Goal: Transaction & Acquisition: Purchase product/service

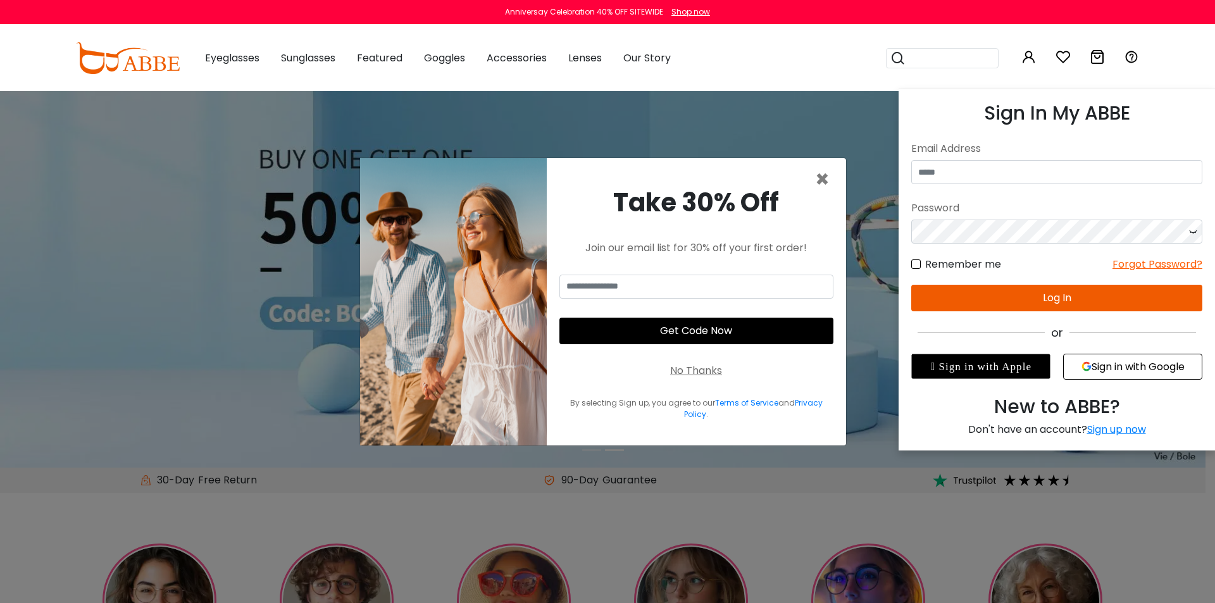
click at [1026, 57] on icon at bounding box center [1028, 56] width 15 height 15
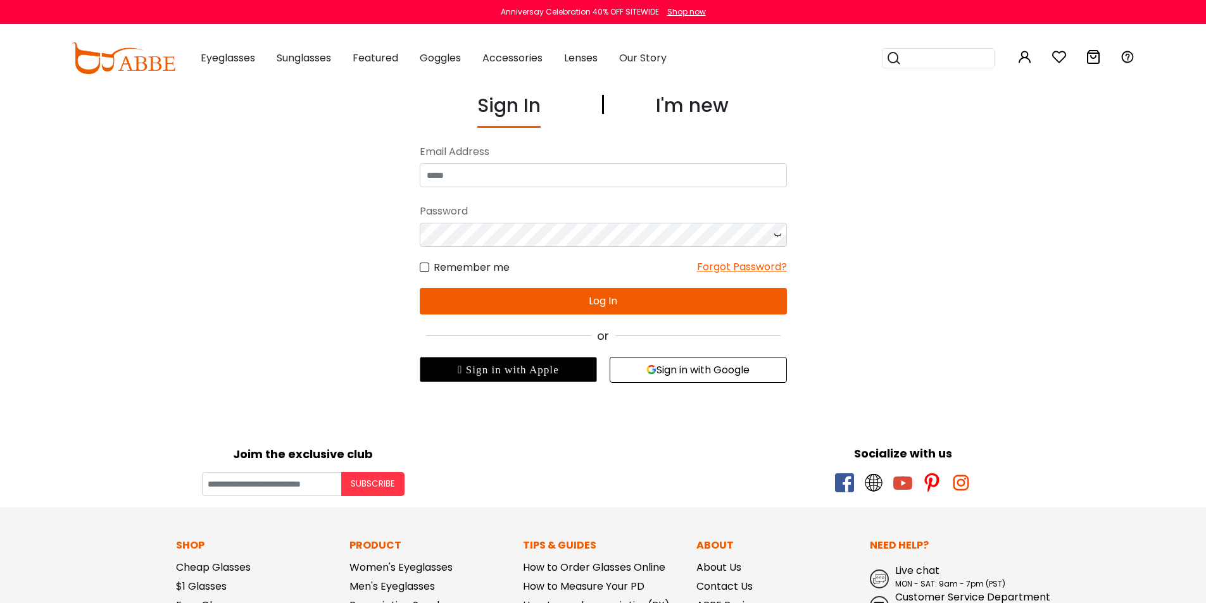
click at [693, 370] on button "Sign in with Google" at bounding box center [697, 370] width 177 height 26
click at [677, 373] on button "Sign in with Google" at bounding box center [697, 370] width 177 height 26
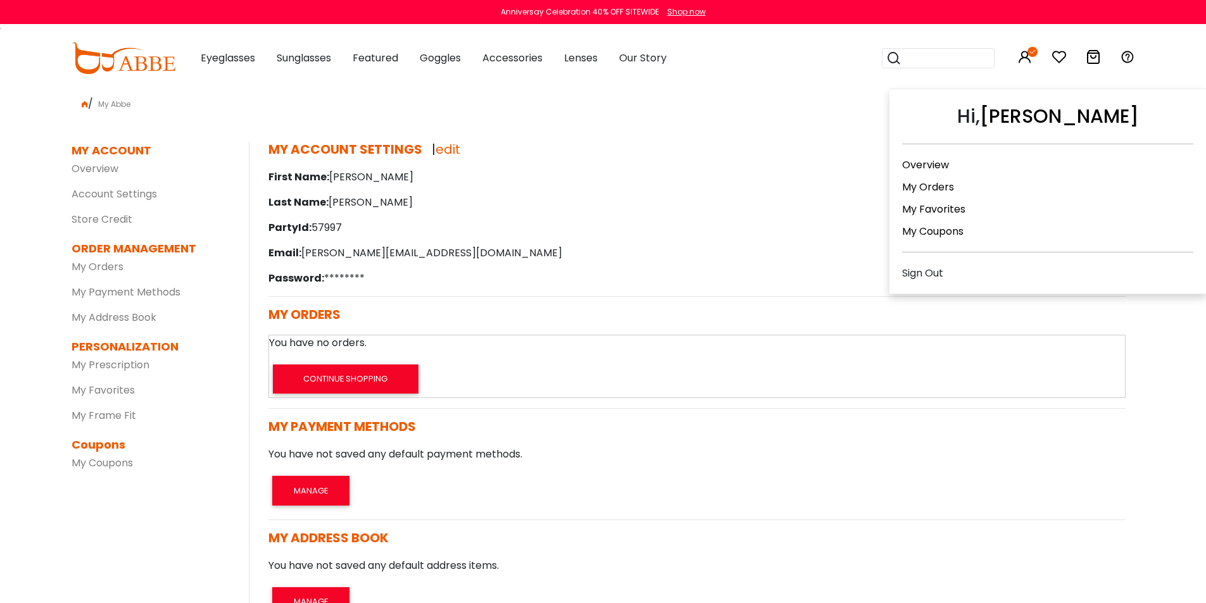
click at [913, 187] on link "My Orders" at bounding box center [928, 187] width 52 height 15
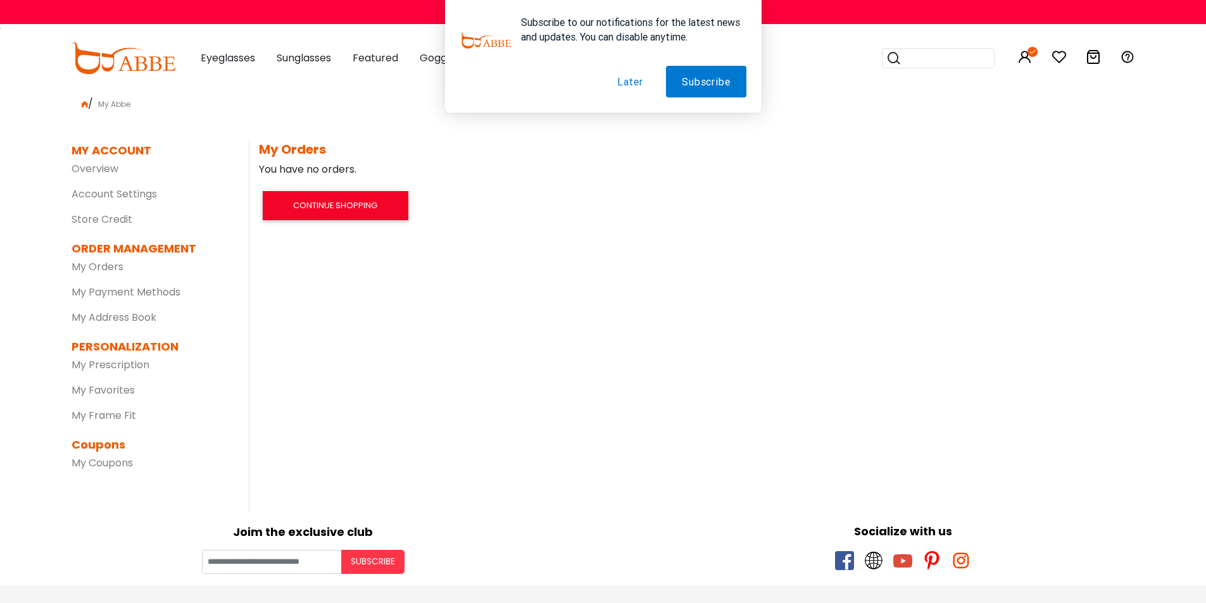
click at [632, 80] on button "Later" at bounding box center [630, 82] width 58 height 32
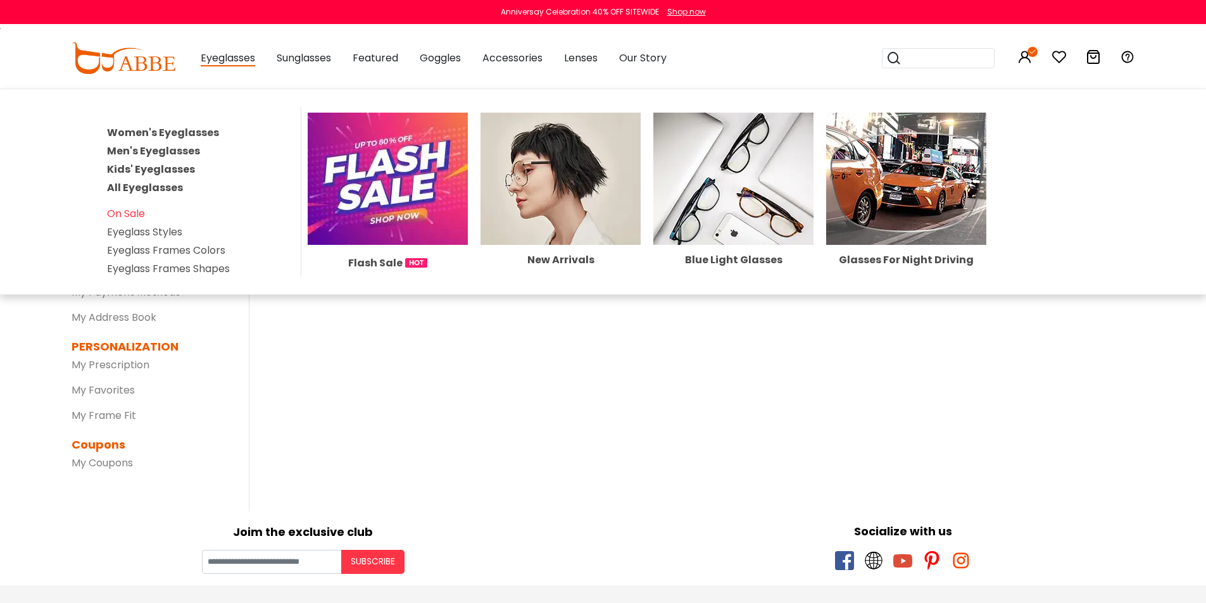
click at [222, 62] on span "Eyeglasses" at bounding box center [228, 59] width 54 height 16
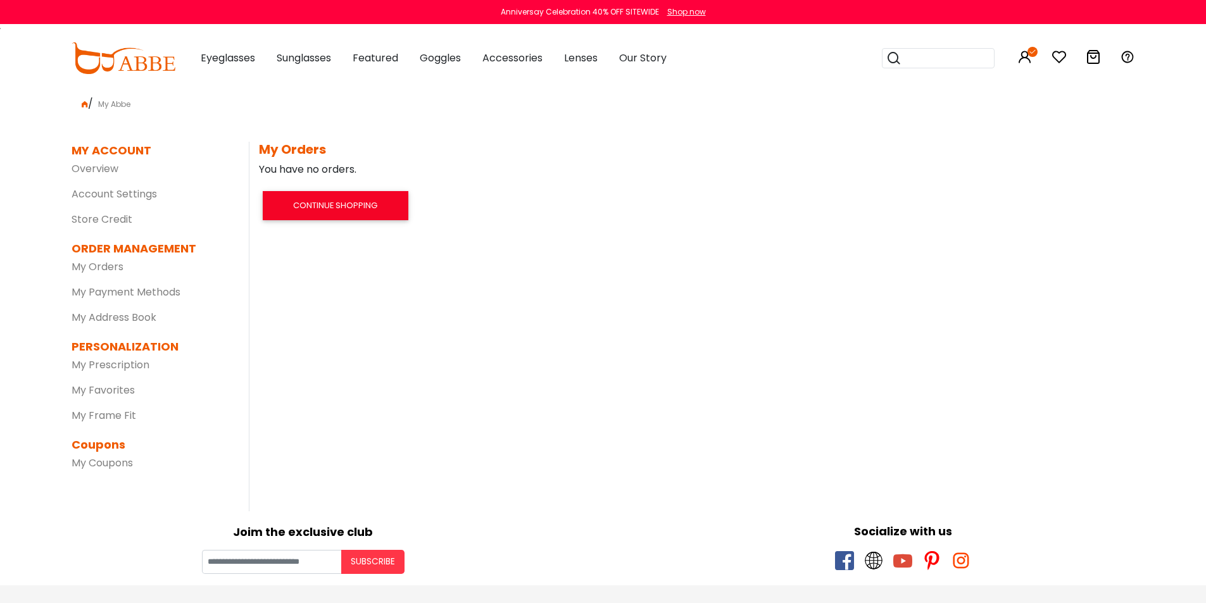
click at [225, 60] on span "Eyeglasses" at bounding box center [228, 58] width 54 height 15
click at [106, 66] on img at bounding box center [124, 58] width 104 height 32
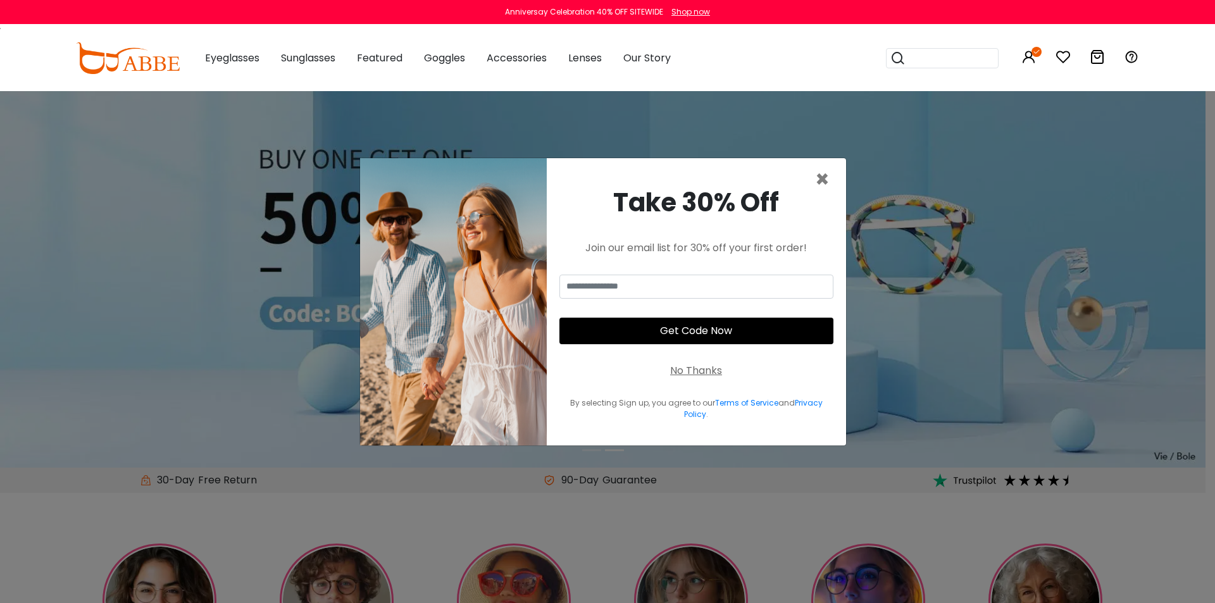
click at [691, 369] on div "No Thanks" at bounding box center [696, 370] width 52 height 15
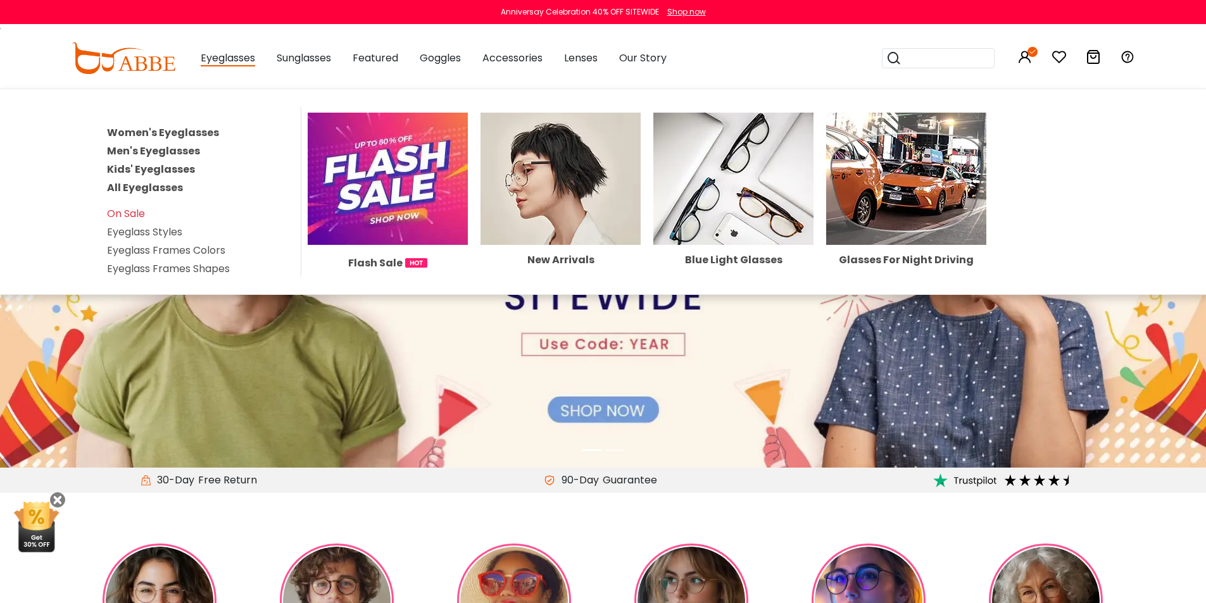
click at [254, 59] on span "Eyeglasses" at bounding box center [228, 59] width 54 height 16
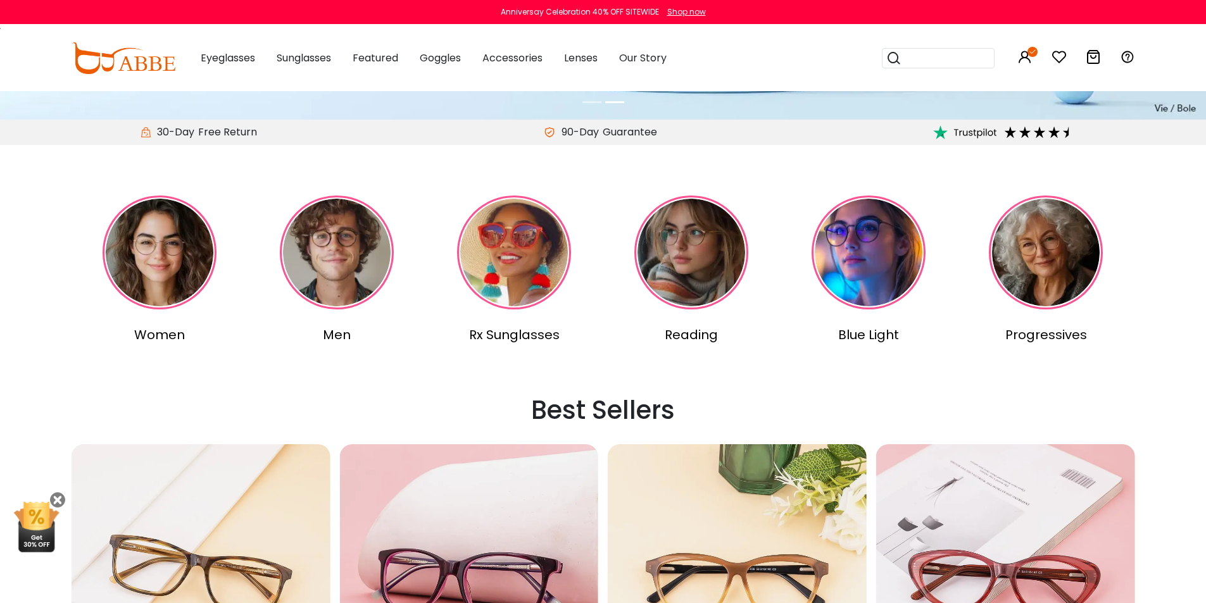
scroll to position [251, 0]
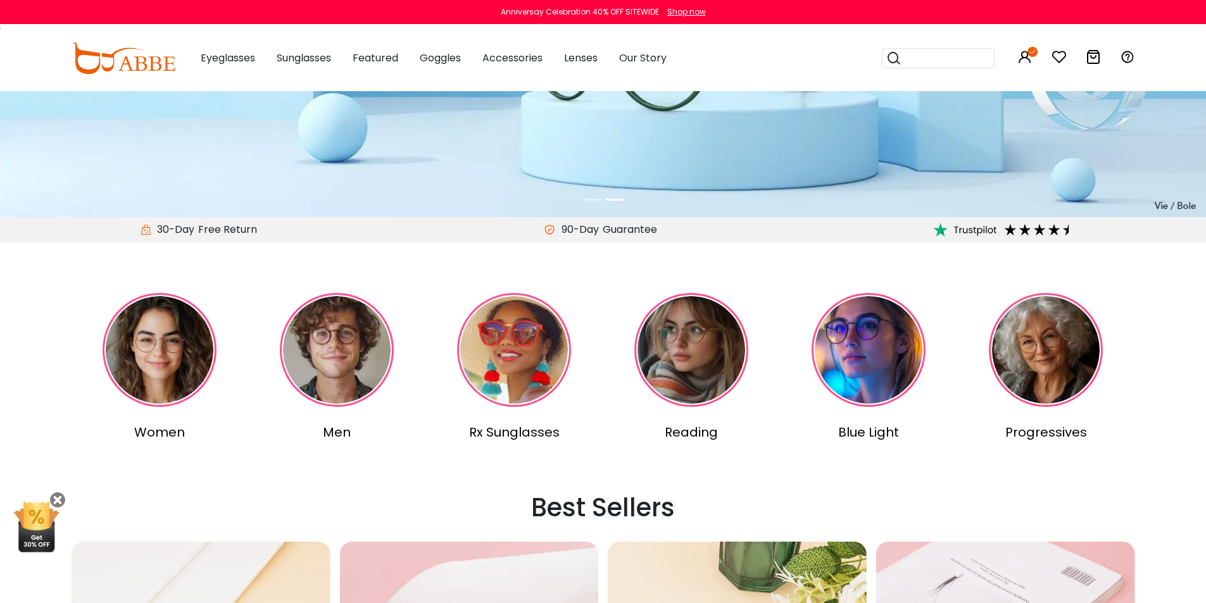
click at [159, 374] on img at bounding box center [160, 350] width 114 height 114
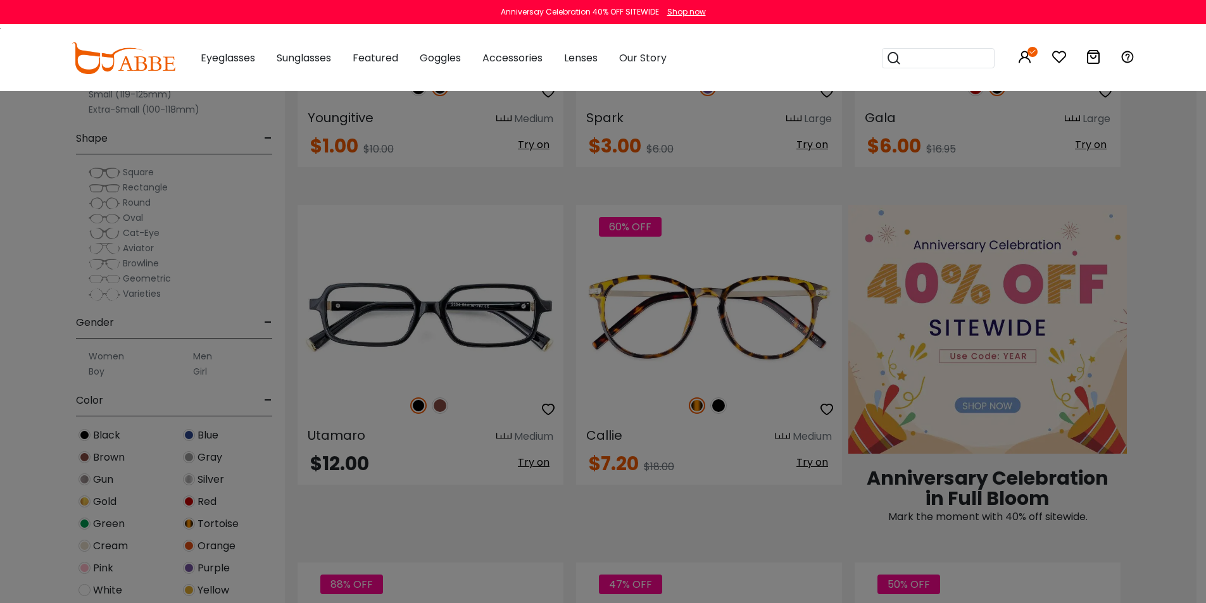
scroll to position [528, 0]
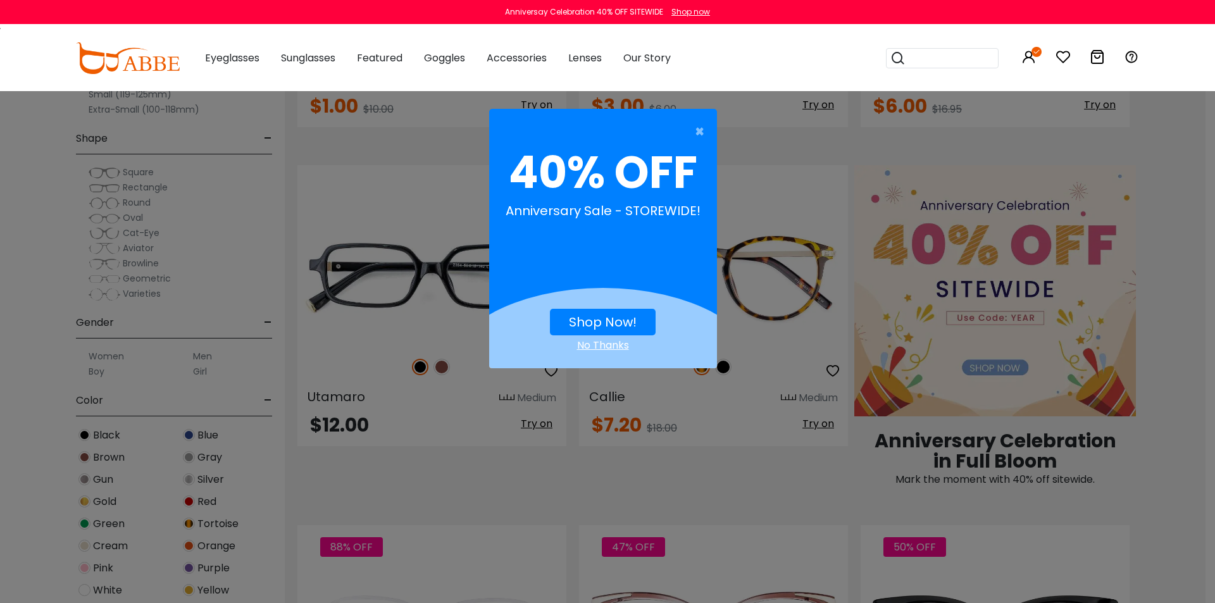
drag, startPoint x: 1208, startPoint y: 77, endPoint x: 1214, endPoint y: -55, distance: 132.4
click at [602, 344] on div "No Thanks" at bounding box center [603, 345] width 228 height 15
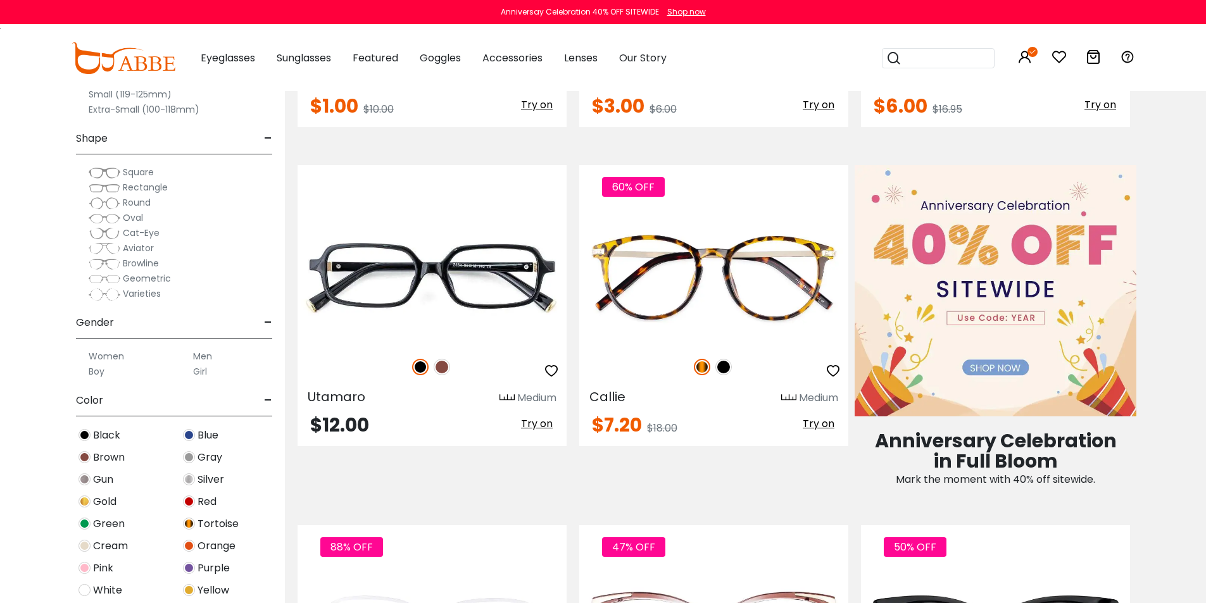
click at [12, 531] on div "Size - Extra-Large (141+mm) Large (133-140mm) Medium (126-132mm) Small (119-125…" at bounding box center [142, 292] width 285 height 622
drag, startPoint x: 56, startPoint y: 453, endPoint x: 55, endPoint y: 461, distance: 8.3
click at [55, 461] on div "Size - Extra-Large (141+mm) Large (133-140mm) Medium (126-132mm) Small (119-125…" at bounding box center [142, 292] width 285 height 622
click at [53, 461] on div "Size - Extra-Large (141+mm) Large (133-140mm) Medium (126-132mm) Small (119-125…" at bounding box center [142, 292] width 285 height 622
click at [84, 590] on img at bounding box center [84, 590] width 12 height 12
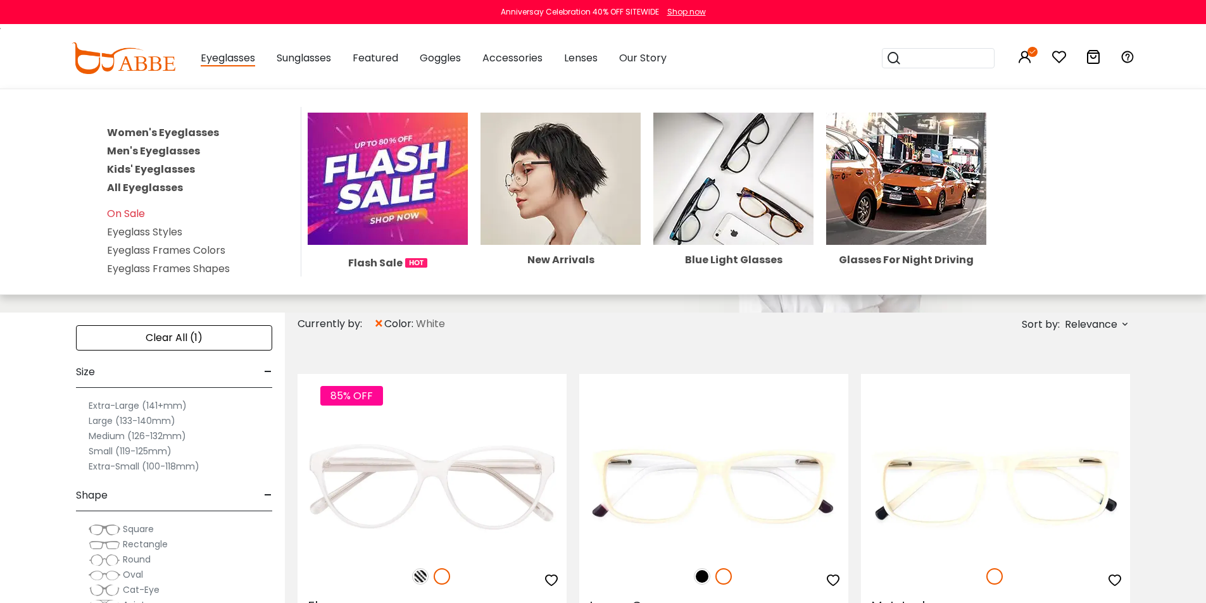
click at [194, 127] on link "Women's Eyeglasses" at bounding box center [163, 132] width 112 height 15
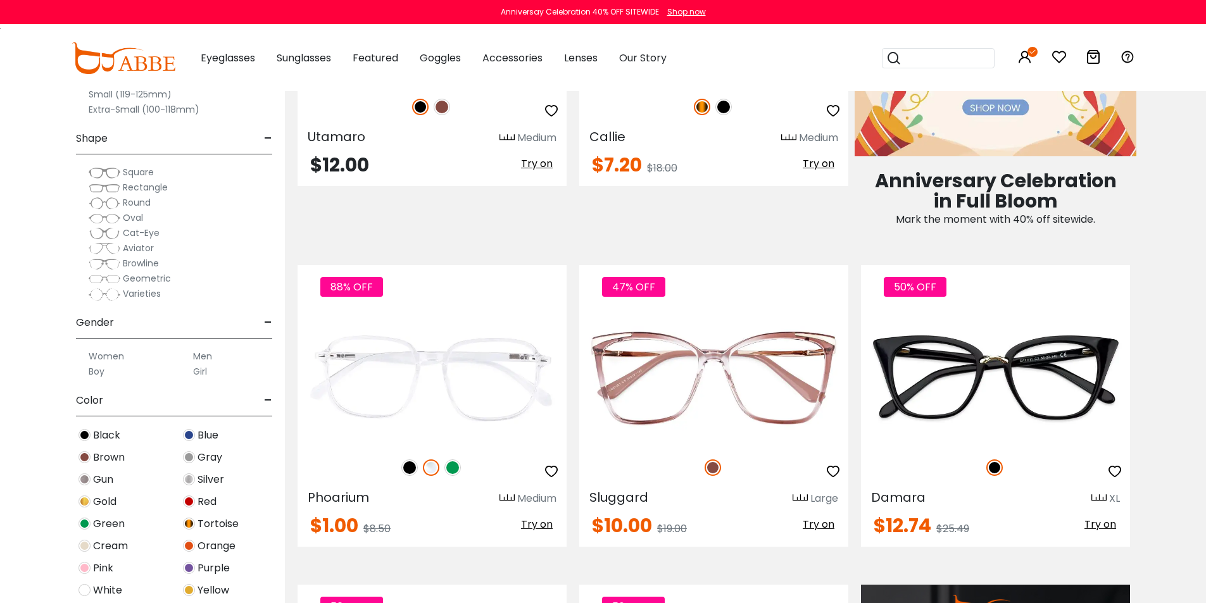
scroll to position [822, 0]
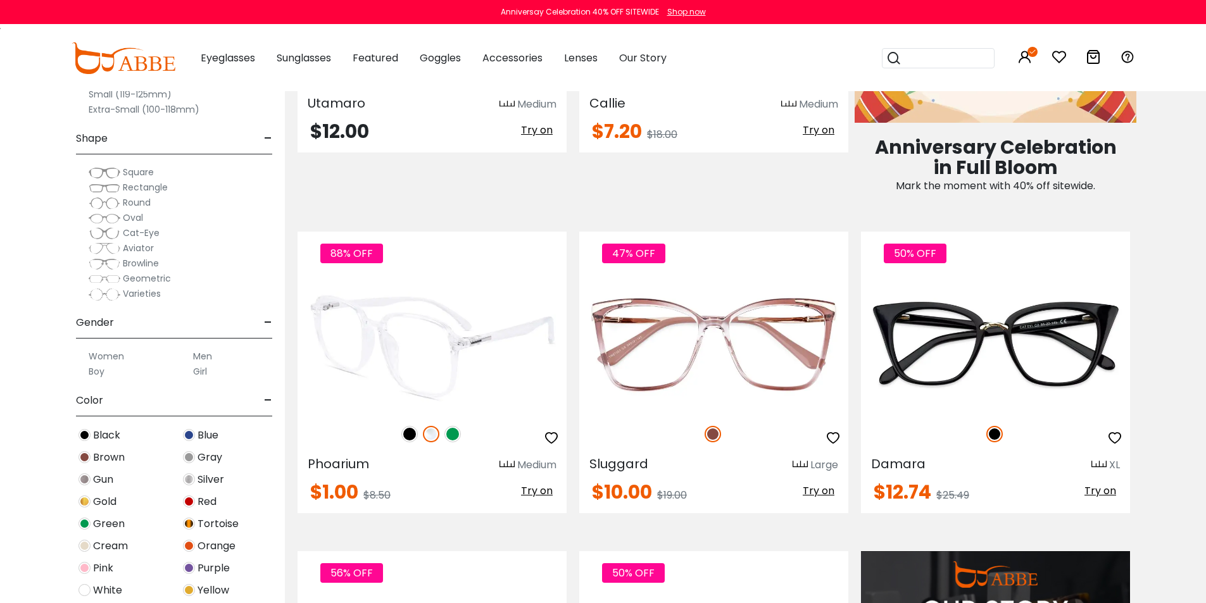
click at [461, 353] on img at bounding box center [431, 344] width 269 height 135
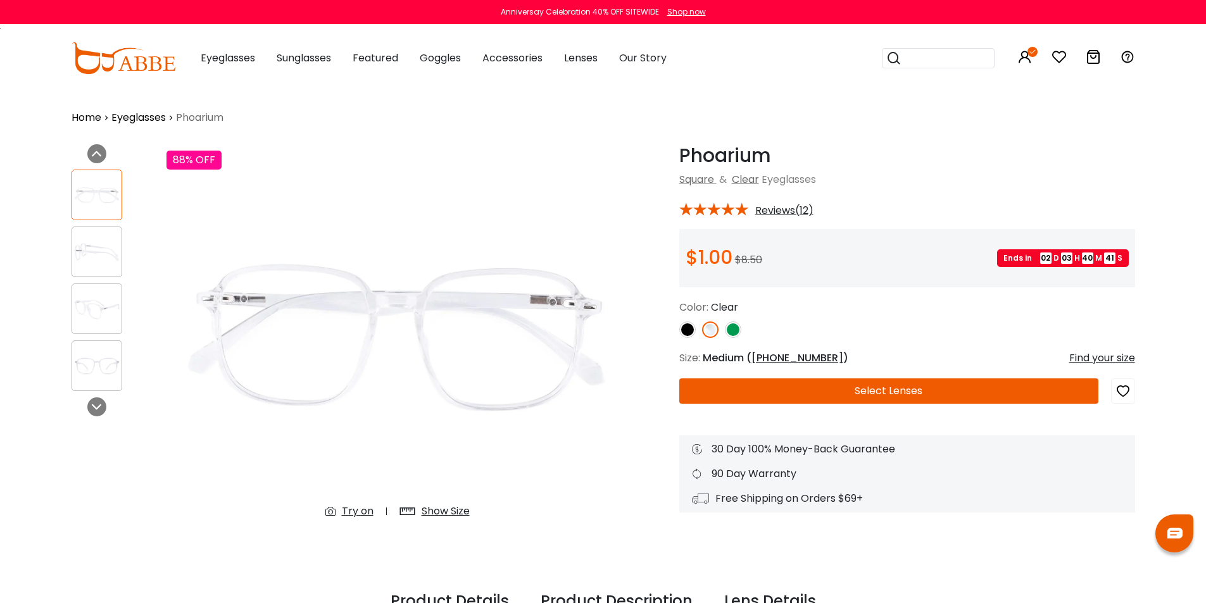
click at [925, 392] on button "Select Lenses" at bounding box center [888, 390] width 419 height 25
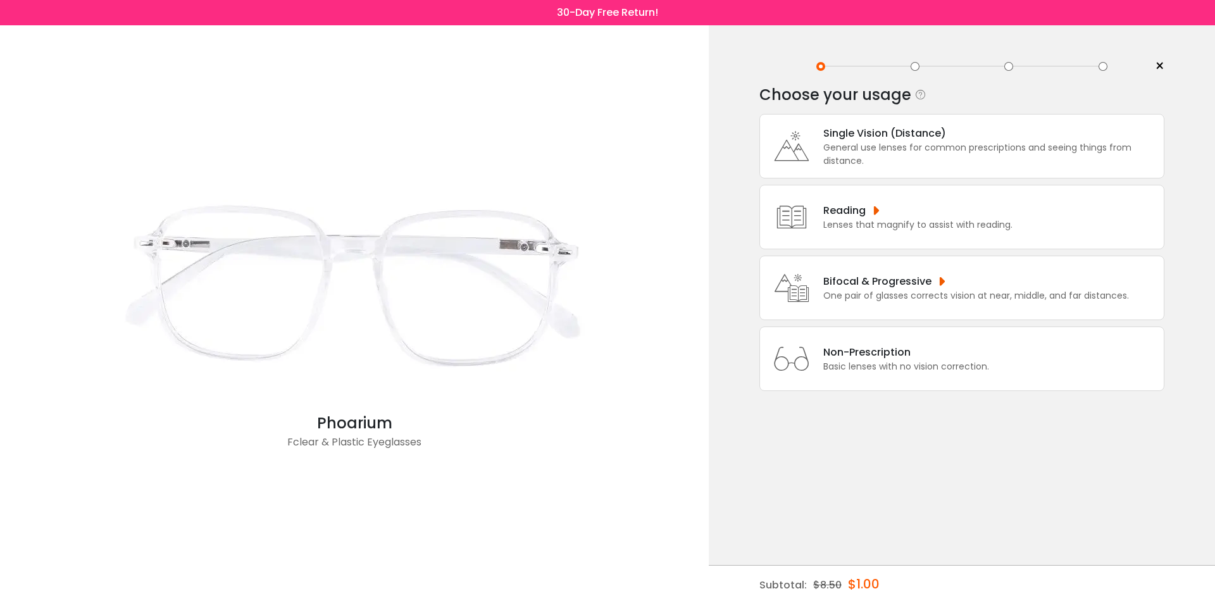
click at [927, 142] on div "General use lenses for common prescriptions and seeing things from distance." at bounding box center [990, 154] width 334 height 27
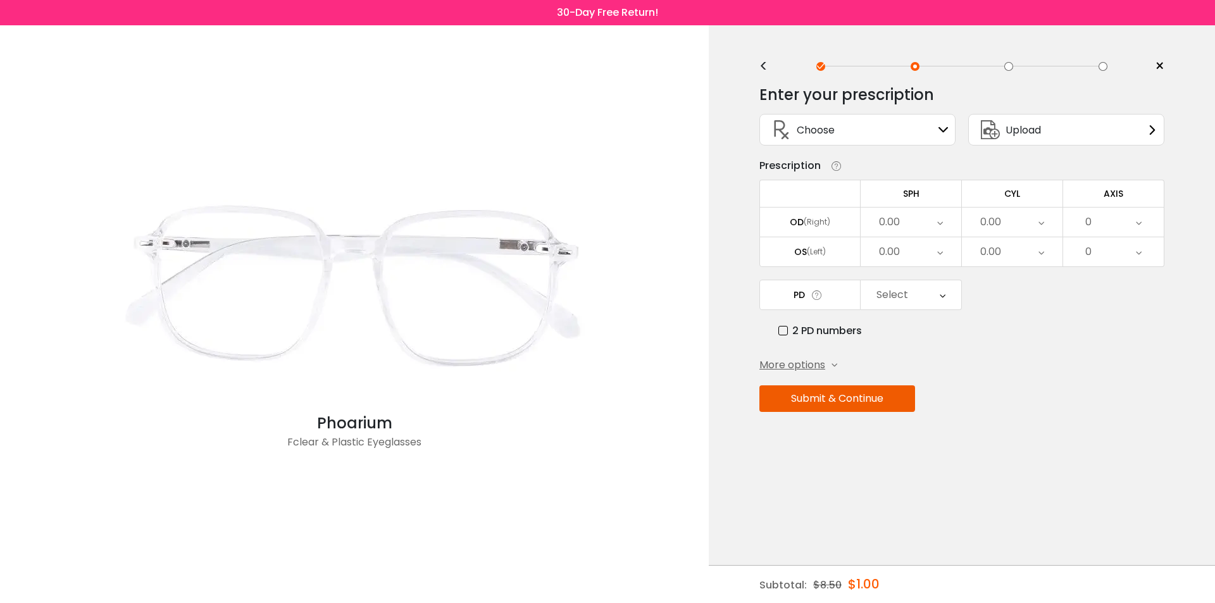
click at [925, 220] on div "0.00" at bounding box center [911, 222] width 101 height 29
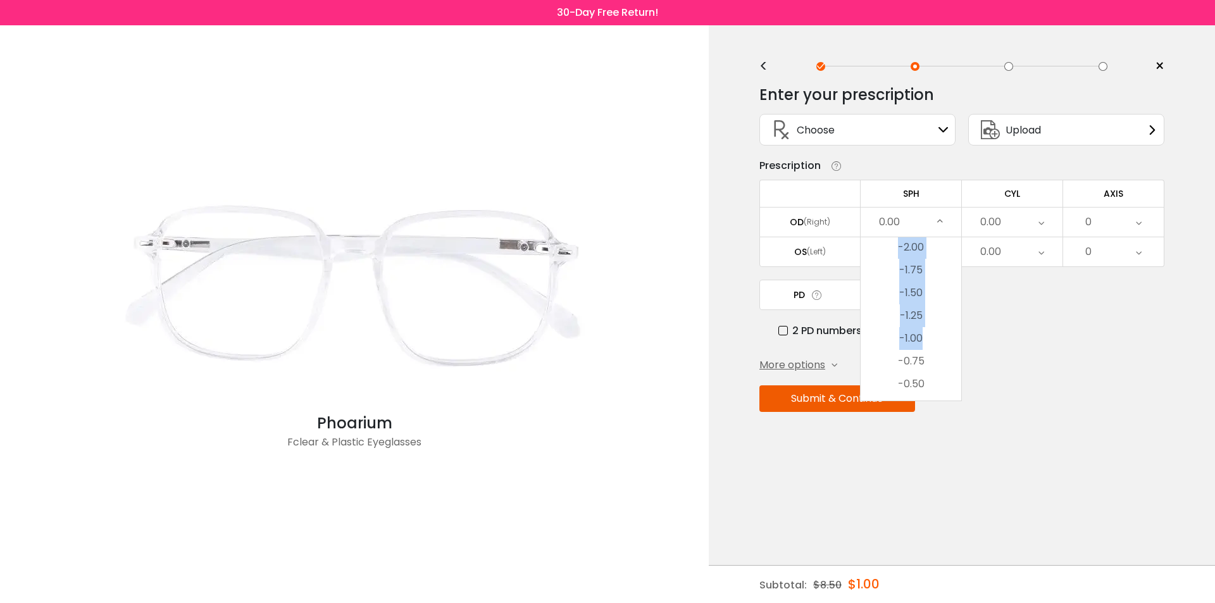
drag, startPoint x: 940, startPoint y: 247, endPoint x: 923, endPoint y: 234, distance: 22.2
click at [923, 234] on div "0.00 Cancel SPH OD Save -20.00 -19.75 -19.50 -19.25 -19.00 -18.75 -18.50 -18.25…" at bounding box center [911, 222] width 101 height 29
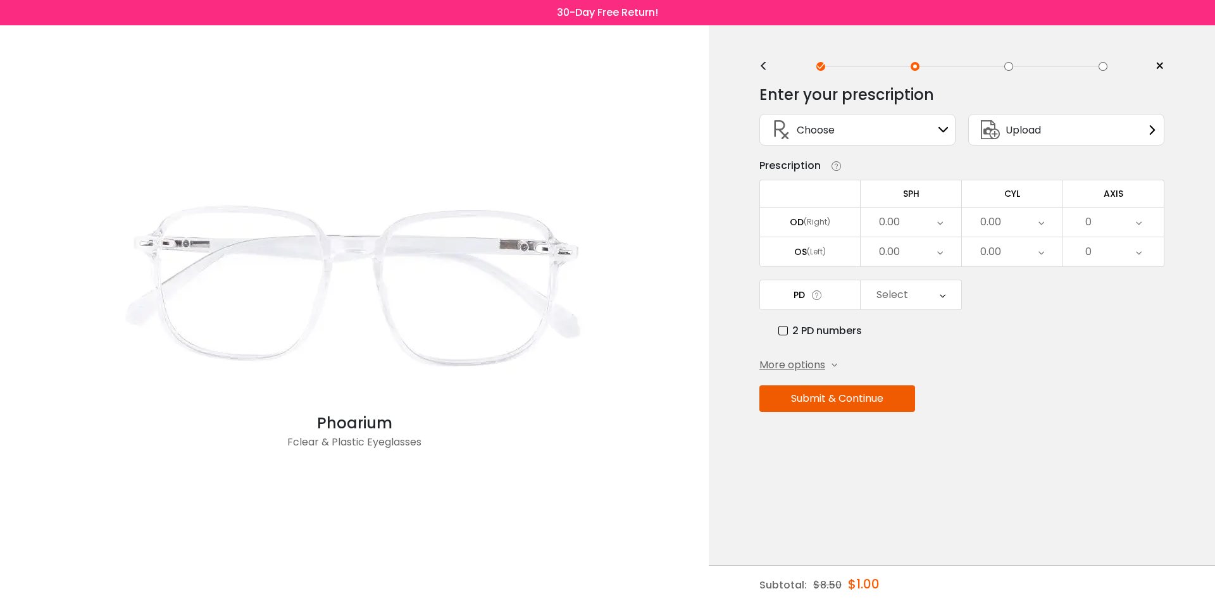
click at [933, 226] on div "0.00" at bounding box center [911, 222] width 101 height 29
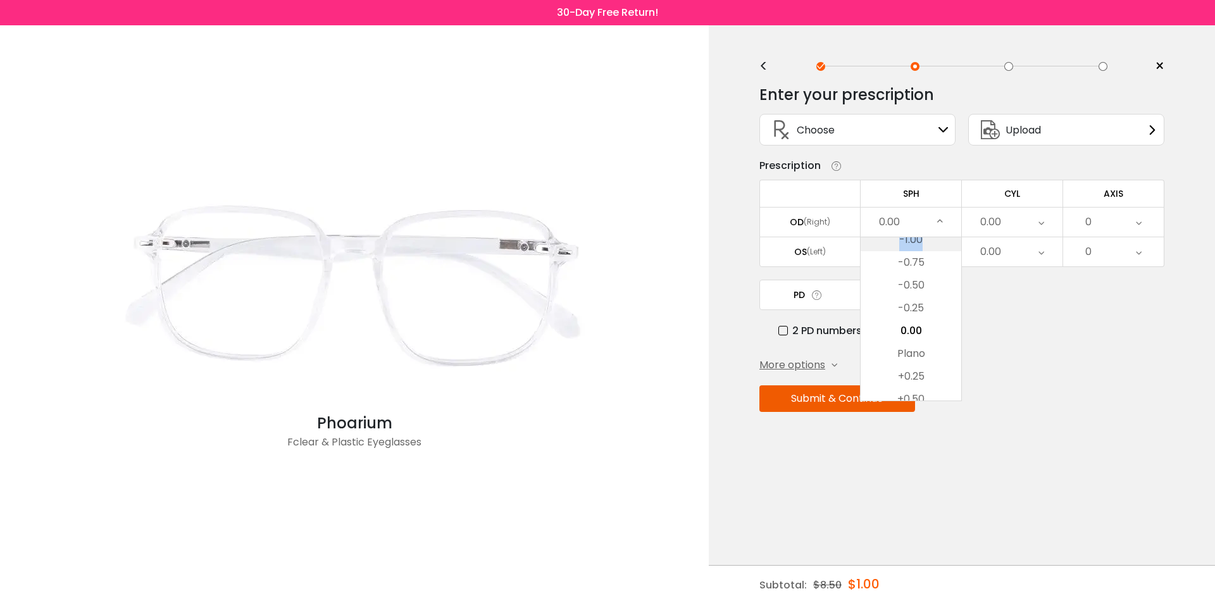
click at [927, 244] on li "-1.00" at bounding box center [911, 239] width 101 height 23
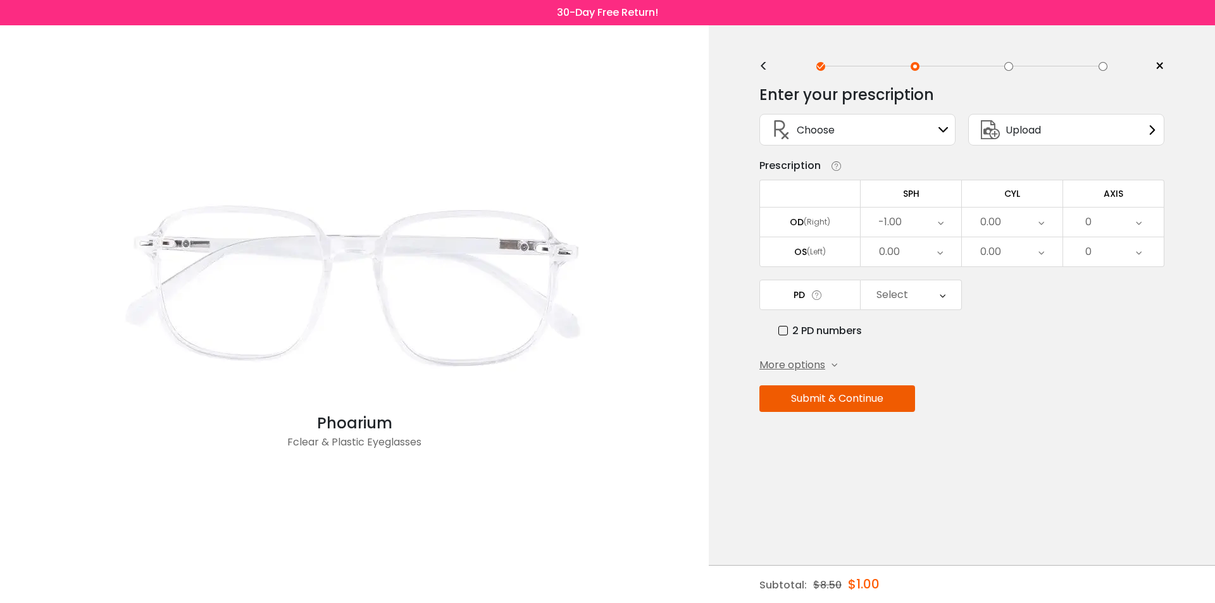
click at [927, 244] on div "0.00" at bounding box center [911, 251] width 101 height 29
click at [930, 221] on div "-1.00" at bounding box center [911, 222] width 101 height 29
click at [932, 247] on li "-2.00" at bounding box center [911, 239] width 101 height 23
click at [930, 213] on div "-2.00" at bounding box center [911, 222] width 101 height 29
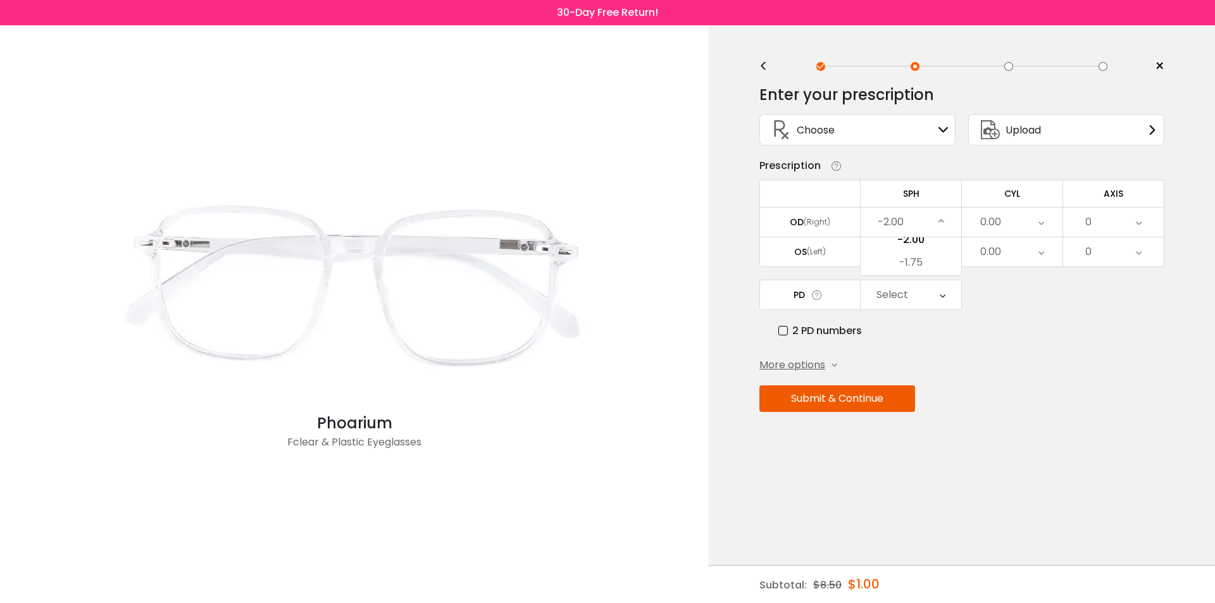
scroll to position [1558, 0]
click at [930, 246] on li "-3.00" at bounding box center [911, 239] width 101 height 23
click at [930, 226] on div "-3.00" at bounding box center [911, 222] width 101 height 29
click at [923, 244] on li "-4.00" at bounding box center [911, 239] width 101 height 23
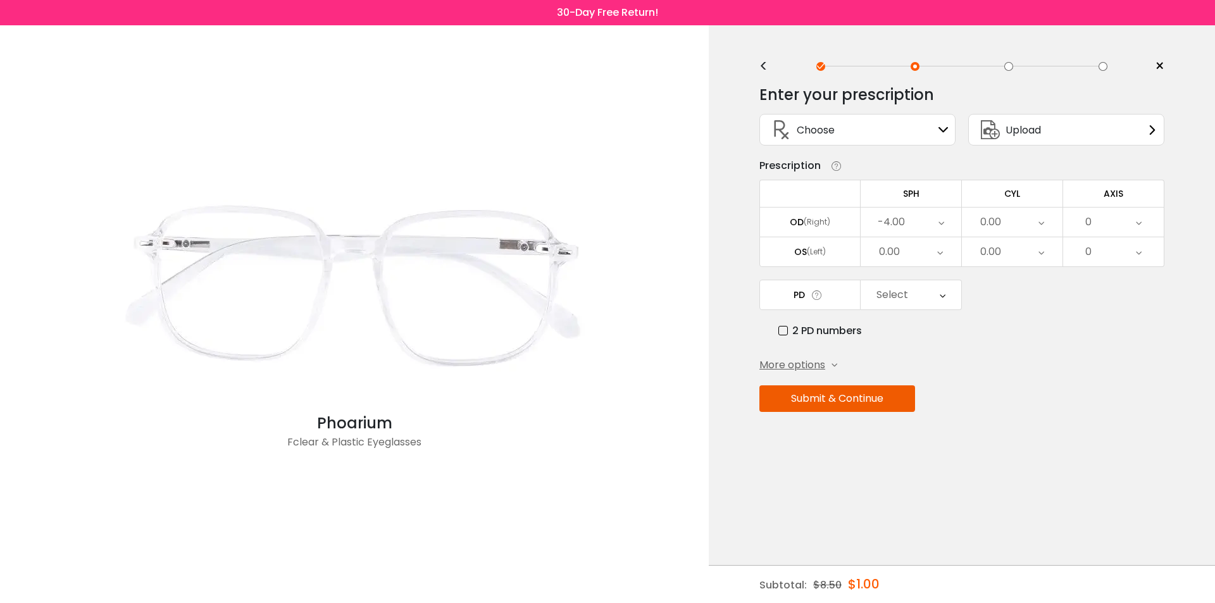
click at [927, 258] on div "0.00" at bounding box center [911, 251] width 101 height 29
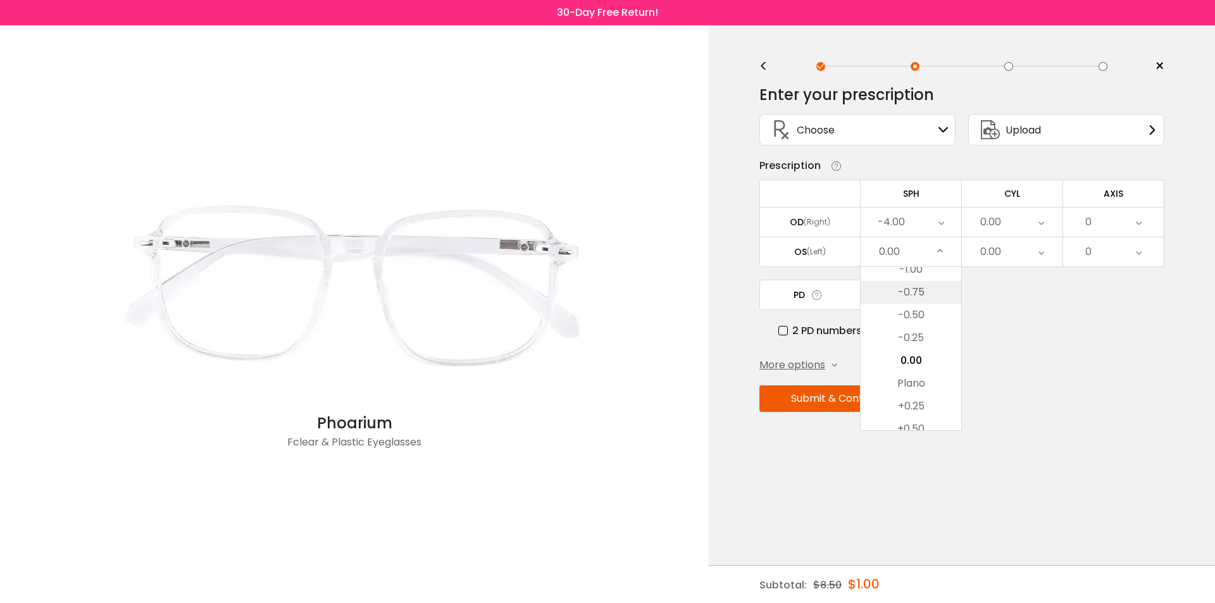
click at [927, 287] on li "-0.75" at bounding box center [911, 292] width 101 height 23
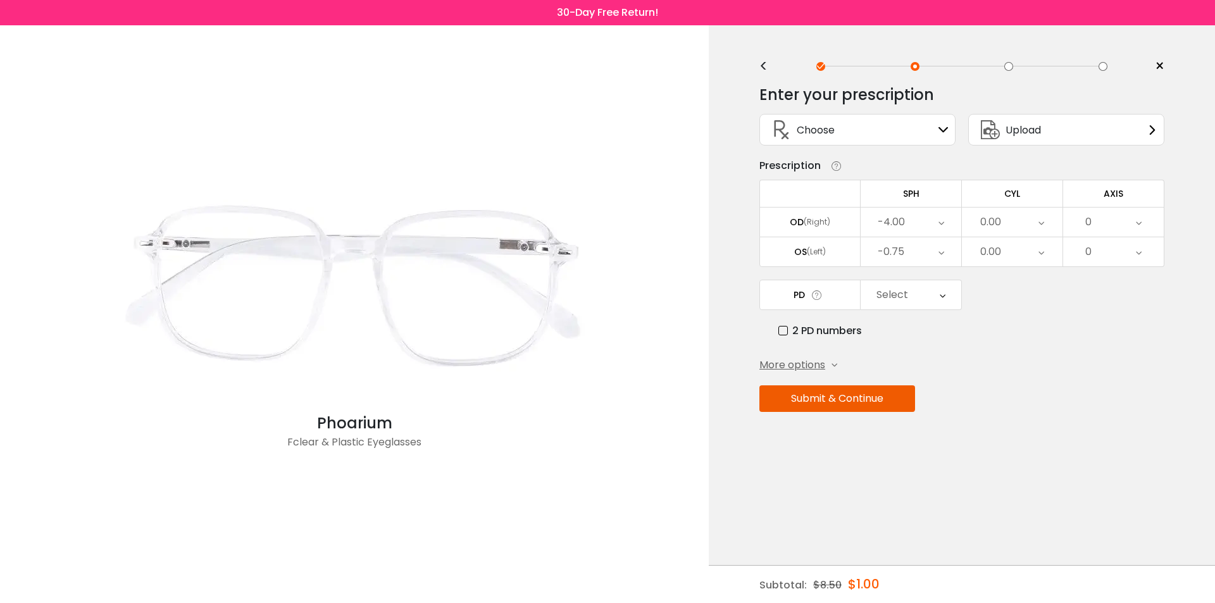
click at [924, 243] on div "-0.75" at bounding box center [911, 251] width 101 height 29
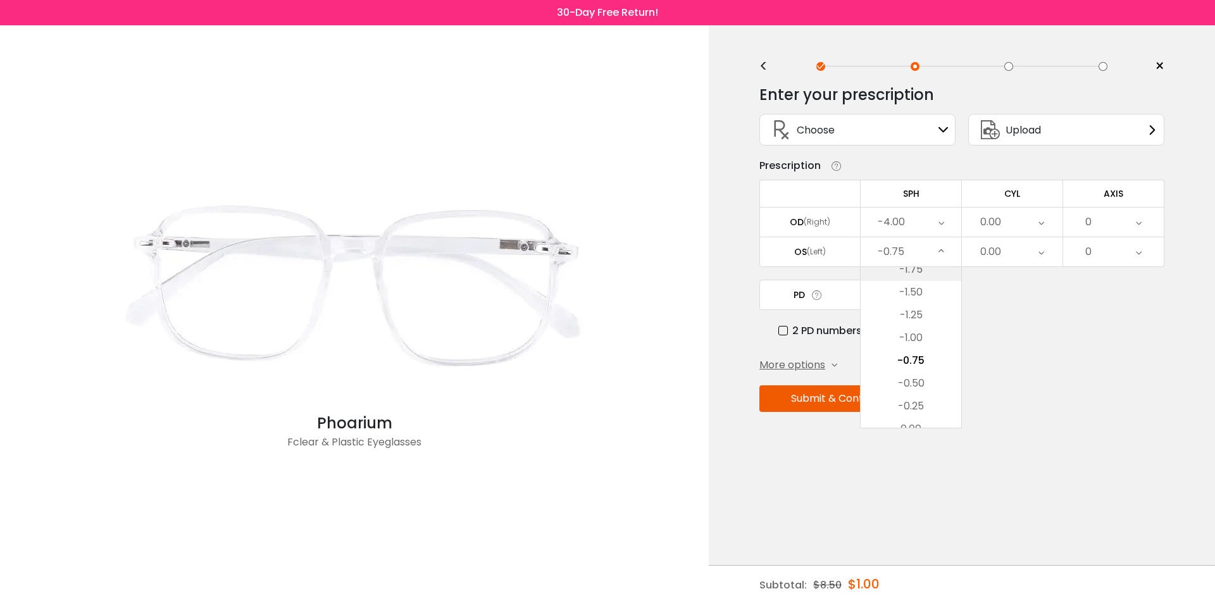
click at [926, 267] on li "-1.75" at bounding box center [911, 269] width 101 height 23
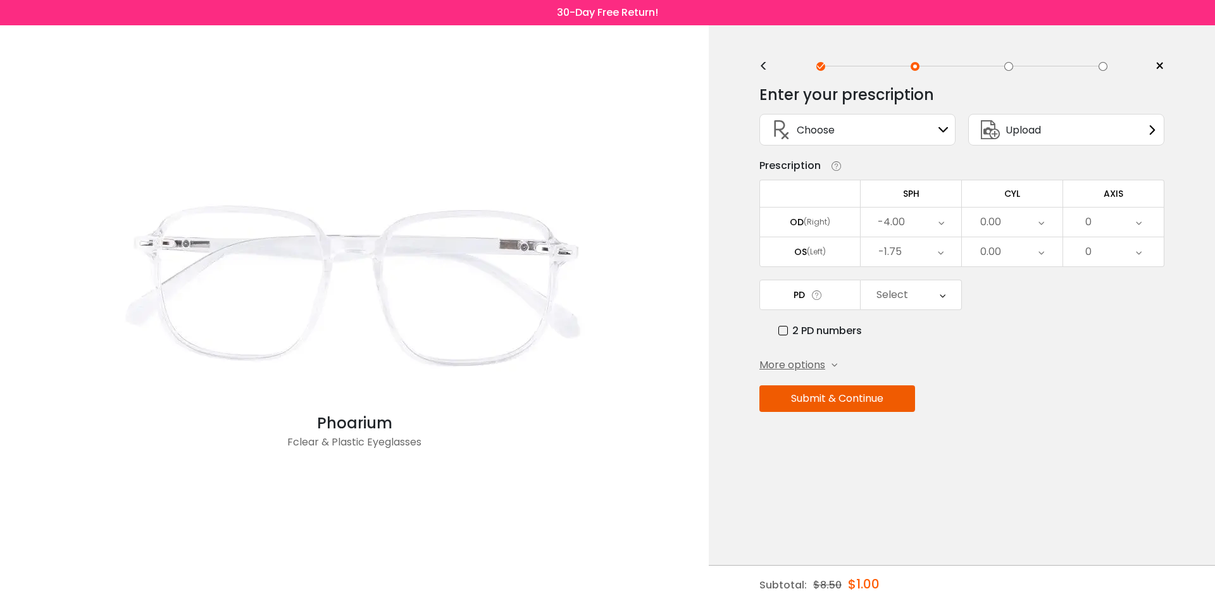
click at [926, 257] on div "-1.75" at bounding box center [911, 251] width 101 height 29
click at [926, 278] on li "-2.75" at bounding box center [911, 269] width 101 height 23
click at [925, 256] on div "-2.75" at bounding box center [911, 251] width 101 height 29
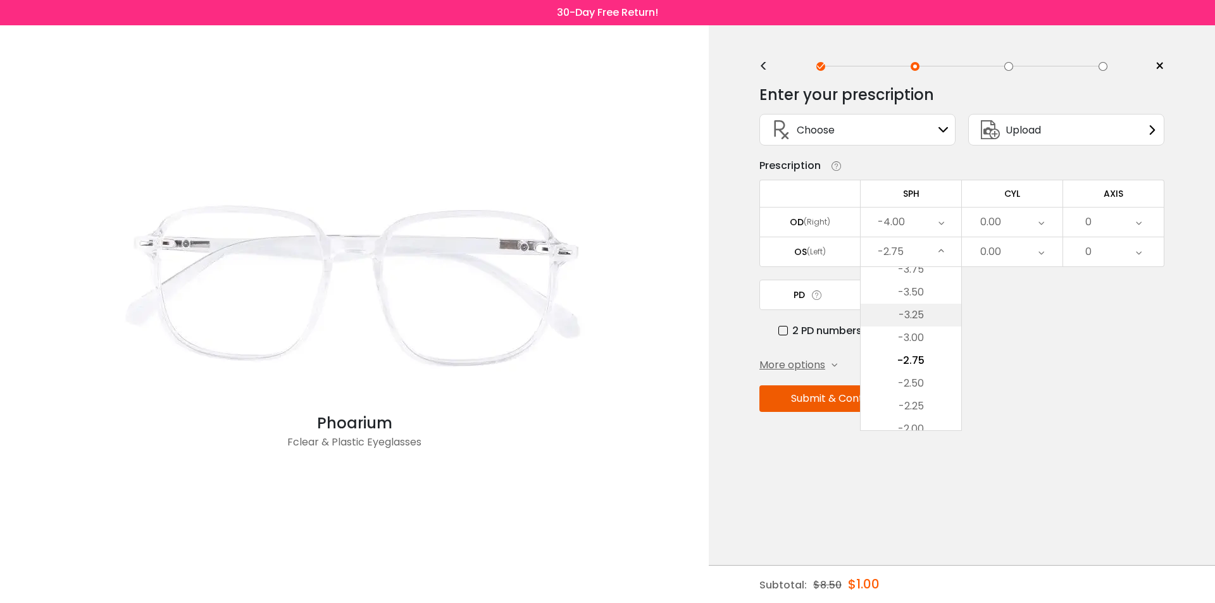
click at [928, 309] on li "-3.25" at bounding box center [911, 315] width 101 height 23
click at [1004, 224] on div "0.00" at bounding box center [1012, 222] width 101 height 29
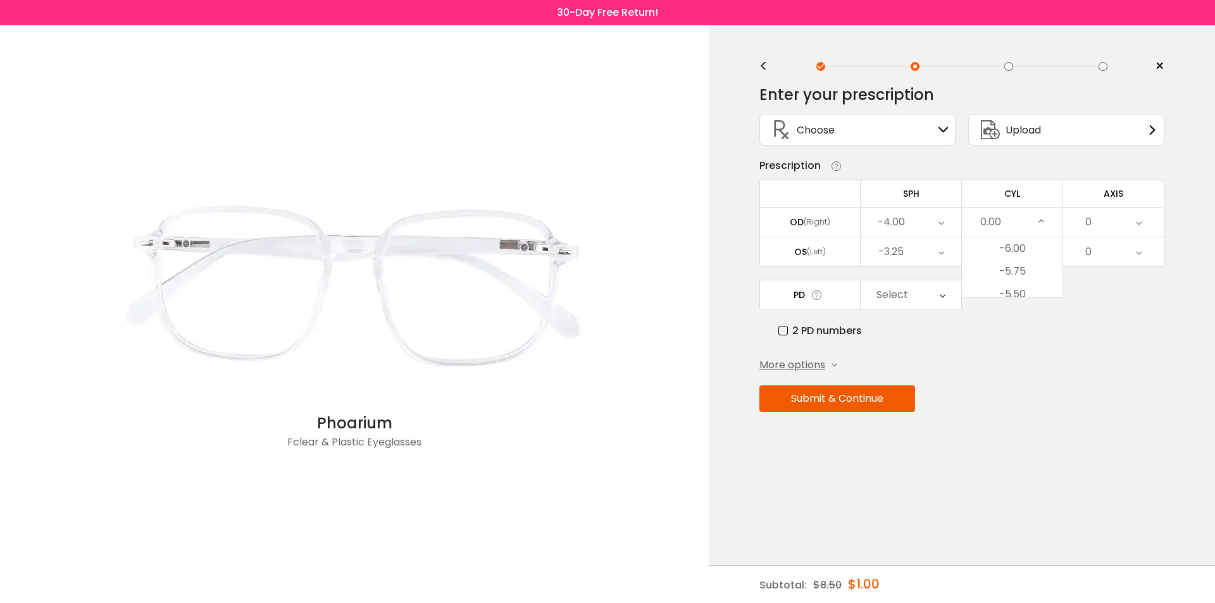
scroll to position [465, 0]
click at [1021, 251] on li "-1.00" at bounding box center [1012, 239] width 101 height 23
click at [1021, 218] on div "-1.00" at bounding box center [1012, 222] width 101 height 29
click at [1028, 311] on li "-1.25" at bounding box center [1012, 308] width 101 height 23
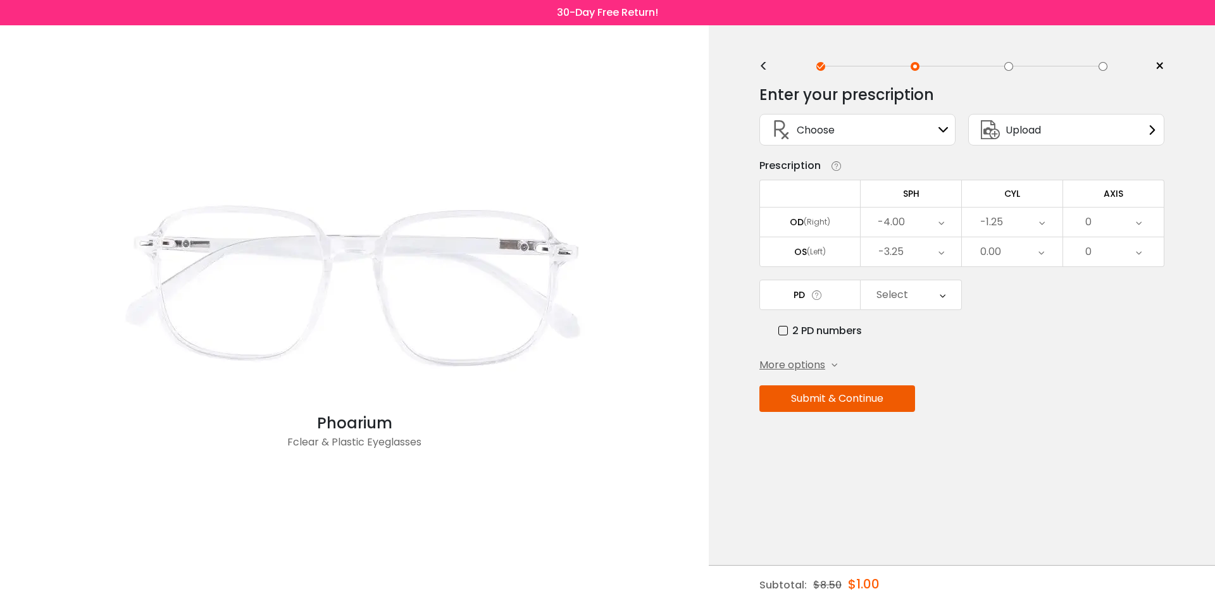
click at [1016, 243] on div "0.00" at bounding box center [1012, 251] width 101 height 29
click at [1018, 273] on li "-1.00" at bounding box center [1012, 269] width 101 height 23
drag, startPoint x: 1009, startPoint y: 268, endPoint x: 1007, endPoint y: 253, distance: 14.7
click at [1008, 266] on div "Enter your prescription SPH (Sphere) Lens strength needed to correct your visio…" at bounding box center [961, 275] width 405 height 399
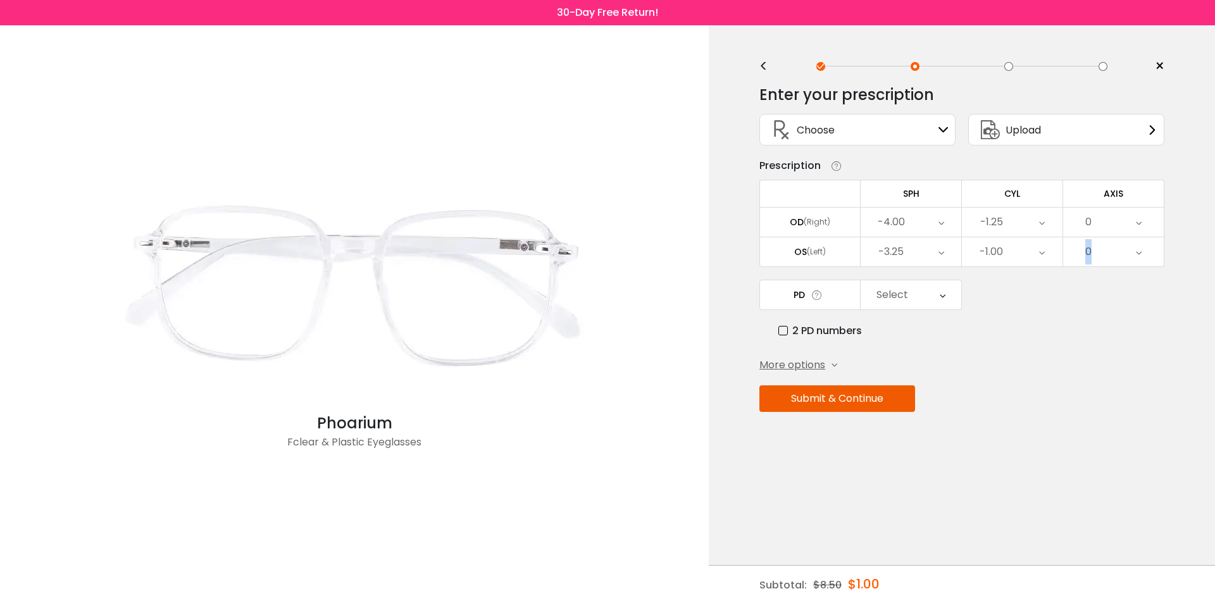
click at [1007, 253] on div "-1.00" at bounding box center [1012, 251] width 101 height 29
click at [1027, 340] on li "-1.25" at bounding box center [1012, 338] width 101 height 23
click at [1121, 223] on div "0" at bounding box center [1113, 222] width 101 height 29
click at [1124, 387] on li "6" at bounding box center [1113, 385] width 101 height 23
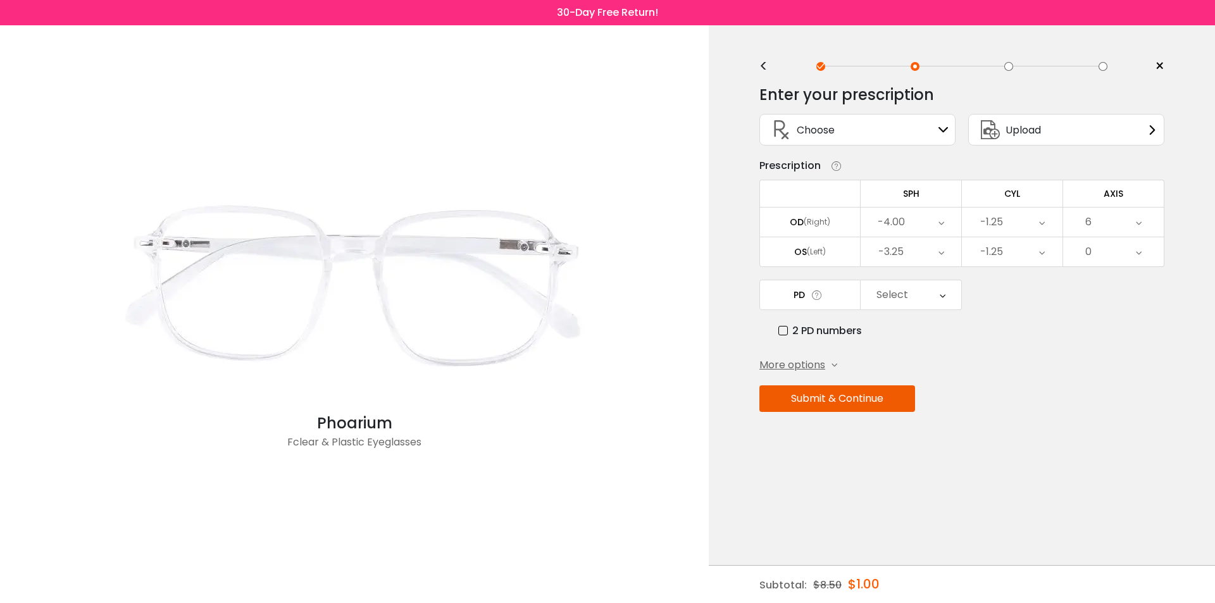
click at [1130, 235] on div "6" at bounding box center [1113, 222] width 101 height 29
click at [1139, 400] on li "9" at bounding box center [1113, 399] width 101 height 23
click at [1149, 221] on div "9" at bounding box center [1113, 222] width 101 height 29
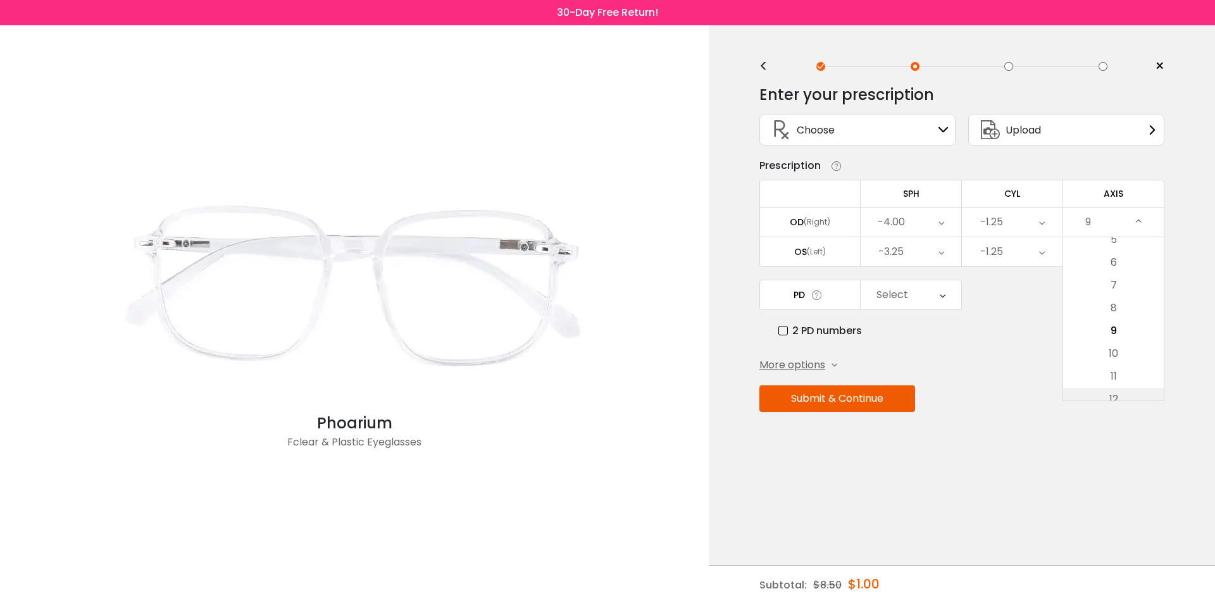
click at [1120, 398] on li "12" at bounding box center [1113, 399] width 101 height 23
click at [1123, 227] on div "12" at bounding box center [1113, 222] width 101 height 29
click at [1131, 390] on li "15" at bounding box center [1113, 399] width 101 height 23
click at [1111, 215] on div "15" at bounding box center [1113, 222] width 101 height 29
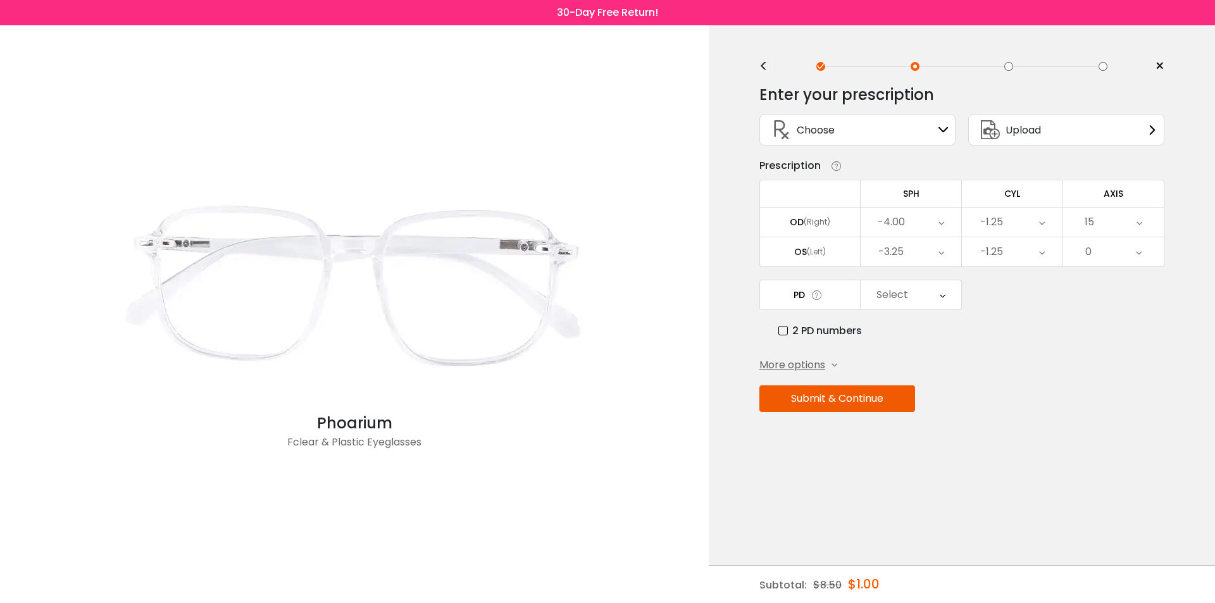
scroll to position [259, 0]
click at [1118, 382] on li "17" at bounding box center [1113, 376] width 101 height 23
click at [1118, 216] on div "17" at bounding box center [1113, 222] width 101 height 29
click at [1127, 394] on li "20" at bounding box center [1113, 399] width 101 height 23
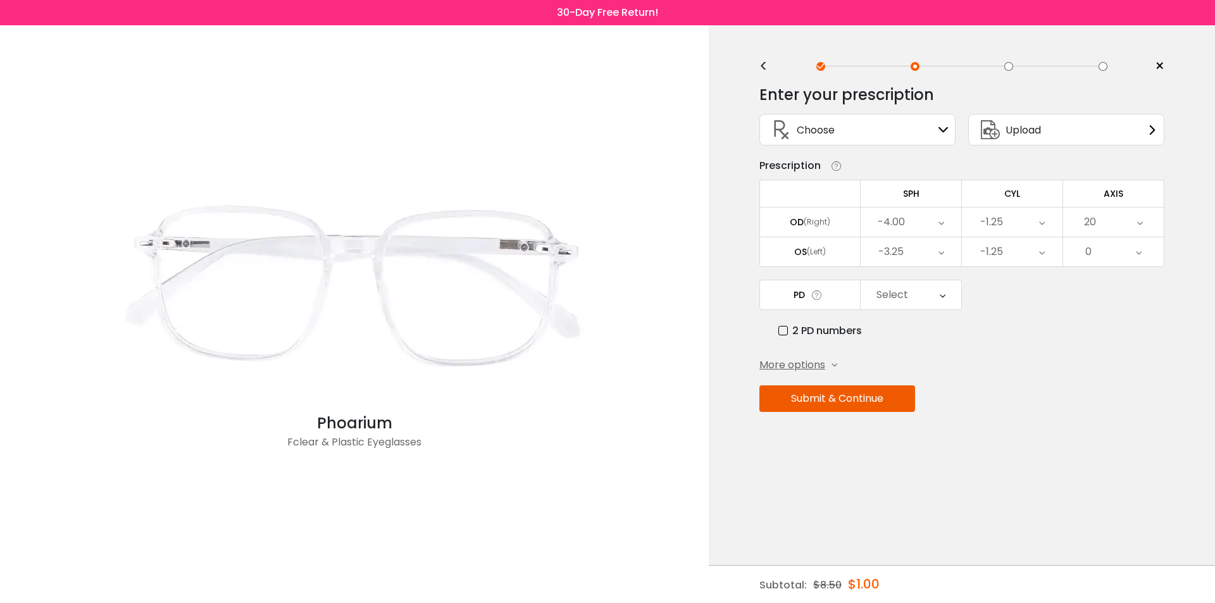
click at [1151, 227] on div "20" at bounding box center [1113, 222] width 101 height 29
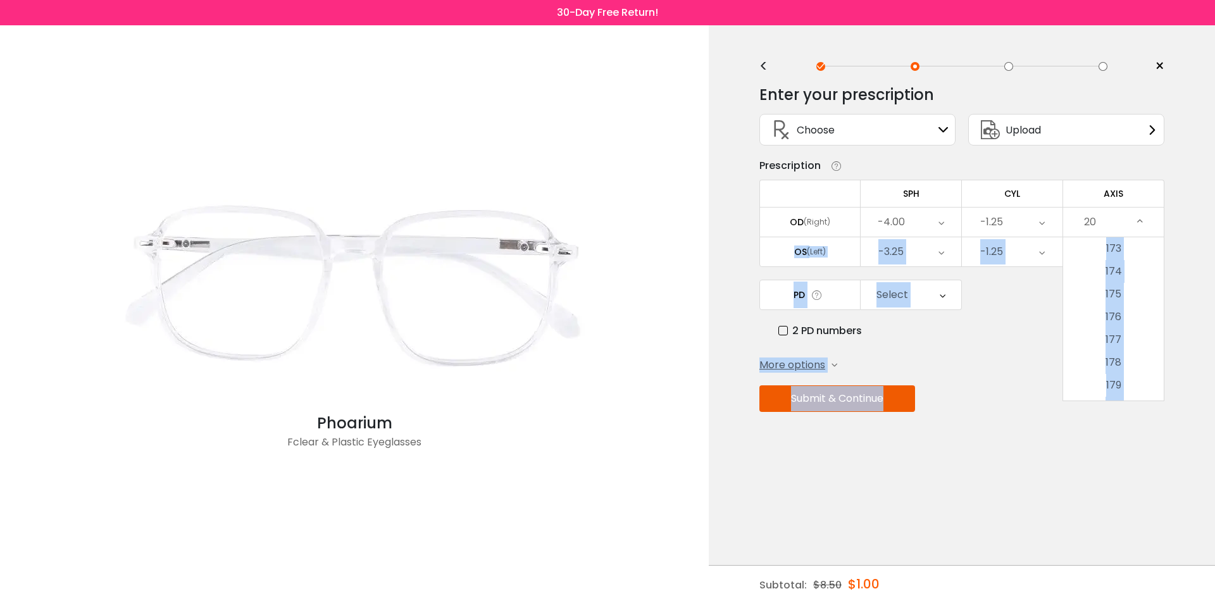
scroll to position [3961, 0]
drag, startPoint x: 1147, startPoint y: 389, endPoint x: 1133, endPoint y: 403, distance: 19.2
click at [1135, 405] on div "Enter your prescription SPH (Sphere) Lens strength needed to correct your visio…" at bounding box center [961, 275] width 405 height 399
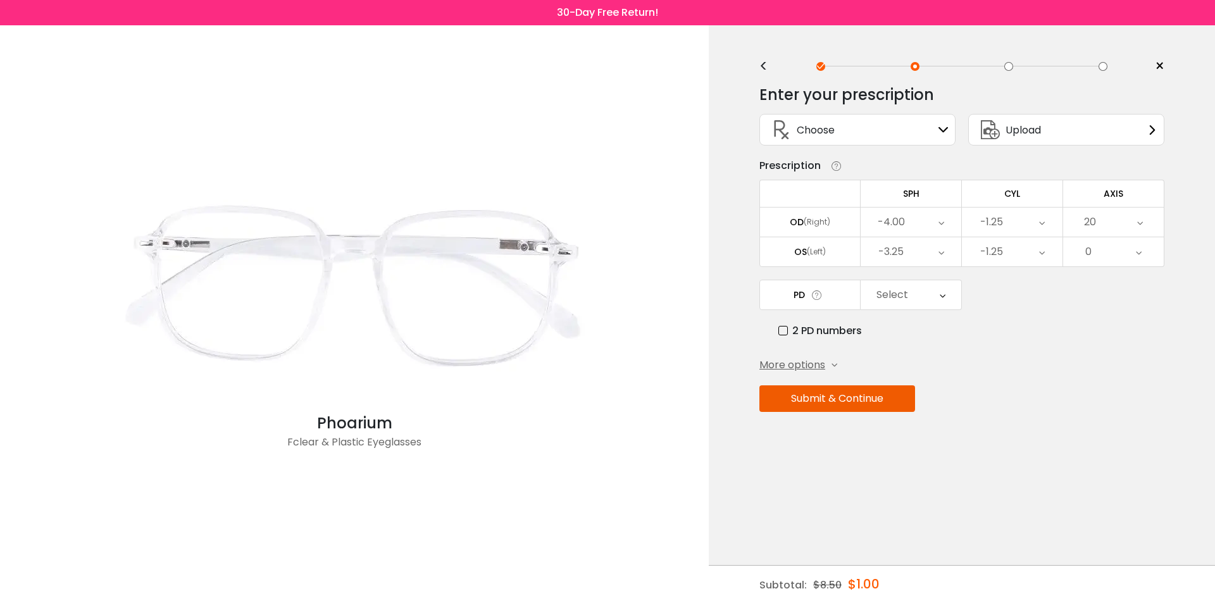
click at [1108, 235] on div "20" at bounding box center [1113, 222] width 101 height 29
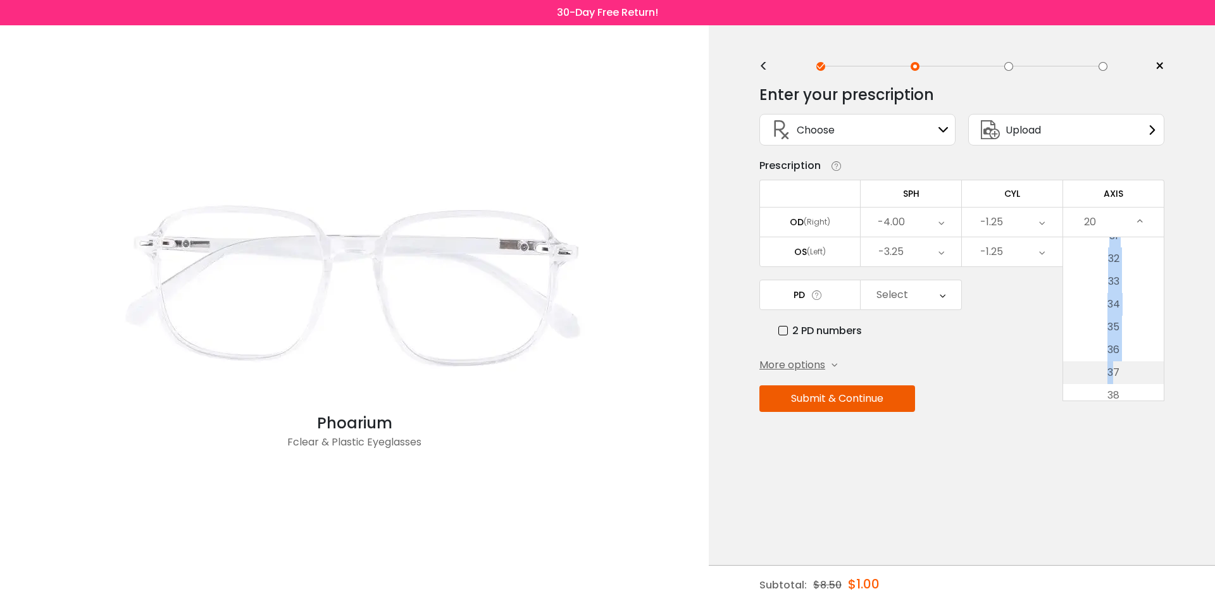
scroll to position [721, 0]
drag, startPoint x: 1107, startPoint y: 396, endPoint x: 1123, endPoint y: 353, distance: 45.9
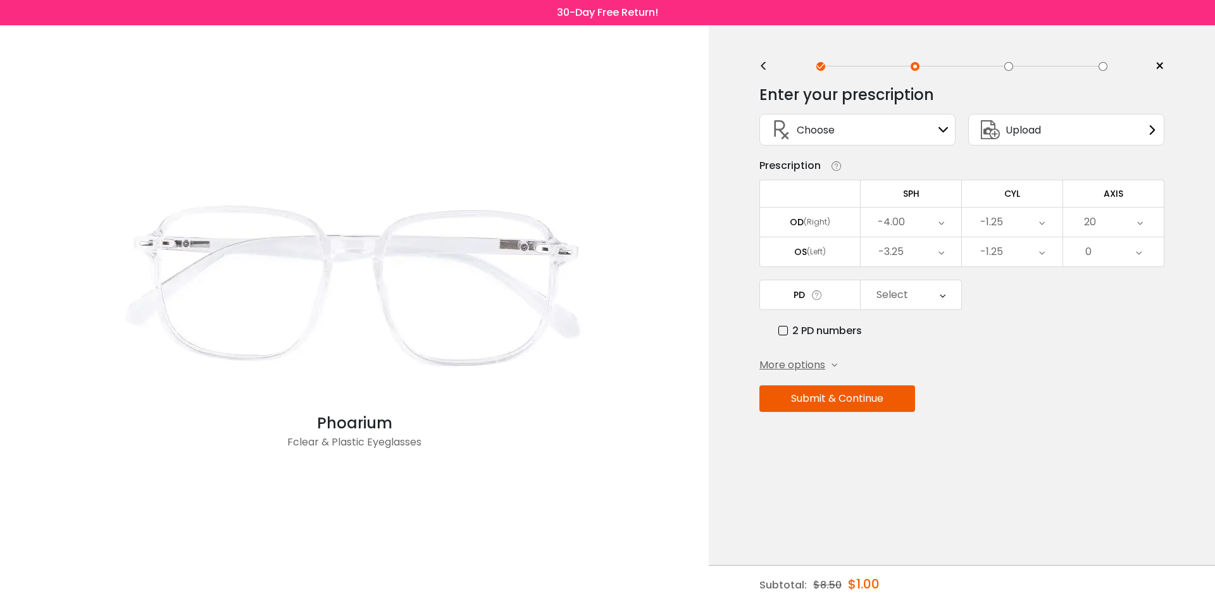
click at [1154, 222] on div "20" at bounding box center [1113, 222] width 101 height 29
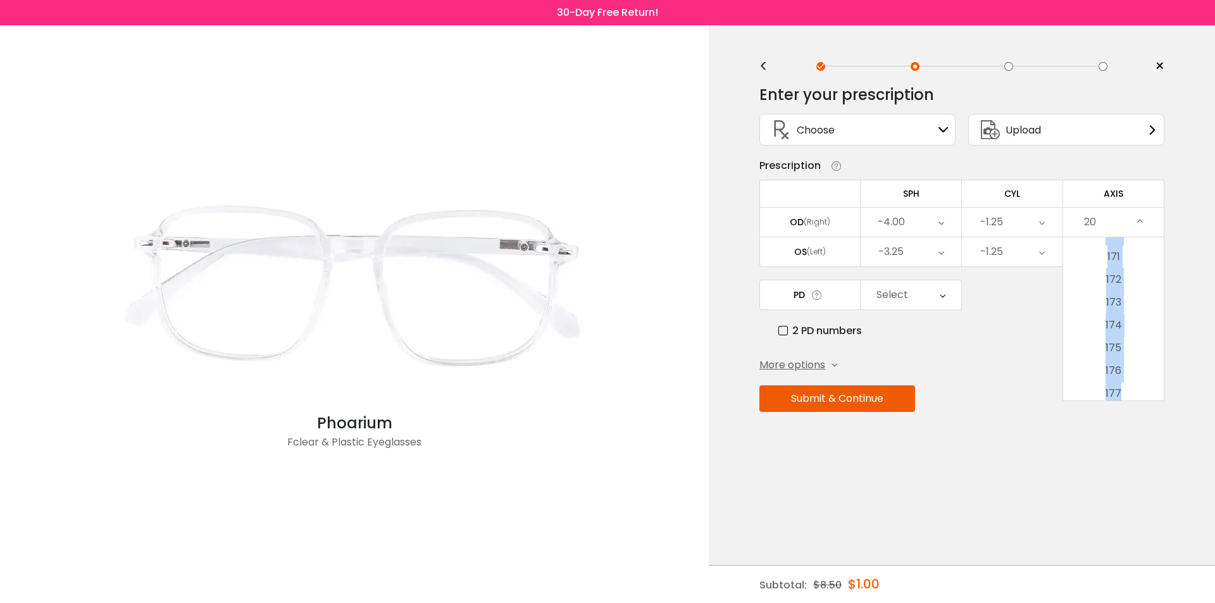
scroll to position [3961, 0]
drag, startPoint x: 1131, startPoint y: 395, endPoint x: 1120, endPoint y: 392, distance: 11.7
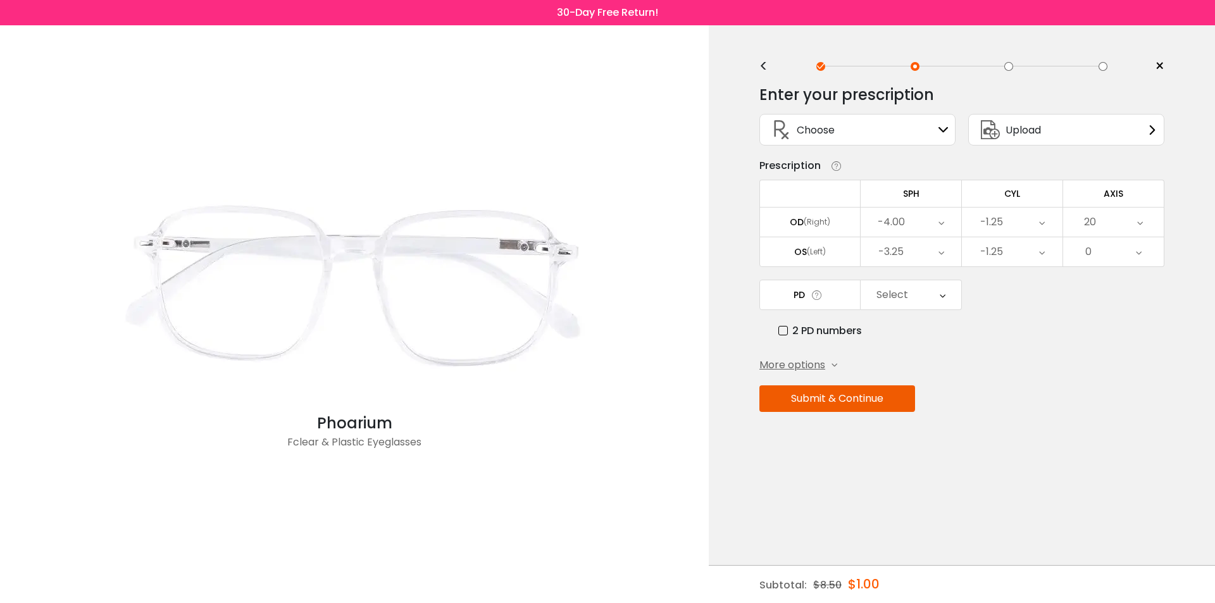
click at [1106, 225] on div "20" at bounding box center [1113, 222] width 101 height 29
click at [1118, 394] on li "23" at bounding box center [1113, 399] width 101 height 23
click at [1154, 222] on div "23" at bounding box center [1113, 222] width 101 height 29
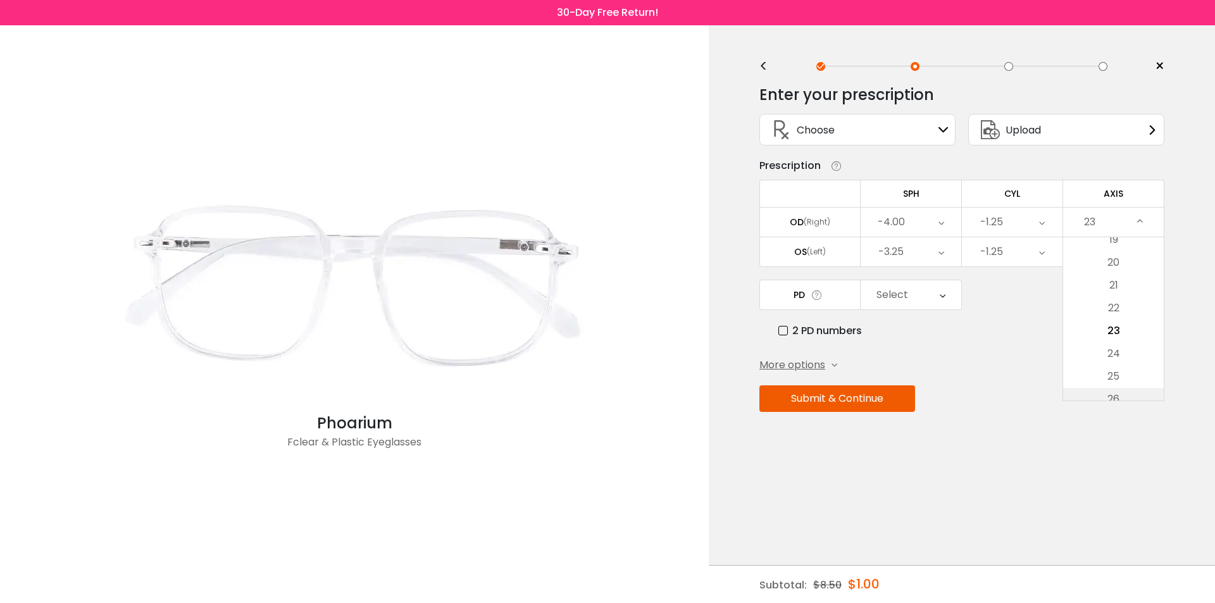
click at [1119, 399] on li "26" at bounding box center [1113, 399] width 101 height 23
click at [1149, 218] on div "26" at bounding box center [1113, 222] width 101 height 29
click at [1118, 394] on li "29" at bounding box center [1113, 399] width 101 height 23
click at [1157, 222] on div "29" at bounding box center [1113, 222] width 101 height 29
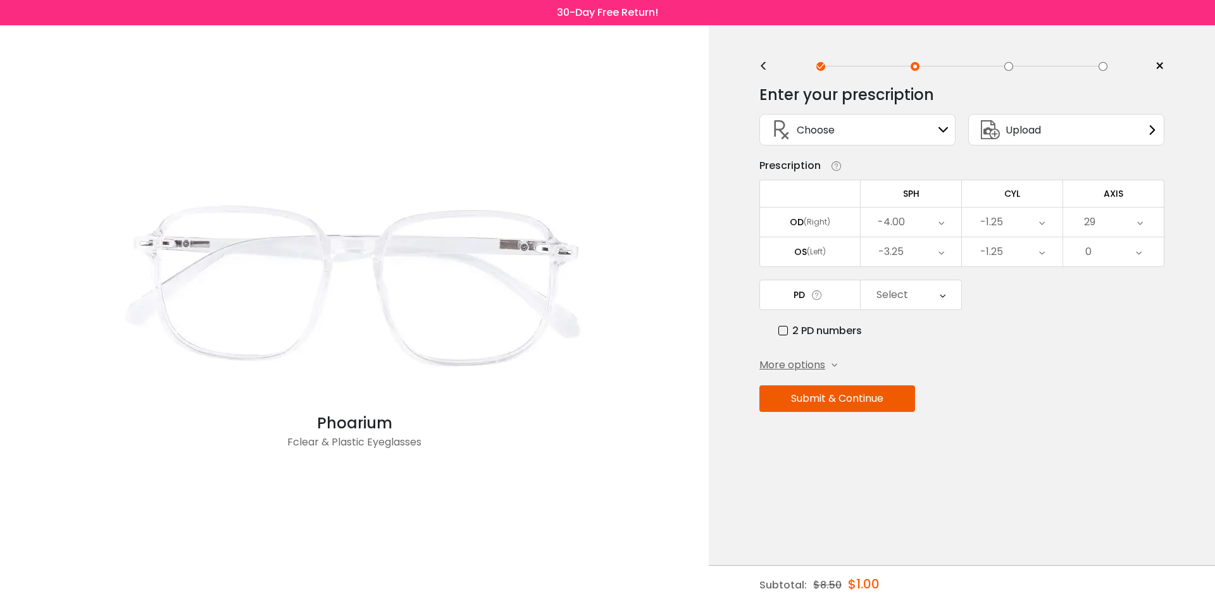
scroll to position [578, 0]
click at [1108, 399] on li "32" at bounding box center [1113, 399] width 101 height 23
click at [1147, 227] on div "32" at bounding box center [1113, 222] width 101 height 29
click at [1109, 394] on li "35" at bounding box center [1113, 399] width 101 height 23
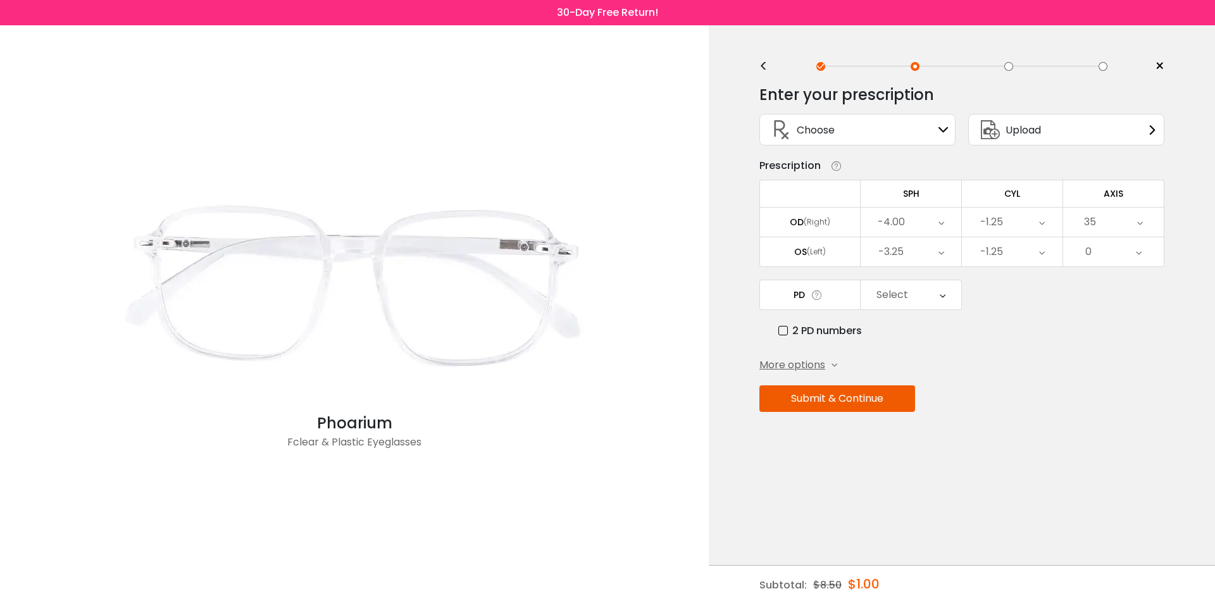
click at [1142, 220] on icon at bounding box center [1140, 222] width 6 height 29
click at [1104, 392] on li "38" at bounding box center [1113, 399] width 101 height 23
click at [1142, 225] on icon at bounding box center [1140, 222] width 6 height 29
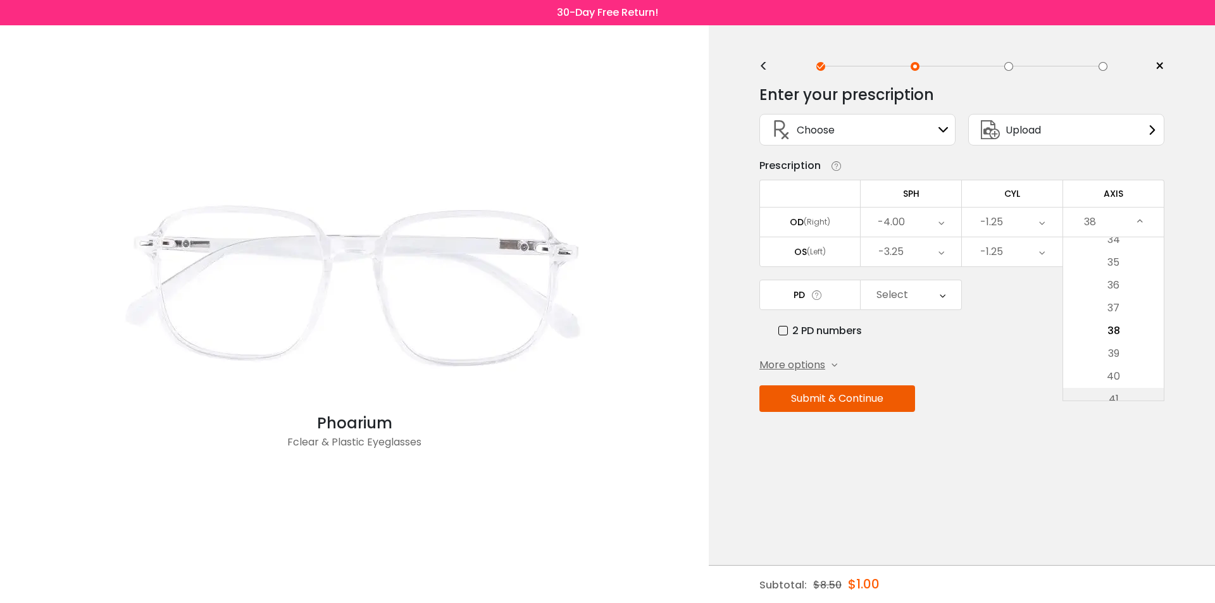
click at [1120, 394] on li "41" at bounding box center [1113, 399] width 101 height 23
click at [1142, 221] on icon at bounding box center [1140, 222] width 6 height 29
click at [1116, 394] on li "44" at bounding box center [1113, 399] width 101 height 23
click at [1155, 214] on div "44" at bounding box center [1113, 222] width 101 height 29
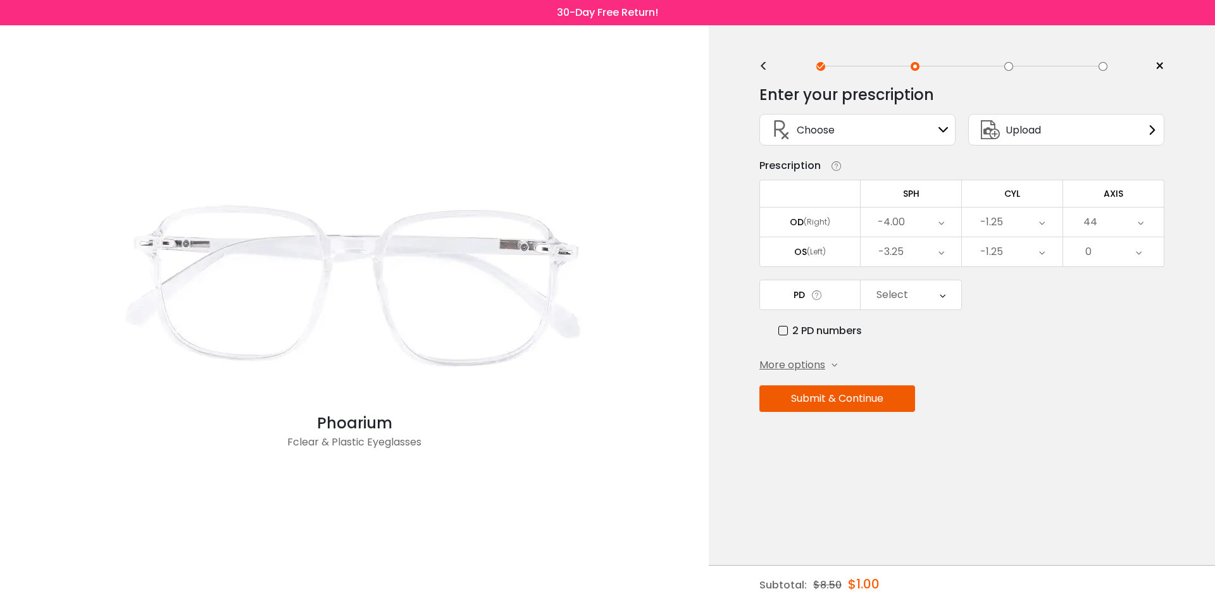
scroll to position [920, 0]
click at [1116, 400] on li "47" at bounding box center [1113, 399] width 101 height 23
click at [1149, 223] on div "47" at bounding box center [1113, 222] width 101 height 29
click at [1119, 390] on li "50" at bounding box center [1113, 399] width 101 height 23
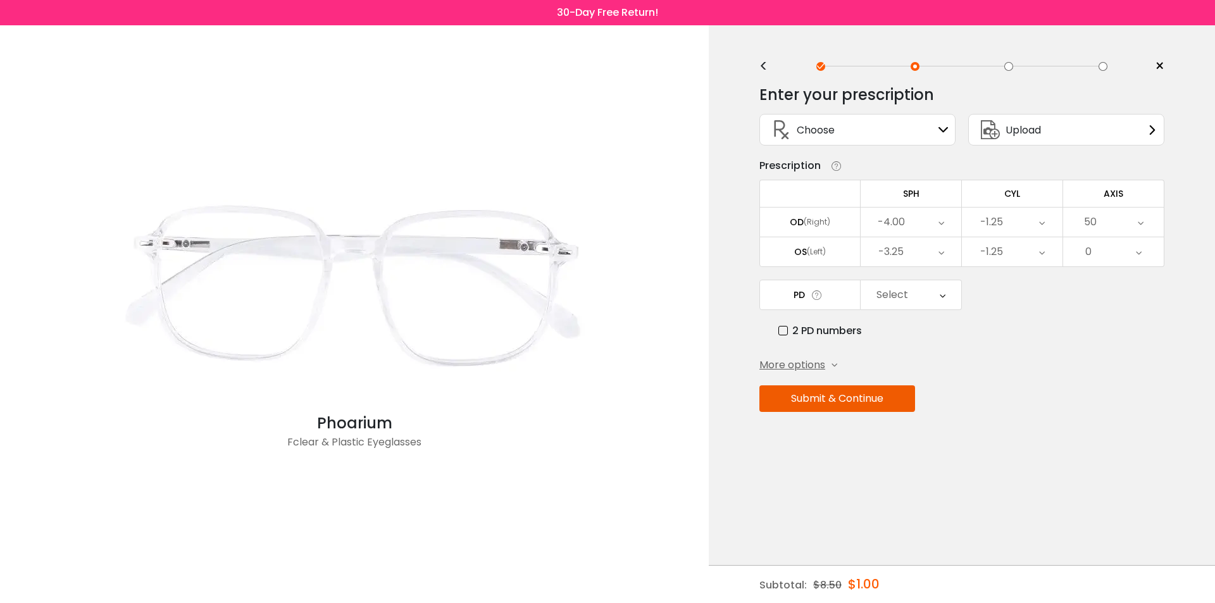
click at [1147, 222] on div "50" at bounding box center [1113, 222] width 101 height 29
click at [1110, 399] on li "53" at bounding box center [1113, 399] width 101 height 23
click at [1144, 221] on div "53" at bounding box center [1113, 222] width 101 height 29
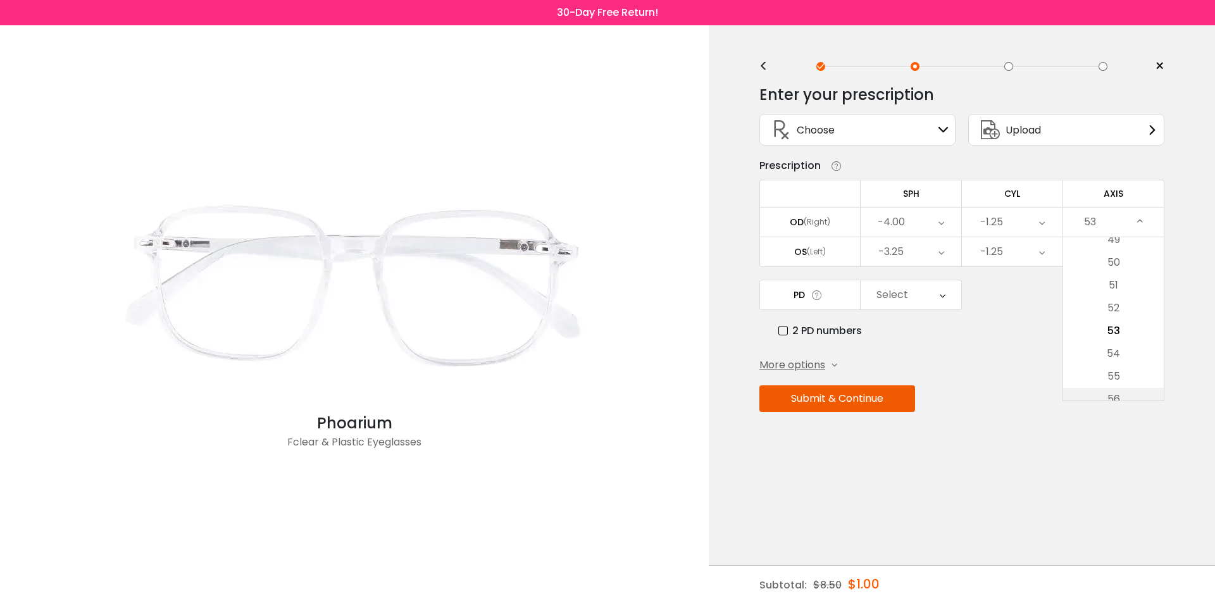
click at [1119, 397] on li "56" at bounding box center [1113, 399] width 101 height 23
click at [1140, 217] on icon at bounding box center [1141, 222] width 6 height 29
click at [1120, 400] on li "59" at bounding box center [1113, 399] width 101 height 23
click at [1145, 218] on div "59" at bounding box center [1113, 222] width 101 height 29
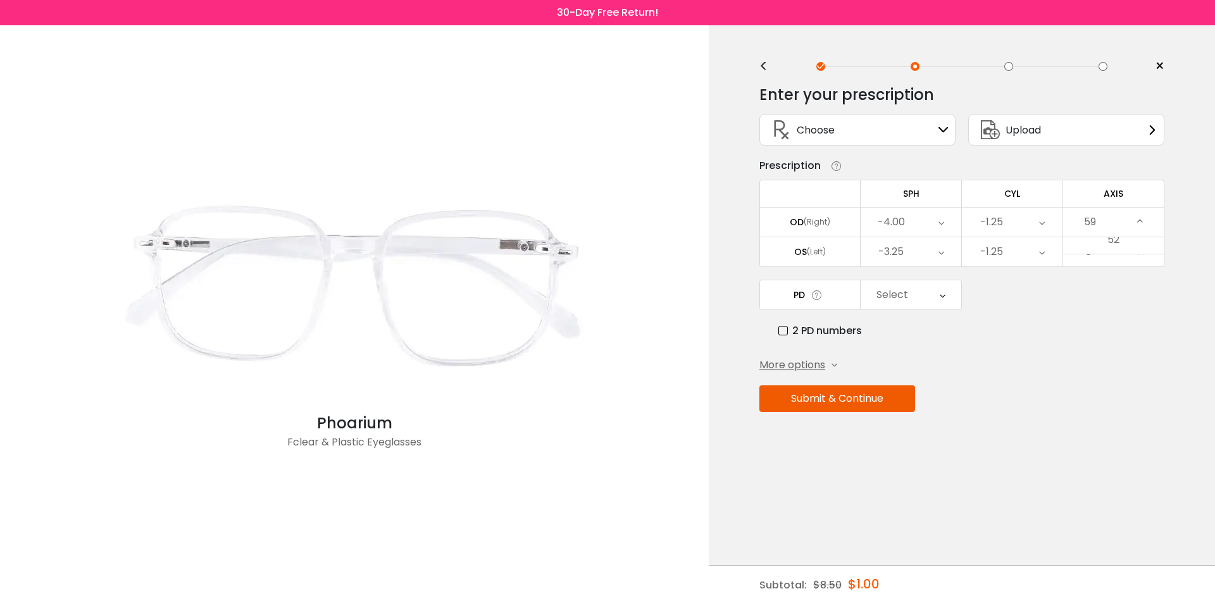
scroll to position [1262, 0]
click at [1117, 396] on li "62" at bounding box center [1113, 399] width 101 height 23
click at [1138, 229] on icon at bounding box center [1140, 222] width 6 height 29
click at [1111, 391] on li "65" at bounding box center [1113, 399] width 101 height 23
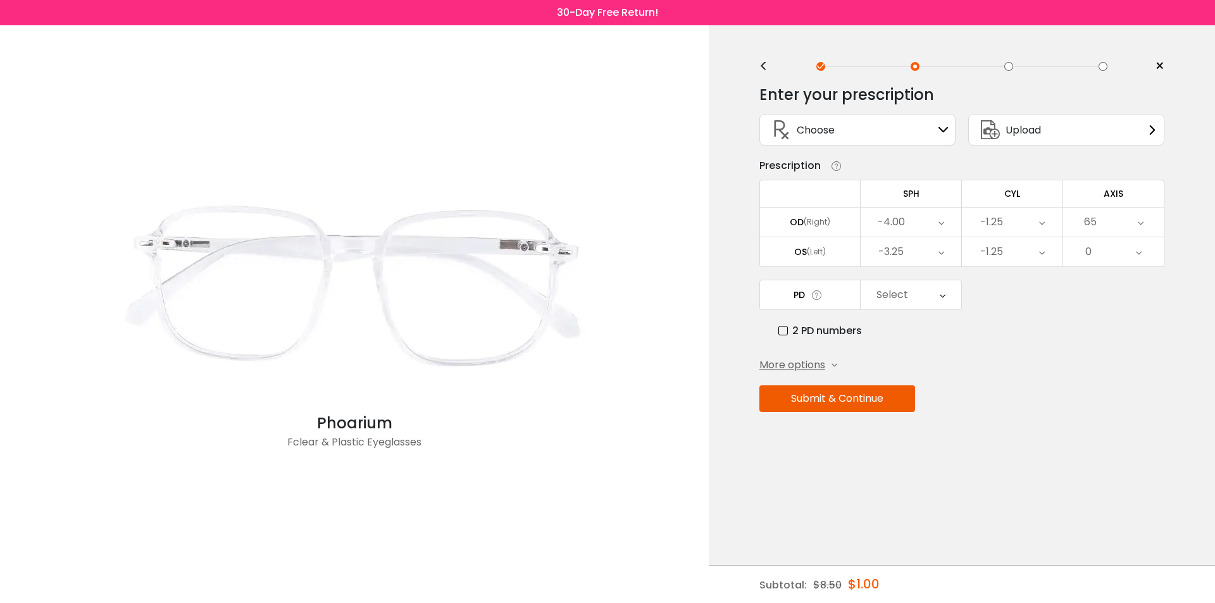
click at [1138, 227] on icon at bounding box center [1141, 222] width 6 height 29
click at [1114, 397] on li "68" at bounding box center [1113, 399] width 101 height 23
click at [1148, 218] on div "68" at bounding box center [1113, 222] width 101 height 29
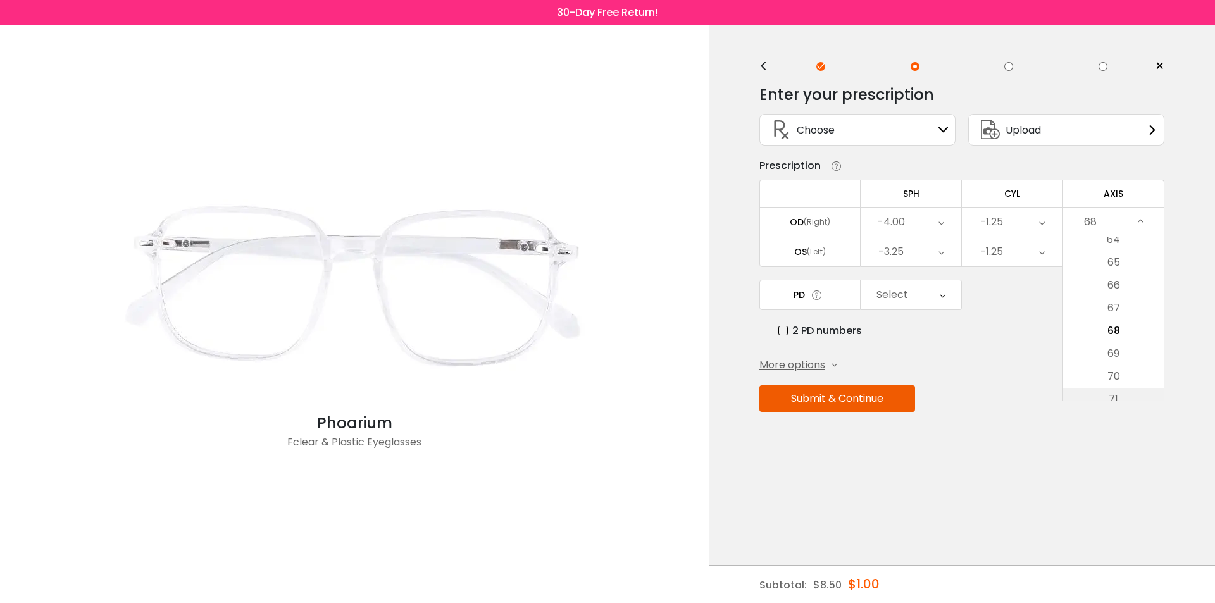
click at [1115, 398] on li "71" at bounding box center [1113, 399] width 101 height 23
click at [1140, 221] on icon at bounding box center [1140, 222] width 6 height 29
click at [1111, 396] on li "74" at bounding box center [1113, 399] width 101 height 23
click at [1152, 223] on div "74" at bounding box center [1113, 222] width 101 height 29
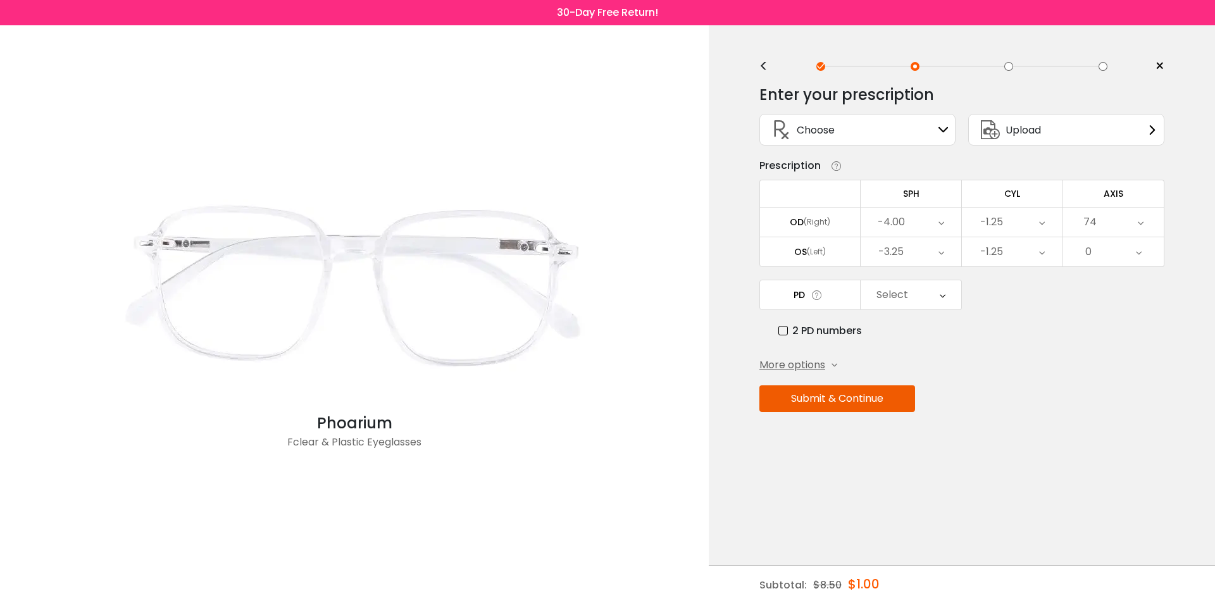
scroll to position [1604, 0]
click at [1106, 393] on li "77" at bounding box center [1113, 399] width 101 height 23
click at [1142, 230] on icon at bounding box center [1141, 222] width 6 height 29
click at [1121, 393] on li "80" at bounding box center [1113, 399] width 101 height 23
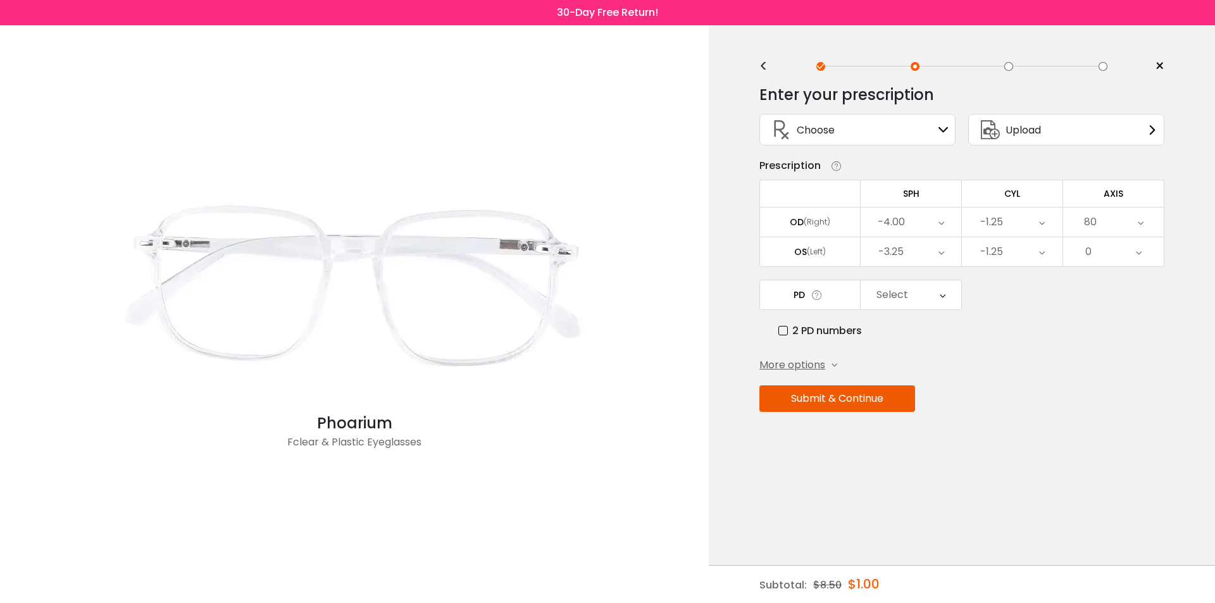
click at [1147, 215] on div "80" at bounding box center [1113, 222] width 101 height 29
drag, startPoint x: 1113, startPoint y: 394, endPoint x: 1115, endPoint y: 378, distance: 15.3
click at [1113, 393] on li "83" at bounding box center [1113, 399] width 101 height 23
click at [1135, 223] on div "83" at bounding box center [1113, 222] width 101 height 29
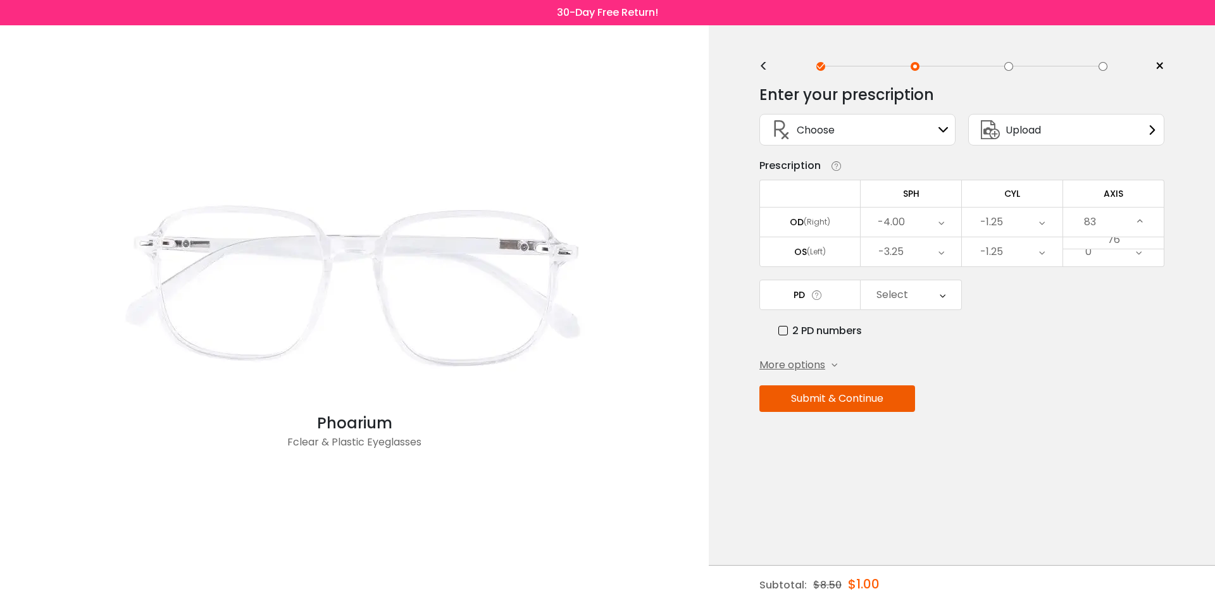
scroll to position [1809, 0]
click at [1112, 390] on li "86" at bounding box center [1113, 399] width 101 height 23
click at [1130, 224] on div "86" at bounding box center [1113, 222] width 101 height 29
click at [1105, 392] on li "89" at bounding box center [1113, 399] width 101 height 23
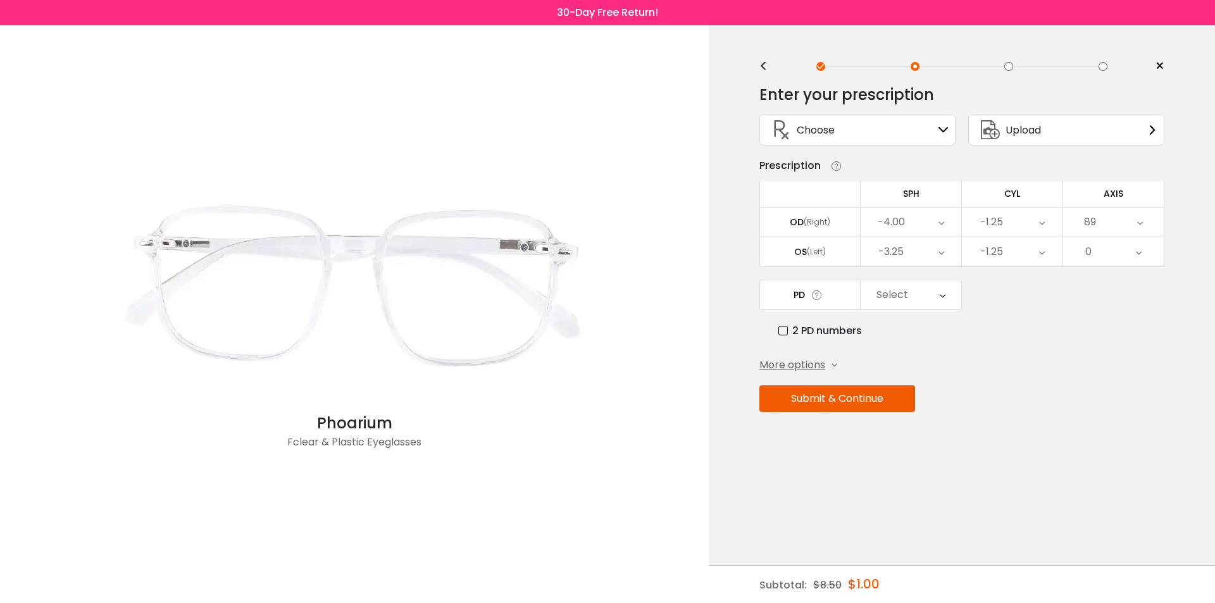
click at [1146, 230] on div "89" at bounding box center [1113, 222] width 101 height 29
click at [1135, 390] on li "92" at bounding box center [1113, 399] width 101 height 23
click at [1140, 234] on icon at bounding box center [1140, 222] width 6 height 29
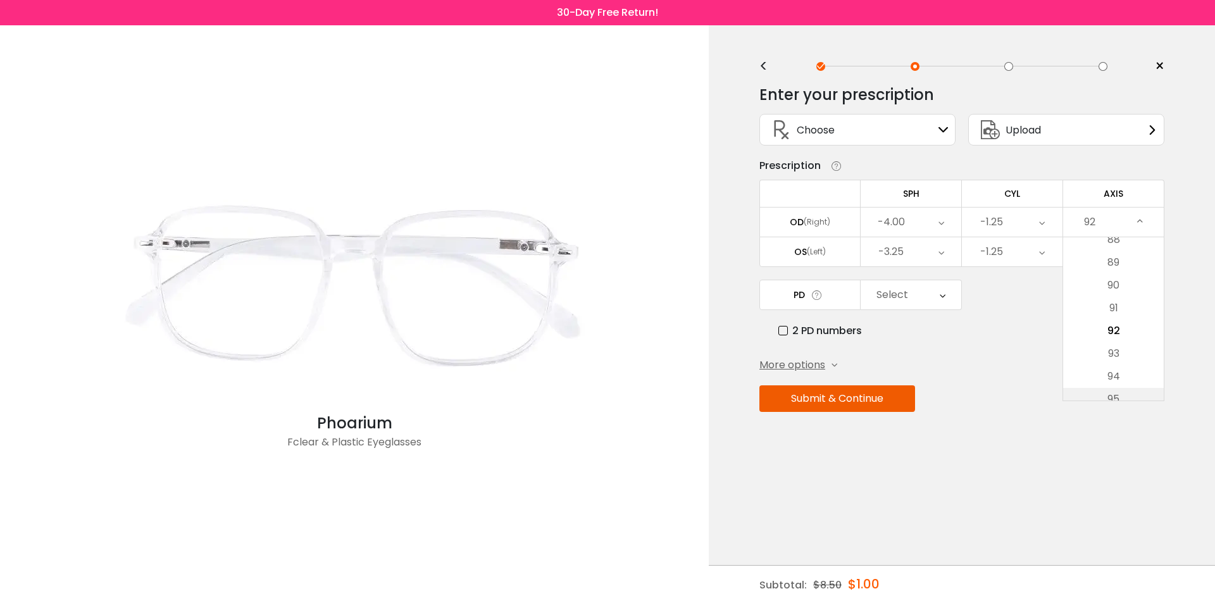
click at [1131, 397] on li "95" at bounding box center [1113, 399] width 101 height 23
click at [1147, 222] on div "95" at bounding box center [1113, 222] width 101 height 29
click at [1115, 392] on li "98" at bounding box center [1113, 399] width 101 height 23
click at [1154, 221] on div "98" at bounding box center [1113, 222] width 101 height 29
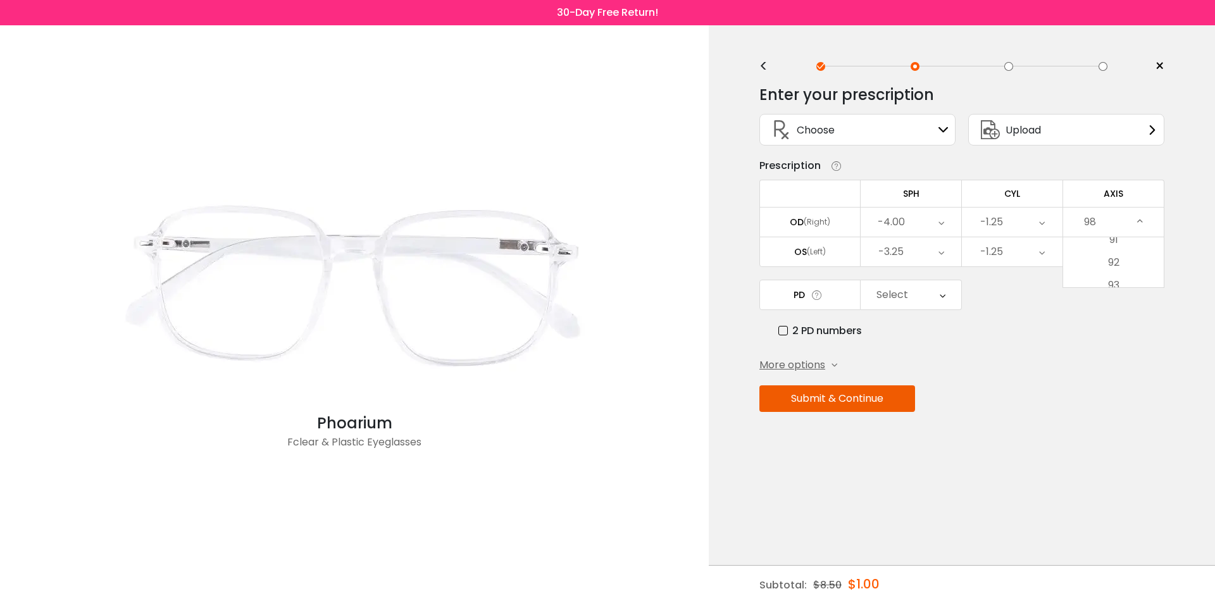
scroll to position [2150, 0]
click at [1119, 399] on li "101" at bounding box center [1113, 399] width 101 height 23
click at [1140, 220] on icon at bounding box center [1141, 222] width 6 height 29
click at [1117, 397] on li "104" at bounding box center [1113, 399] width 101 height 23
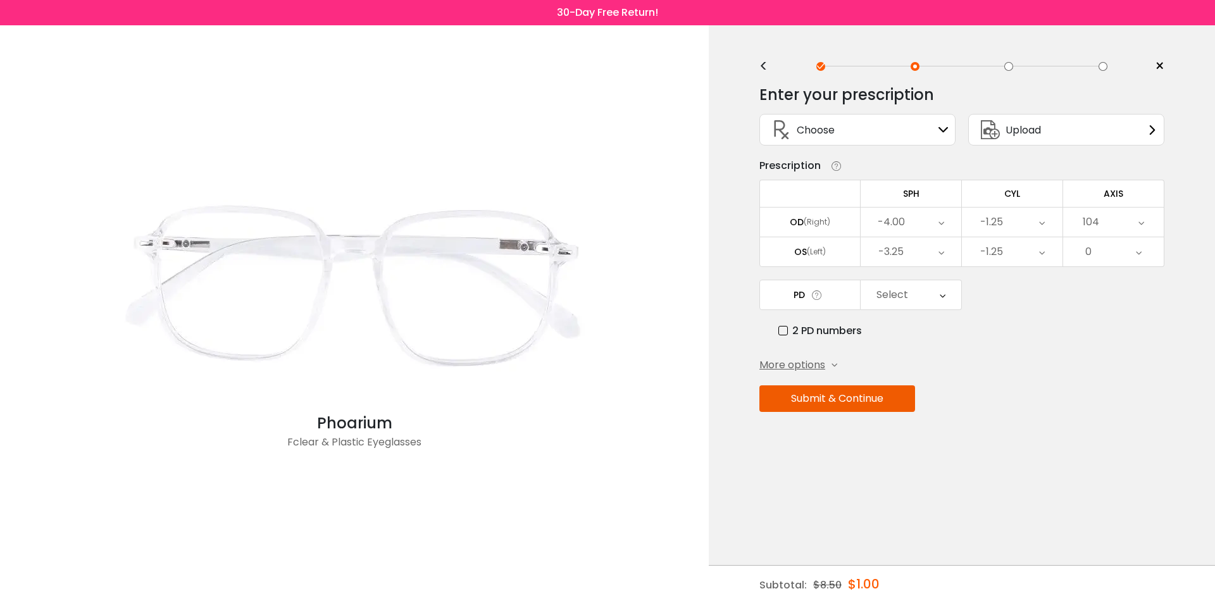
click at [1139, 228] on icon at bounding box center [1142, 222] width 6 height 29
click at [1121, 388] on li "107" at bounding box center [1113, 399] width 101 height 23
click at [1139, 207] on td "107 Cancel AXIS OD Save None 1 2 3 4 5 6 7 8 9 10 11 12 13 14 15 16 17 18 19 20…" at bounding box center [1113, 222] width 101 height 30
click at [1144, 222] on div "107" at bounding box center [1113, 222] width 101 height 29
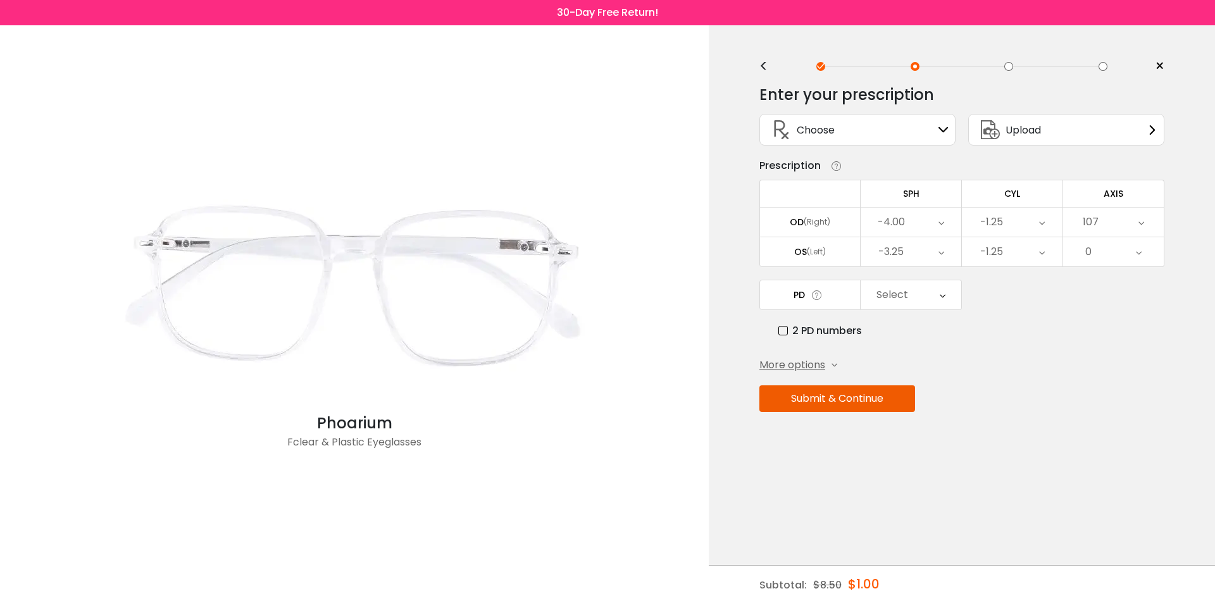
scroll to position [2356, 0]
click at [1121, 398] on li "110" at bounding box center [1113, 399] width 101 height 23
click at [1138, 226] on icon at bounding box center [1141, 222] width 6 height 29
click at [1116, 397] on li "113" at bounding box center [1113, 399] width 101 height 23
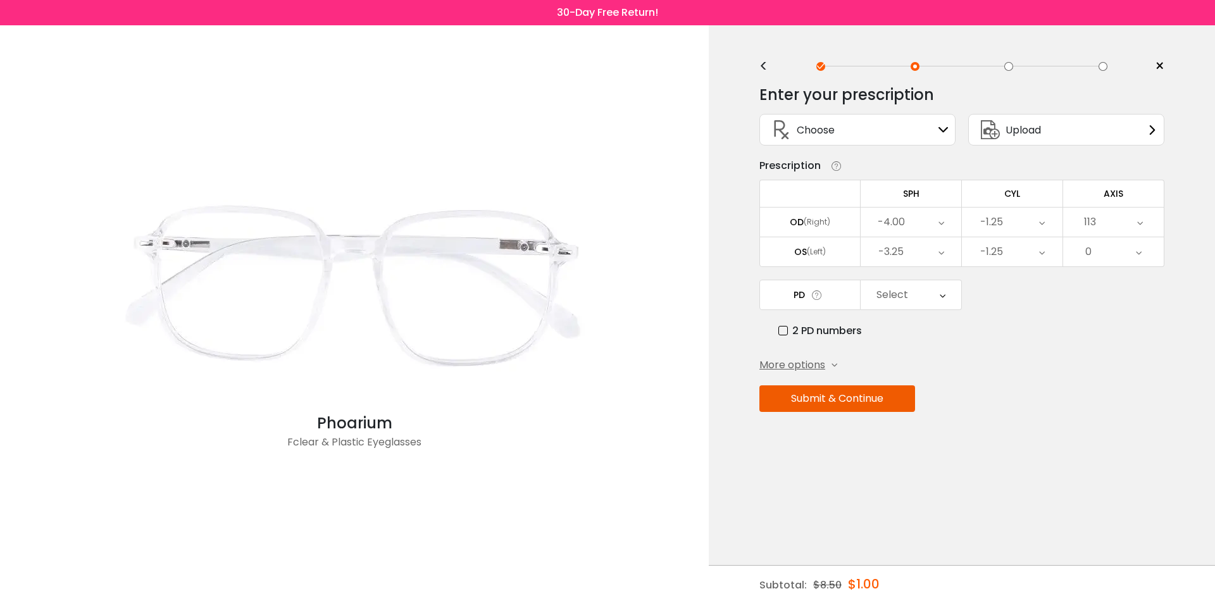
click at [1148, 224] on div "113" at bounding box center [1113, 222] width 101 height 29
click at [1112, 394] on li "116" at bounding box center [1113, 399] width 101 height 23
click at [1128, 222] on div "116" at bounding box center [1113, 222] width 101 height 29
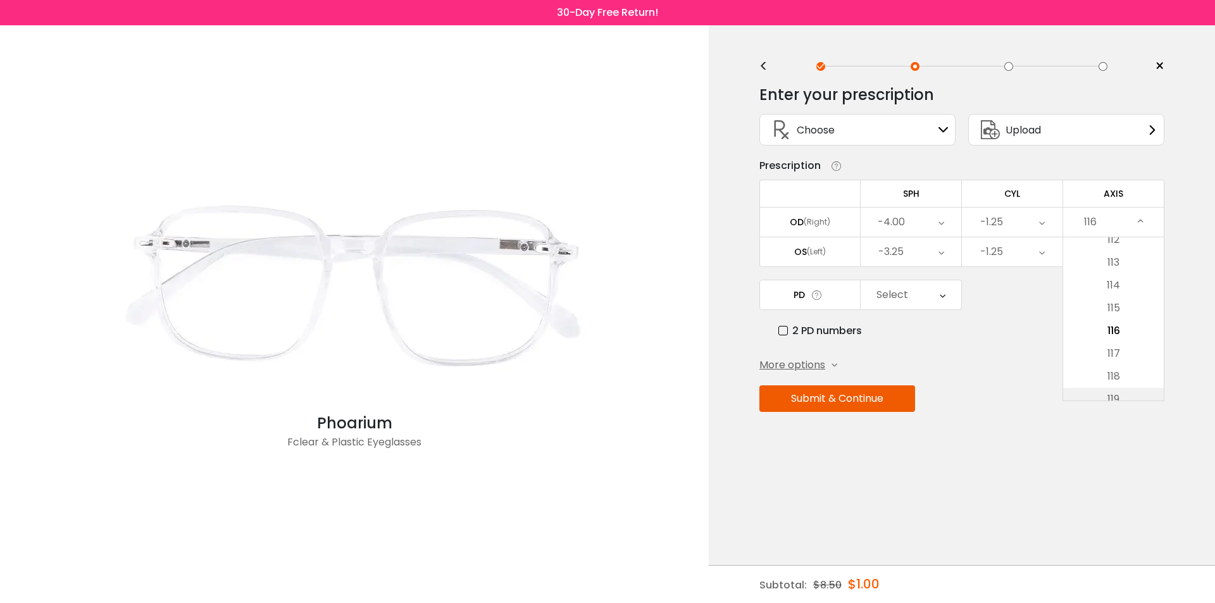
click at [1136, 390] on li "119" at bounding box center [1113, 399] width 101 height 23
click at [1137, 233] on icon at bounding box center [1140, 222] width 6 height 29
click at [1127, 406] on div "Submit & Continue" at bounding box center [961, 398] width 405 height 27
click at [1151, 225] on div "119" at bounding box center [1113, 222] width 101 height 29
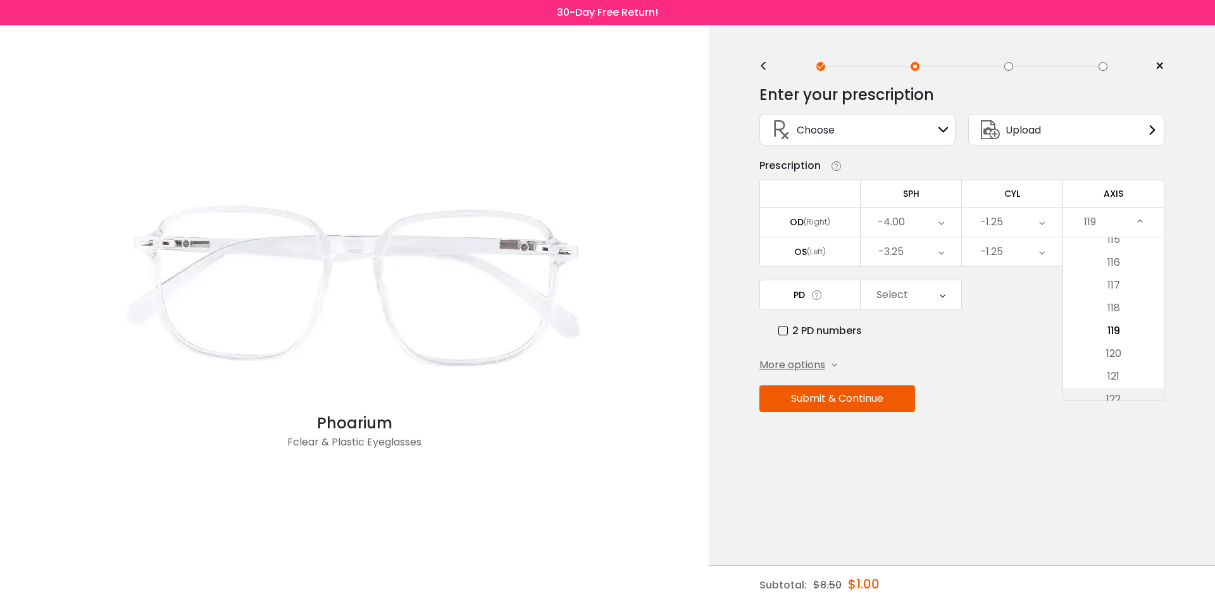
click at [1111, 390] on li "122" at bounding box center [1113, 399] width 101 height 23
click at [1147, 223] on div "122" at bounding box center [1113, 222] width 101 height 29
click at [1121, 388] on li "125" at bounding box center [1113, 399] width 101 height 23
click at [1139, 231] on icon at bounding box center [1142, 222] width 6 height 29
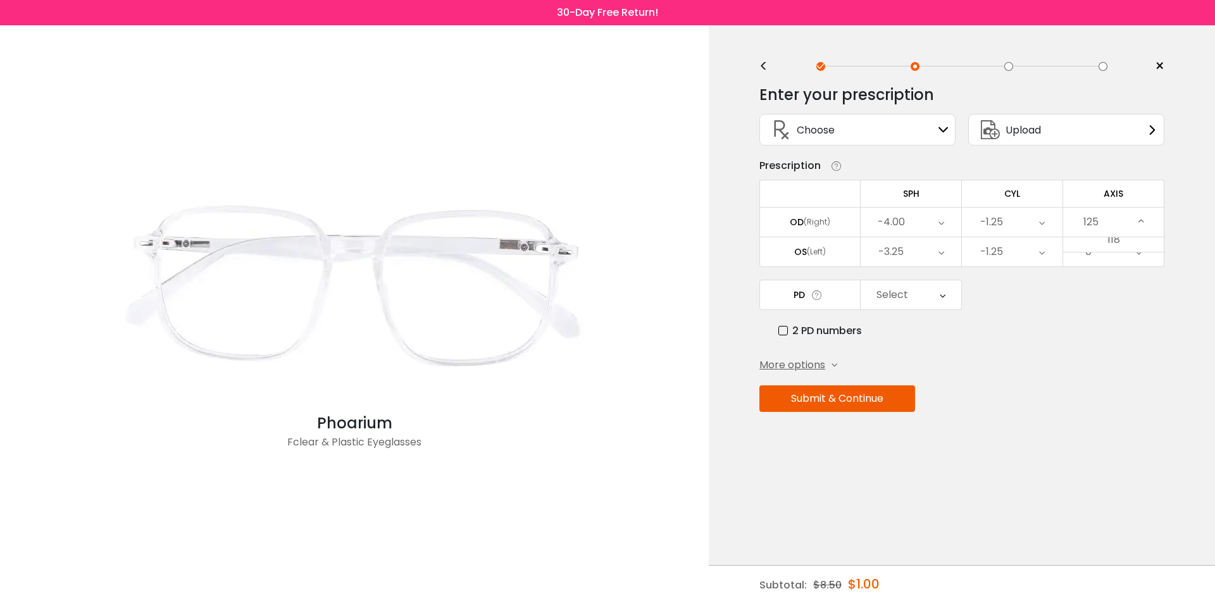
scroll to position [2766, 0]
click at [1125, 388] on li "128" at bounding box center [1113, 399] width 101 height 23
click at [1144, 233] on div "128" at bounding box center [1113, 222] width 101 height 29
click at [1135, 394] on li "131" at bounding box center [1113, 399] width 101 height 23
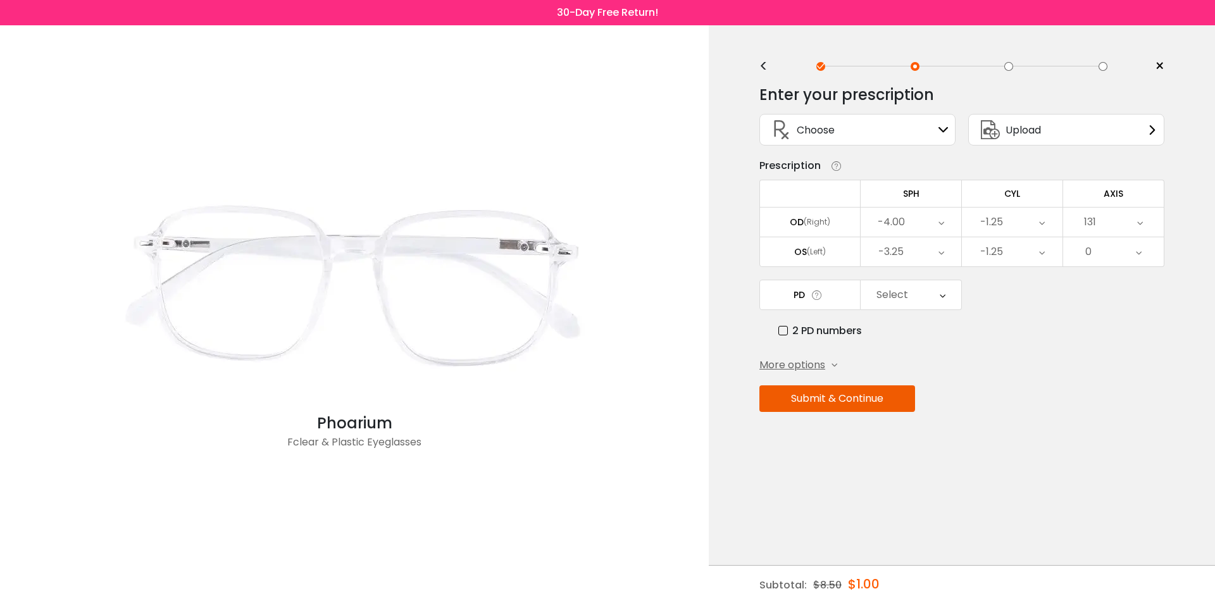
click at [1147, 217] on div "131" at bounding box center [1113, 222] width 101 height 29
click at [1120, 210] on div "131" at bounding box center [1113, 222] width 101 height 29
click at [1114, 388] on li "134" at bounding box center [1113, 399] width 101 height 23
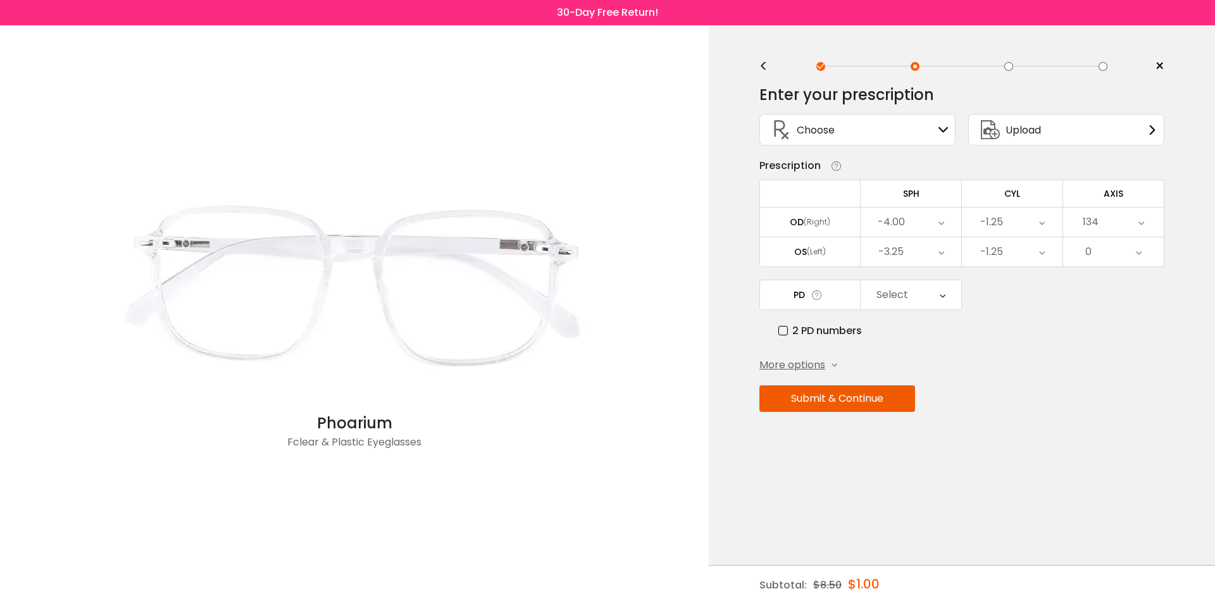
click at [1152, 232] on div "134" at bounding box center [1113, 222] width 101 height 29
click at [1128, 394] on li "137" at bounding box center [1113, 399] width 101 height 23
click at [1136, 228] on div "137" at bounding box center [1113, 222] width 101 height 29
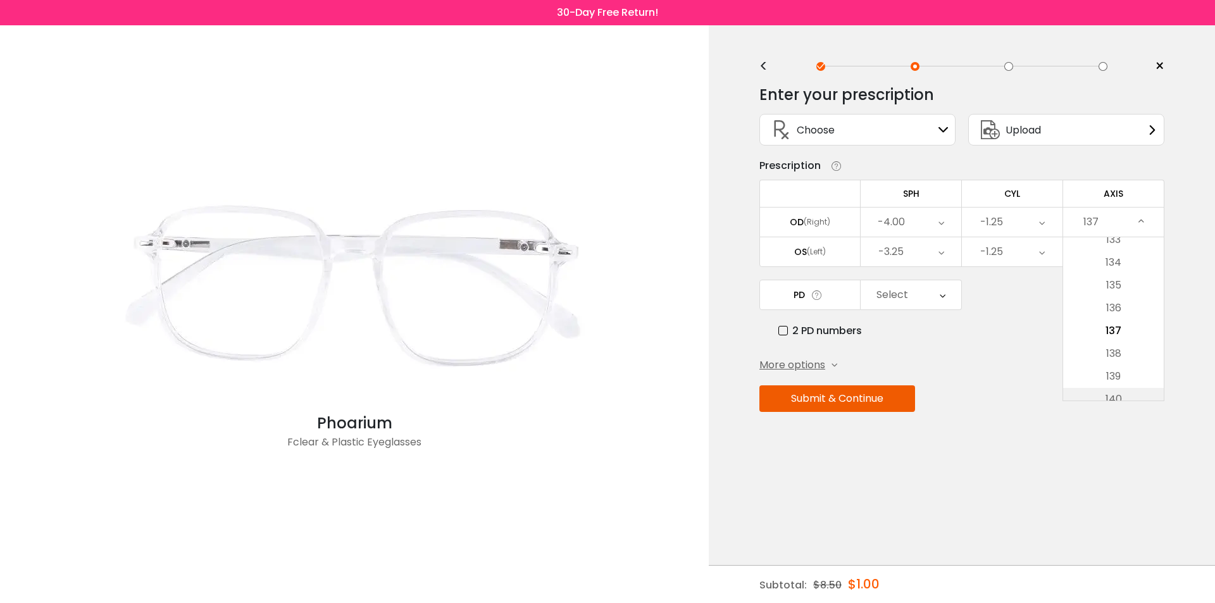
click at [1122, 391] on li "140" at bounding box center [1113, 399] width 101 height 23
click at [1145, 217] on div "140" at bounding box center [1113, 222] width 101 height 29
click at [1107, 397] on li "143" at bounding box center [1113, 399] width 101 height 23
click at [1146, 217] on div "143" at bounding box center [1113, 222] width 101 height 29
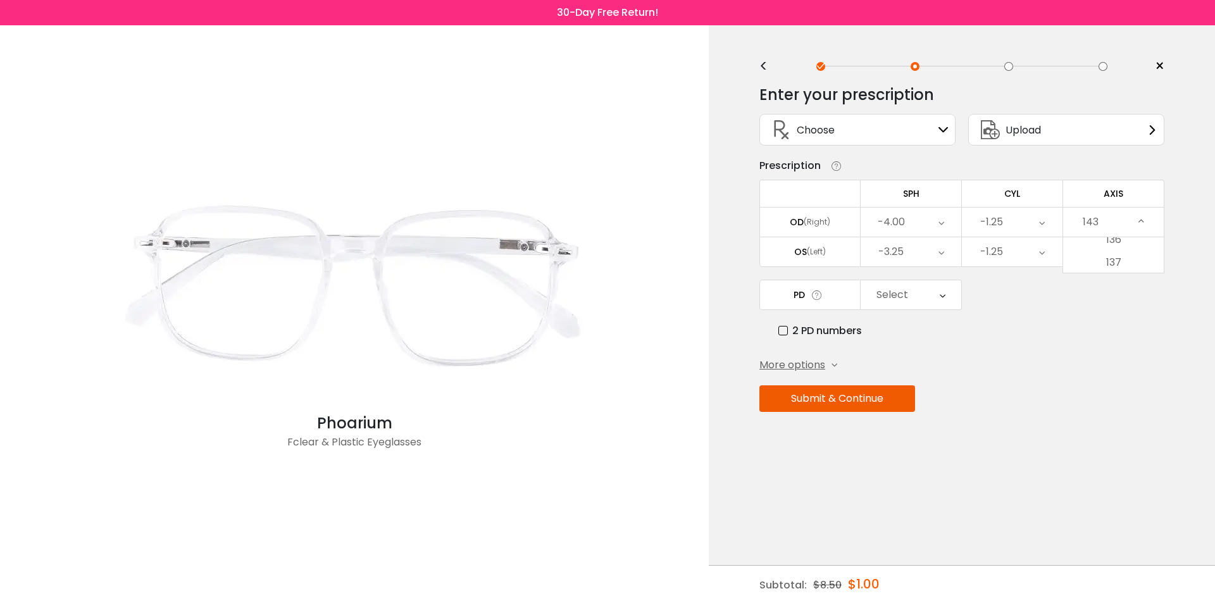
scroll to position [3176, 0]
click at [1137, 397] on li "146" at bounding box center [1113, 399] width 101 height 23
click at [1136, 209] on div "146" at bounding box center [1113, 222] width 101 height 29
click at [1116, 393] on li "149" at bounding box center [1113, 399] width 101 height 23
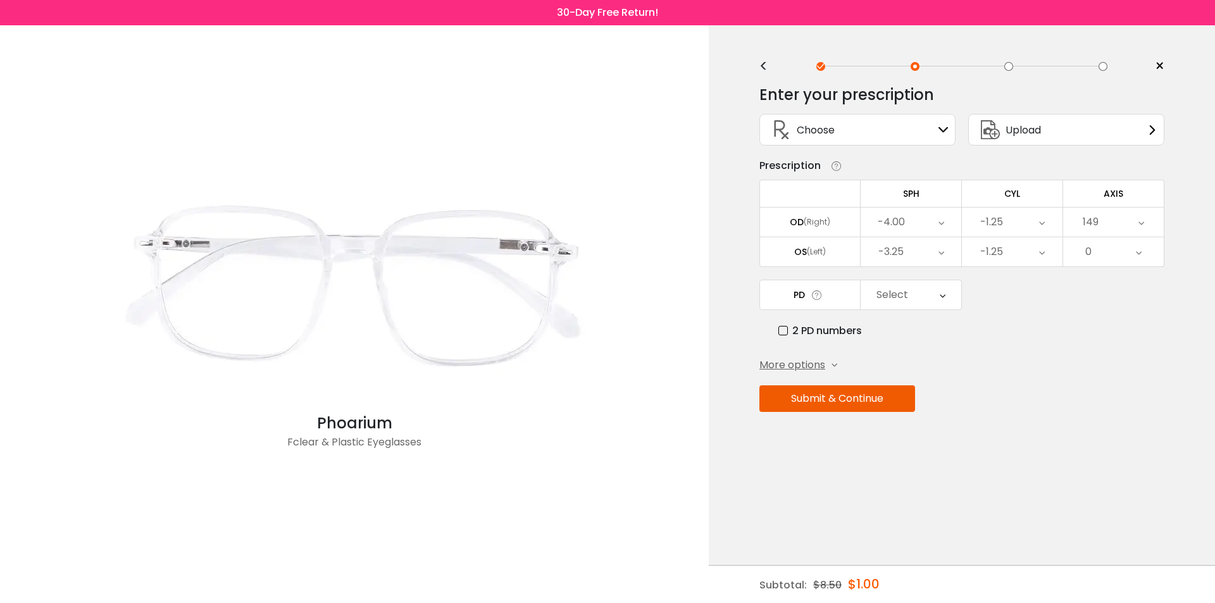
click at [1135, 225] on div "149" at bounding box center [1113, 222] width 101 height 29
click at [1115, 397] on li "152" at bounding box center [1113, 399] width 101 height 23
click at [1143, 220] on icon at bounding box center [1142, 222] width 6 height 29
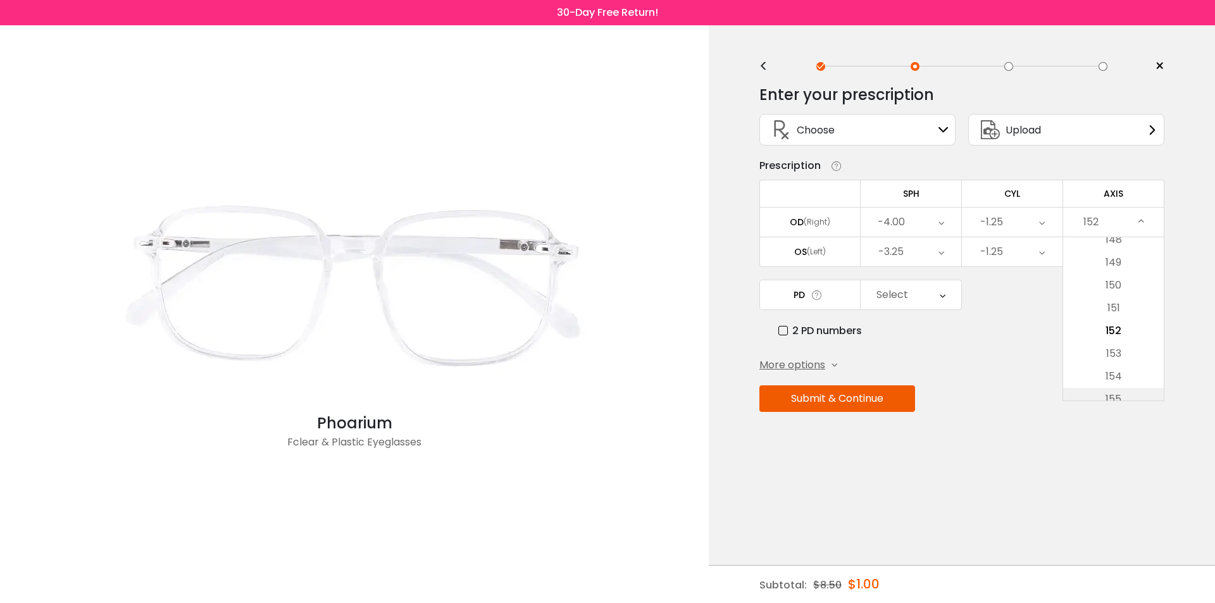
click at [1121, 390] on li "155" at bounding box center [1113, 399] width 101 height 23
click at [1151, 222] on div "155" at bounding box center [1113, 222] width 101 height 29
click at [1112, 397] on li "158" at bounding box center [1113, 399] width 101 height 23
click at [1140, 226] on icon at bounding box center [1142, 222] width 6 height 29
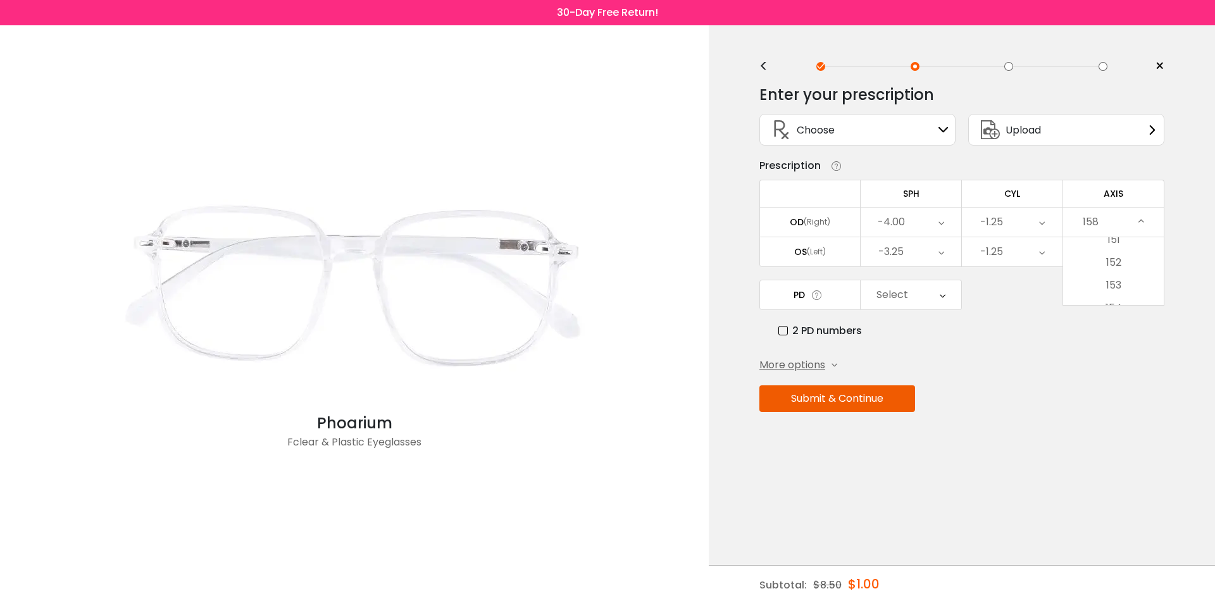
scroll to position [3517, 0]
click at [1108, 396] on li "161" at bounding box center [1113, 399] width 101 height 23
click at [1144, 224] on div "161" at bounding box center [1113, 222] width 101 height 29
click at [1126, 387] on li "163" at bounding box center [1113, 376] width 101 height 23
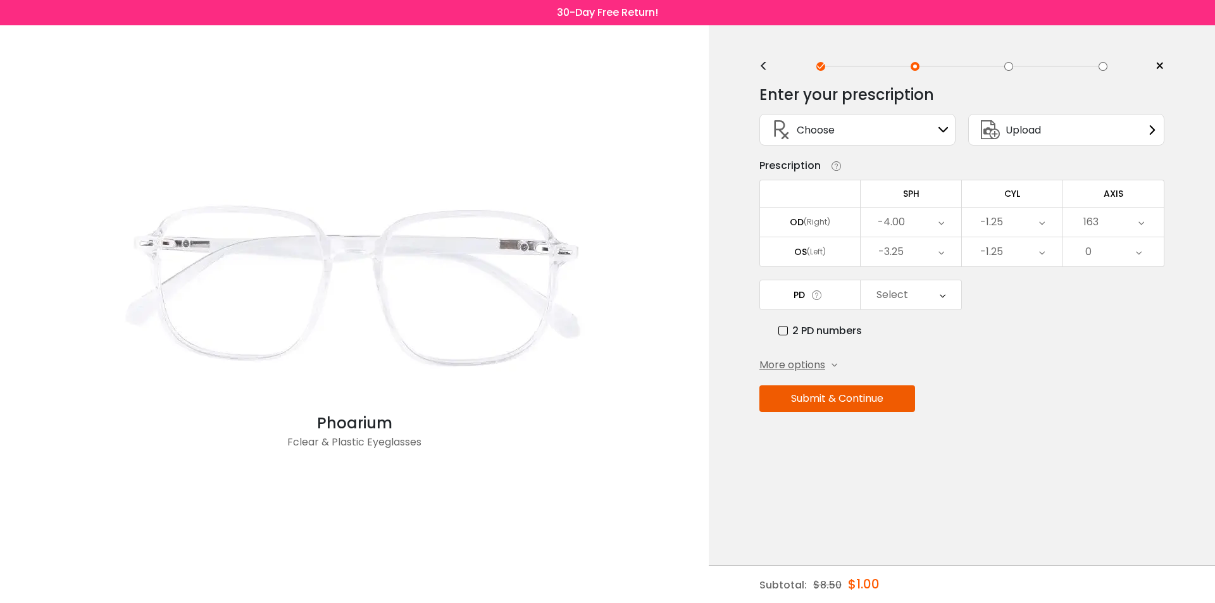
click at [1130, 216] on div "163" at bounding box center [1113, 222] width 101 height 29
click at [1111, 396] on li "166" at bounding box center [1113, 399] width 101 height 23
click at [1145, 238] on div "0" at bounding box center [1113, 251] width 101 height 29
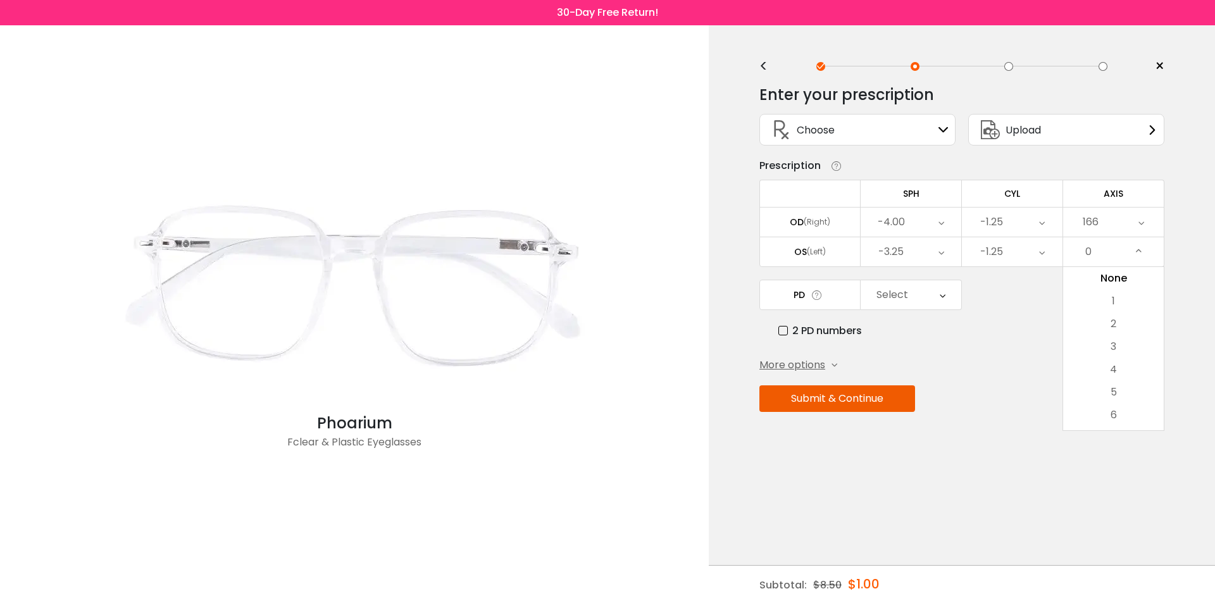
click at [1142, 225] on icon at bounding box center [1142, 222] width 6 height 29
drag, startPoint x: 1117, startPoint y: 388, endPoint x: 1111, endPoint y: 364, distance: 24.7
click at [1116, 388] on li "169" at bounding box center [1113, 399] width 101 height 23
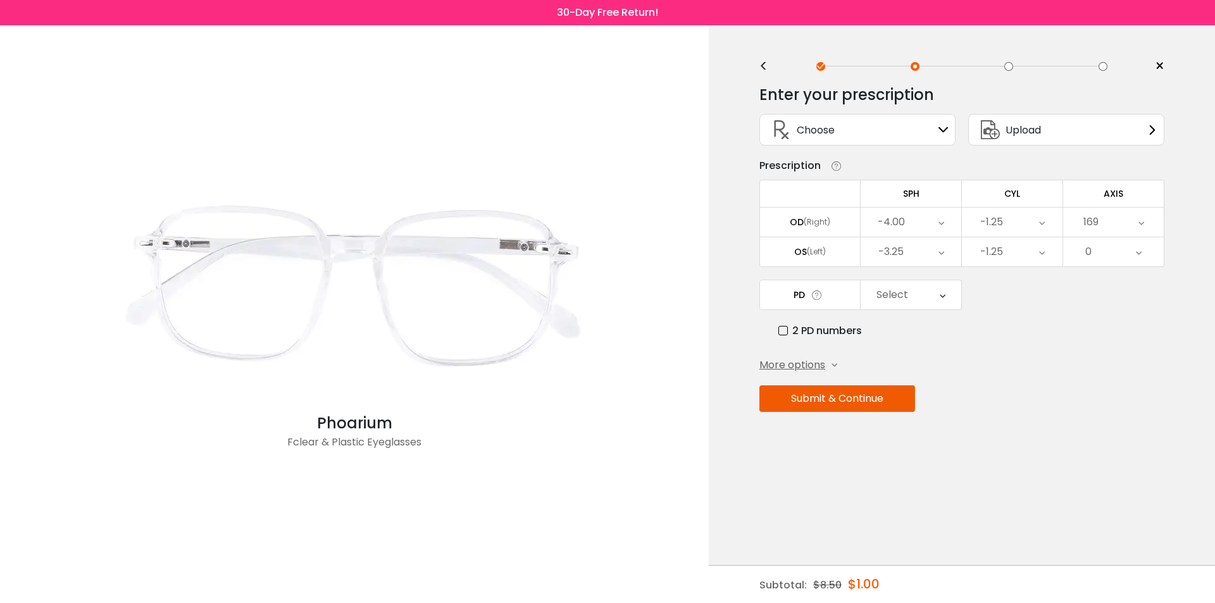
click at [1140, 224] on icon at bounding box center [1142, 222] width 6 height 29
click at [1111, 396] on li "172" at bounding box center [1113, 399] width 101 height 23
click at [1144, 211] on icon at bounding box center [1142, 222] width 6 height 29
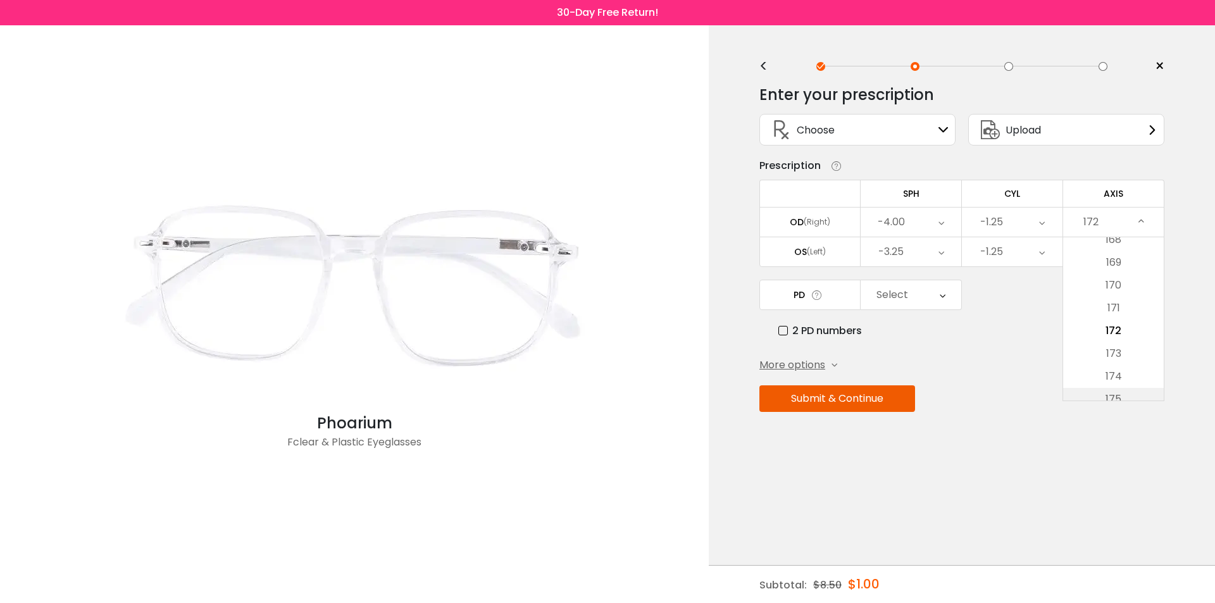
click at [1113, 395] on li "175" at bounding box center [1113, 399] width 101 height 23
click at [1148, 223] on div "175" at bounding box center [1113, 222] width 101 height 29
click at [1113, 391] on li "178" at bounding box center [1113, 399] width 101 height 23
click at [1139, 215] on icon at bounding box center [1142, 222] width 6 height 29
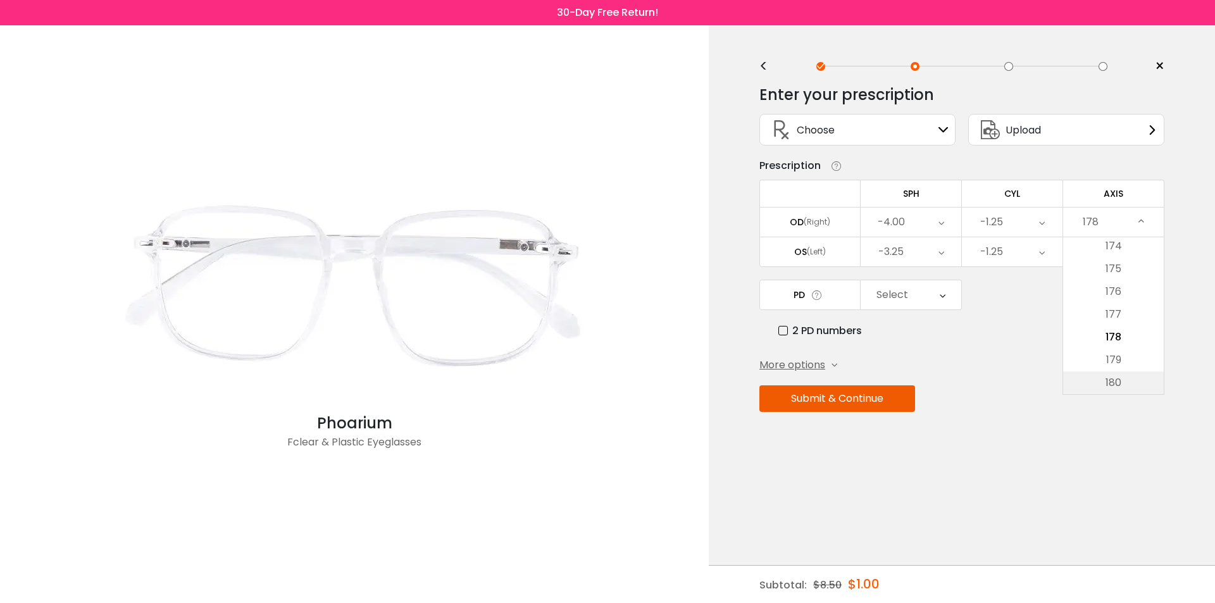
scroll to position [3961, 0]
click at [1116, 394] on li "180" at bounding box center [1113, 389] width 101 height 23
click at [1140, 256] on icon at bounding box center [1139, 251] width 6 height 29
click at [1106, 415] on li "6" at bounding box center [1113, 415] width 101 height 23
click at [1147, 256] on div "6" at bounding box center [1113, 251] width 101 height 29
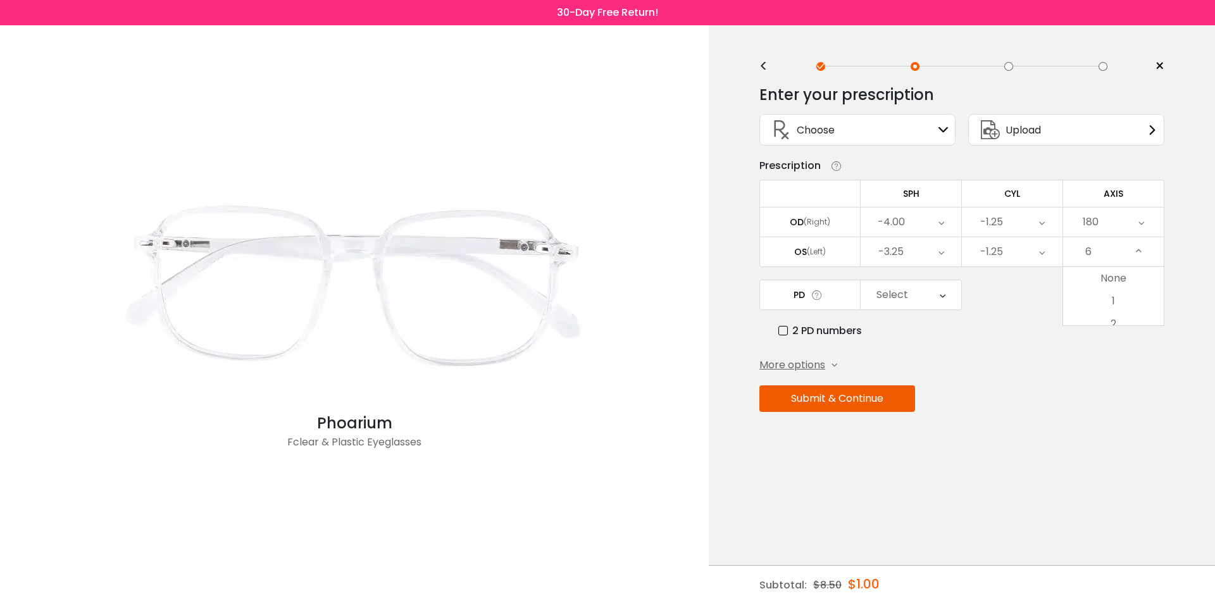
scroll to position [54, 0]
click at [1106, 423] on li "9" at bounding box center [1113, 429] width 101 height 23
click at [1146, 248] on div "9" at bounding box center [1113, 251] width 101 height 29
click at [1127, 420] on li "12" at bounding box center [1113, 429] width 101 height 23
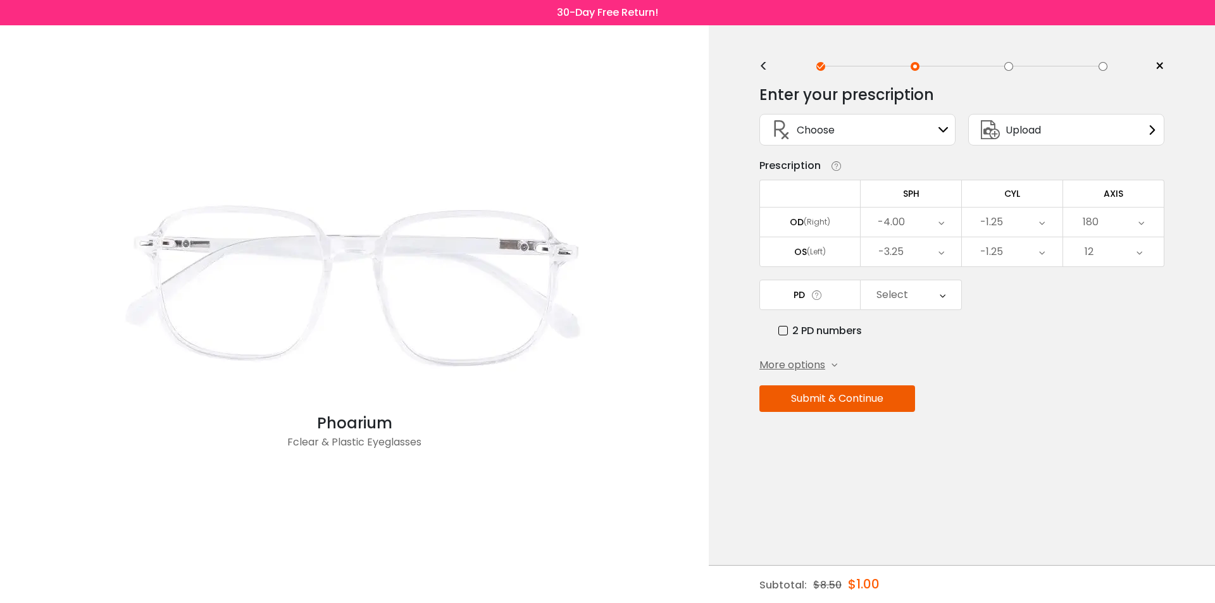
click at [1141, 255] on icon at bounding box center [1140, 251] width 6 height 29
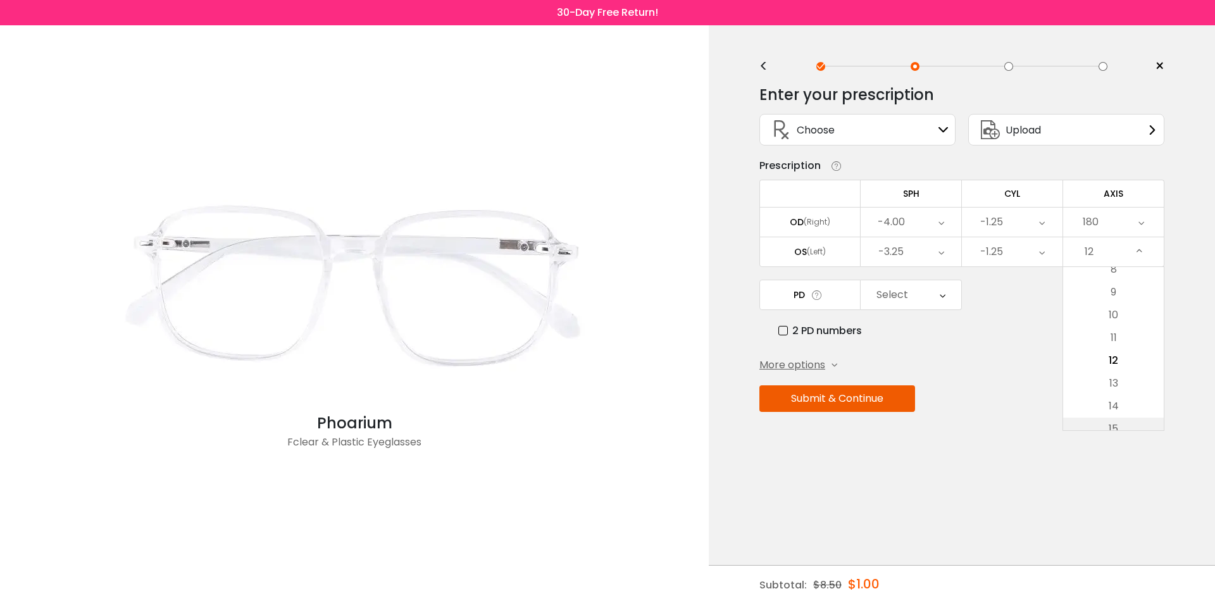
click at [1128, 422] on li "15" at bounding box center [1113, 429] width 101 height 23
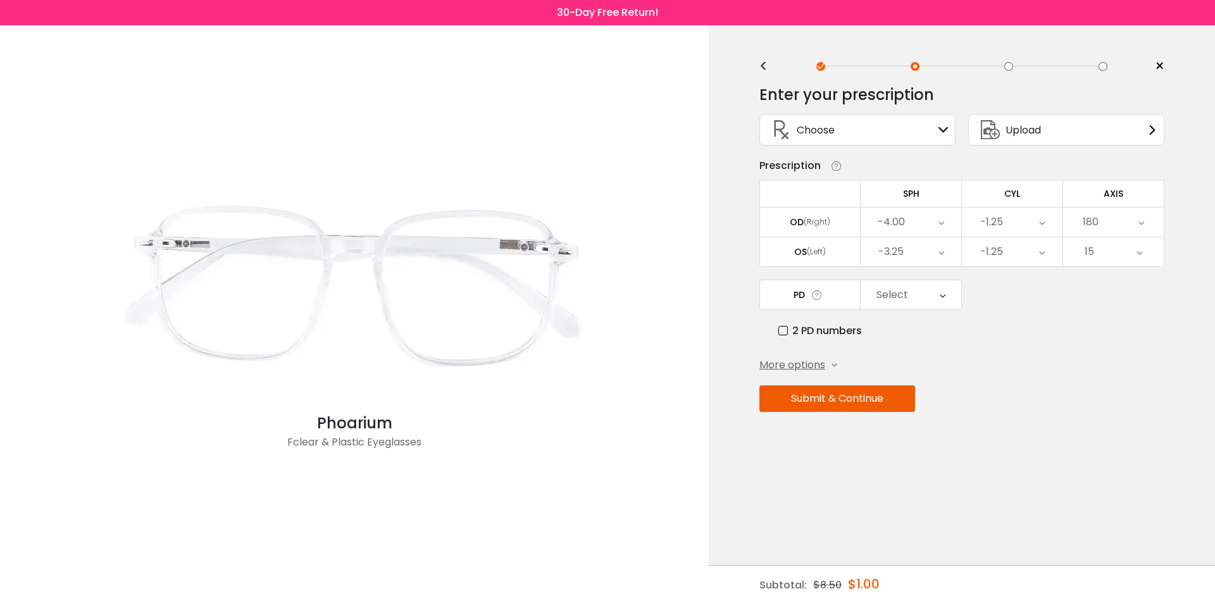
click at [1147, 251] on div "15" at bounding box center [1113, 251] width 101 height 29
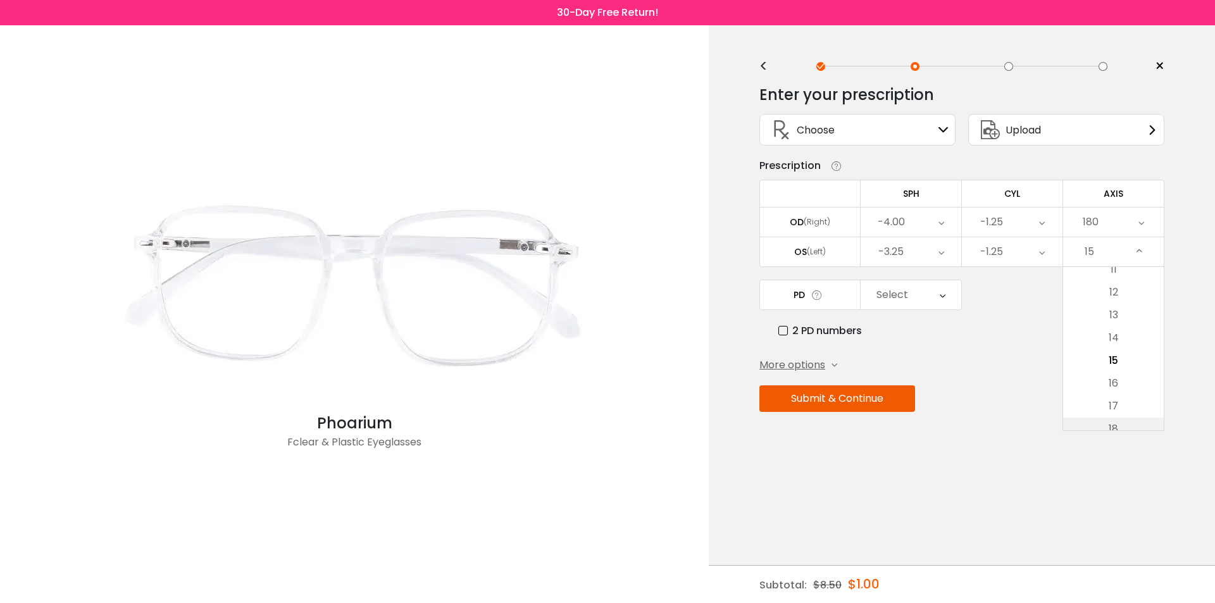
click at [1117, 423] on li "18" at bounding box center [1113, 429] width 101 height 23
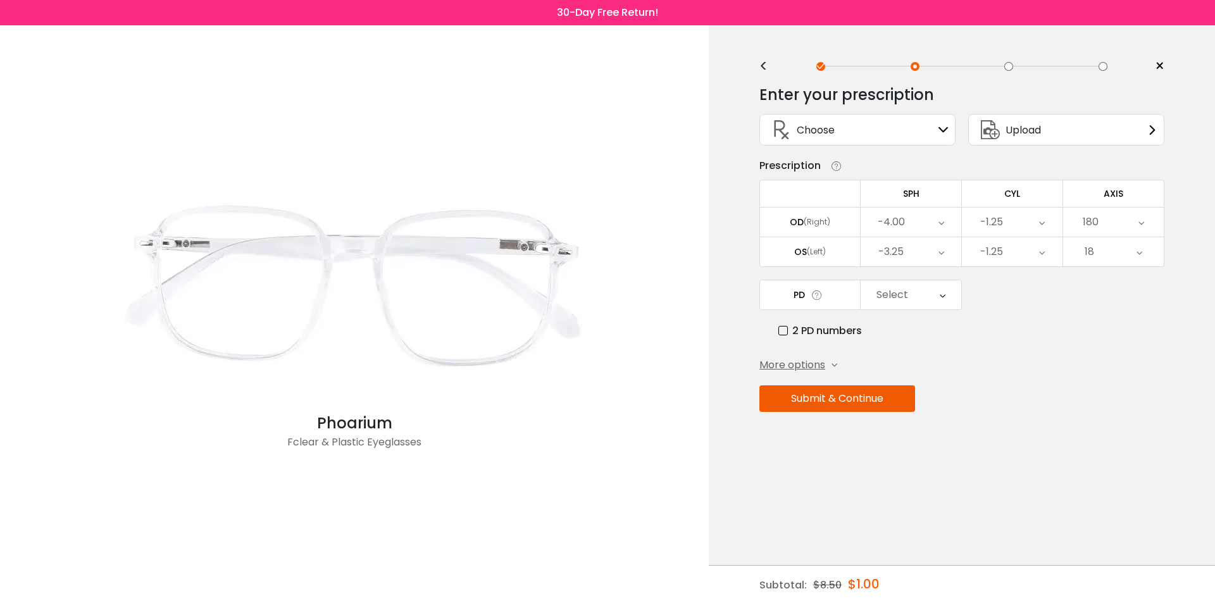
click at [1133, 247] on div "18" at bounding box center [1113, 251] width 101 height 29
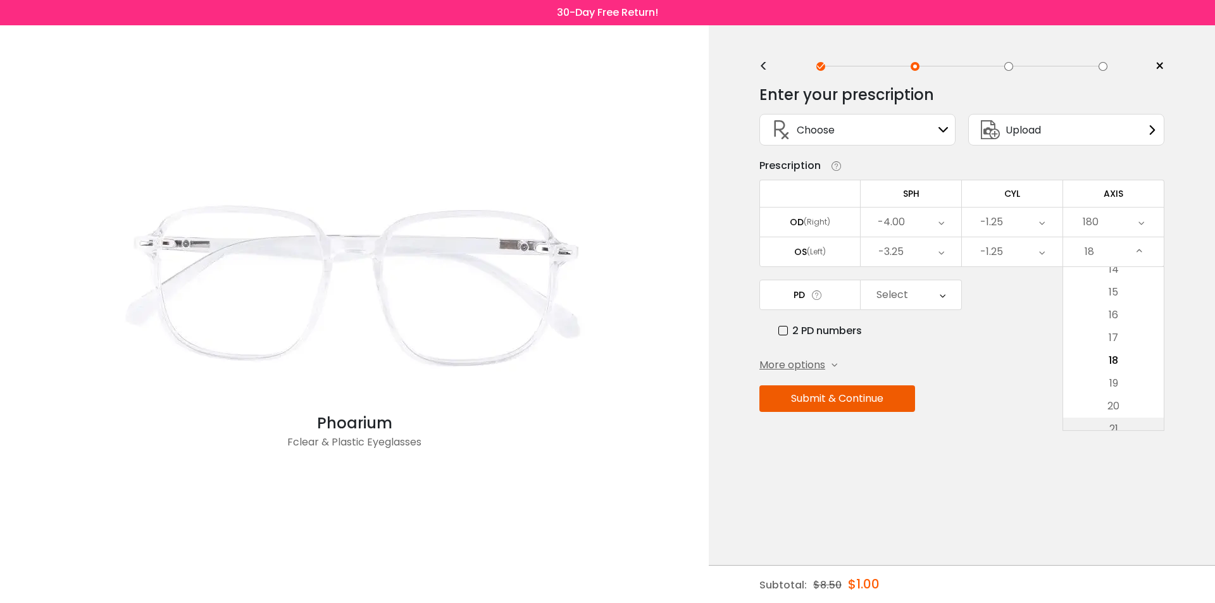
click at [1127, 420] on li "21" at bounding box center [1113, 429] width 101 height 23
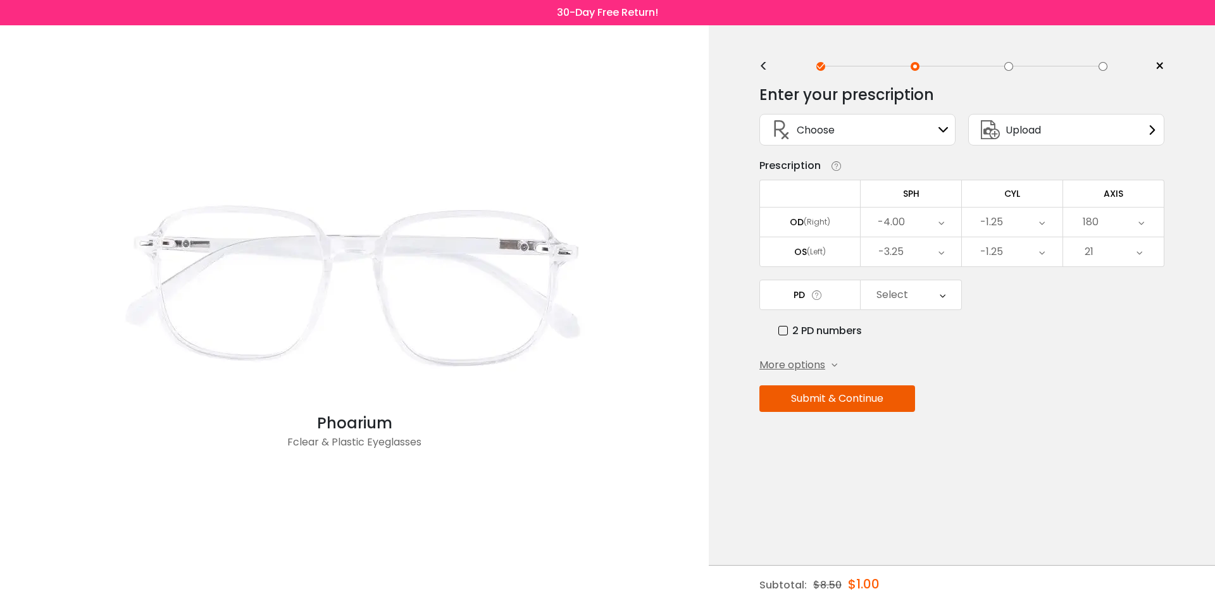
click at [1139, 250] on icon at bounding box center [1140, 251] width 6 height 29
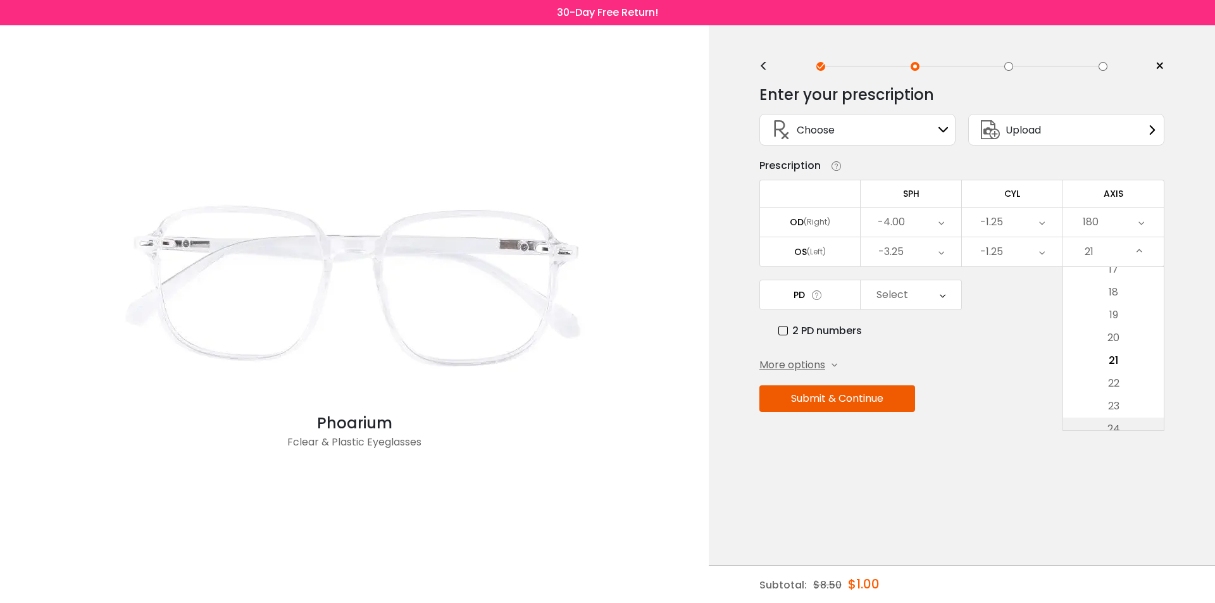
click at [1116, 426] on li "24" at bounding box center [1113, 429] width 101 height 23
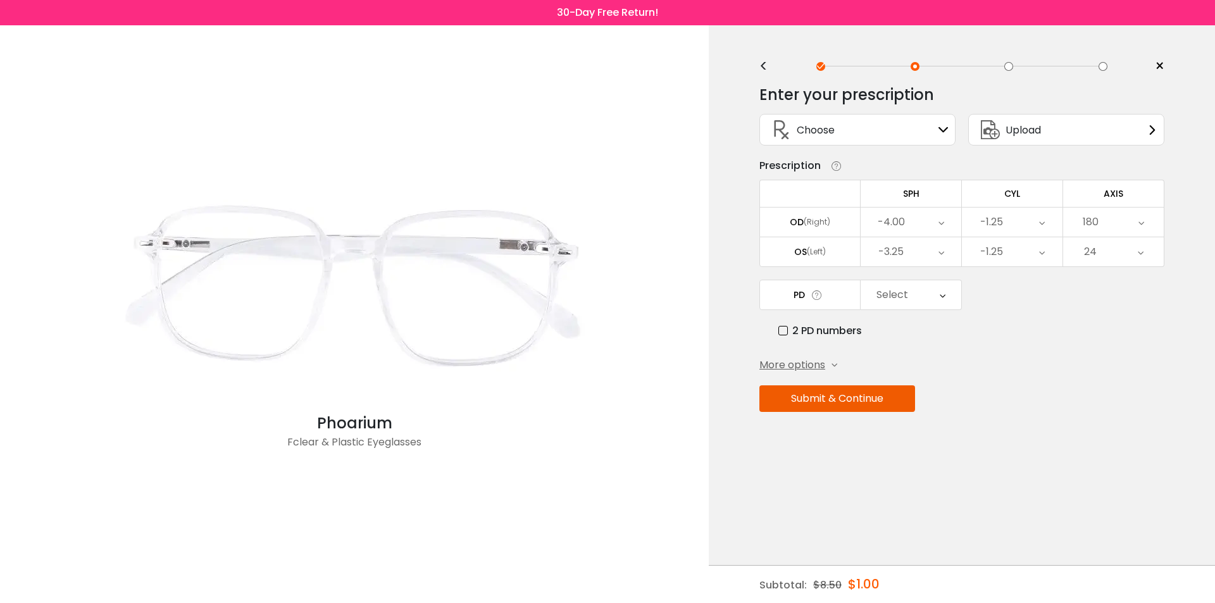
click at [1140, 251] on icon at bounding box center [1141, 251] width 6 height 29
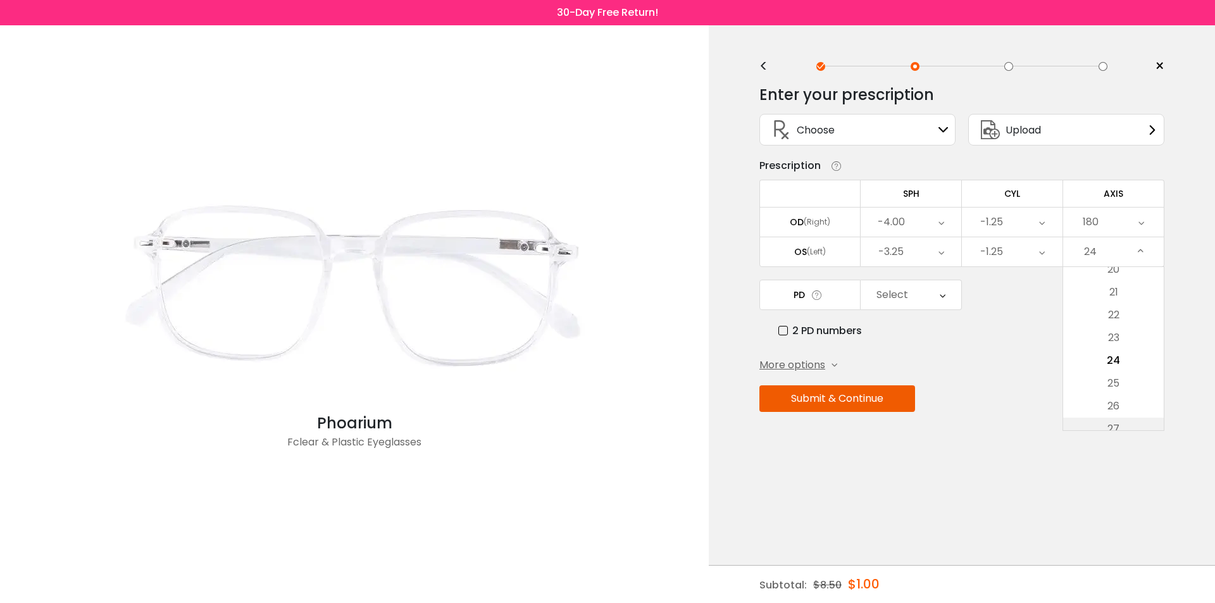
click at [1123, 419] on li "27" at bounding box center [1113, 429] width 101 height 23
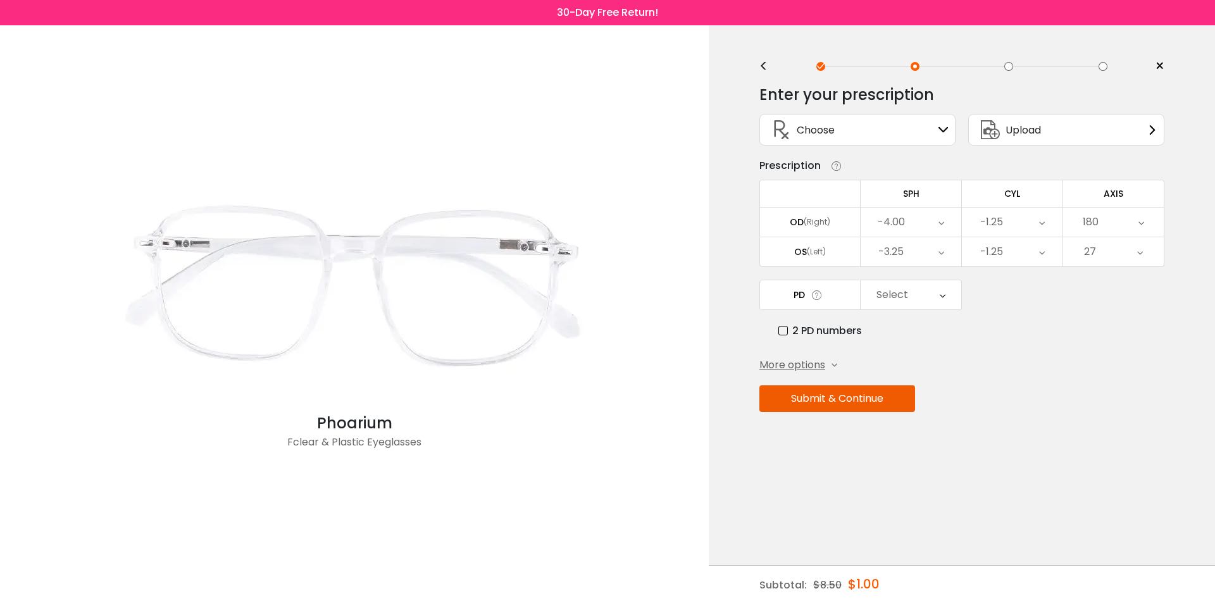
click at [1144, 258] on div "27" at bounding box center [1113, 251] width 101 height 29
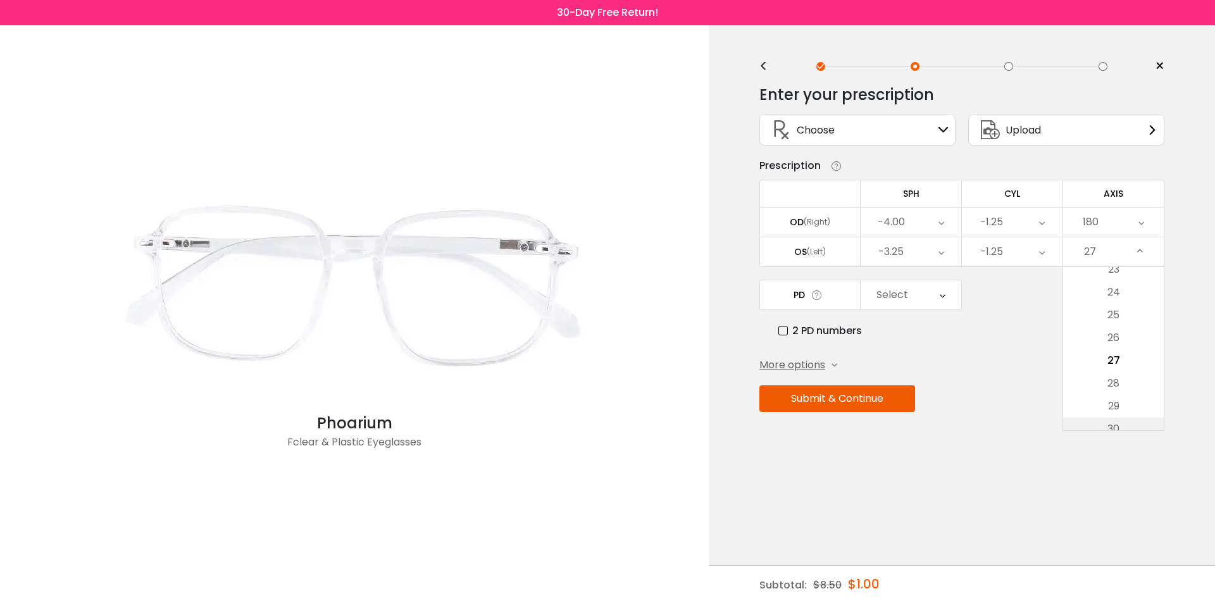
click at [1108, 428] on li "30" at bounding box center [1113, 429] width 101 height 23
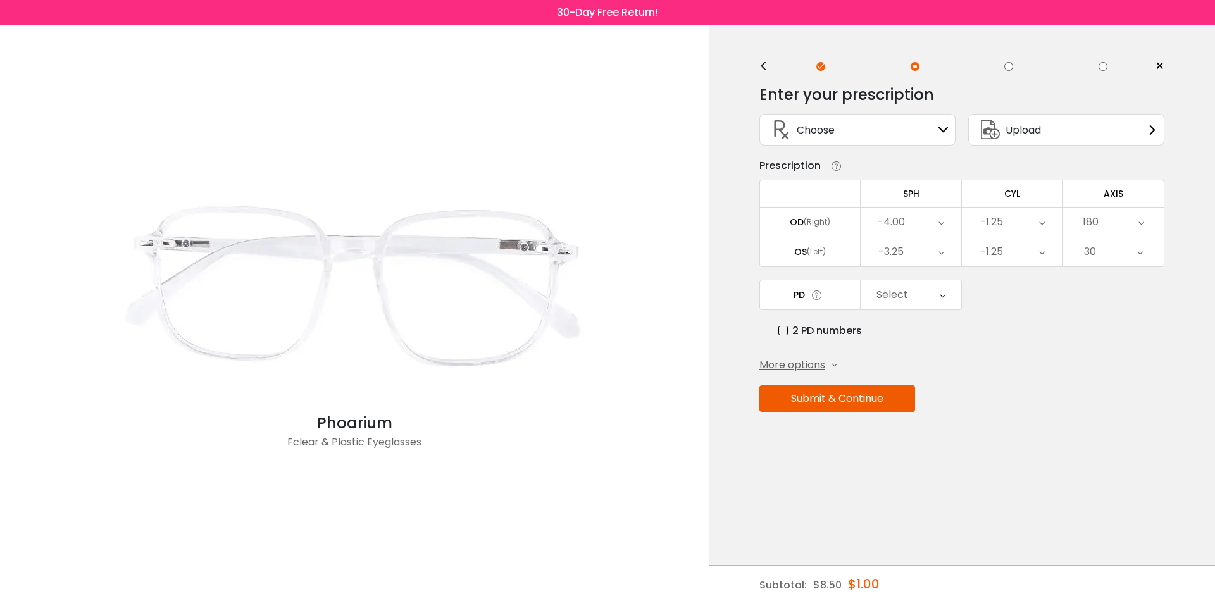
click at [1145, 258] on div "30" at bounding box center [1113, 251] width 101 height 29
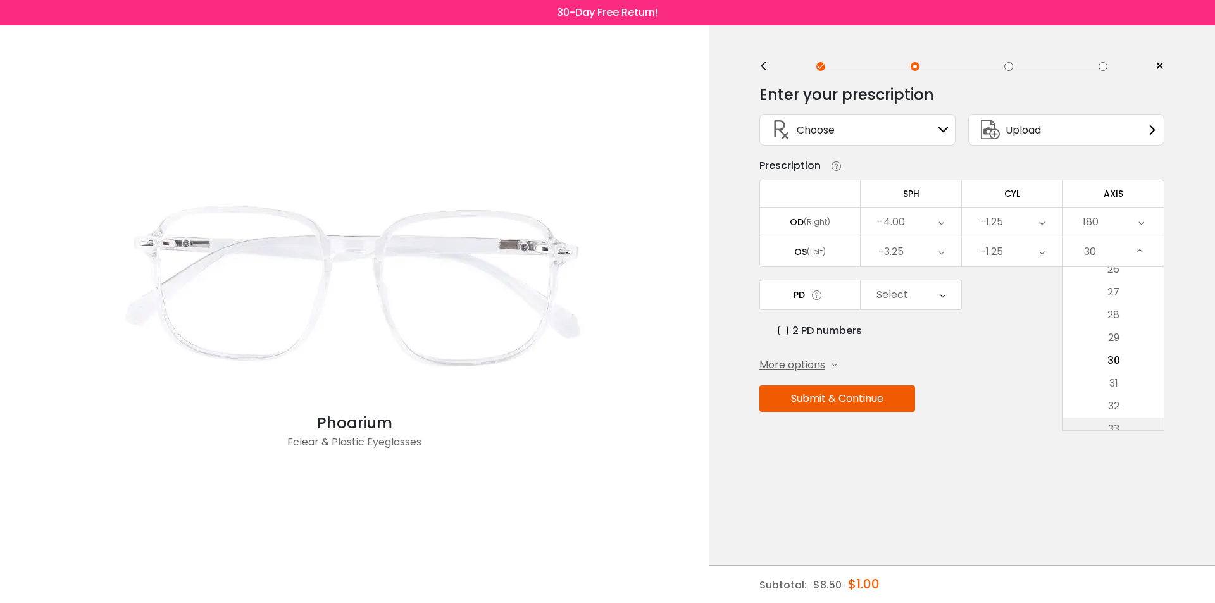
click at [1119, 426] on li "33" at bounding box center [1113, 429] width 101 height 23
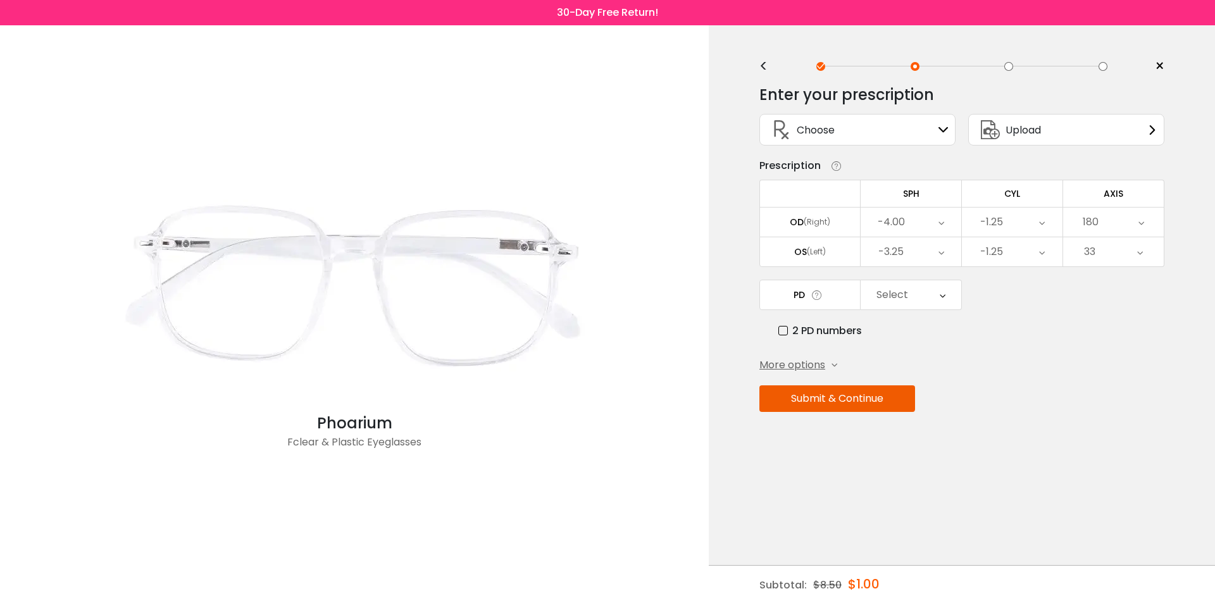
click at [1148, 254] on div "33" at bounding box center [1113, 251] width 101 height 29
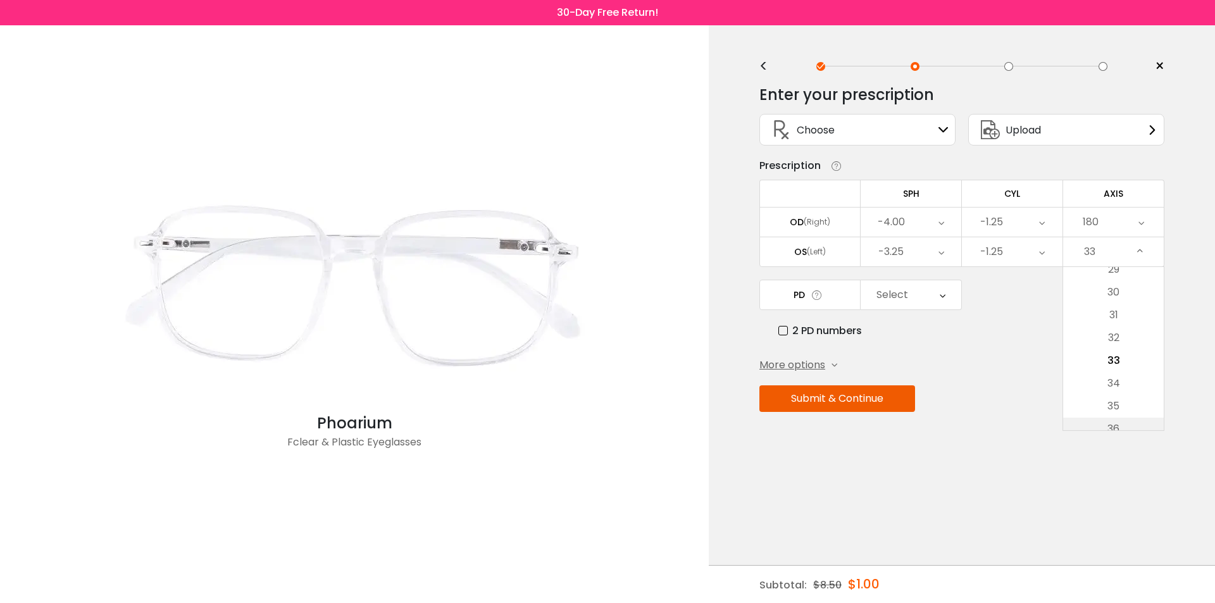
click at [1120, 421] on li "36" at bounding box center [1113, 429] width 101 height 23
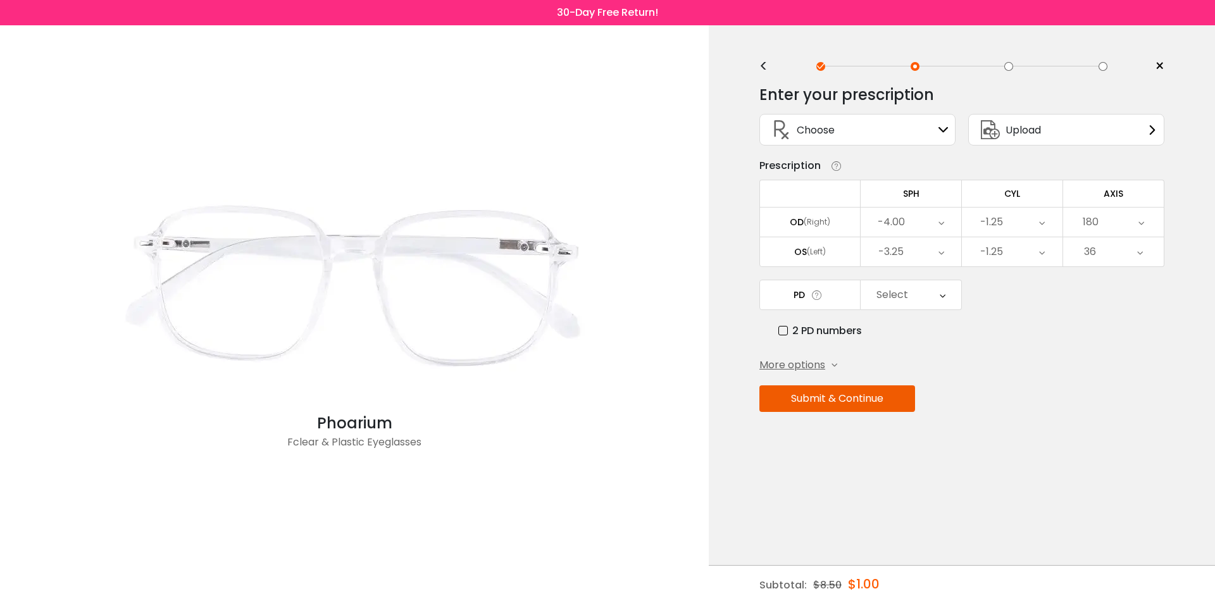
click at [1140, 256] on icon at bounding box center [1140, 251] width 6 height 29
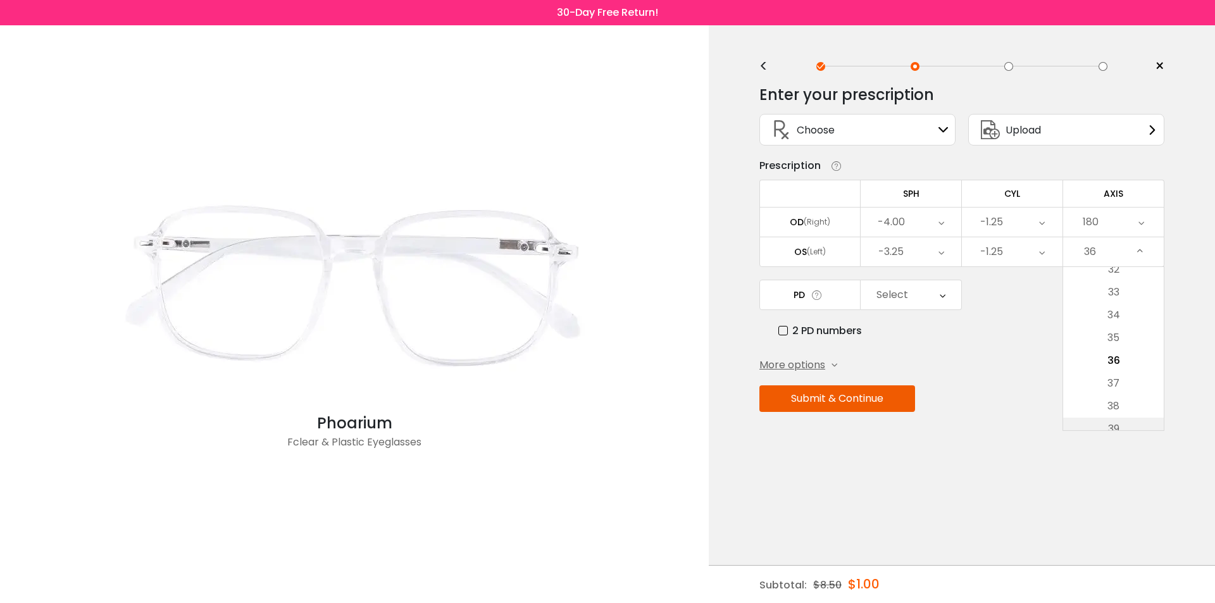
click at [1122, 430] on li "39" at bounding box center [1113, 429] width 101 height 23
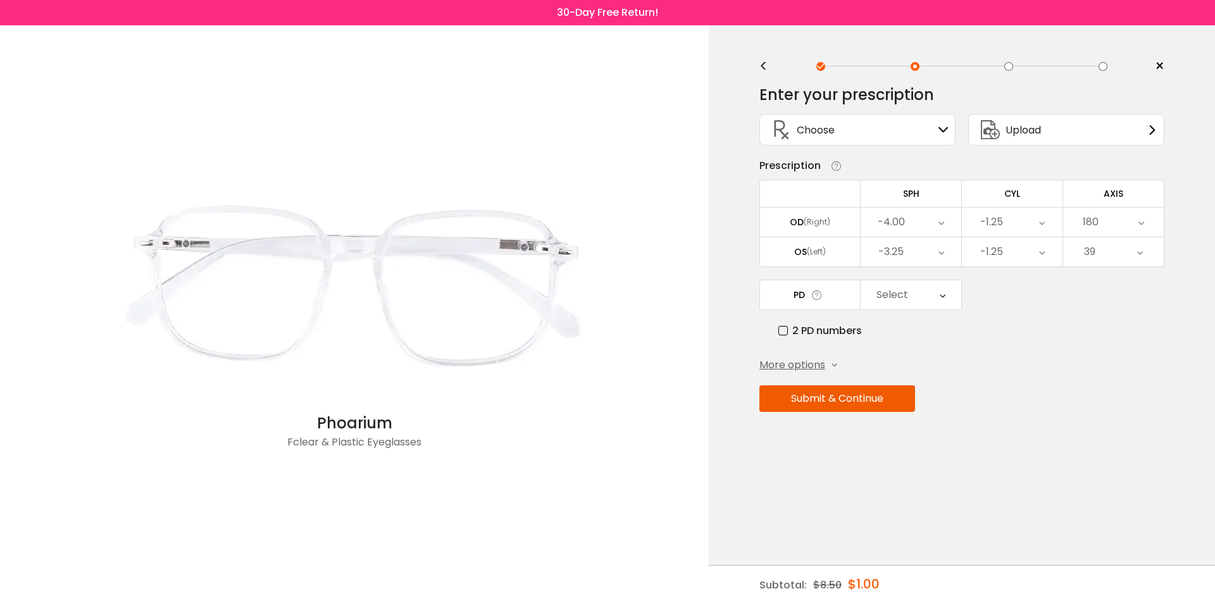
click at [1152, 249] on div "39" at bounding box center [1113, 251] width 101 height 29
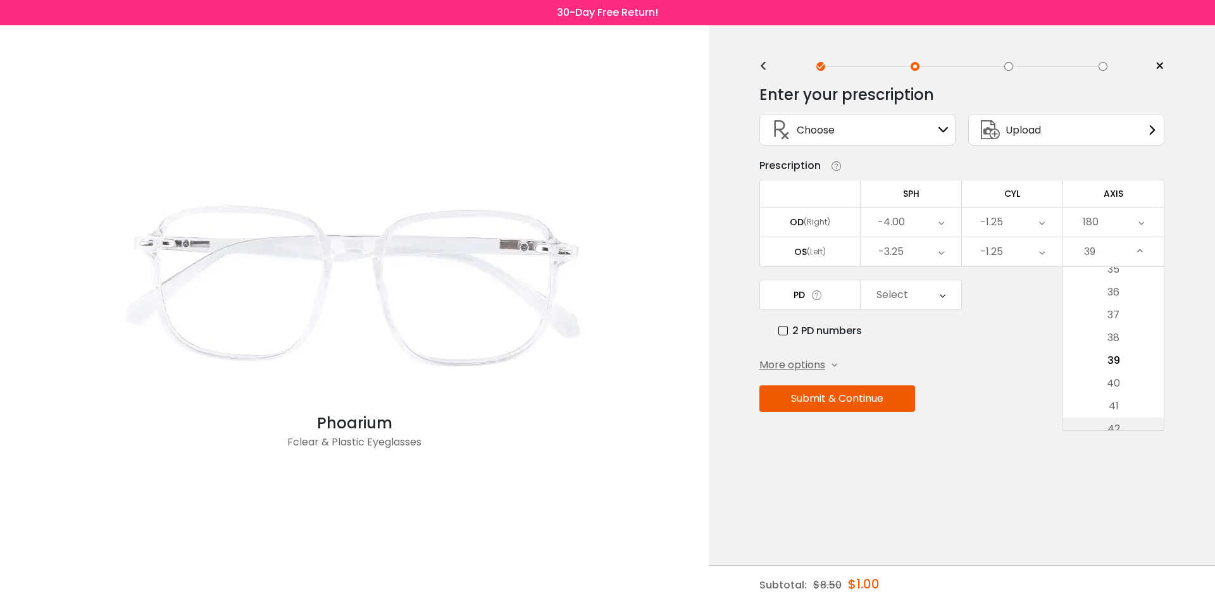
click at [1122, 423] on li "42" at bounding box center [1113, 429] width 101 height 23
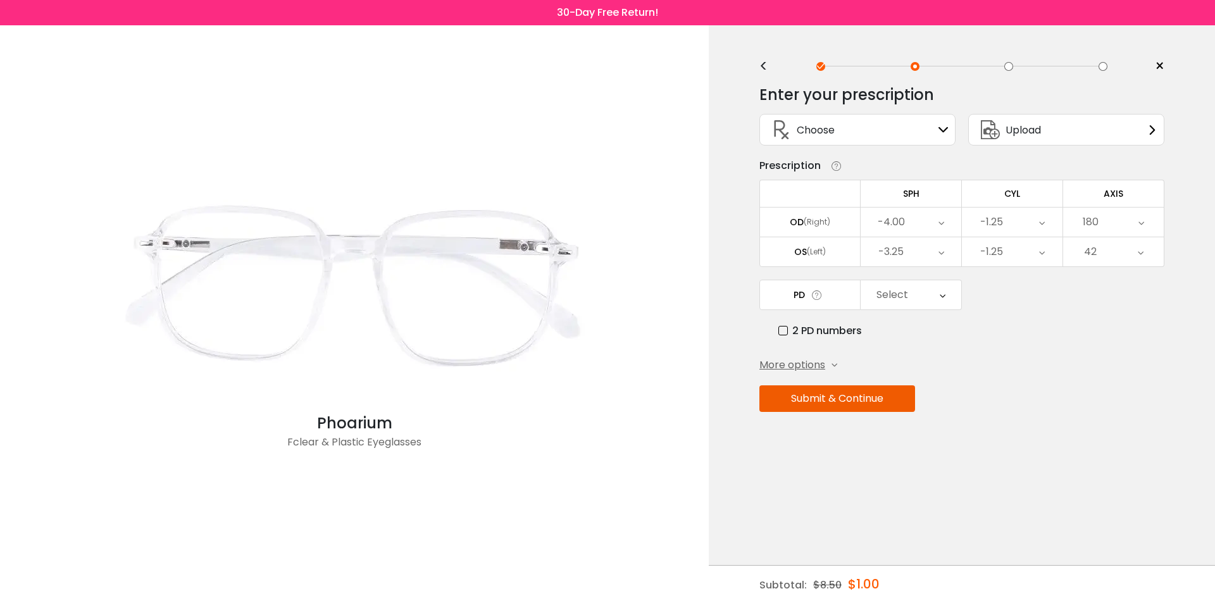
click at [1138, 252] on icon at bounding box center [1141, 251] width 6 height 29
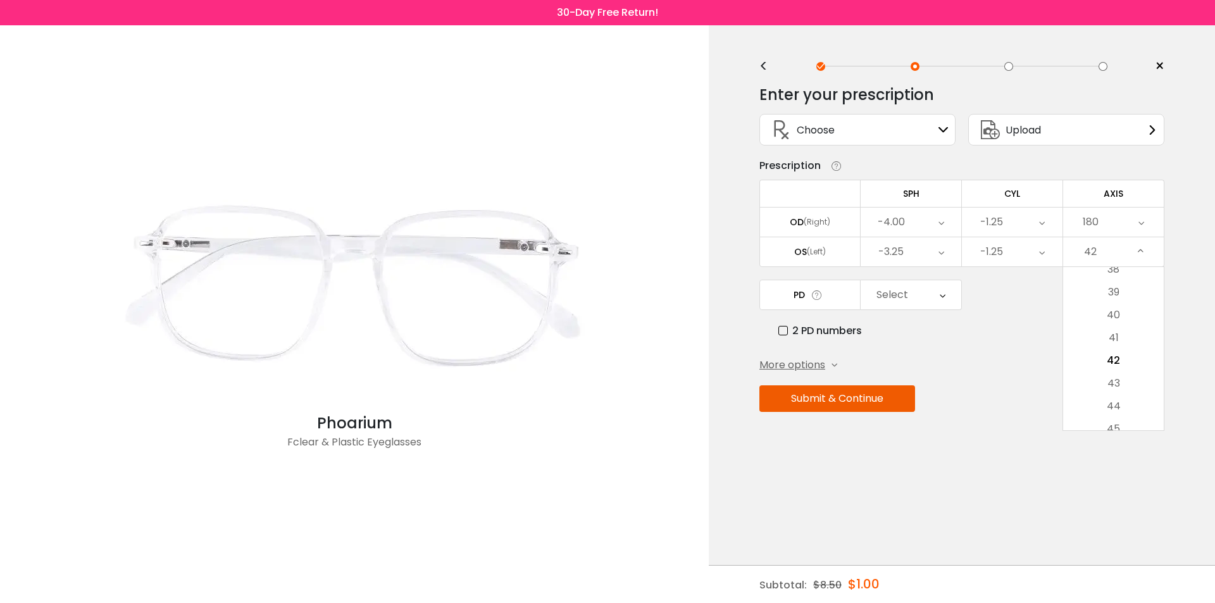
click at [1128, 422] on li "45" at bounding box center [1113, 429] width 101 height 23
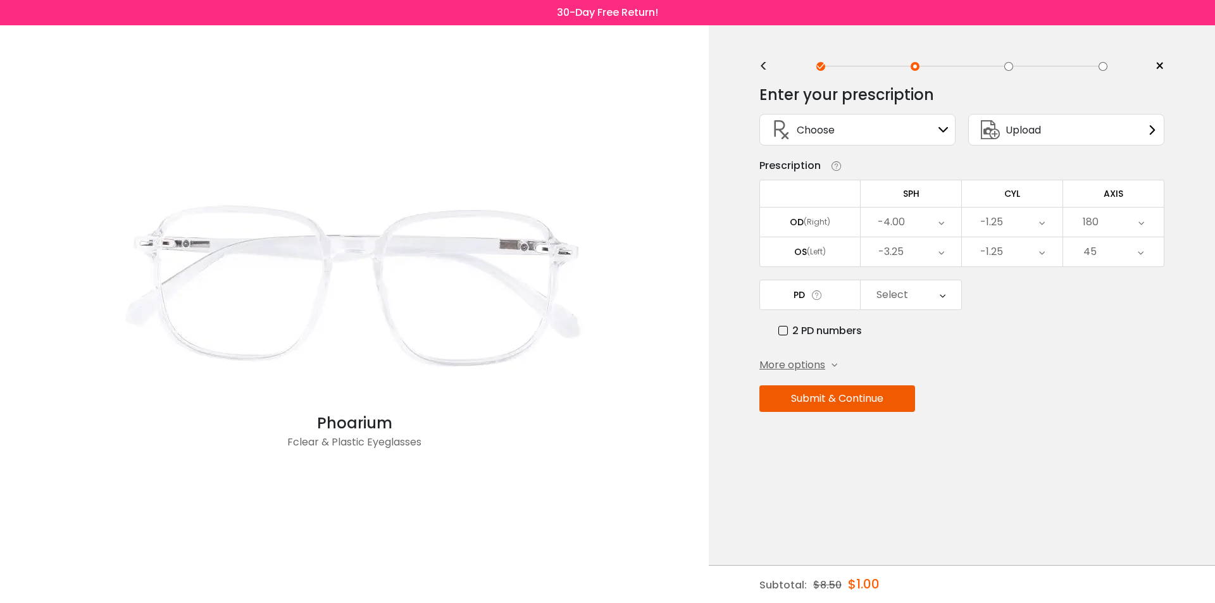
click at [1145, 240] on div "45" at bounding box center [1113, 251] width 101 height 29
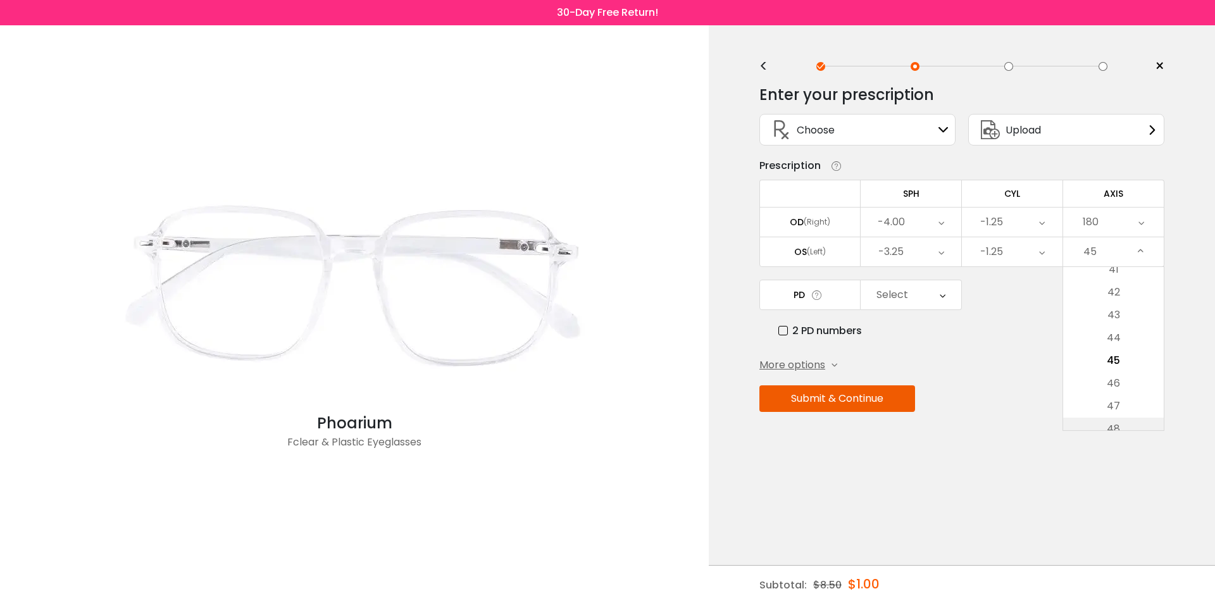
click at [1127, 421] on li "48" at bounding box center [1113, 429] width 101 height 23
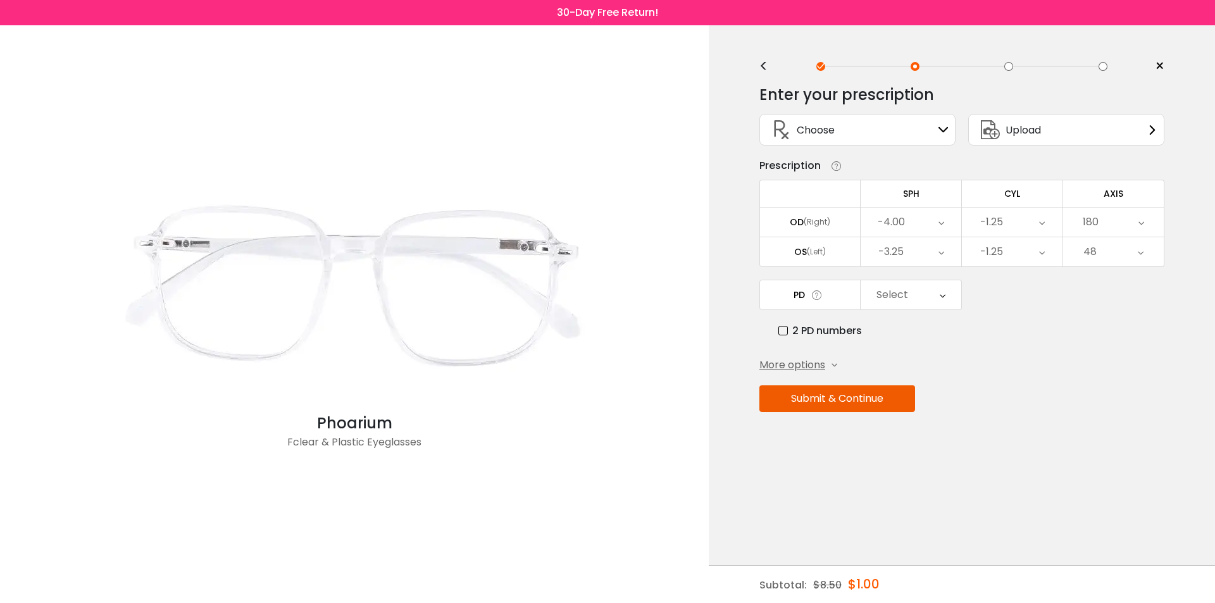
click at [1137, 254] on div "48" at bounding box center [1113, 251] width 101 height 29
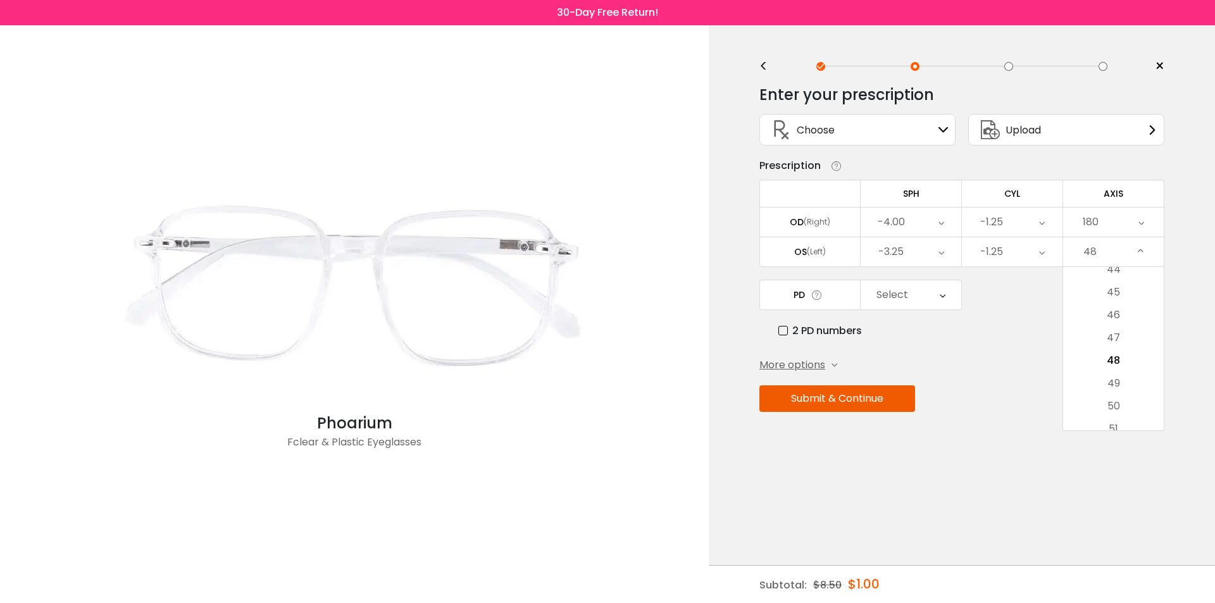
click at [1126, 428] on li "51" at bounding box center [1113, 429] width 101 height 23
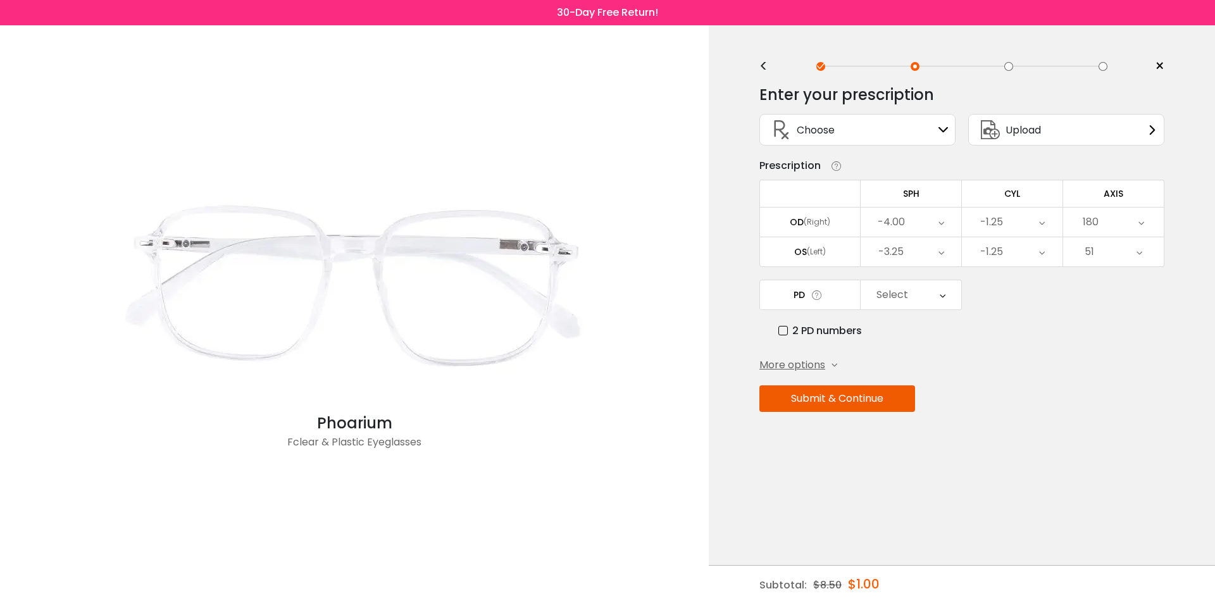
click at [1149, 245] on div "51" at bounding box center [1113, 251] width 101 height 29
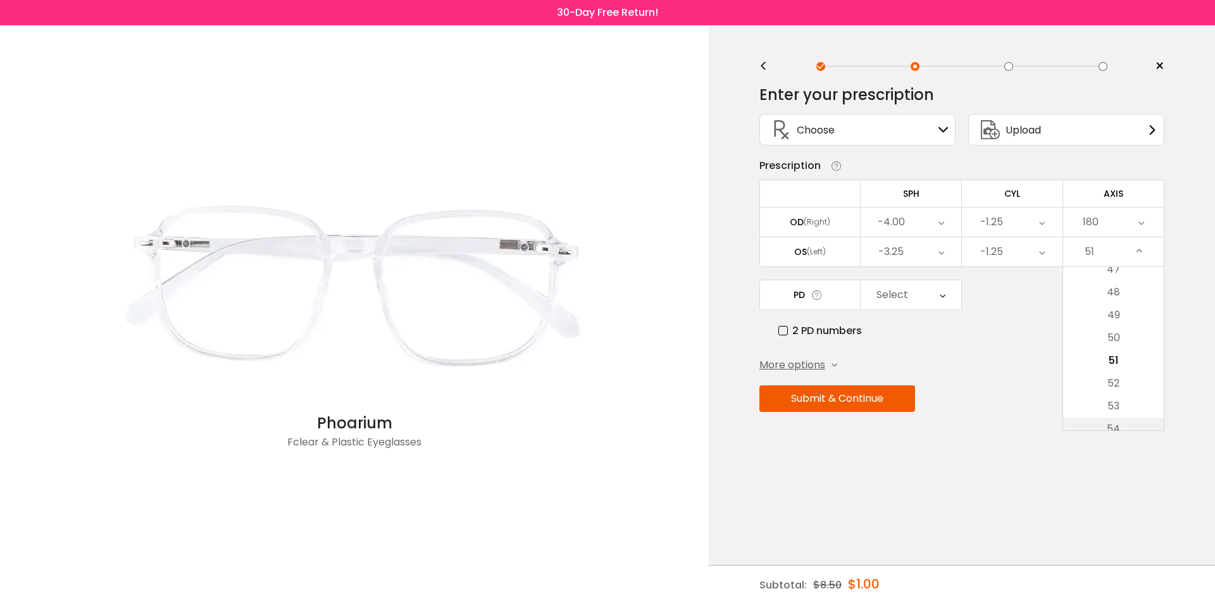
click at [1124, 424] on li "54" at bounding box center [1113, 429] width 101 height 23
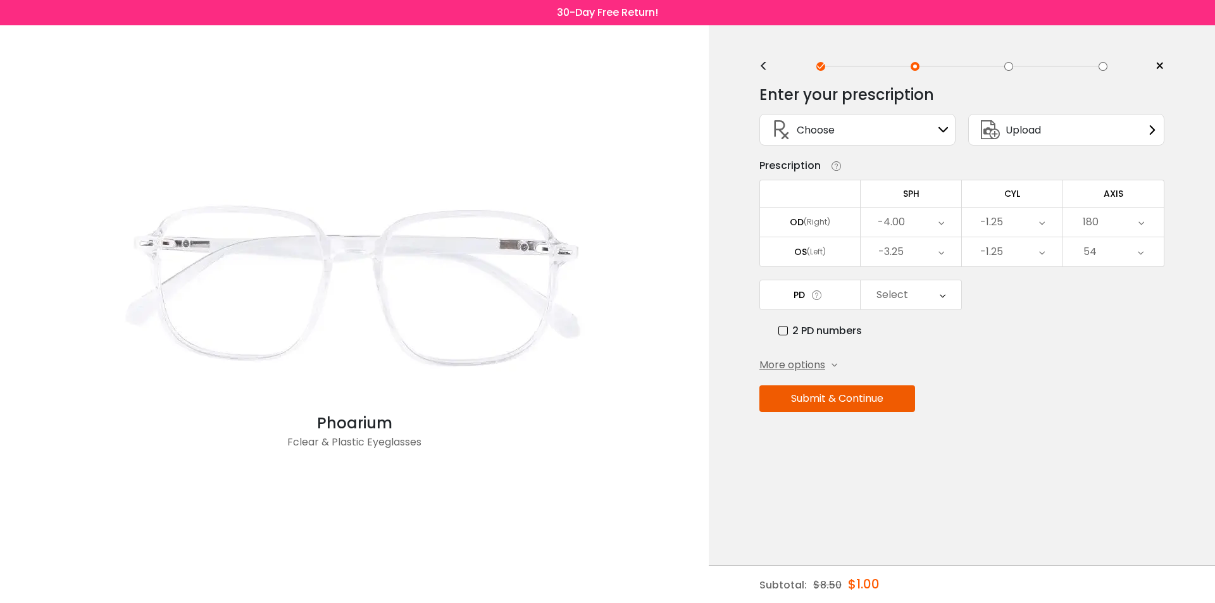
click at [1160, 251] on div "54" at bounding box center [1113, 251] width 101 height 29
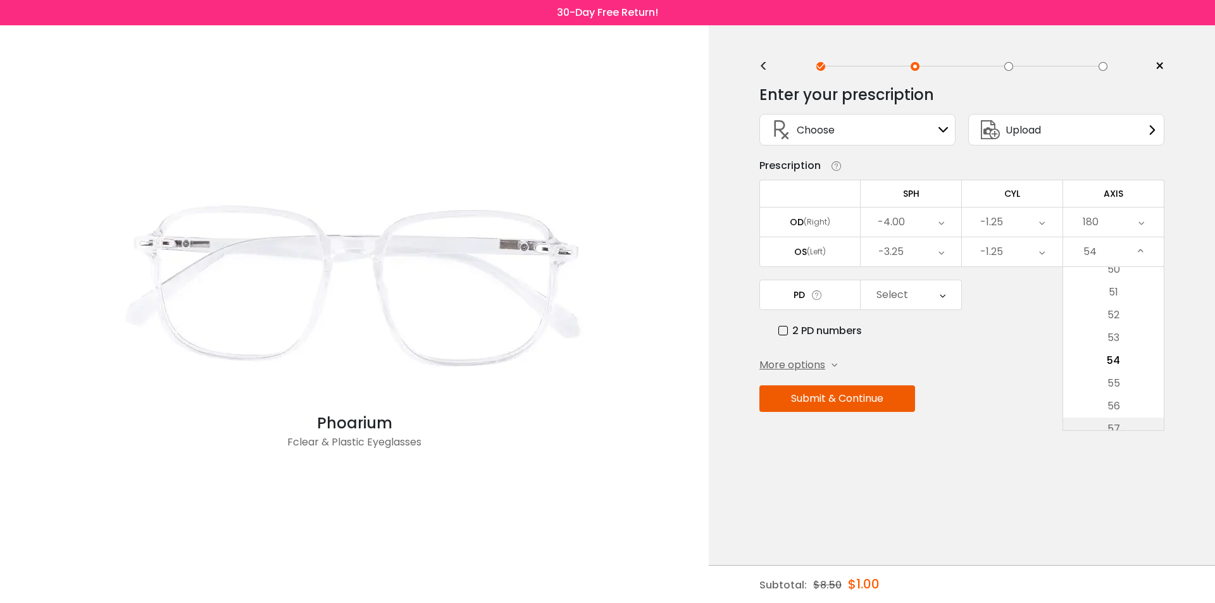
click at [1108, 423] on li "57" at bounding box center [1113, 429] width 101 height 23
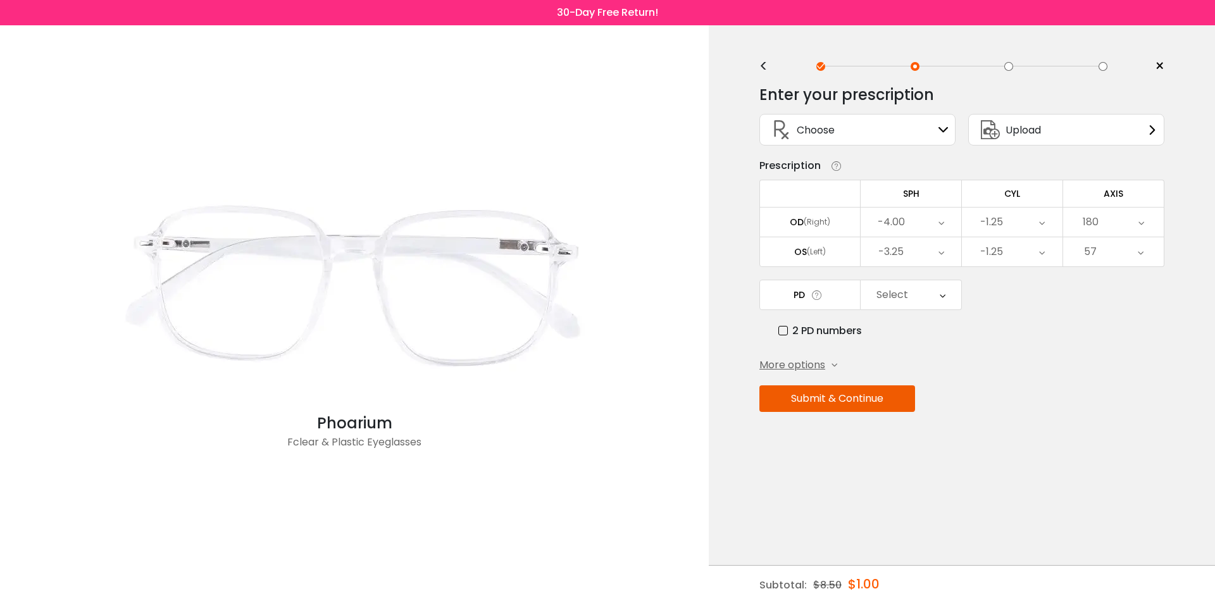
click at [1135, 251] on div "57" at bounding box center [1113, 251] width 101 height 29
click at [1105, 412] on li "59" at bounding box center [1113, 406] width 101 height 23
click at [1145, 239] on div "59" at bounding box center [1113, 251] width 101 height 29
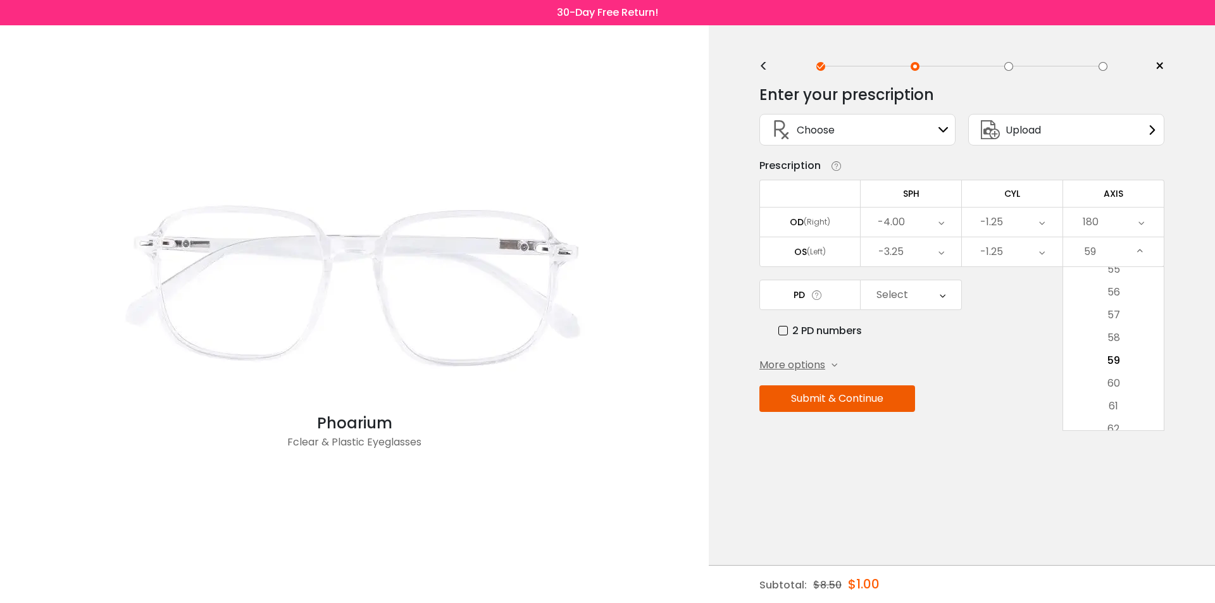
click at [1108, 431] on div "Enter your prescription SPH (Sphere) Lens strength needed to correct your visio…" at bounding box center [961, 275] width 405 height 399
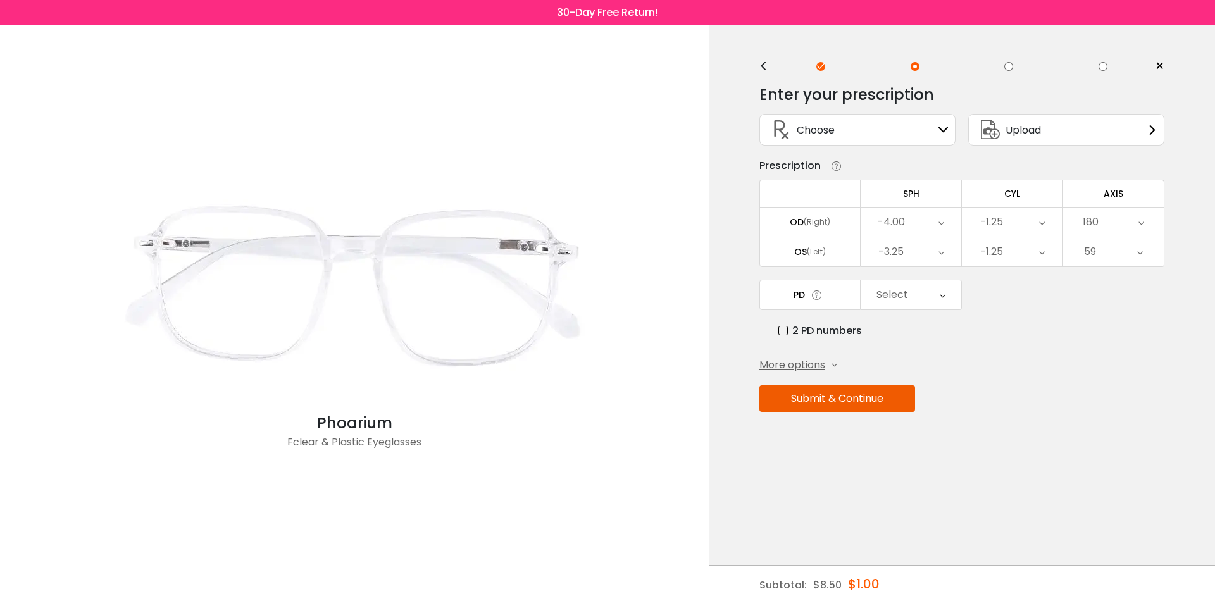
click at [1164, 255] on div "< × Choose your usage Single Vision (Distance) This lens helps you see details …" at bounding box center [962, 314] width 506 height 578
click at [1142, 247] on icon at bounding box center [1140, 251] width 6 height 29
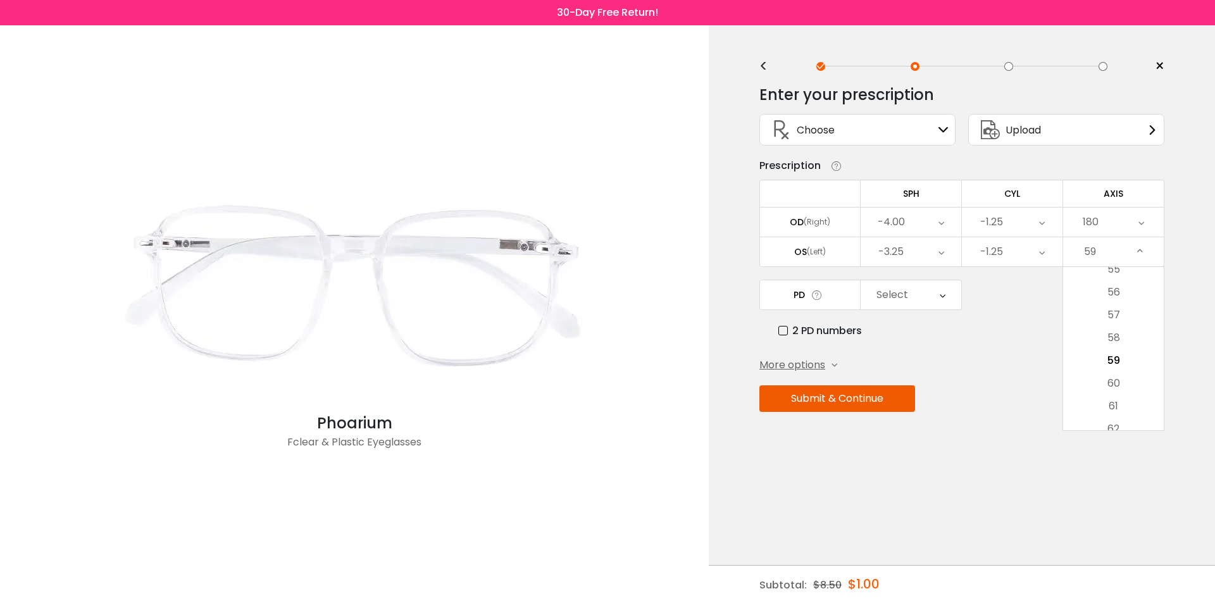
click at [1101, 423] on li "62" at bounding box center [1113, 429] width 101 height 23
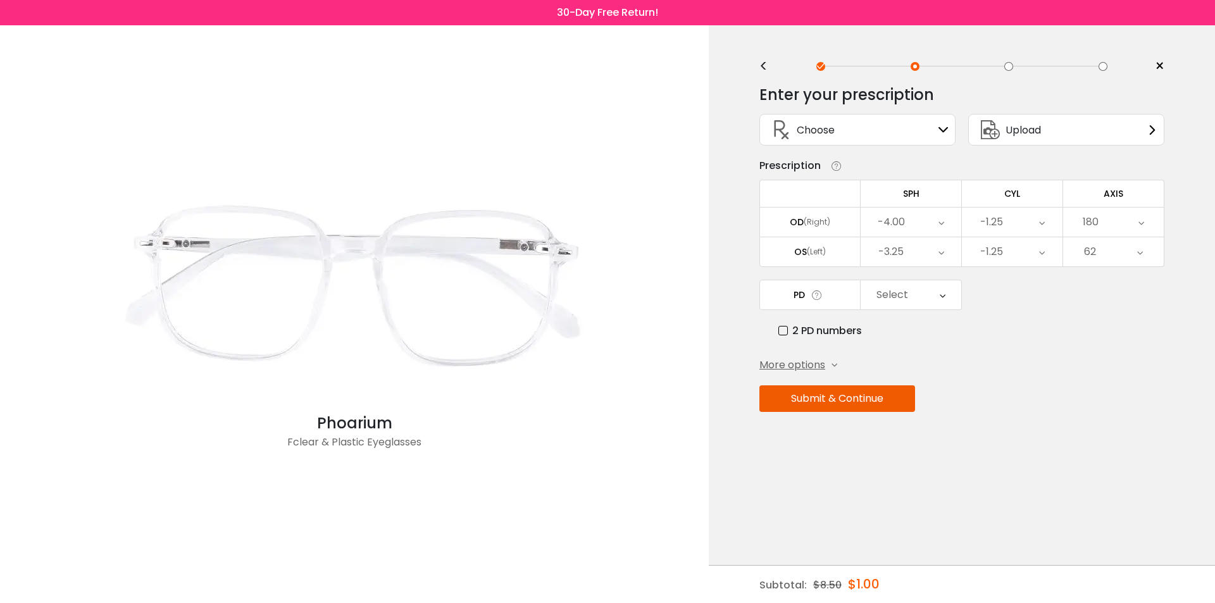
click at [1124, 256] on div "62" at bounding box center [1113, 251] width 101 height 29
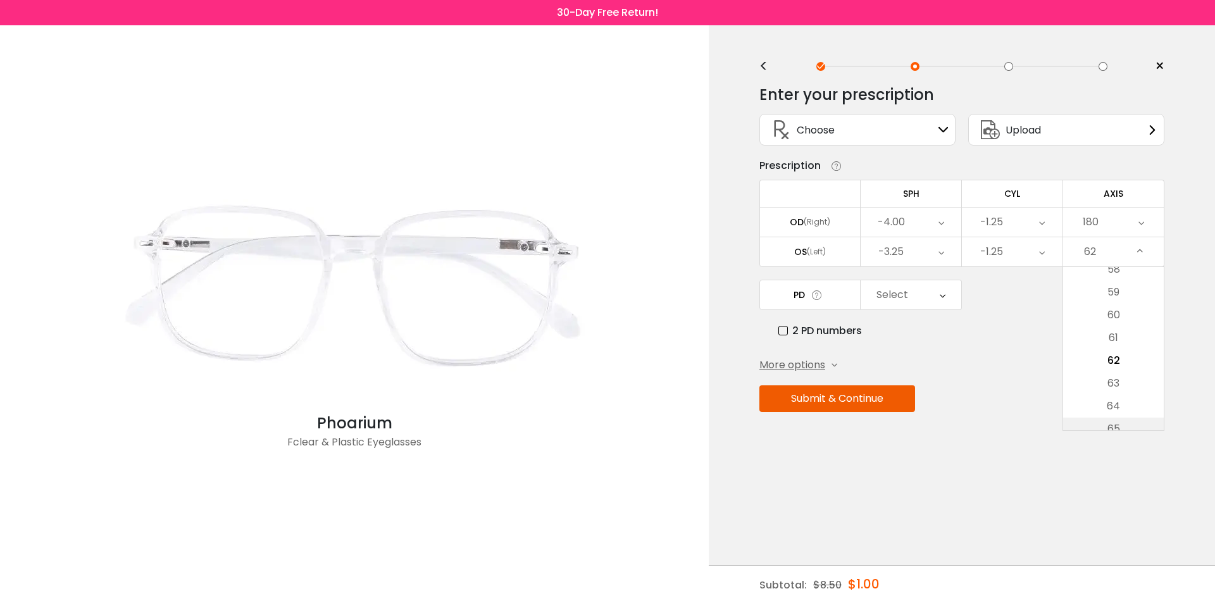
click at [1121, 421] on li "65" at bounding box center [1113, 429] width 101 height 23
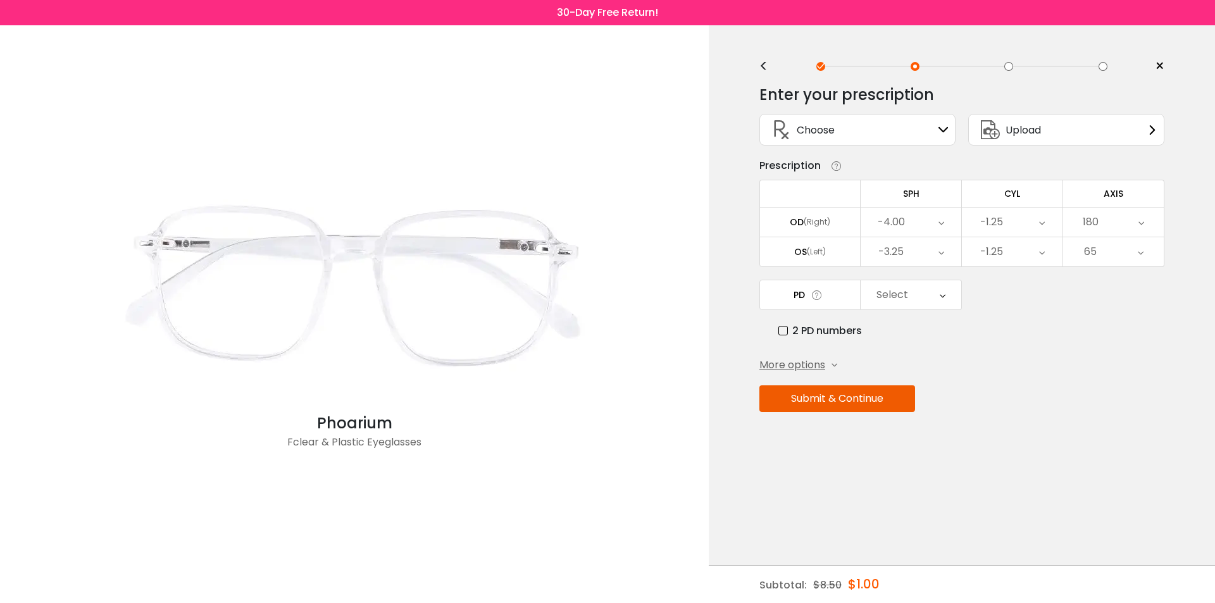
click at [1151, 246] on div "65" at bounding box center [1113, 251] width 101 height 29
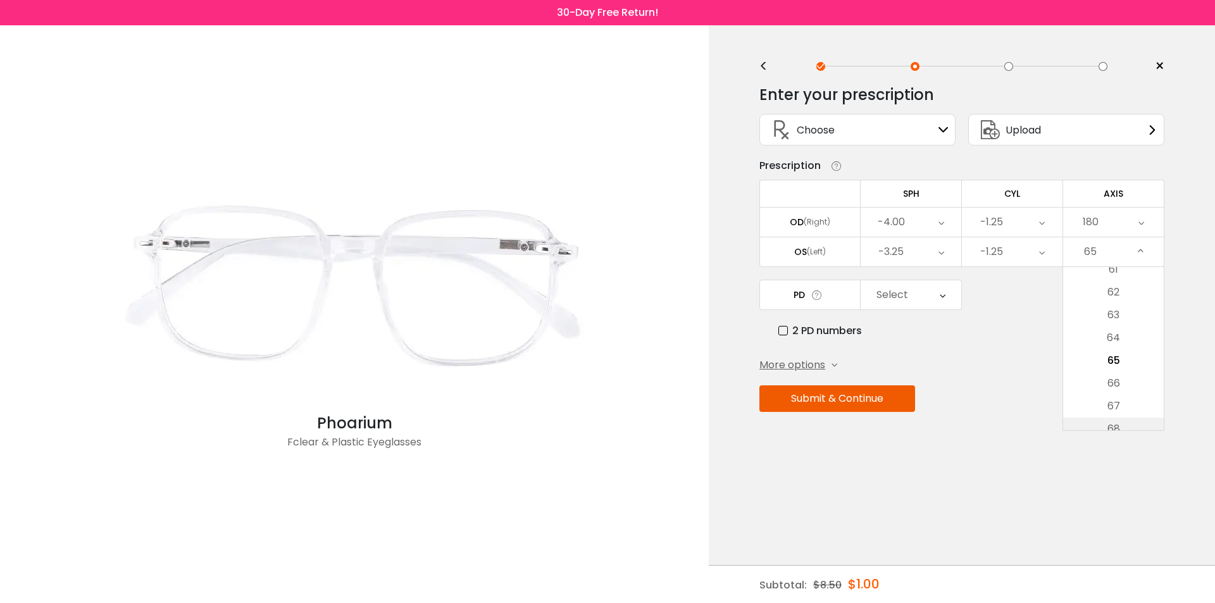
click at [1132, 419] on li "68" at bounding box center [1113, 429] width 101 height 23
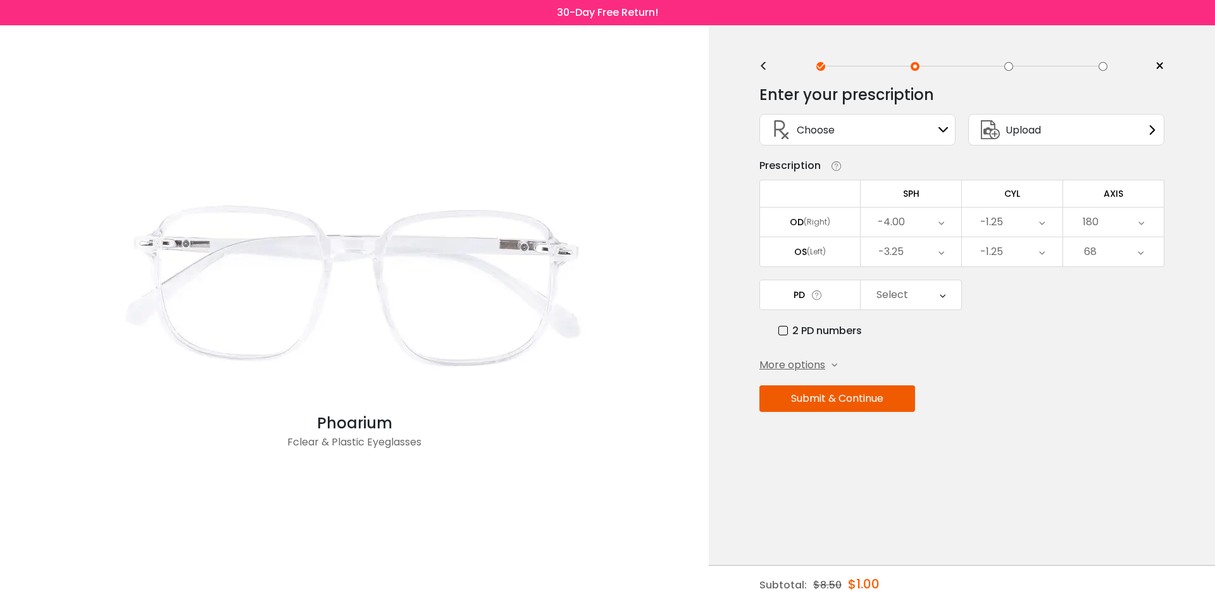
click at [1158, 239] on div "68" at bounding box center [1113, 251] width 101 height 29
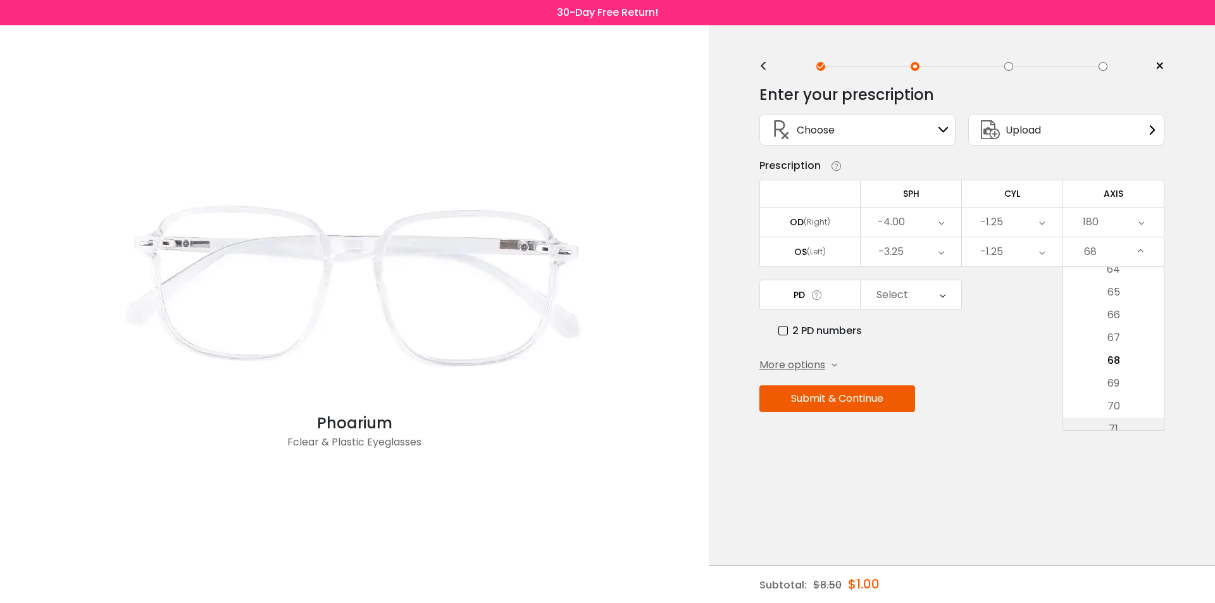
click at [1116, 425] on li "71" at bounding box center [1113, 429] width 101 height 23
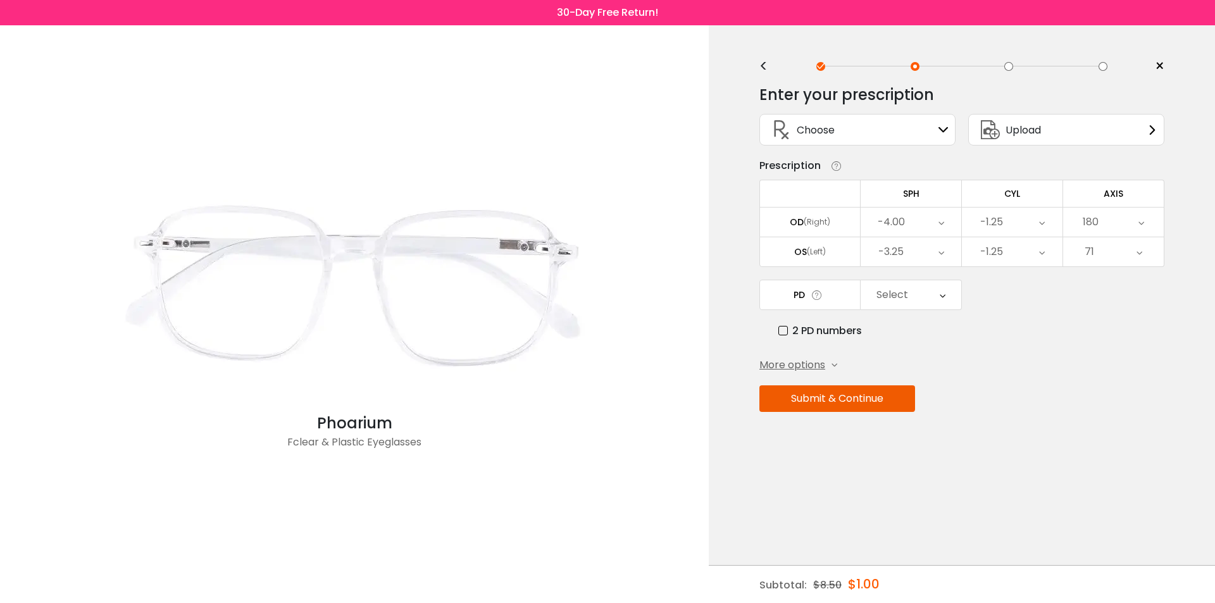
click at [1154, 244] on div "71" at bounding box center [1113, 251] width 101 height 29
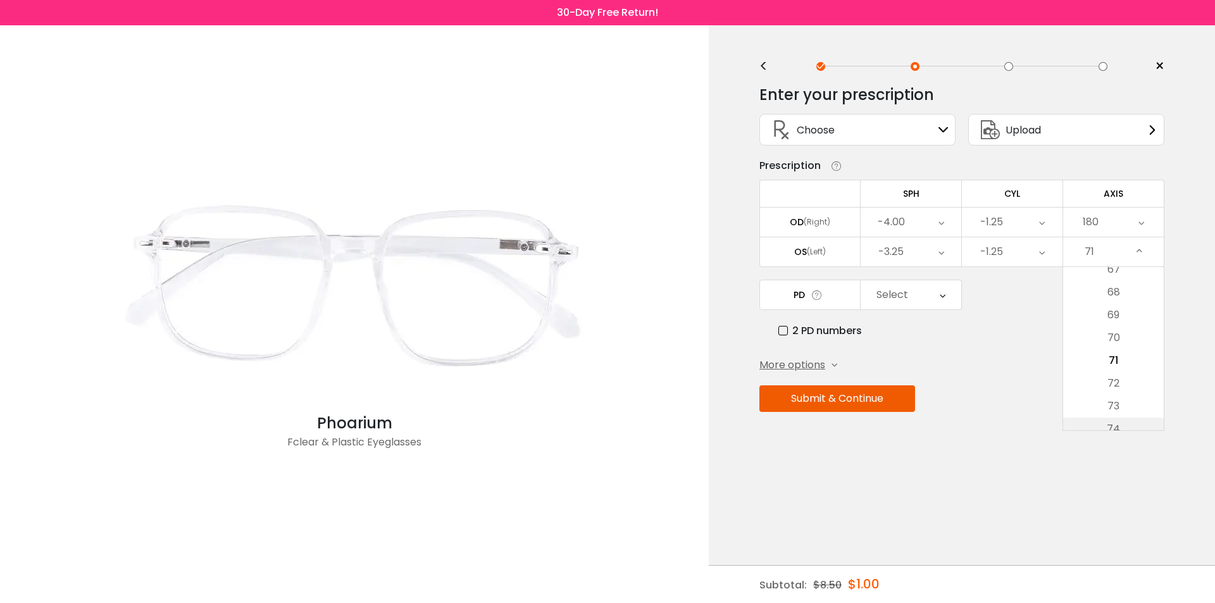
click at [1103, 425] on li "74" at bounding box center [1113, 429] width 101 height 23
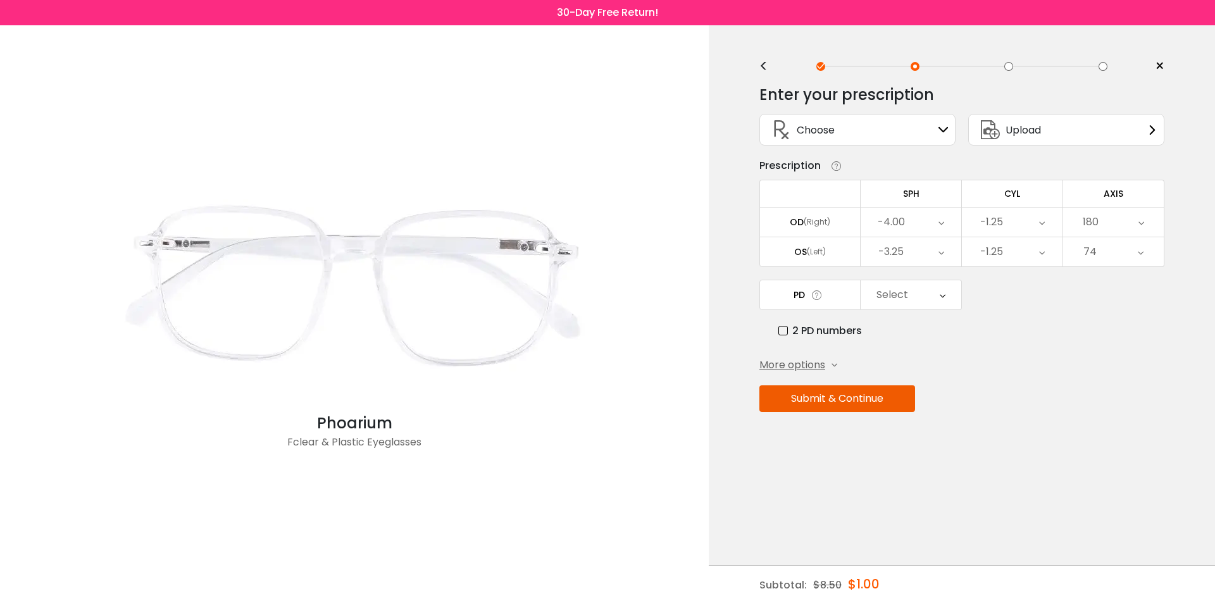
click at [1139, 254] on icon at bounding box center [1141, 251] width 6 height 29
click at [1119, 366] on li "74" at bounding box center [1113, 360] width 101 height 23
click at [1138, 251] on icon at bounding box center [1141, 251] width 6 height 29
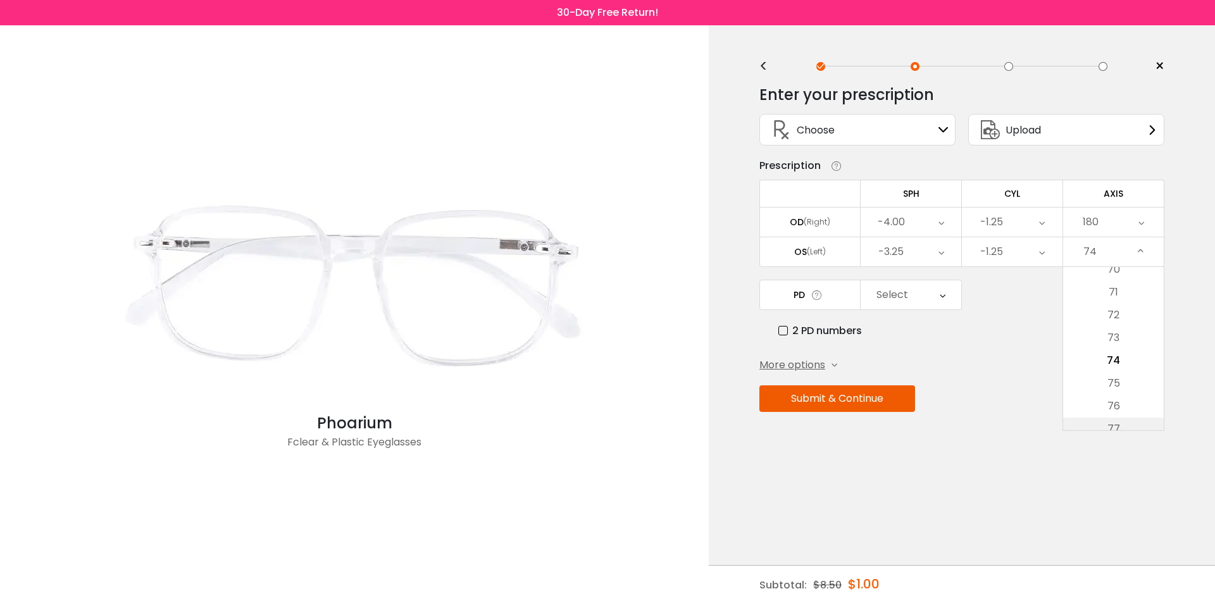
click at [1115, 427] on li "77" at bounding box center [1113, 429] width 101 height 23
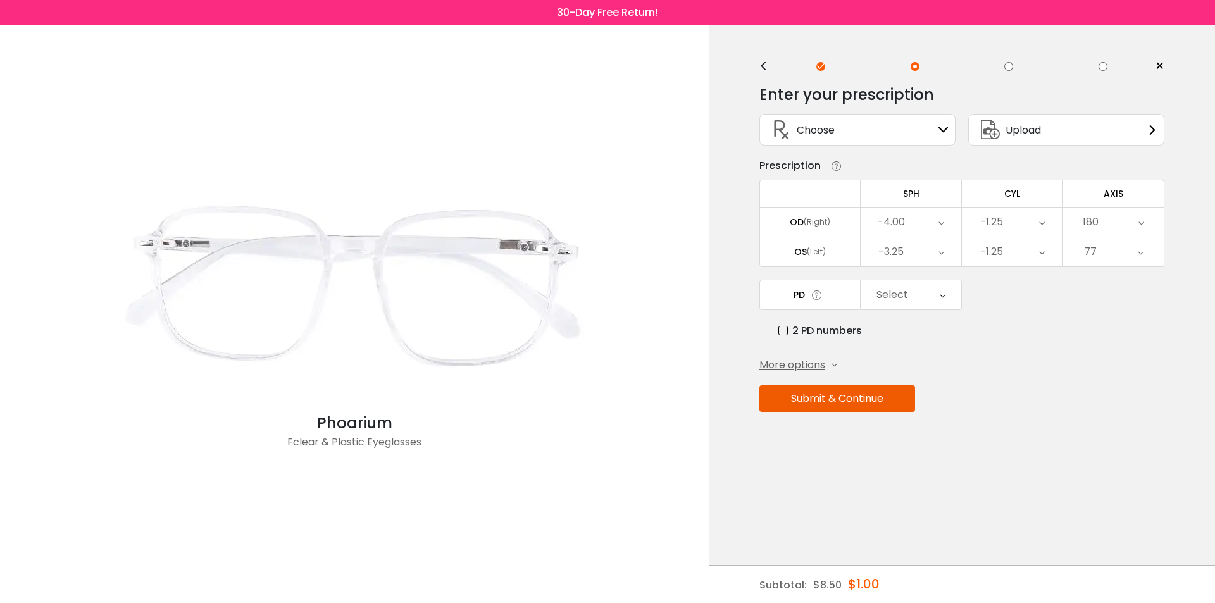
click at [1148, 259] on div "77" at bounding box center [1113, 251] width 101 height 29
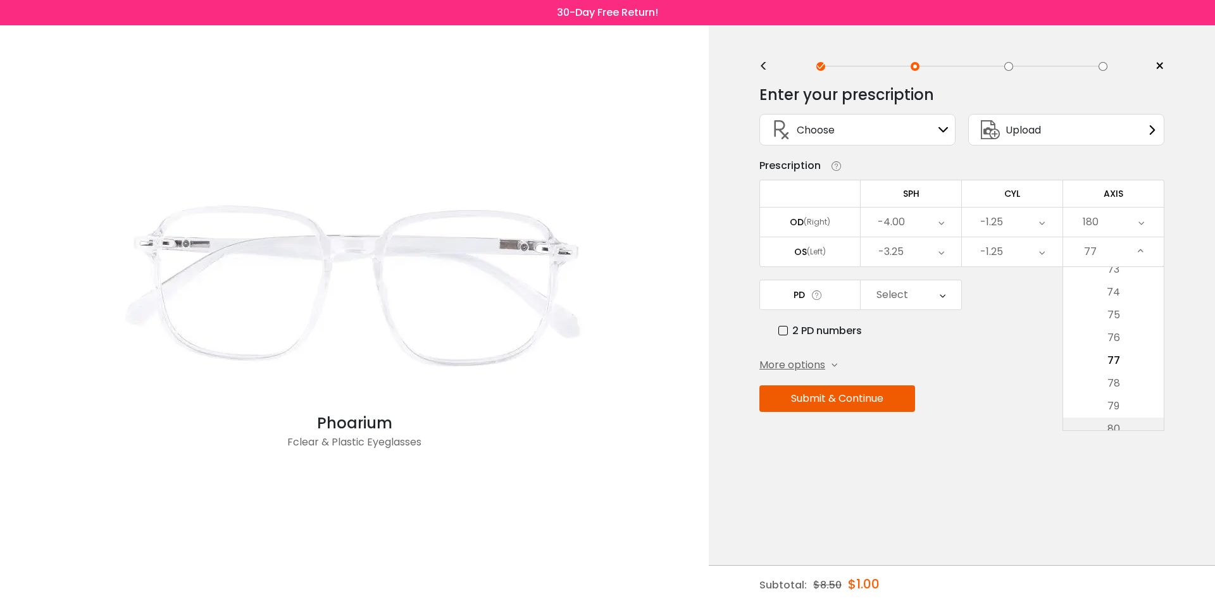
click at [1128, 421] on li "80" at bounding box center [1113, 429] width 101 height 23
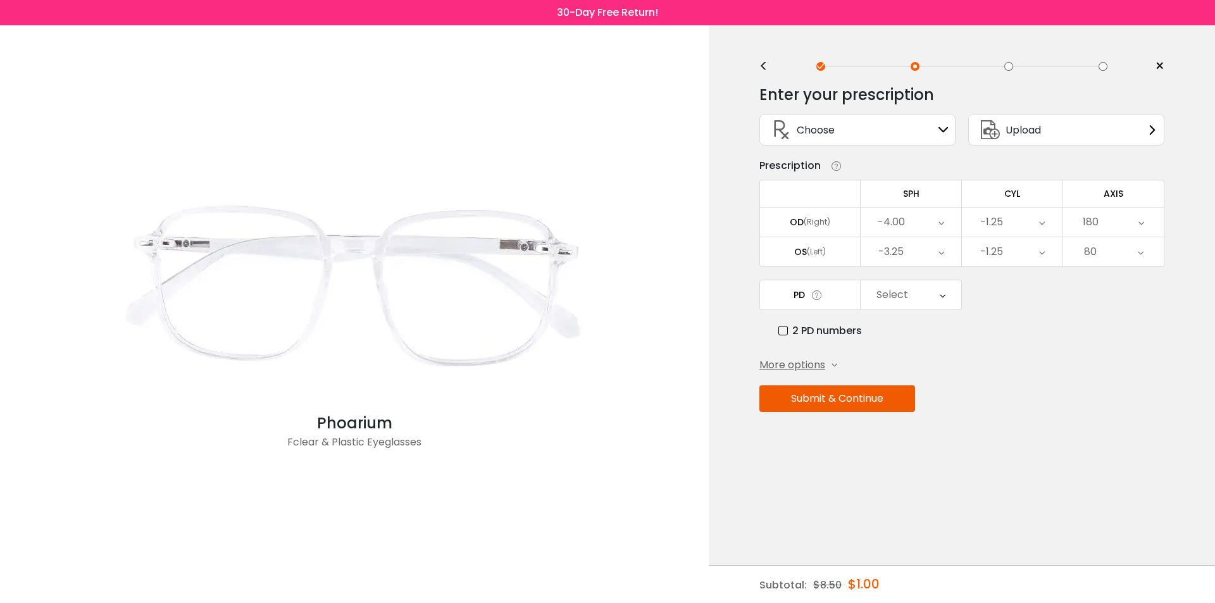
click at [1143, 251] on icon at bounding box center [1141, 251] width 6 height 29
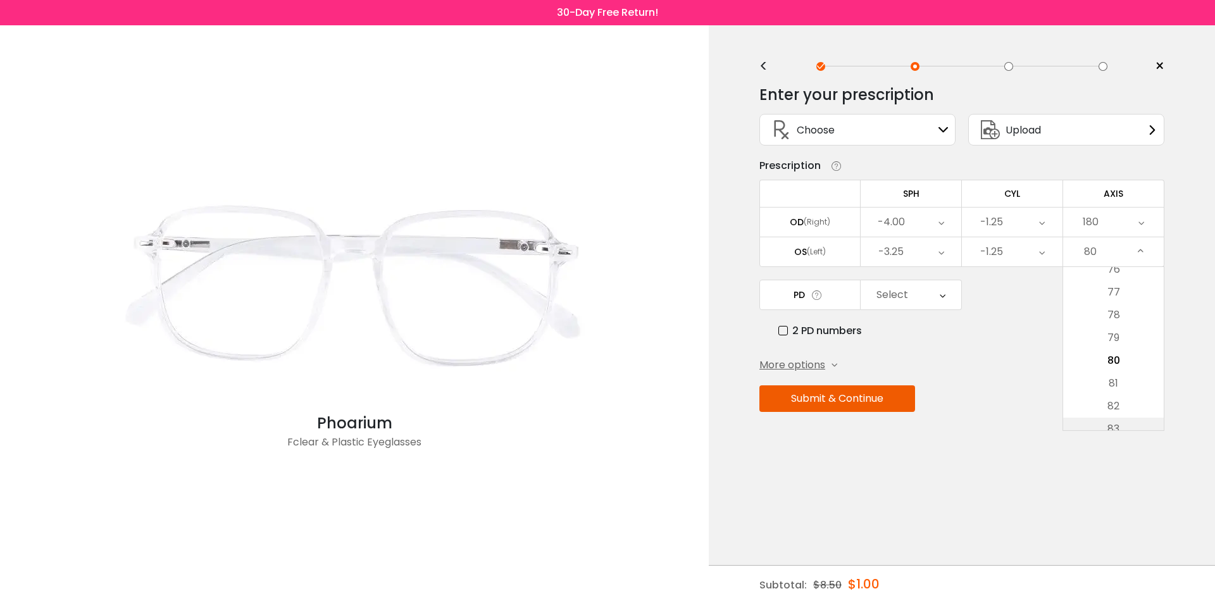
click at [1124, 420] on li "83" at bounding box center [1113, 429] width 101 height 23
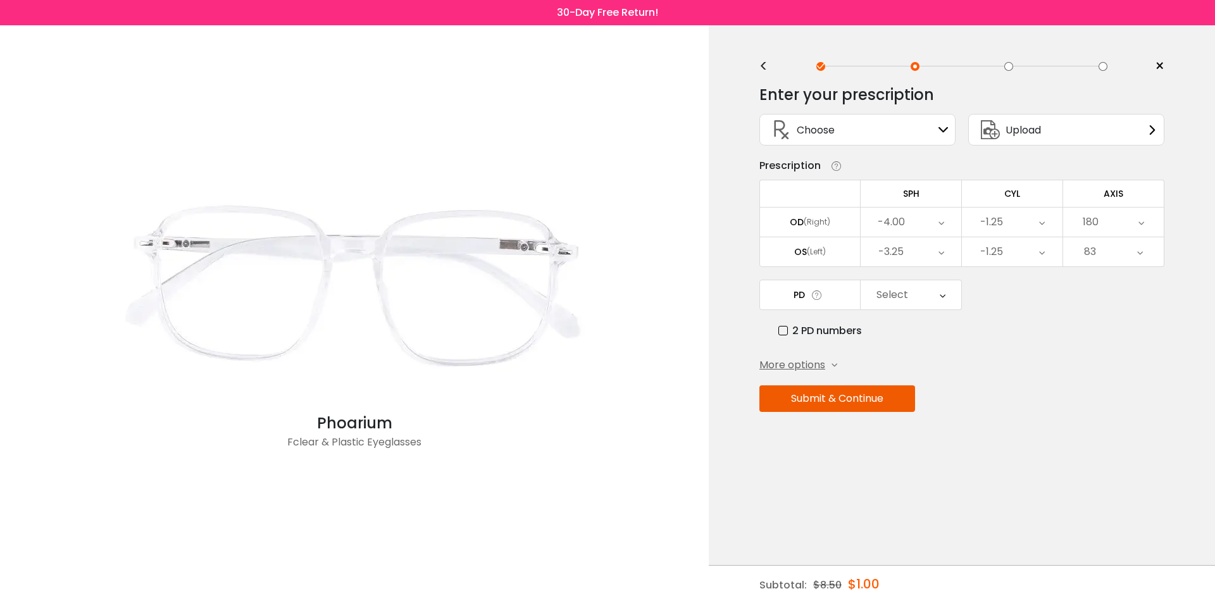
click at [1147, 251] on div "83" at bounding box center [1113, 251] width 101 height 29
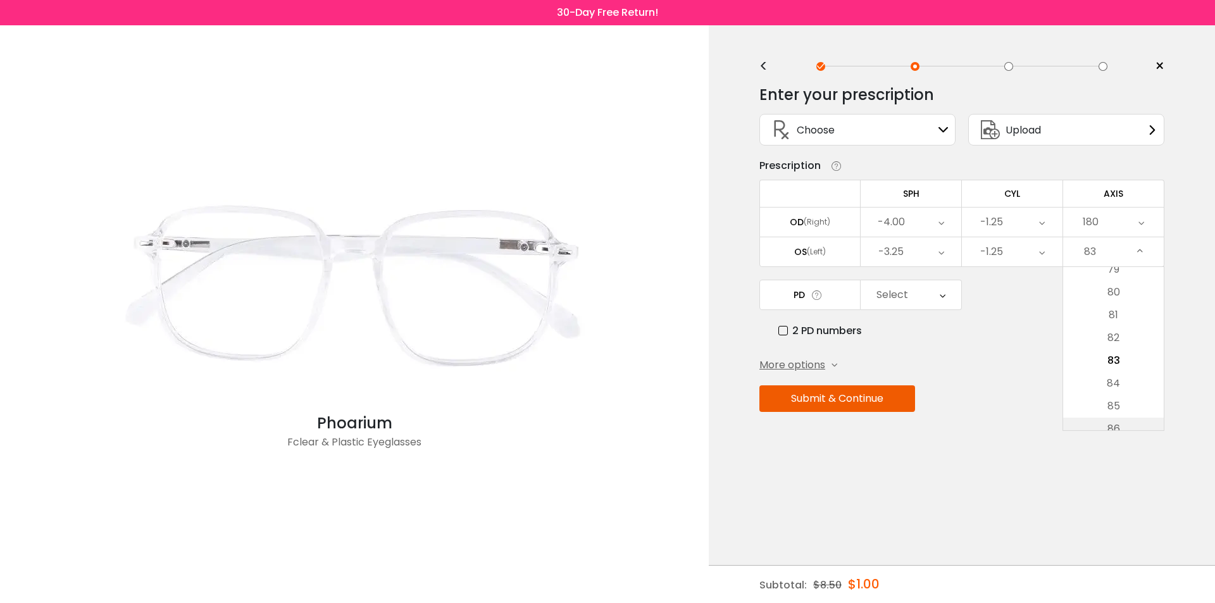
click at [1137, 422] on li "86" at bounding box center [1113, 429] width 101 height 23
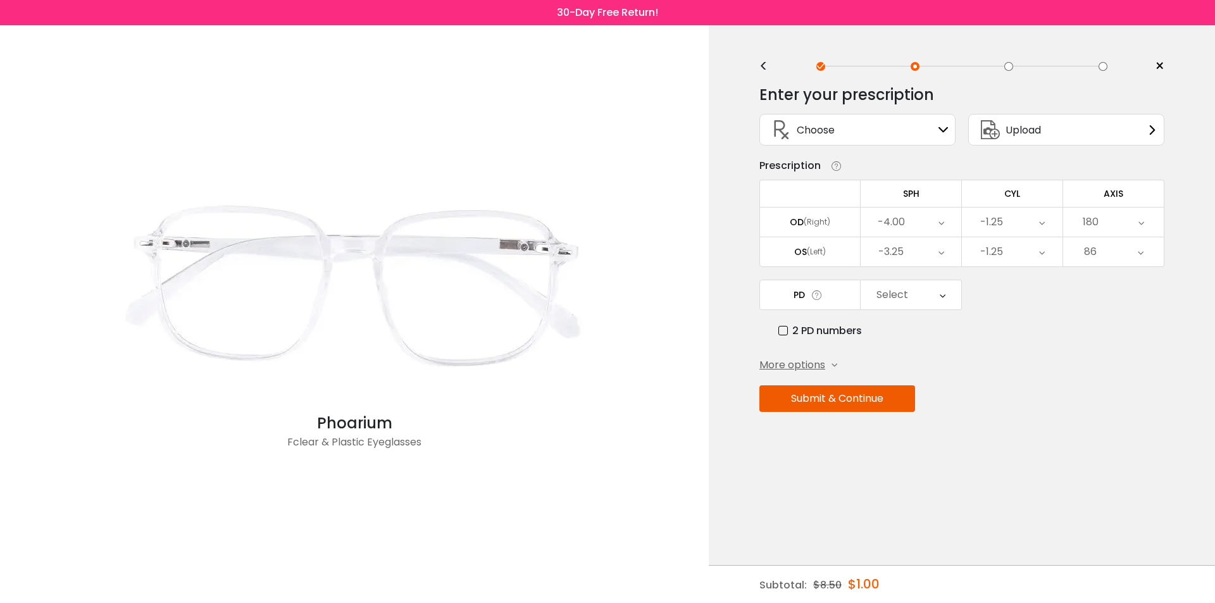
click at [1139, 254] on icon at bounding box center [1141, 251] width 6 height 29
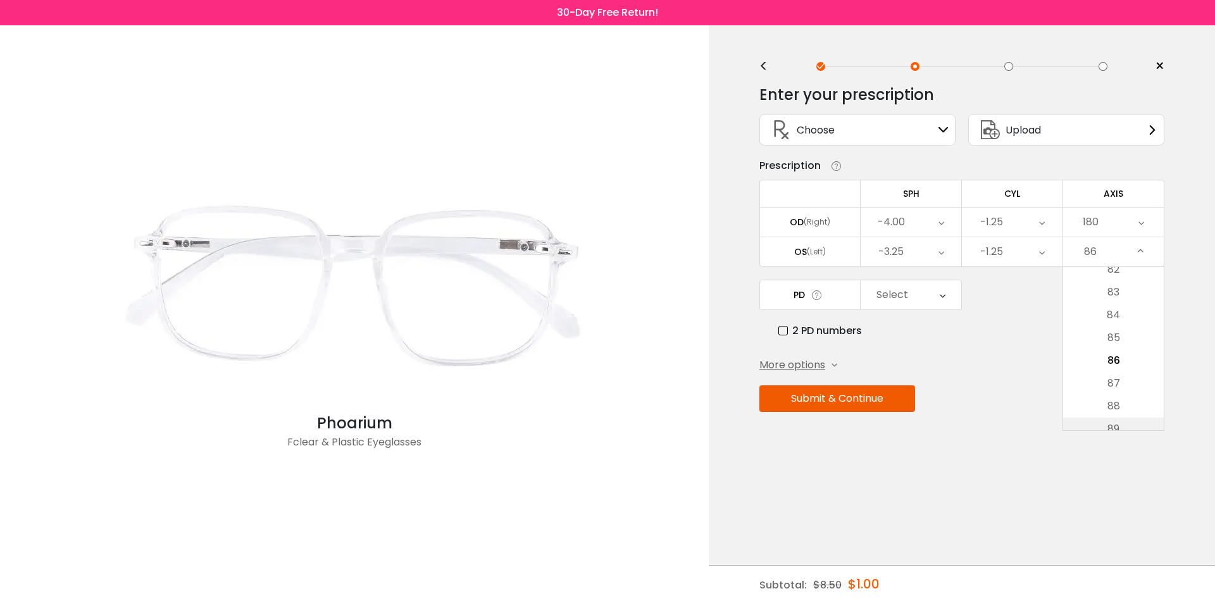
click at [1108, 424] on li "89" at bounding box center [1113, 429] width 101 height 23
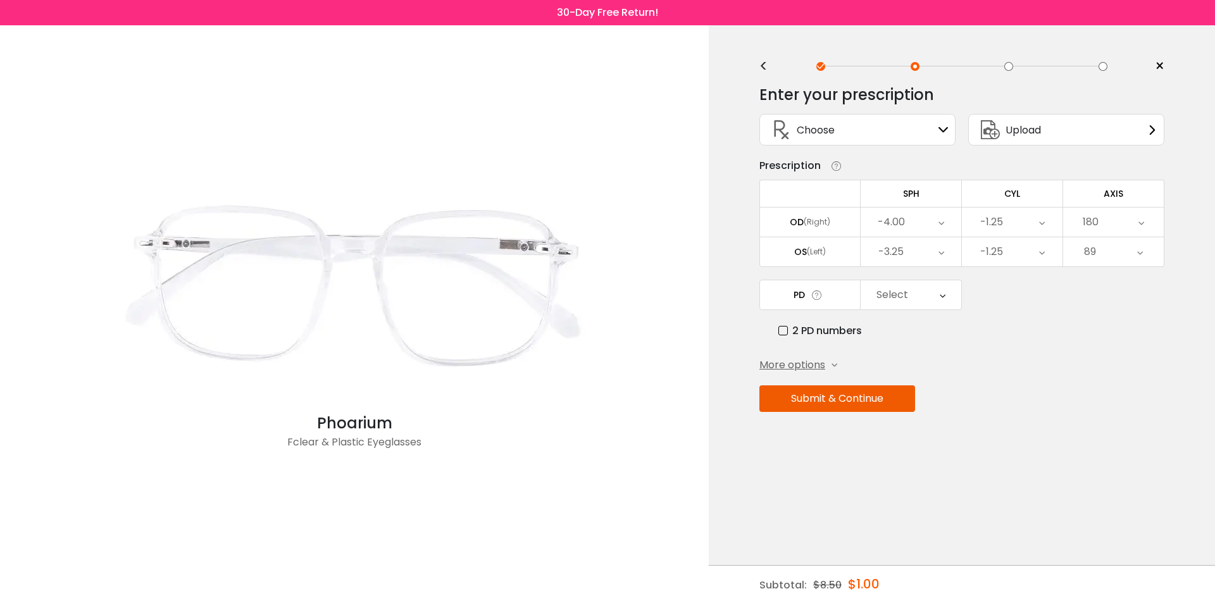
click at [1119, 259] on div "89" at bounding box center [1113, 251] width 101 height 29
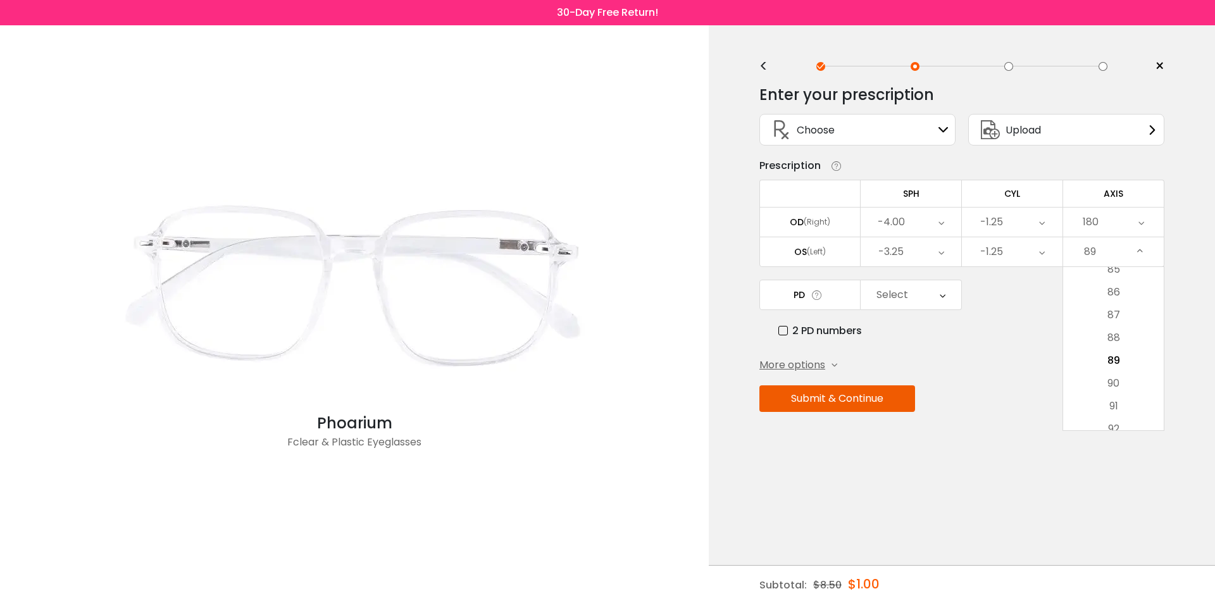
drag, startPoint x: 1127, startPoint y: 417, endPoint x: 1120, endPoint y: 358, distance: 59.2
click at [1125, 416] on li "91" at bounding box center [1113, 406] width 101 height 23
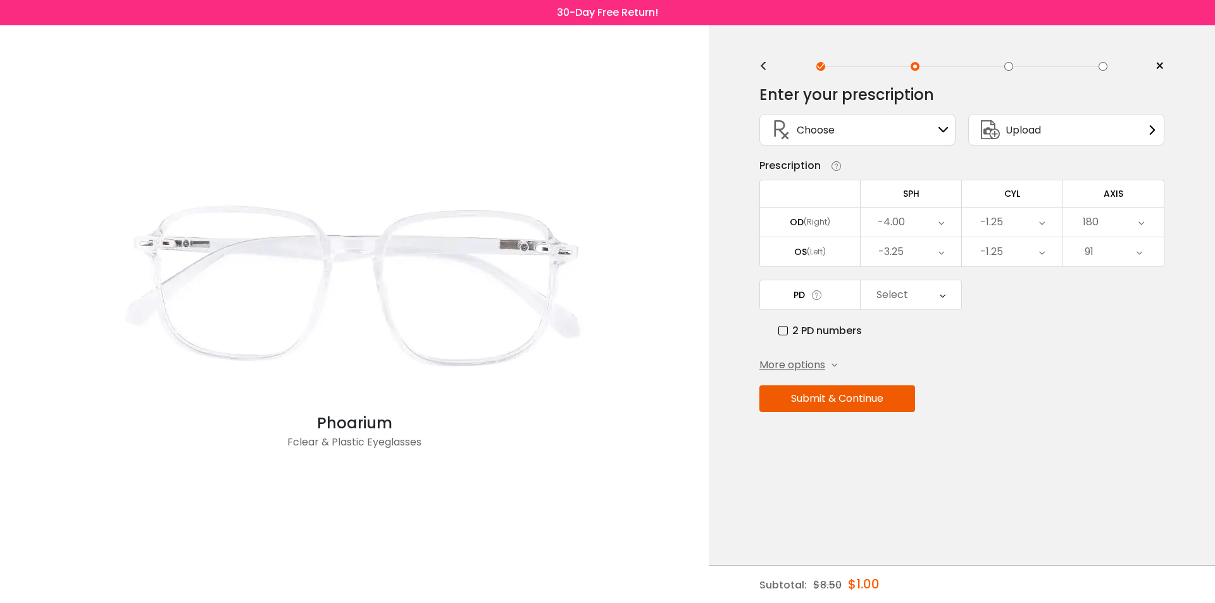
click at [1140, 256] on icon at bounding box center [1140, 251] width 6 height 29
click at [1128, 411] on li "93" at bounding box center [1113, 406] width 101 height 23
click at [1127, 245] on div "93" at bounding box center [1113, 251] width 101 height 29
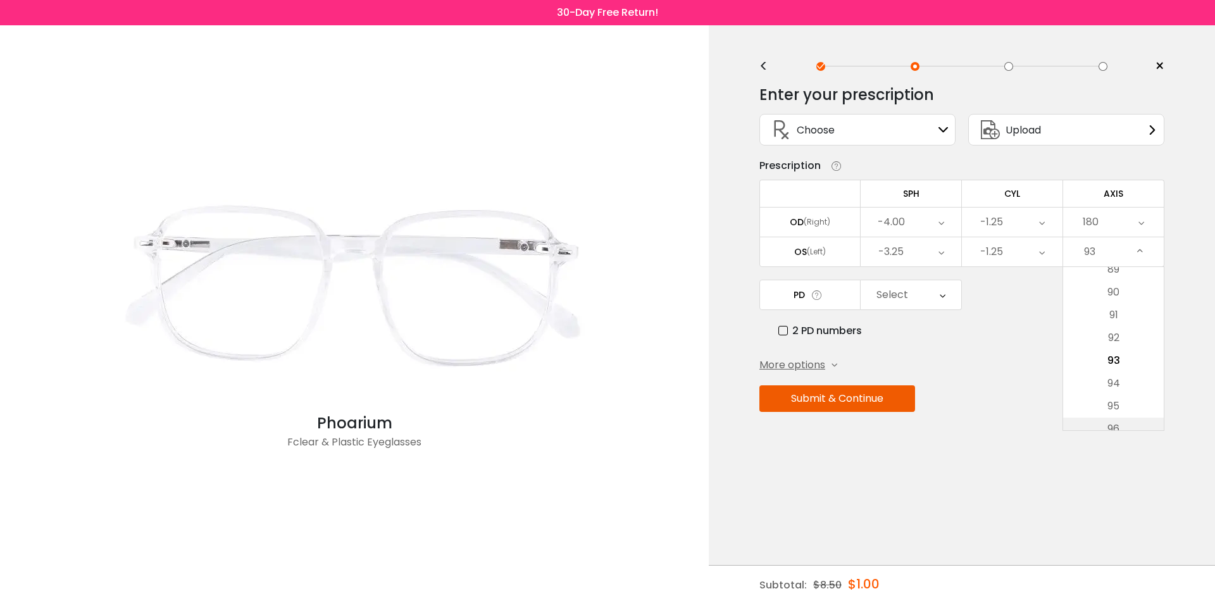
click at [1125, 427] on li "96" at bounding box center [1113, 429] width 101 height 23
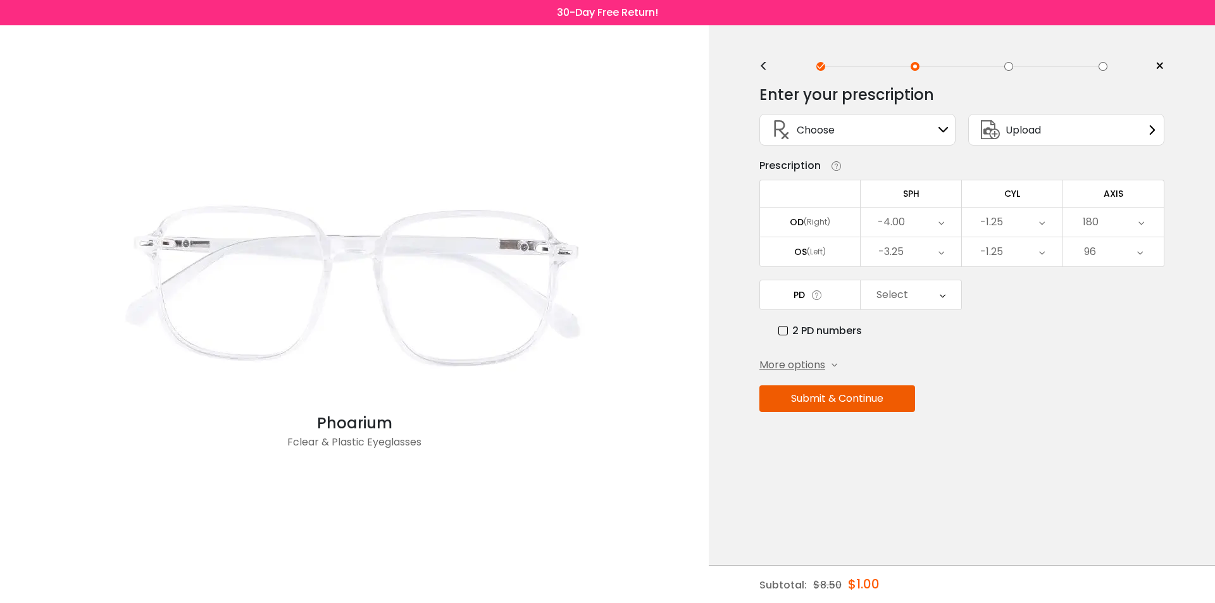
click at [1143, 258] on icon at bounding box center [1140, 251] width 6 height 29
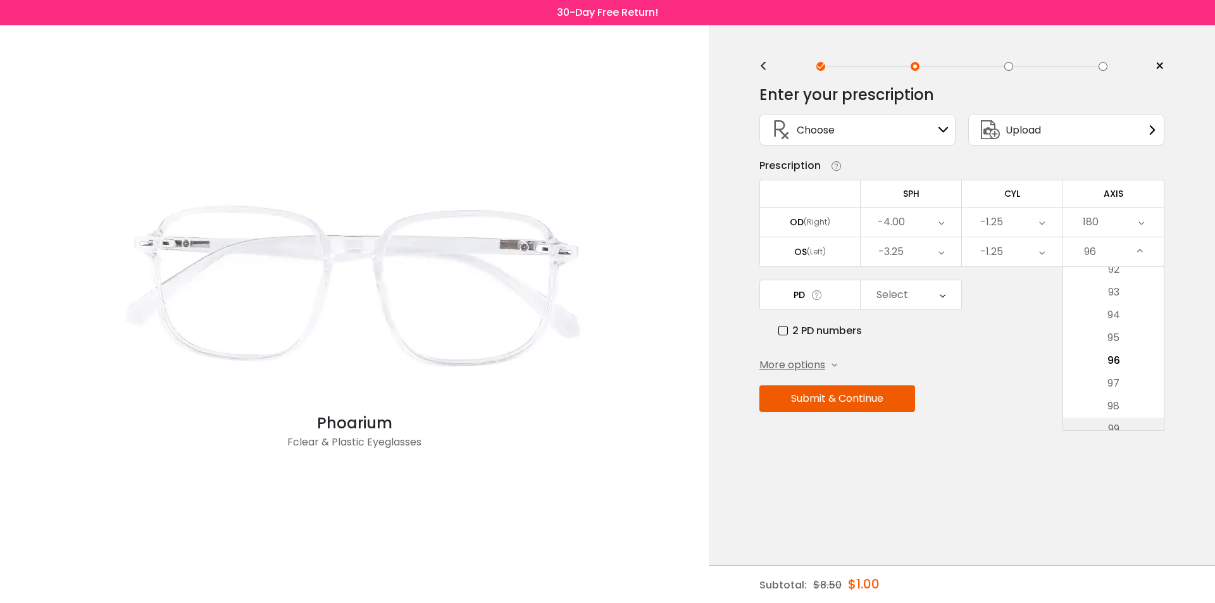
click at [1126, 430] on li "99" at bounding box center [1113, 429] width 101 height 23
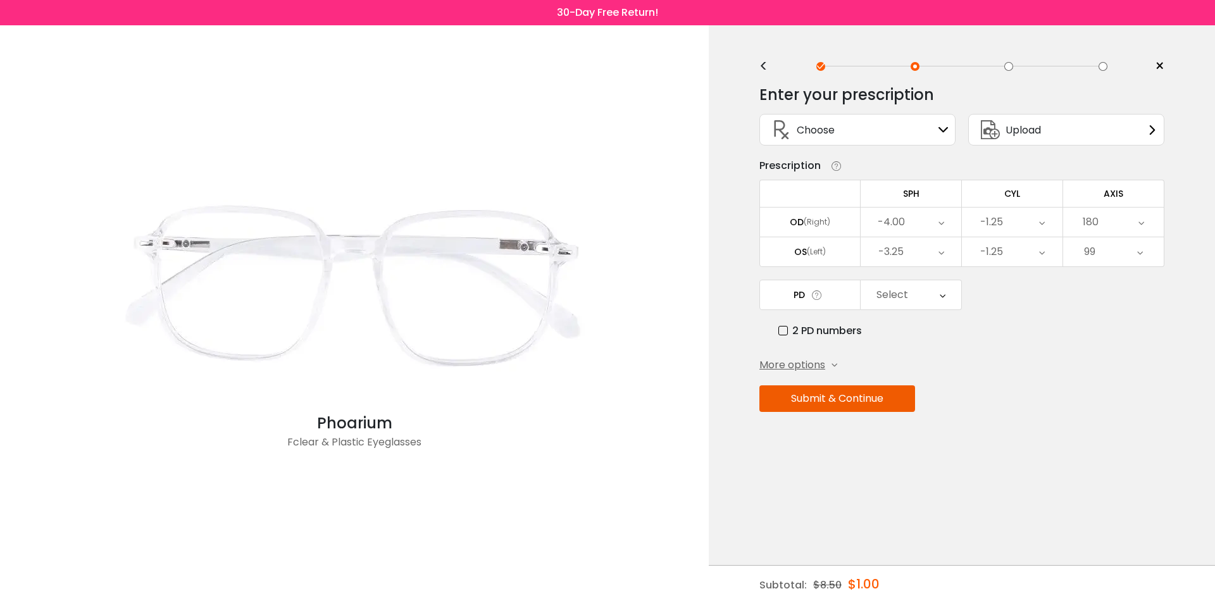
click at [1142, 248] on icon at bounding box center [1140, 251] width 6 height 29
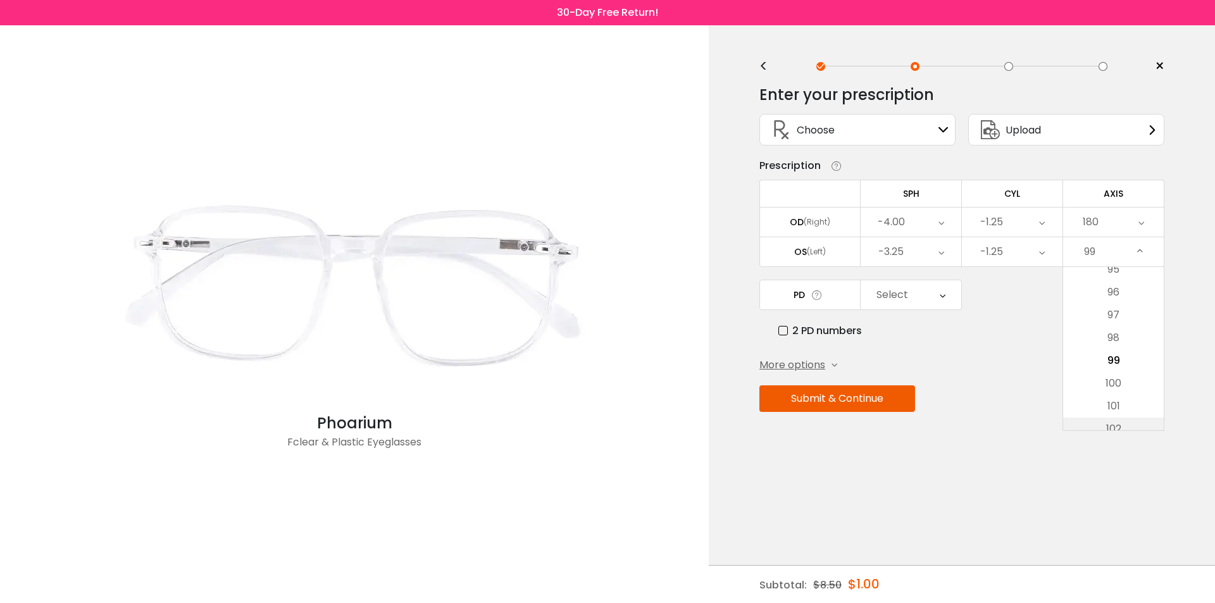
click at [1125, 427] on li "102" at bounding box center [1113, 429] width 101 height 23
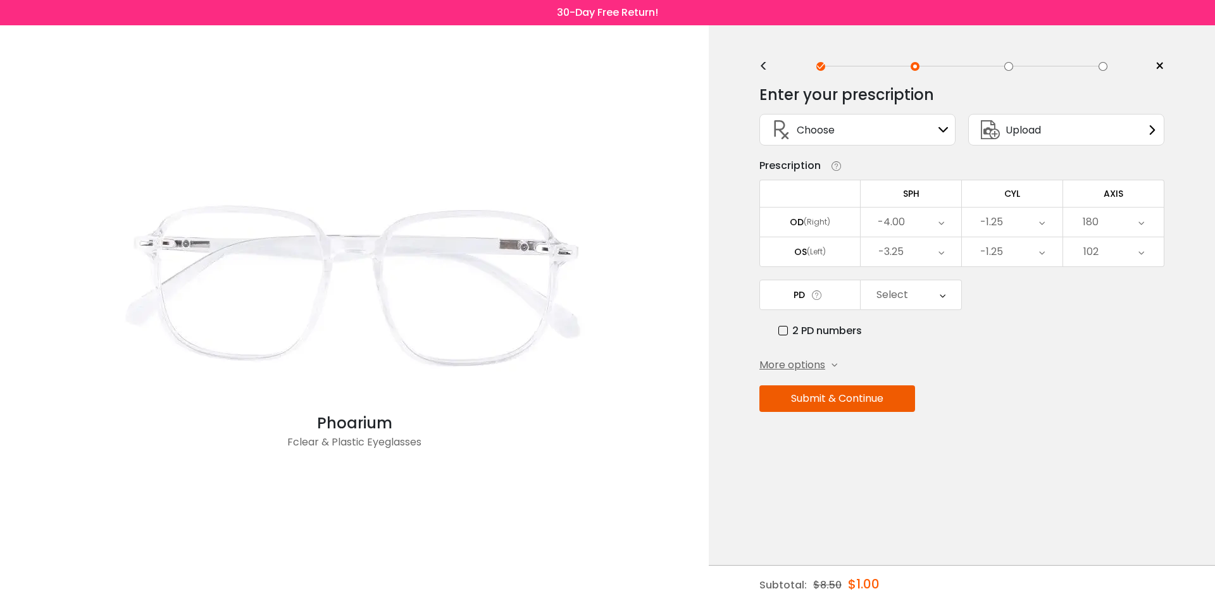
click at [1141, 245] on icon at bounding box center [1142, 251] width 6 height 29
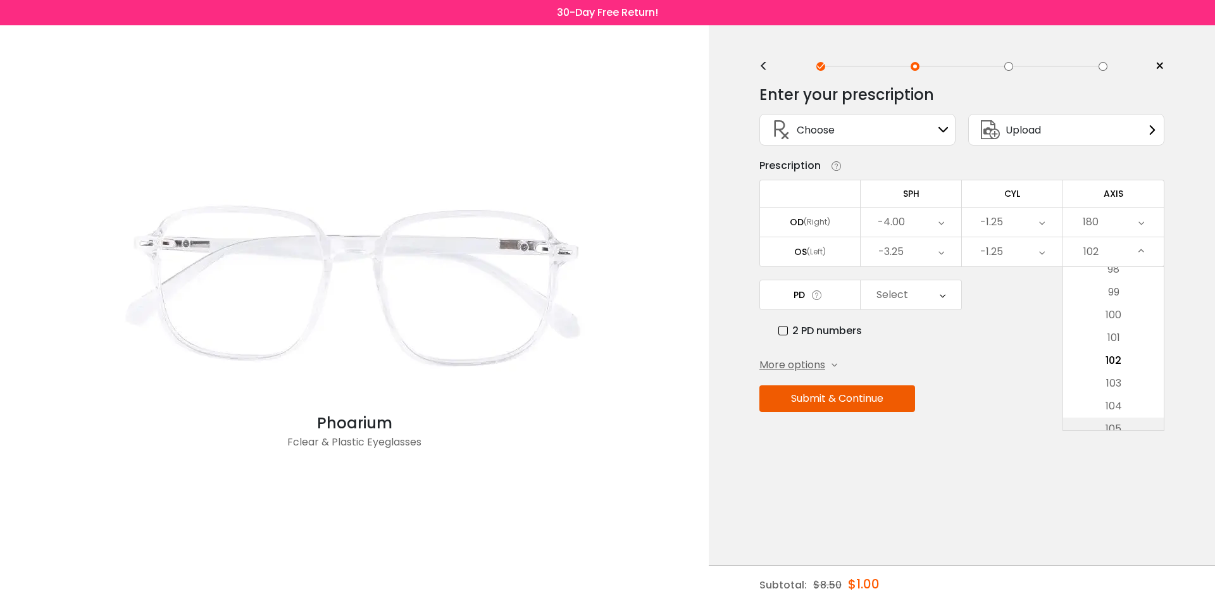
click at [1133, 427] on li "105" at bounding box center [1113, 429] width 101 height 23
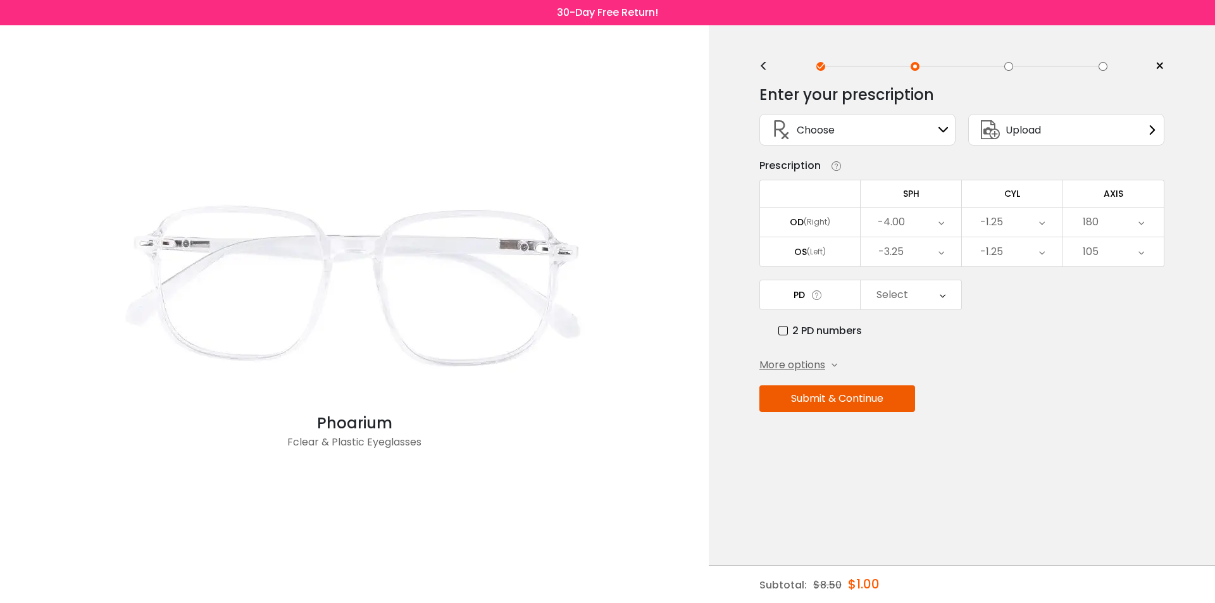
click at [1139, 254] on icon at bounding box center [1142, 251] width 6 height 29
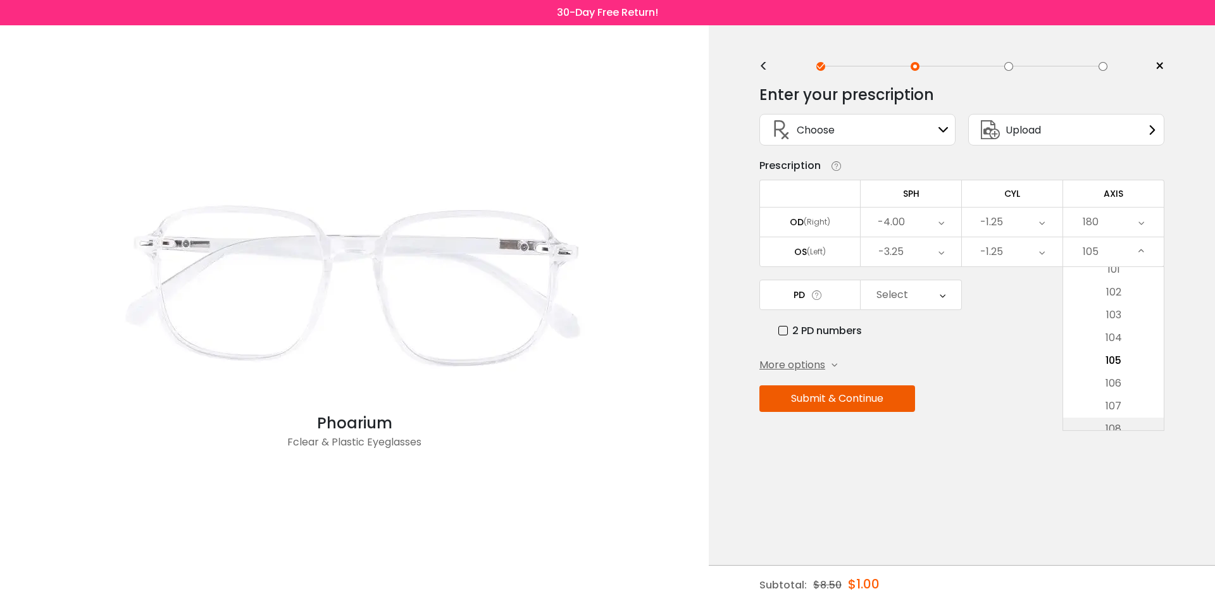
click at [1126, 420] on li "108" at bounding box center [1113, 429] width 101 height 23
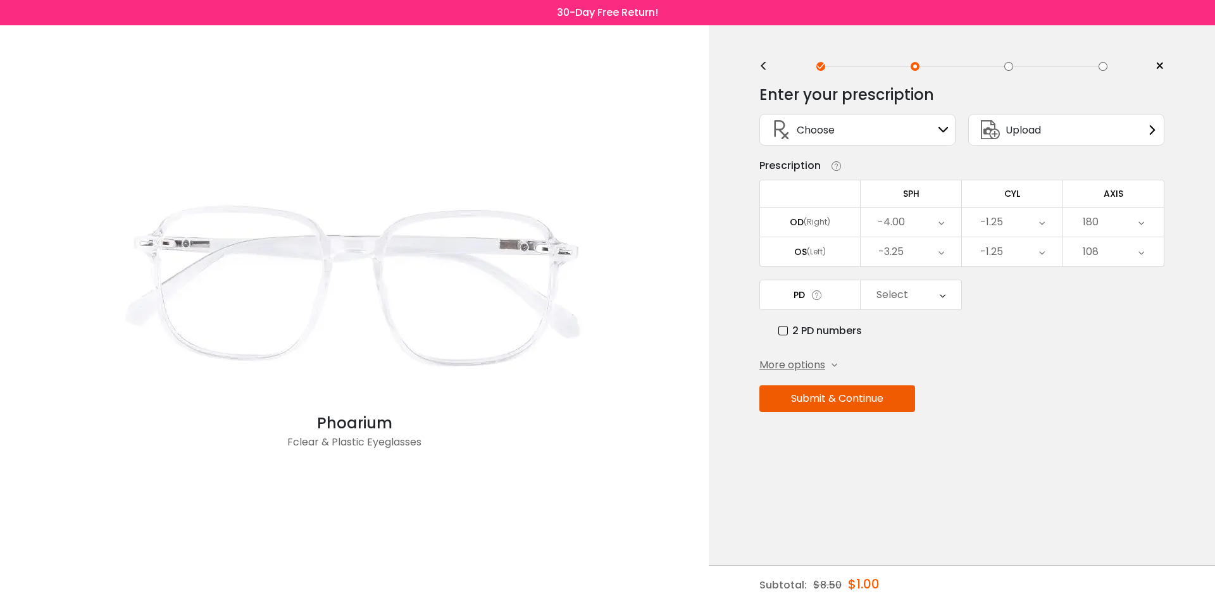
click at [1139, 263] on icon at bounding box center [1142, 251] width 6 height 29
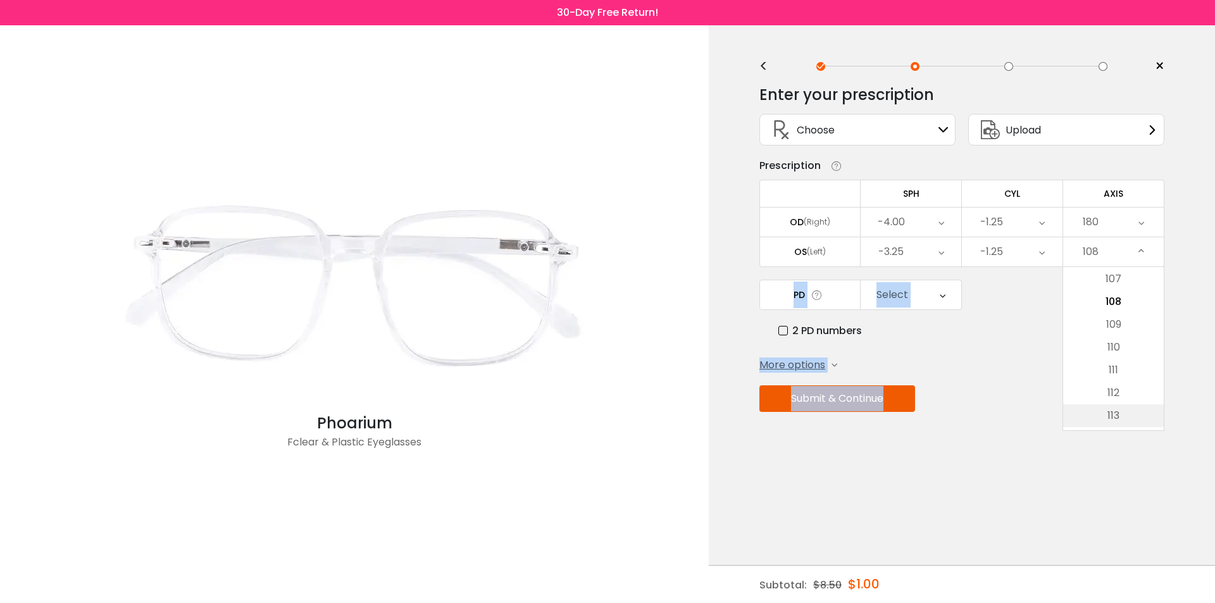
scroll to position [2535, 0]
drag, startPoint x: 1131, startPoint y: 432, endPoint x: 1131, endPoint y: 424, distance: 8.2
click at [1131, 424] on div "Enter your prescription SPH (Sphere) Lens strength needed to correct your visio…" at bounding box center [961, 275] width 405 height 399
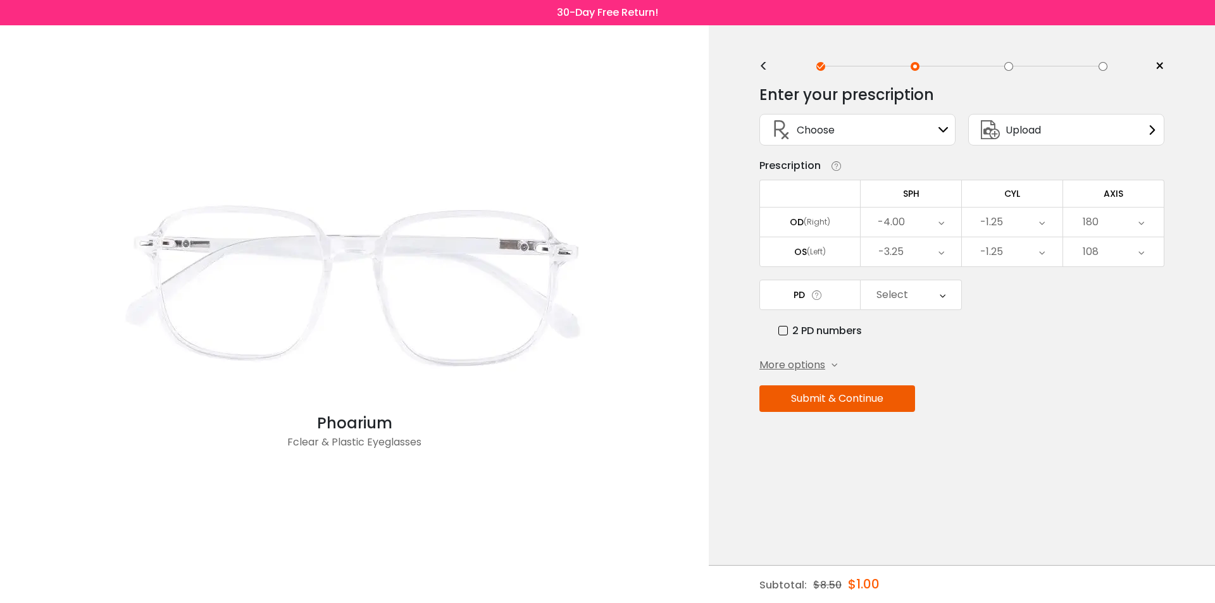
click at [1117, 244] on div "108" at bounding box center [1113, 251] width 101 height 29
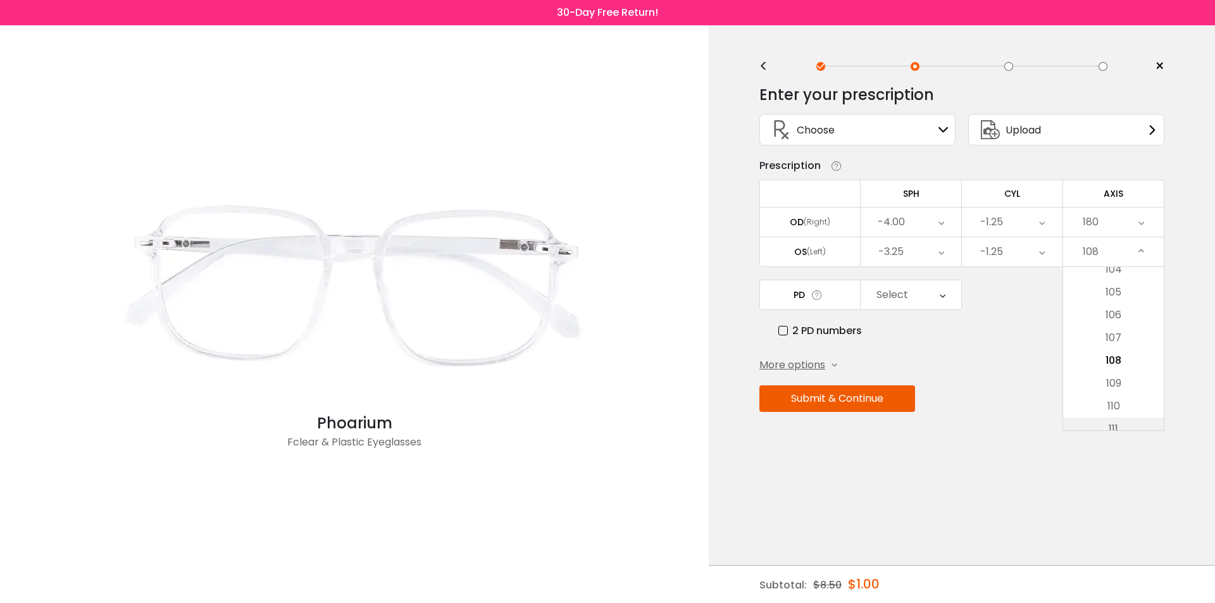
click at [1125, 427] on li "111" at bounding box center [1113, 429] width 101 height 23
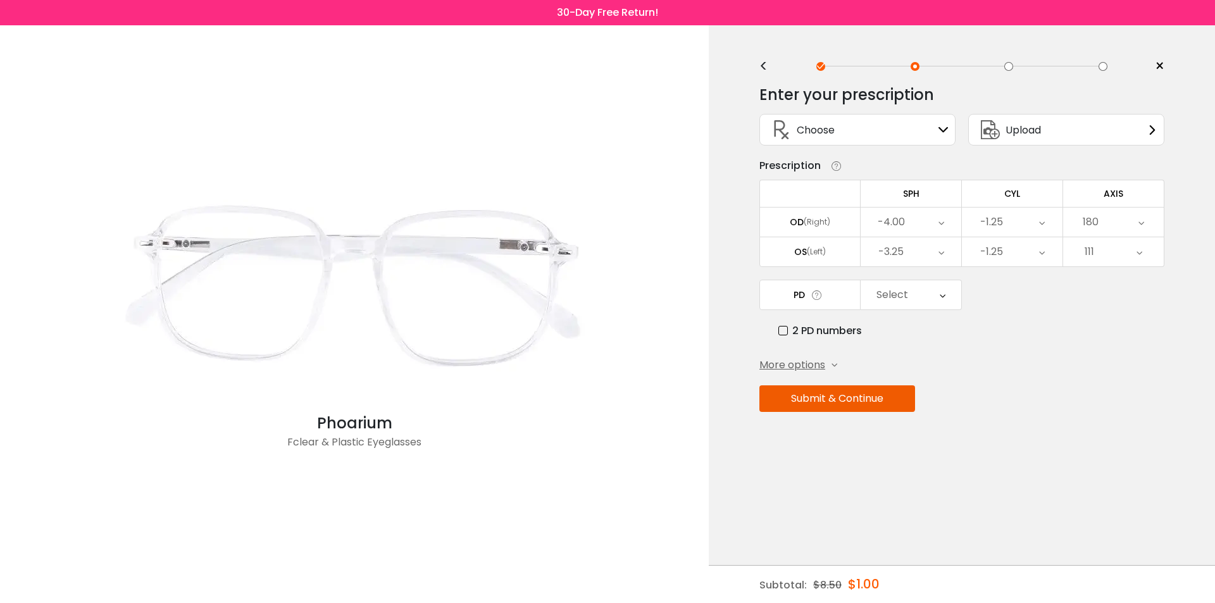
click at [1111, 244] on div "111" at bounding box center [1113, 251] width 101 height 29
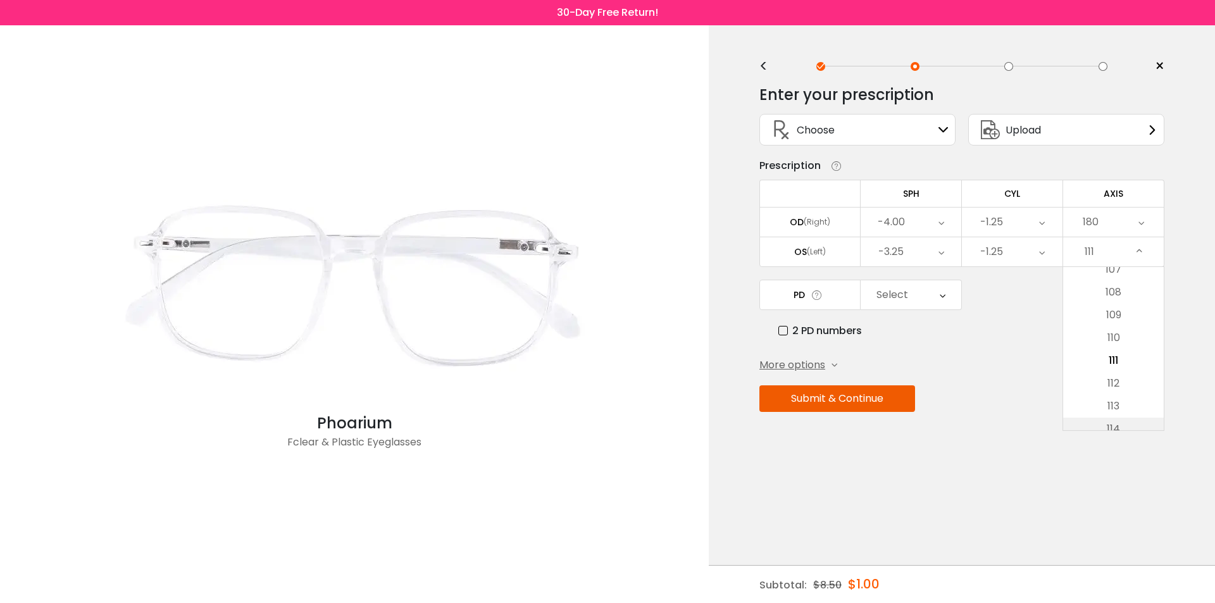
click at [1139, 425] on li "114" at bounding box center [1113, 429] width 101 height 23
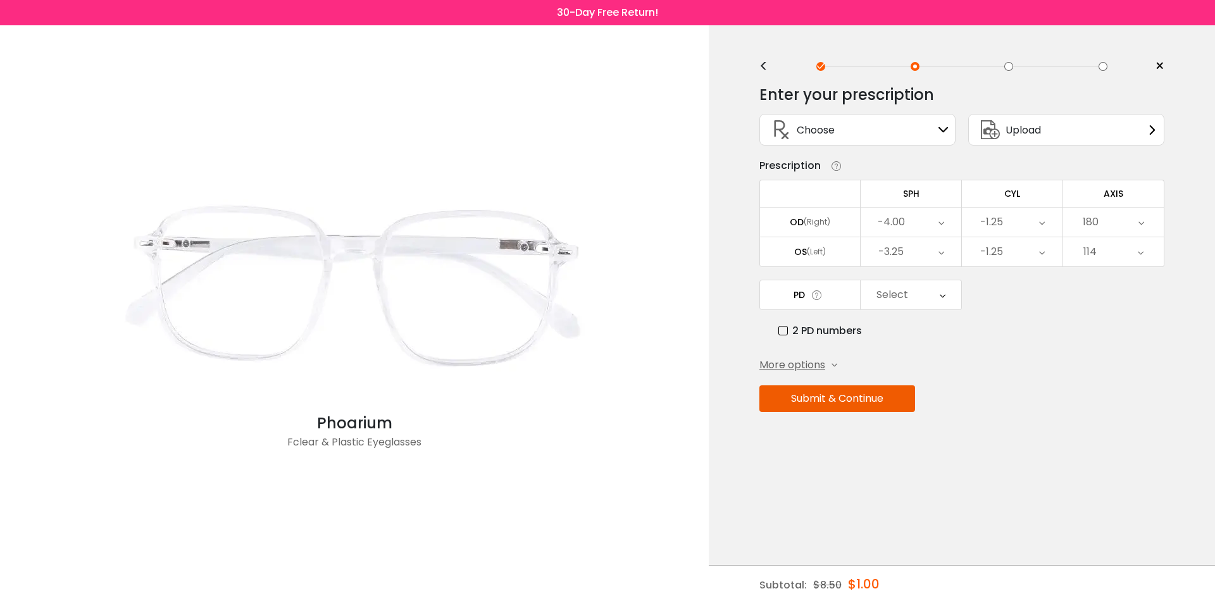
click at [1140, 251] on icon at bounding box center [1141, 251] width 6 height 29
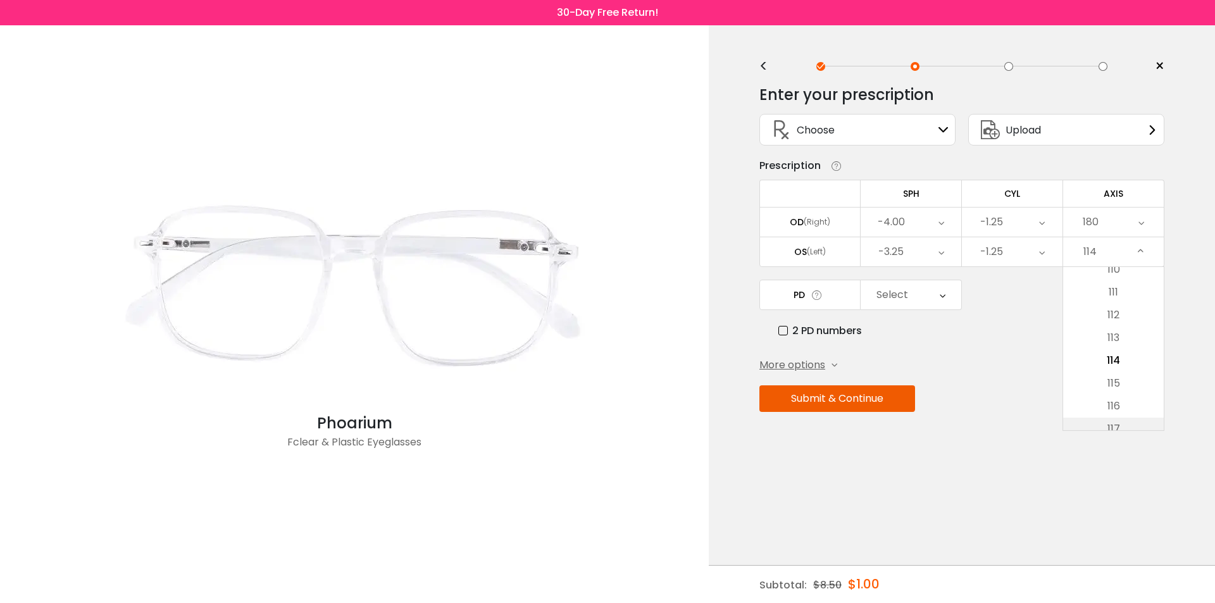
click at [1149, 420] on li "117" at bounding box center [1113, 429] width 101 height 23
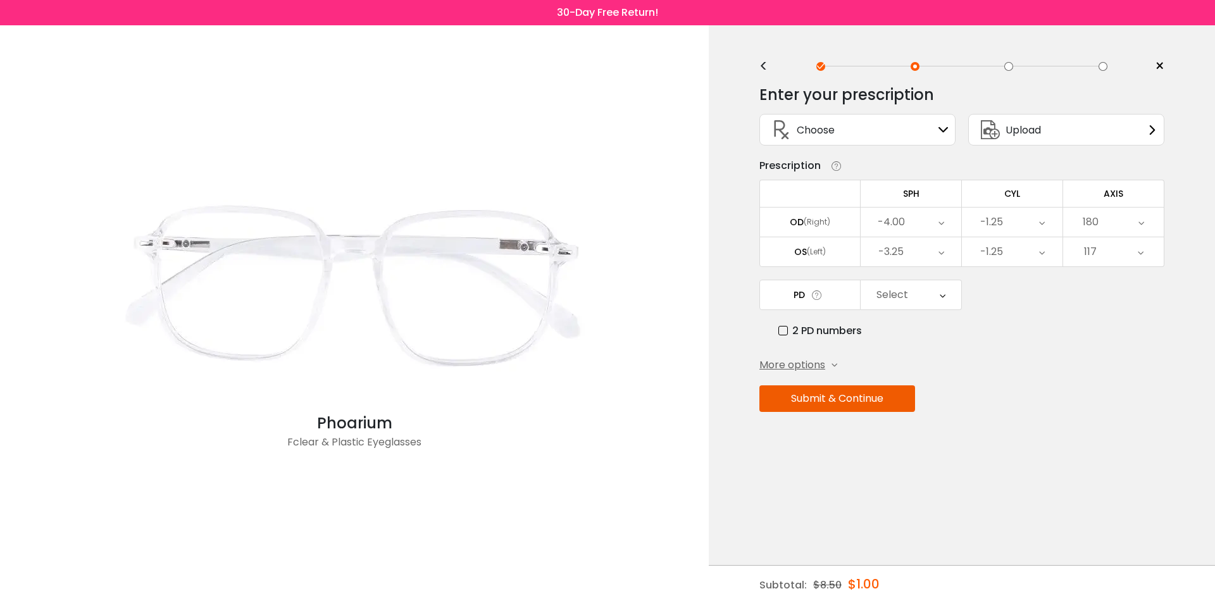
click at [1149, 240] on div "117" at bounding box center [1113, 251] width 101 height 29
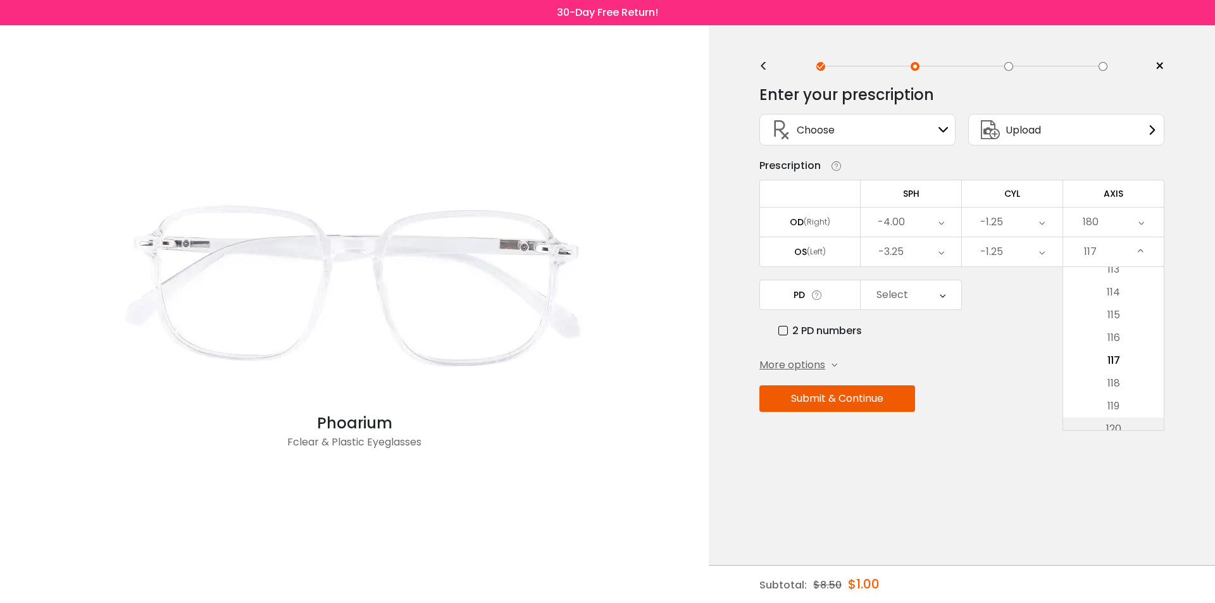
click at [1140, 425] on li "120" at bounding box center [1113, 429] width 101 height 23
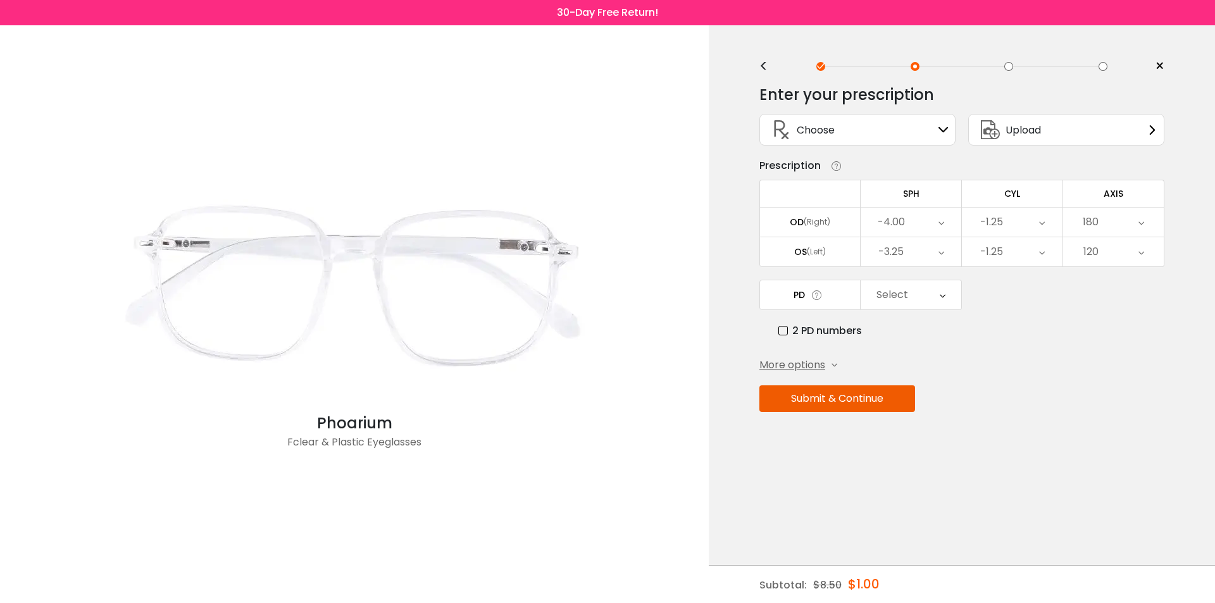
click at [1131, 259] on div "120" at bounding box center [1113, 251] width 101 height 29
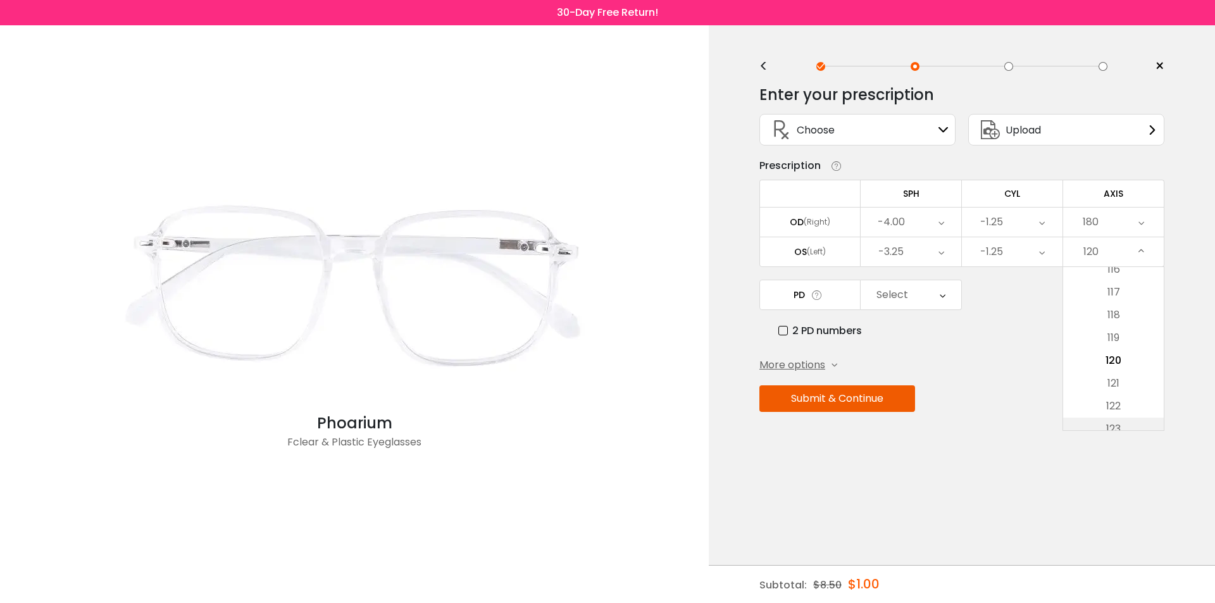
click at [1120, 428] on li "123" at bounding box center [1113, 429] width 101 height 23
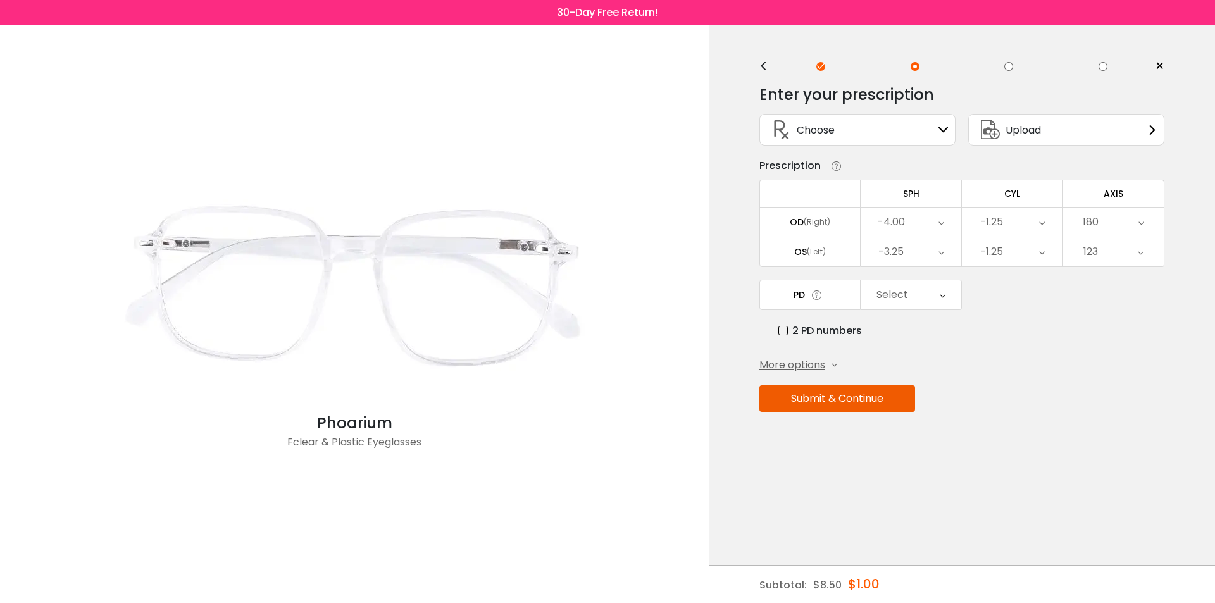
click at [1113, 261] on div "123" at bounding box center [1113, 251] width 101 height 29
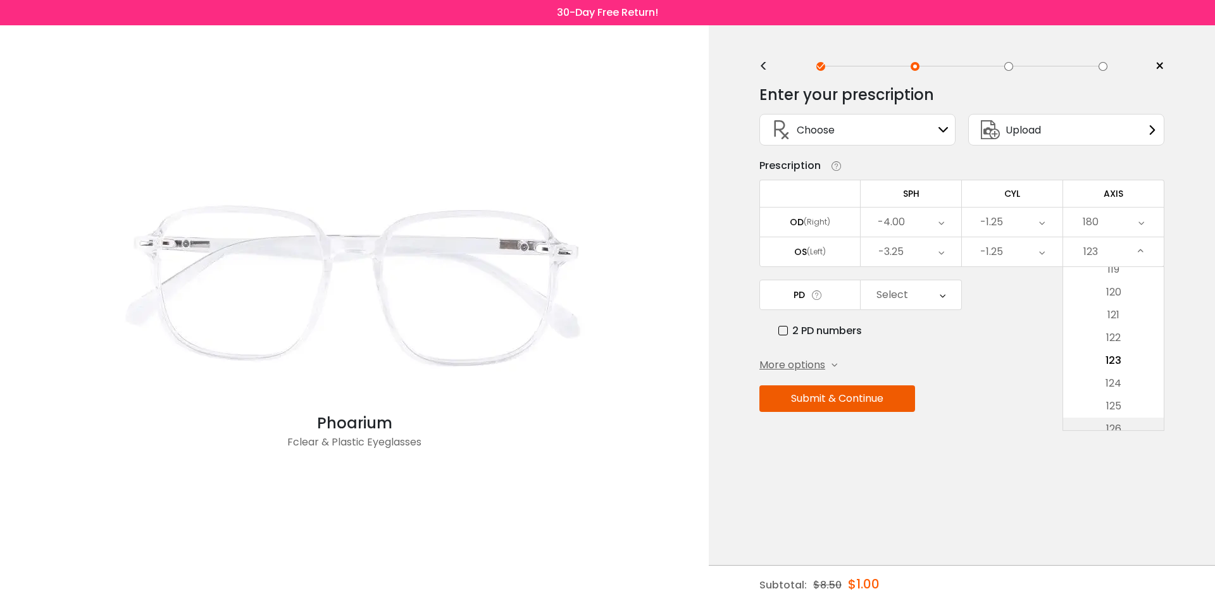
click at [1128, 423] on li "126" at bounding box center [1113, 429] width 101 height 23
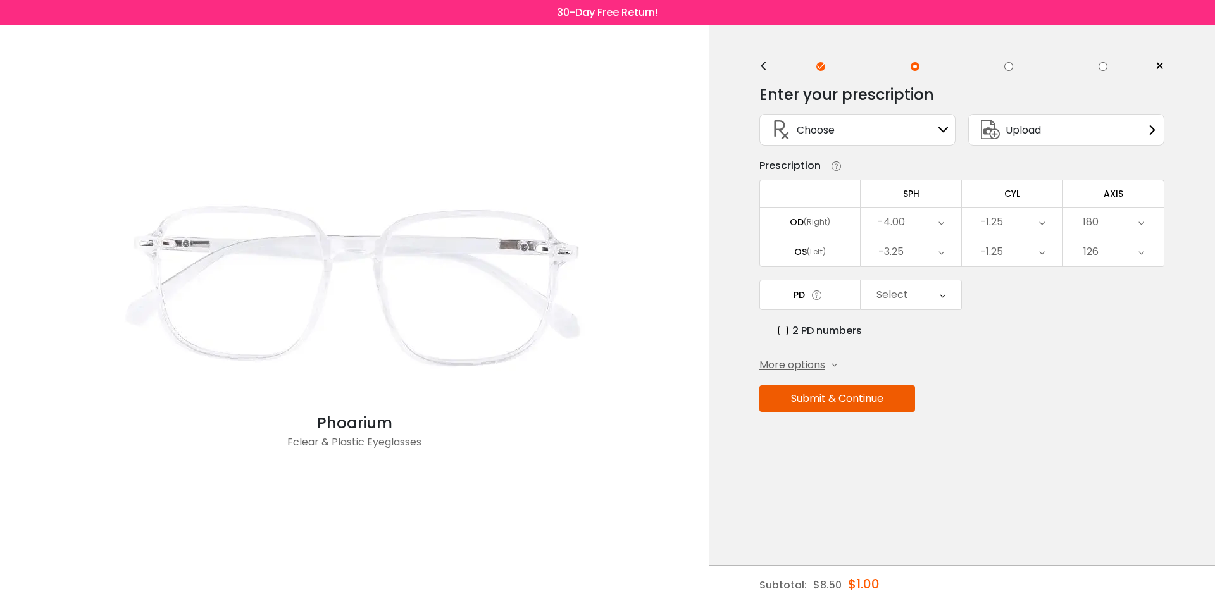
click at [1128, 255] on div "126" at bounding box center [1113, 251] width 101 height 29
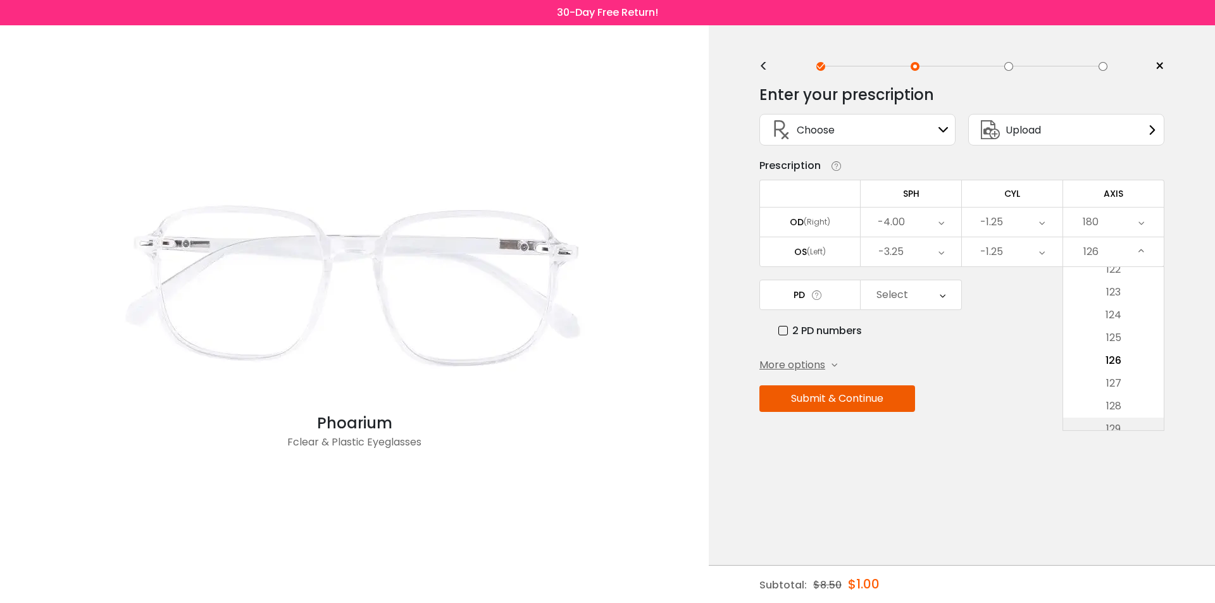
click at [1123, 425] on li "129" at bounding box center [1113, 429] width 101 height 23
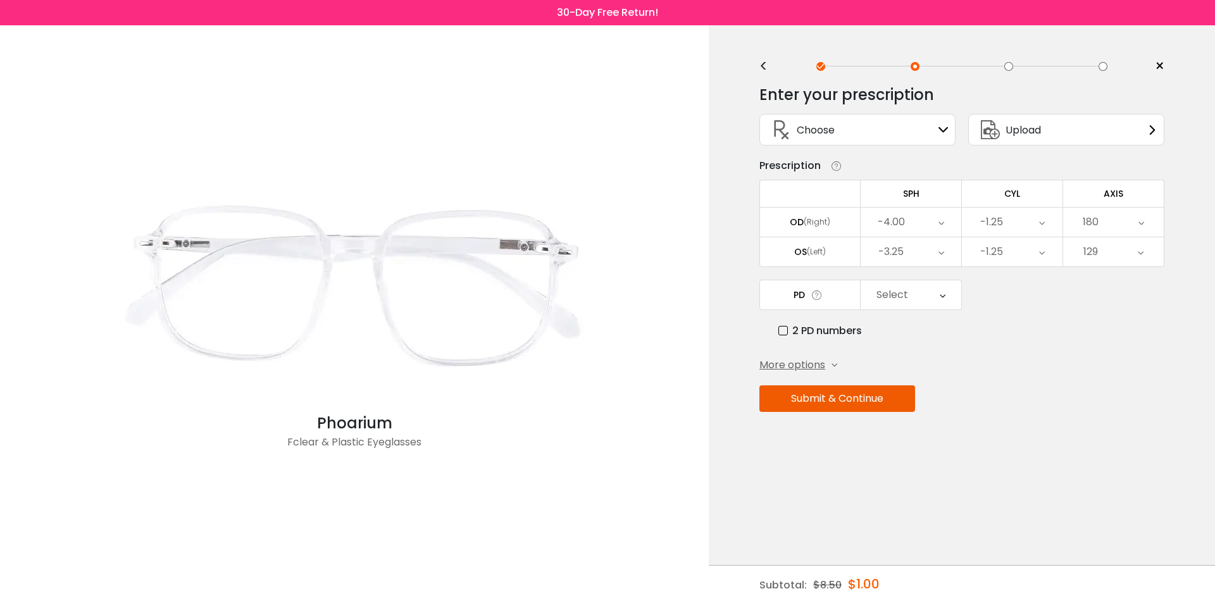
click at [1108, 265] on div "129" at bounding box center [1113, 251] width 101 height 29
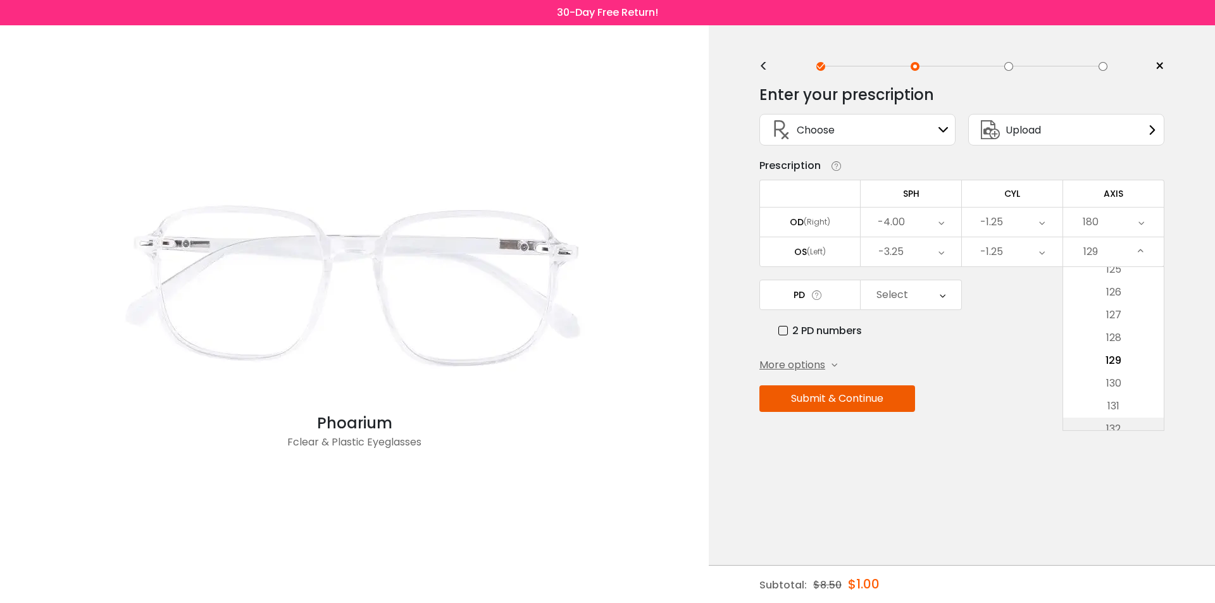
click at [1124, 424] on li "132" at bounding box center [1113, 429] width 101 height 23
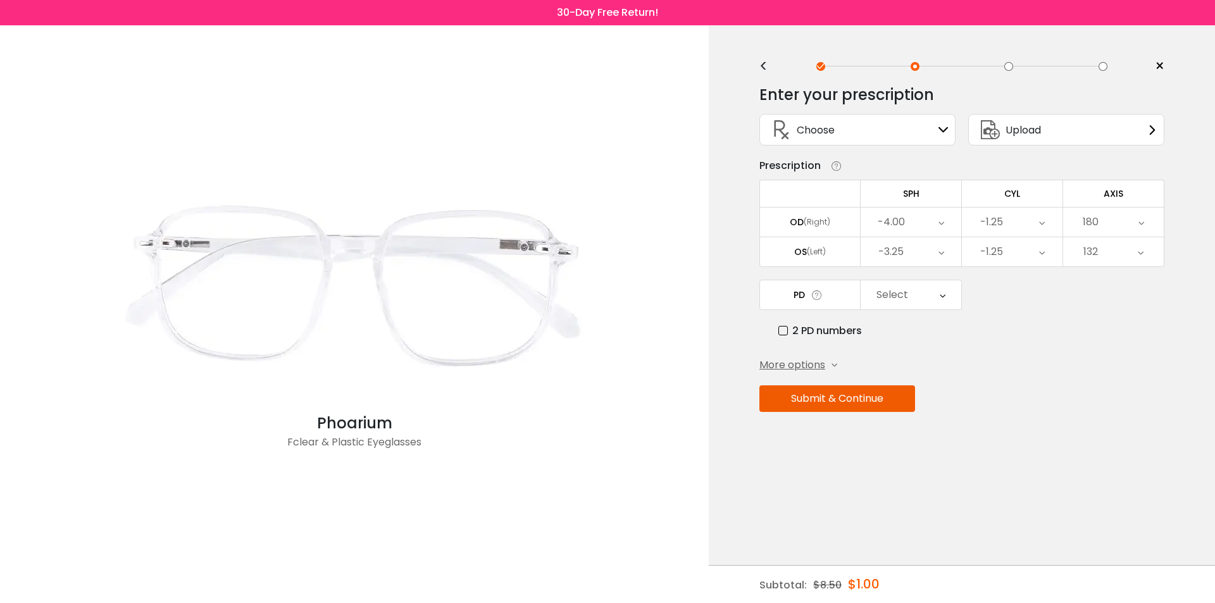
click at [1156, 246] on div "132" at bounding box center [1113, 251] width 101 height 29
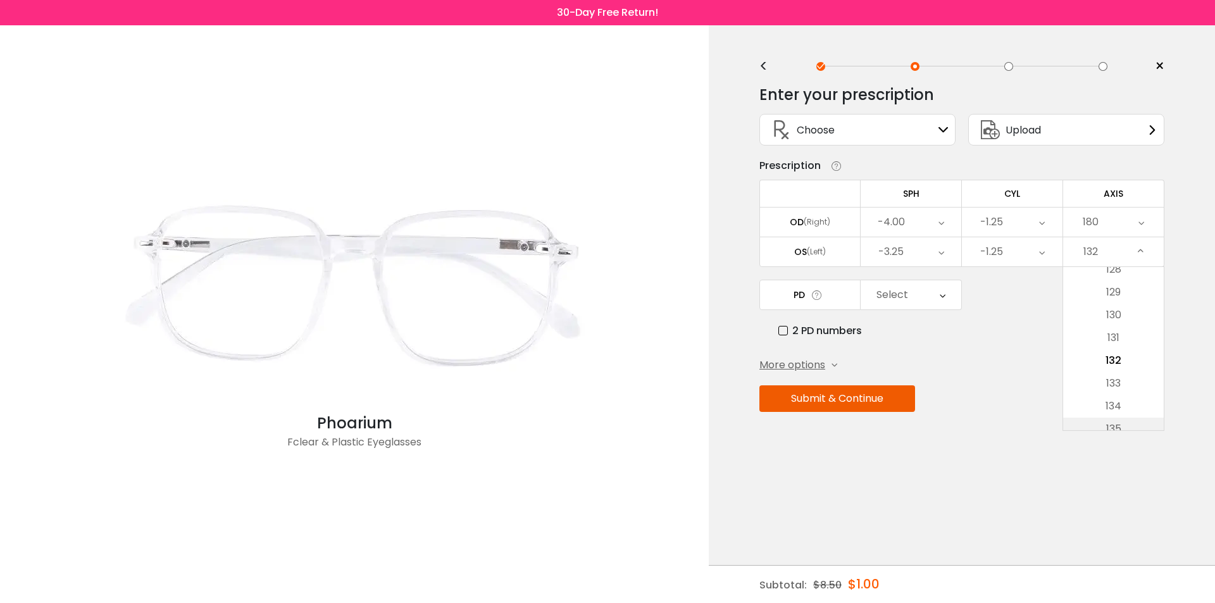
click at [1126, 420] on li "135" at bounding box center [1113, 429] width 101 height 23
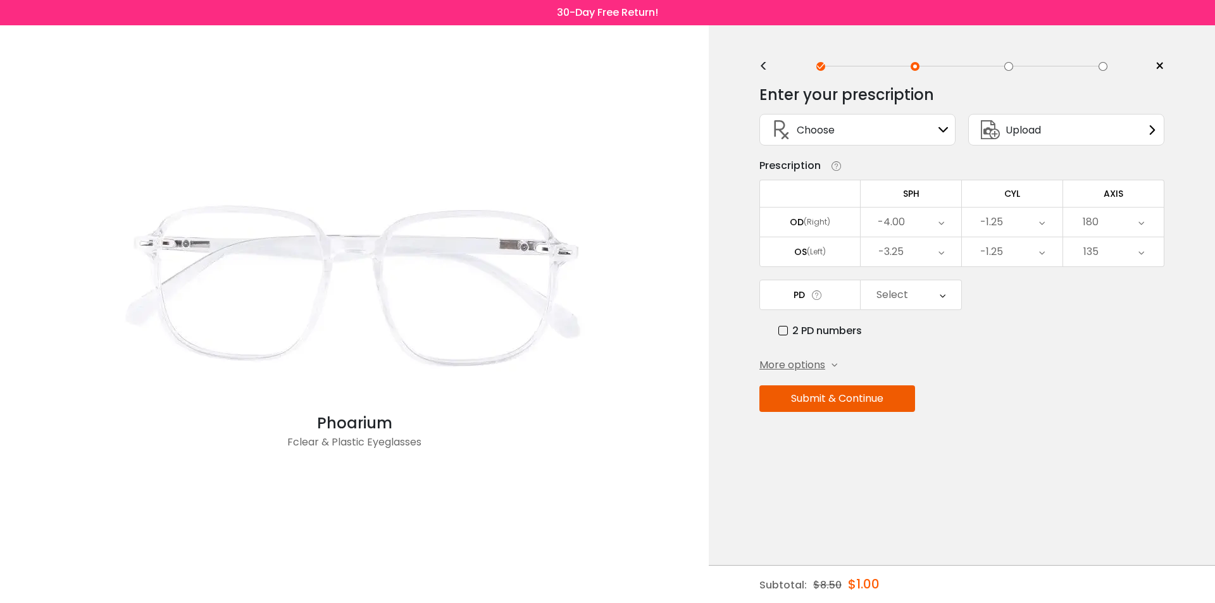
click at [1142, 250] on icon at bounding box center [1142, 251] width 6 height 29
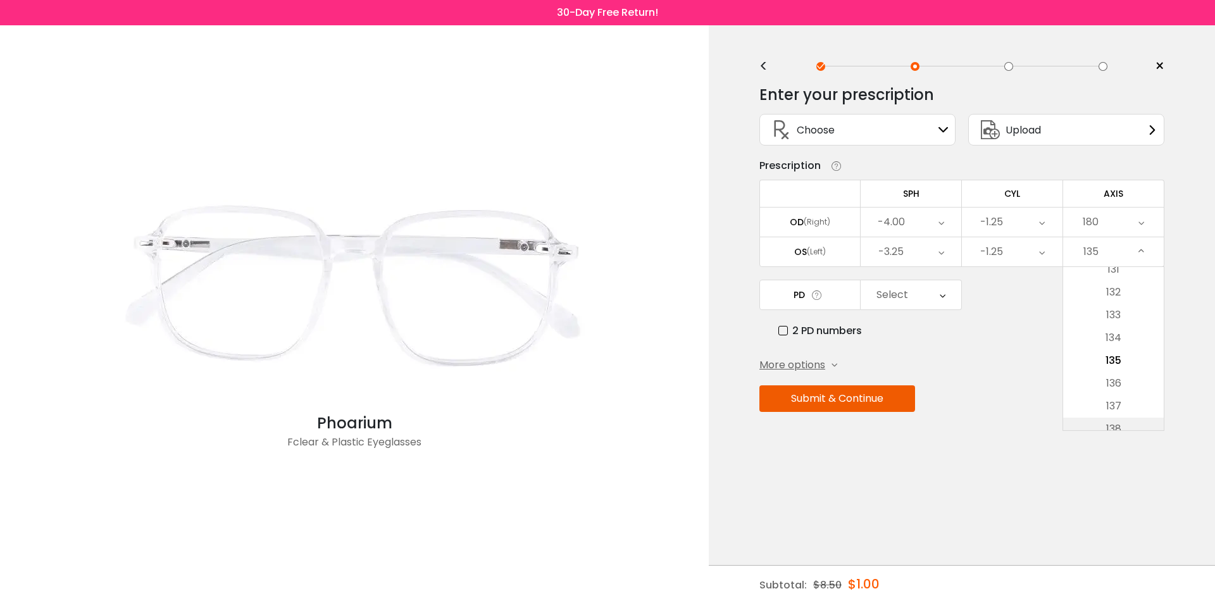
click at [1125, 420] on li "138" at bounding box center [1113, 429] width 101 height 23
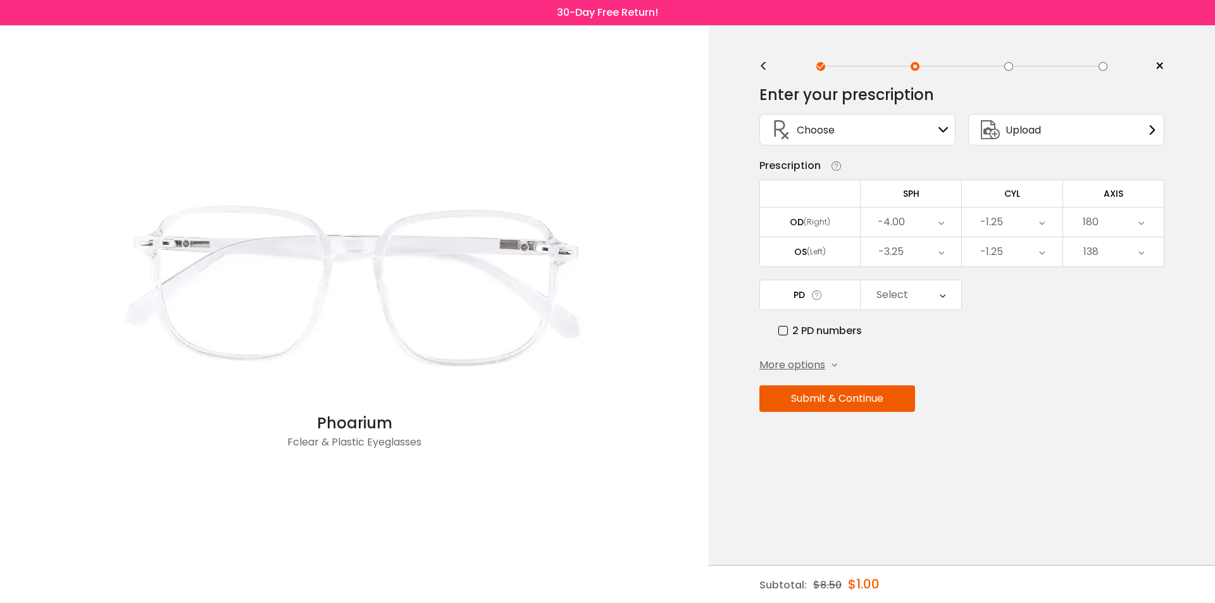
click at [1144, 265] on div "138" at bounding box center [1113, 251] width 101 height 29
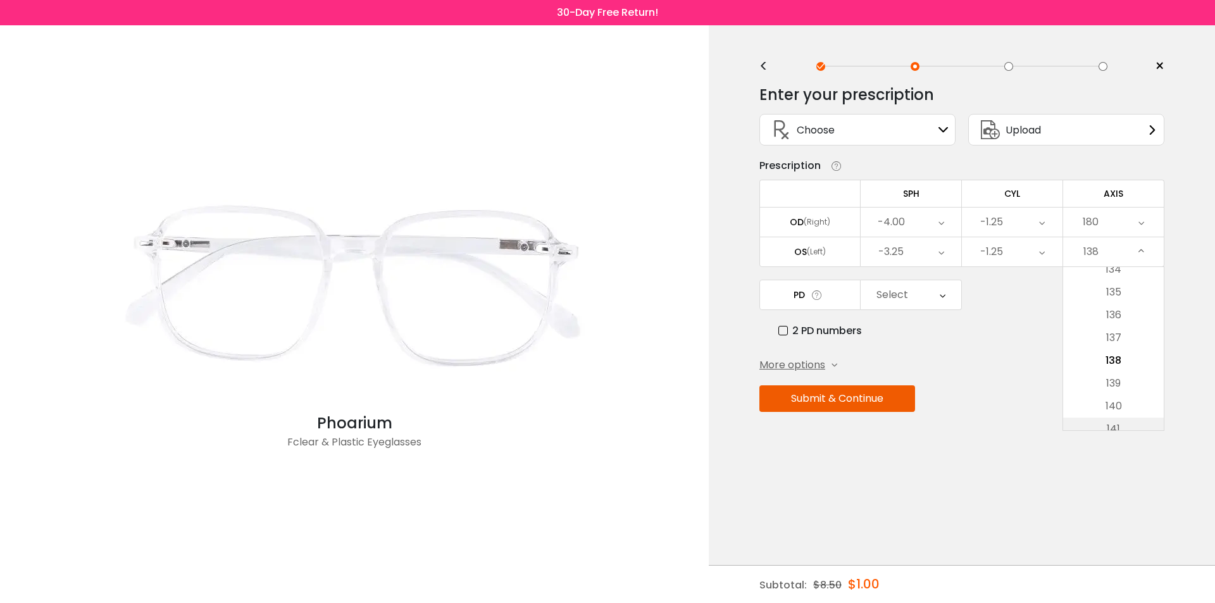
click at [1126, 423] on li "141" at bounding box center [1113, 429] width 101 height 23
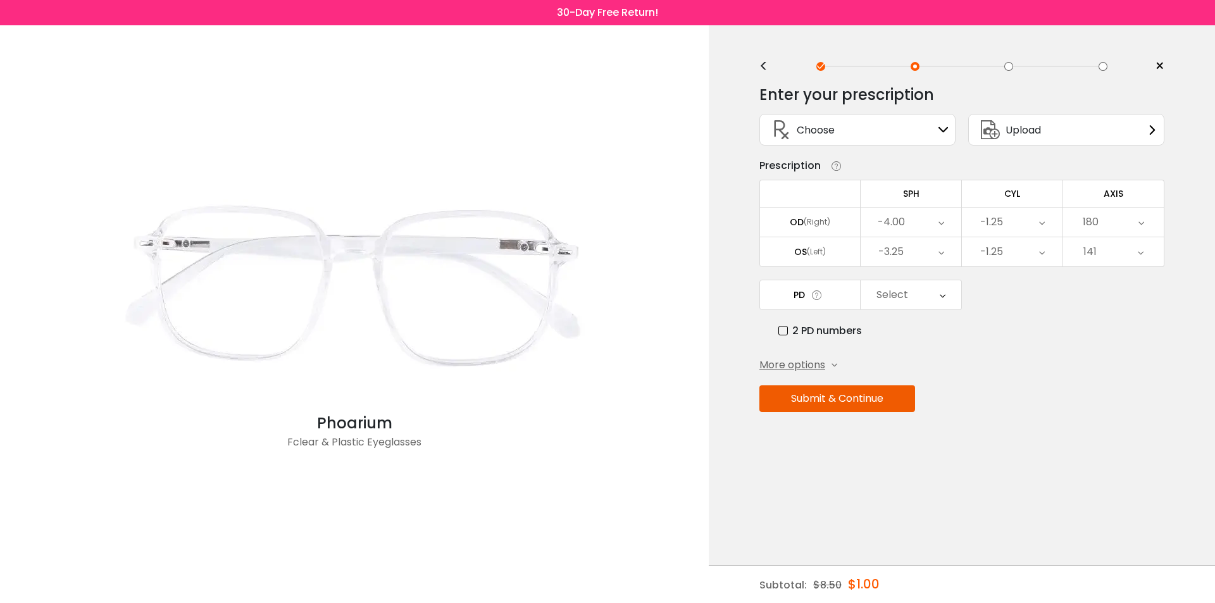
click at [1142, 252] on icon at bounding box center [1141, 251] width 6 height 29
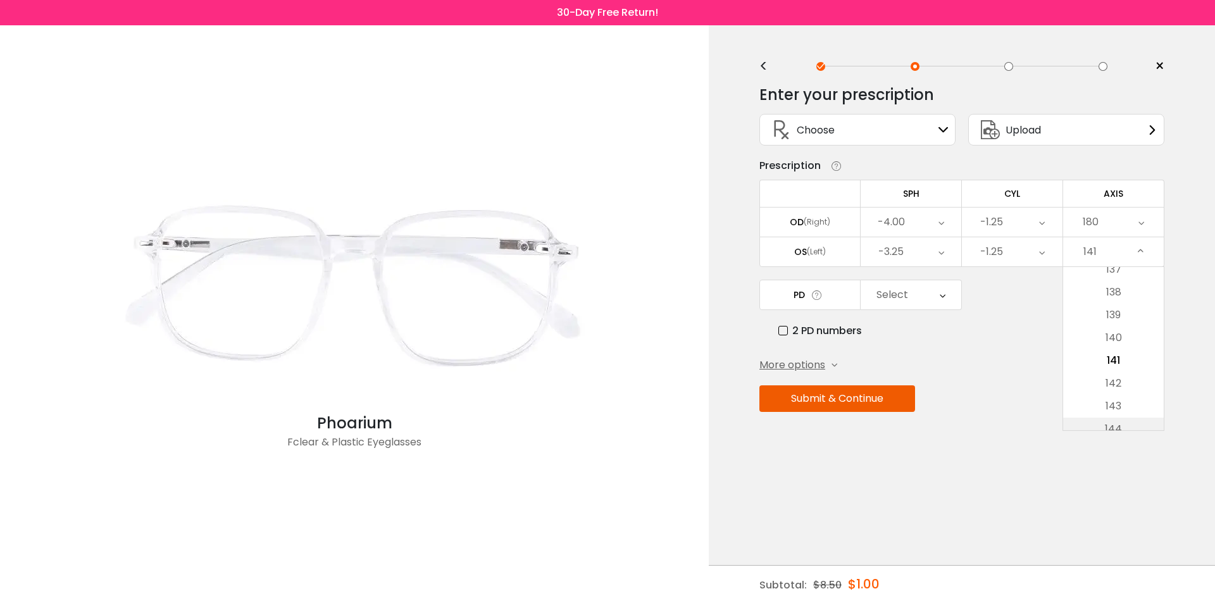
click at [1125, 428] on li "144" at bounding box center [1113, 429] width 101 height 23
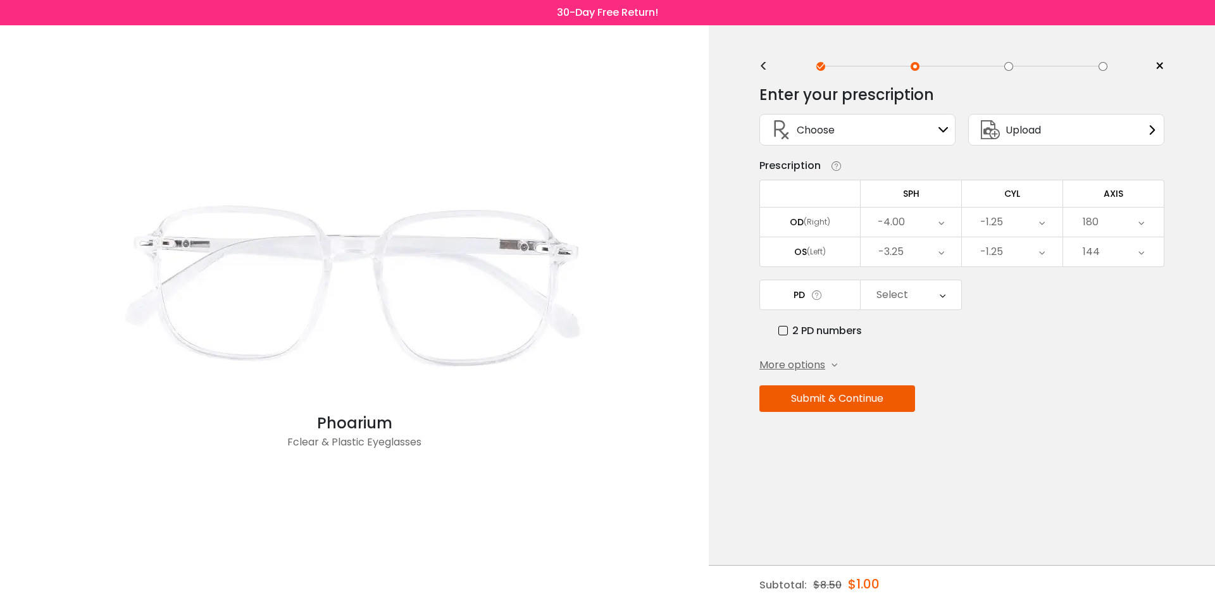
click at [1146, 243] on div "144" at bounding box center [1113, 251] width 101 height 29
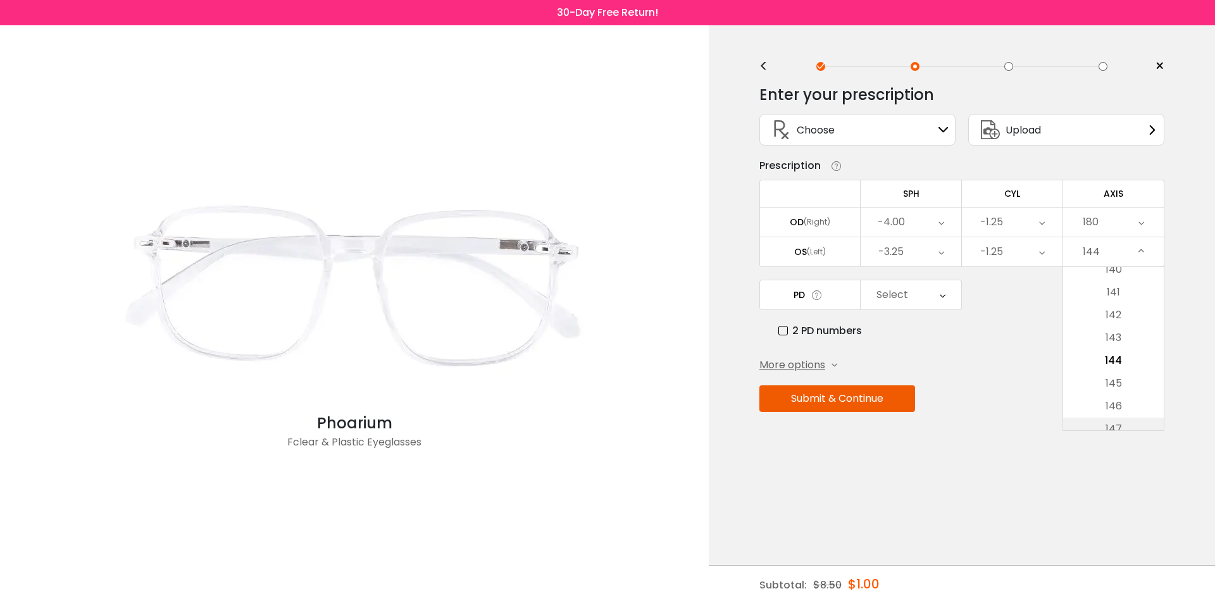
click at [1123, 422] on li "147" at bounding box center [1113, 429] width 101 height 23
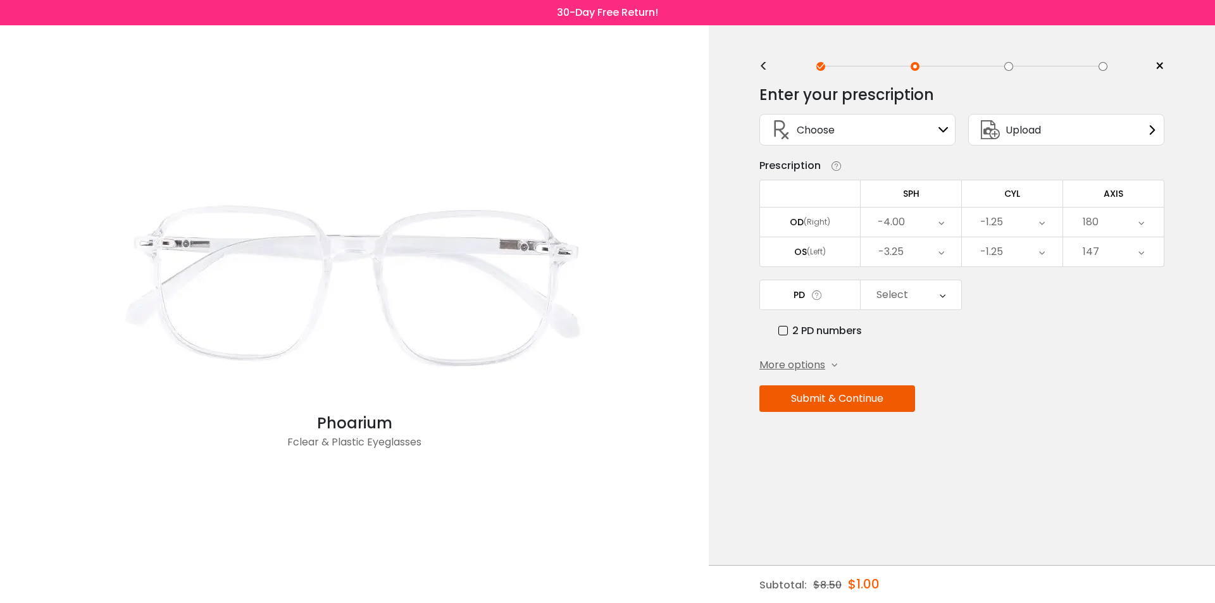
click at [1146, 244] on div "147" at bounding box center [1113, 251] width 101 height 29
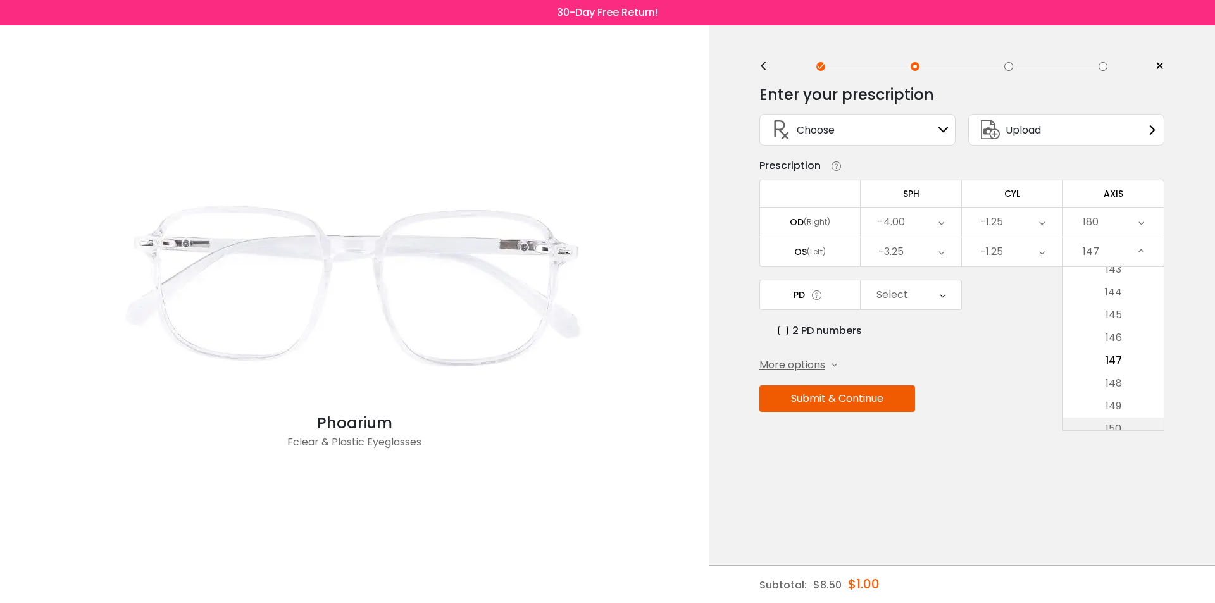
click at [1133, 422] on li "150" at bounding box center [1113, 429] width 101 height 23
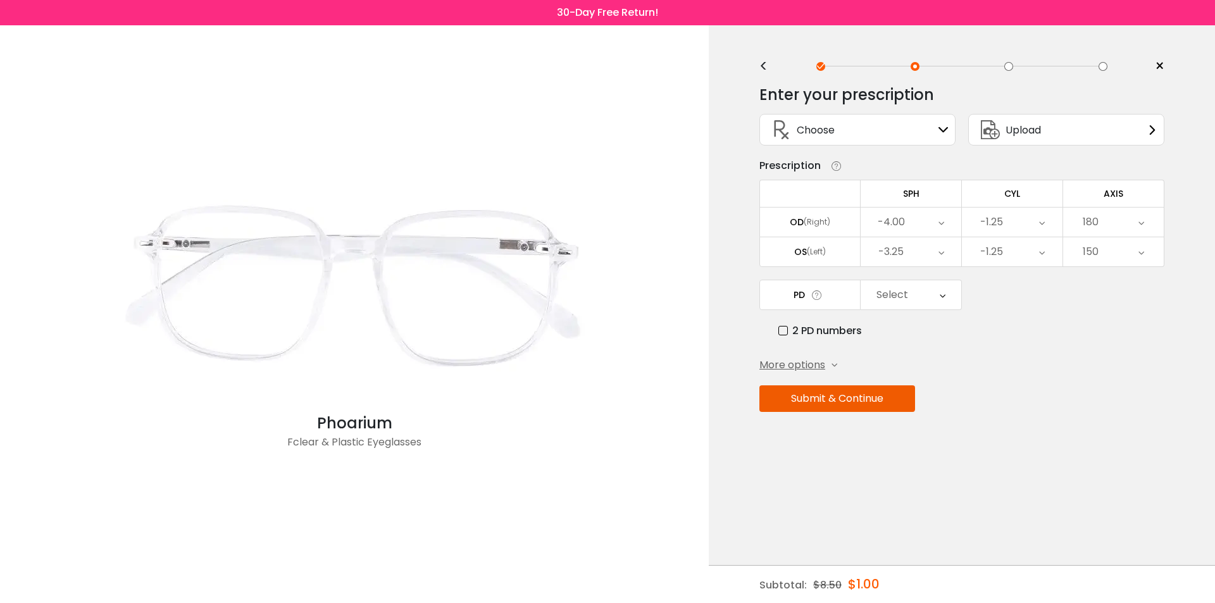
click at [1139, 261] on icon at bounding box center [1142, 251] width 6 height 29
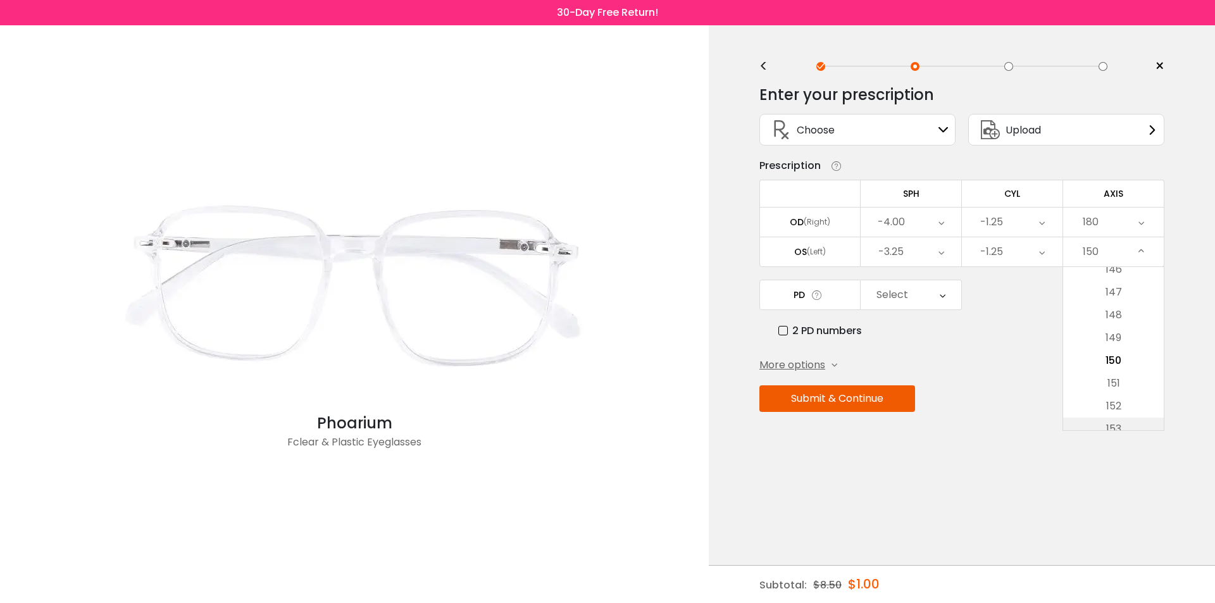
click at [1128, 420] on li "153" at bounding box center [1113, 429] width 101 height 23
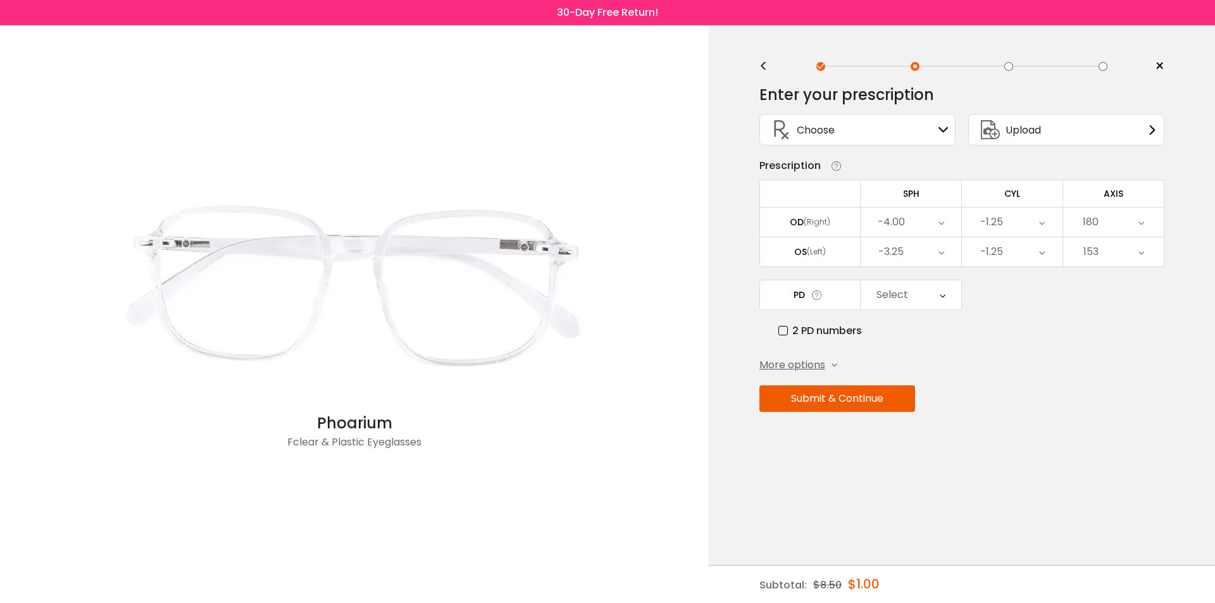
click at [1140, 259] on icon at bounding box center [1142, 251] width 6 height 29
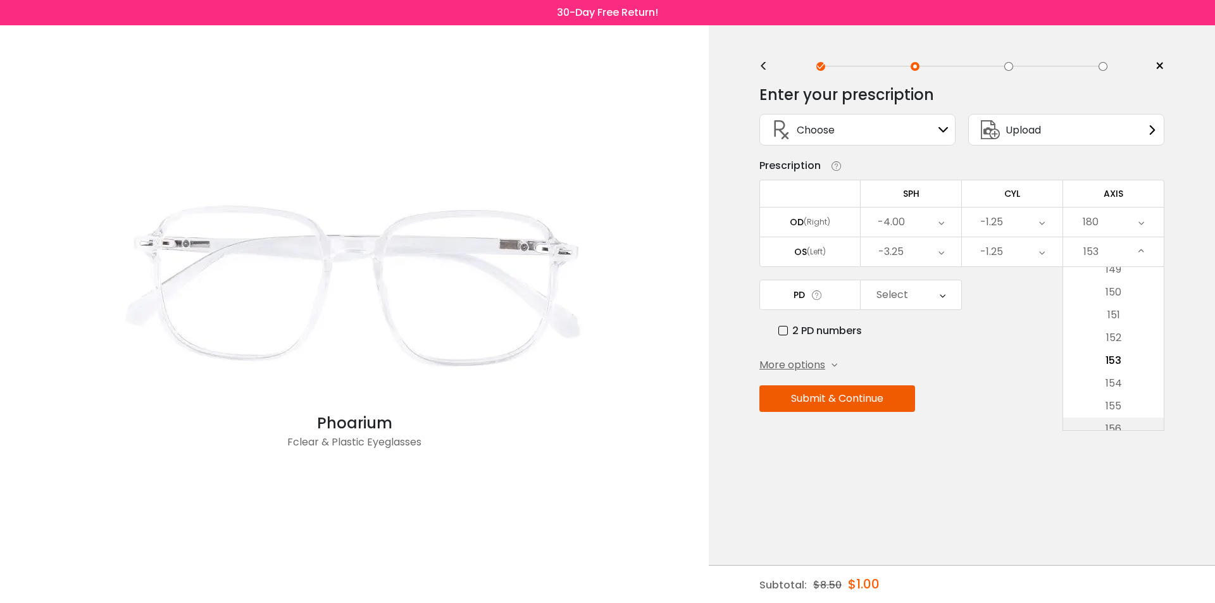
click at [1120, 425] on li "156" at bounding box center [1113, 429] width 101 height 23
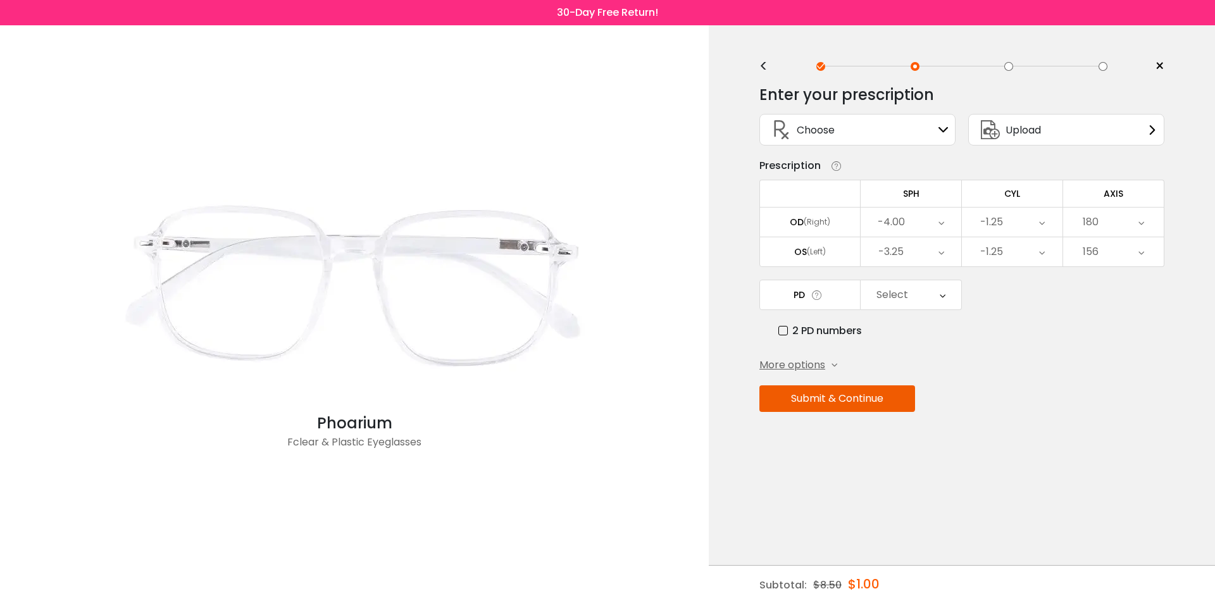
click at [1152, 248] on div "156" at bounding box center [1113, 251] width 101 height 29
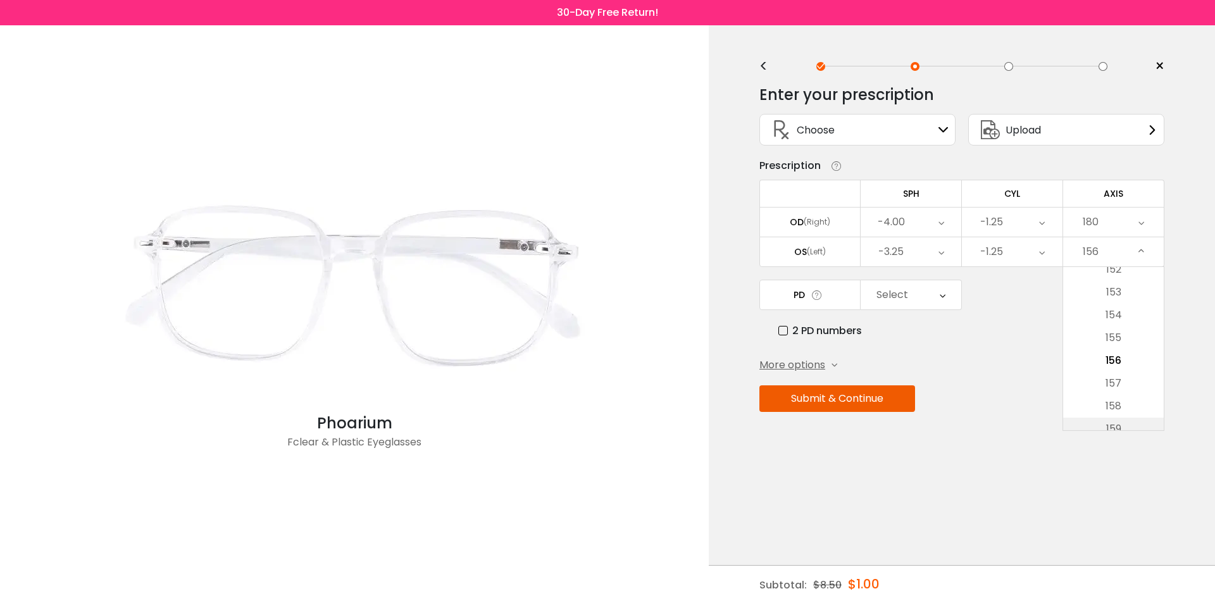
click at [1143, 423] on li "159" at bounding box center [1113, 429] width 101 height 23
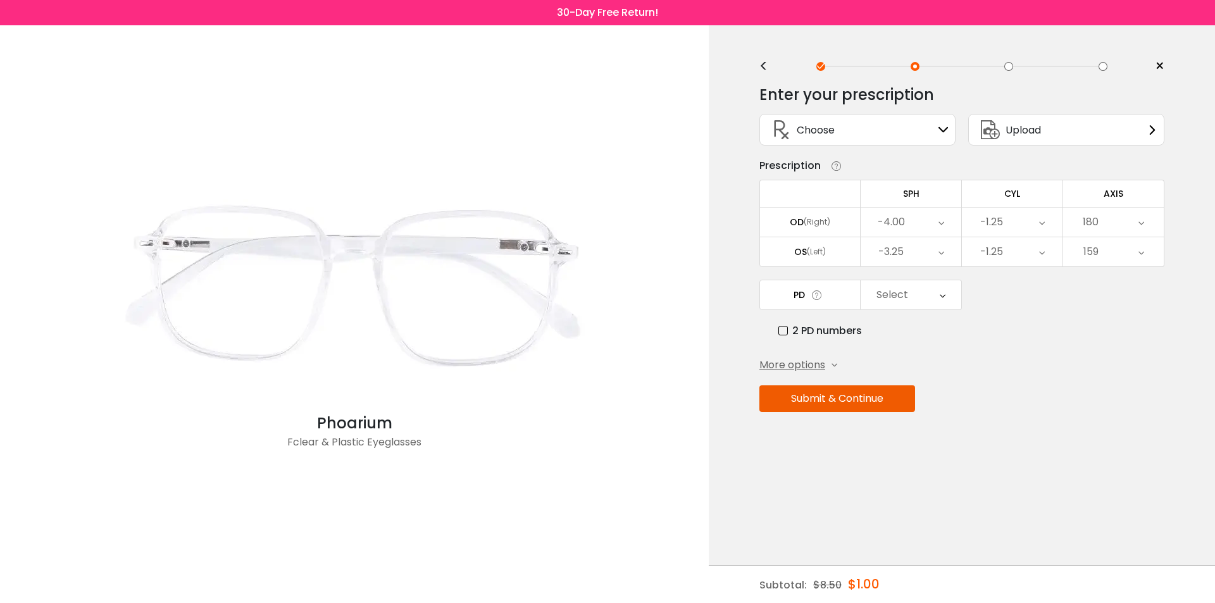
click at [1151, 254] on div "159" at bounding box center [1113, 251] width 101 height 29
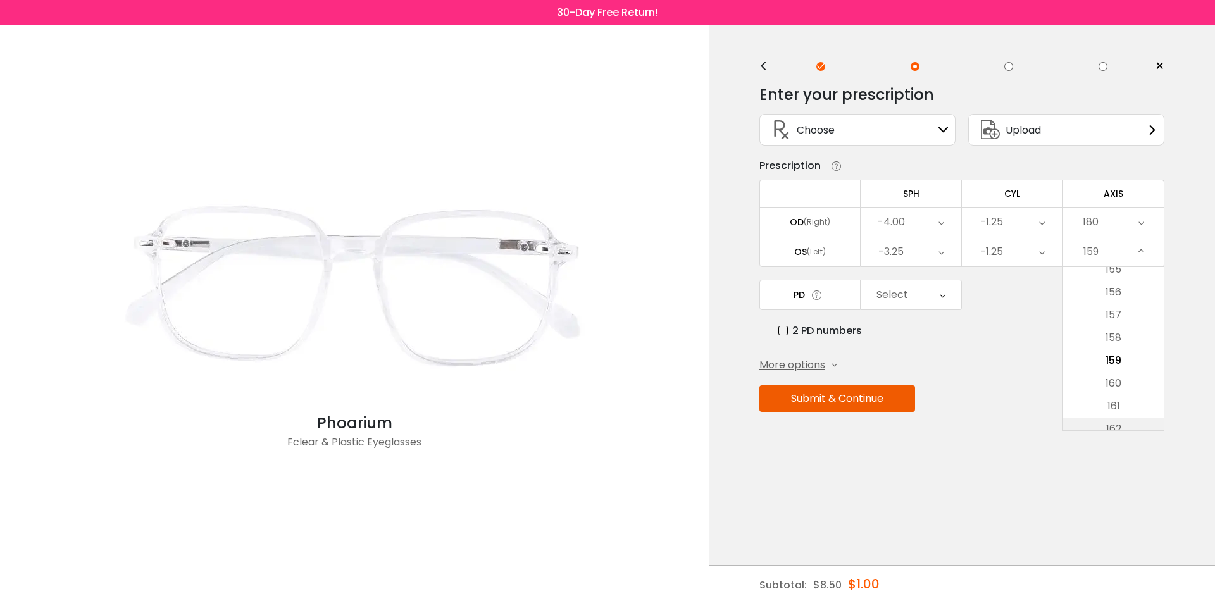
click at [1123, 425] on li "162" at bounding box center [1113, 429] width 101 height 23
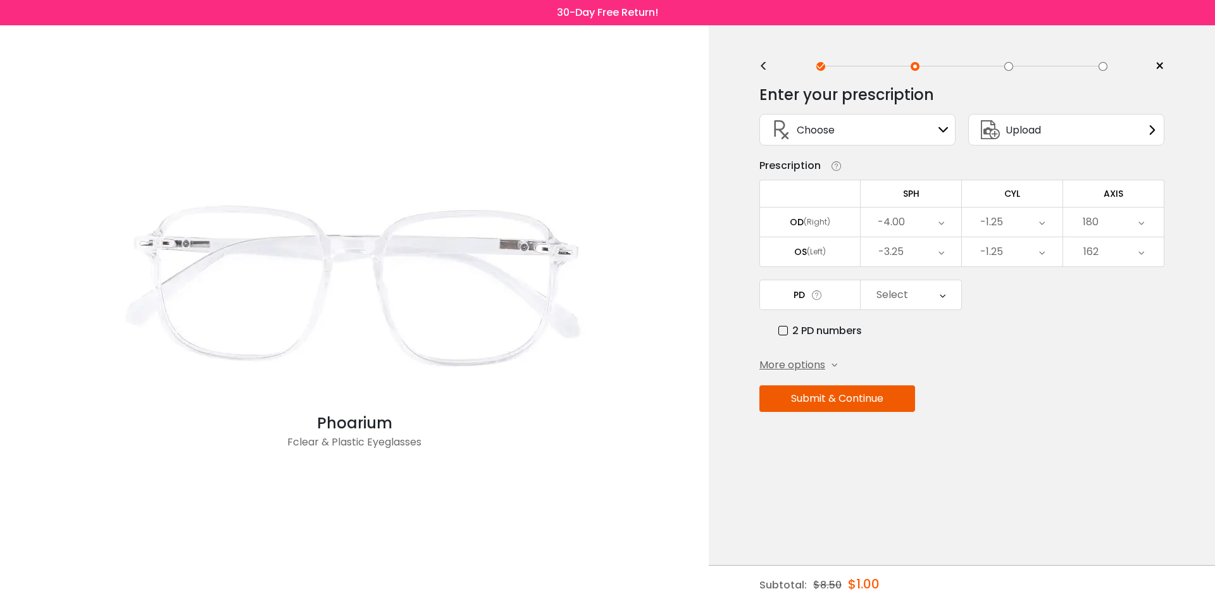
click at [1155, 256] on div "162" at bounding box center [1113, 251] width 101 height 29
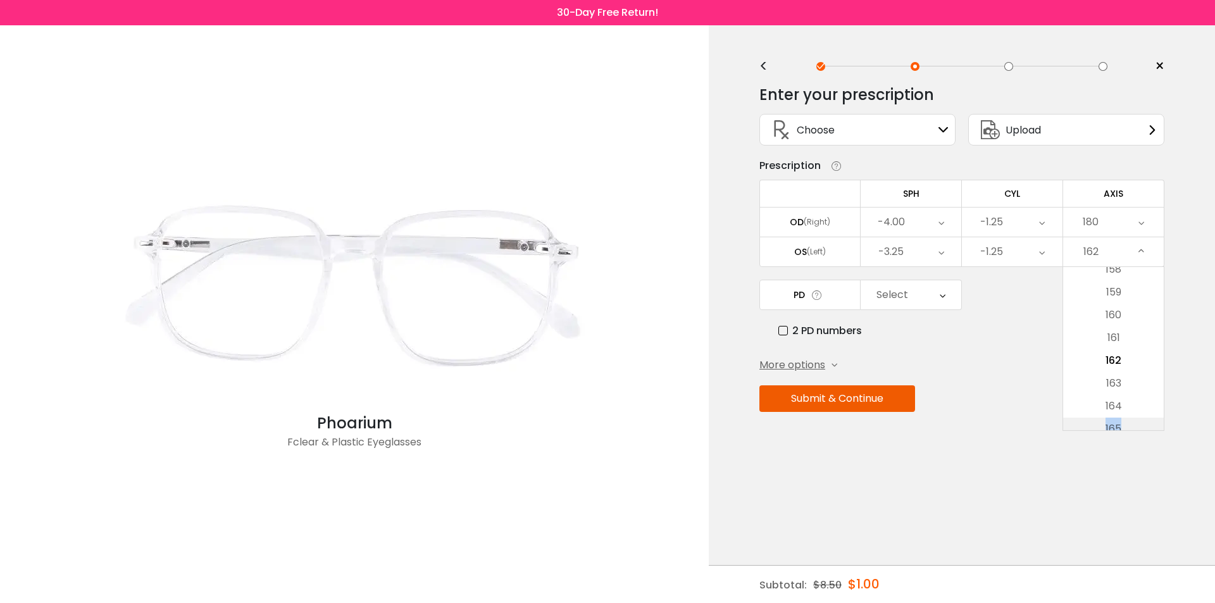
scroll to position [3635, 0]
drag, startPoint x: 1121, startPoint y: 412, endPoint x: 1125, endPoint y: 419, distance: 8.3
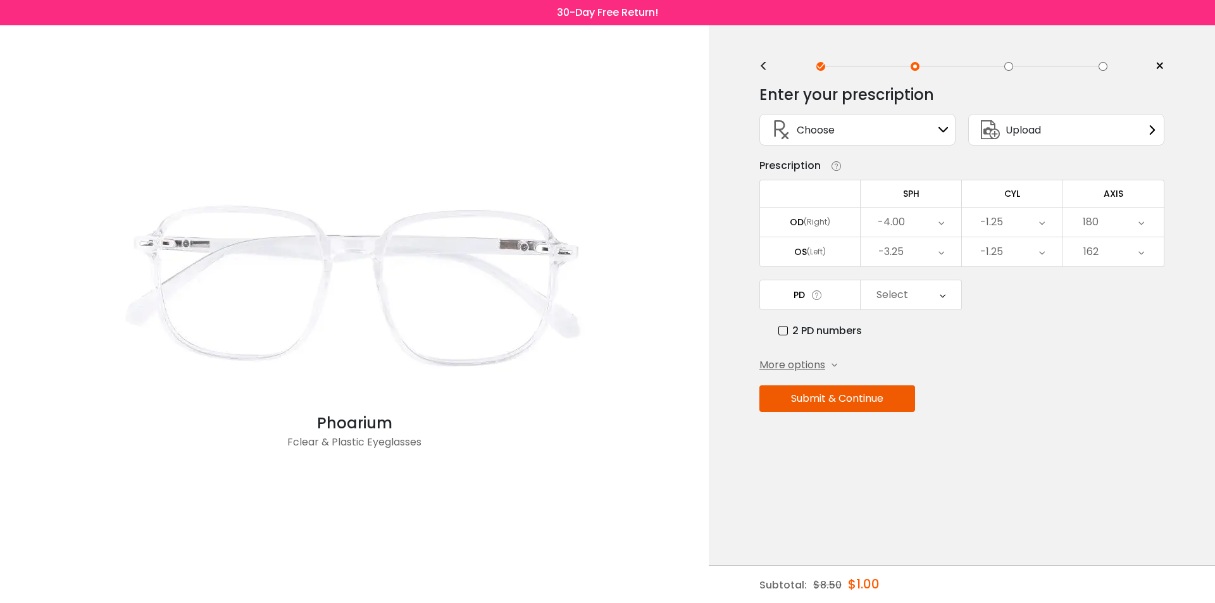
click at [1123, 260] on div "162" at bounding box center [1113, 251] width 101 height 29
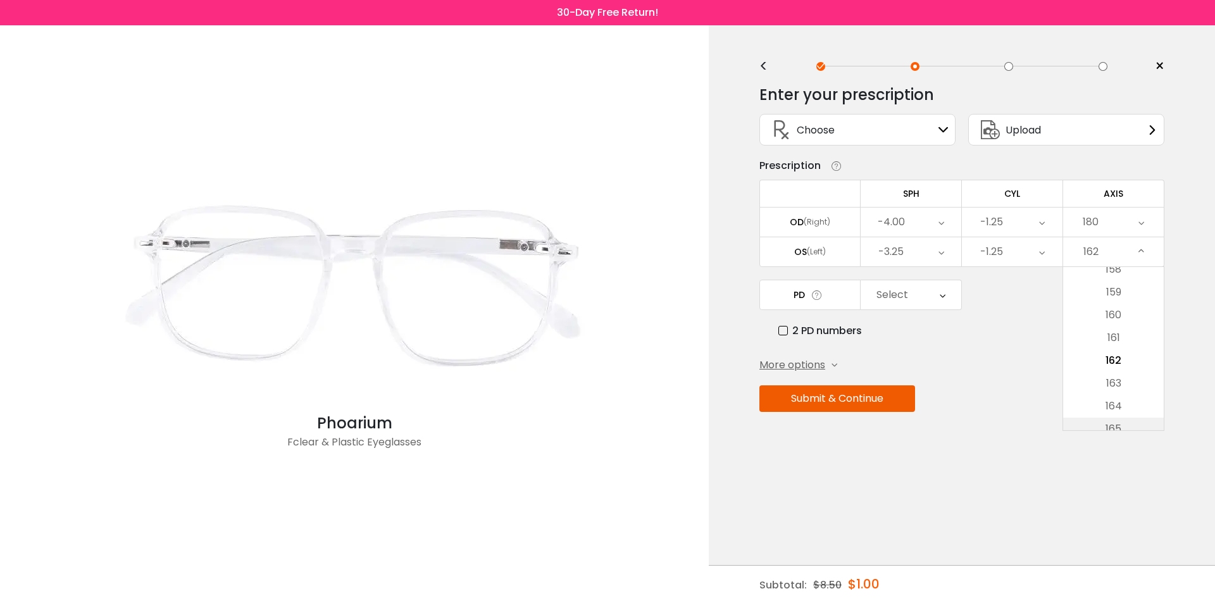
click at [1121, 425] on li "165" at bounding box center [1113, 429] width 101 height 23
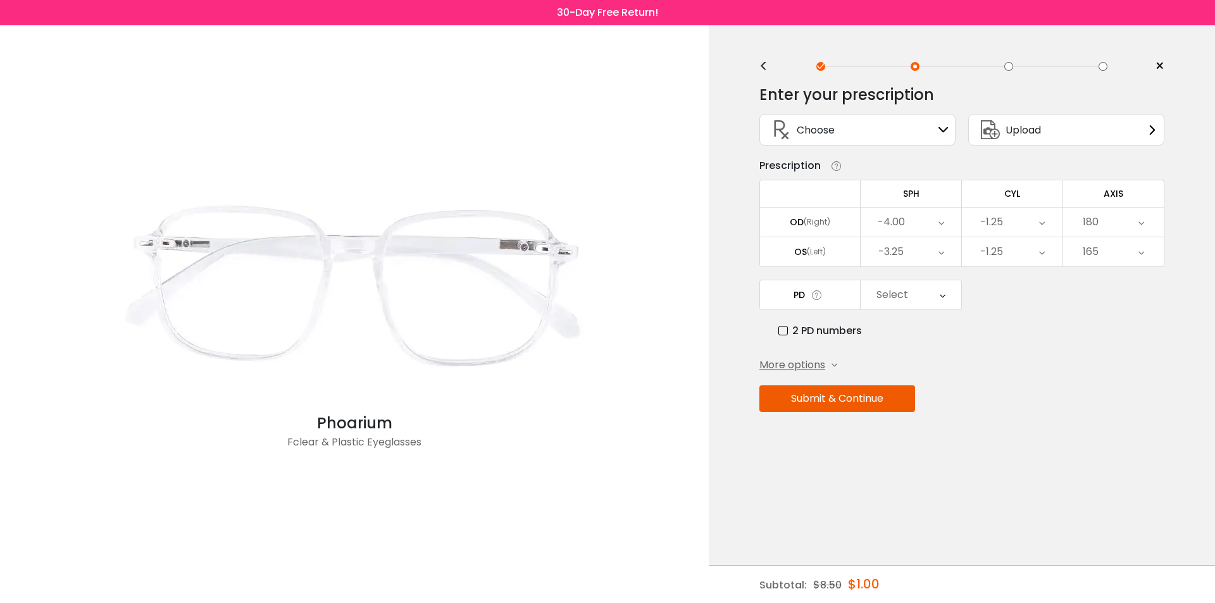
click at [1151, 250] on div "165" at bounding box center [1113, 251] width 101 height 29
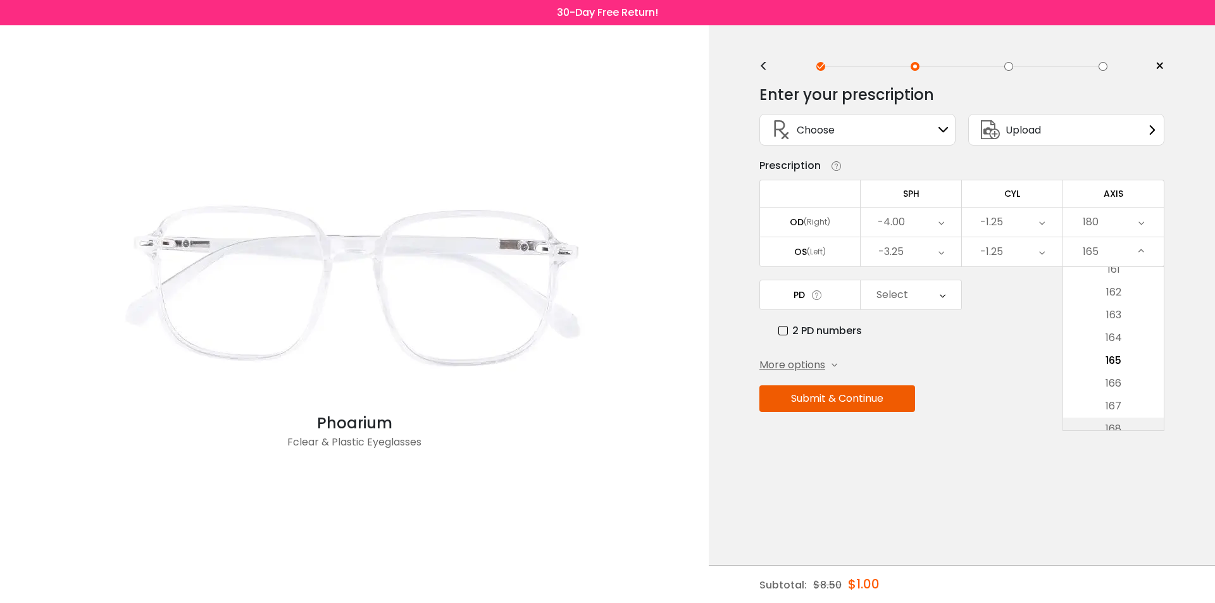
click at [1127, 425] on li "168" at bounding box center [1113, 429] width 101 height 23
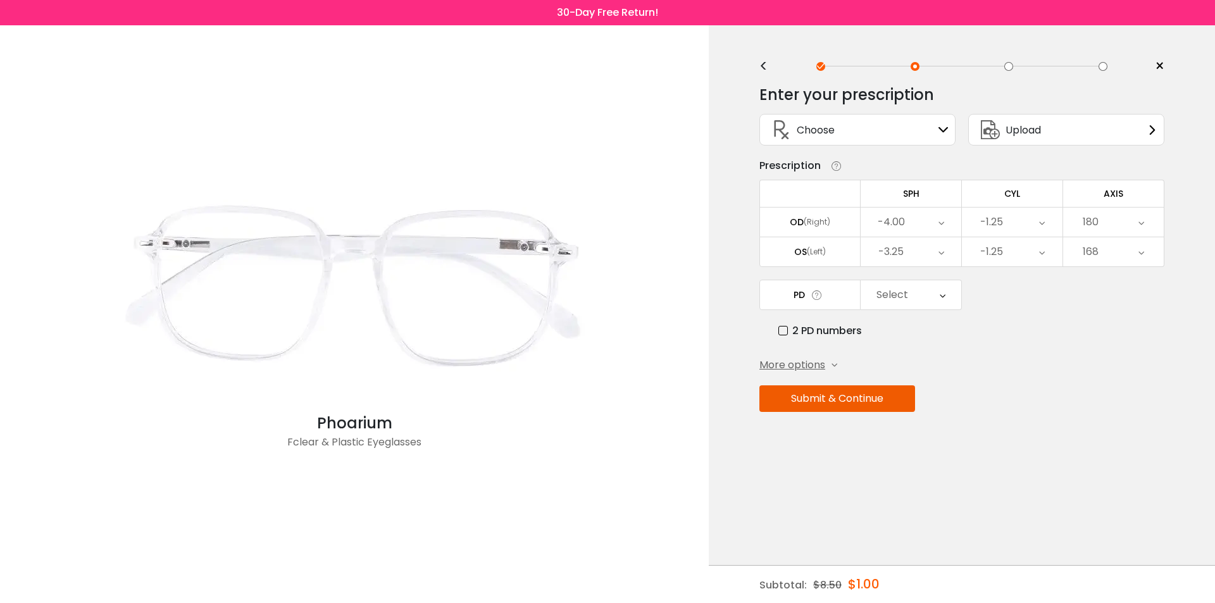
click at [1135, 258] on div "168" at bounding box center [1113, 251] width 101 height 29
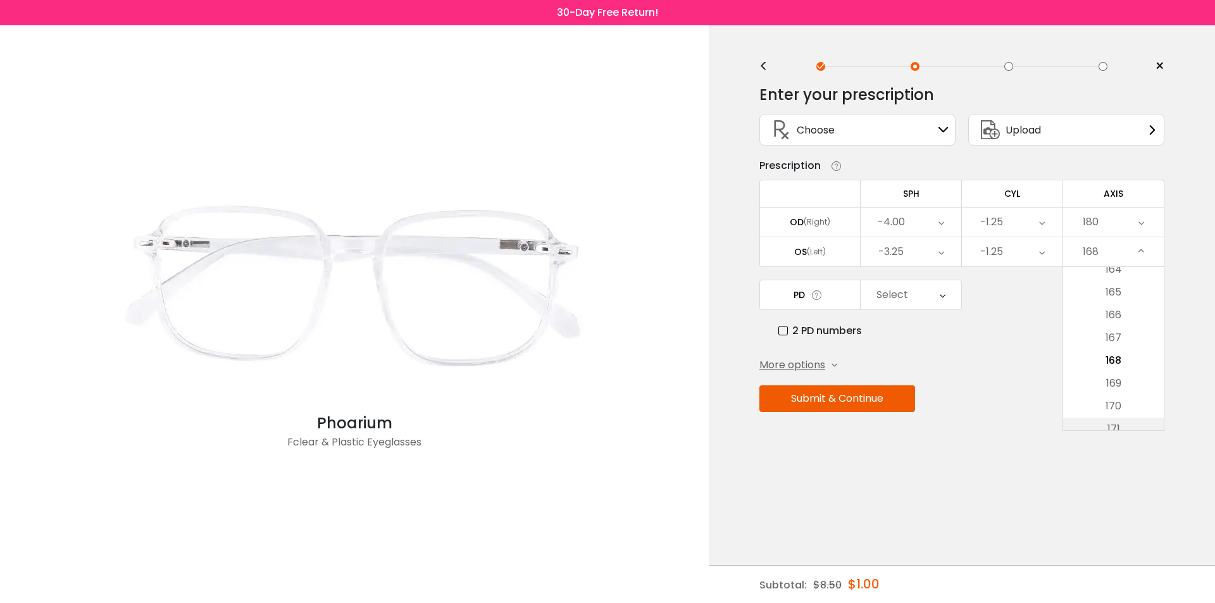
click at [1122, 428] on li "171" at bounding box center [1113, 429] width 101 height 23
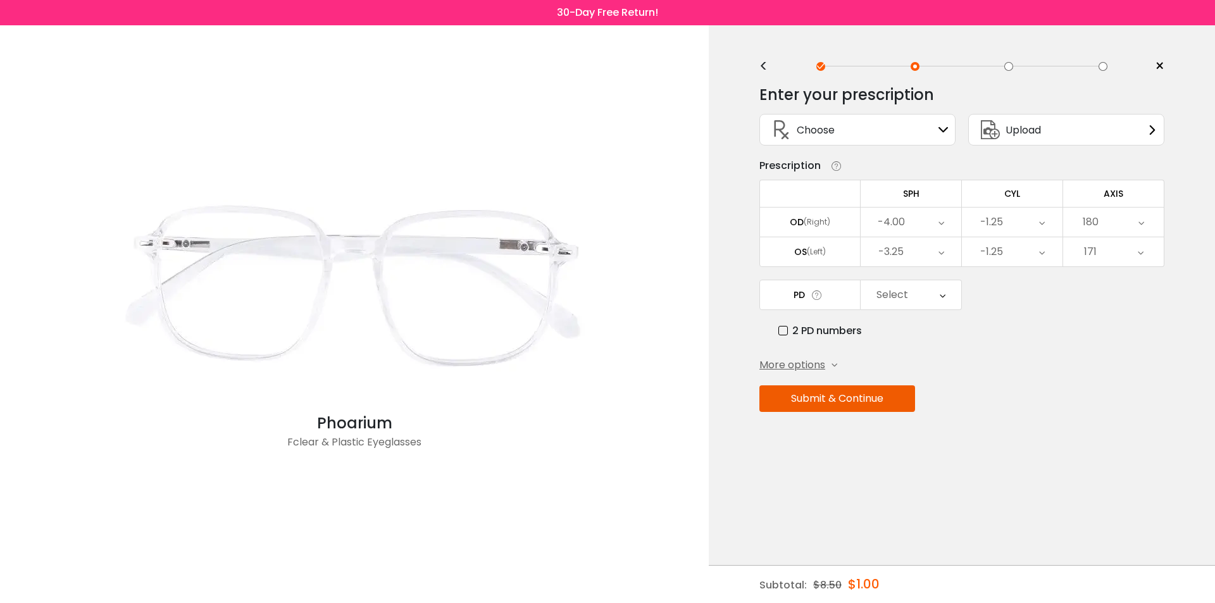
click at [1147, 246] on div "171" at bounding box center [1113, 251] width 101 height 29
click at [1130, 424] on li "174" at bounding box center [1113, 429] width 101 height 23
click at [1149, 256] on div "174" at bounding box center [1113, 251] width 101 height 29
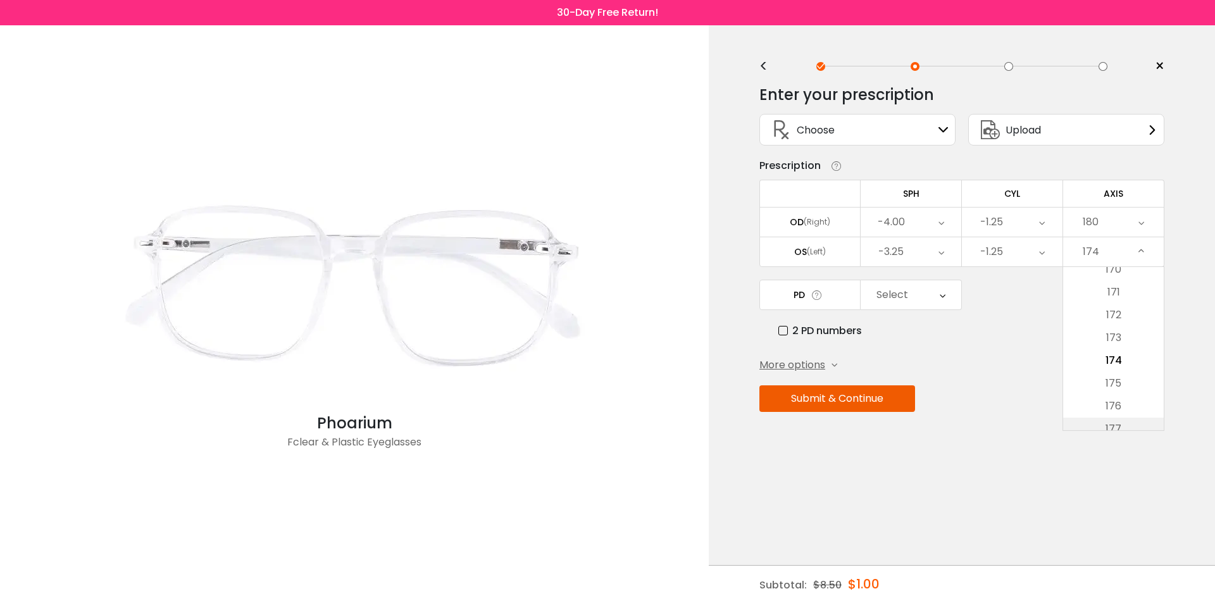
click at [1128, 426] on li "177" at bounding box center [1113, 429] width 101 height 23
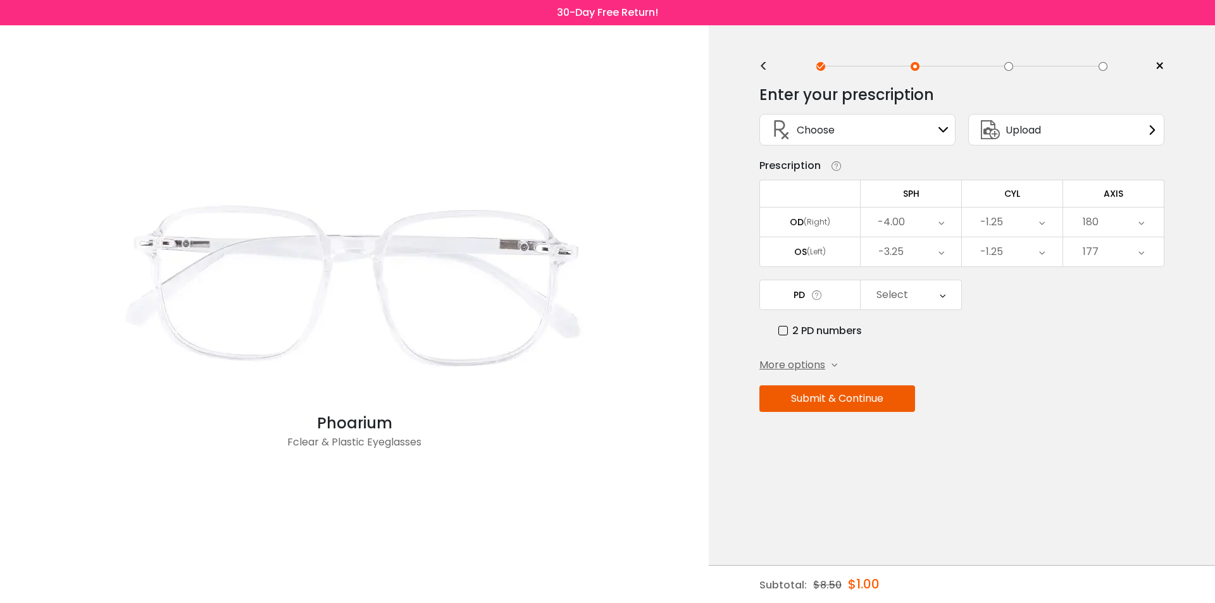
click at [1140, 251] on icon at bounding box center [1142, 251] width 6 height 29
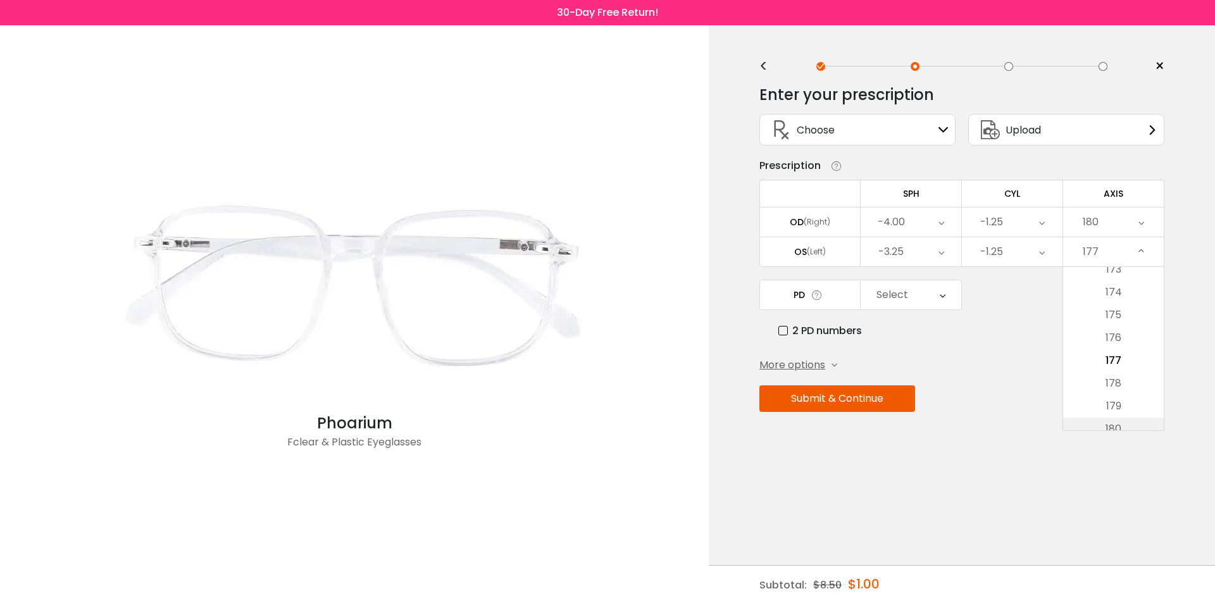
click at [1125, 419] on li "180" at bounding box center [1113, 429] width 101 height 23
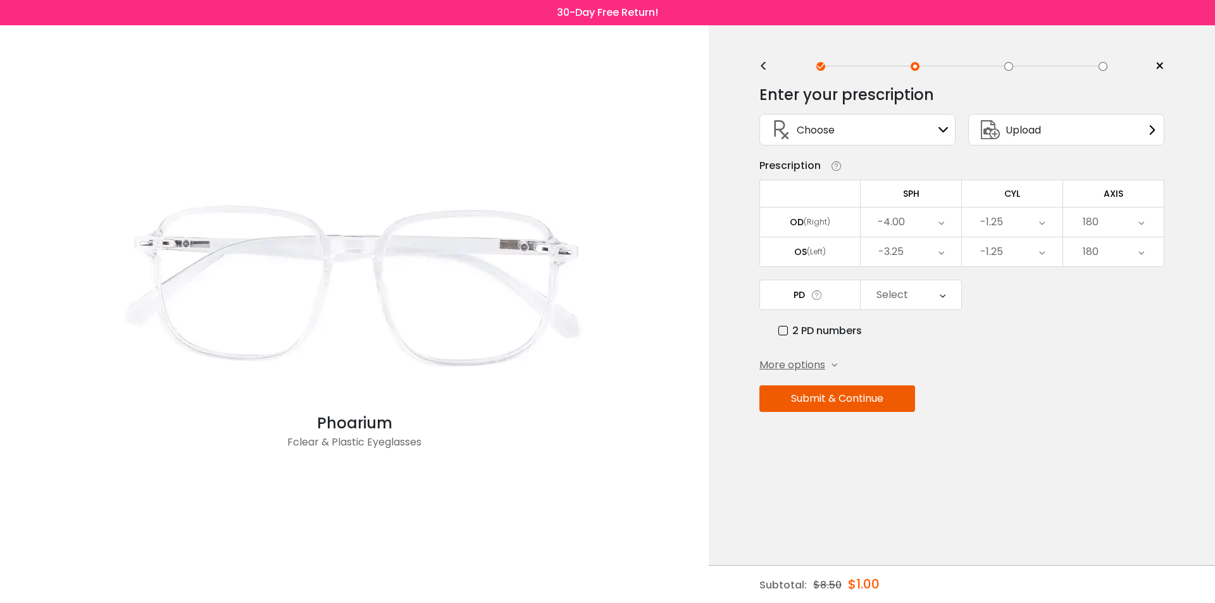
click at [1132, 253] on div "180" at bounding box center [1113, 251] width 101 height 29
click at [1114, 427] on li "180" at bounding box center [1113, 419] width 101 height 23
click at [992, 387] on div "Submit & Continue" at bounding box center [961, 398] width 405 height 27
click at [879, 298] on div "Select" at bounding box center [893, 294] width 32 height 25
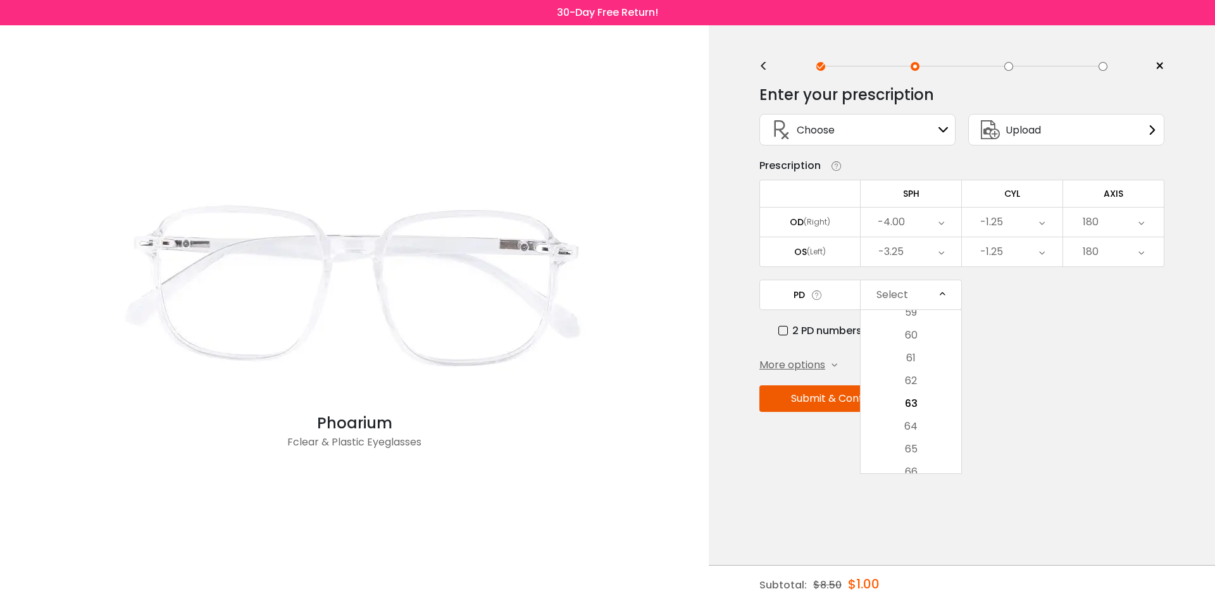
click at [916, 404] on li "63" at bounding box center [911, 403] width 101 height 23
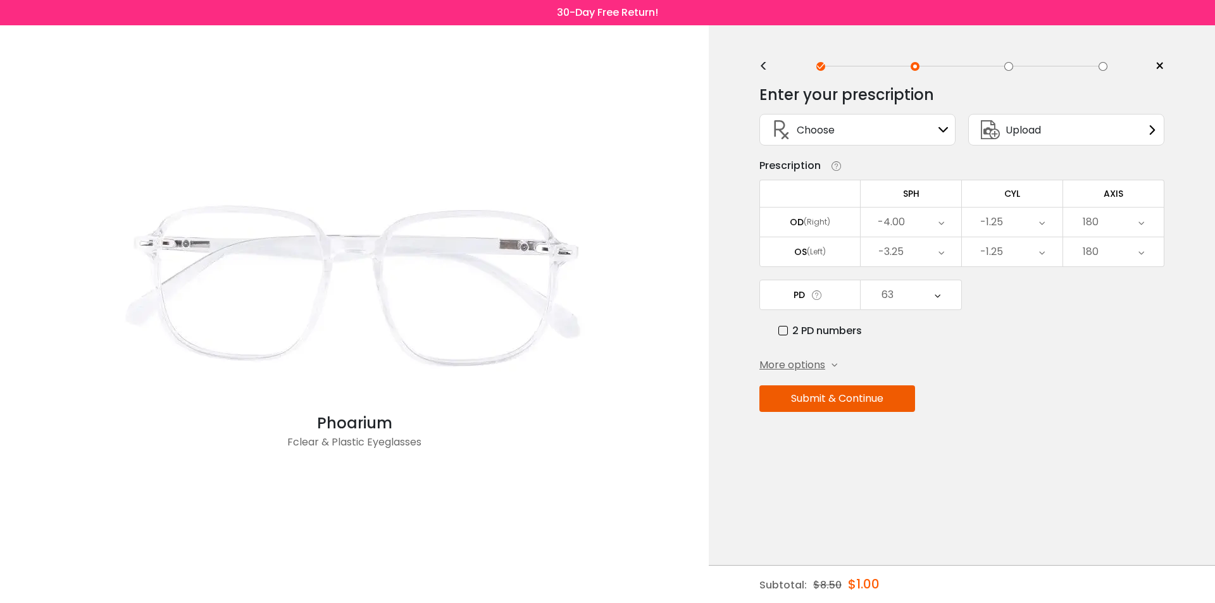
click at [941, 296] on div "63" at bounding box center [911, 294] width 101 height 29
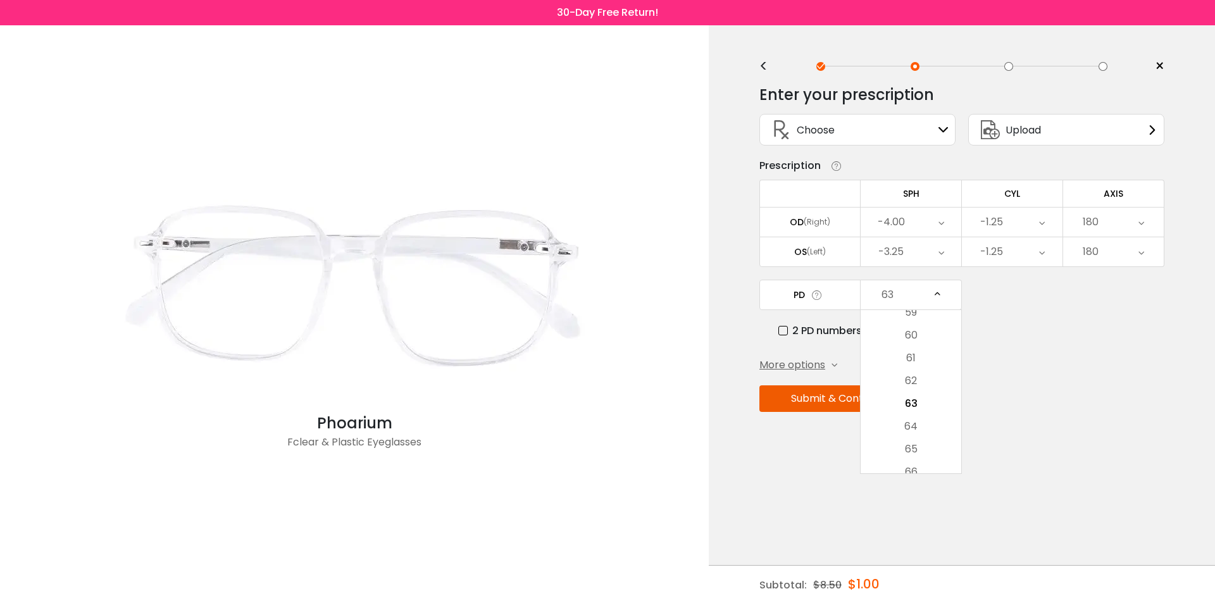
click at [914, 389] on li "62" at bounding box center [911, 381] width 101 height 23
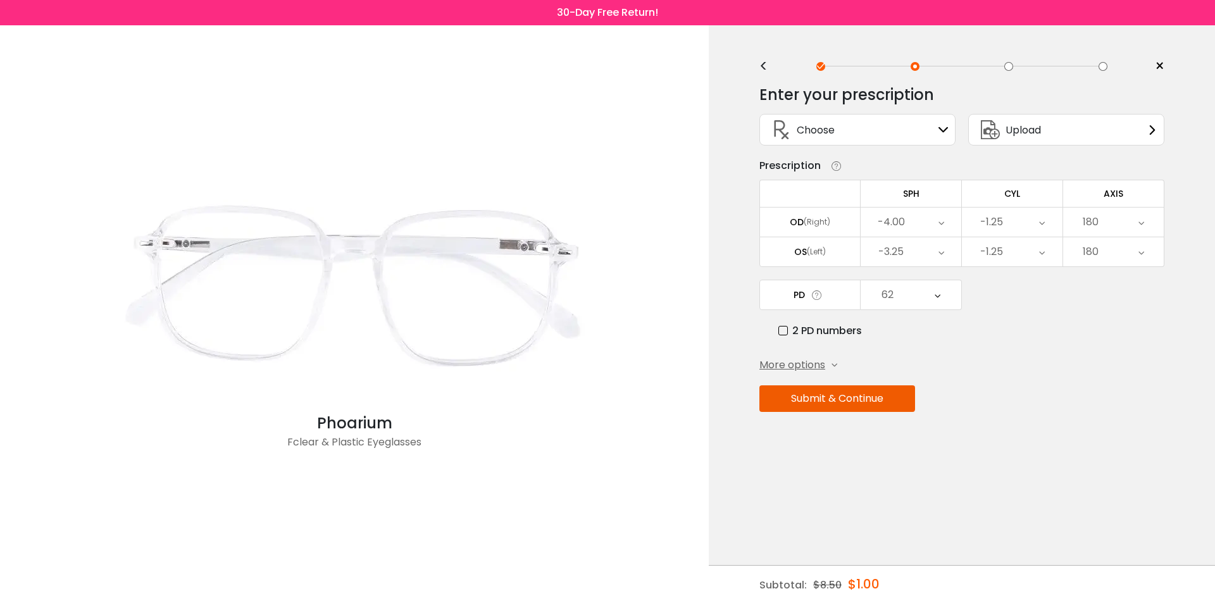
click at [814, 401] on button "Submit & Continue" at bounding box center [837, 398] width 156 height 27
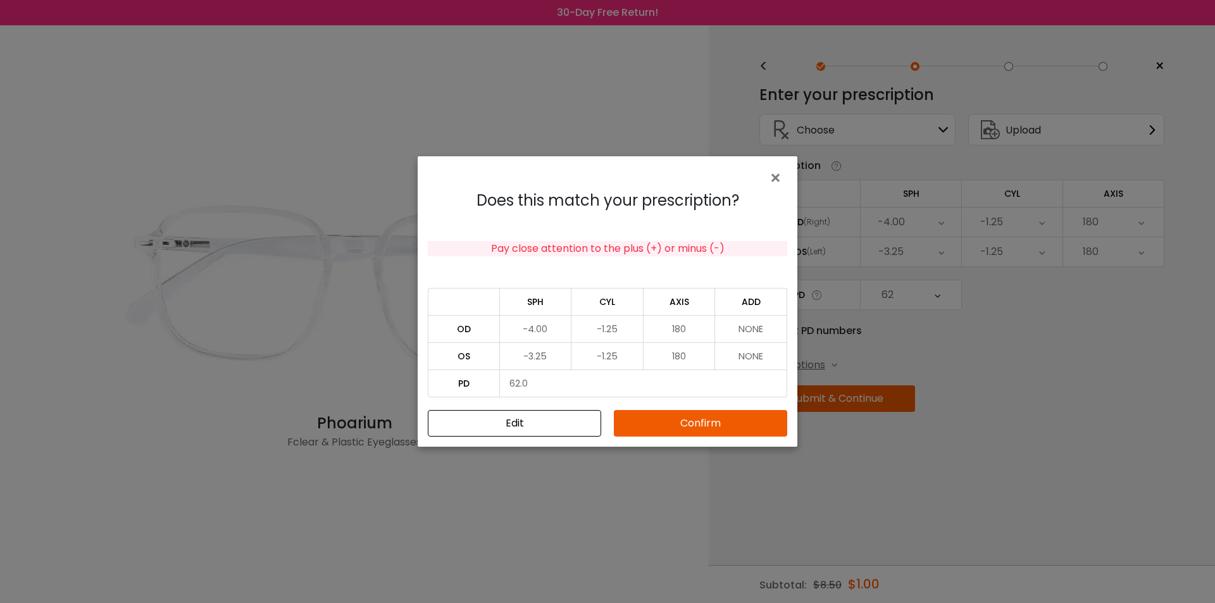
click at [709, 423] on button "Confirm" at bounding box center [700, 423] width 173 height 27
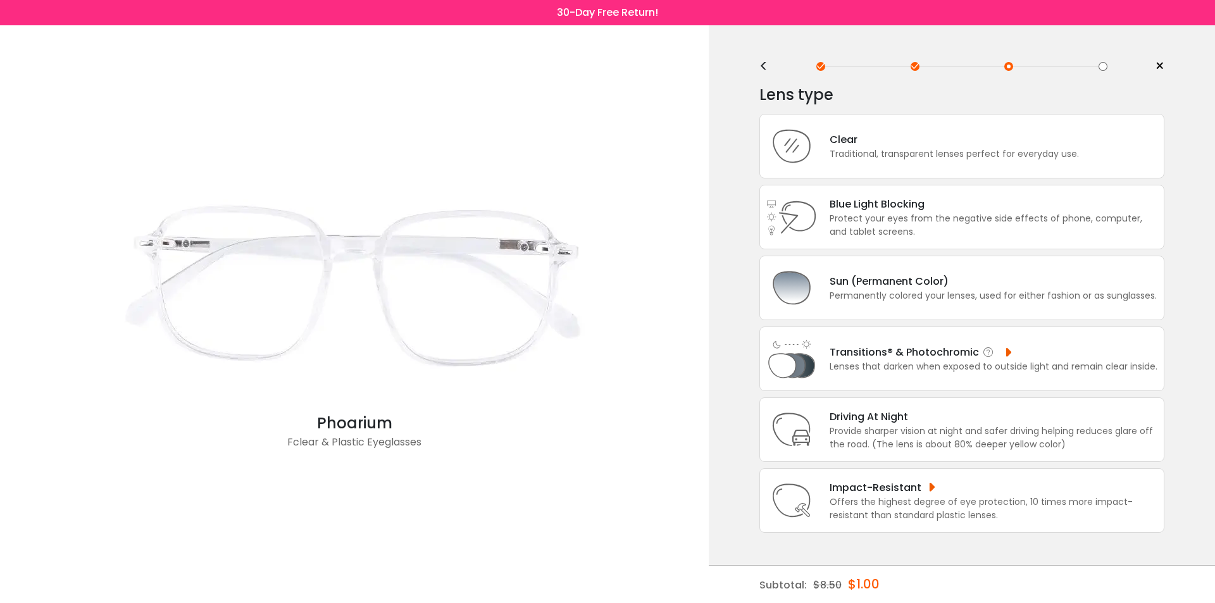
click at [875, 351] on div "Transitions® & Photochromic" at bounding box center [994, 352] width 328 height 16
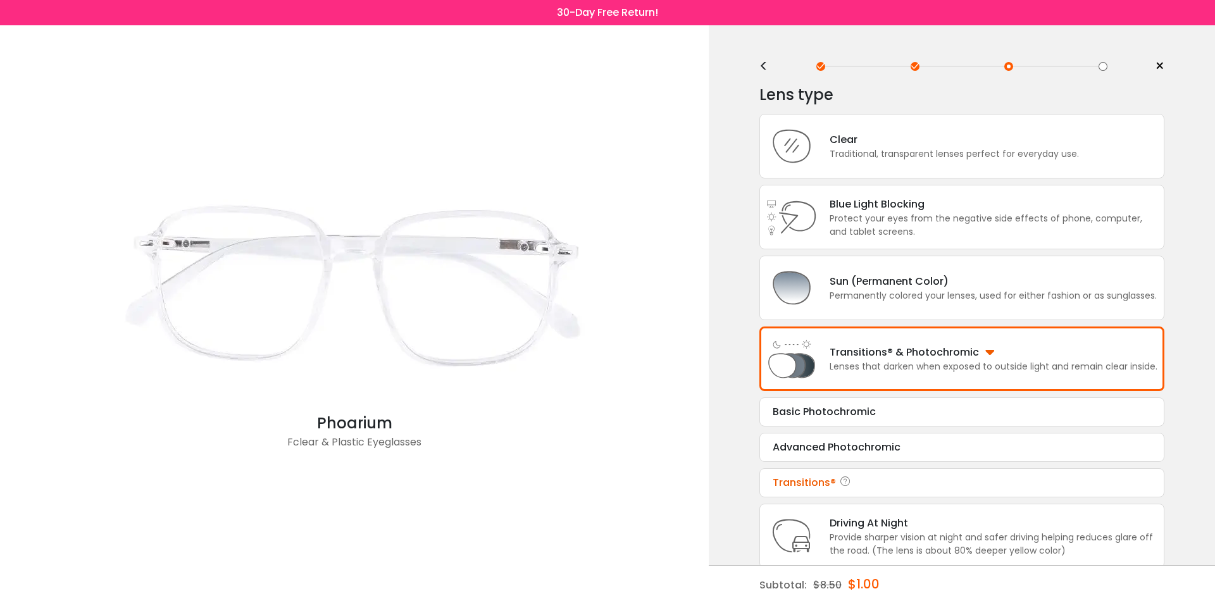
click at [822, 487] on div "Transitions®" at bounding box center [962, 482] width 378 height 15
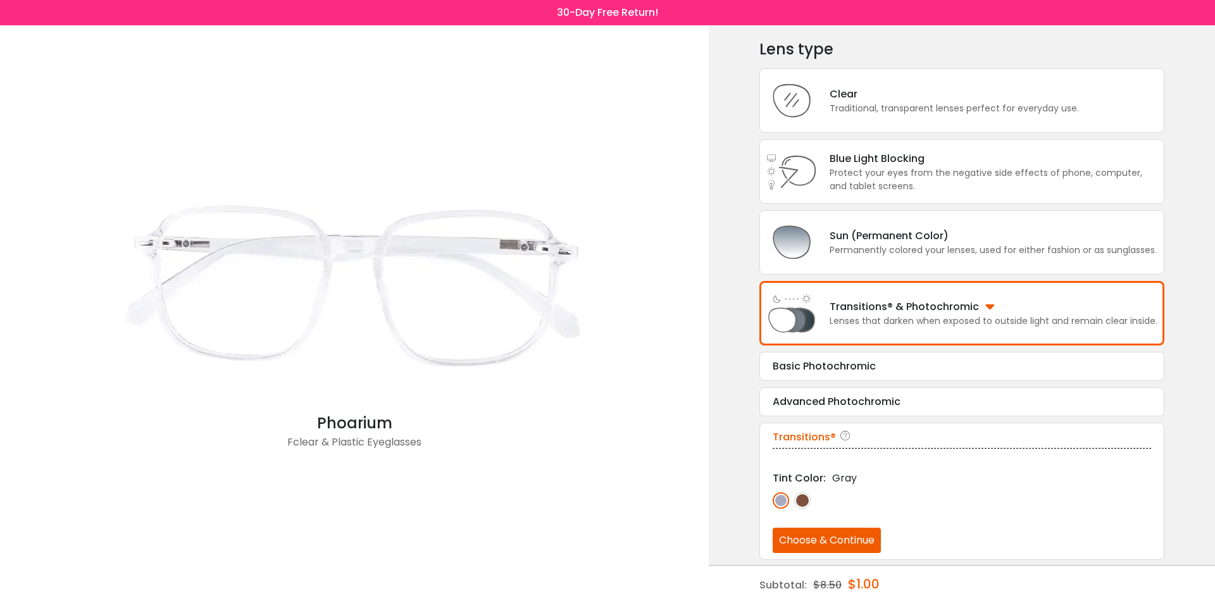
scroll to position [47, 0]
click at [842, 537] on button "Choose & Continue" at bounding box center [827, 539] width 108 height 25
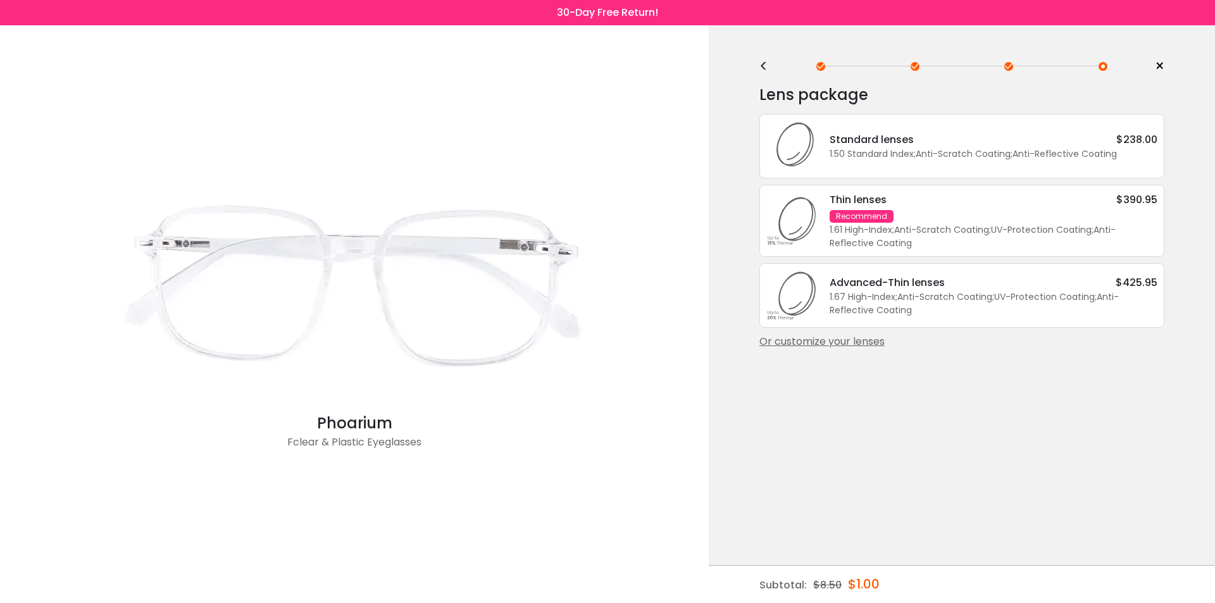
scroll to position [0, 0]
click at [765, 61] on div "<" at bounding box center [768, 66] width 19 height 10
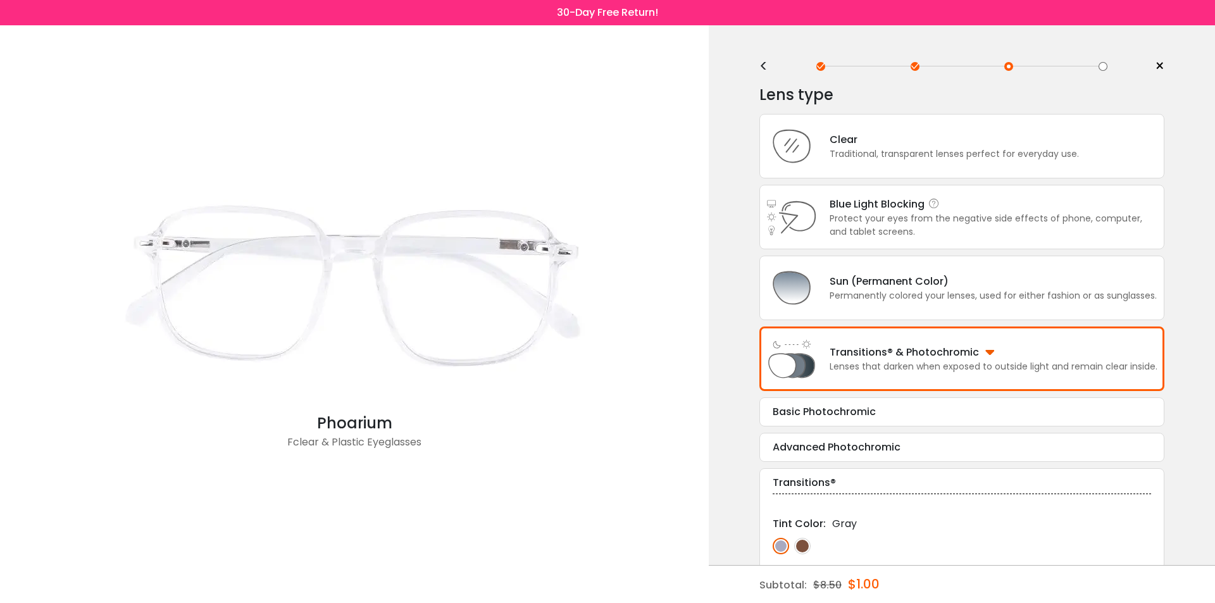
click at [823, 228] on div "Blue Light Blocking Blue Light Blocking Blue Light blocking lenses offer the be…" at bounding box center [987, 217] width 340 height 42
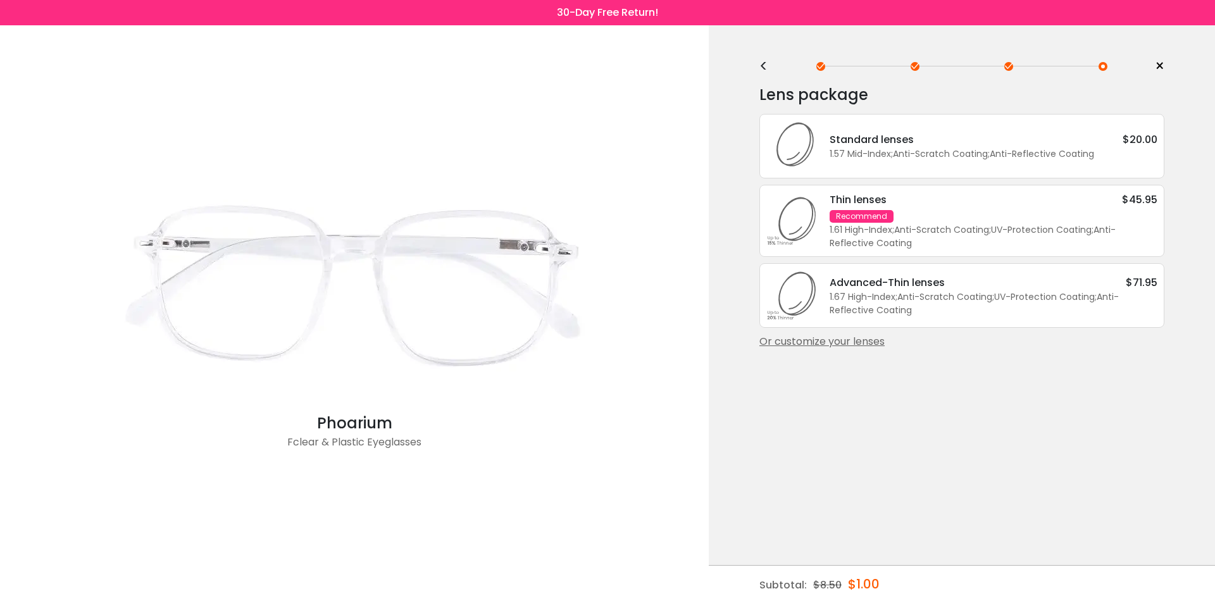
click at [958, 158] on div "1.57 Mid-Index ; Anti-Scratch Coating ; Anti-Reflective Coating ;" at bounding box center [994, 153] width 328 height 13
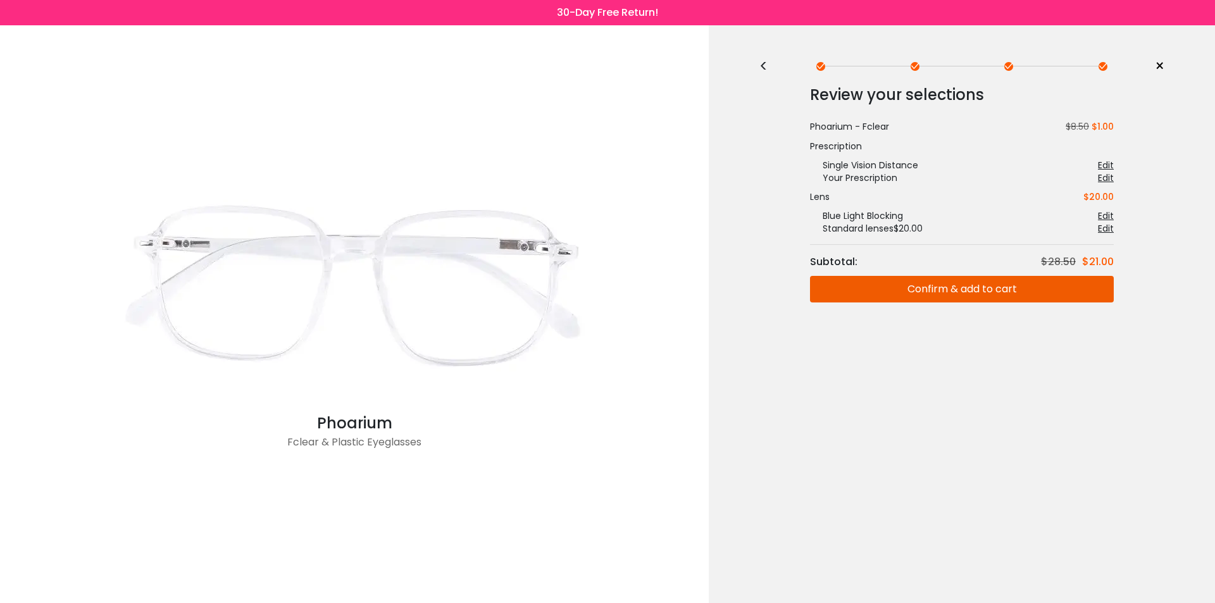
click at [973, 288] on button "Confirm & add to cart" at bounding box center [962, 289] width 304 height 27
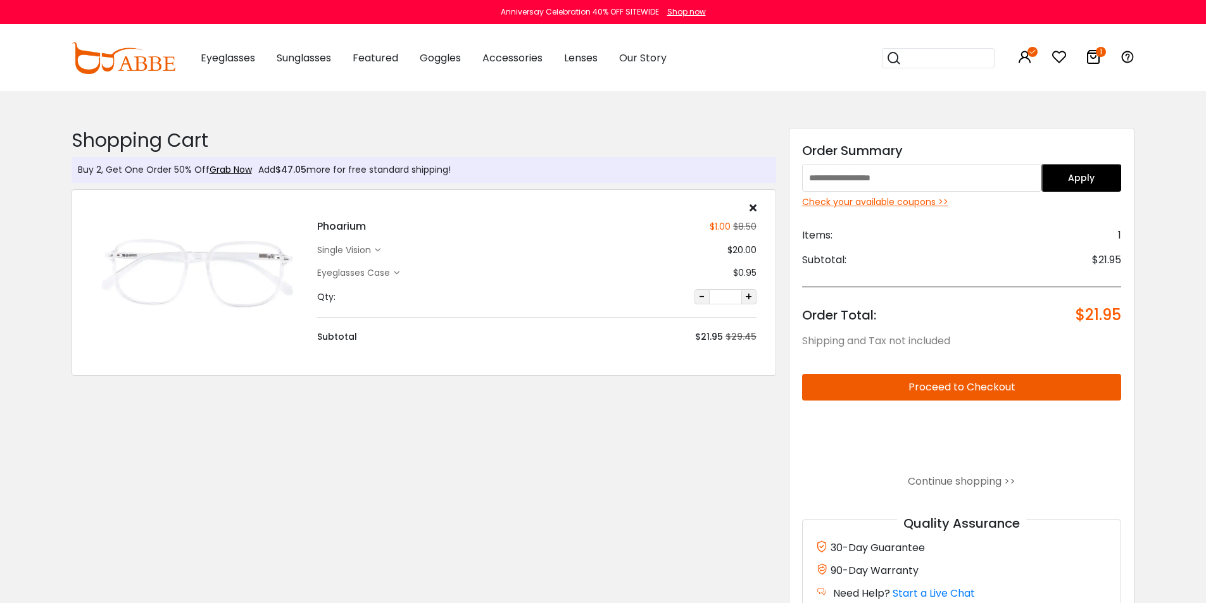
click at [752, 296] on button "+" at bounding box center [748, 296] width 15 height 15
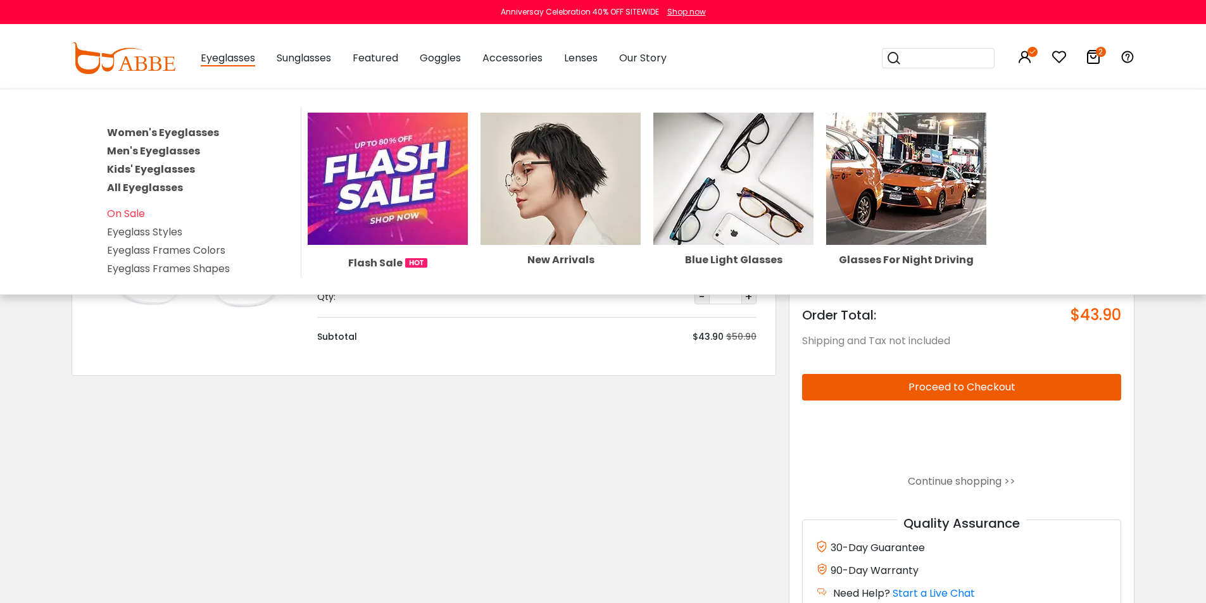
click at [241, 60] on span "Eyeglasses" at bounding box center [228, 59] width 54 height 16
click at [168, 134] on link "Women's Eyeglasses" at bounding box center [163, 132] width 112 height 15
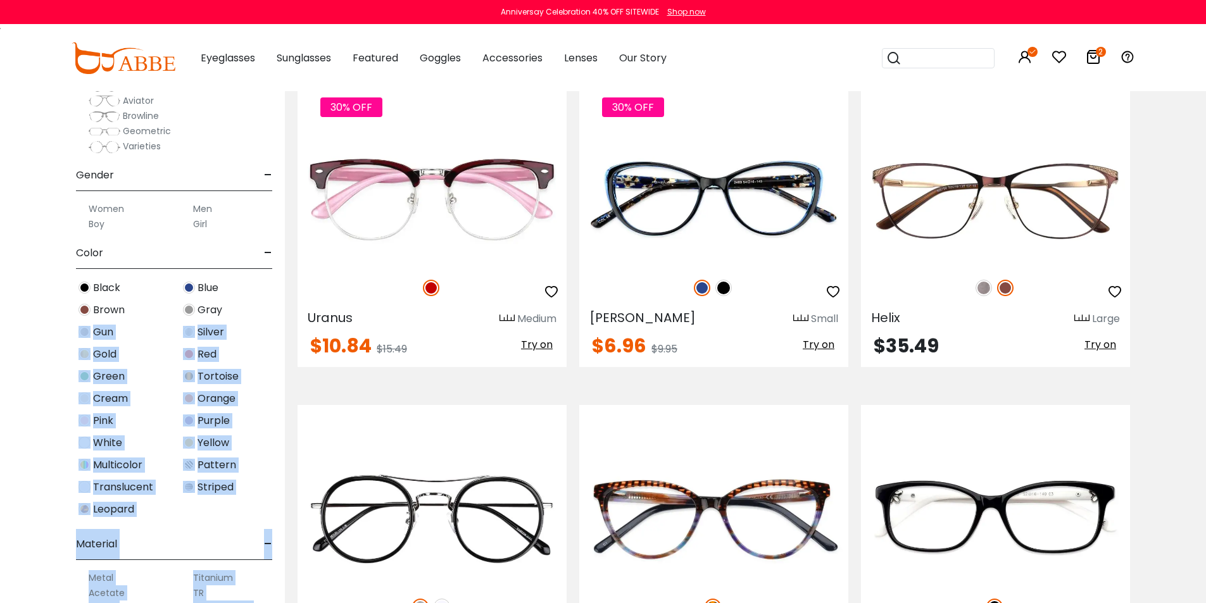
scroll to position [178, 0]
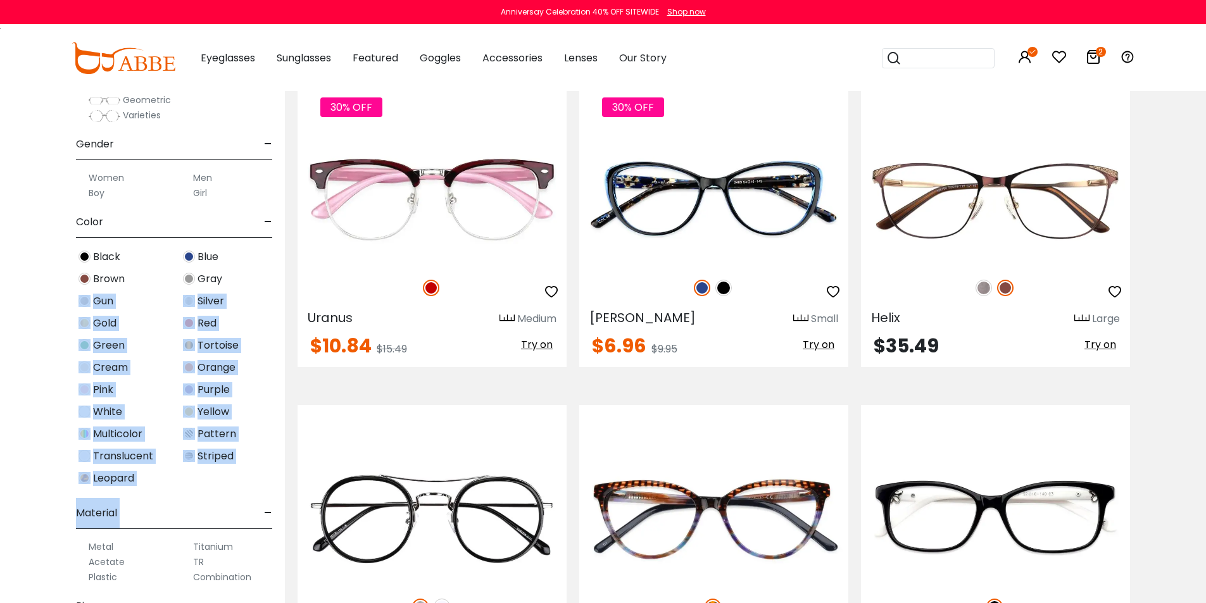
drag, startPoint x: 259, startPoint y: 447, endPoint x: 221, endPoint y: 520, distance: 81.8
click at [221, 520] on div "Size - Extra-Large (141+mm) Large (133-140mm) Medium (126-132mm) Small (119-125…" at bounding box center [174, 298] width 196 height 609
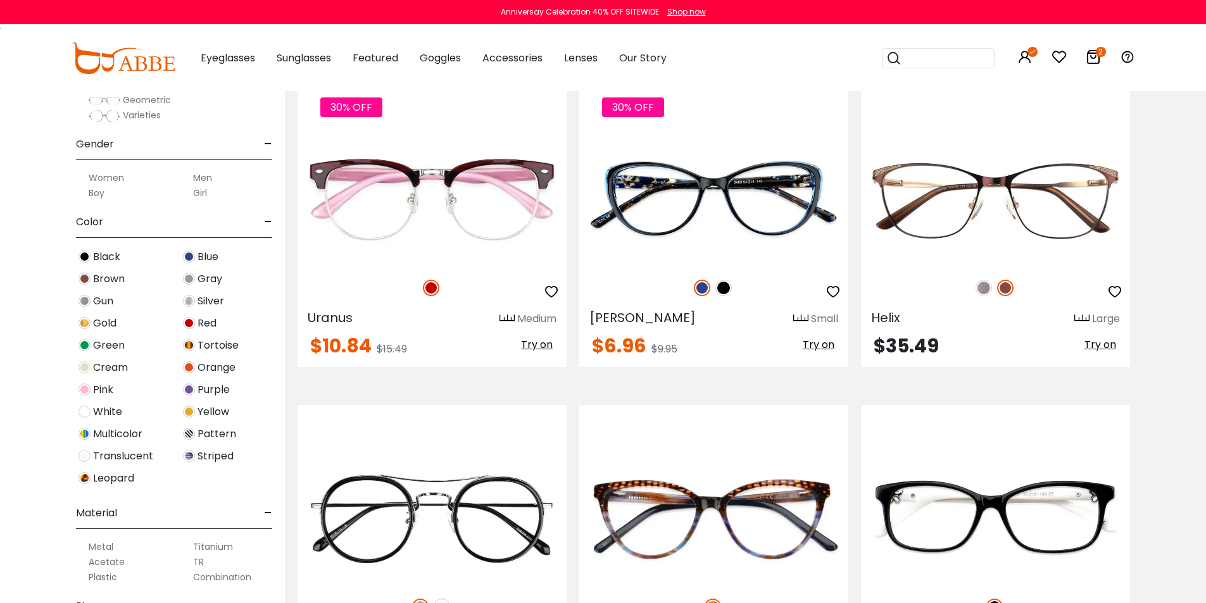
click at [272, 571] on div "Size - Extra-Large (141+mm) Large (133-140mm) Medium (126-132mm) Small (119-125…" at bounding box center [142, 292] width 285 height 622
click at [130, 456] on span "Translucent" at bounding box center [123, 456] width 60 height 15
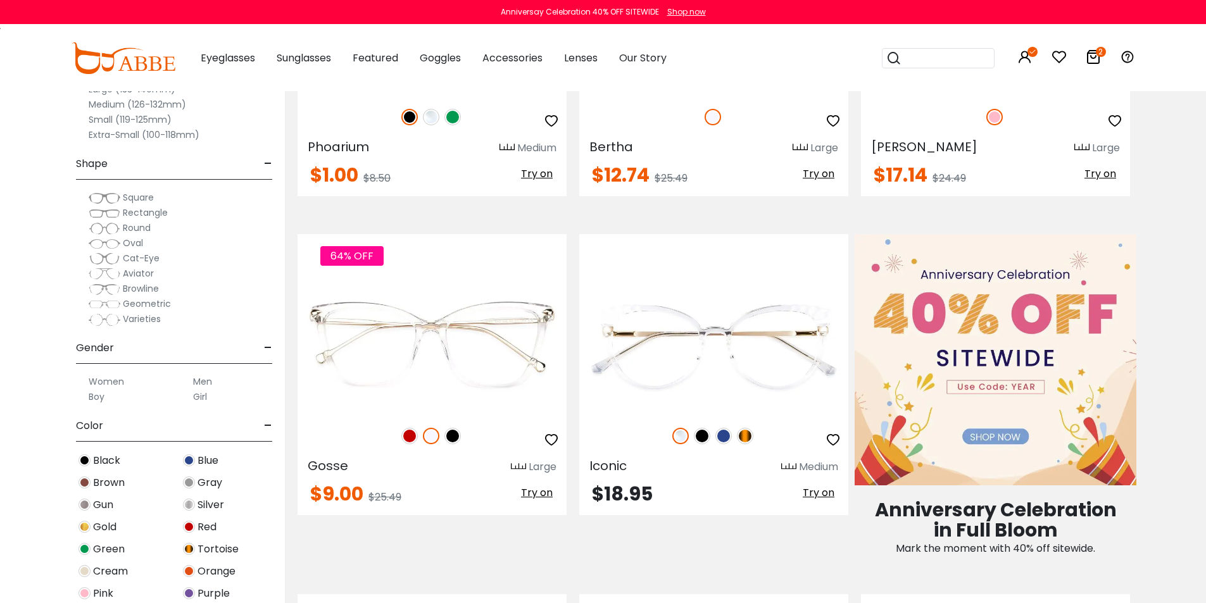
scroll to position [314, 0]
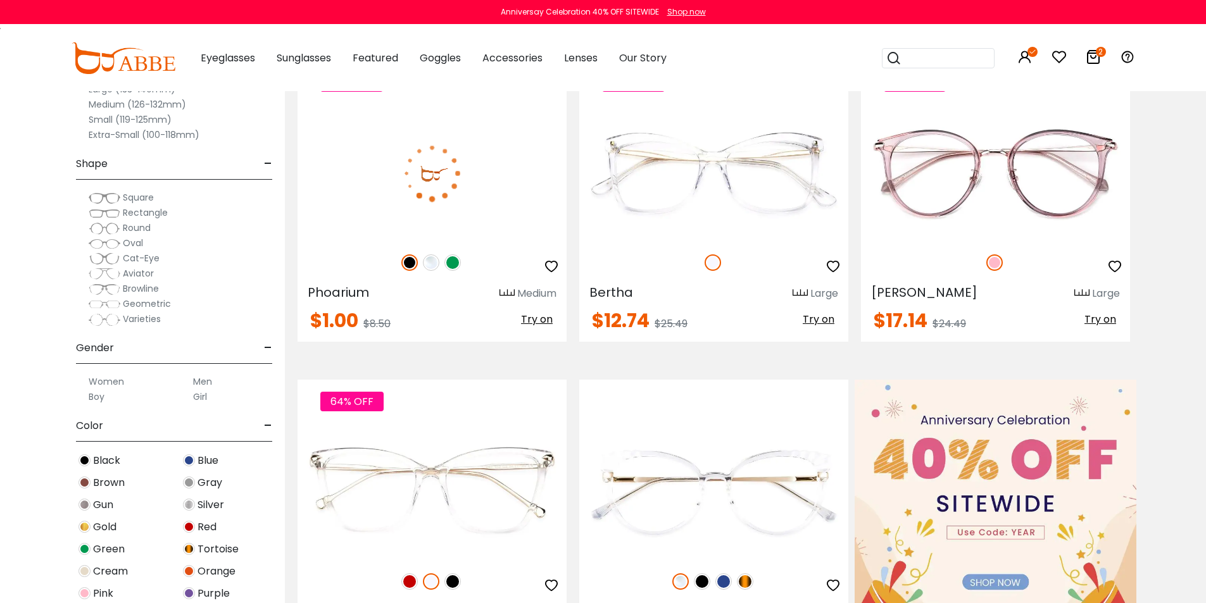
click at [428, 259] on img at bounding box center [431, 262] width 16 height 16
click at [456, 263] on img at bounding box center [452, 262] width 16 height 16
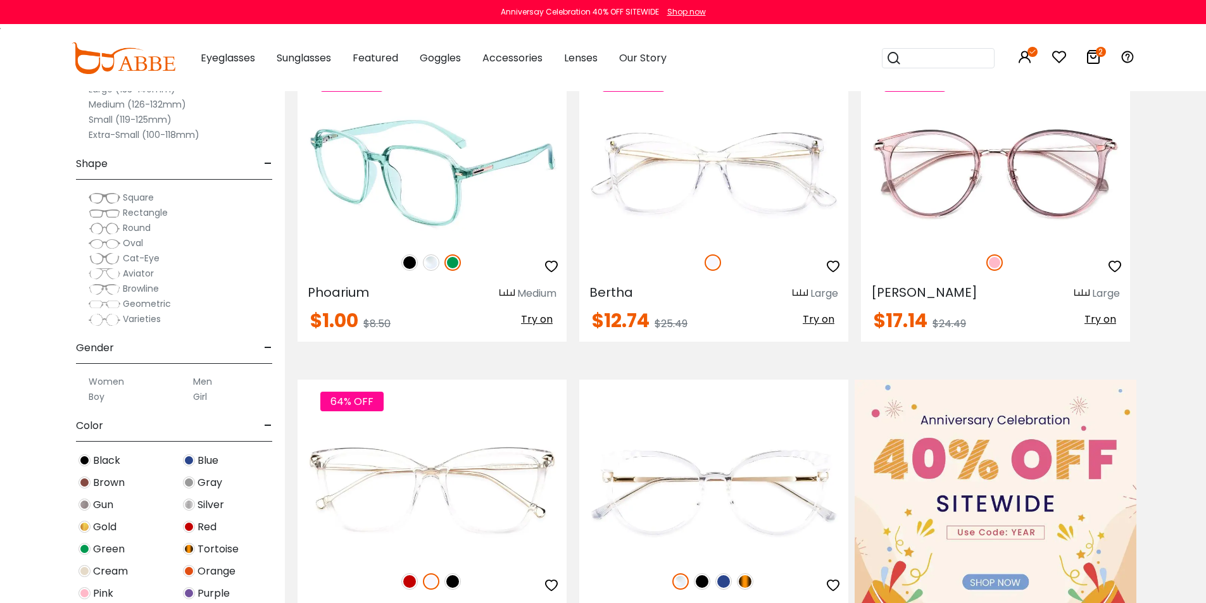
click at [401, 266] on img at bounding box center [409, 262] width 16 height 16
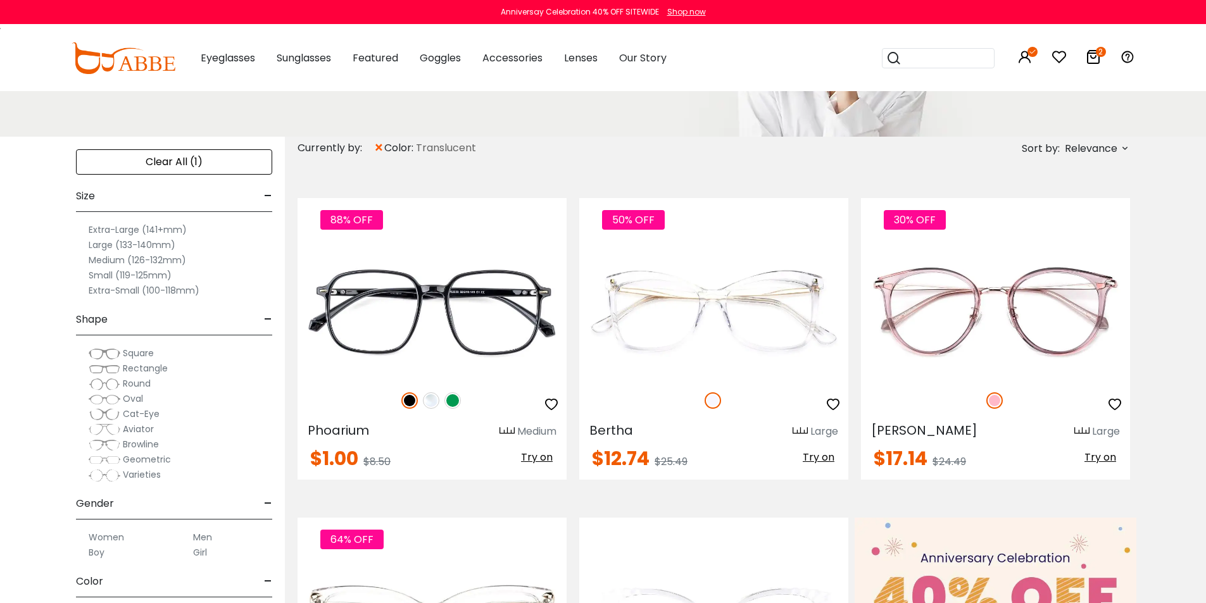
scroll to position [92, 0]
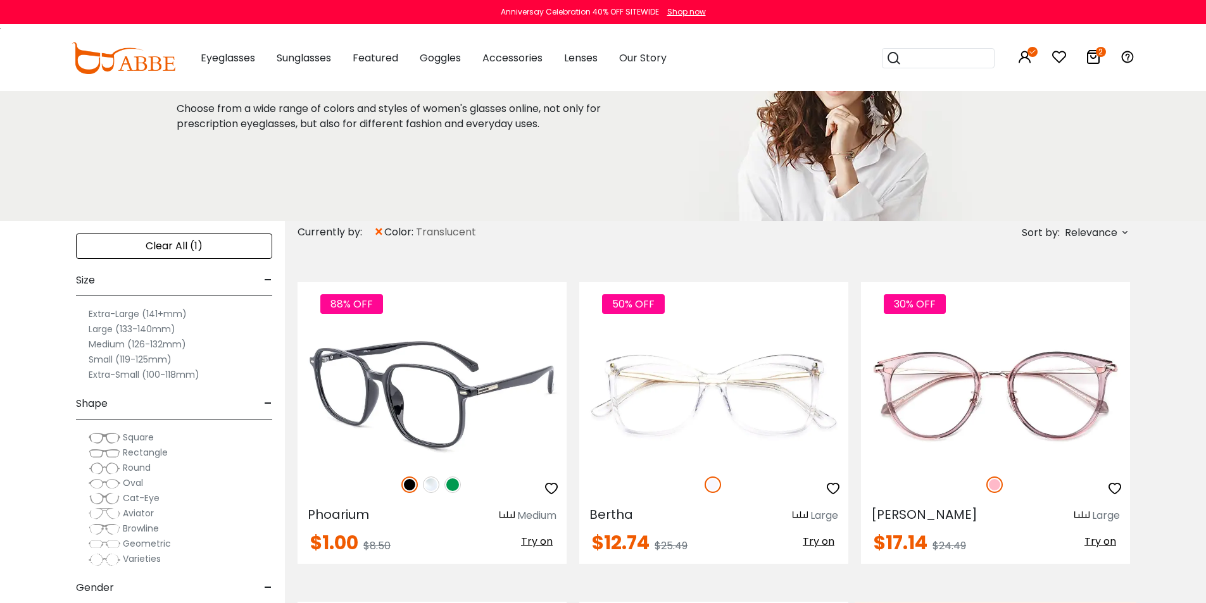
click at [420, 363] on img at bounding box center [431, 395] width 269 height 135
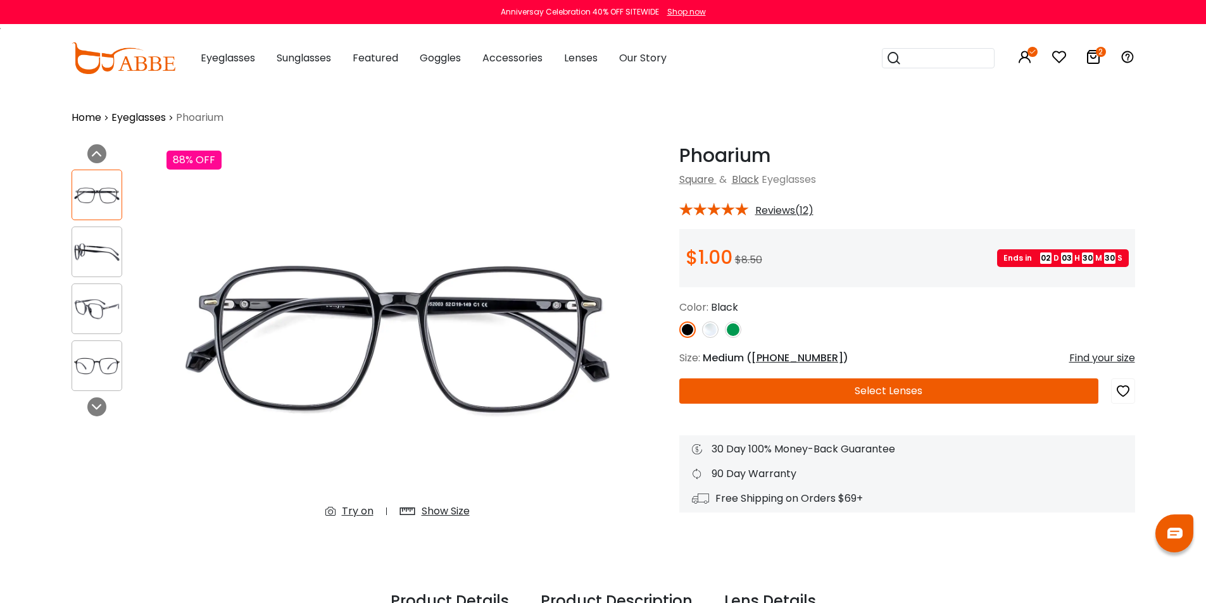
click at [927, 391] on button "Select Lenses" at bounding box center [888, 390] width 419 height 25
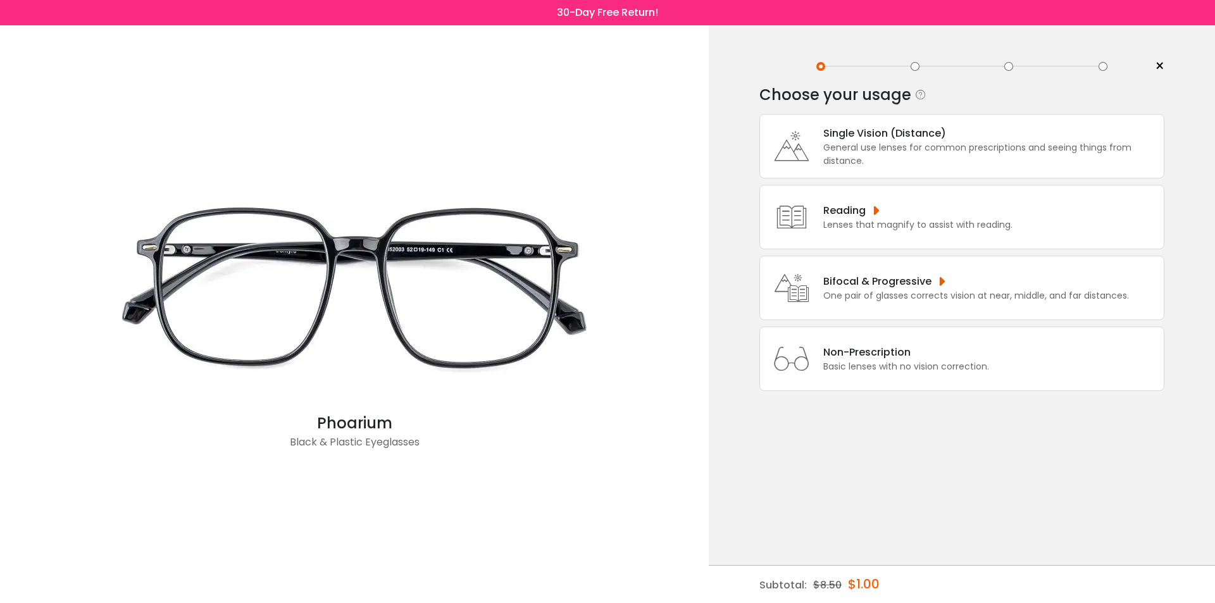
click at [880, 162] on div "General use lenses for common prescriptions and seeing things from distance." at bounding box center [990, 154] width 334 height 27
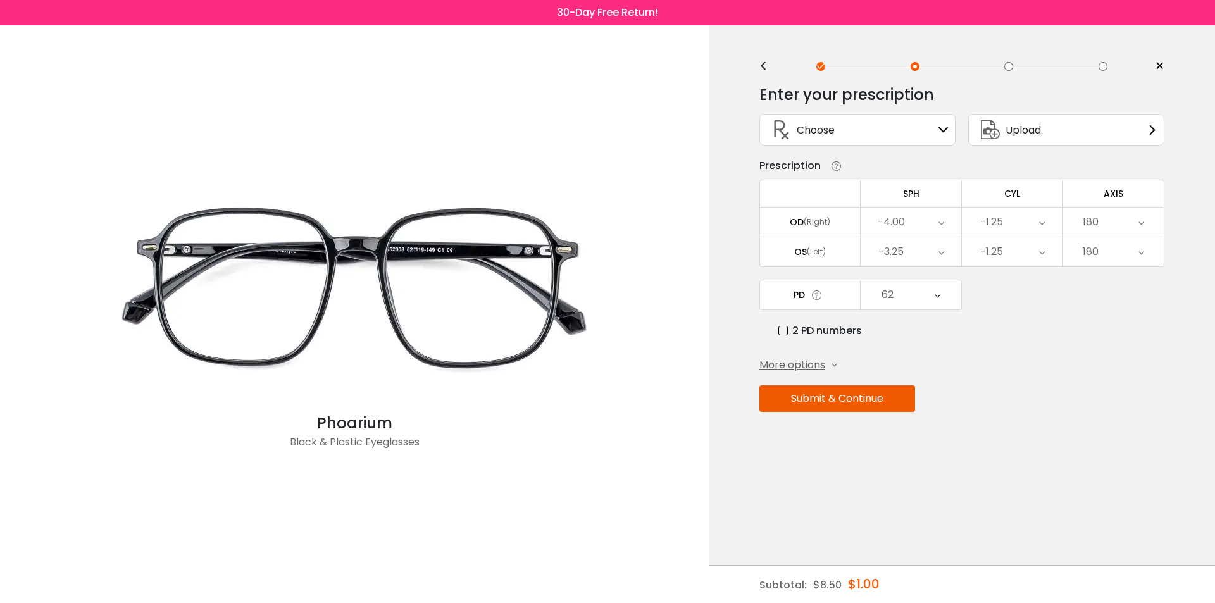
click at [866, 401] on button "Submit & Continue" at bounding box center [837, 398] width 156 height 27
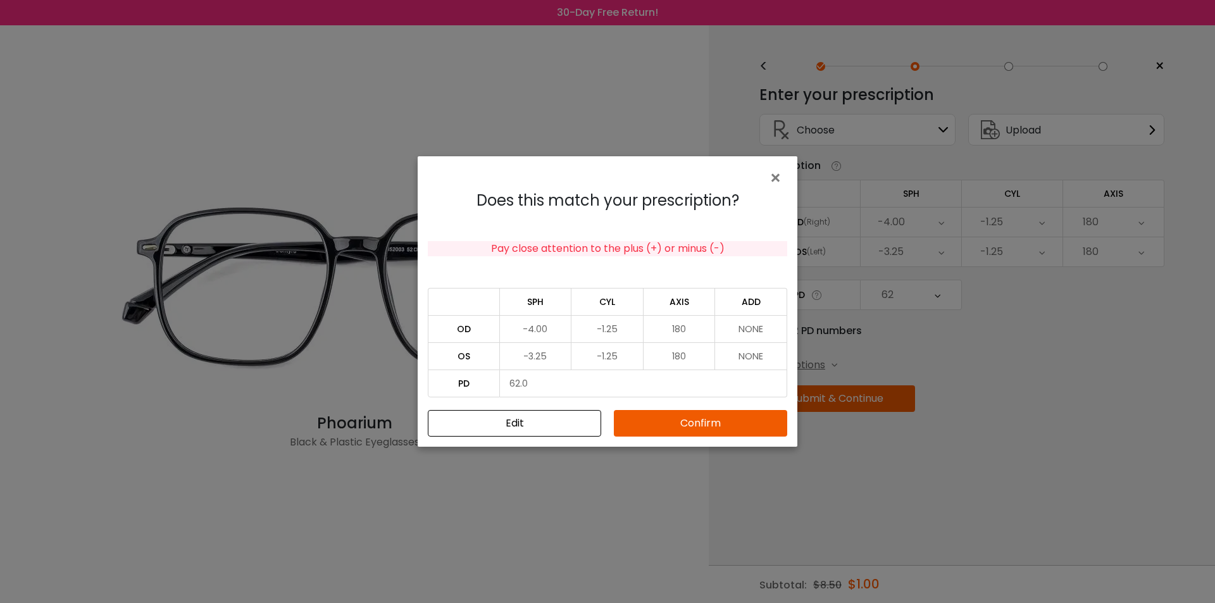
click at [644, 420] on button "Confirm" at bounding box center [700, 423] width 173 height 27
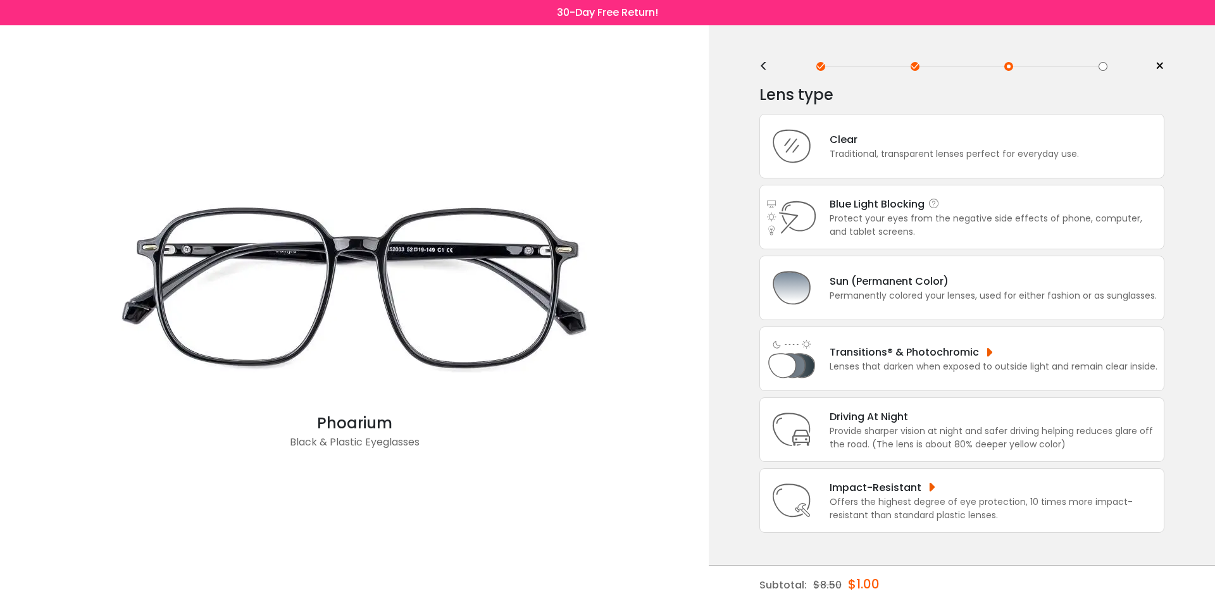
click at [835, 208] on div "Blue Light Blocking Blue Light Blocking Blue Light blocking lenses offer the be…" at bounding box center [994, 204] width 328 height 16
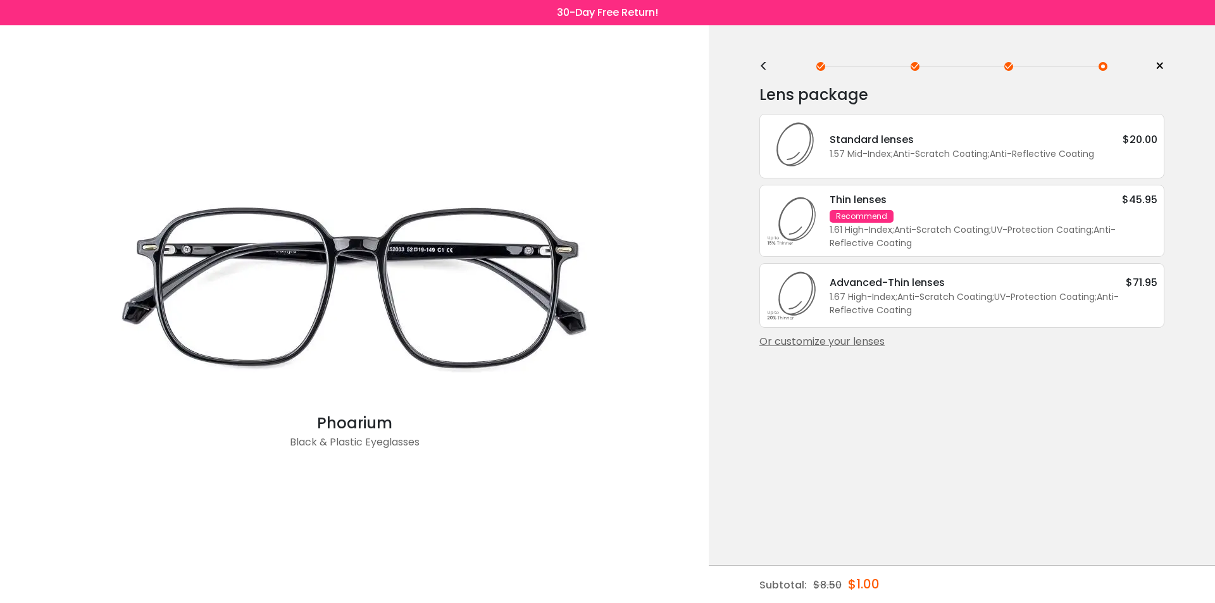
click at [771, 68] on div "<" at bounding box center [768, 66] width 19 height 10
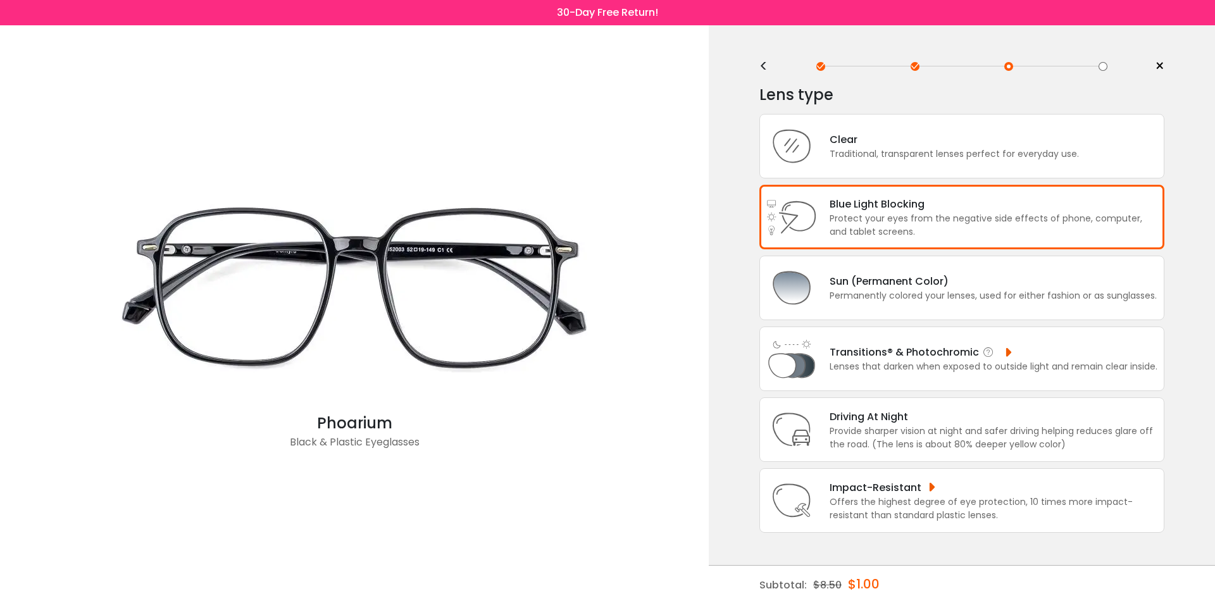
drag, startPoint x: 938, startPoint y: 505, endPoint x: 917, endPoint y: 357, distance: 149.6
click at [917, 357] on div "Lens type Clear Traditional, transparent lenses perfect for everyday use. Blue …" at bounding box center [961, 307] width 405 height 451
click at [1214, 429] on div "< × Choose your usage Single Vision (Distance) This lens helps you see details …" at bounding box center [962, 314] width 506 height 578
click at [1109, 414] on div "Driving At Night" at bounding box center [994, 417] width 328 height 16
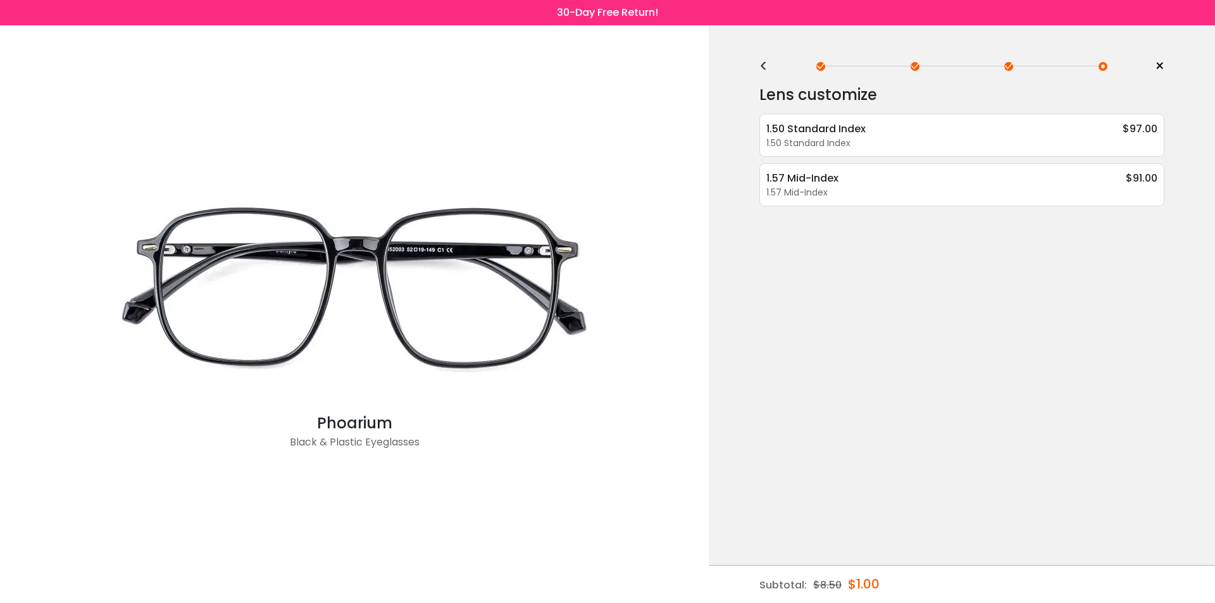
click at [767, 66] on div "<" at bounding box center [768, 66] width 19 height 10
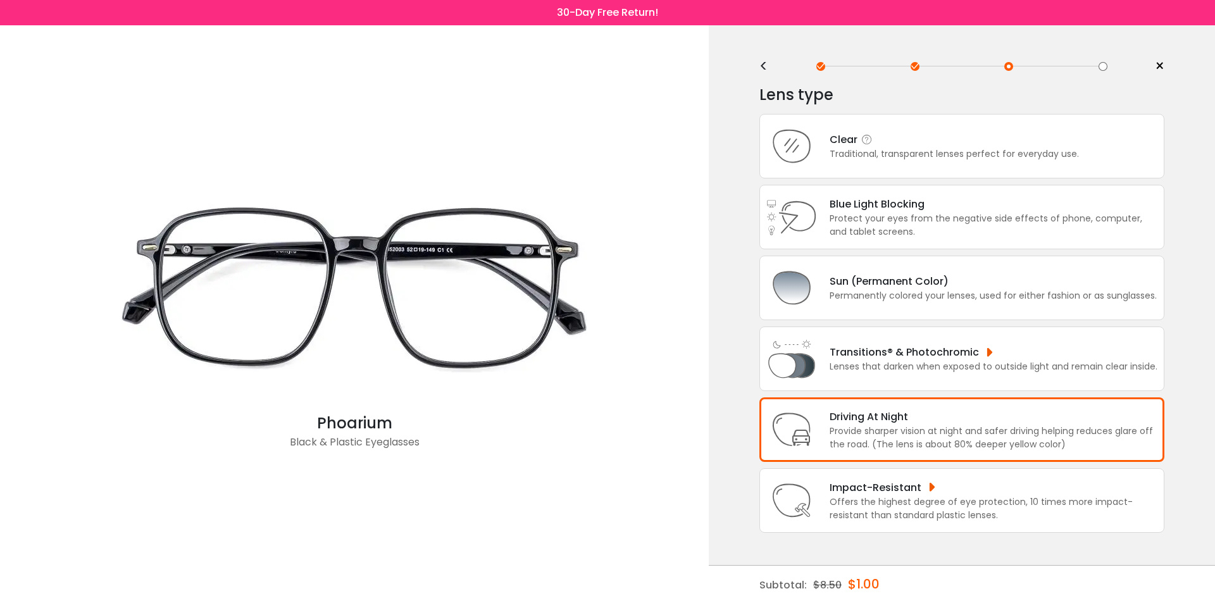
click at [838, 139] on div "Clear" at bounding box center [954, 140] width 249 height 16
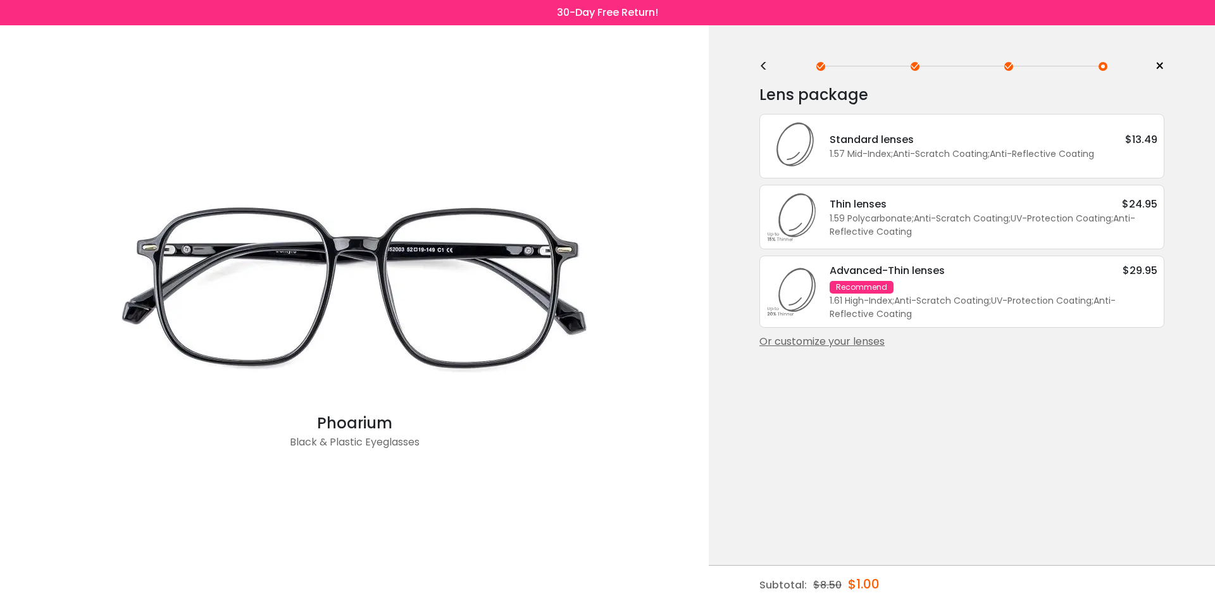
click at [892, 151] on span ";" at bounding box center [892, 153] width 2 height 13
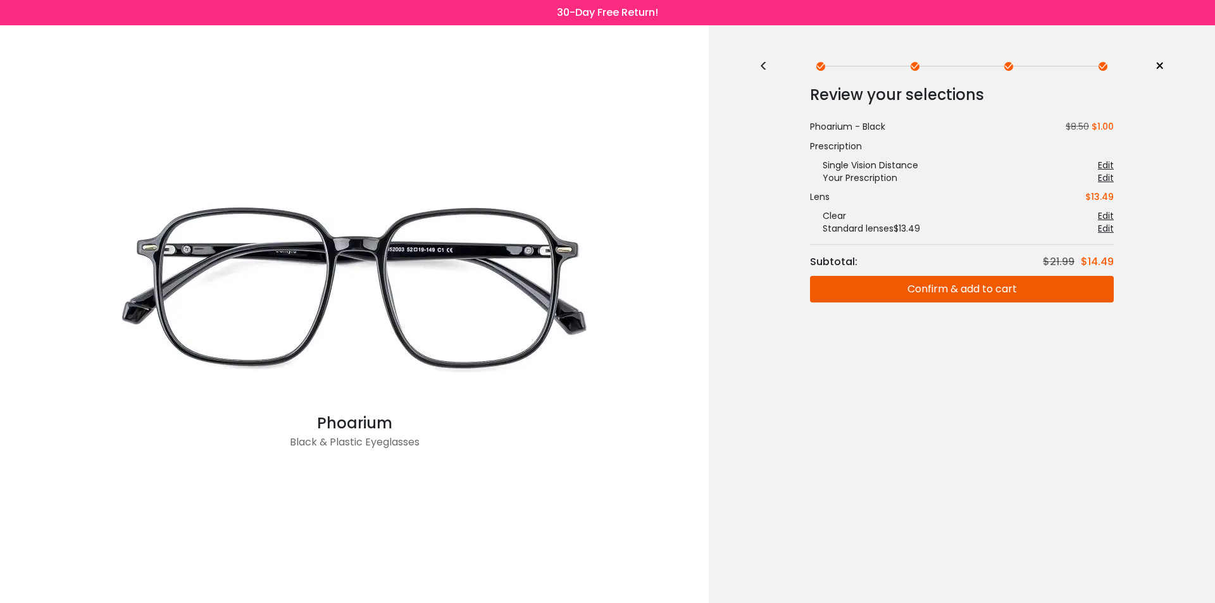
click at [1025, 294] on button "Confirm & add to cart" at bounding box center [962, 289] width 304 height 27
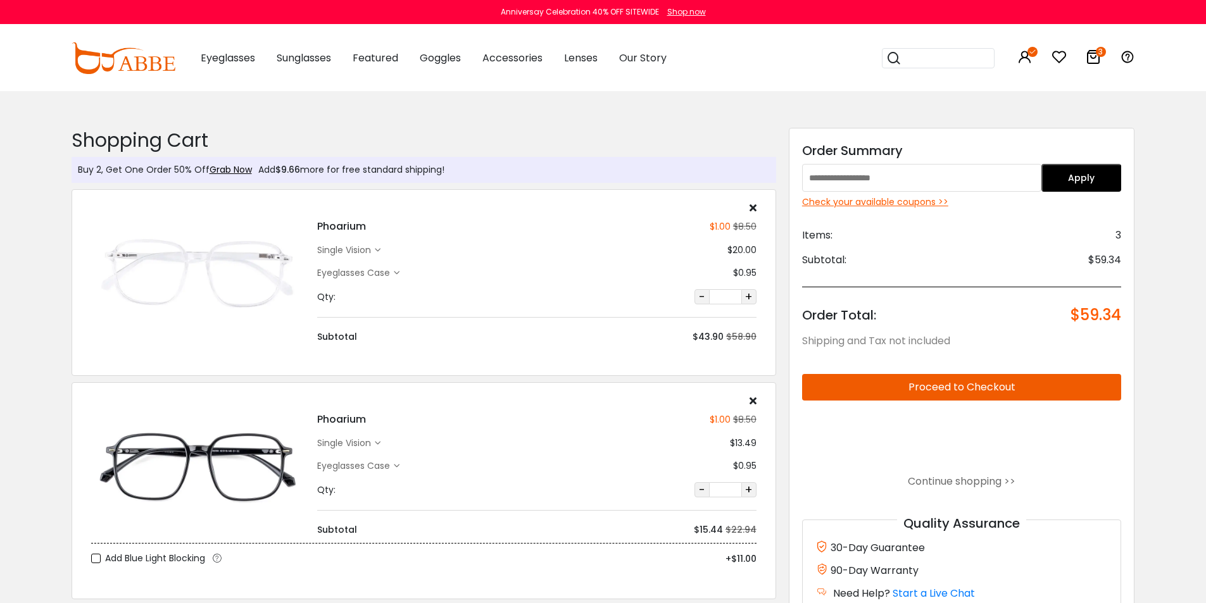
click at [749, 494] on button "+" at bounding box center [748, 489] width 15 height 15
click at [696, 488] on button "-" at bounding box center [701, 489] width 15 height 15
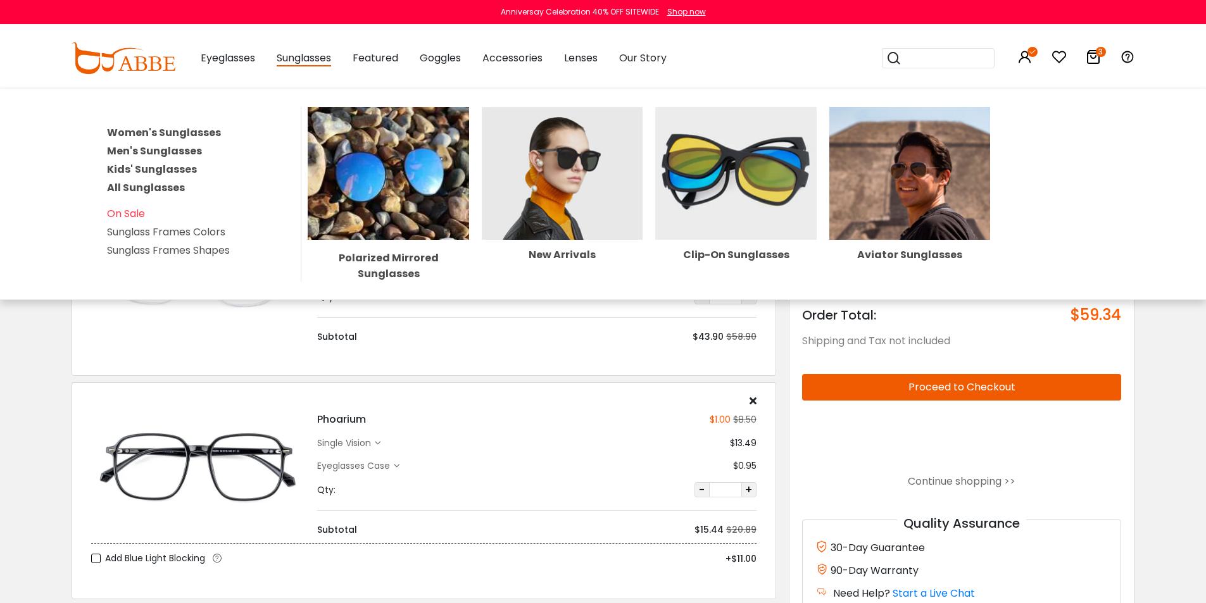
click at [110, 130] on link "Women's Sunglasses" at bounding box center [164, 132] width 114 height 15
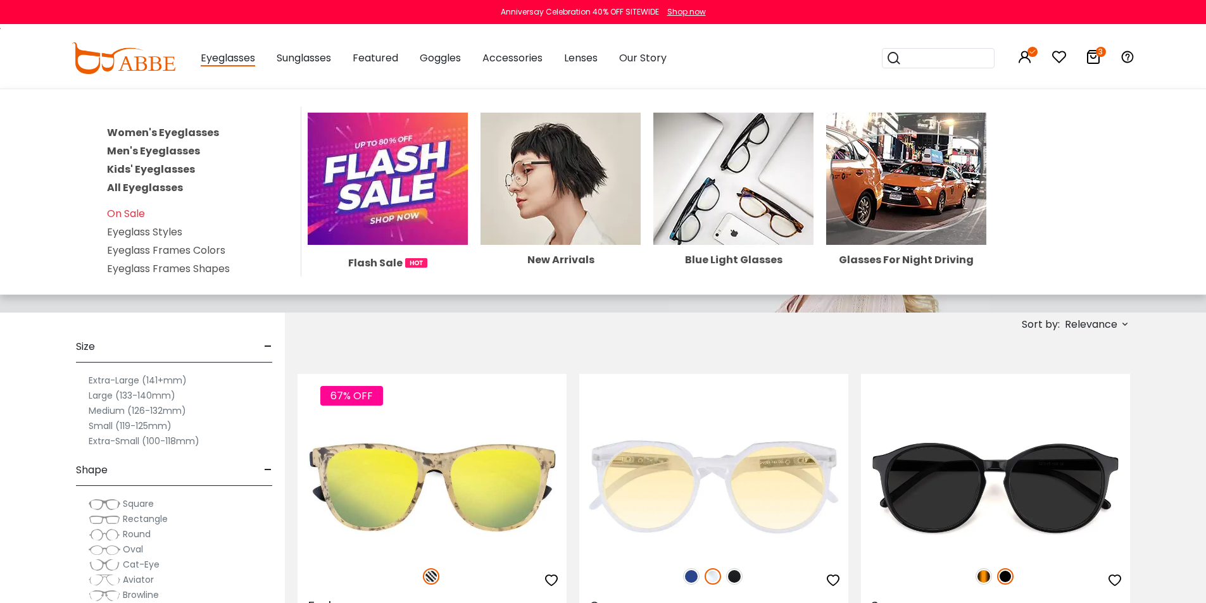
click at [149, 132] on link "Women's Eyeglasses" at bounding box center [163, 132] width 112 height 15
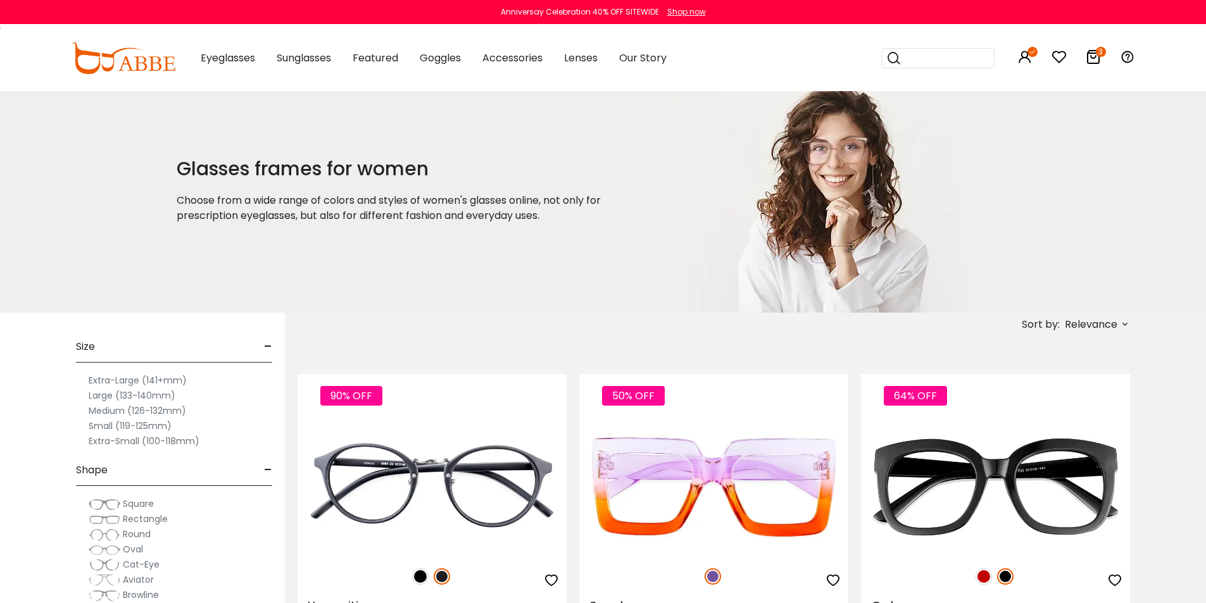
click at [1099, 325] on span "Relevance" at bounding box center [1090, 324] width 53 height 23
click at [1060, 405] on label "Prices Low To High" at bounding box center [1077, 406] width 91 height 15
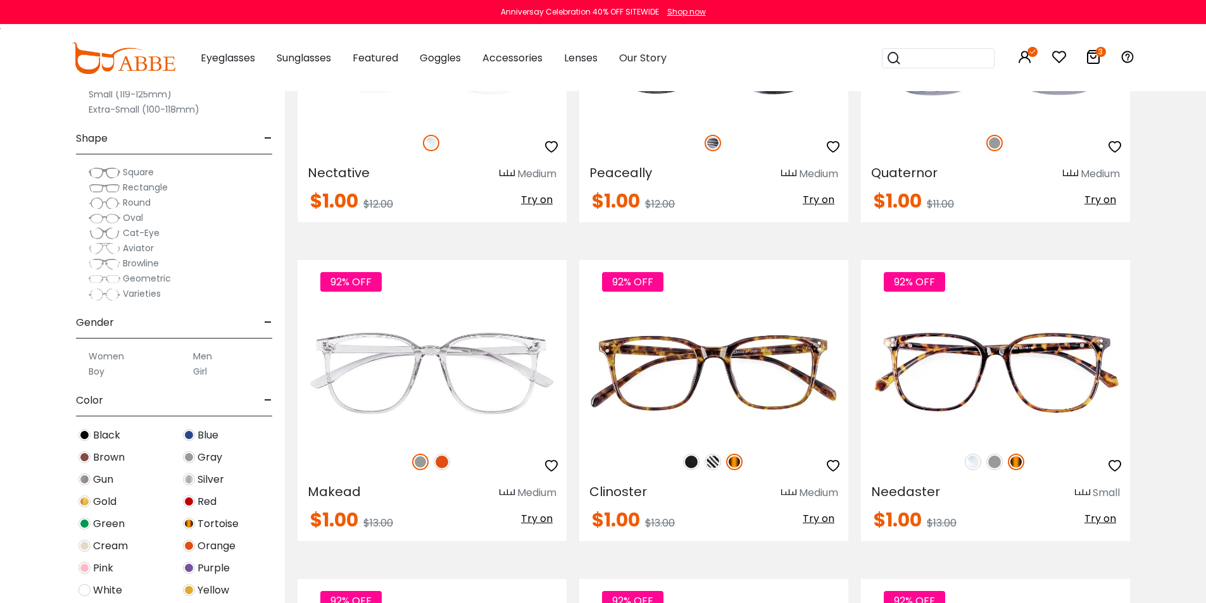
scroll to position [3054, 0]
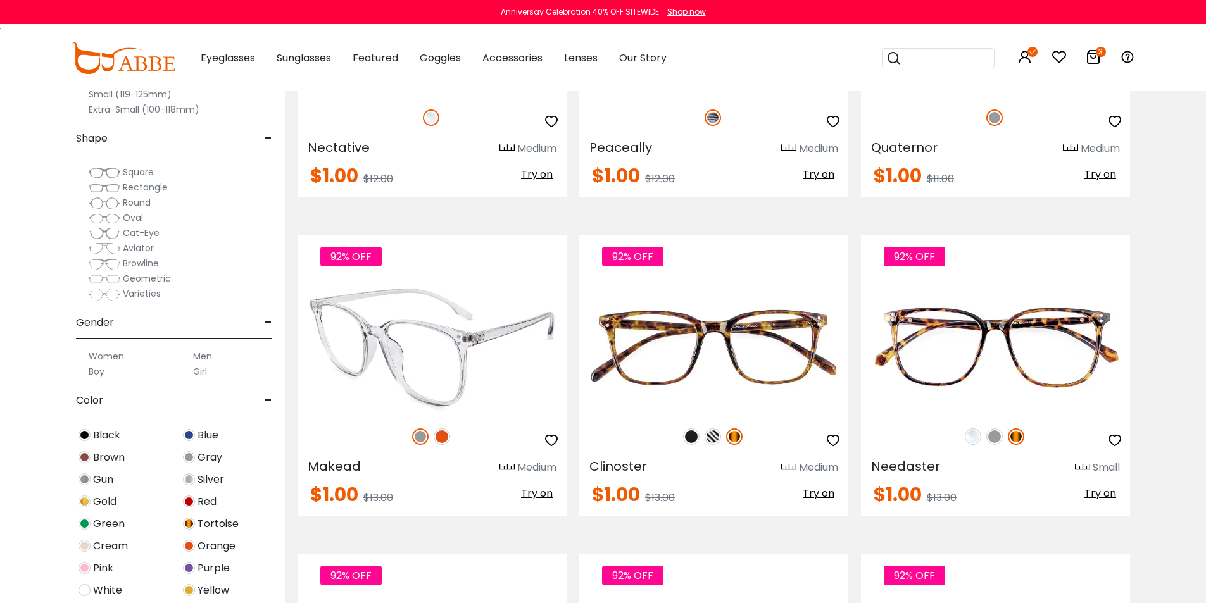
click at [394, 353] on img at bounding box center [431, 347] width 269 height 135
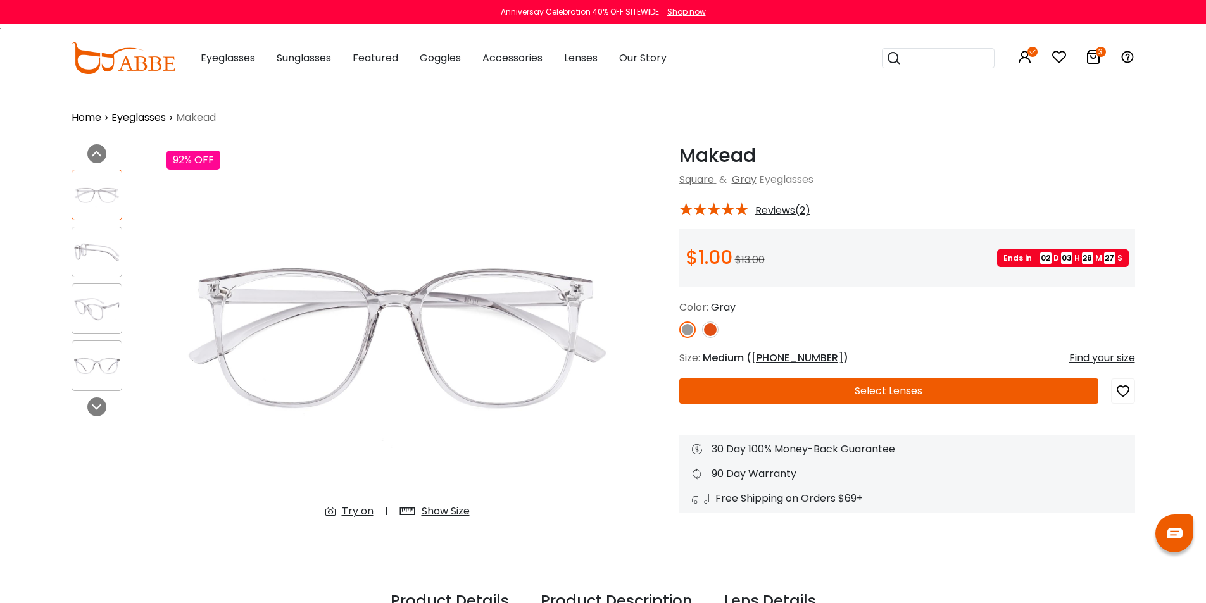
click at [821, 392] on button "Select Lenses" at bounding box center [888, 390] width 419 height 25
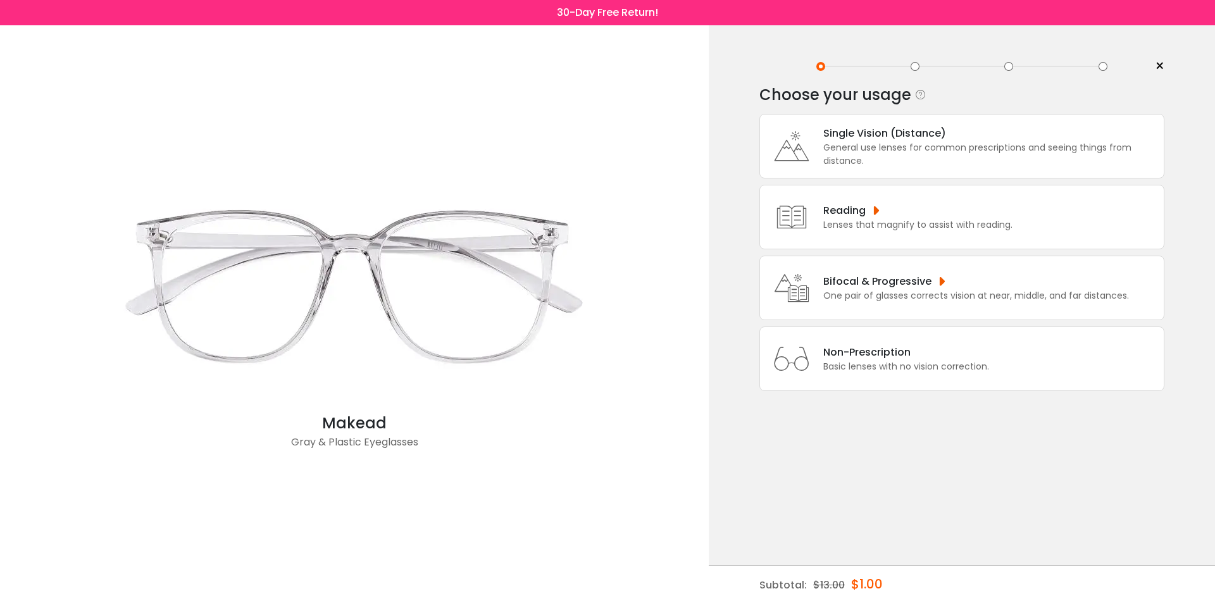
click at [828, 147] on div "General use lenses for common prescriptions and seeing things from distance." at bounding box center [990, 154] width 334 height 27
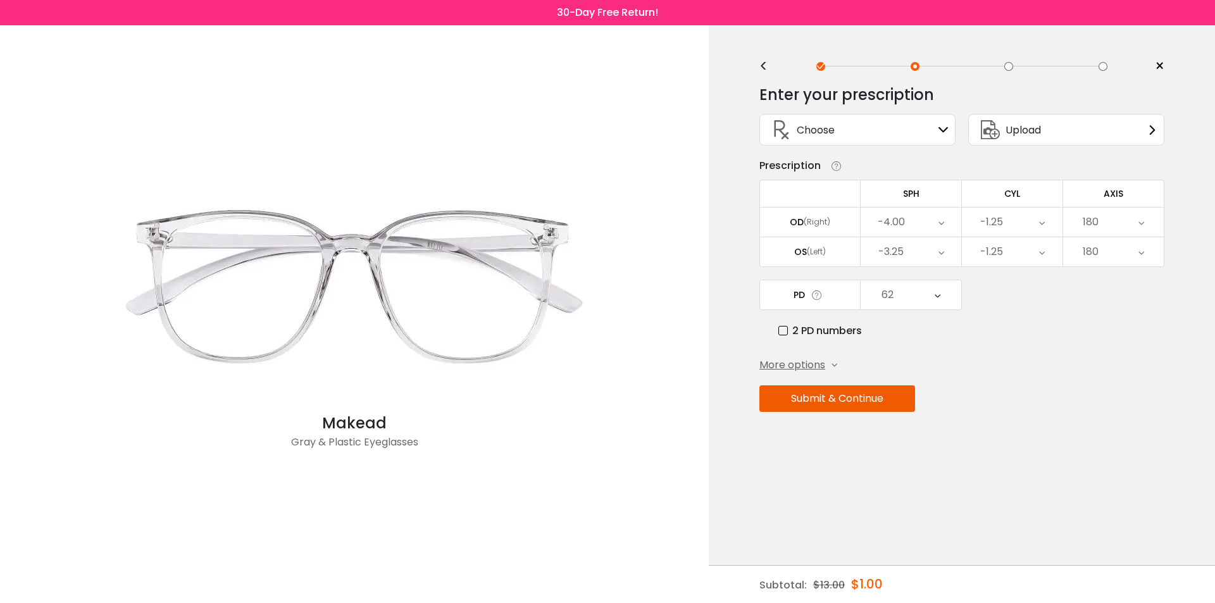
click at [871, 401] on button "Submit & Continue" at bounding box center [837, 398] width 156 height 27
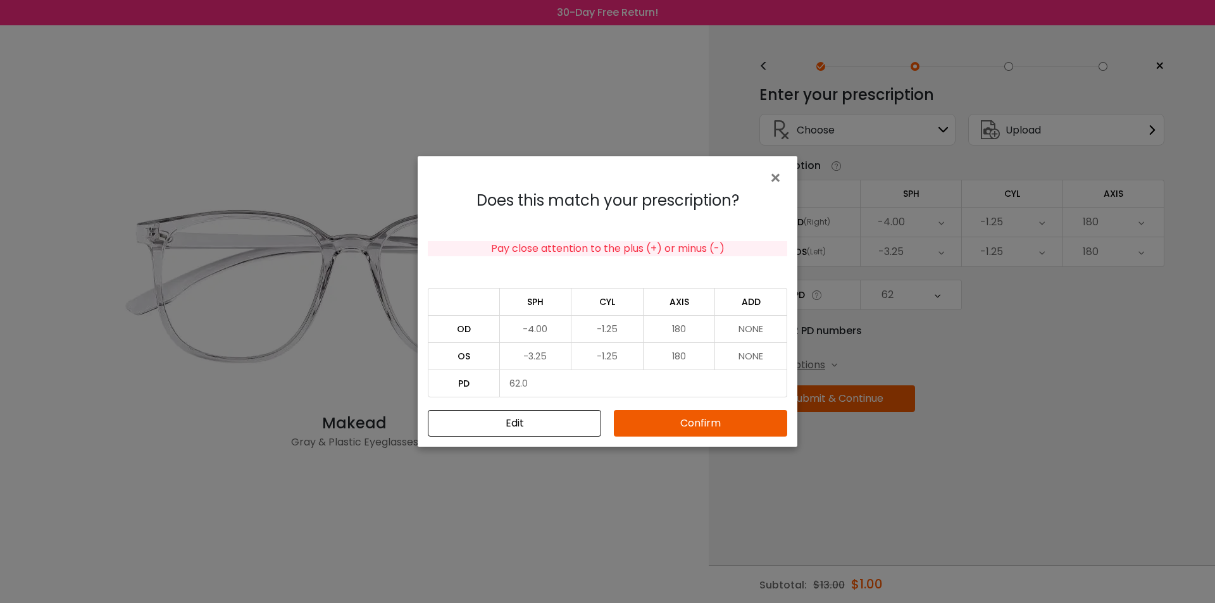
click at [632, 421] on button "Confirm" at bounding box center [700, 423] width 173 height 27
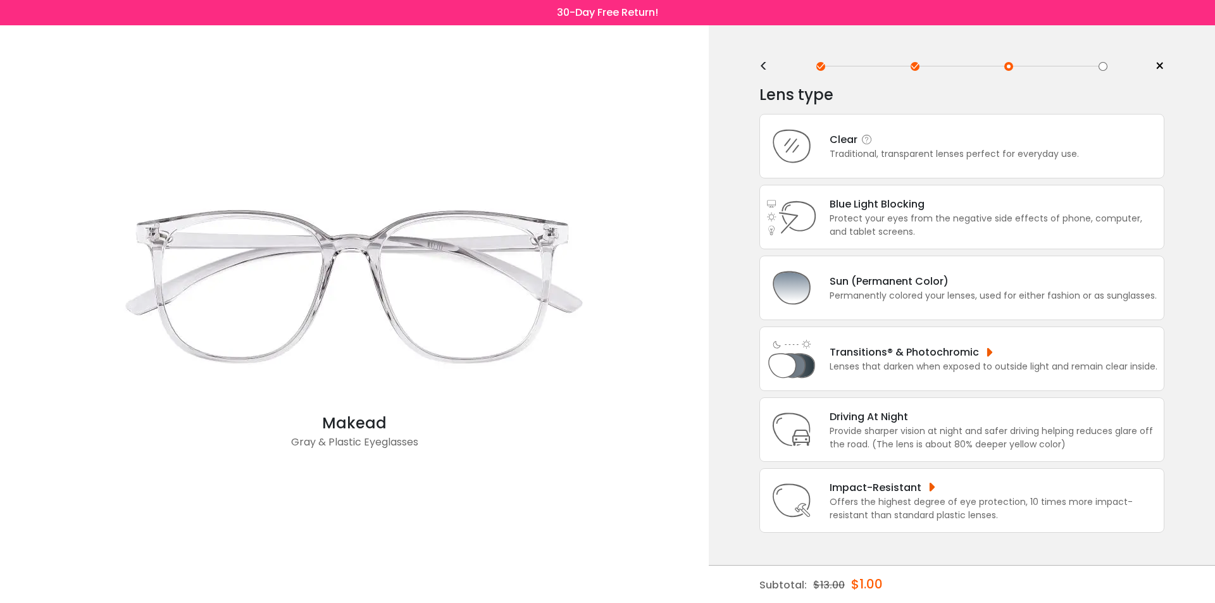
click at [848, 156] on div "Traditional, transparent lenses perfect for everyday use." at bounding box center [954, 153] width 249 height 13
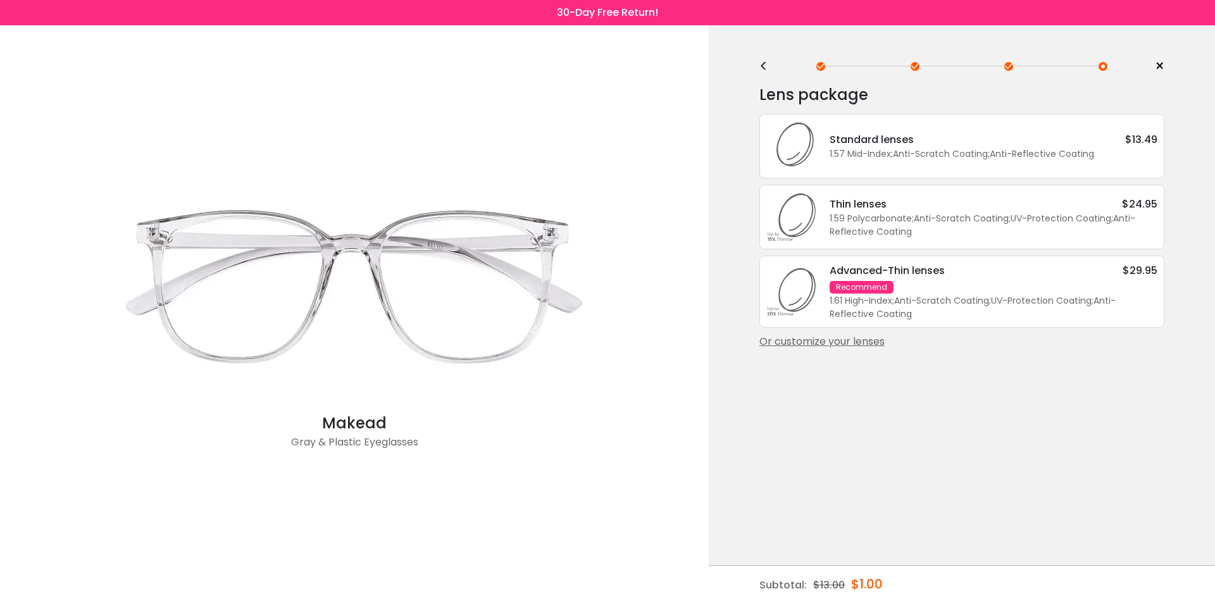
click at [871, 149] on div "1.57 Mid-Index ; Anti-Scratch Coating ; Anti-Reflective Coating ;" at bounding box center [994, 153] width 328 height 13
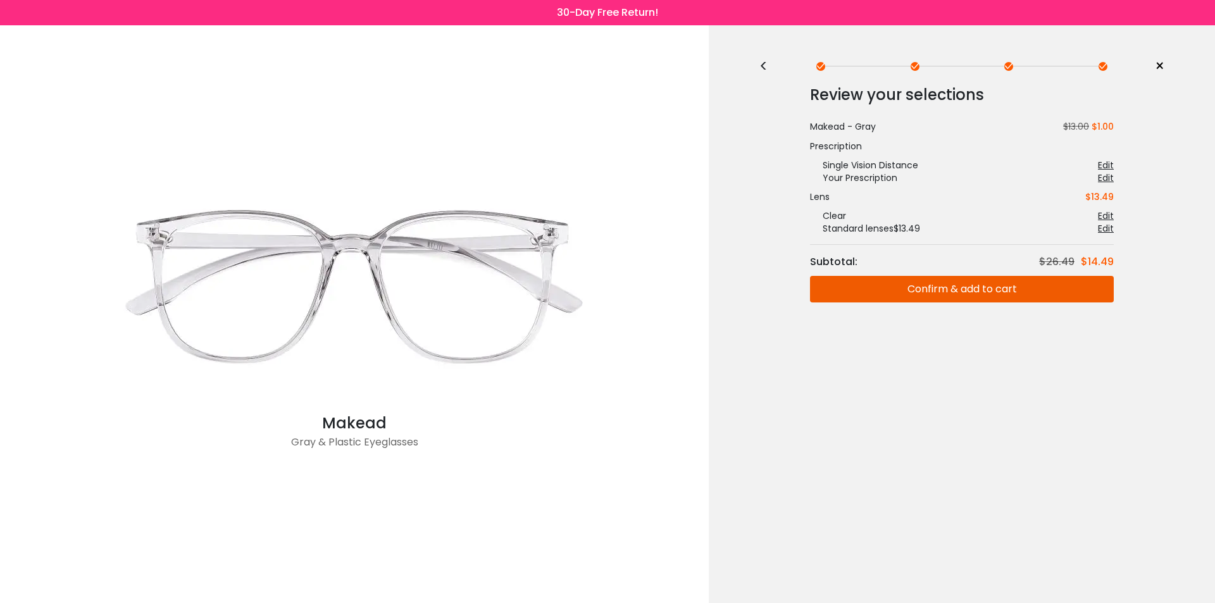
click at [1035, 296] on button "Confirm & add to cart" at bounding box center [962, 289] width 304 height 27
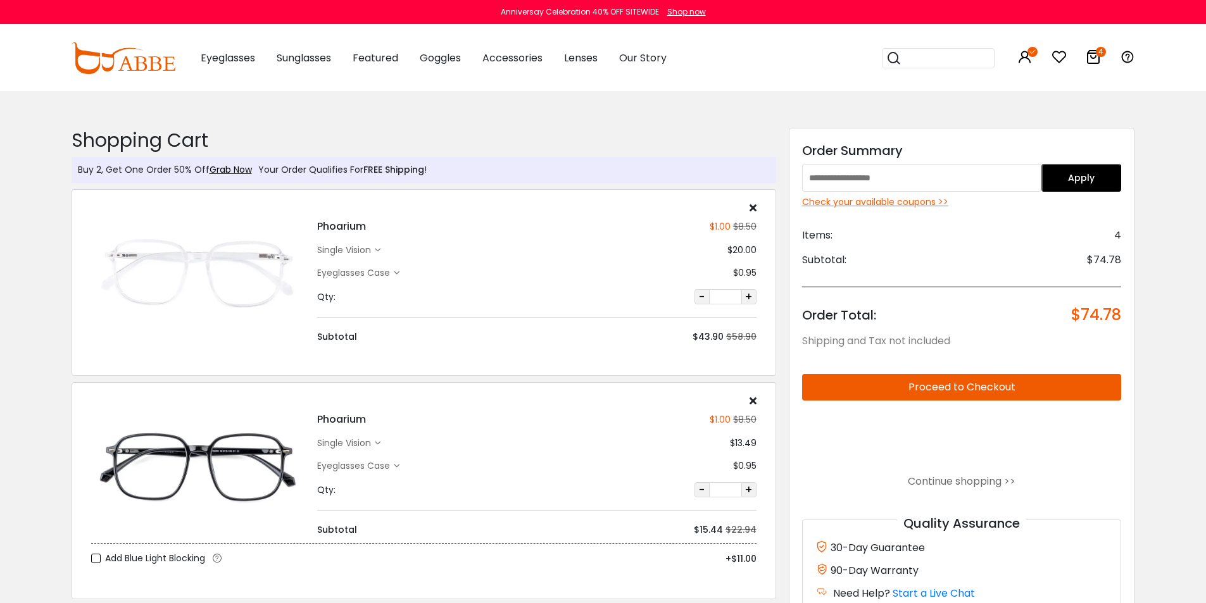
click at [702, 296] on button "-" at bounding box center [701, 296] width 15 height 15
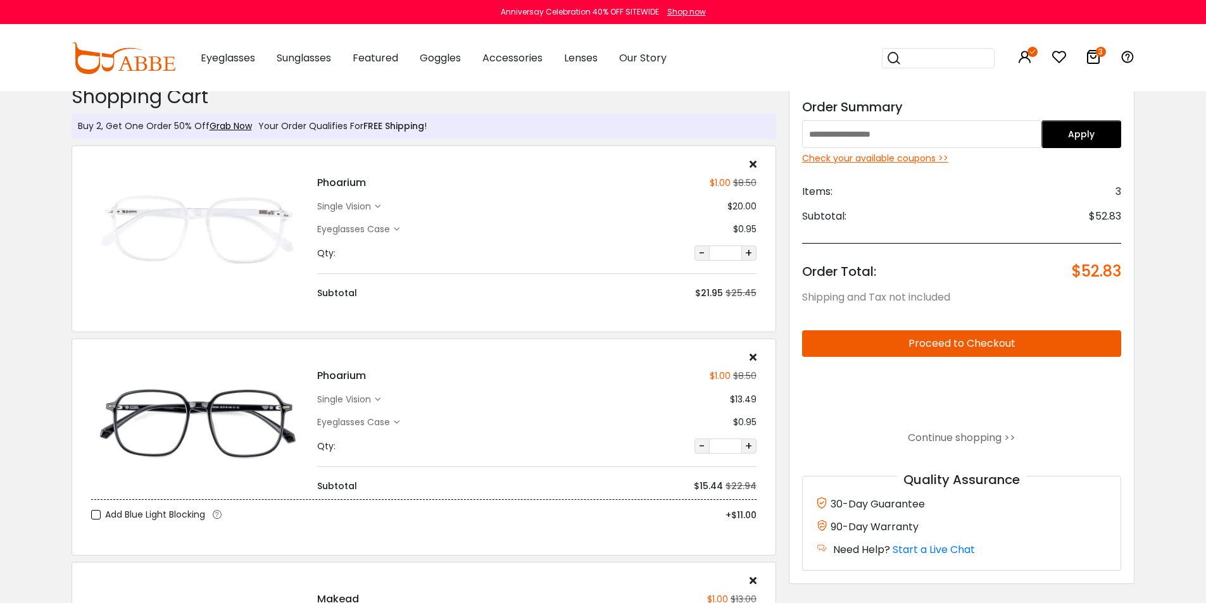
scroll to position [39, 0]
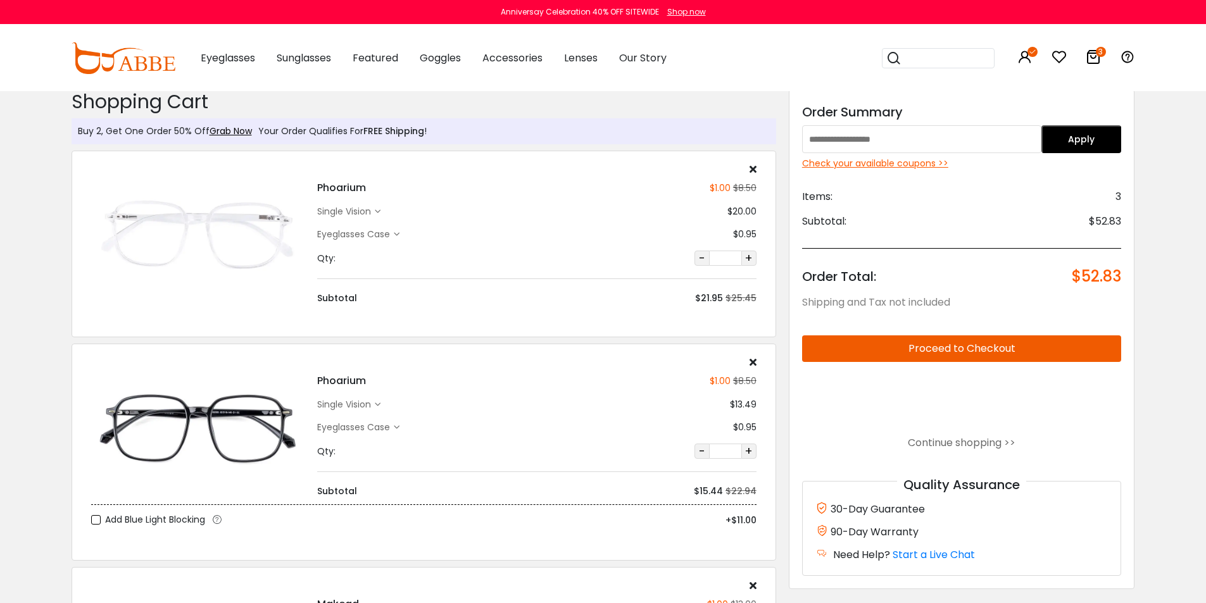
click at [752, 172] on icon at bounding box center [752, 169] width 7 height 10
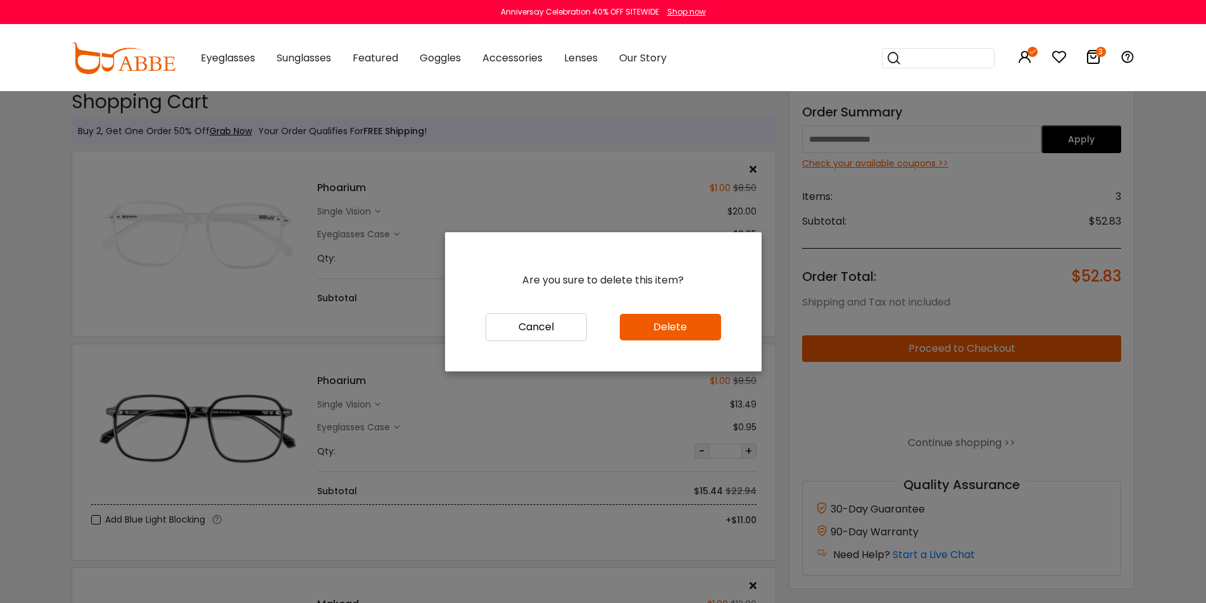
click at [685, 325] on button "Delete" at bounding box center [670, 327] width 101 height 27
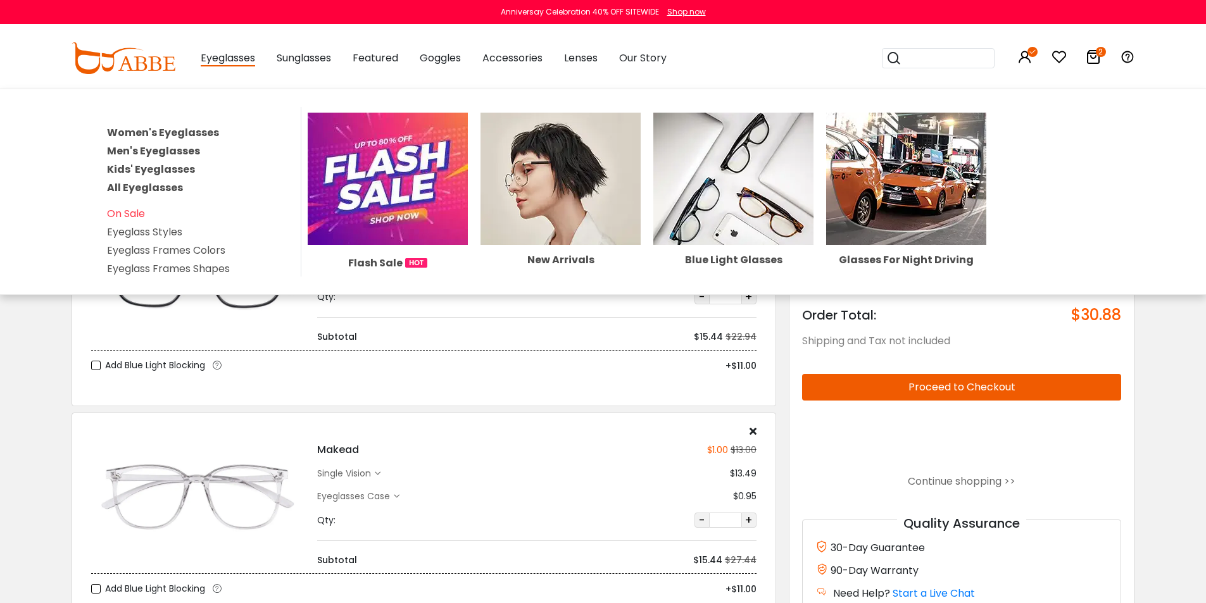
click at [221, 57] on span "Eyeglasses" at bounding box center [228, 59] width 54 height 16
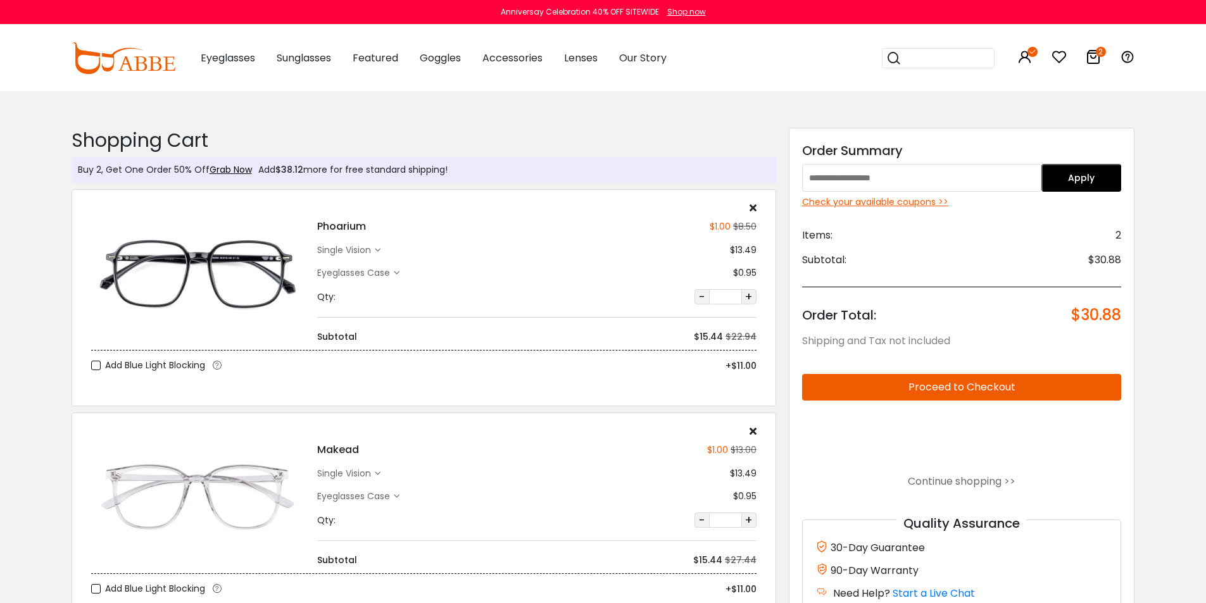
click at [144, 59] on img at bounding box center [124, 58] width 104 height 32
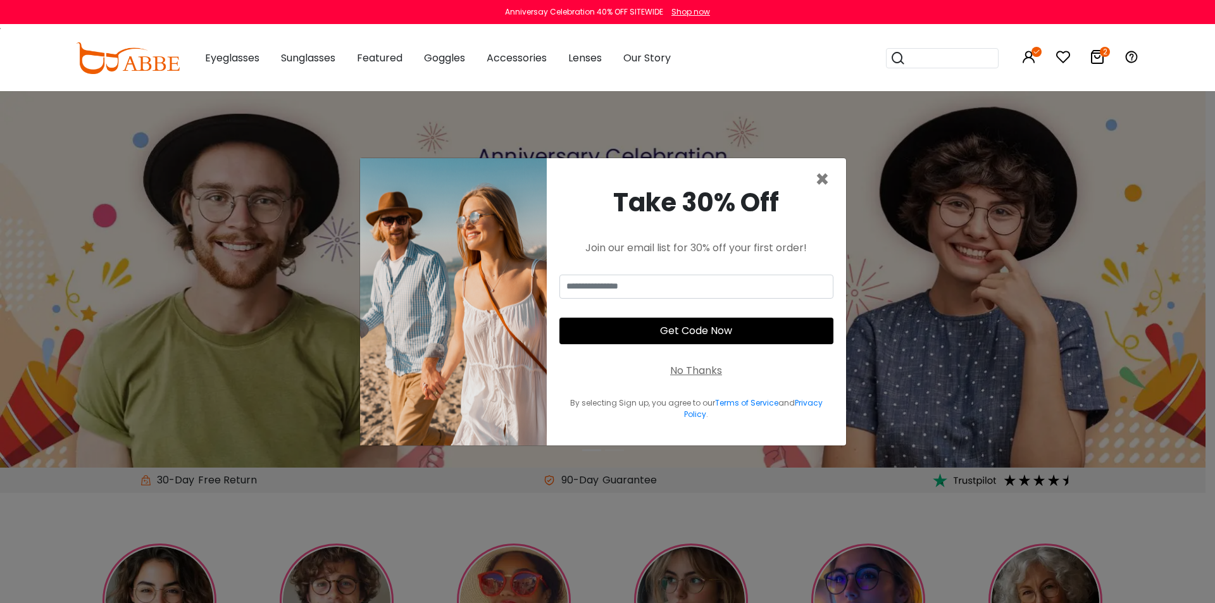
click at [830, 169] on div "Take 30% Off Join our email list for 30% off your first order! Get Code Now No …" at bounding box center [696, 301] width 299 height 287
drag, startPoint x: 830, startPoint y: 170, endPoint x: 822, endPoint y: 175, distance: 9.7
click at [828, 171] on div "× Take 30% Off Join our email list for 30% off your first order! Get Code Now N…" at bounding box center [602, 302] width 487 height 289
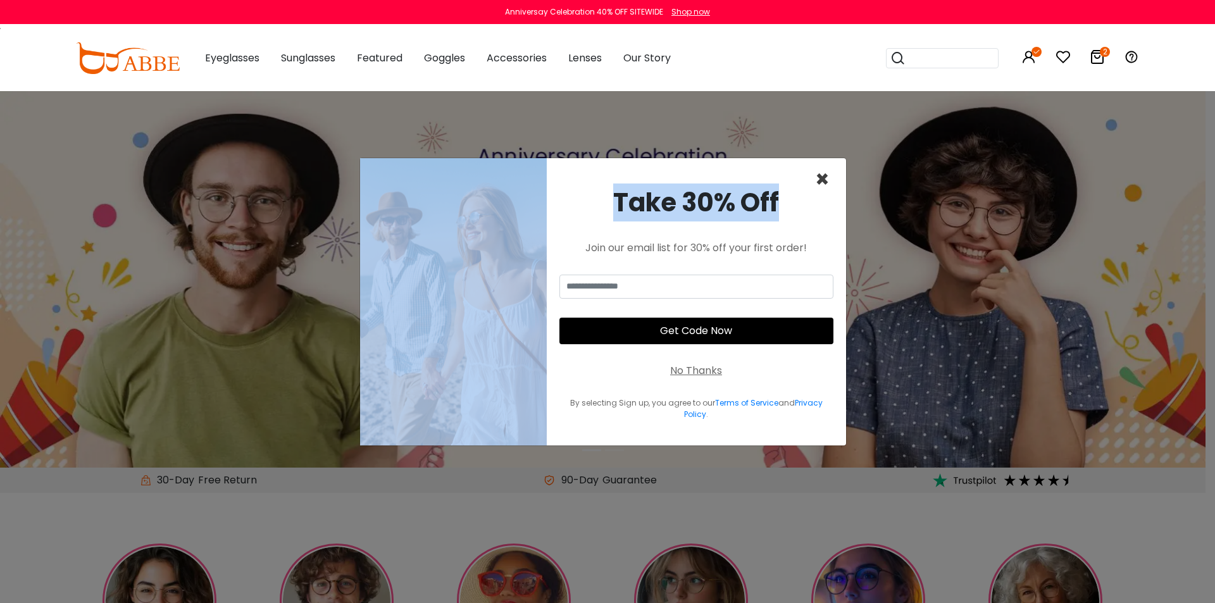
click at [822, 175] on span "×" at bounding box center [822, 179] width 15 height 32
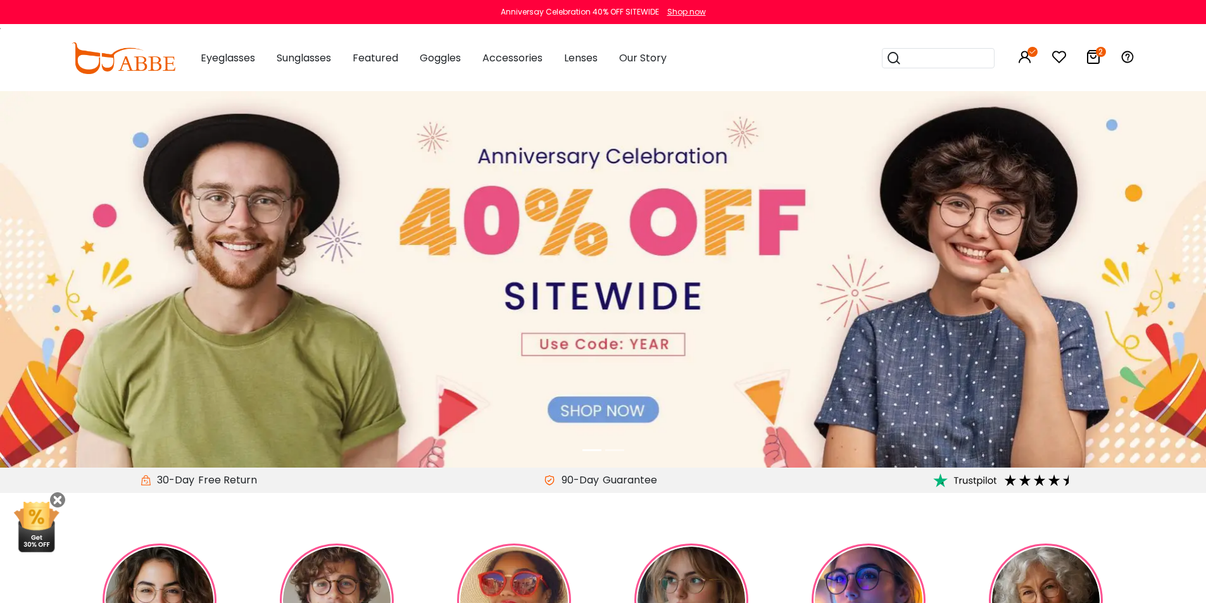
click at [104, 59] on img at bounding box center [124, 58] width 104 height 32
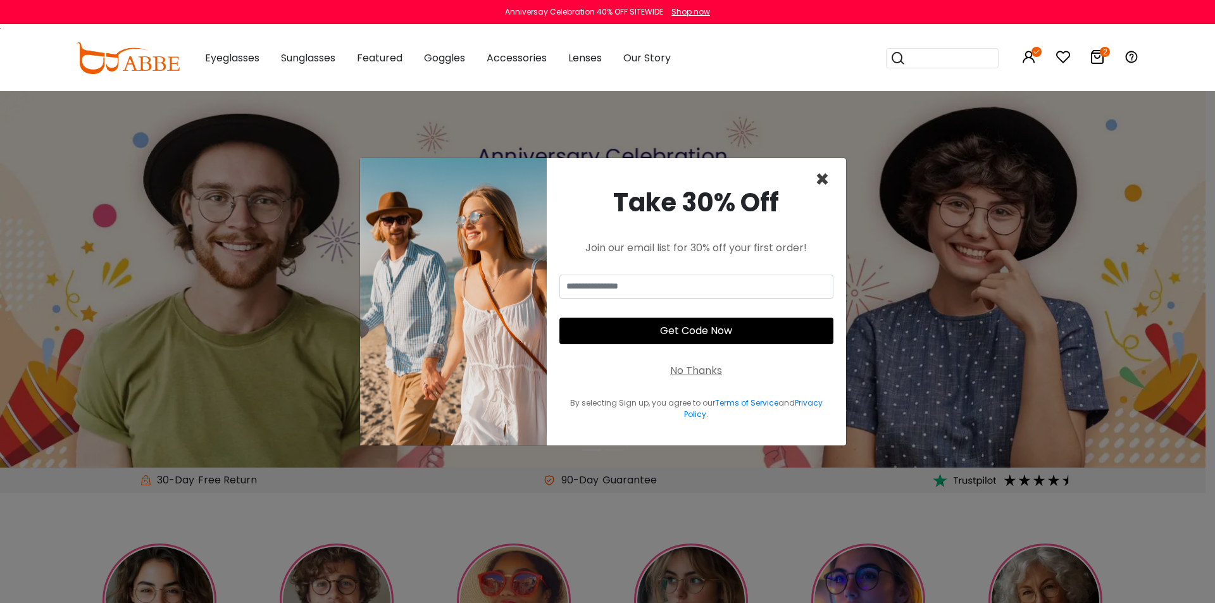
click at [820, 182] on span "×" at bounding box center [822, 179] width 15 height 32
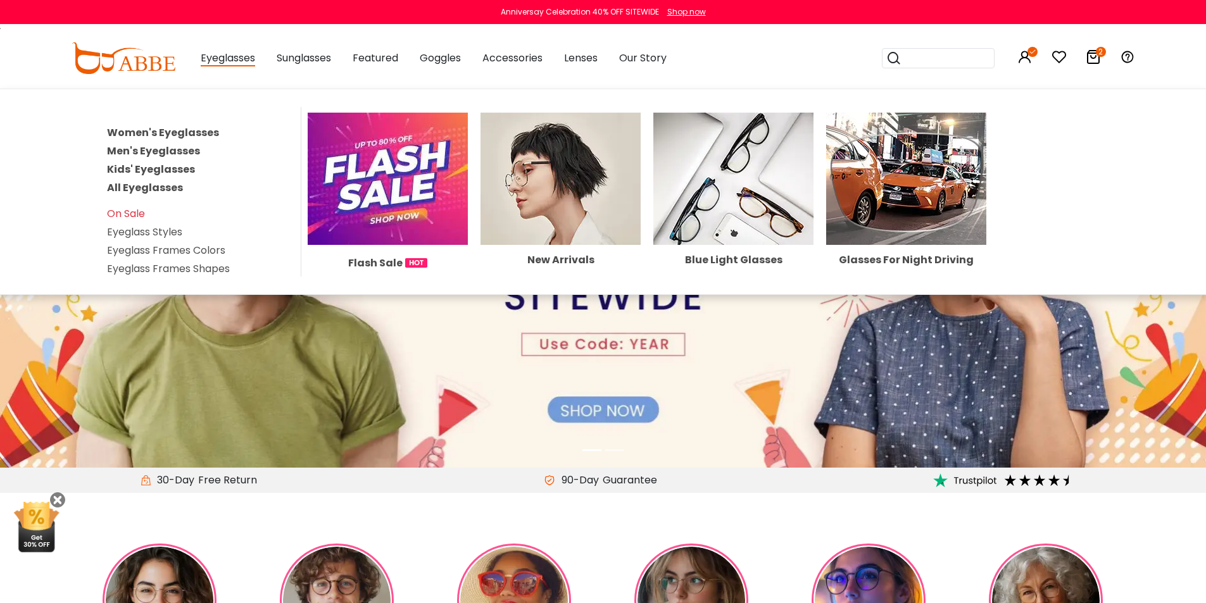
click at [175, 134] on link "Women's Eyeglasses" at bounding box center [163, 132] width 112 height 15
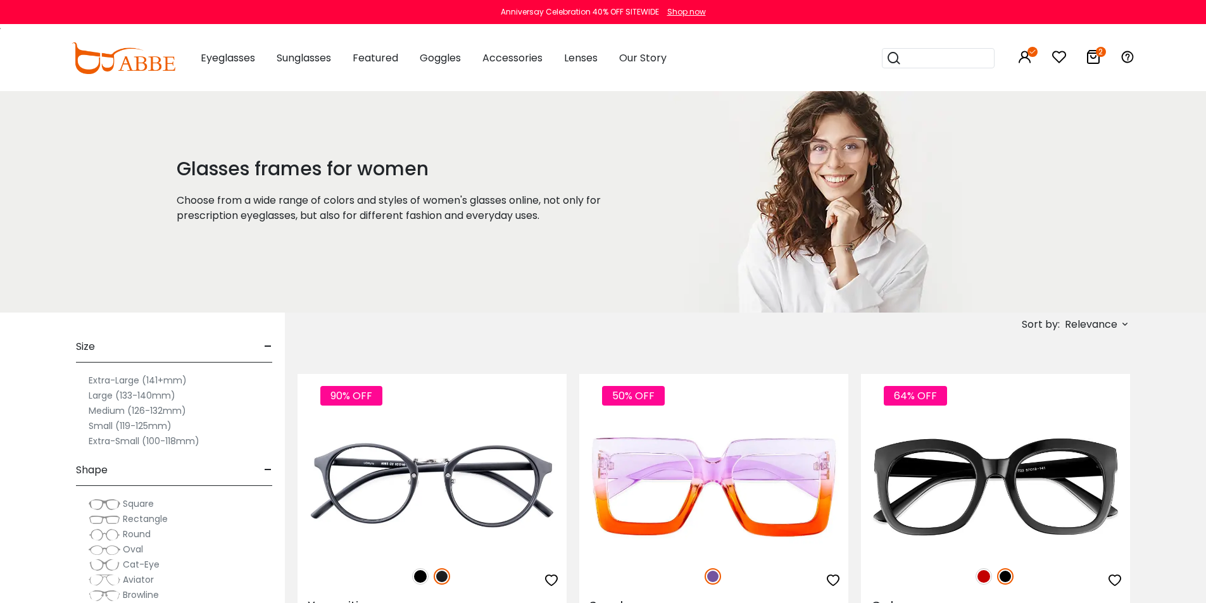
click at [1113, 332] on span "Relevance" at bounding box center [1090, 324] width 53 height 23
click at [1056, 410] on label "Prices Low To High" at bounding box center [1077, 406] width 91 height 15
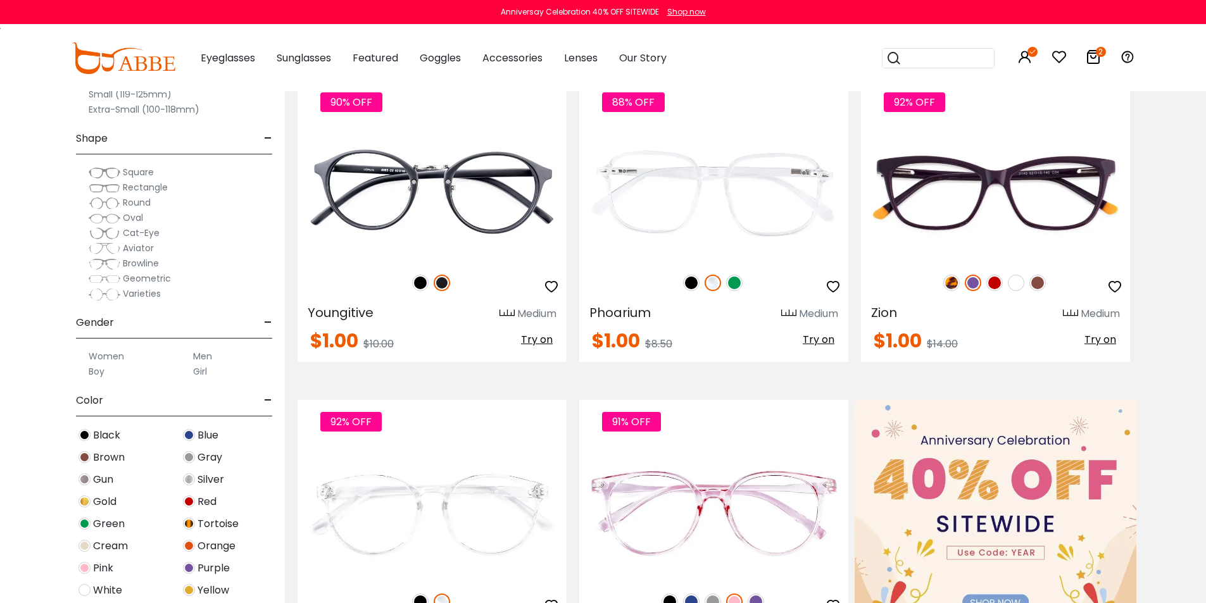
scroll to position [285, 0]
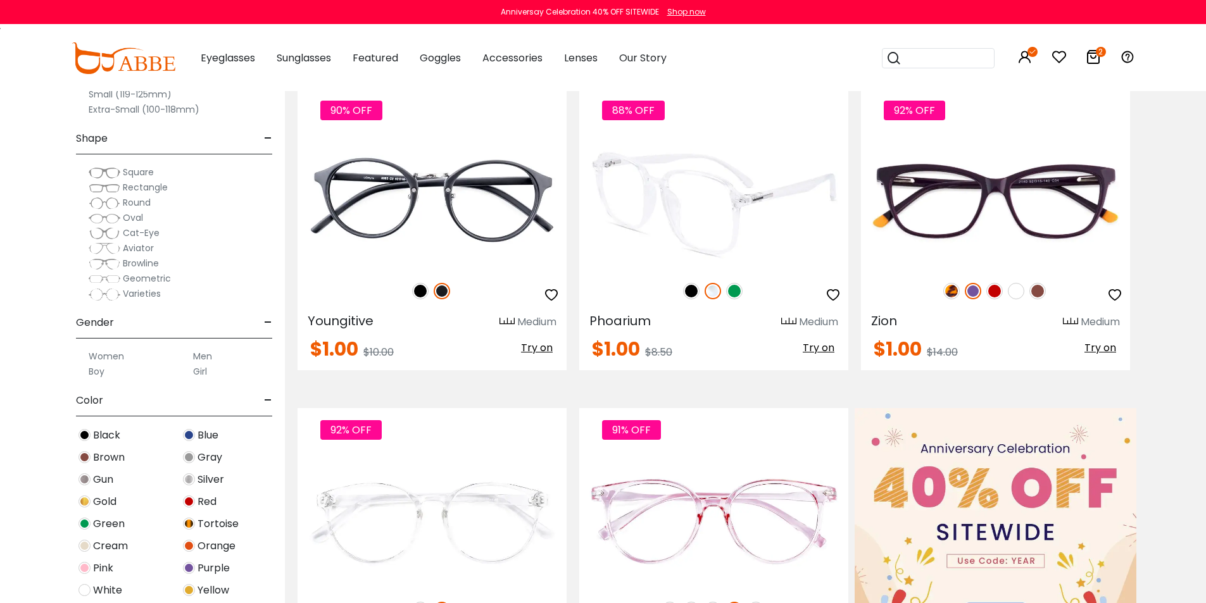
click at [682, 209] on img at bounding box center [713, 201] width 269 height 135
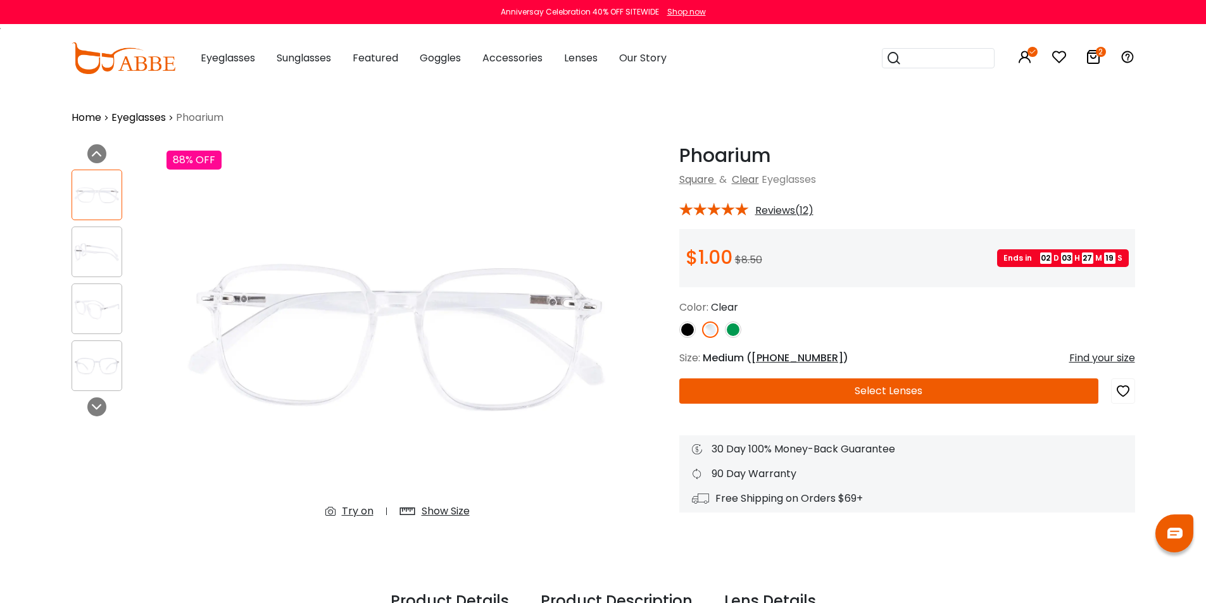
click at [944, 392] on button "Select Lenses" at bounding box center [888, 390] width 419 height 25
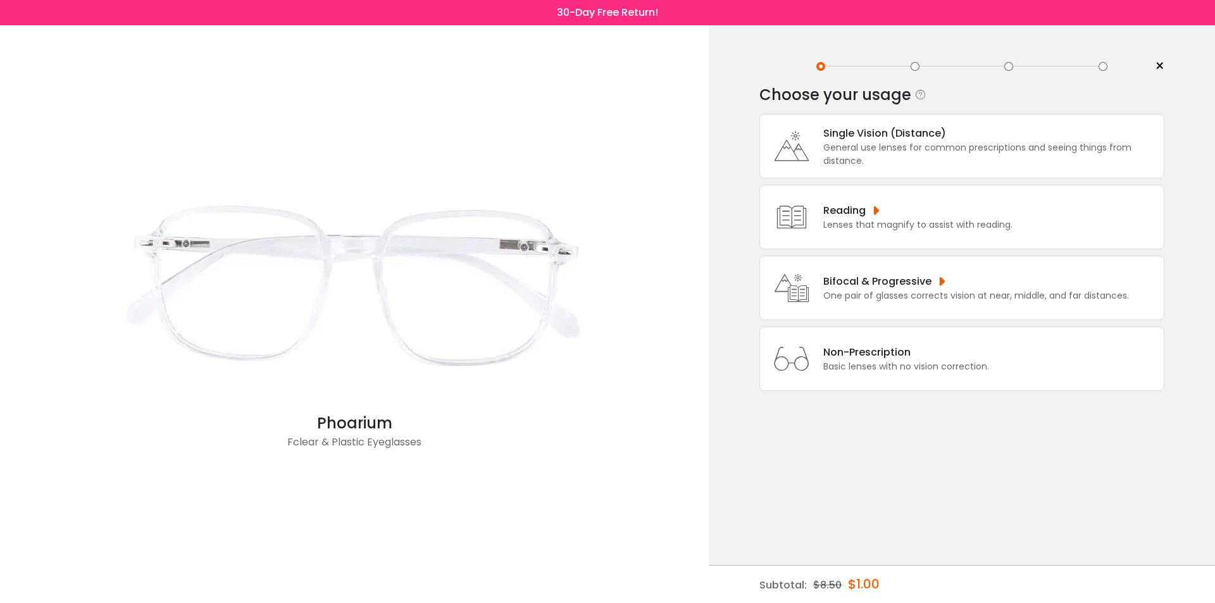
click at [848, 148] on div "General use lenses for common prescriptions and seeing things from distance." at bounding box center [990, 154] width 334 height 27
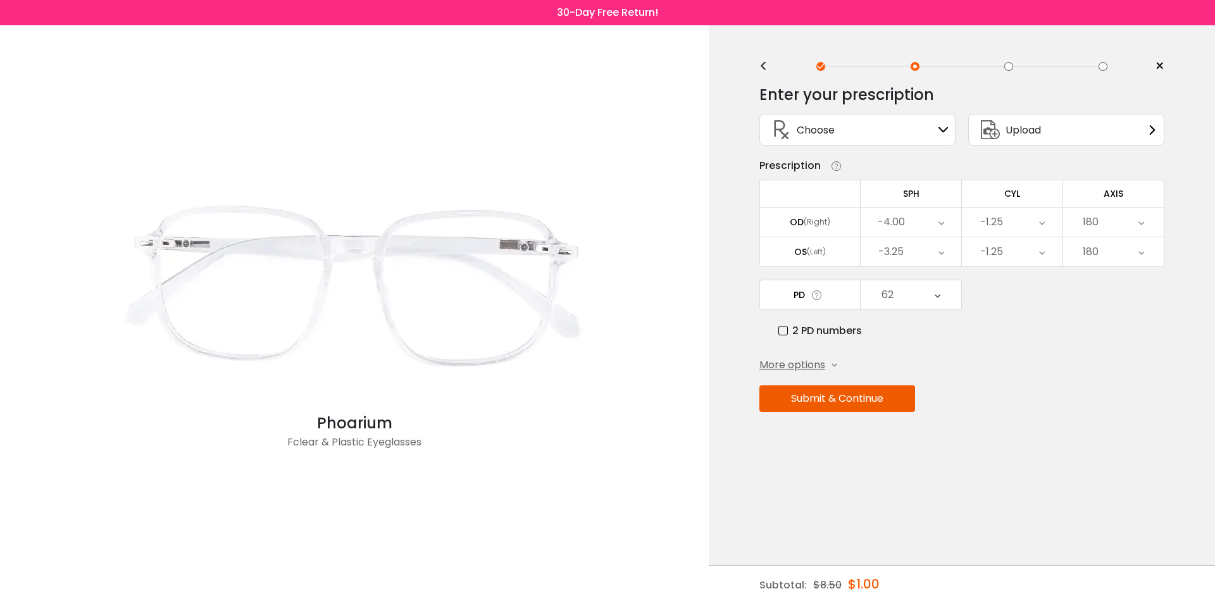
click at [895, 397] on button "Submit & Continue" at bounding box center [837, 398] width 156 height 27
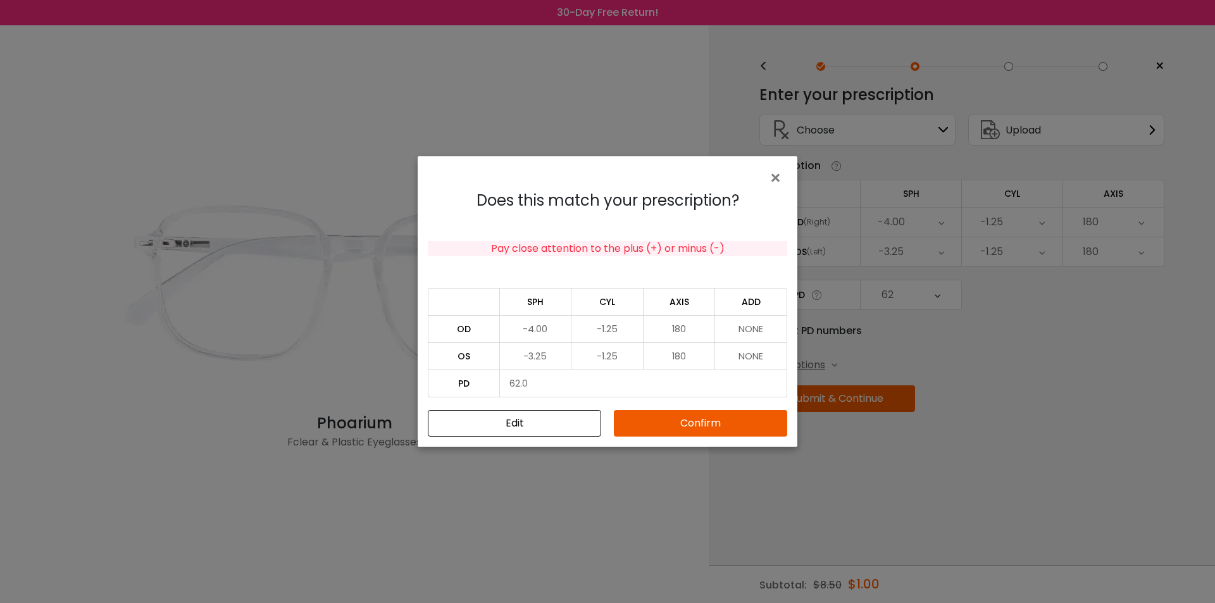
click at [713, 423] on button "Confirm" at bounding box center [700, 423] width 173 height 27
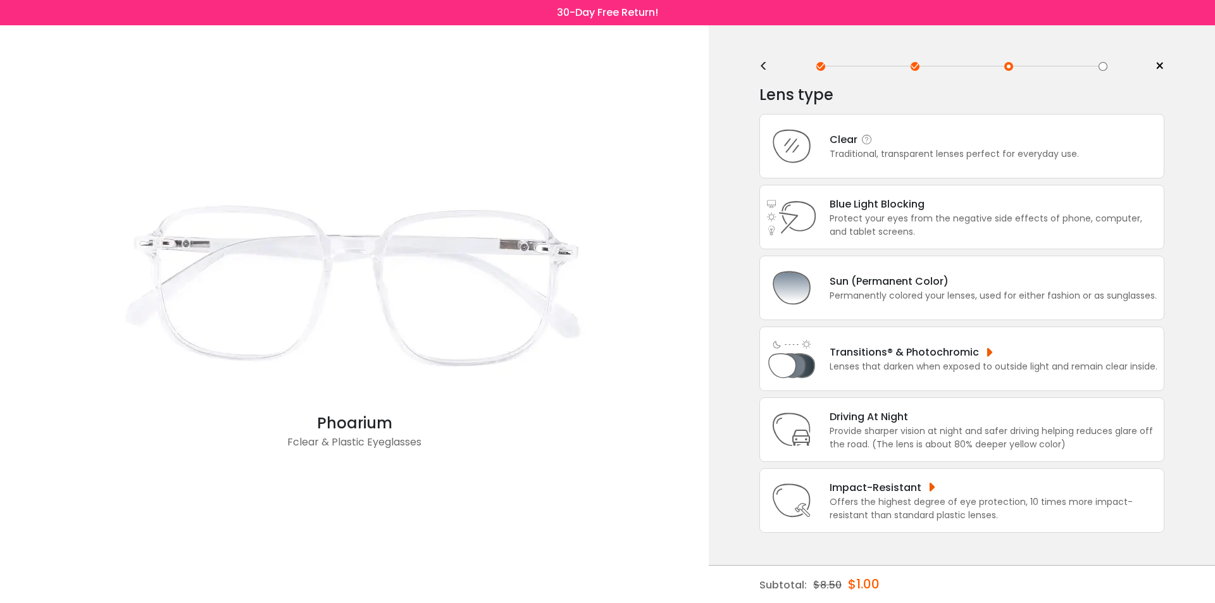
click at [799, 143] on icon at bounding box center [791, 146] width 51 height 51
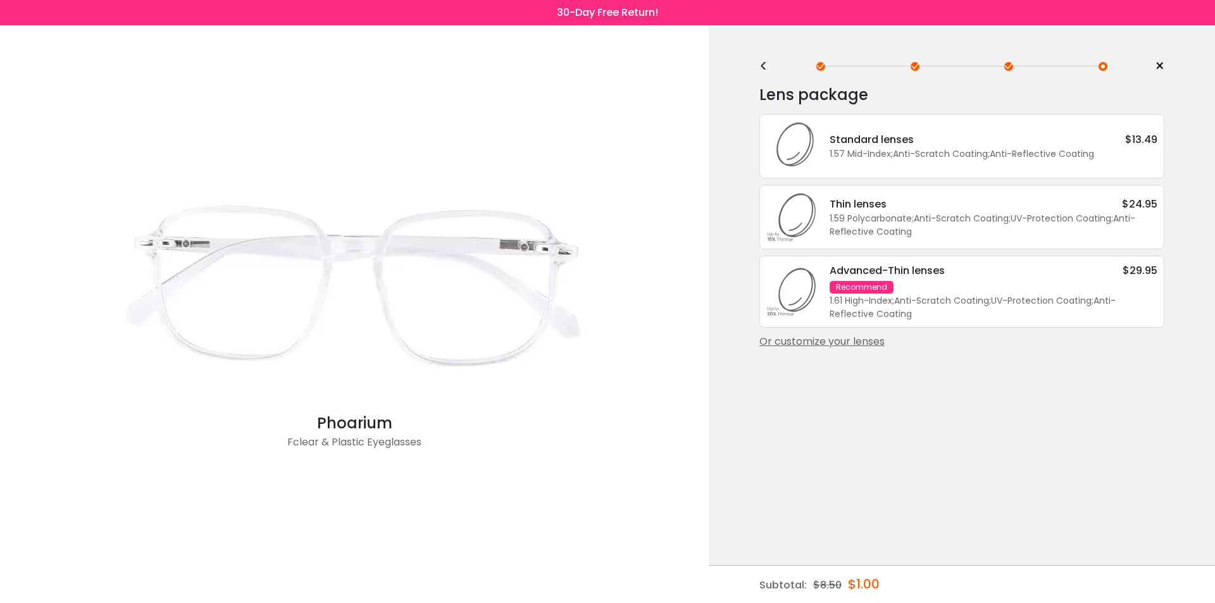
click at [870, 140] on div "Standard lenses" at bounding box center [872, 140] width 84 height 16
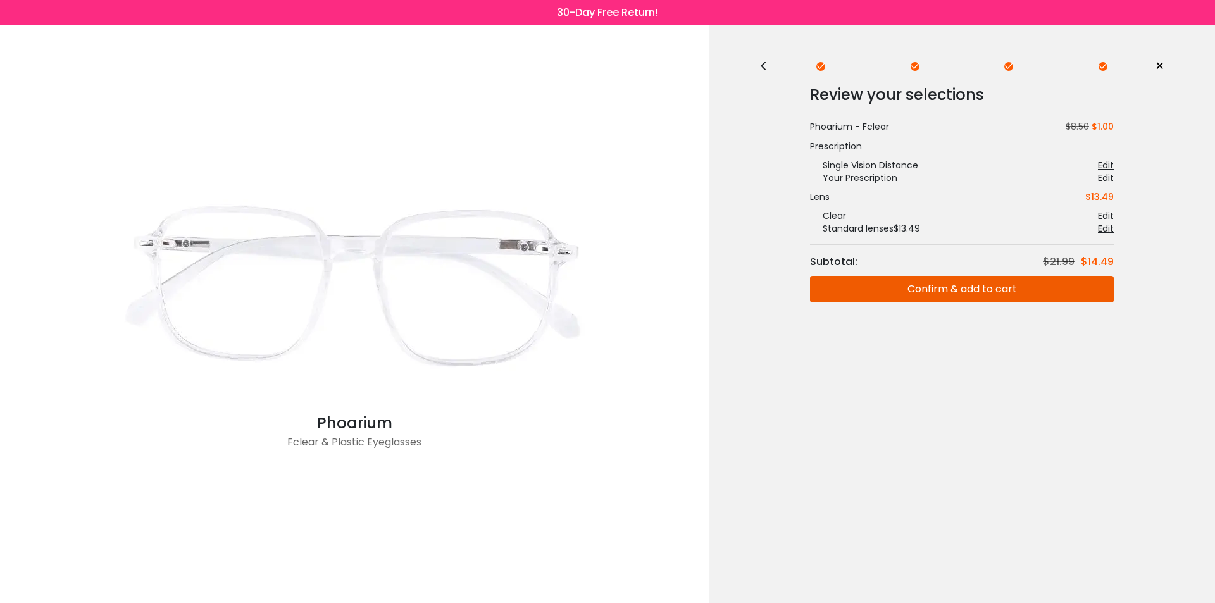
click at [988, 281] on button "Confirm & add to cart" at bounding box center [962, 289] width 304 height 27
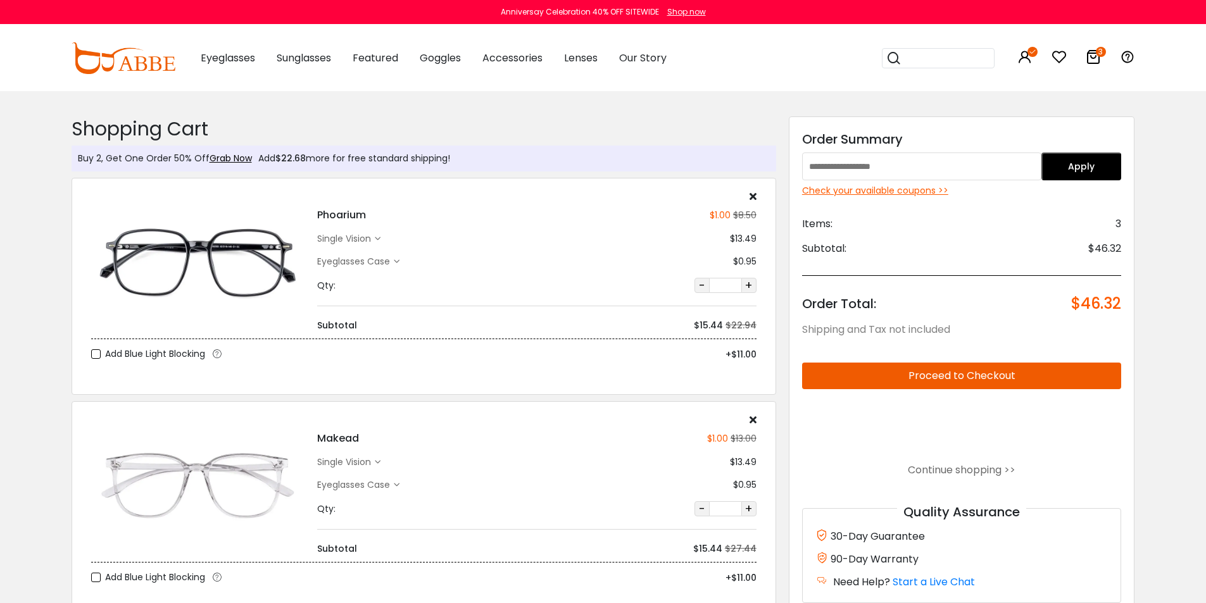
scroll to position [13, 0]
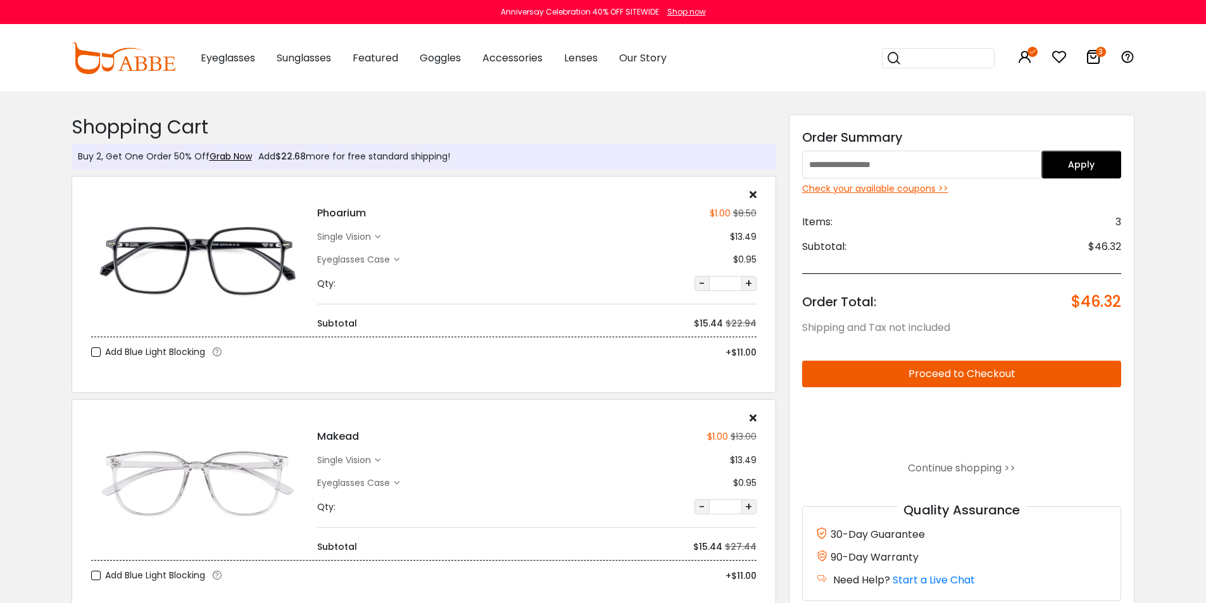
click at [99, 353] on label "Add Blue Light Blocking" at bounding box center [148, 352] width 114 height 16
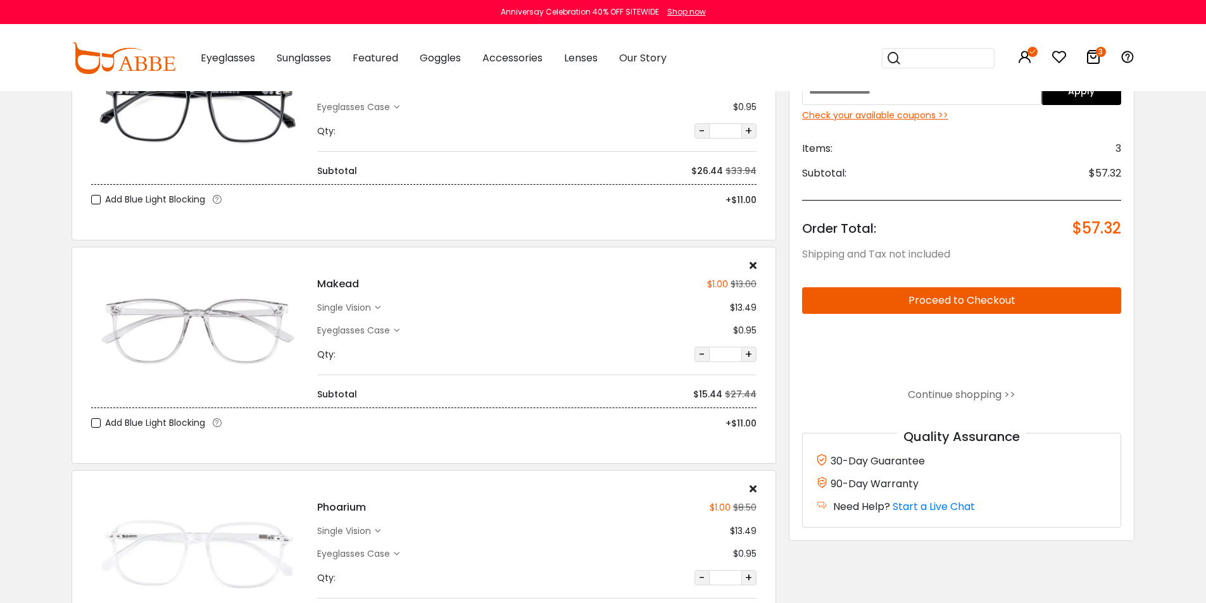
scroll to position [162, 0]
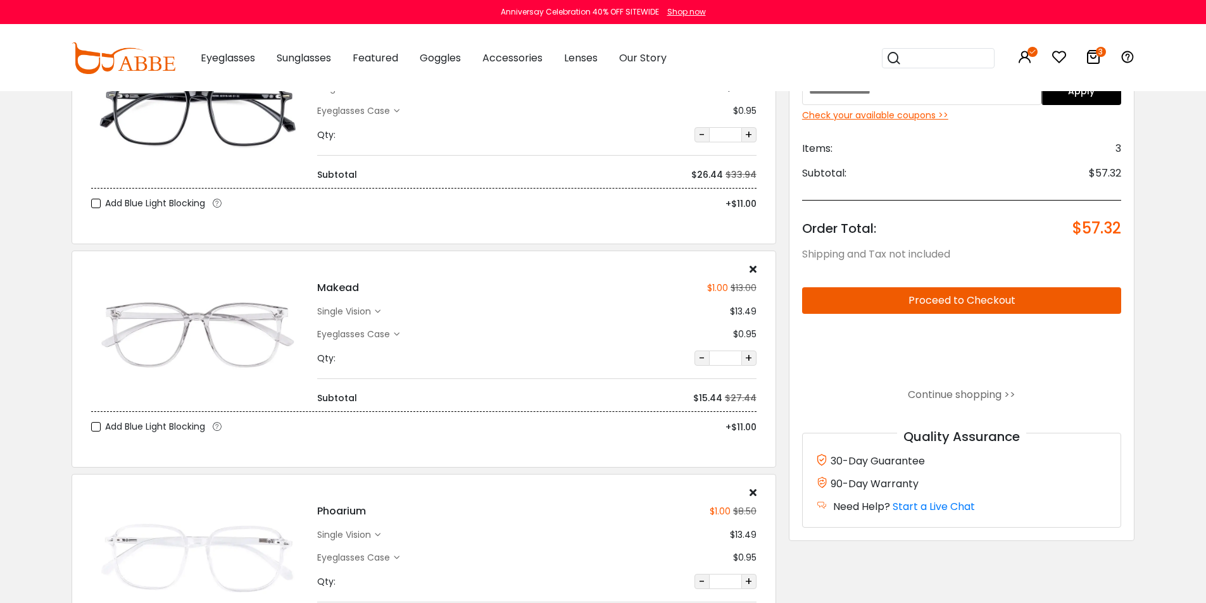
click at [97, 208] on label "Add Blue Light Blocking" at bounding box center [148, 204] width 114 height 16
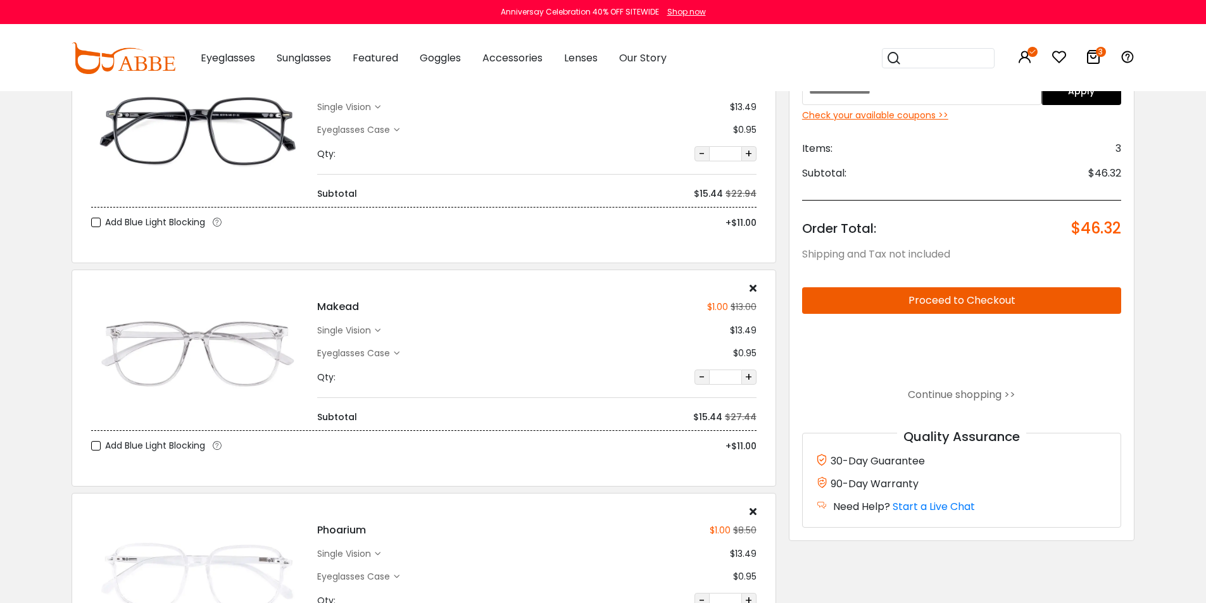
scroll to position [154, 0]
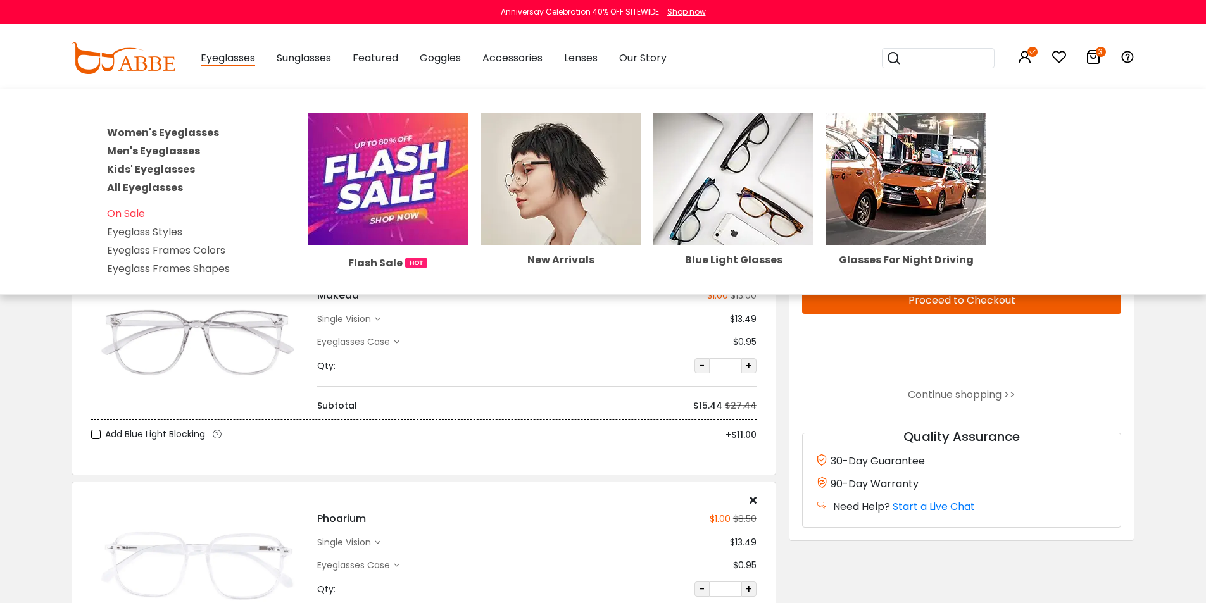
click at [215, 64] on span "Eyeglasses" at bounding box center [228, 59] width 54 height 16
click at [177, 134] on link "Women's Eyeglasses" at bounding box center [163, 132] width 112 height 15
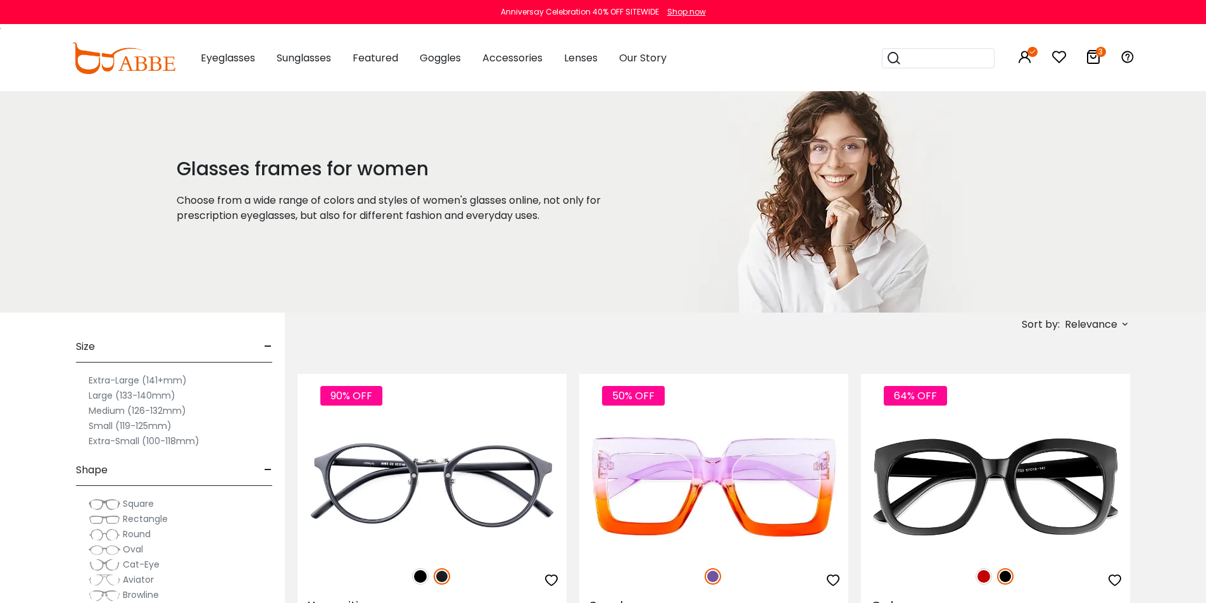
click at [1106, 330] on span "Relevance" at bounding box center [1090, 324] width 53 height 23
click at [1086, 404] on label "Prices Low To High" at bounding box center [1077, 406] width 91 height 15
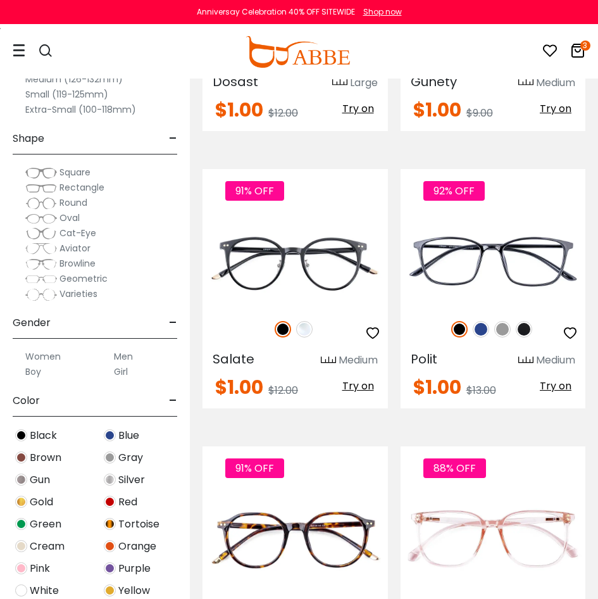
scroll to position [2787, 0]
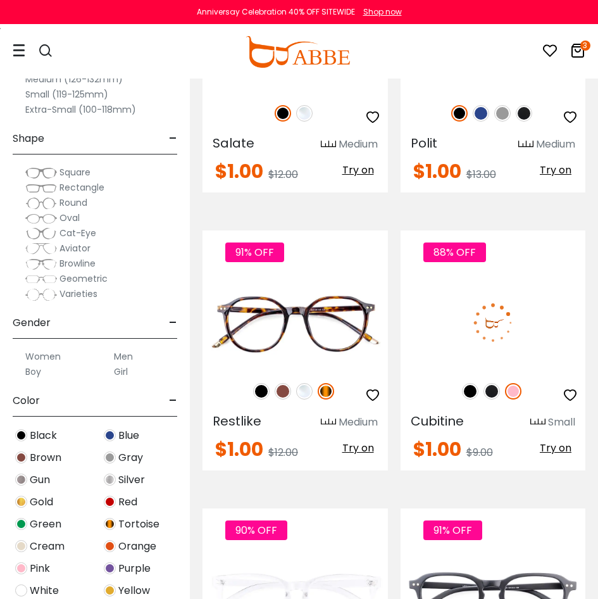
click at [490, 387] on img at bounding box center [492, 391] width 16 height 16
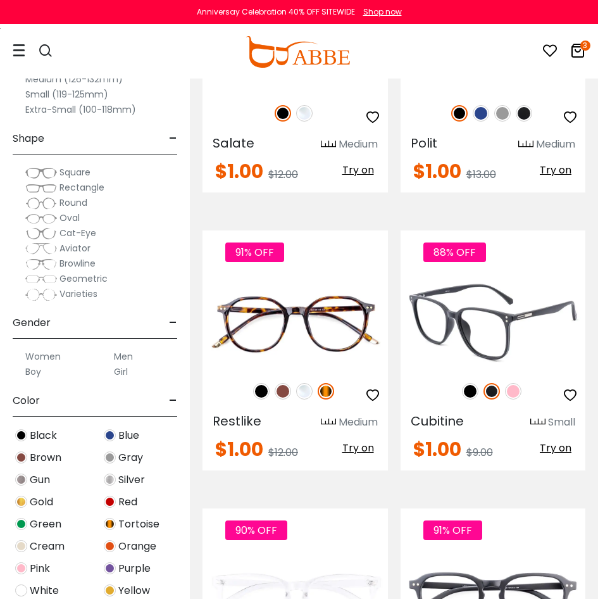
click at [471, 389] on img at bounding box center [470, 391] width 16 height 16
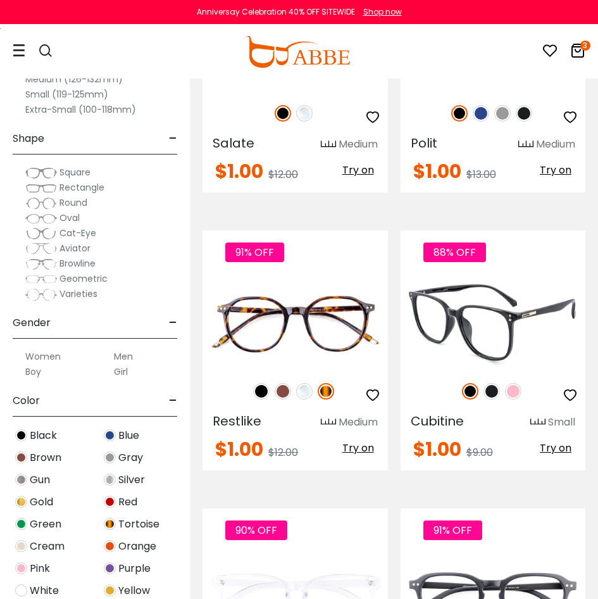
click at [490, 389] on img at bounding box center [492, 391] width 16 height 16
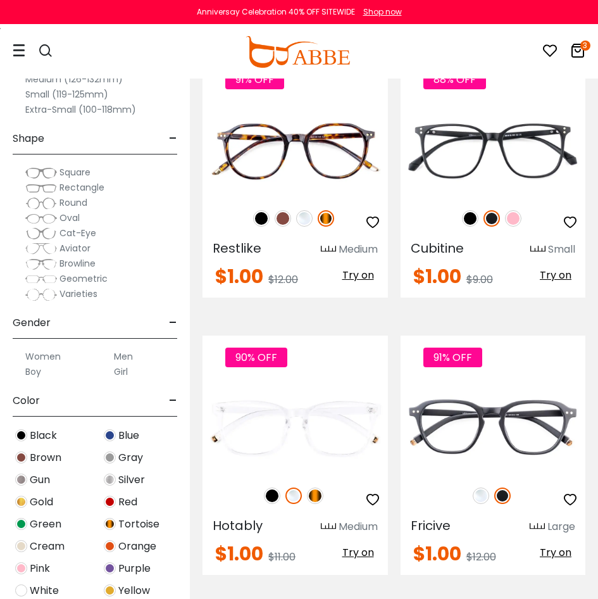
scroll to position [2971, 0]
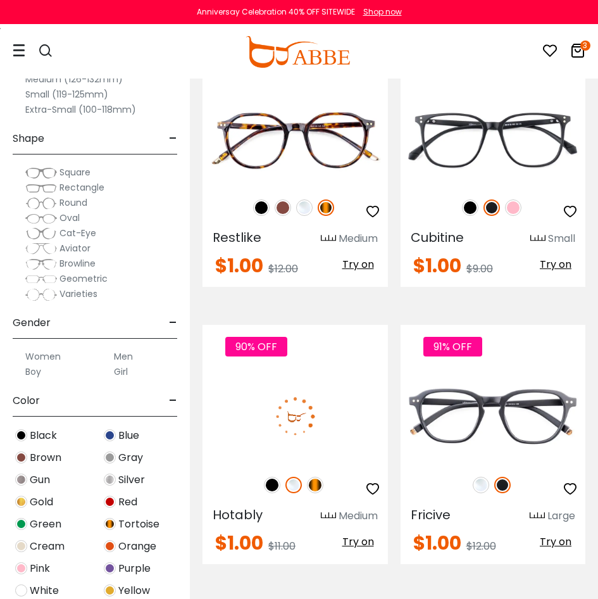
click at [267, 490] on img at bounding box center [272, 485] width 16 height 16
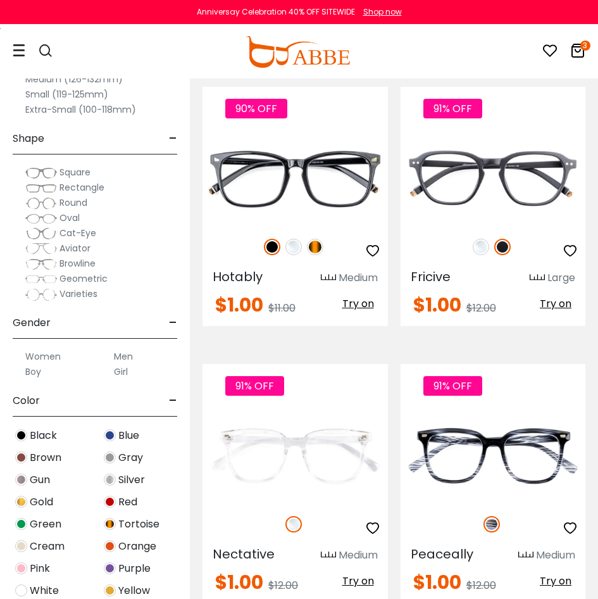
scroll to position [3219, 0]
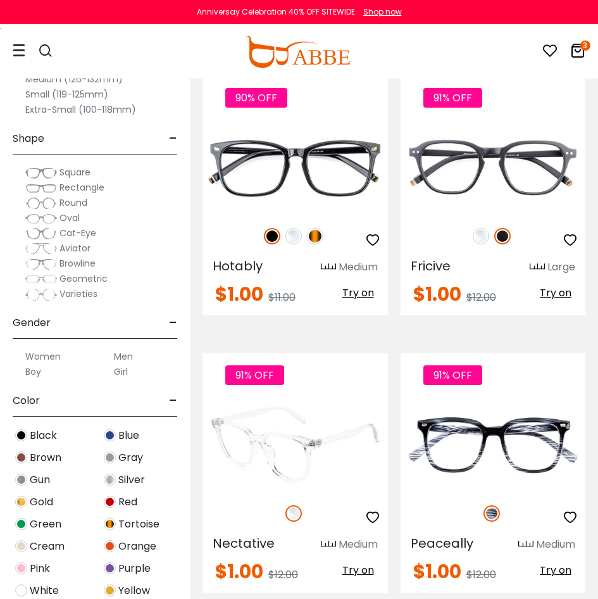
click at [323, 467] on img at bounding box center [295, 445] width 185 height 92
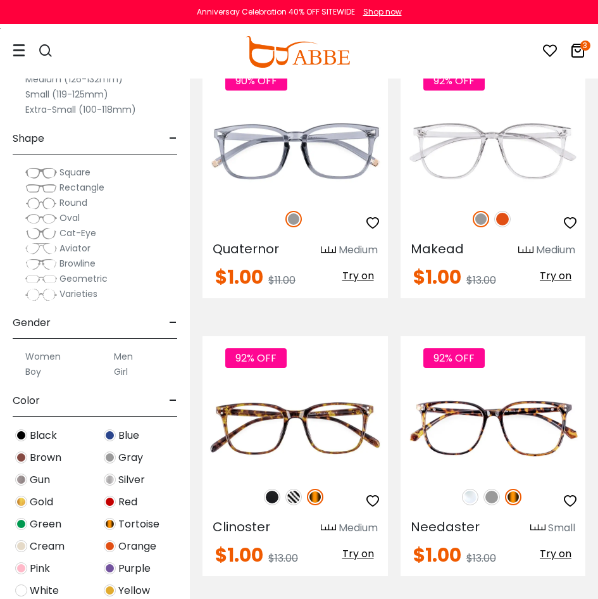
scroll to position [3789, 0]
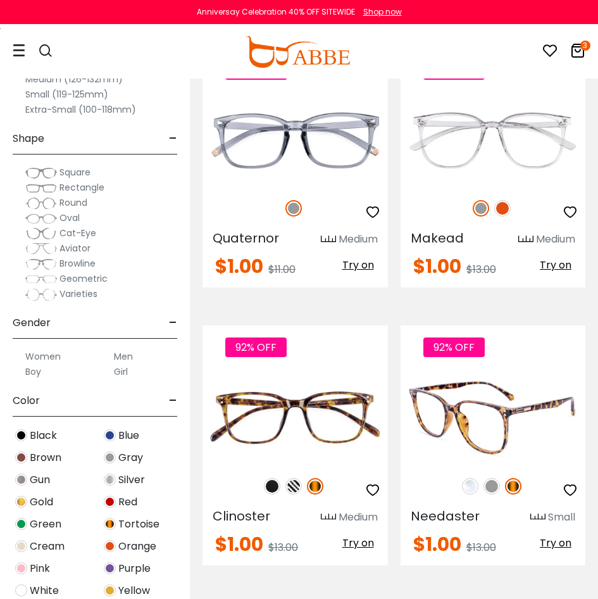
click at [469, 485] on img at bounding box center [470, 486] width 16 height 16
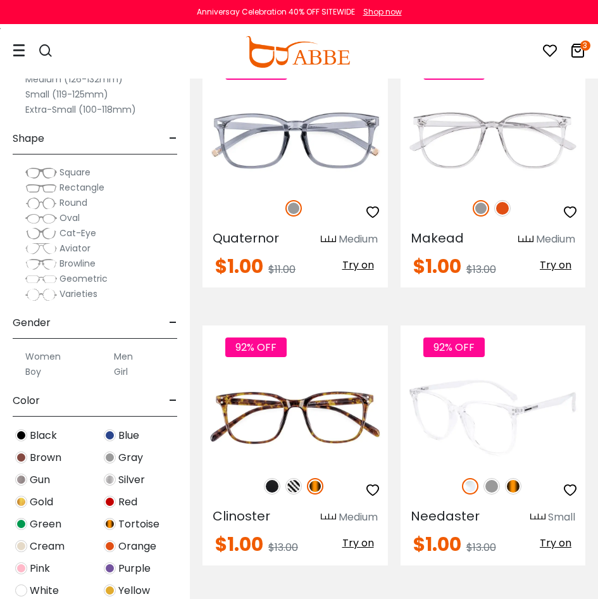
click at [477, 430] on img at bounding box center [493, 417] width 185 height 92
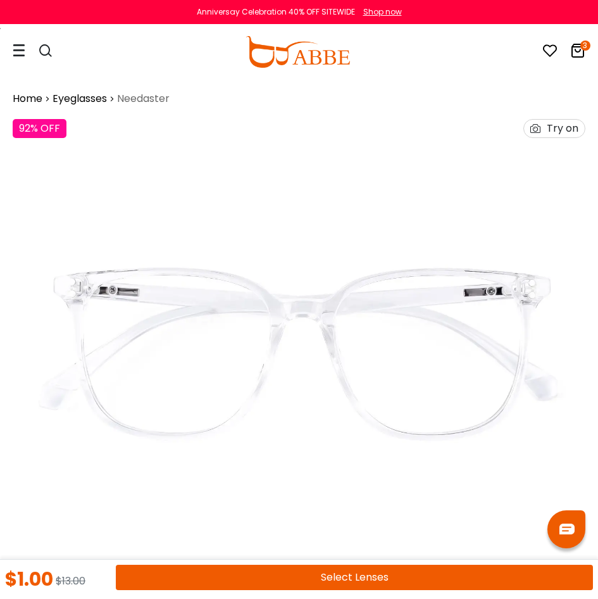
click at [345, 575] on button "Select Lenses" at bounding box center [354, 577] width 477 height 25
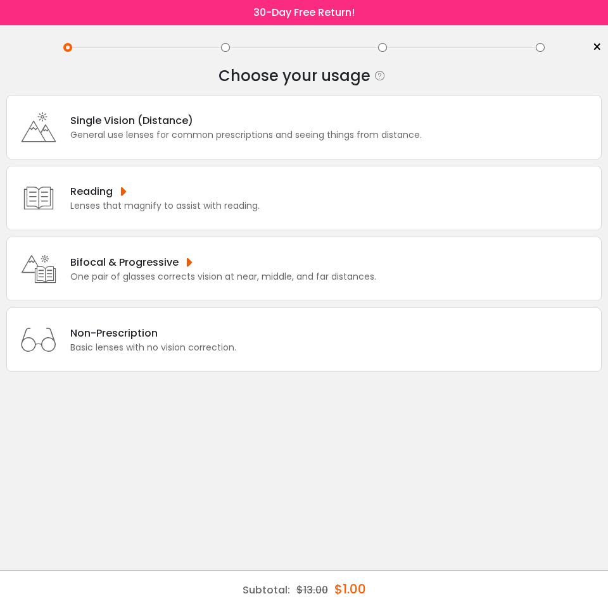
click at [99, 117] on div "Single Vision (Distance)" at bounding box center [245, 121] width 351 height 16
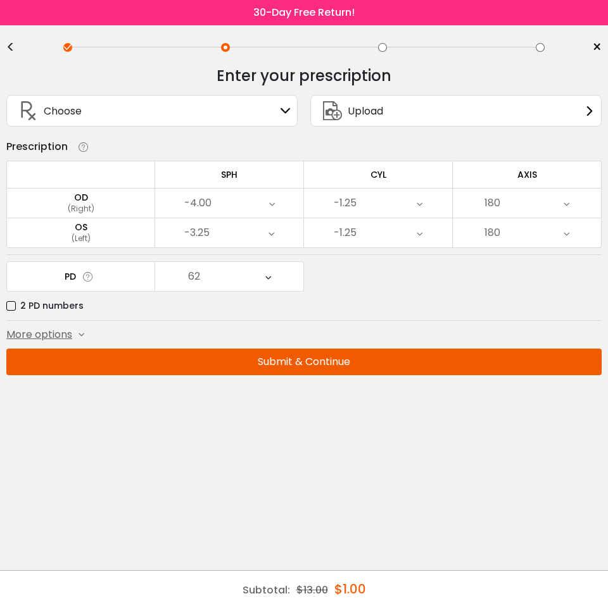
click at [272, 363] on button "Submit & Continue" at bounding box center [303, 362] width 595 height 27
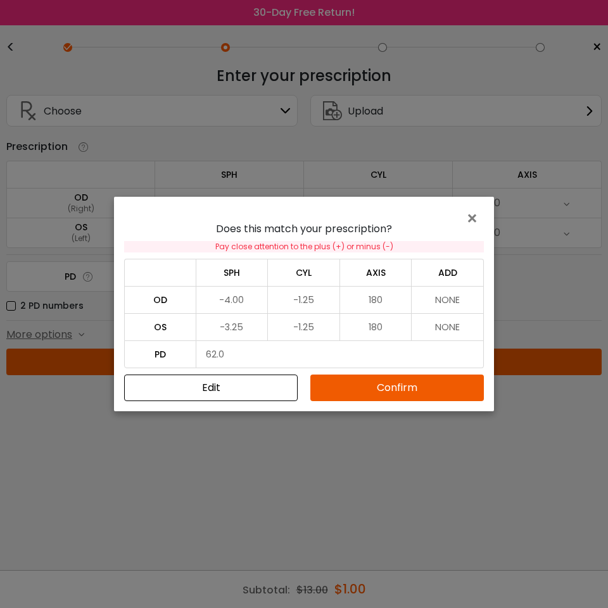
click at [362, 383] on button "Confirm" at bounding box center [396, 388] width 173 height 27
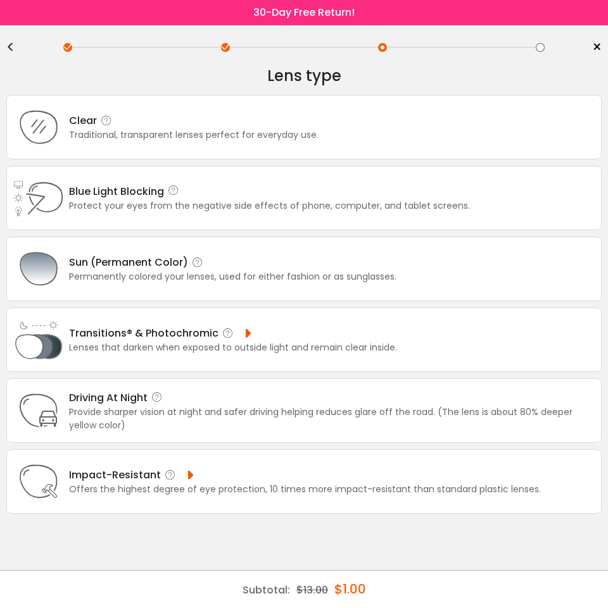
click at [70, 128] on div "Traditional, transparent lenses perfect for everyday use." at bounding box center [193, 134] width 249 height 13
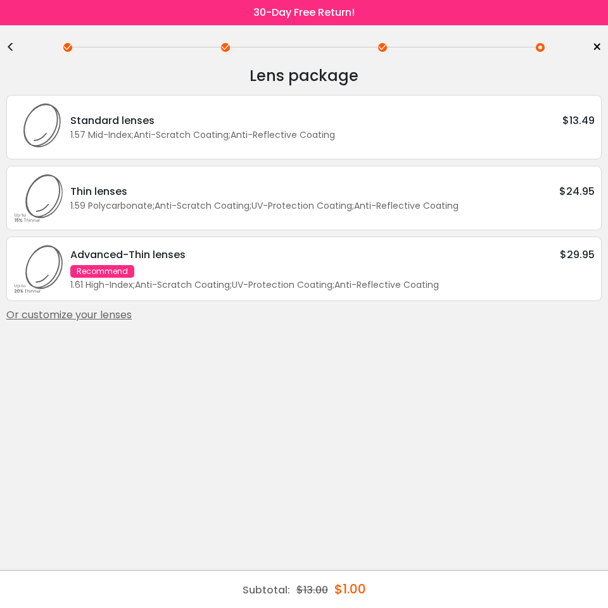
click at [253, 131] on div "1.57 Mid-Index ; Anti-Scratch Coating ; Anti-Reflective Coating ;" at bounding box center [332, 134] width 524 height 13
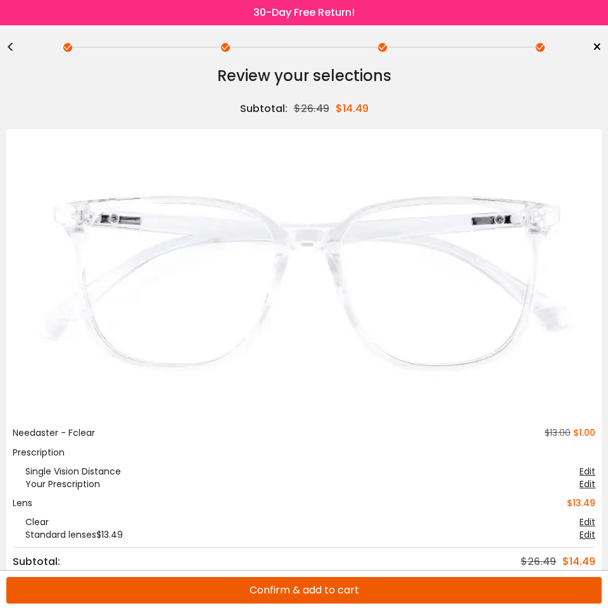
click at [417, 591] on button "Confirm & add to cart" at bounding box center [303, 590] width 595 height 27
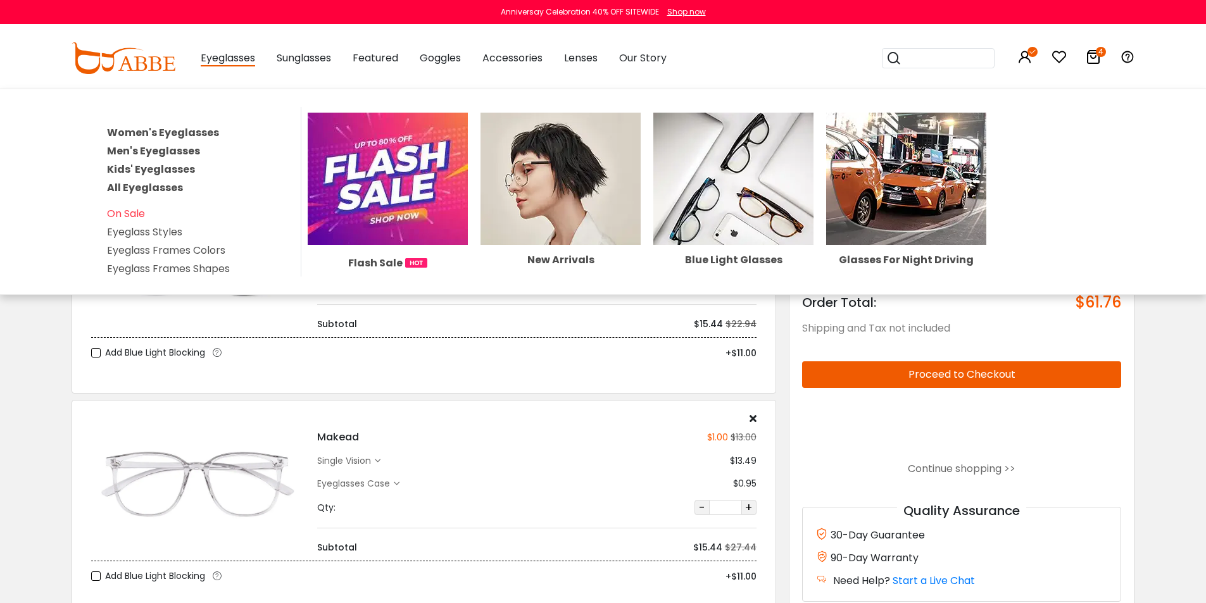
click at [232, 63] on span "Eyeglasses" at bounding box center [228, 59] width 54 height 16
click at [228, 51] on span "Eyeglasses" at bounding box center [228, 59] width 54 height 16
click at [156, 136] on link "Women's Eyeglasses" at bounding box center [163, 132] width 112 height 15
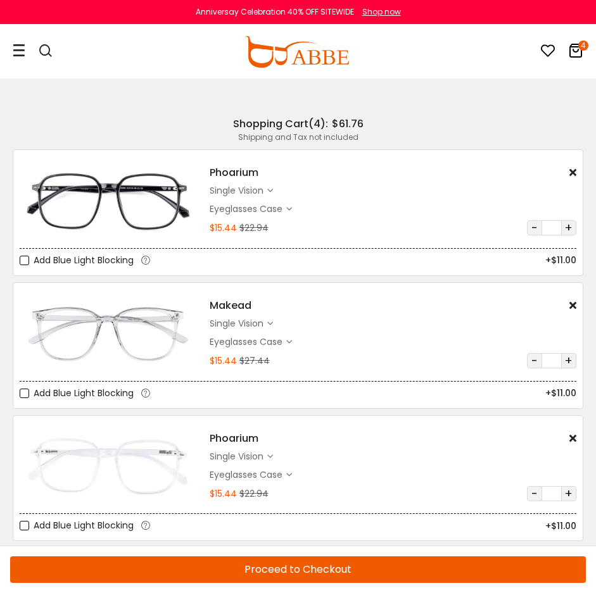
drag, startPoint x: 591, startPoint y: 92, endPoint x: 602, endPoint y: 111, distance: 22.1
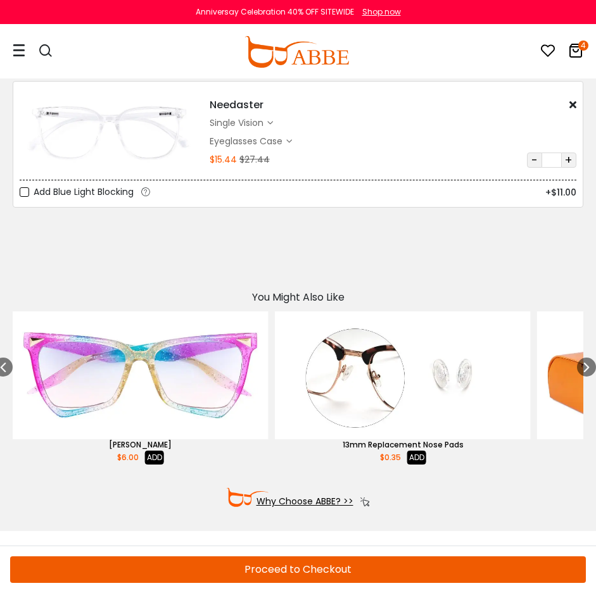
scroll to position [465, 0]
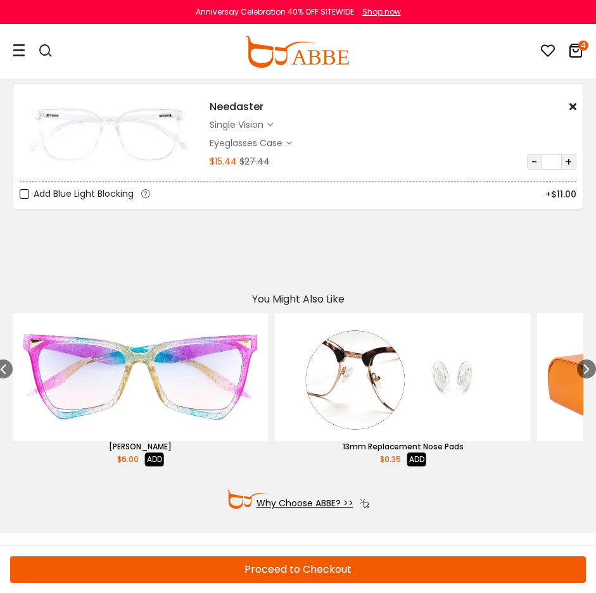
click at [309, 570] on button "Proceed to Checkout" at bounding box center [297, 569] width 575 height 27
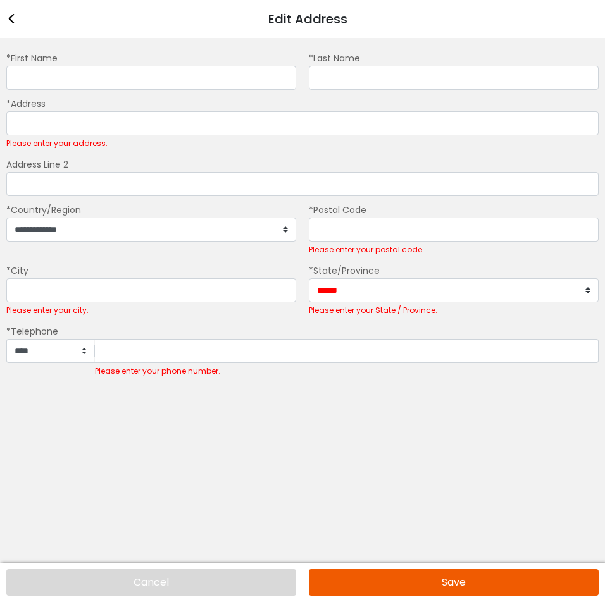
click at [158, 586] on button "Cancel" at bounding box center [151, 583] width 290 height 27
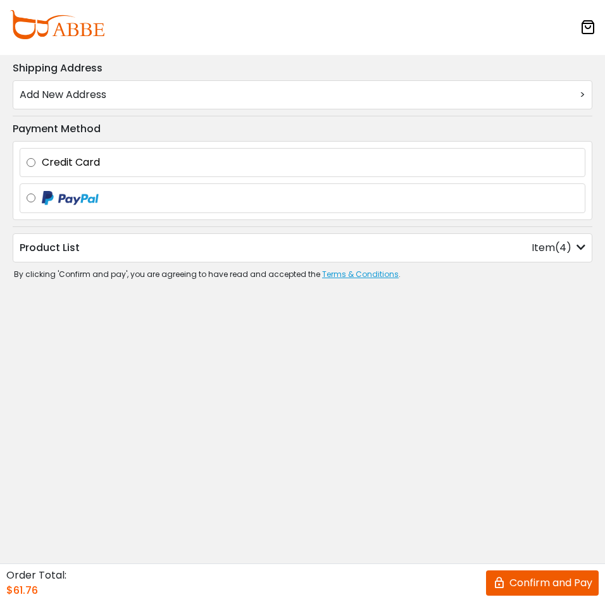
click at [61, 25] on img at bounding box center [56, 24] width 95 height 29
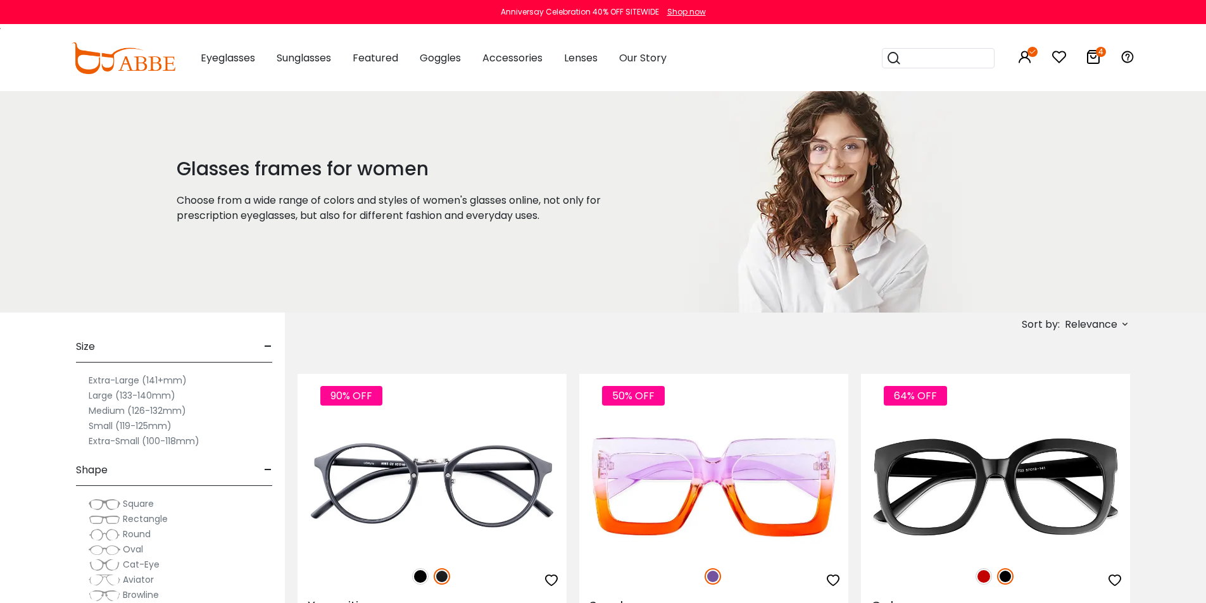
click at [1093, 318] on span "Relevance" at bounding box center [1090, 324] width 53 height 23
click at [1040, 406] on label "Prices Low To High" at bounding box center [1077, 406] width 91 height 15
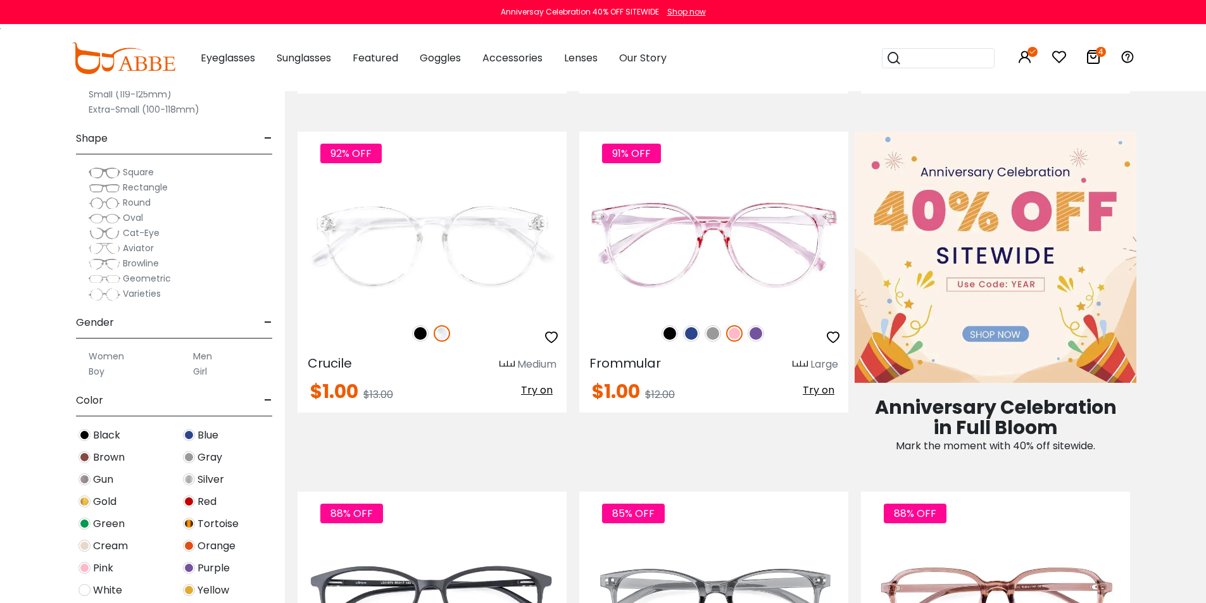
scroll to position [554, 0]
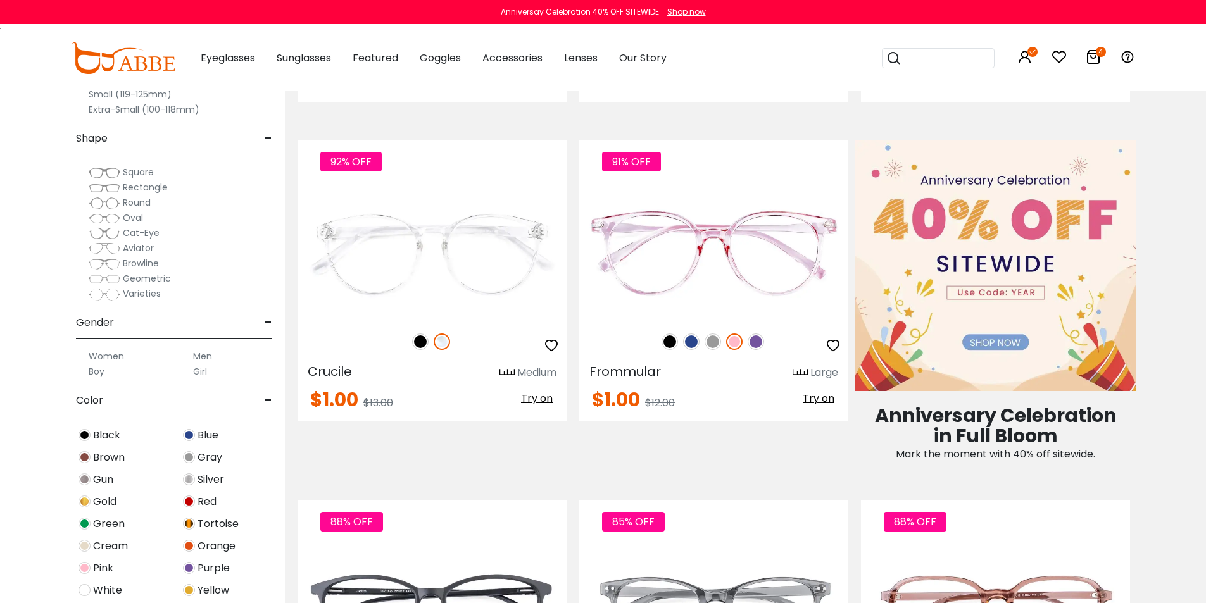
click at [104, 236] on img at bounding box center [105, 233] width 32 height 13
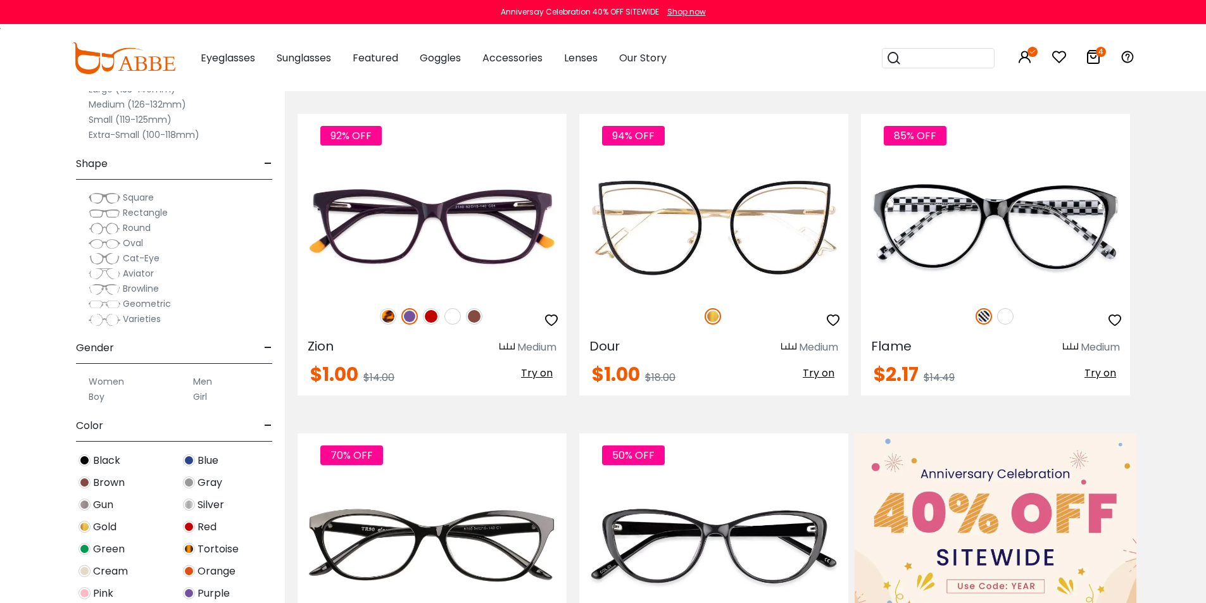
scroll to position [277, 0]
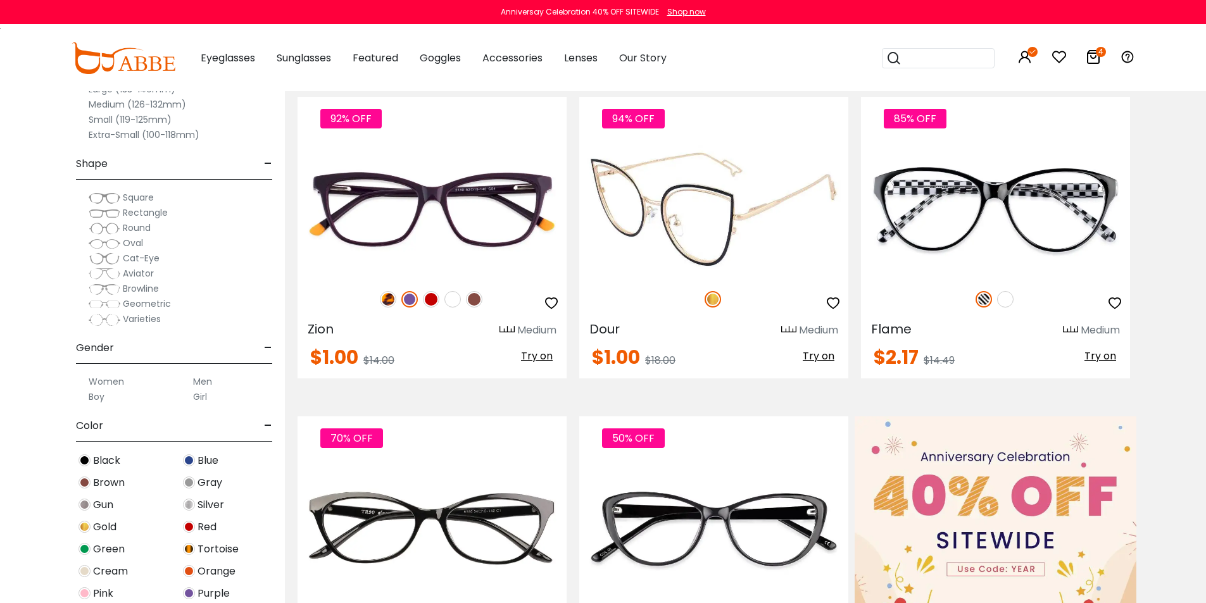
click at [707, 193] on img at bounding box center [713, 209] width 269 height 135
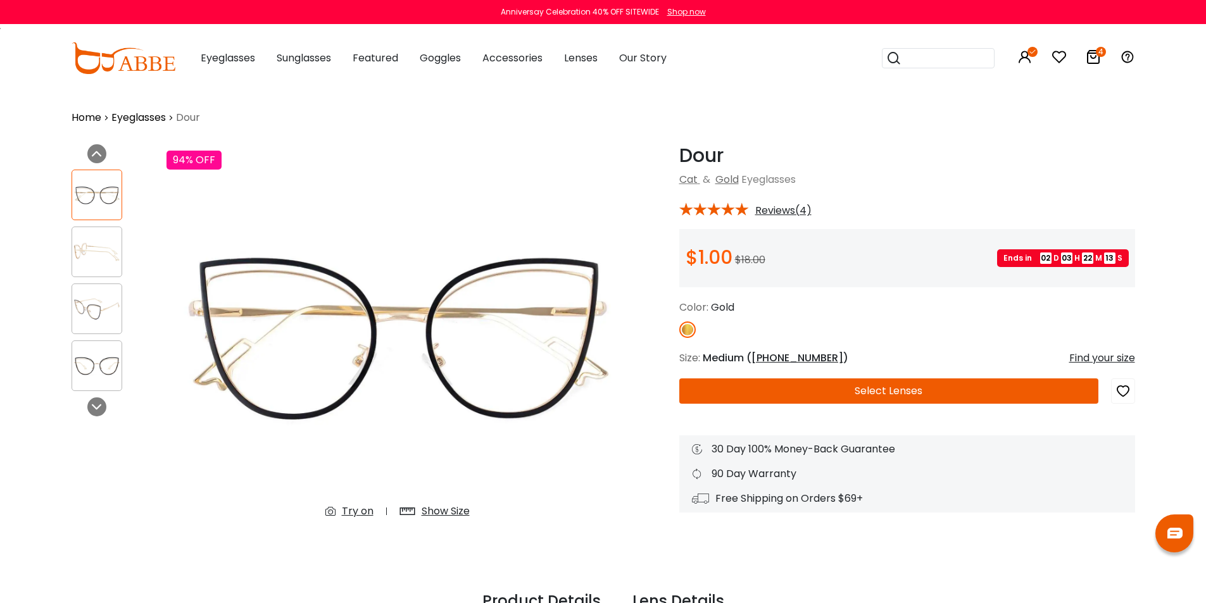
click at [892, 399] on button "Select Lenses" at bounding box center [888, 390] width 419 height 25
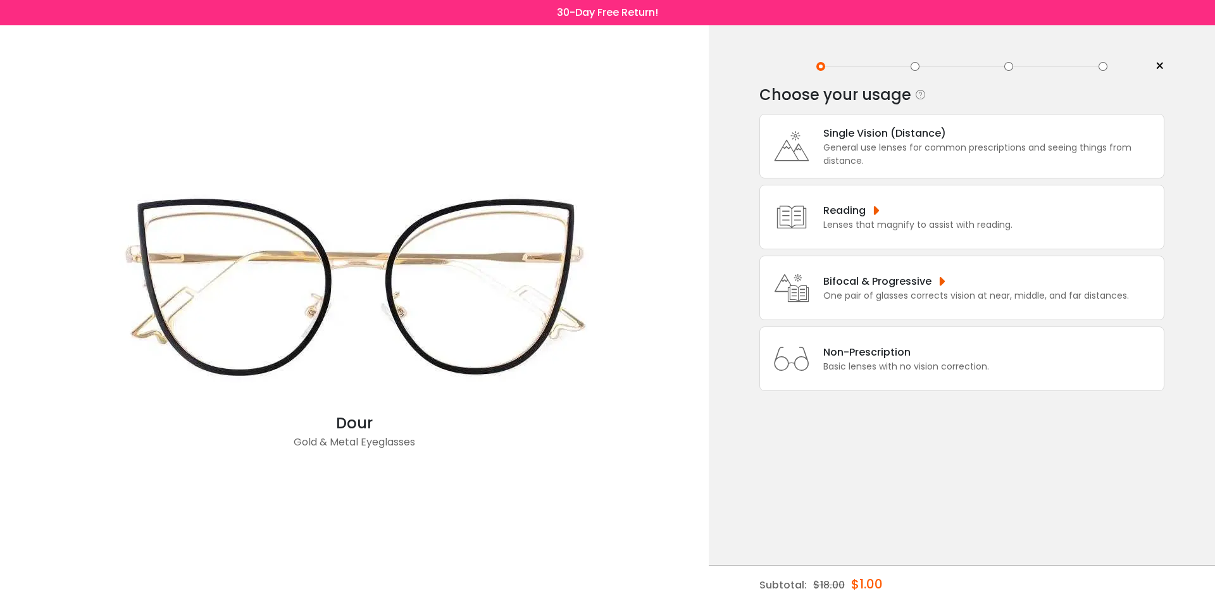
click at [832, 141] on div "General use lenses for common prescriptions and seeing things from distance." at bounding box center [990, 154] width 334 height 27
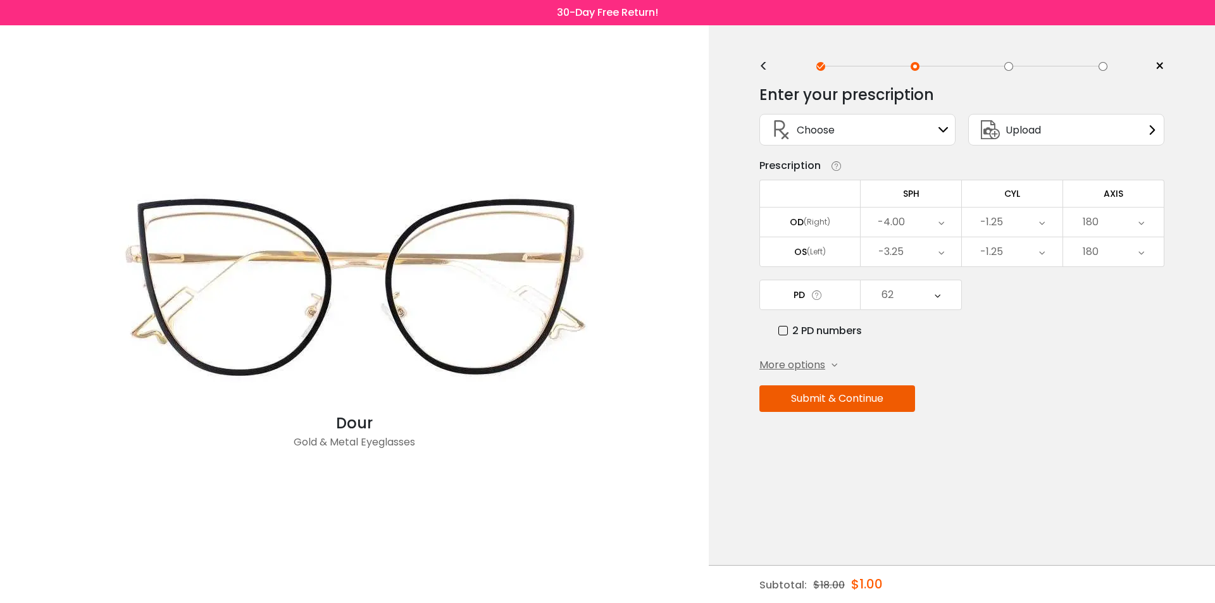
click at [924, 225] on div "-4.00" at bounding box center [911, 222] width 101 height 29
click at [916, 222] on div "-4.00" at bounding box center [911, 222] width 101 height 29
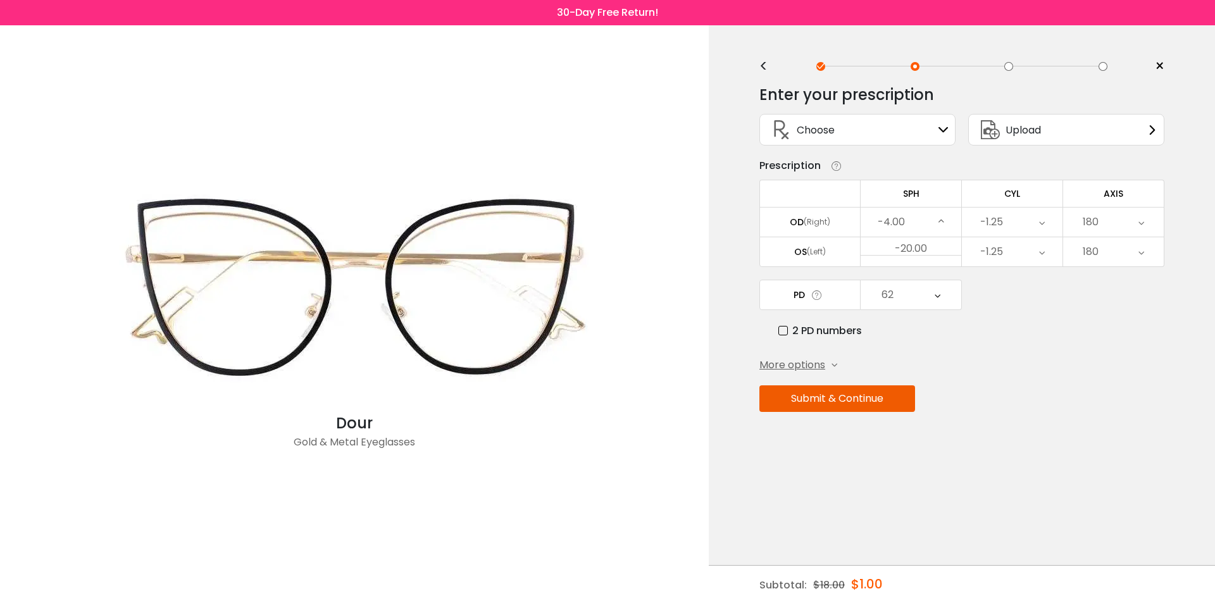
scroll to position [1376, 0]
click at [906, 399] on li "-3.25" at bounding box center [911, 399] width 101 height 23
click at [914, 219] on div "-3.25" at bounding box center [911, 222] width 101 height 29
click at [896, 394] on li "-2.50" at bounding box center [911, 399] width 101 height 23
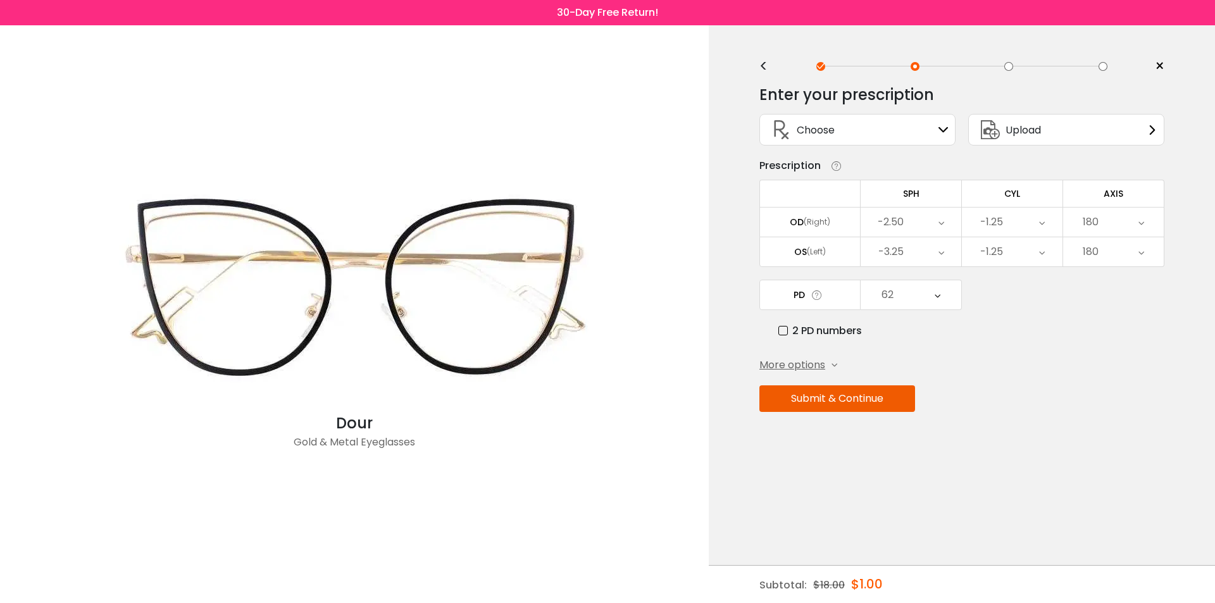
click at [908, 228] on div "-2.50" at bounding box center [911, 222] width 101 height 29
drag, startPoint x: 907, startPoint y: 382, endPoint x: 909, endPoint y: 358, distance: 23.6
click at [907, 382] on li "-2.00" at bounding box center [911, 376] width 101 height 23
click at [910, 218] on div "-2.00" at bounding box center [911, 222] width 101 height 29
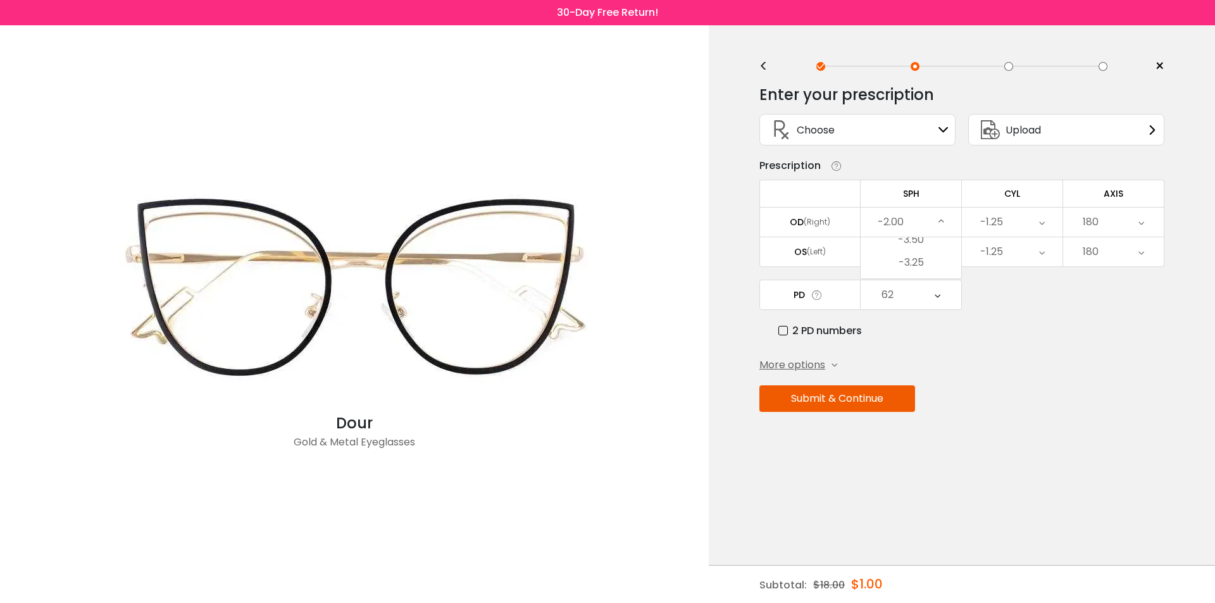
scroll to position [1558, 0]
click at [917, 392] on li "-1.25" at bounding box center [911, 399] width 101 height 23
click at [933, 219] on div "-1.25" at bounding box center [911, 222] width 101 height 29
click at [930, 396] on li "-0.50" at bounding box center [911, 399] width 101 height 23
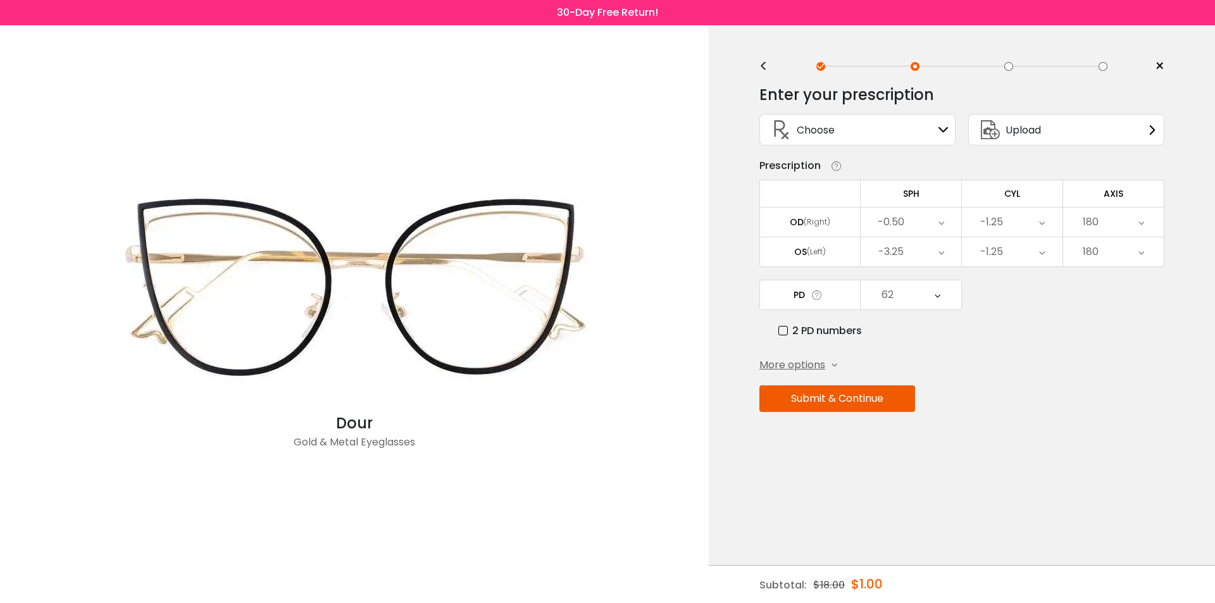
click at [928, 225] on div "-0.50" at bounding box center [911, 222] width 101 height 29
click at [925, 393] on li "Plano" at bounding box center [911, 399] width 101 height 23
click at [925, 227] on div "Plano" at bounding box center [911, 222] width 101 height 29
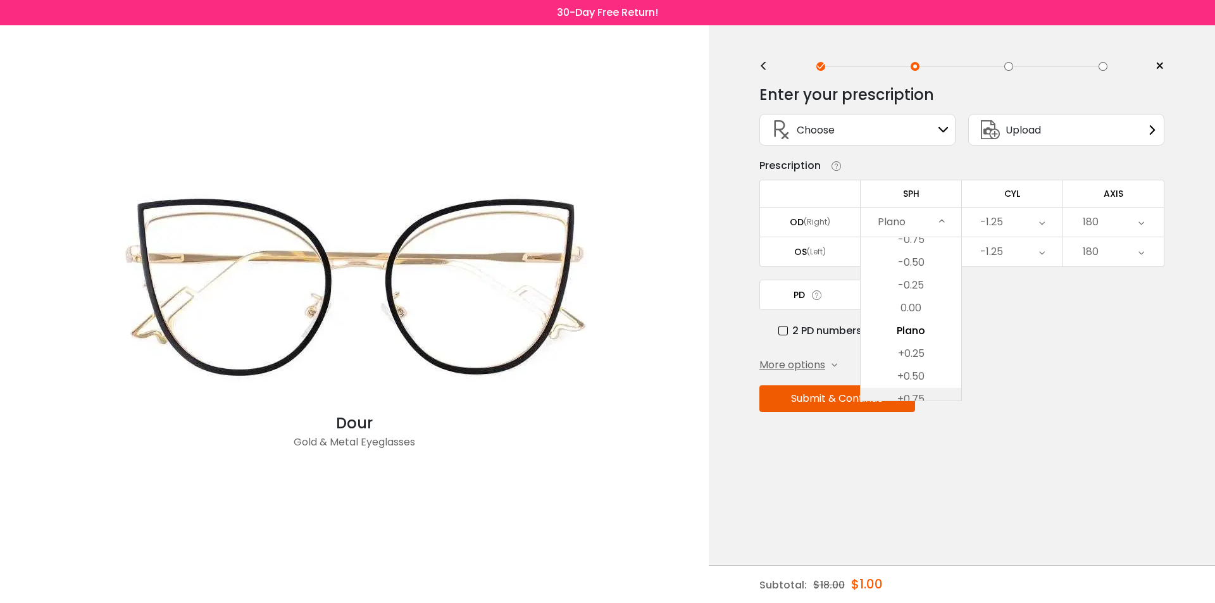
click at [929, 396] on li "+0.75" at bounding box center [911, 399] width 101 height 23
click at [927, 219] on div "+0.75" at bounding box center [911, 222] width 101 height 29
drag, startPoint x: 926, startPoint y: 354, endPoint x: 923, endPoint y: 339, distance: 15.4
click at [925, 354] on li "+1.00" at bounding box center [911, 353] width 101 height 23
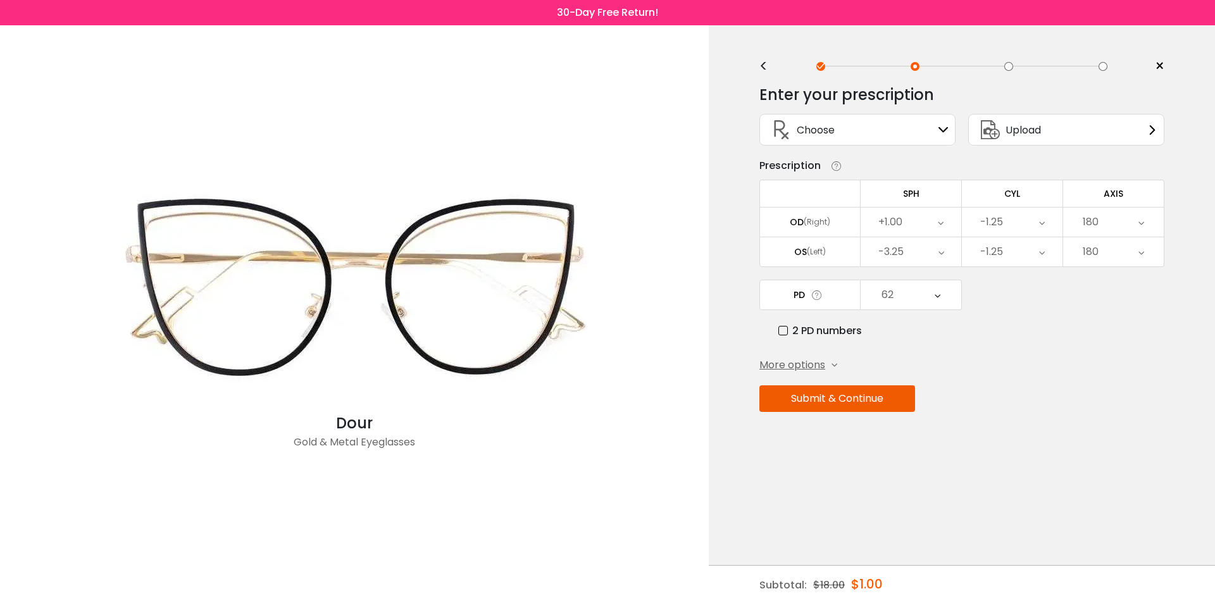
click at [936, 247] on div "-3.25" at bounding box center [911, 251] width 101 height 29
click at [927, 427] on li "-2.50" at bounding box center [911, 429] width 101 height 23
click at [934, 292] on div "62" at bounding box center [911, 294] width 101 height 29
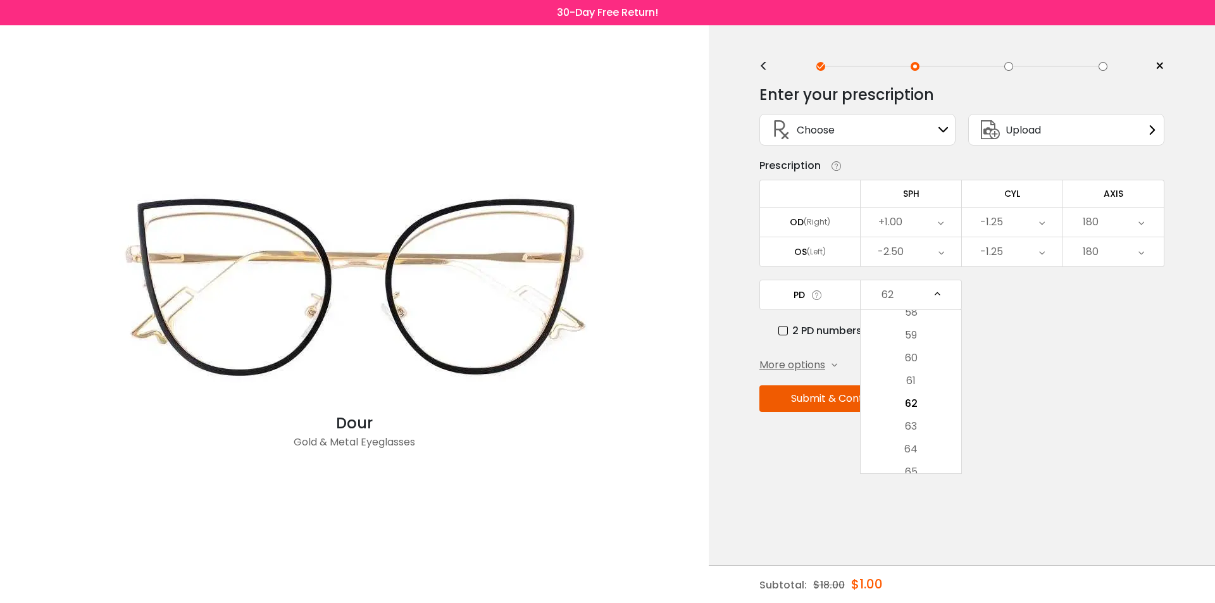
click at [935, 259] on div "-2.50" at bounding box center [911, 251] width 101 height 29
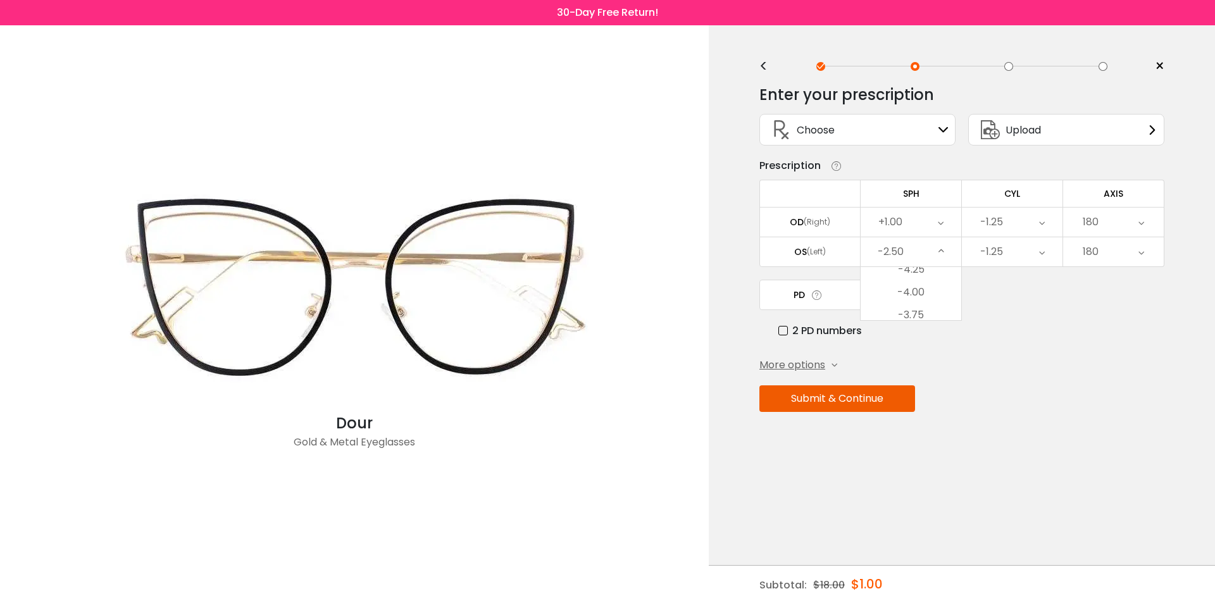
scroll to position [1513, 0]
click at [934, 421] on li "-1.75" at bounding box center [911, 429] width 101 height 23
click at [929, 255] on div "-1.75" at bounding box center [911, 251] width 101 height 29
drag, startPoint x: 929, startPoint y: 423, endPoint x: 927, endPoint y: 411, distance: 12.2
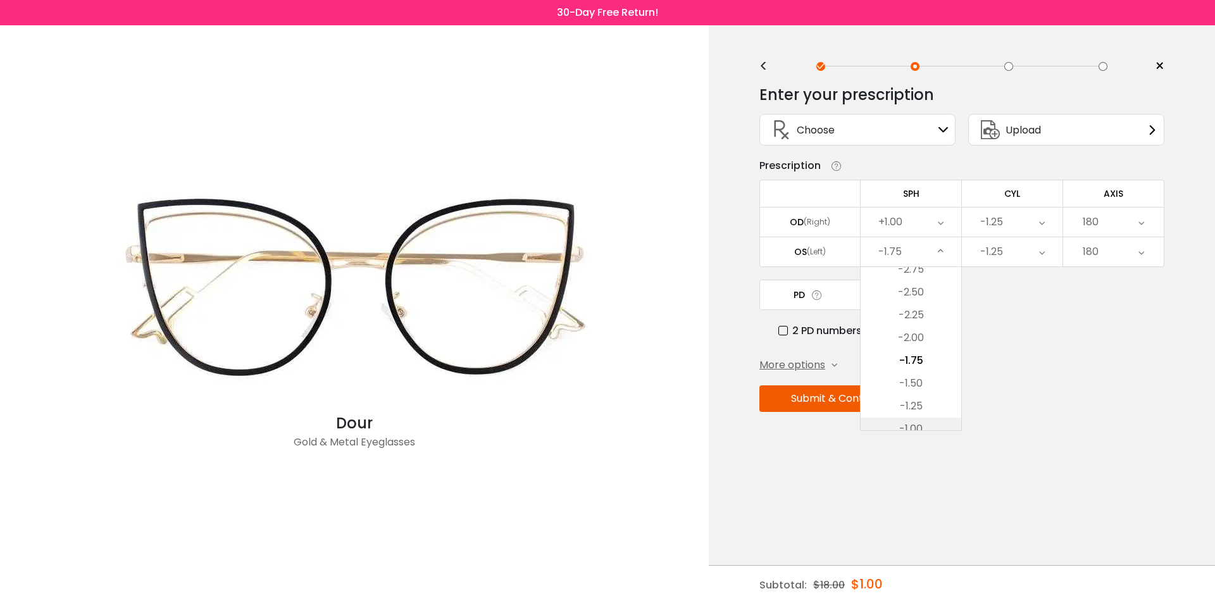
click at [928, 424] on li "-1.00" at bounding box center [911, 429] width 101 height 23
click at [939, 248] on icon at bounding box center [941, 251] width 6 height 29
click at [928, 424] on li "-0.25" at bounding box center [911, 429] width 101 height 23
click at [942, 258] on icon at bounding box center [942, 251] width 6 height 29
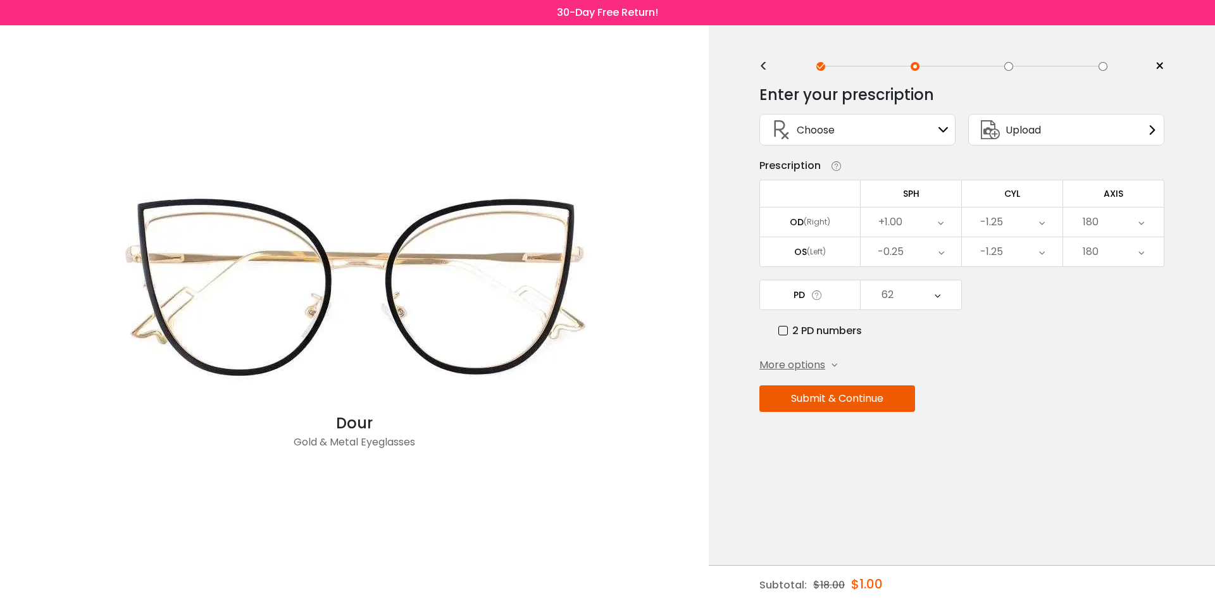
scroll to position [1718, 0]
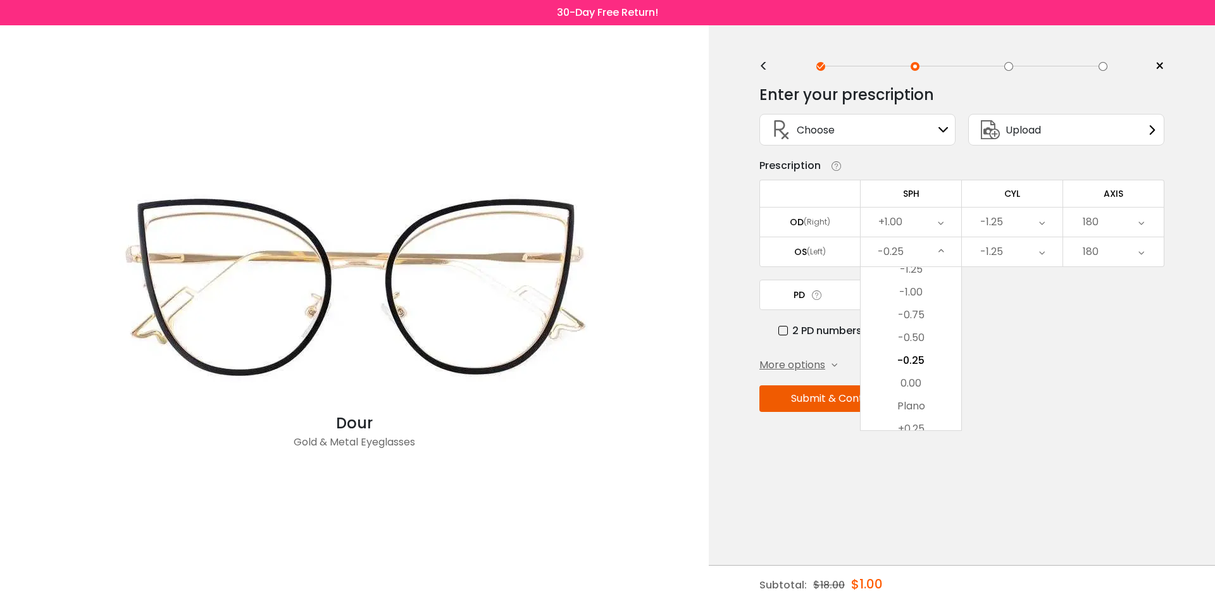
drag, startPoint x: 951, startPoint y: 404, endPoint x: 947, endPoint y: 392, distance: 12.0
click at [951, 404] on li "Plano" at bounding box center [911, 406] width 101 height 23
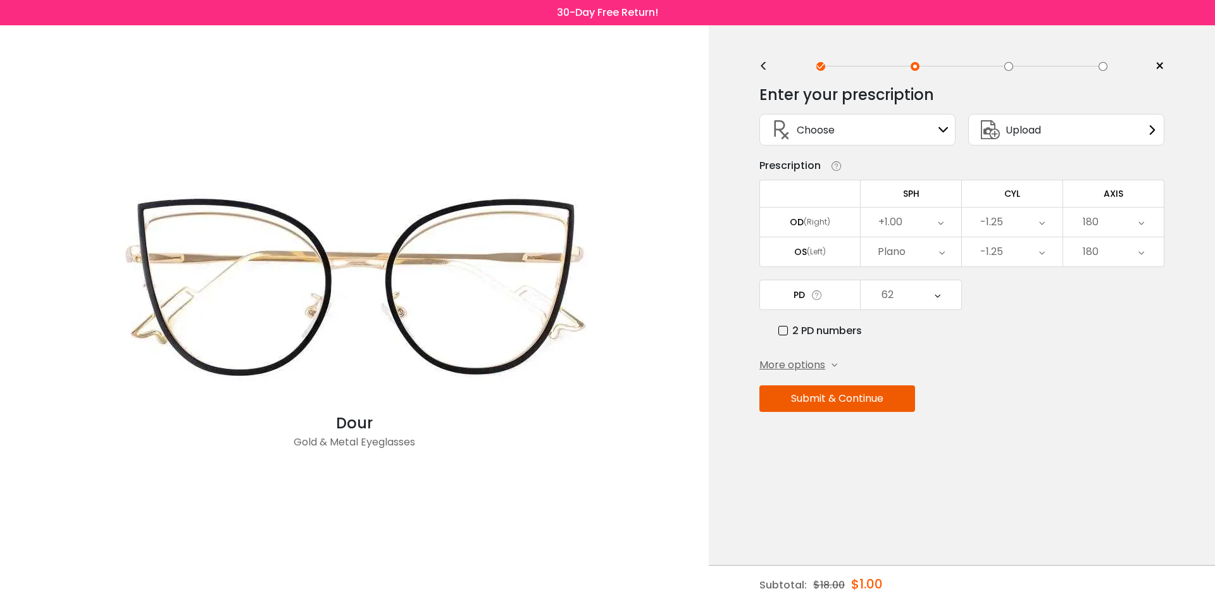
click at [923, 255] on div "Plano" at bounding box center [911, 251] width 101 height 29
click at [926, 425] on li "+0.75" at bounding box center [911, 429] width 101 height 23
click at [1025, 222] on div "-1.25" at bounding box center [1012, 222] width 101 height 29
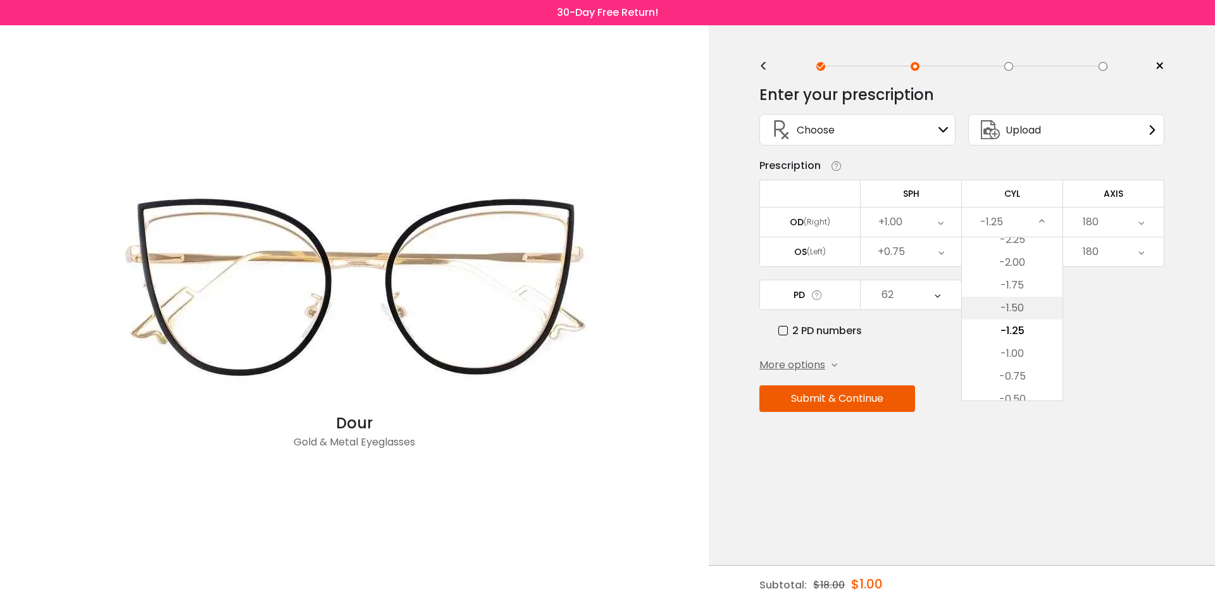
click at [1006, 309] on li "-1.50" at bounding box center [1012, 308] width 101 height 23
click at [1047, 253] on div "-1.25" at bounding box center [1012, 251] width 101 height 29
click at [1028, 403] on li "-0.75" at bounding box center [1012, 406] width 101 height 23
click at [1106, 226] on div "180" at bounding box center [1113, 222] width 101 height 29
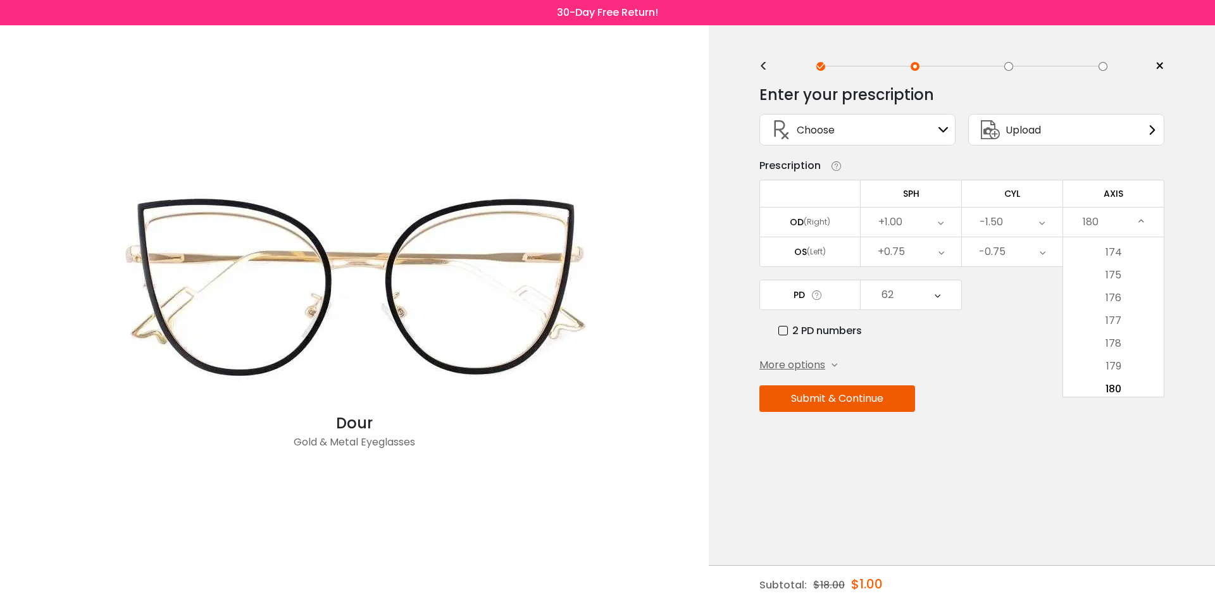
scroll to position [3961, 0]
click at [1125, 346] on li "178" at bounding box center [1113, 343] width 101 height 23
click at [1120, 253] on div "180" at bounding box center [1113, 251] width 101 height 29
click at [1123, 285] on li "174" at bounding box center [1113, 282] width 101 height 23
click at [1119, 238] on div "174" at bounding box center [1113, 251] width 101 height 29
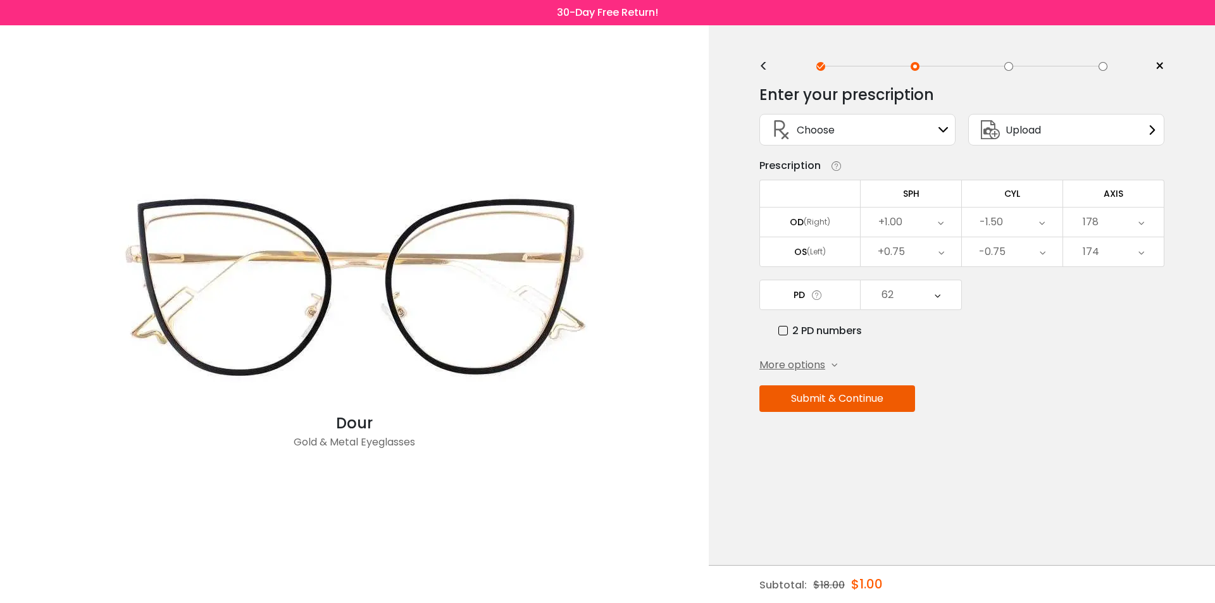
scroll to position [3882, 0]
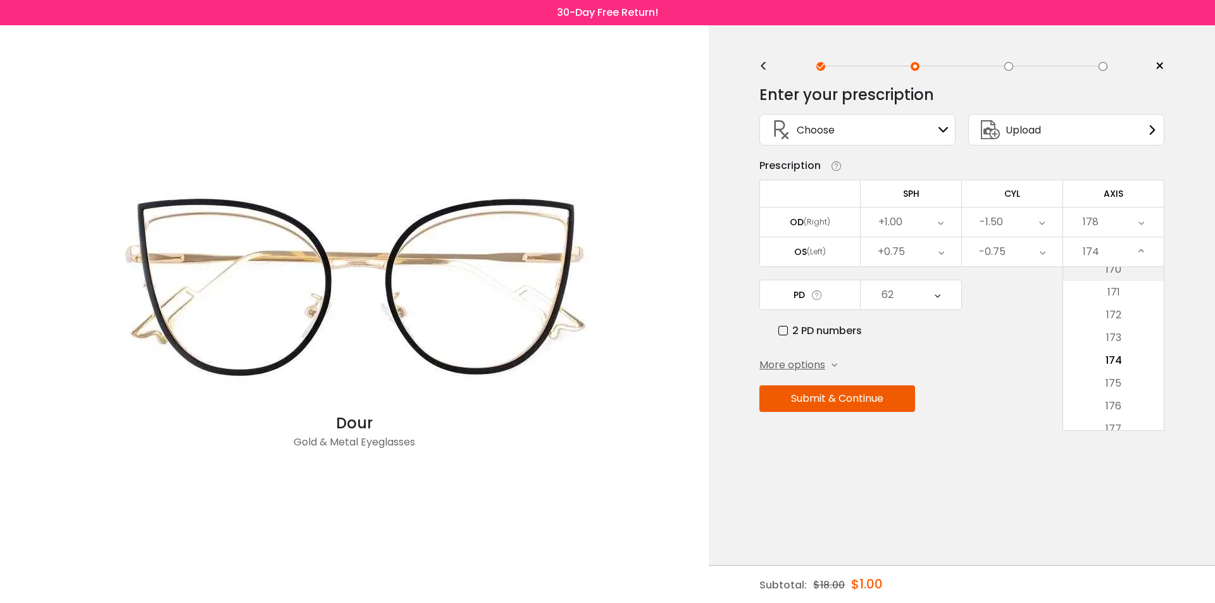
click at [1119, 277] on li "170" at bounding box center [1113, 269] width 101 height 23
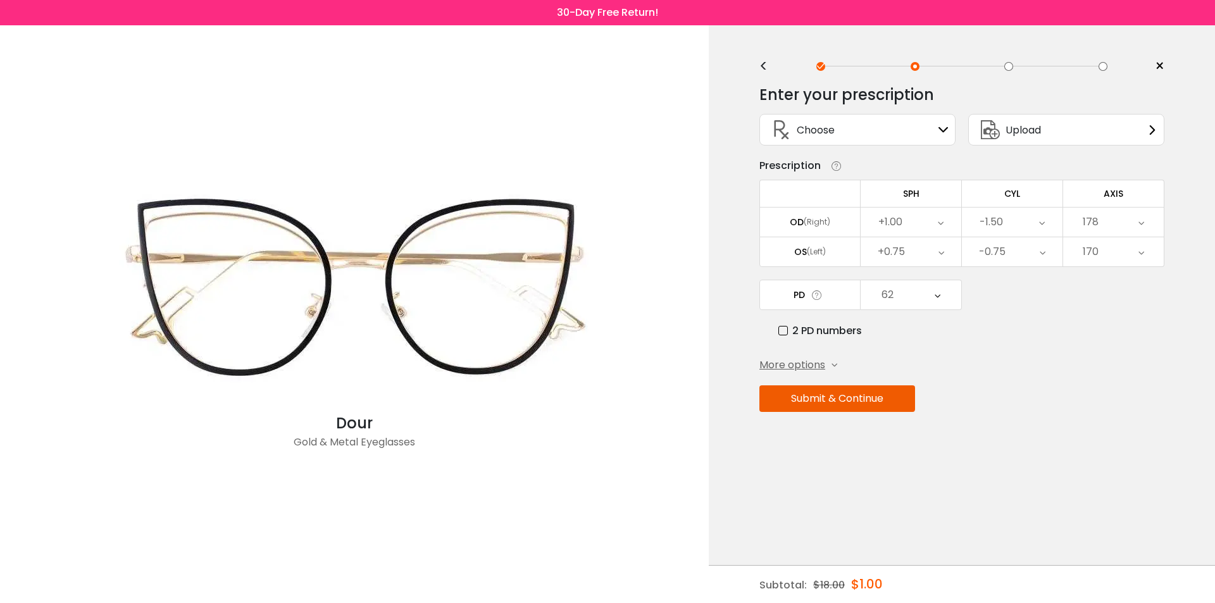
click at [1119, 255] on div "170" at bounding box center [1113, 251] width 101 height 29
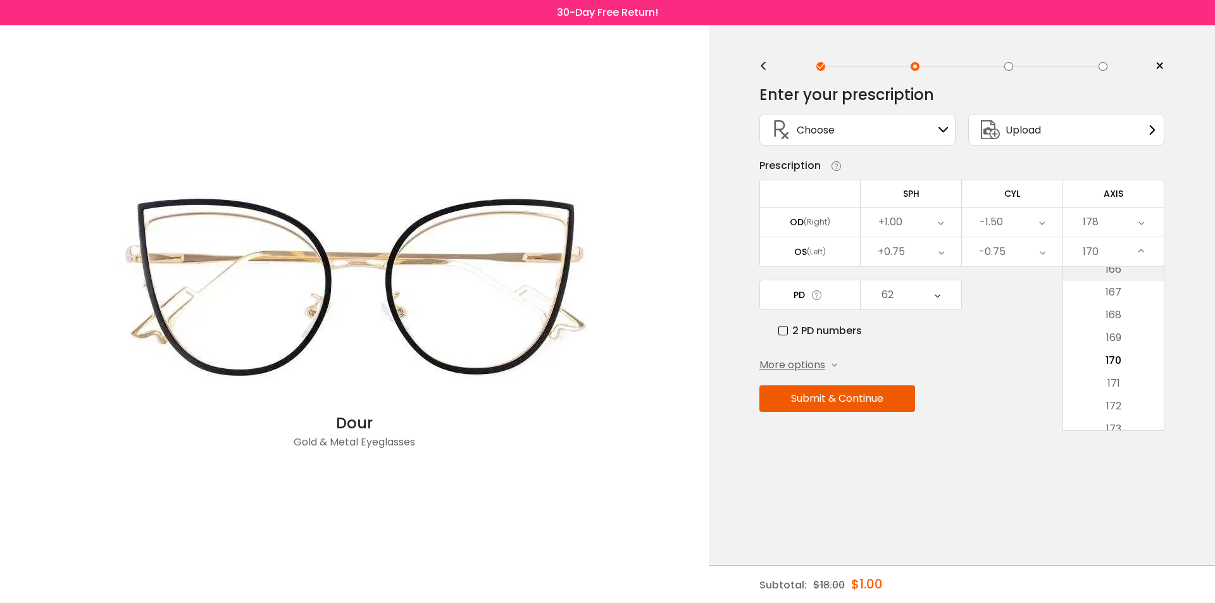
click at [1123, 280] on li "166" at bounding box center [1113, 269] width 101 height 23
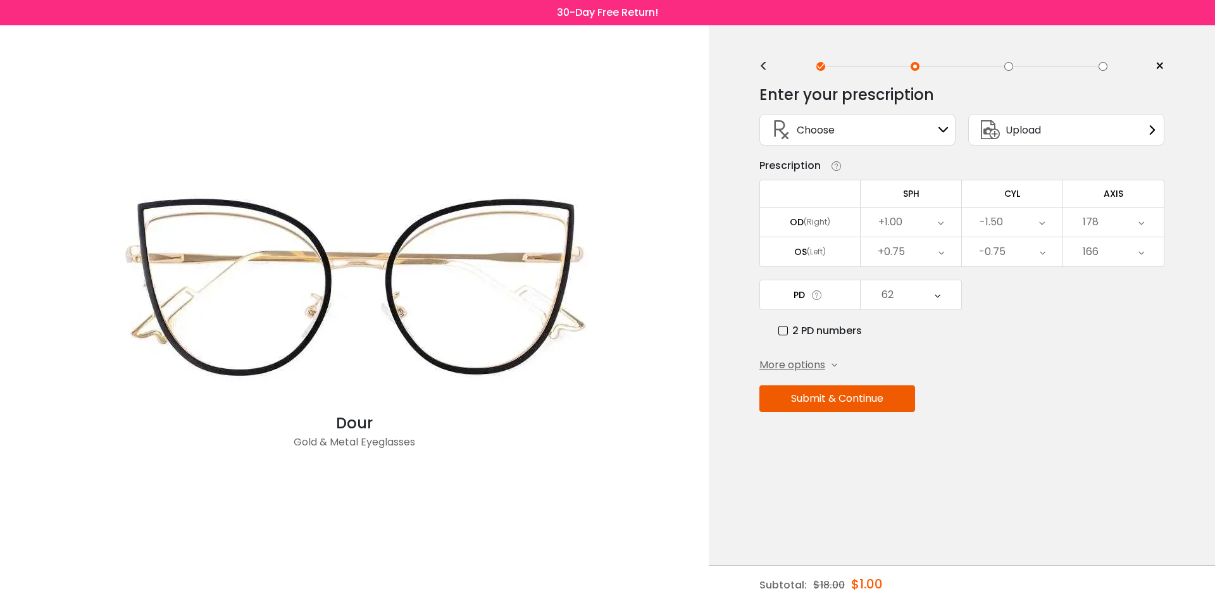
click at [1125, 252] on div "166" at bounding box center [1113, 251] width 101 height 29
click at [1130, 274] on li "162" at bounding box center [1113, 269] width 101 height 23
click at [1132, 254] on div "162" at bounding box center [1113, 251] width 101 height 29
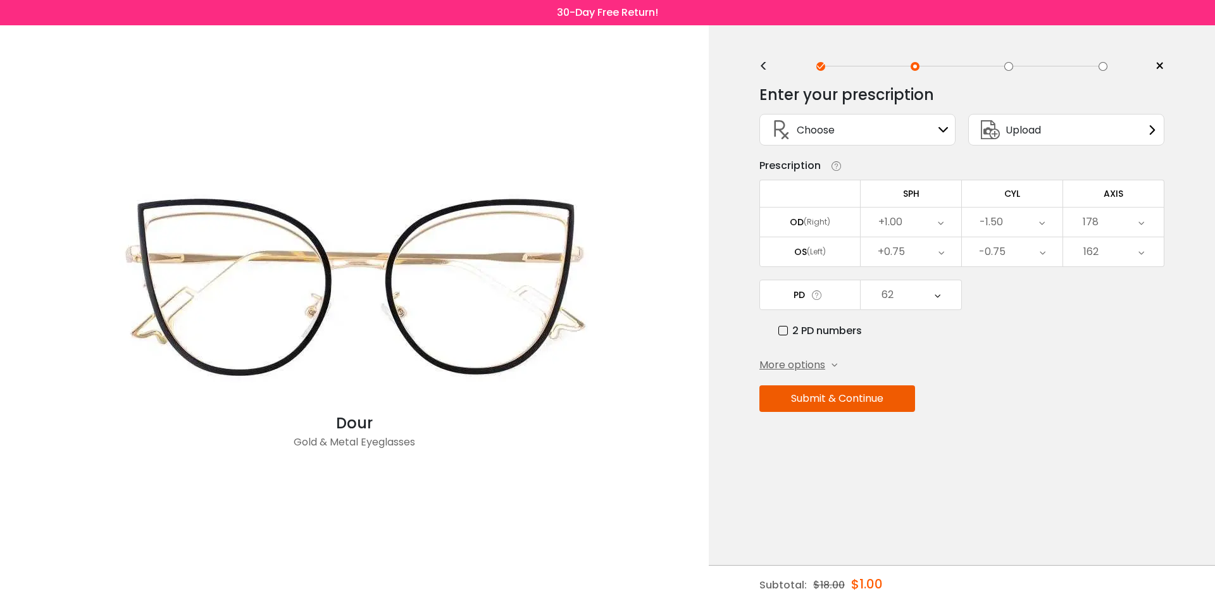
click at [1132, 260] on div "162" at bounding box center [1113, 251] width 101 height 29
click at [1132, 280] on li "158" at bounding box center [1113, 269] width 101 height 23
click at [1128, 263] on div "158" at bounding box center [1113, 251] width 101 height 29
click at [1128, 286] on li "155" at bounding box center [1113, 292] width 101 height 23
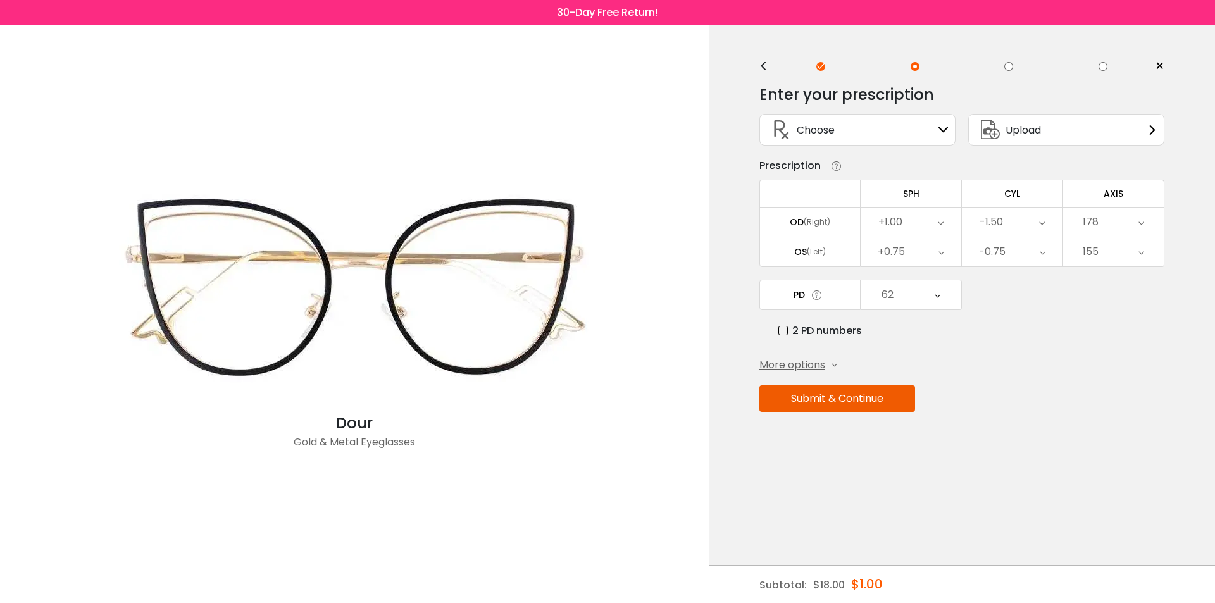
click at [1128, 251] on div "155" at bounding box center [1113, 251] width 101 height 29
click at [1115, 274] on li "151" at bounding box center [1113, 269] width 101 height 23
click at [1123, 247] on div "151" at bounding box center [1113, 251] width 101 height 29
click at [1112, 272] on li "147" at bounding box center [1113, 269] width 101 height 23
click at [1120, 250] on div "147" at bounding box center [1113, 251] width 101 height 29
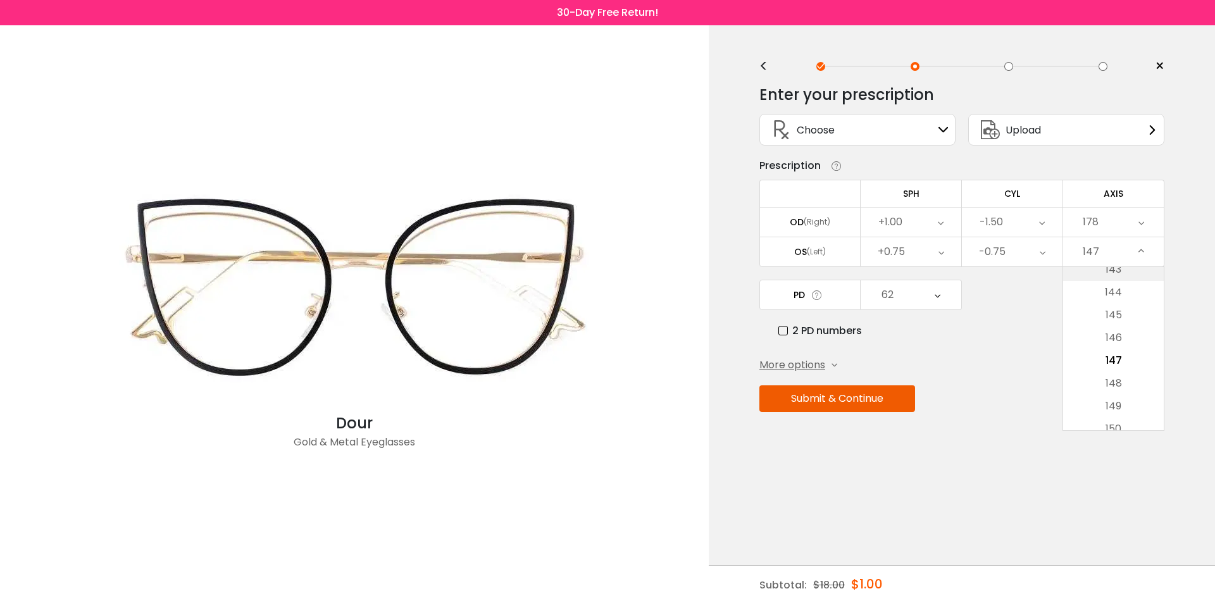
click at [1115, 269] on li "143" at bounding box center [1113, 269] width 101 height 23
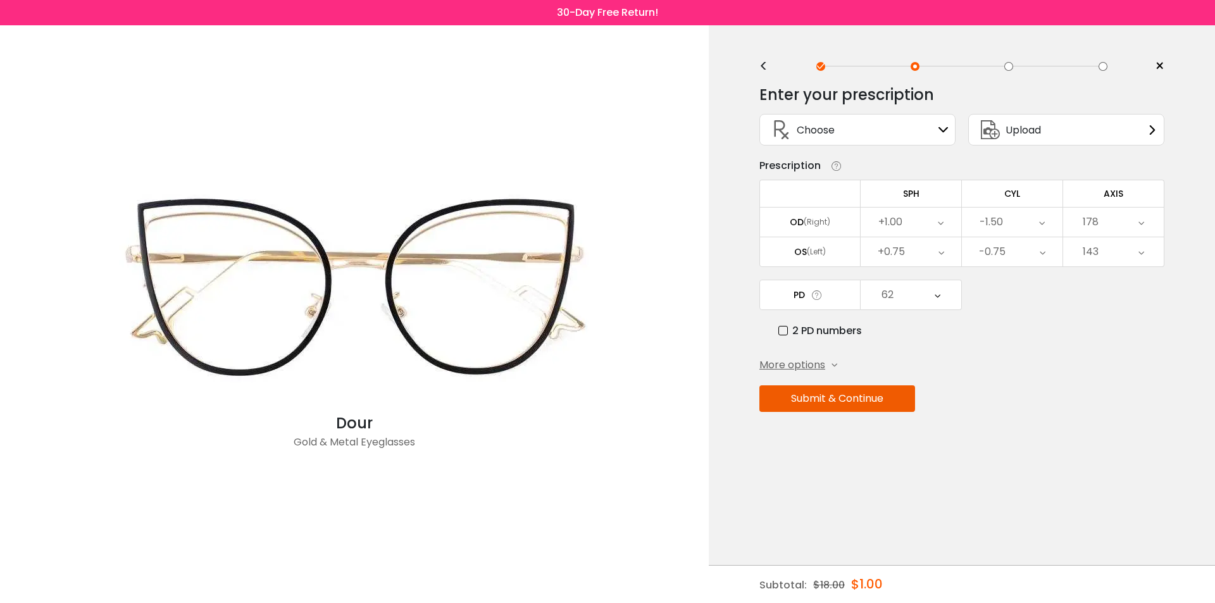
click at [1114, 251] on div "143" at bounding box center [1113, 251] width 101 height 29
click at [1112, 270] on li "139" at bounding box center [1113, 269] width 101 height 23
click at [1113, 251] on div "139" at bounding box center [1113, 251] width 101 height 29
click at [1113, 264] on div "139" at bounding box center [1113, 251] width 101 height 29
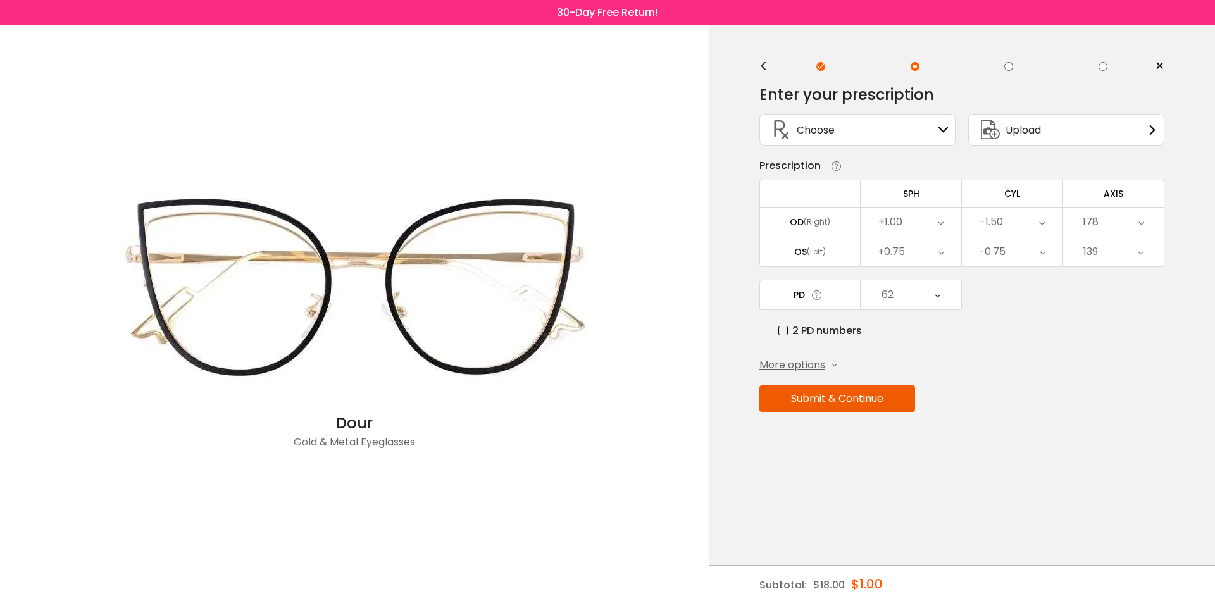
click at [1109, 256] on div "139" at bounding box center [1113, 251] width 101 height 29
click at [1108, 272] on li "135" at bounding box center [1113, 269] width 101 height 23
click at [1108, 253] on div "135" at bounding box center [1113, 251] width 101 height 29
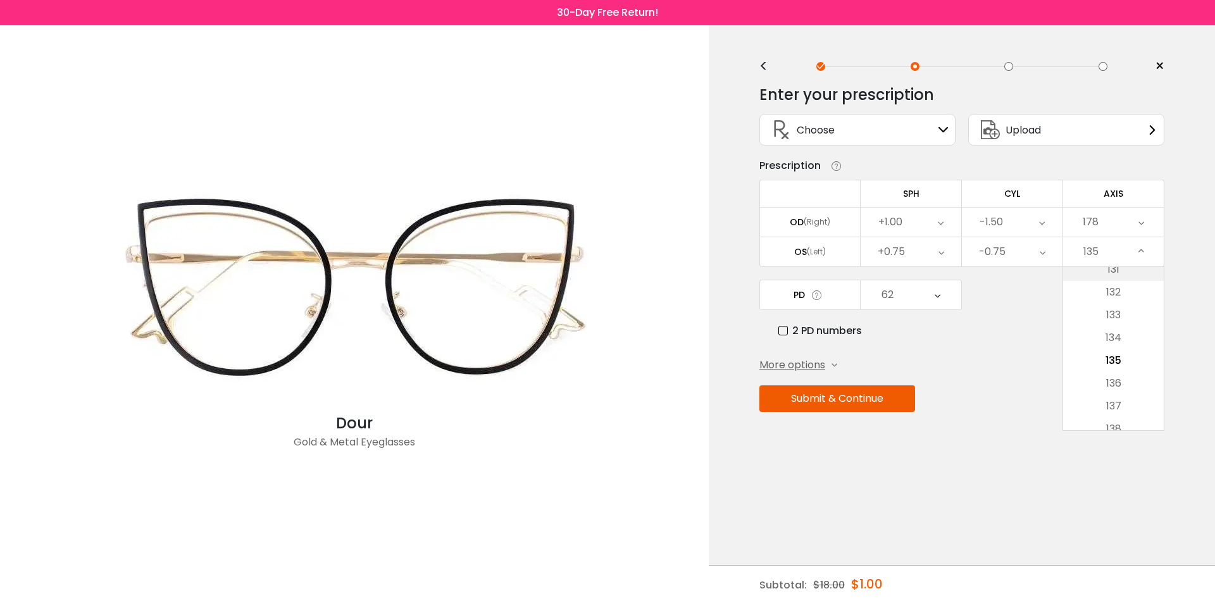
click at [1104, 275] on li "131" at bounding box center [1113, 269] width 101 height 23
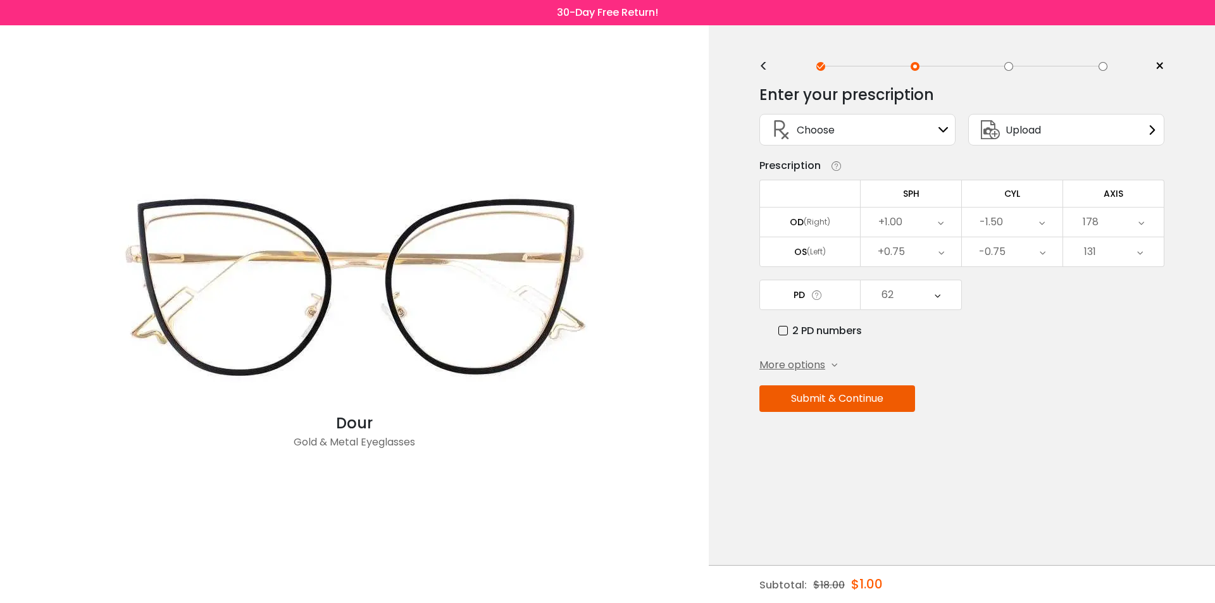
click at [1108, 254] on div "131" at bounding box center [1113, 251] width 101 height 29
click at [1107, 262] on div "131" at bounding box center [1113, 251] width 101 height 29
click at [1108, 284] on li "128" at bounding box center [1113, 292] width 101 height 23
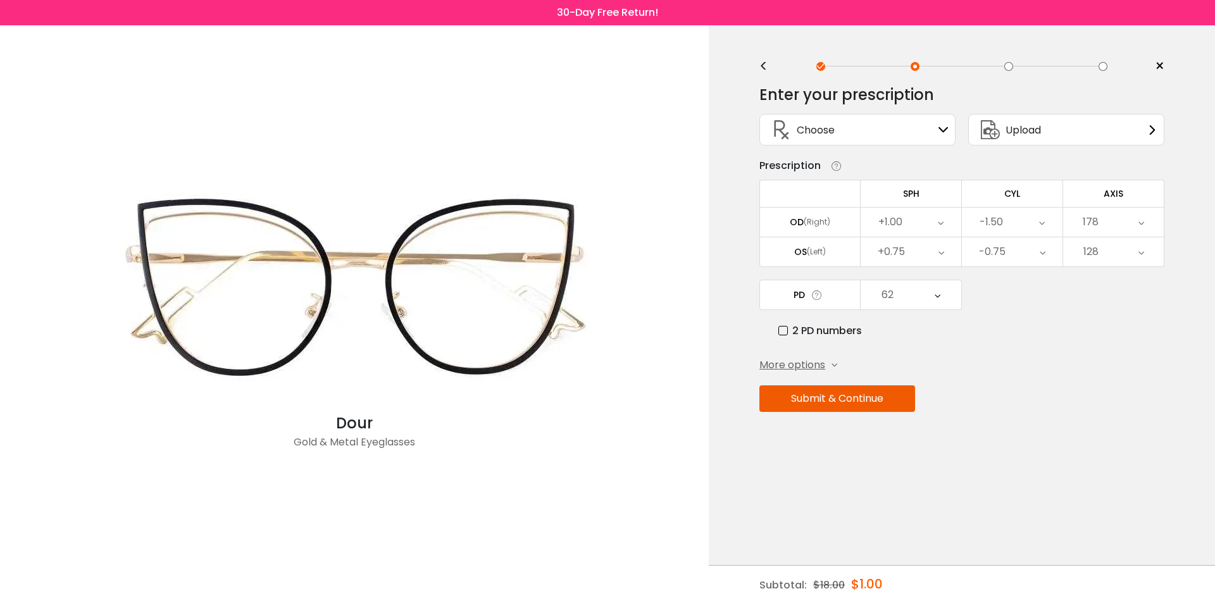
click at [1108, 262] on div "128" at bounding box center [1113, 251] width 101 height 29
click at [1104, 292] on li "125" at bounding box center [1113, 292] width 101 height 23
click at [1113, 259] on div "125" at bounding box center [1113, 251] width 101 height 29
click at [1111, 295] on li "122" at bounding box center [1113, 292] width 101 height 23
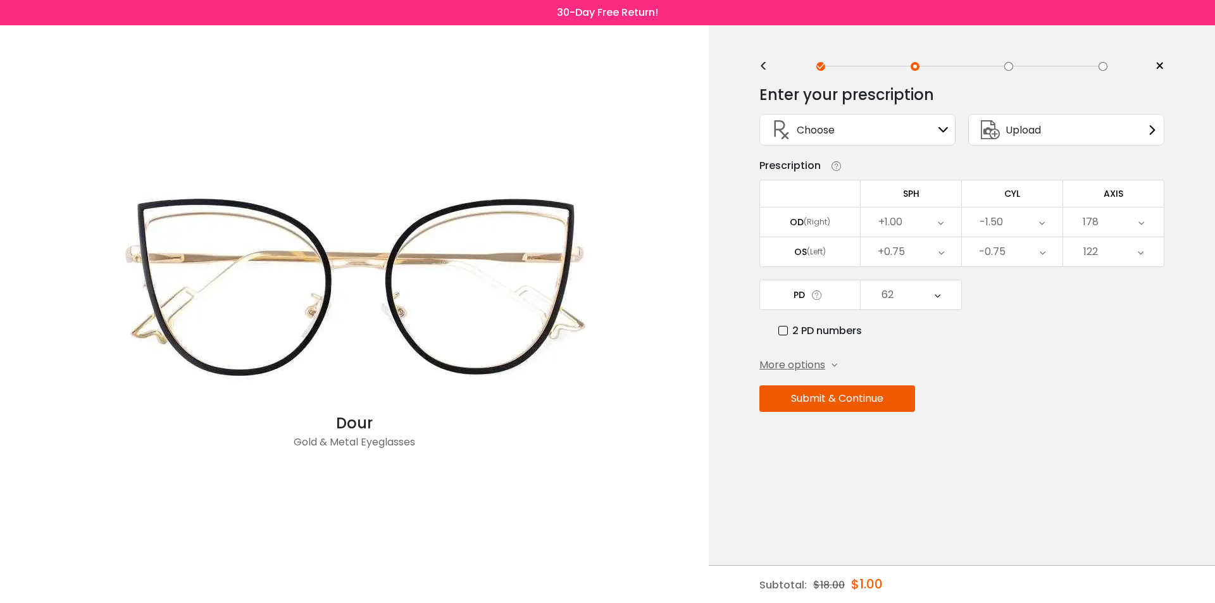
click at [1120, 266] on td "122 Cancel AXIS OS Save None 1 2 3 4 5 6 7 8 9 10 11 12 13 14 15 16 17 18 19 20…" at bounding box center [1113, 252] width 101 height 30
click at [1116, 254] on div "122" at bounding box center [1113, 251] width 101 height 29
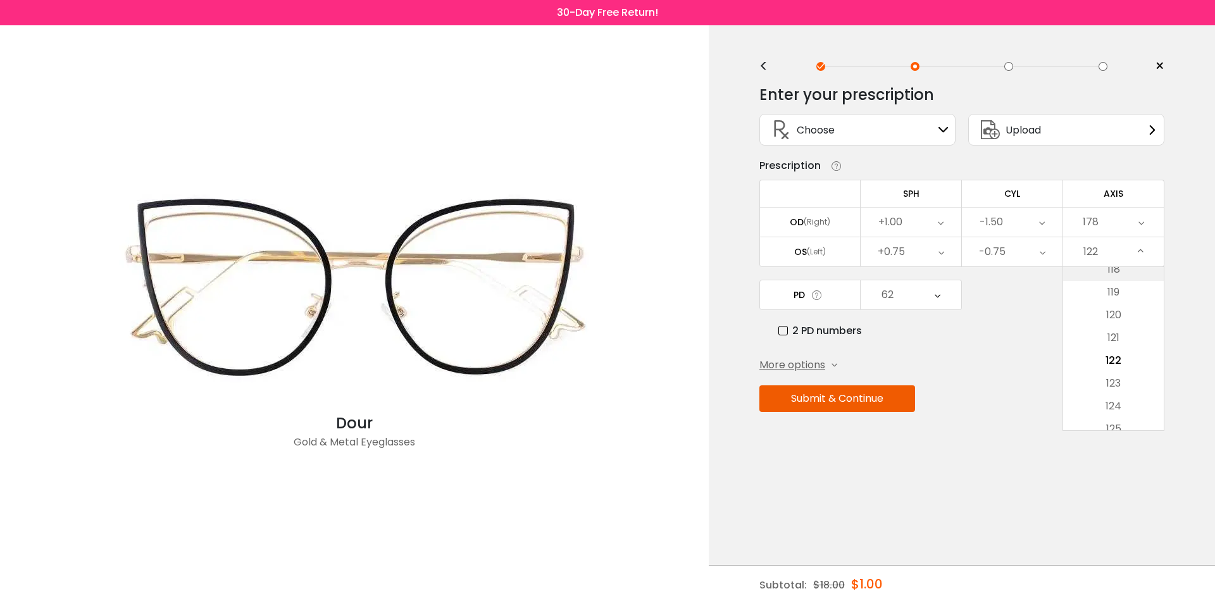
click at [1117, 275] on li "118" at bounding box center [1113, 269] width 101 height 23
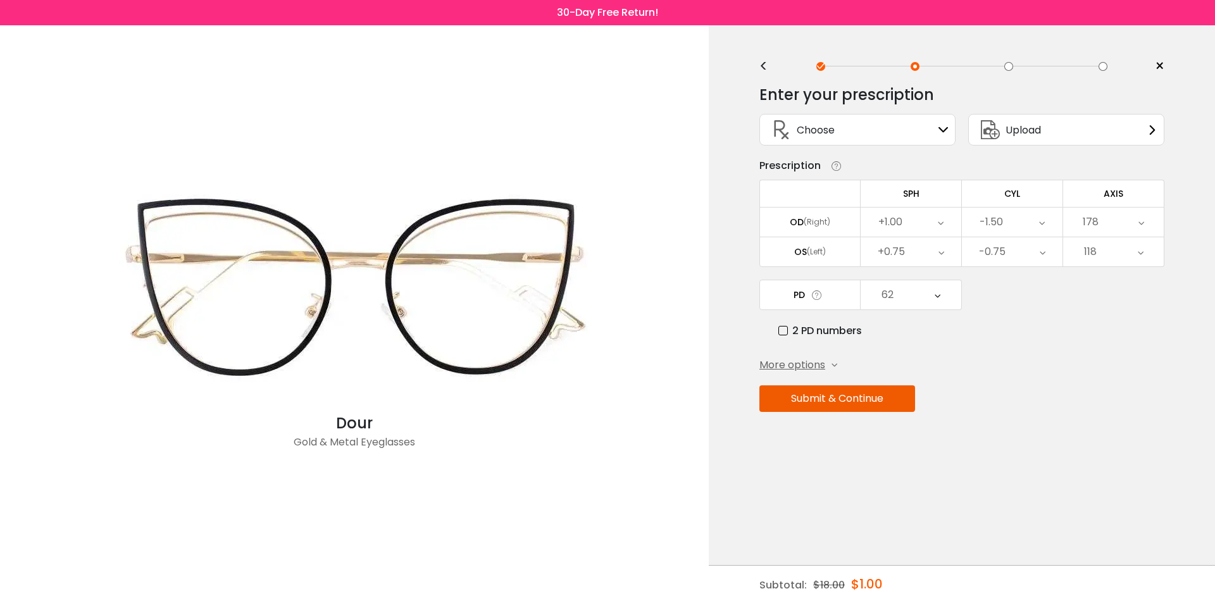
click at [1106, 258] on div "118" at bounding box center [1113, 251] width 101 height 29
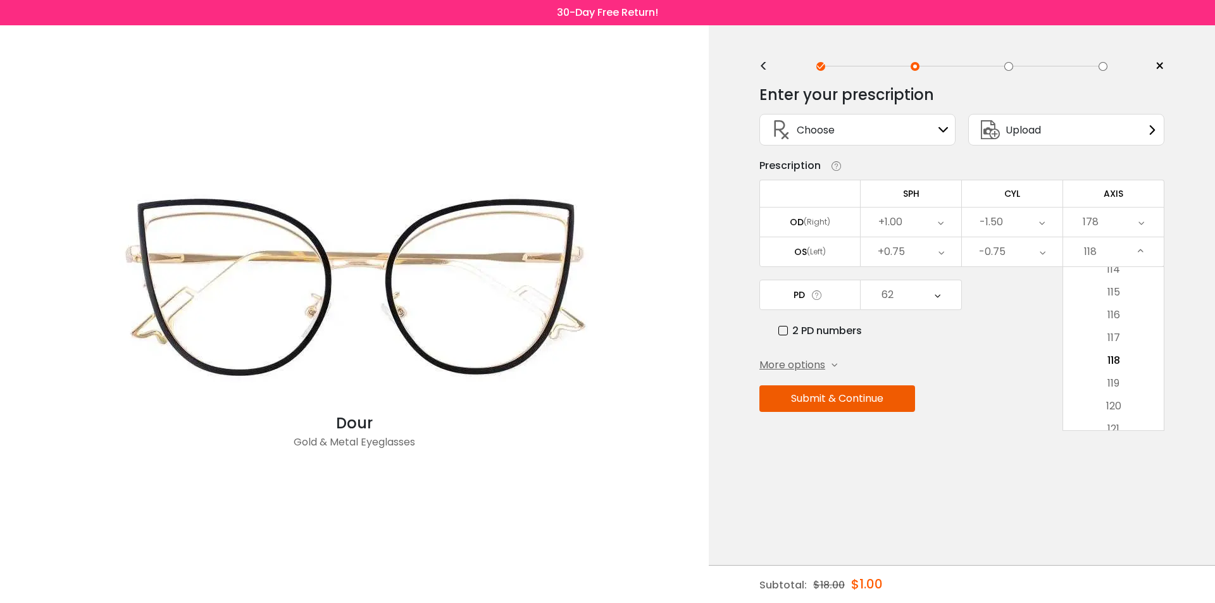
drag, startPoint x: 1108, startPoint y: 287, endPoint x: 1113, endPoint y: 281, distance: 7.6
click at [1109, 287] on li "115" at bounding box center [1113, 292] width 101 height 23
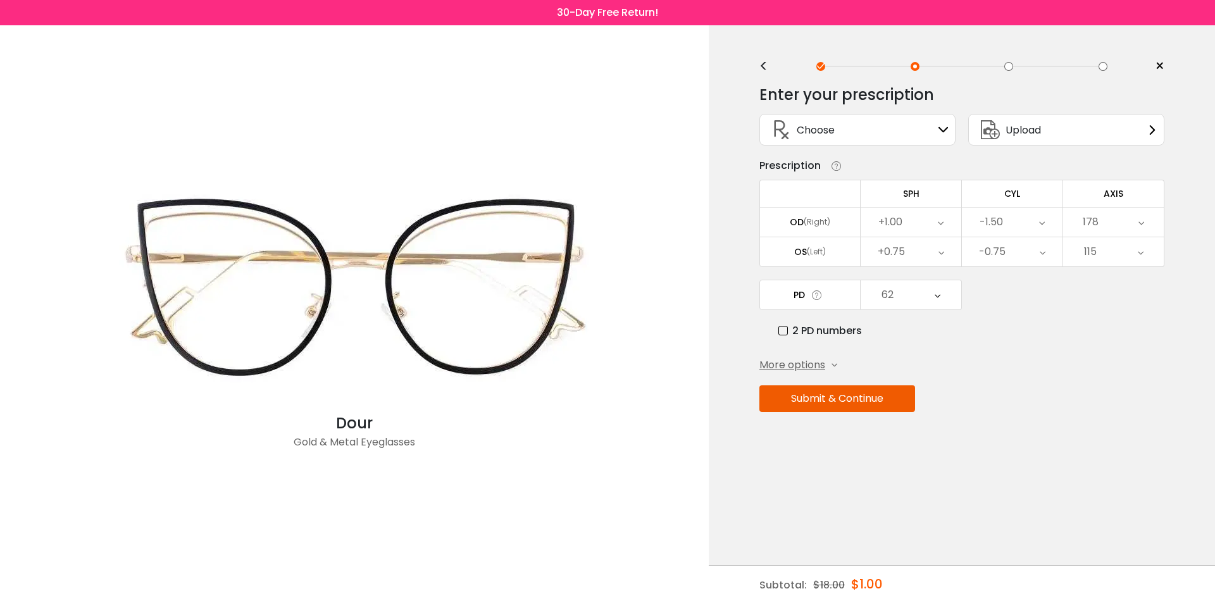
click at [1113, 254] on div "115" at bounding box center [1113, 251] width 101 height 29
click at [1108, 274] on li "111" at bounding box center [1113, 269] width 101 height 23
click at [1113, 256] on div "111" at bounding box center [1113, 251] width 101 height 29
click at [1114, 280] on li "107" at bounding box center [1113, 269] width 101 height 23
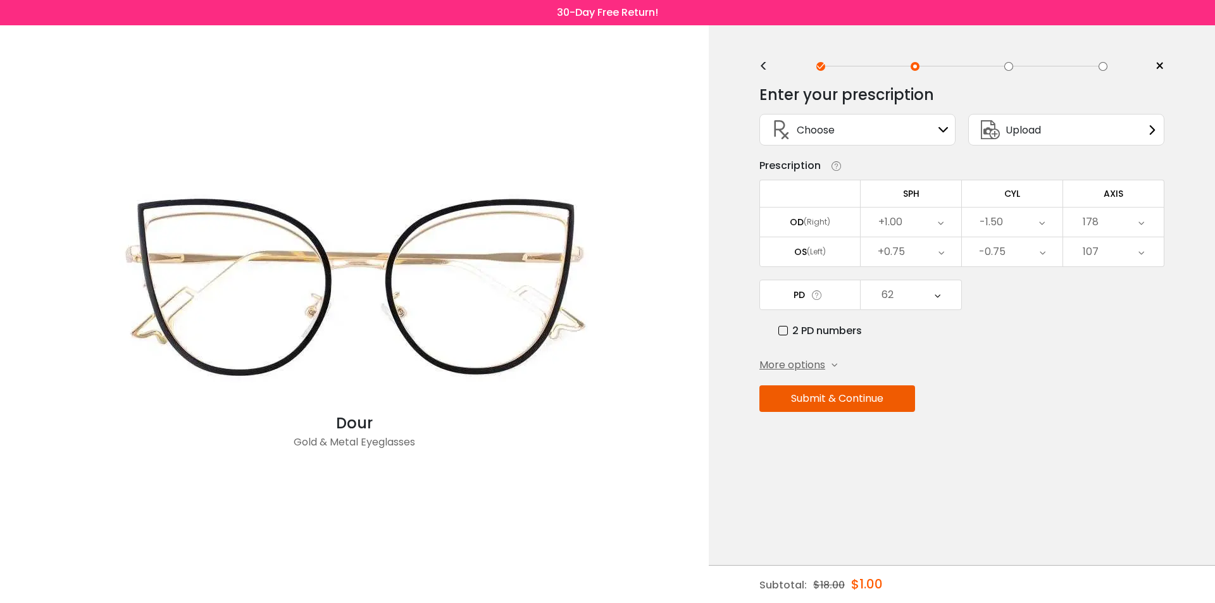
click at [1114, 254] on div "107" at bounding box center [1113, 251] width 101 height 29
click at [1120, 278] on li "103" at bounding box center [1113, 269] width 101 height 23
click at [1116, 254] on div "103" at bounding box center [1113, 251] width 101 height 29
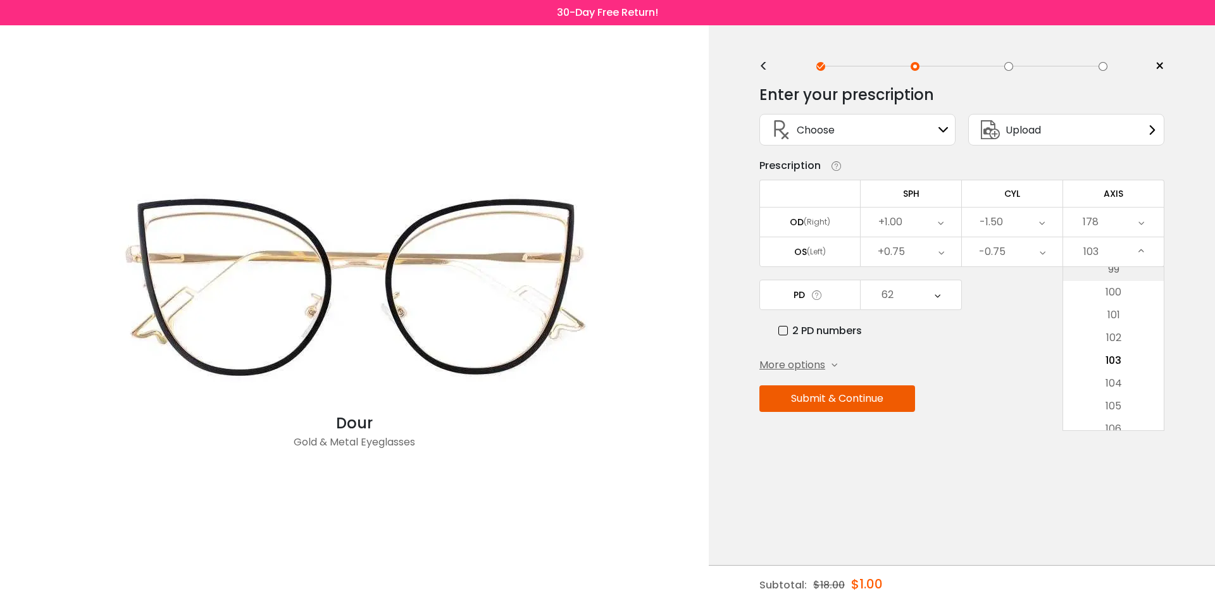
click at [1116, 278] on li "99" at bounding box center [1113, 269] width 101 height 23
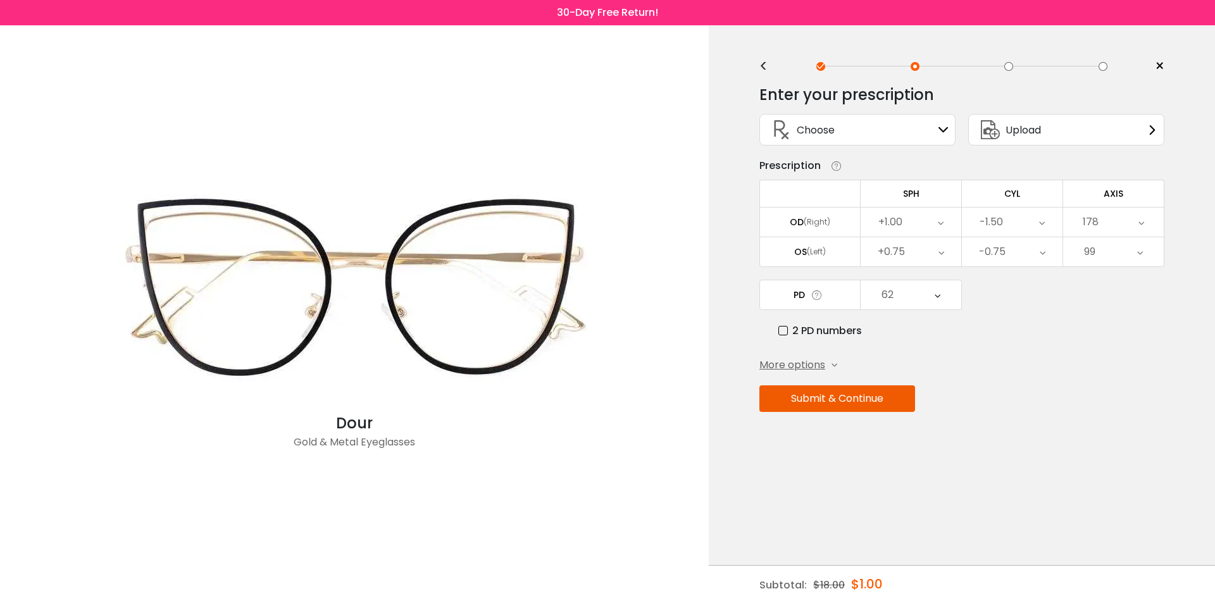
click at [1116, 257] on div "99" at bounding box center [1113, 251] width 101 height 29
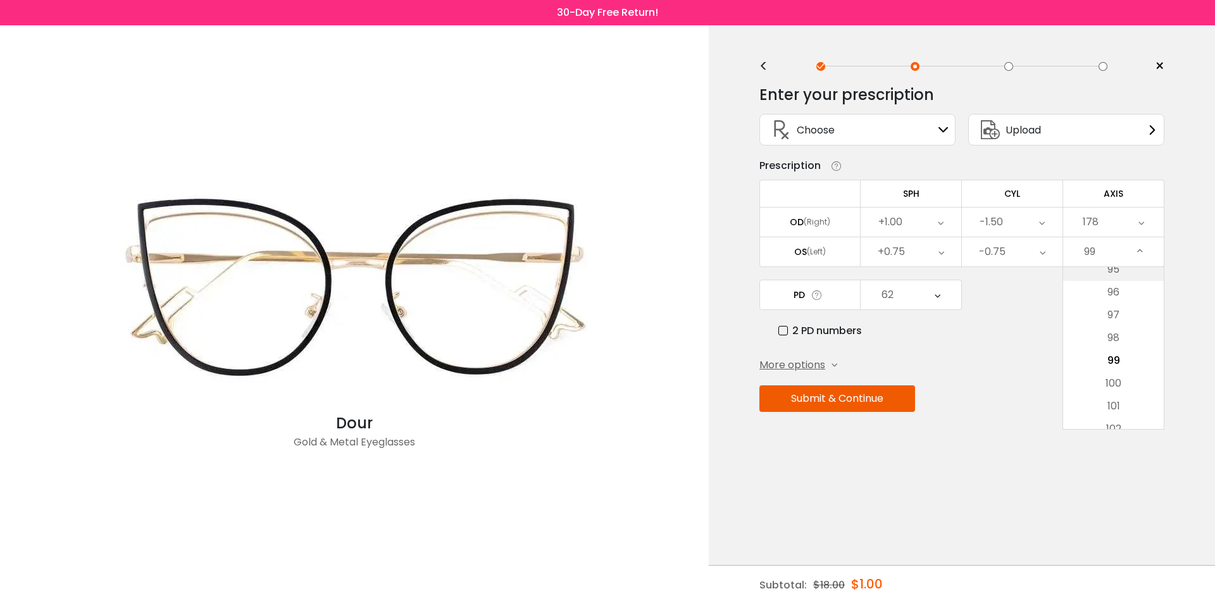
click at [1121, 280] on li "95" at bounding box center [1113, 269] width 101 height 23
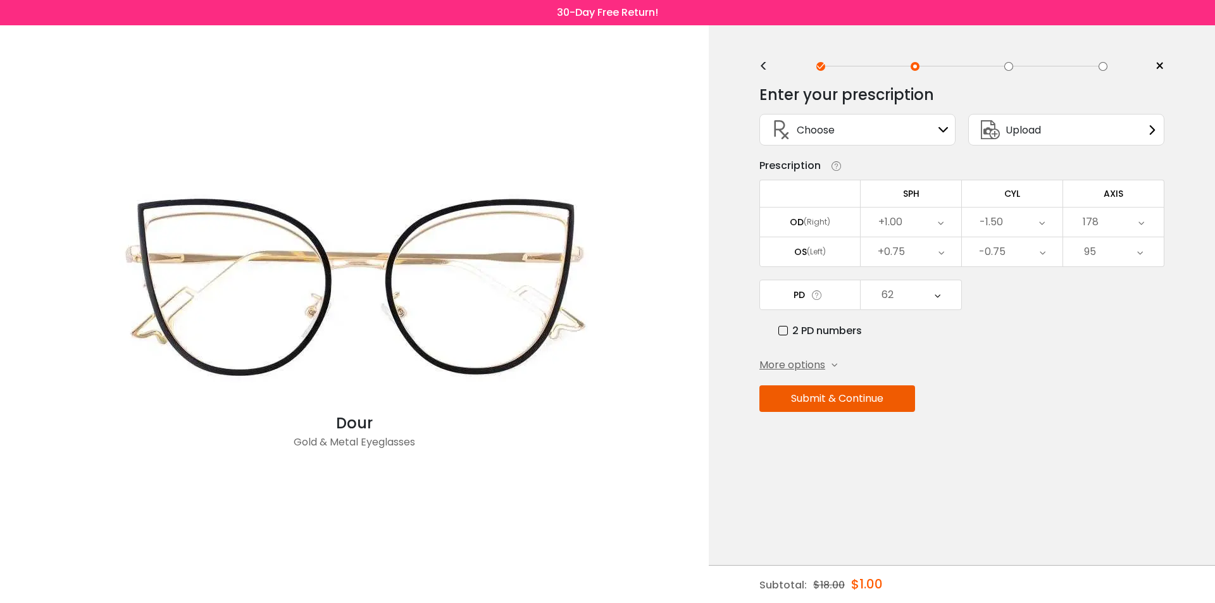
click at [1121, 254] on div "95" at bounding box center [1113, 251] width 101 height 29
click at [1120, 278] on li "91" at bounding box center [1113, 269] width 101 height 23
click at [1119, 253] on div "91" at bounding box center [1113, 251] width 101 height 29
click at [1120, 273] on li "87" at bounding box center [1113, 269] width 101 height 23
click at [1121, 252] on div "87" at bounding box center [1113, 251] width 101 height 29
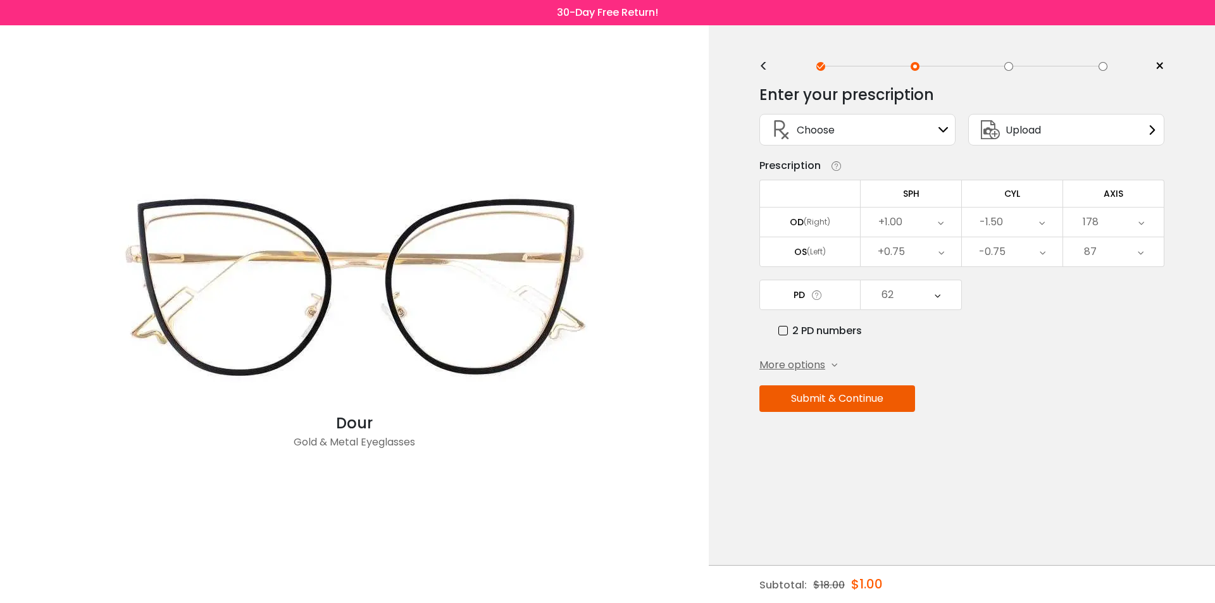
scroll to position [1900, 0]
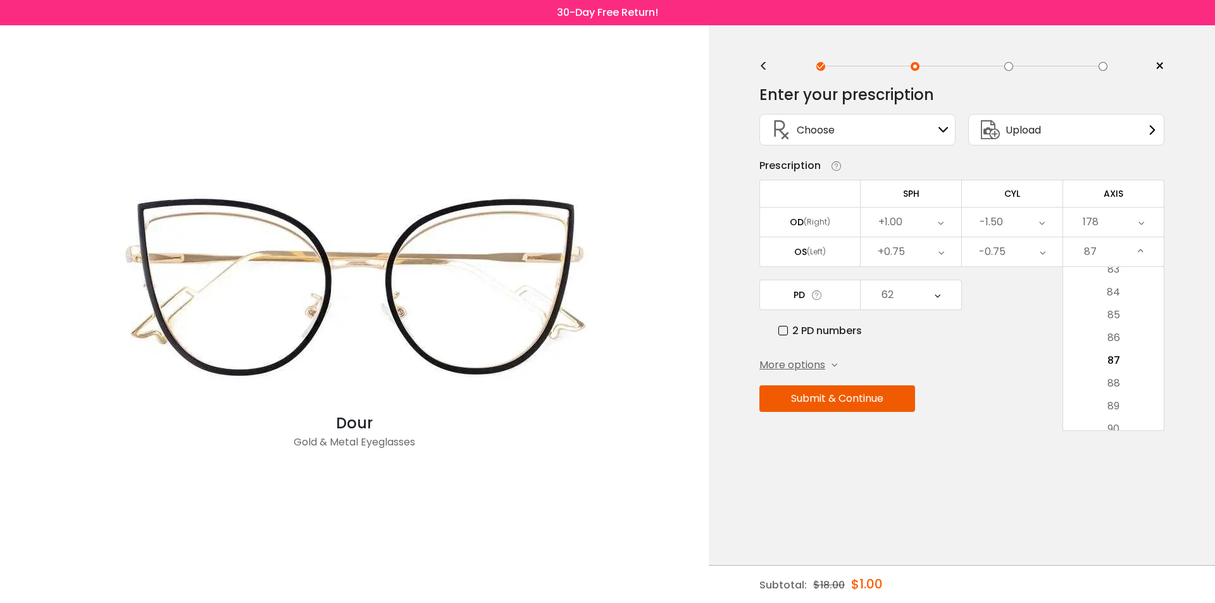
click at [1121, 275] on li "83" at bounding box center [1113, 269] width 101 height 23
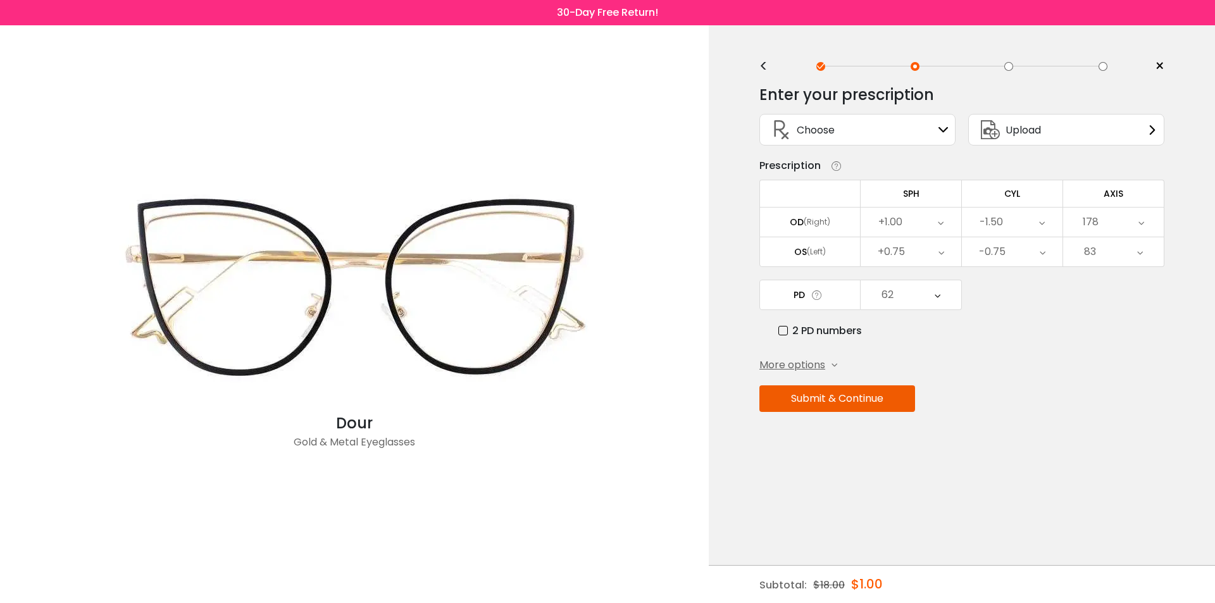
click at [1113, 263] on div "83" at bounding box center [1113, 251] width 101 height 29
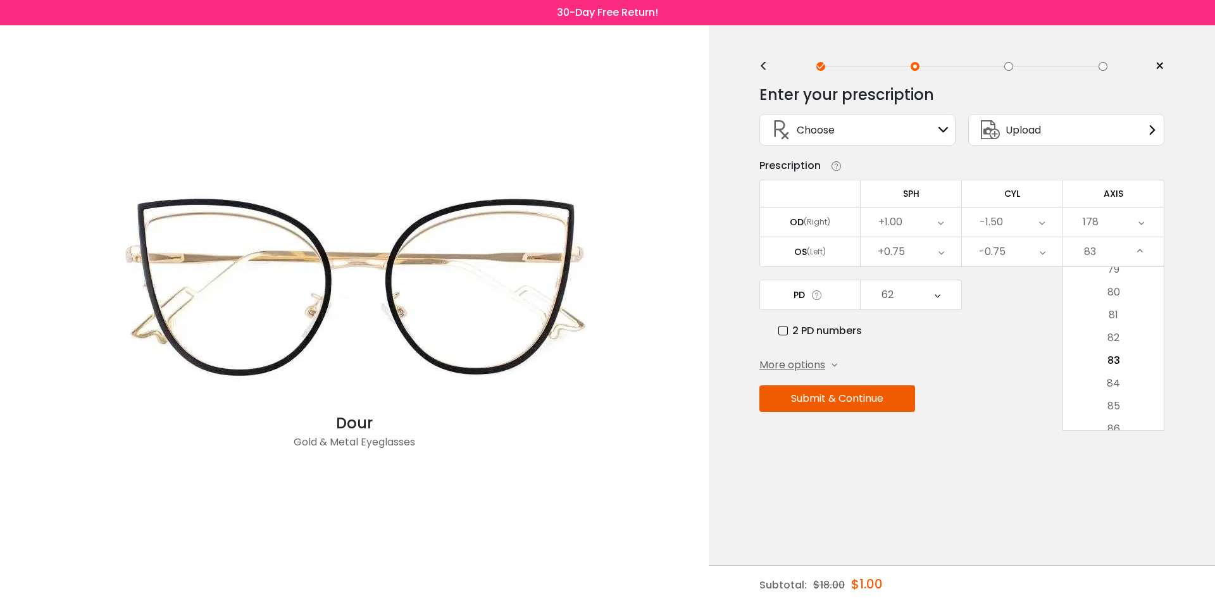
click at [1128, 402] on li "85" at bounding box center [1113, 406] width 101 height 23
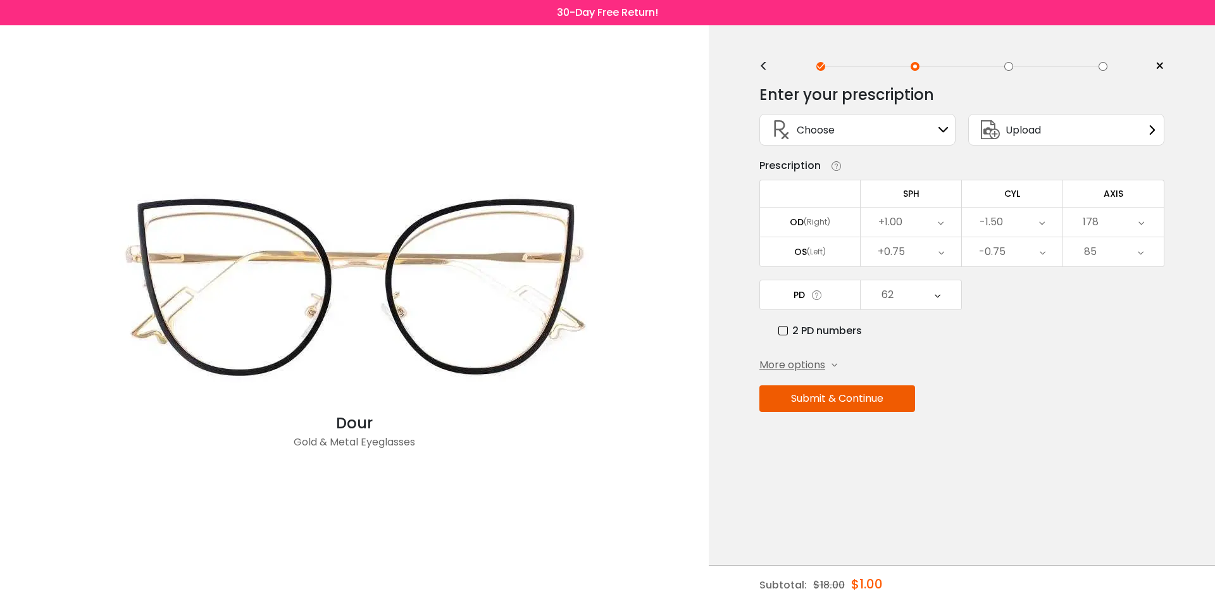
click at [1019, 363] on div "More options Add Prism Vertical (Δ) Base Direction Horizontal (Δ) Base Directio…" at bounding box center [961, 365] width 405 height 15
click at [925, 295] on div "62" at bounding box center [911, 294] width 101 height 29
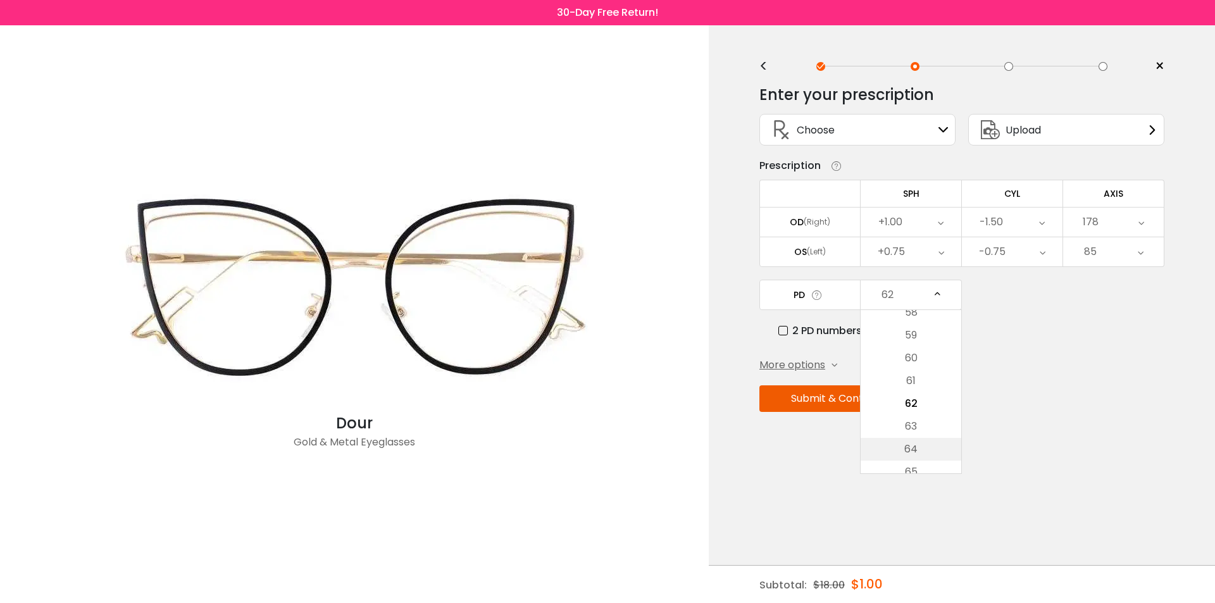
click at [923, 448] on li "64" at bounding box center [911, 449] width 101 height 23
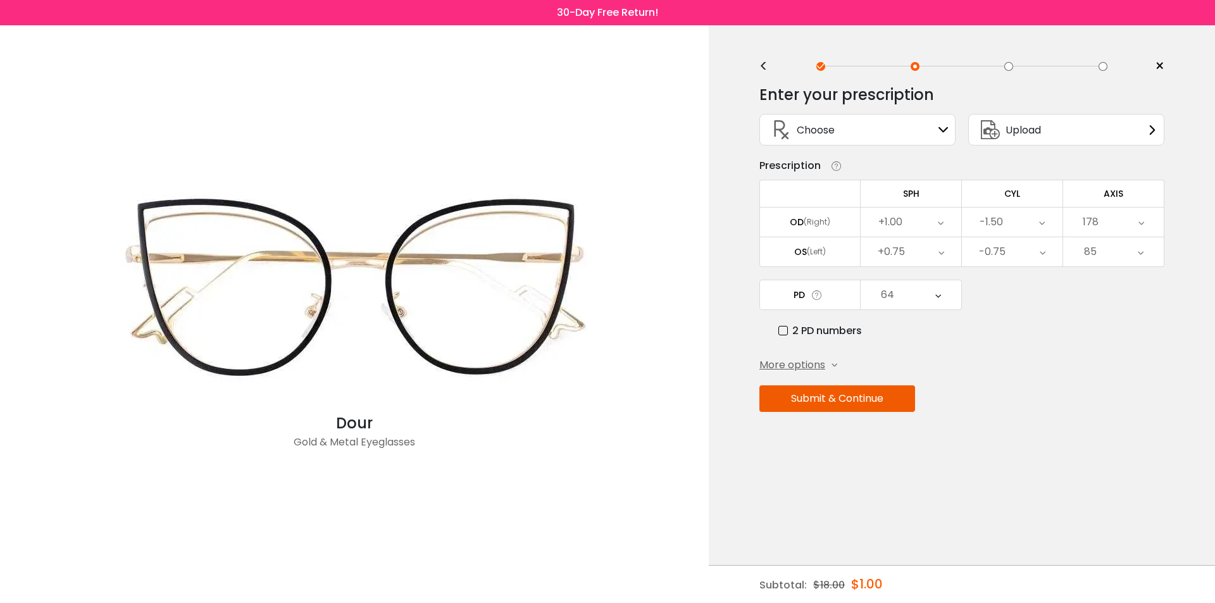
click at [871, 406] on button "Submit & Continue" at bounding box center [837, 398] width 156 height 27
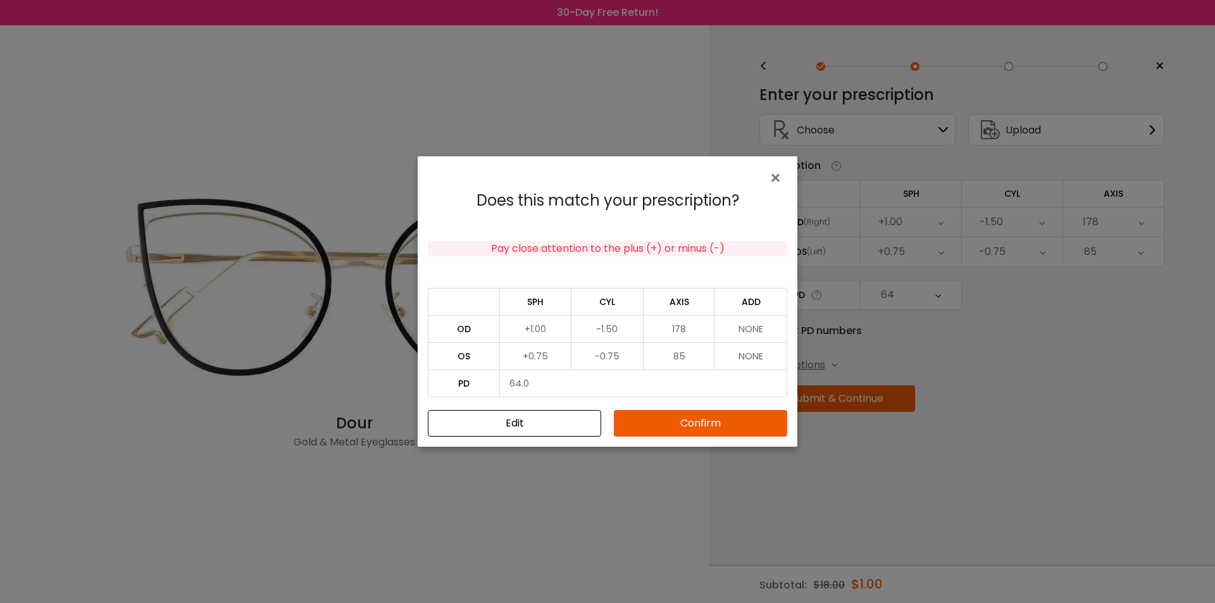
click at [685, 432] on button "Confirm" at bounding box center [700, 423] width 173 height 27
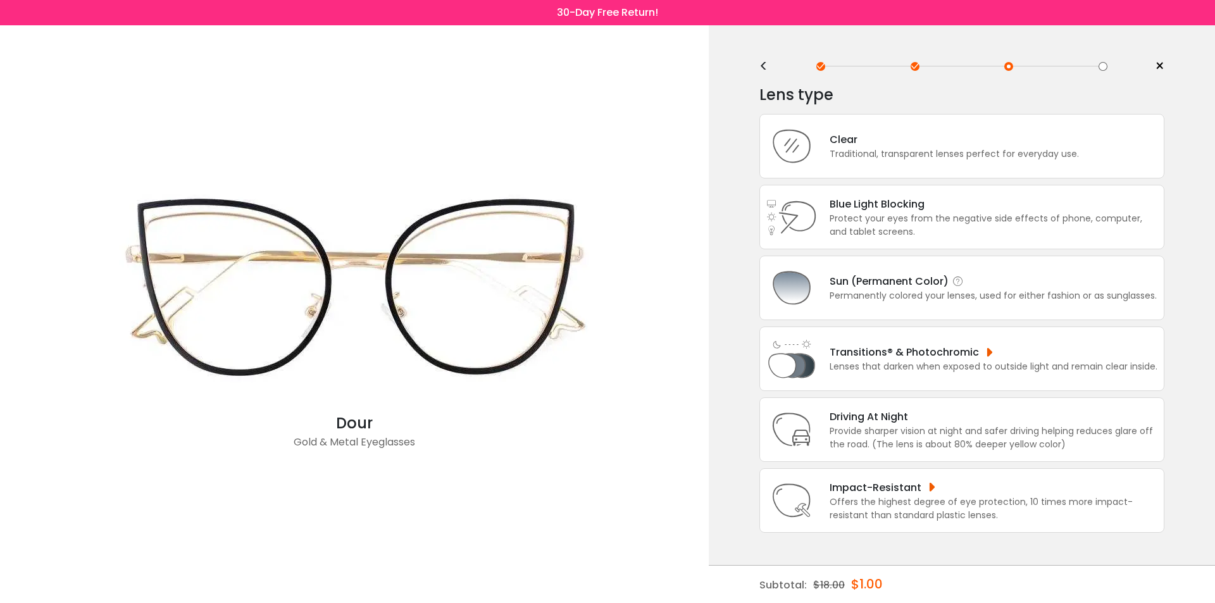
click at [875, 286] on div "Sun (Permanent Color)" at bounding box center [993, 281] width 327 height 16
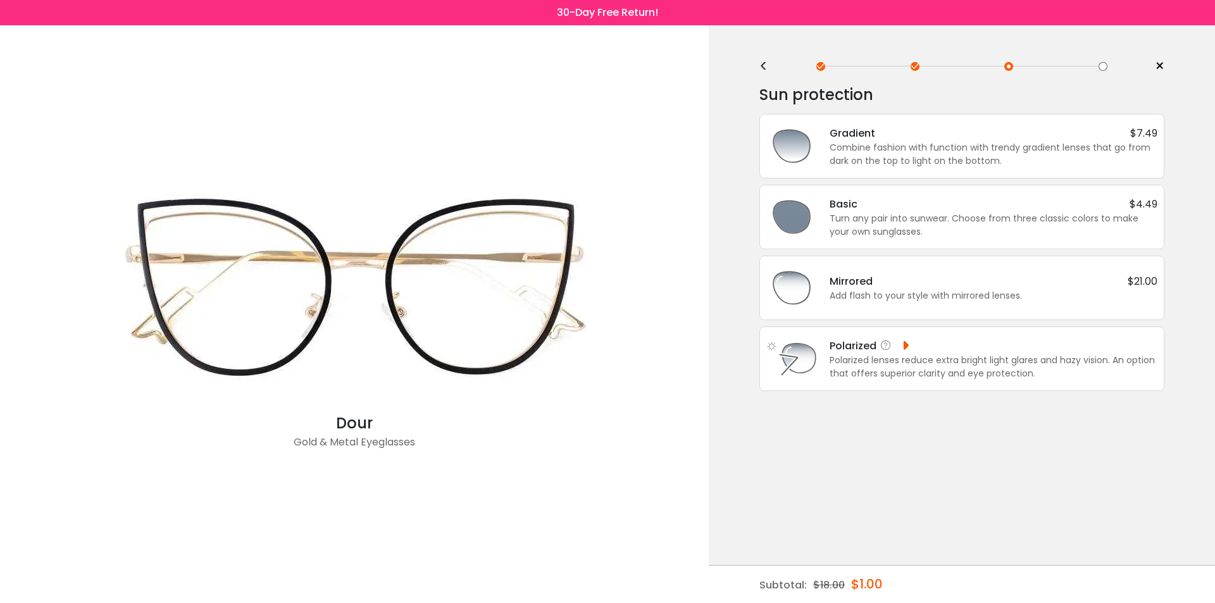
click at [866, 346] on div "Polarized" at bounding box center [870, 346] width 81 height 16
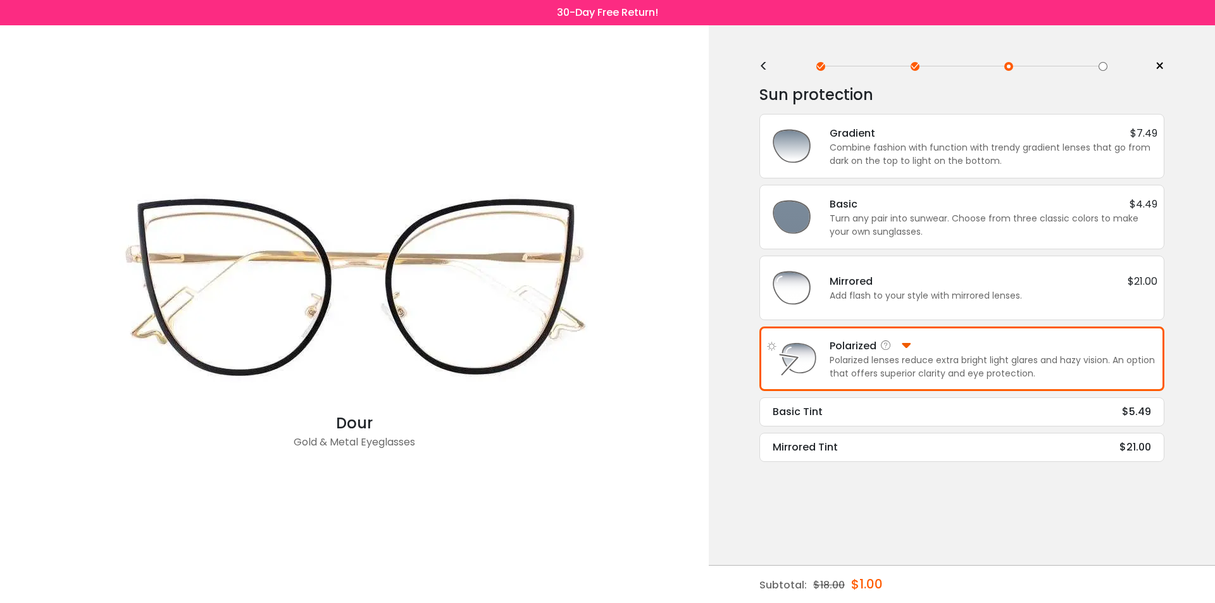
click at [845, 382] on div "Polarized Polarized lenses reduce extra bright light glares and hazy vision. An…" at bounding box center [961, 359] width 405 height 65
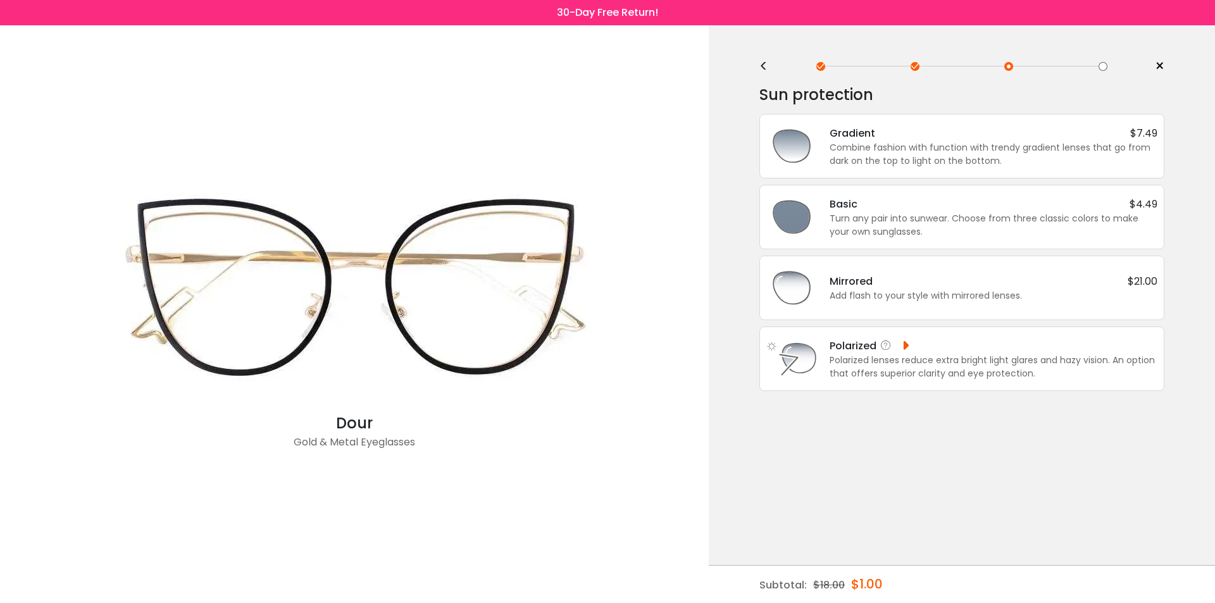
click at [1001, 359] on div "Polarized lenses reduce extra bright light glares and hazy vision. An option th…" at bounding box center [994, 367] width 328 height 27
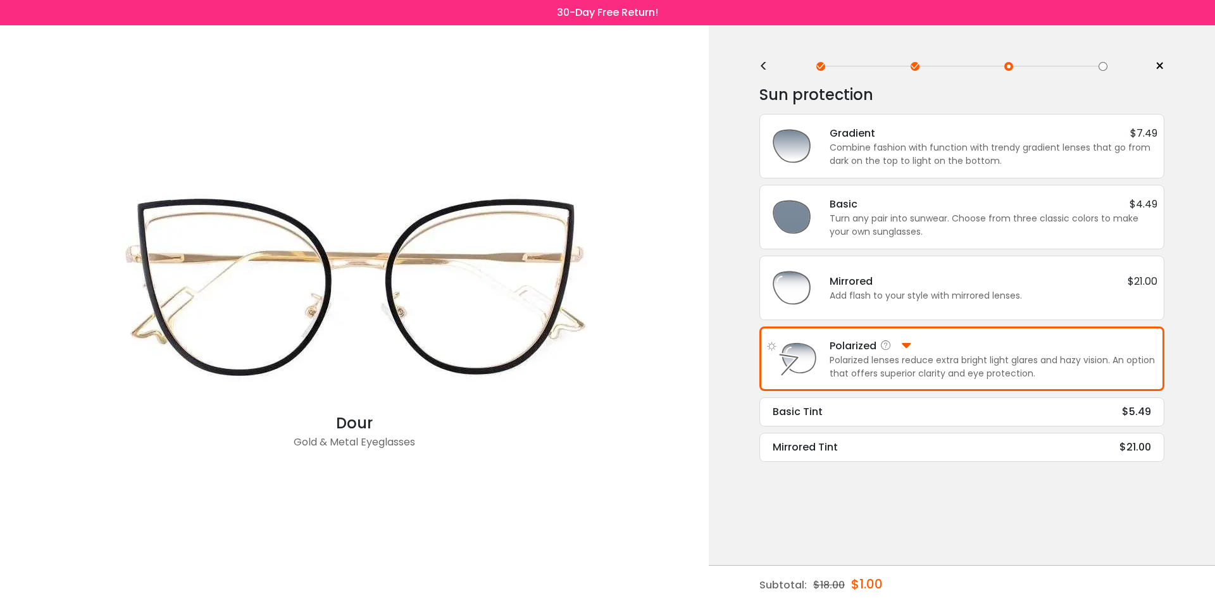
click at [993, 359] on div "Polarized lenses reduce extra bright light glares and hazy vision. An option th…" at bounding box center [994, 367] width 328 height 27
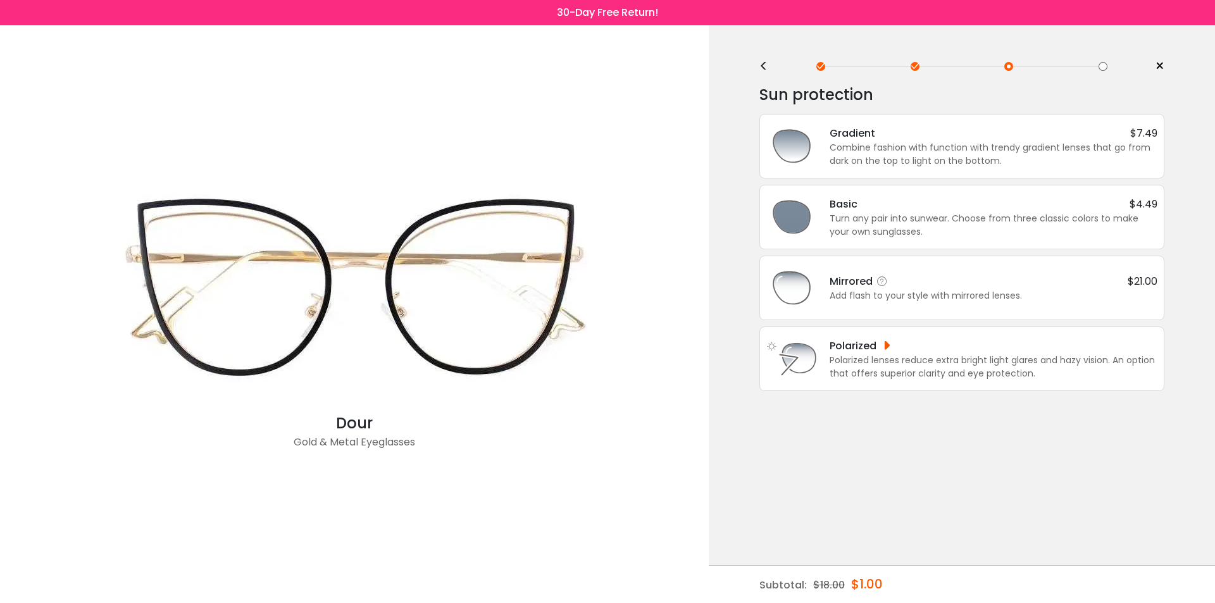
click at [955, 298] on div "Add flash to your style with mirrored lenses." at bounding box center [994, 295] width 328 height 13
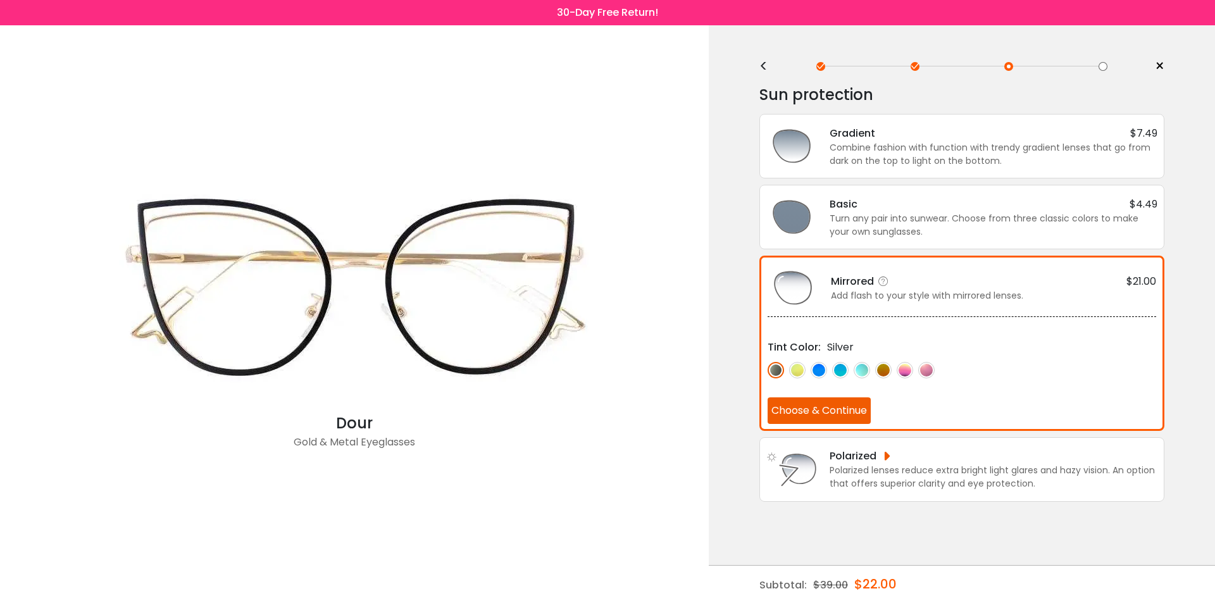
click at [955, 298] on div "Add flash to your style with mirrored lenses." at bounding box center [993, 295] width 325 height 13
click at [934, 220] on div "Turn any pair into sunwear. Choose from three classic colors to make your own s…" at bounding box center [994, 225] width 328 height 27
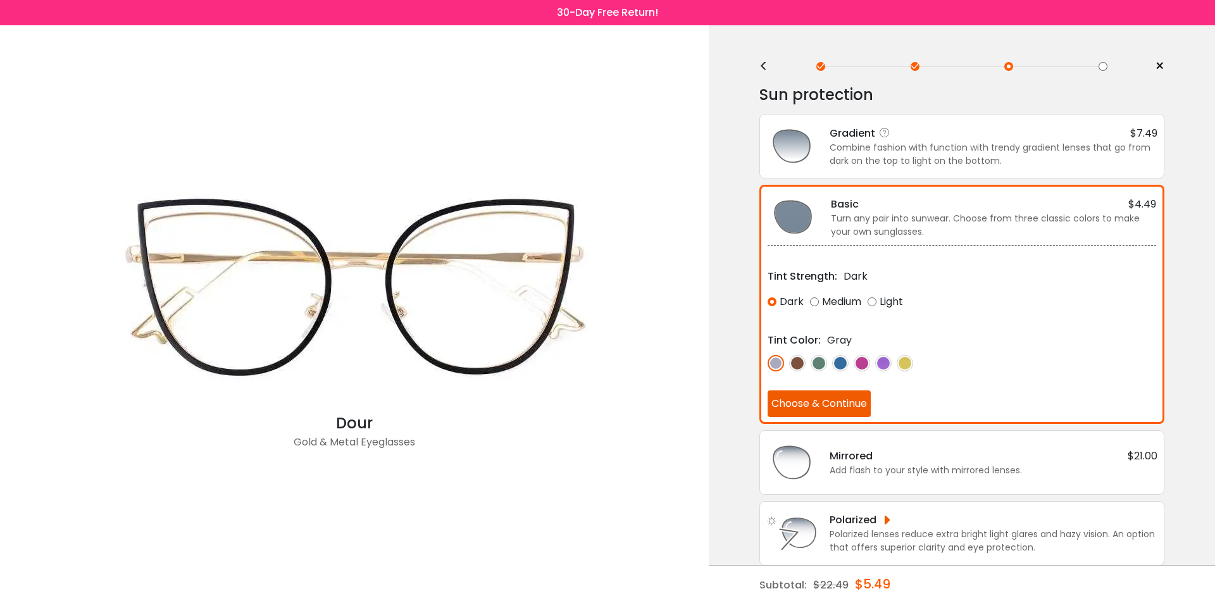
click at [940, 140] on div "Gradient $7.49" at bounding box center [994, 133] width 328 height 16
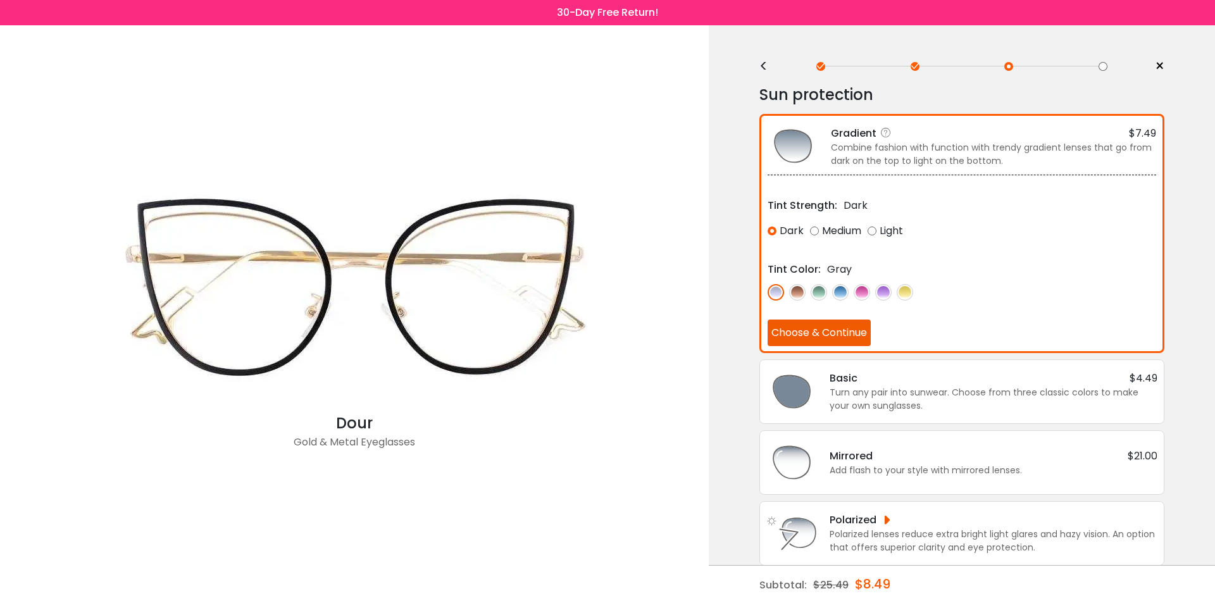
click at [799, 295] on img at bounding box center [797, 292] width 16 height 16
click at [820, 295] on img at bounding box center [819, 292] width 16 height 16
click at [840, 295] on img at bounding box center [840, 292] width 16 height 16
click at [861, 297] on img at bounding box center [862, 292] width 16 height 16
click at [879, 298] on img at bounding box center [883, 292] width 16 height 16
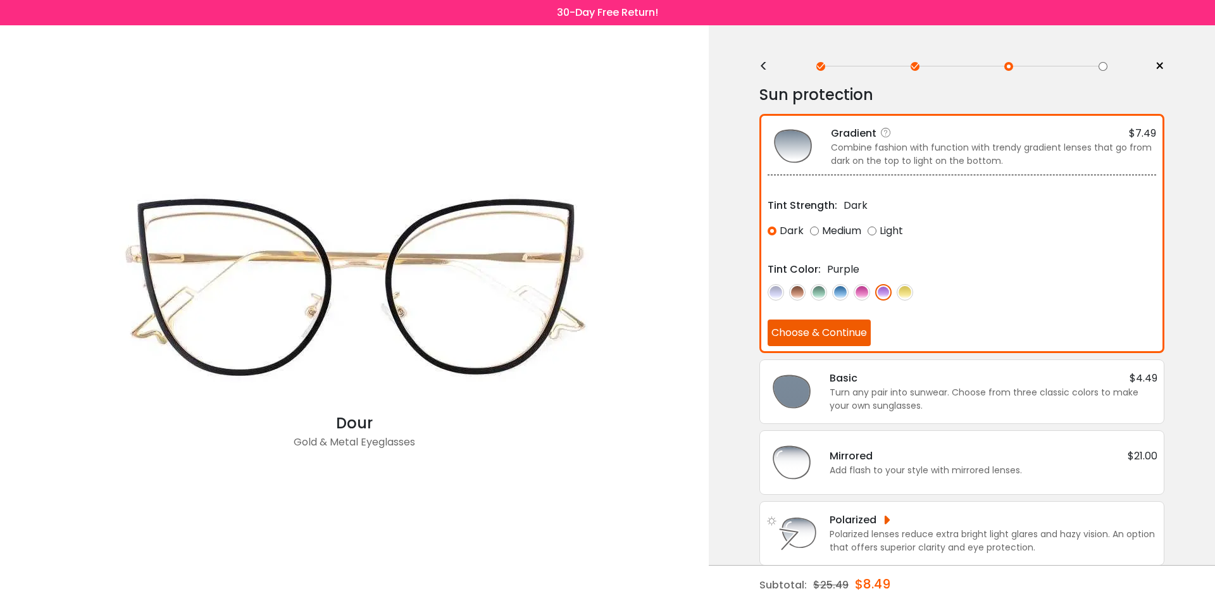
click at [897, 298] on div at bounding box center [962, 292] width 389 height 17
click at [907, 297] on img at bounding box center [905, 292] width 16 height 16
click at [1042, 172] on div "Gradient $7.49 Combine fashion with function with trendy gradient lenses that g…" at bounding box center [961, 233] width 405 height 239
click at [949, 150] on div "Combine fashion with function with trendy gradient lenses that go from dark on …" at bounding box center [993, 154] width 325 height 27
drag, startPoint x: 1178, startPoint y: 123, endPoint x: 1178, endPoint y: 116, distance: 7.0
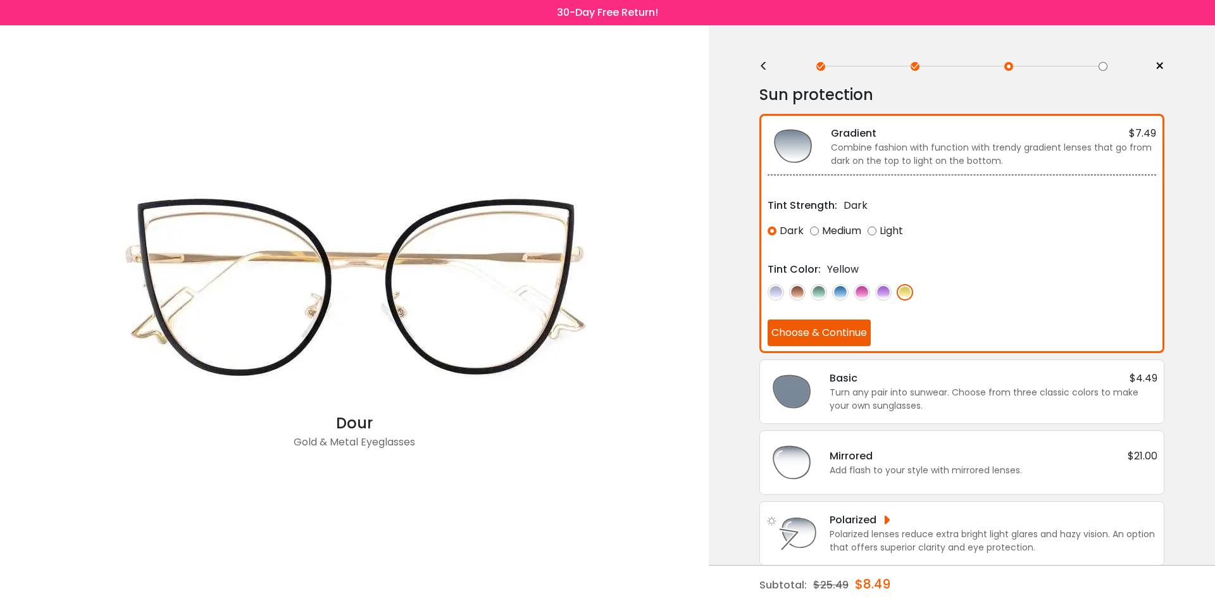
click at [1178, 124] on div "< × Choose your usage Single Vision (Distance) This lens helps you see details …" at bounding box center [962, 320] width 506 height 591
click at [1156, 68] on span "×" at bounding box center [1159, 66] width 9 height 19
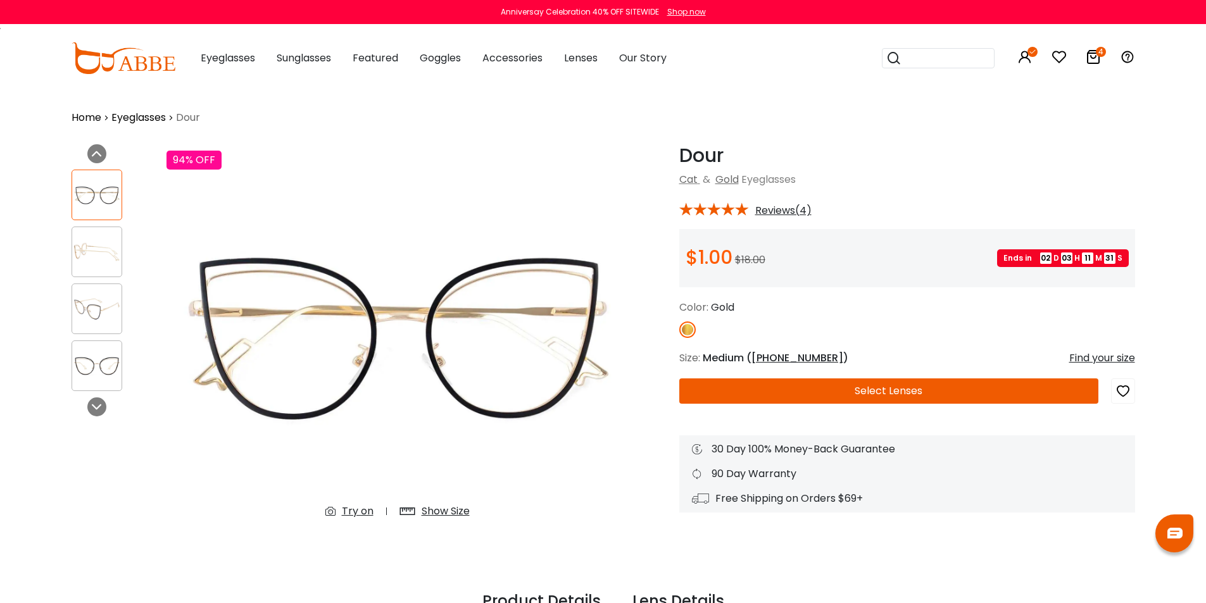
click at [857, 385] on button "Select Lenses" at bounding box center [888, 390] width 419 height 25
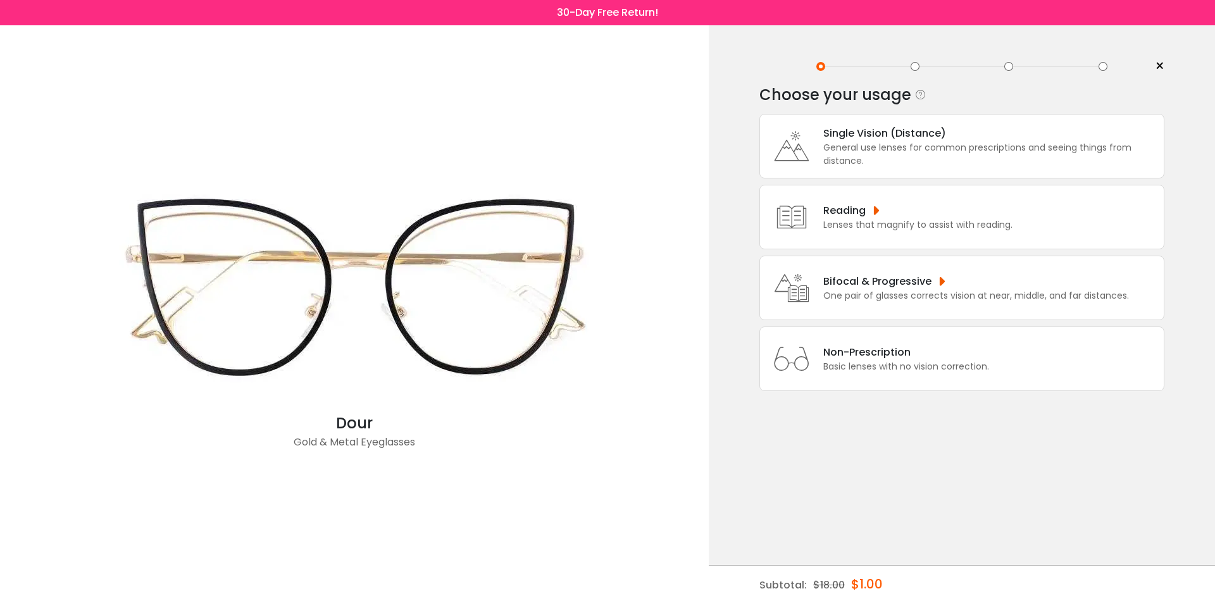
click at [870, 106] on div "Choose your usage" at bounding box center [835, 94] width 152 height 25
click at [866, 141] on div "General use lenses for common prescriptions and seeing things from distance." at bounding box center [990, 154] width 334 height 27
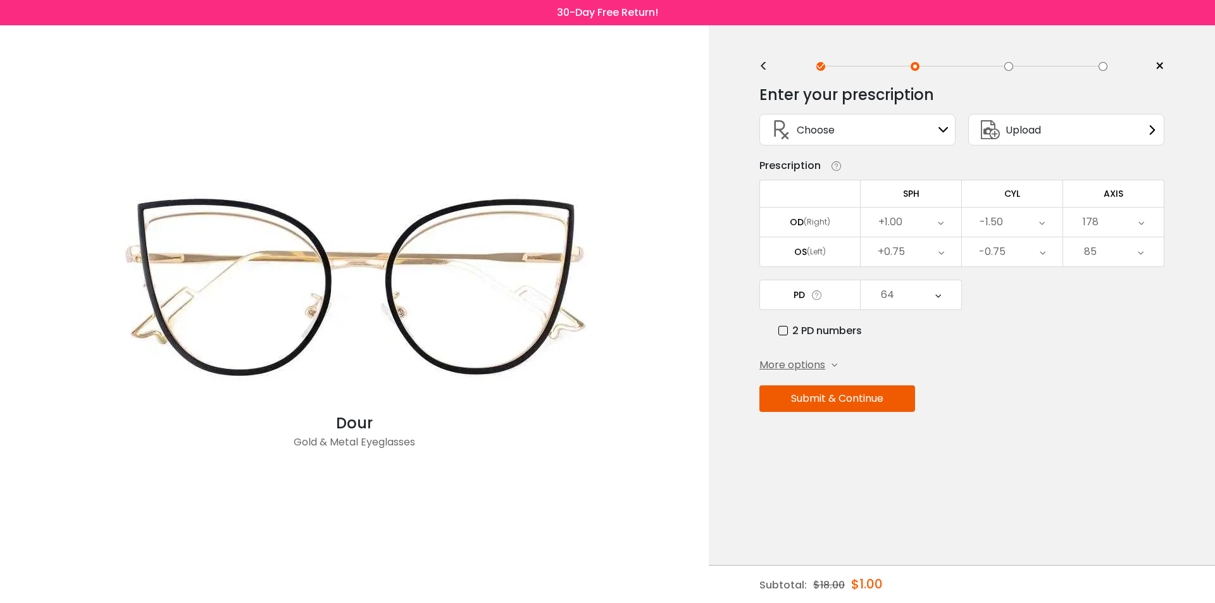
click at [853, 401] on button "Submit & Continue" at bounding box center [837, 398] width 156 height 27
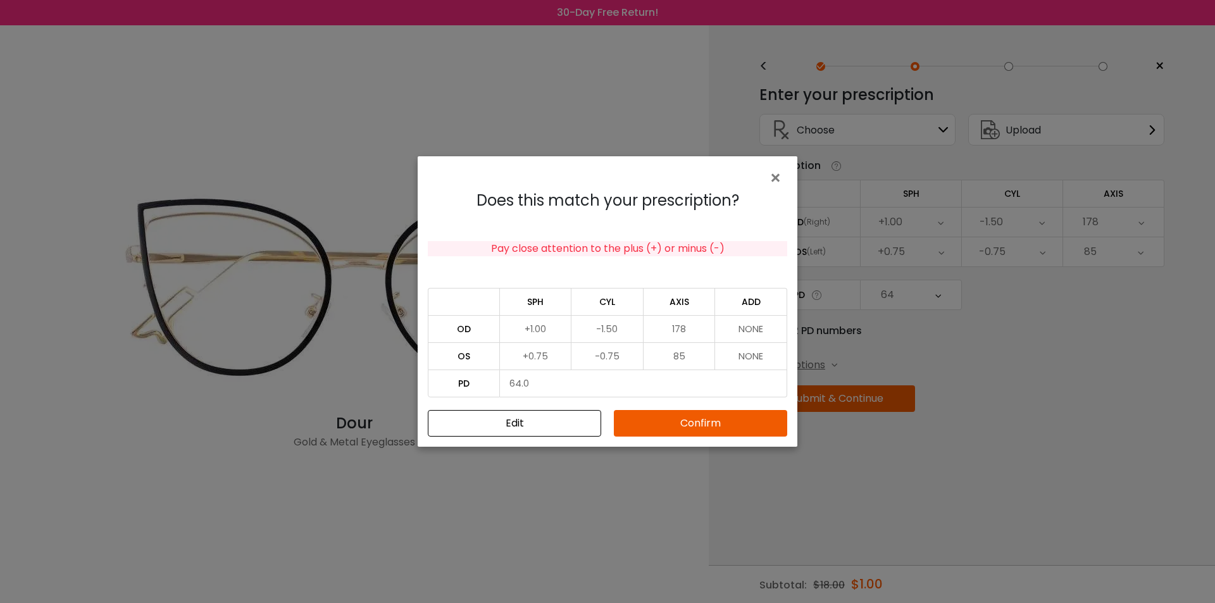
click at [691, 429] on button "Confirm" at bounding box center [700, 423] width 173 height 27
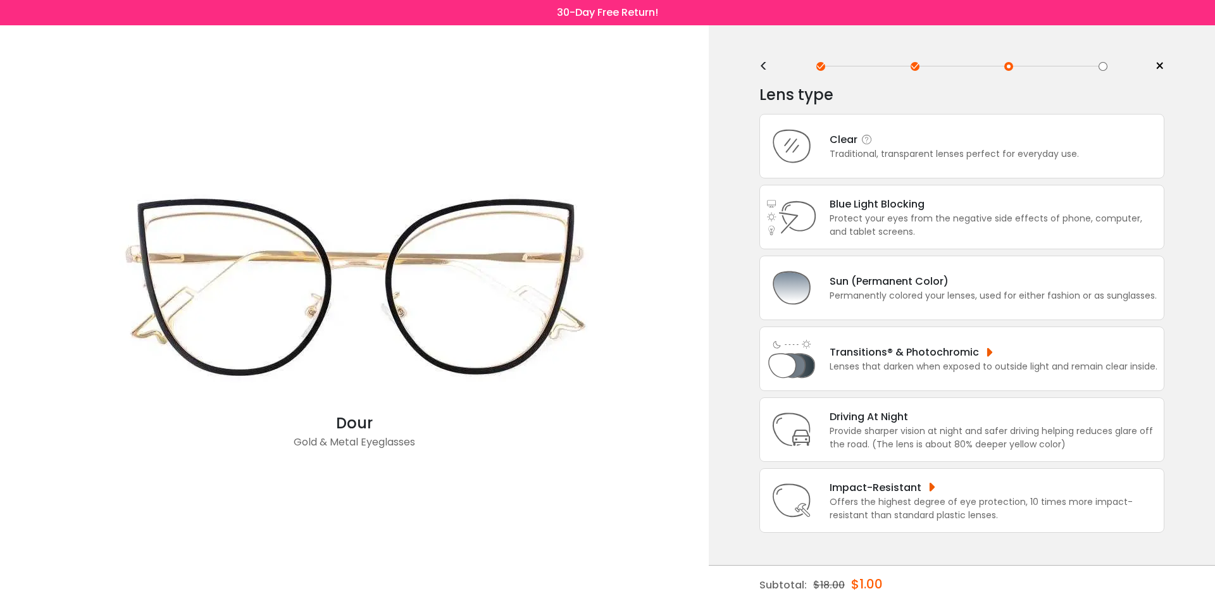
click at [942, 142] on div "Clear" at bounding box center [954, 140] width 249 height 16
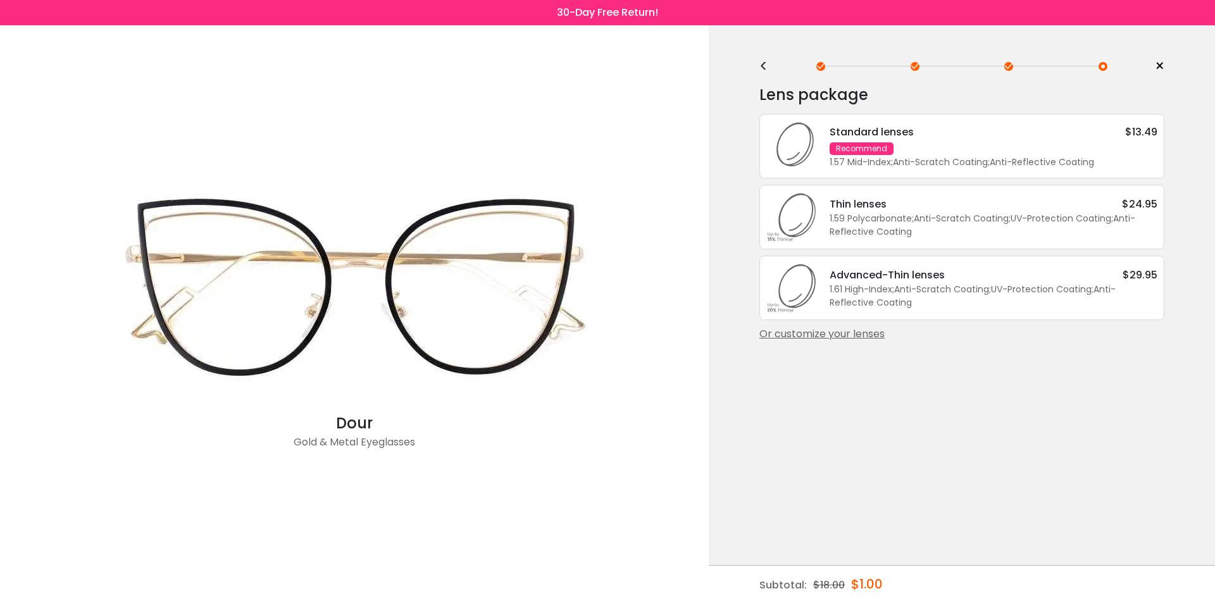
click at [986, 143] on div "Standard lenses $13.49 Recommend 1.57 Mid-Index ; Anti-Scratch Coating ; Anti-R…" at bounding box center [987, 146] width 340 height 45
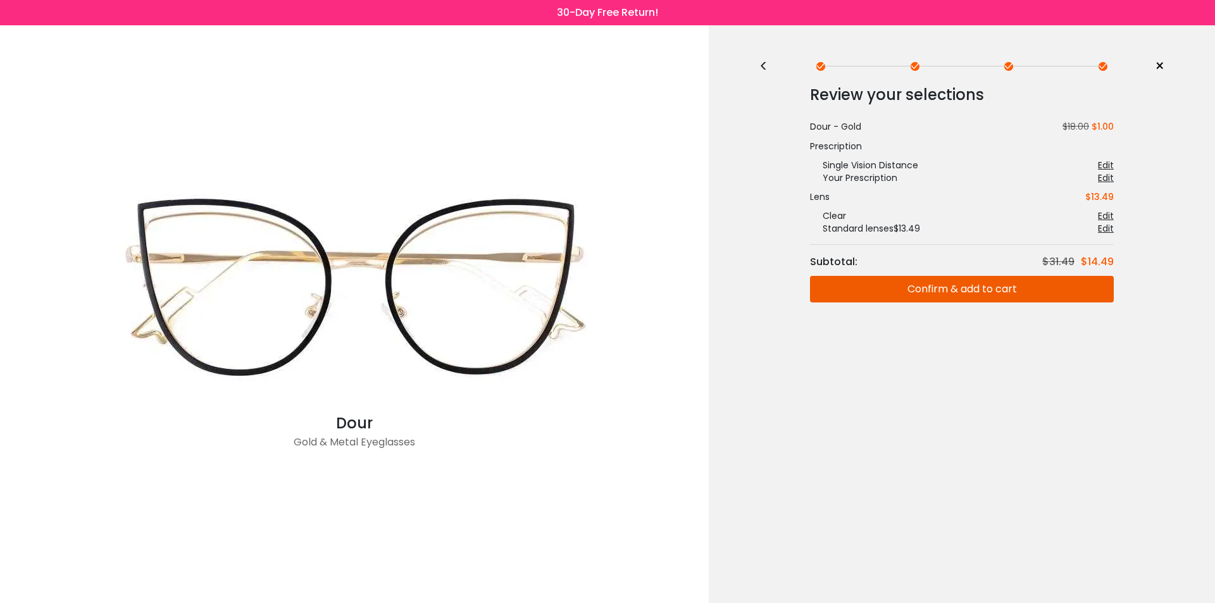
click at [946, 287] on button "Confirm & add to cart" at bounding box center [962, 289] width 304 height 27
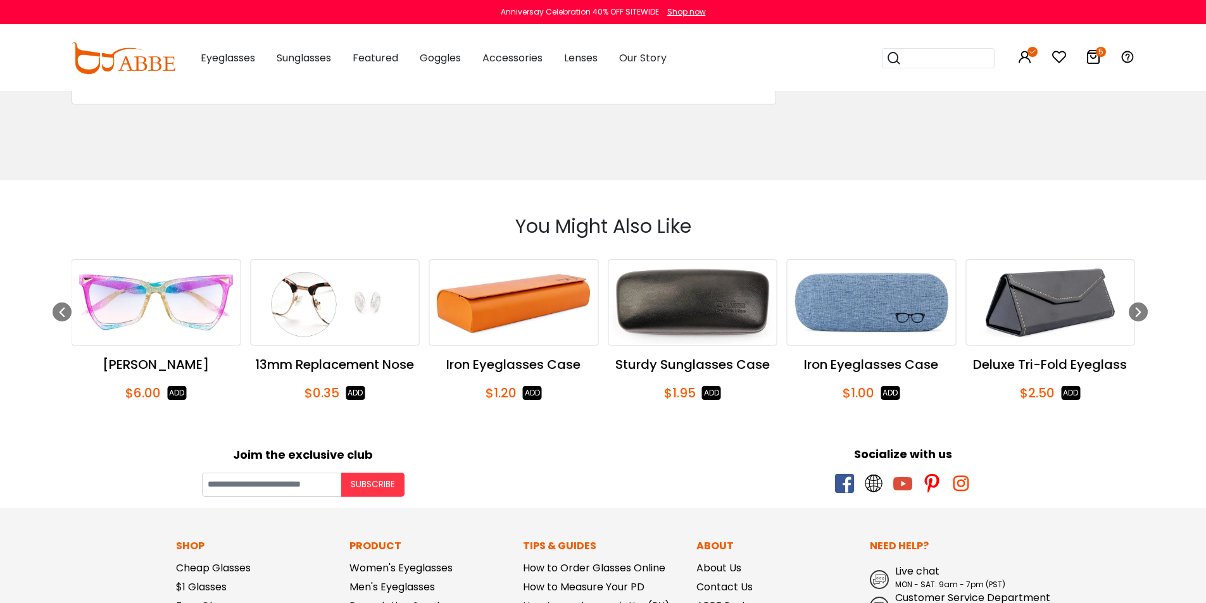
scroll to position [1201, 0]
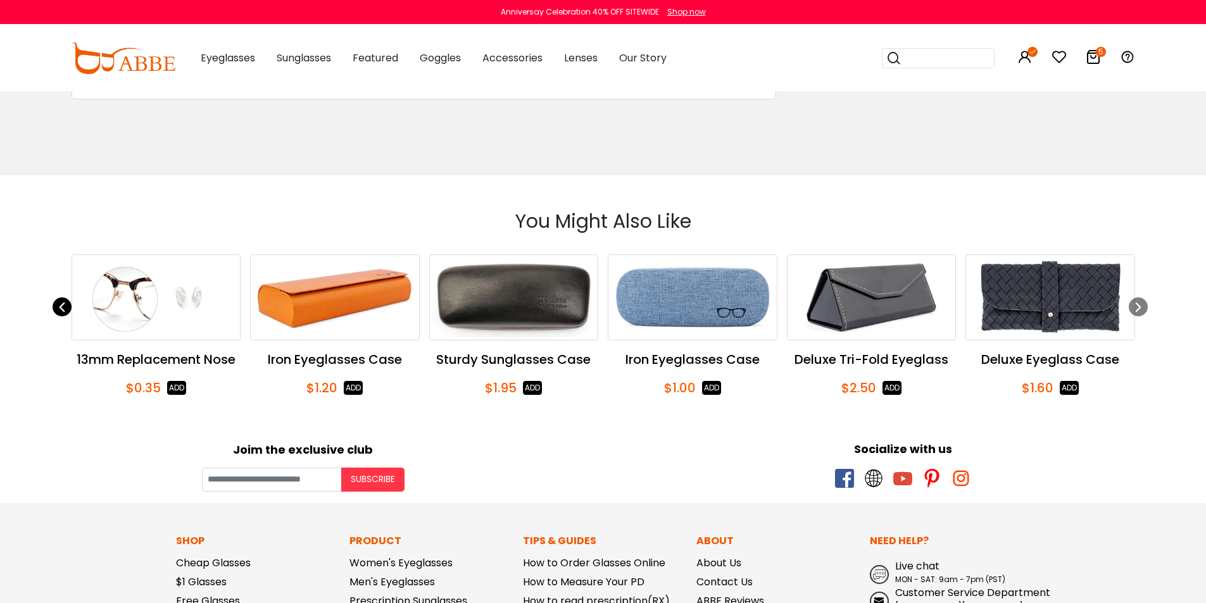
click at [60, 311] on icon "Previous slide" at bounding box center [62, 306] width 10 height 19
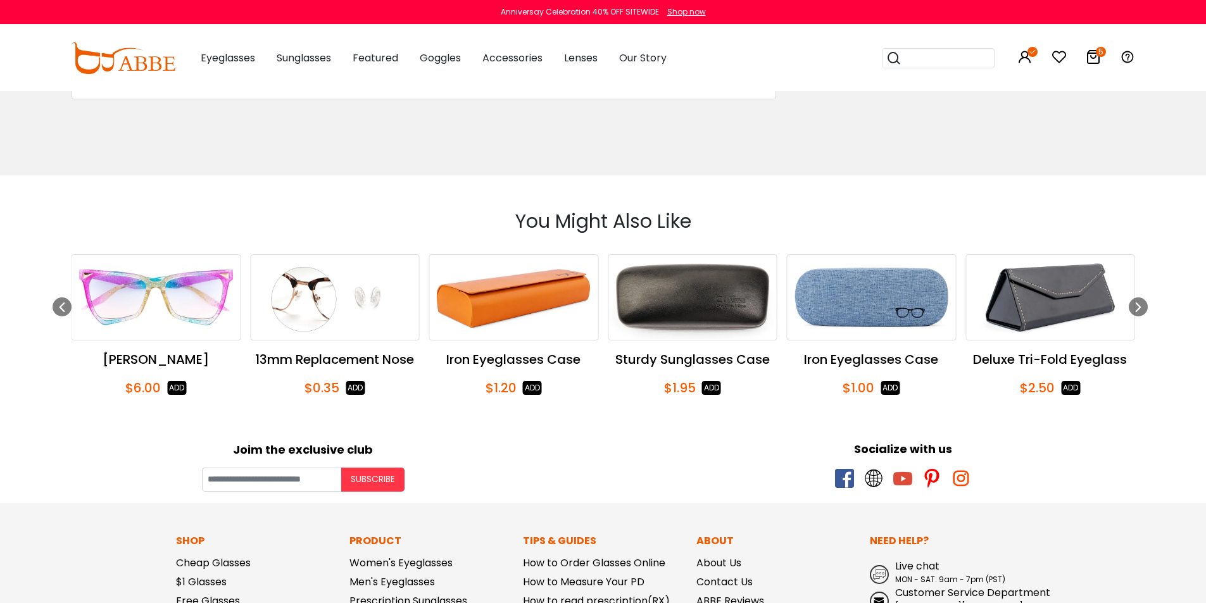
click at [173, 338] on img "8 / 58" at bounding box center [156, 297] width 168 height 85
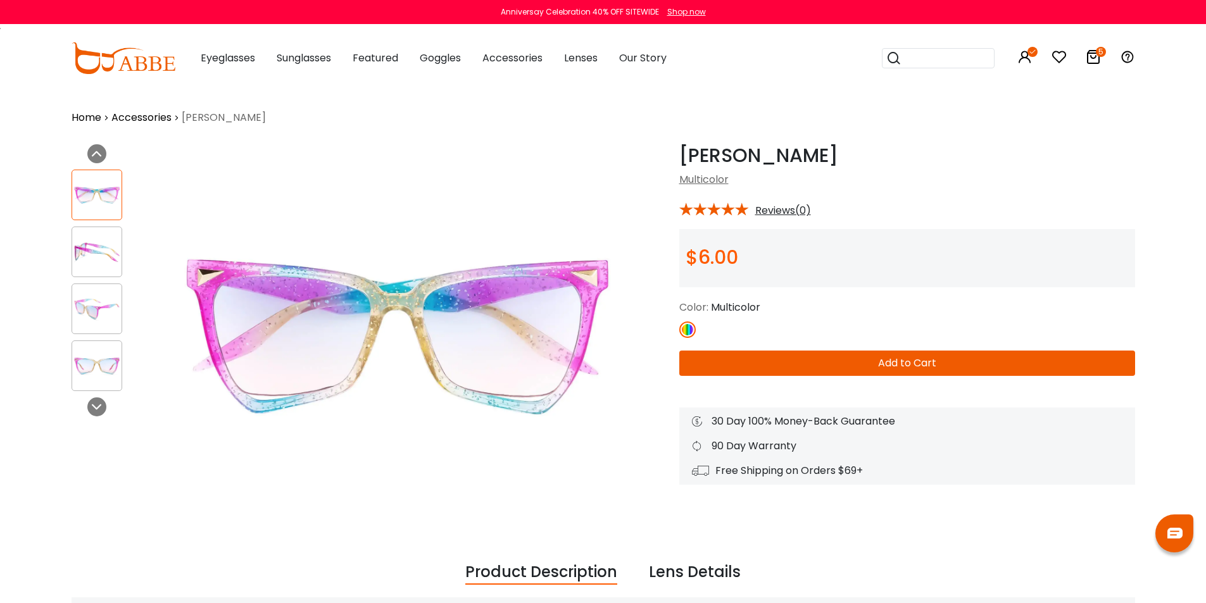
click at [818, 361] on button "Add to Cart" at bounding box center [907, 363] width 456 height 25
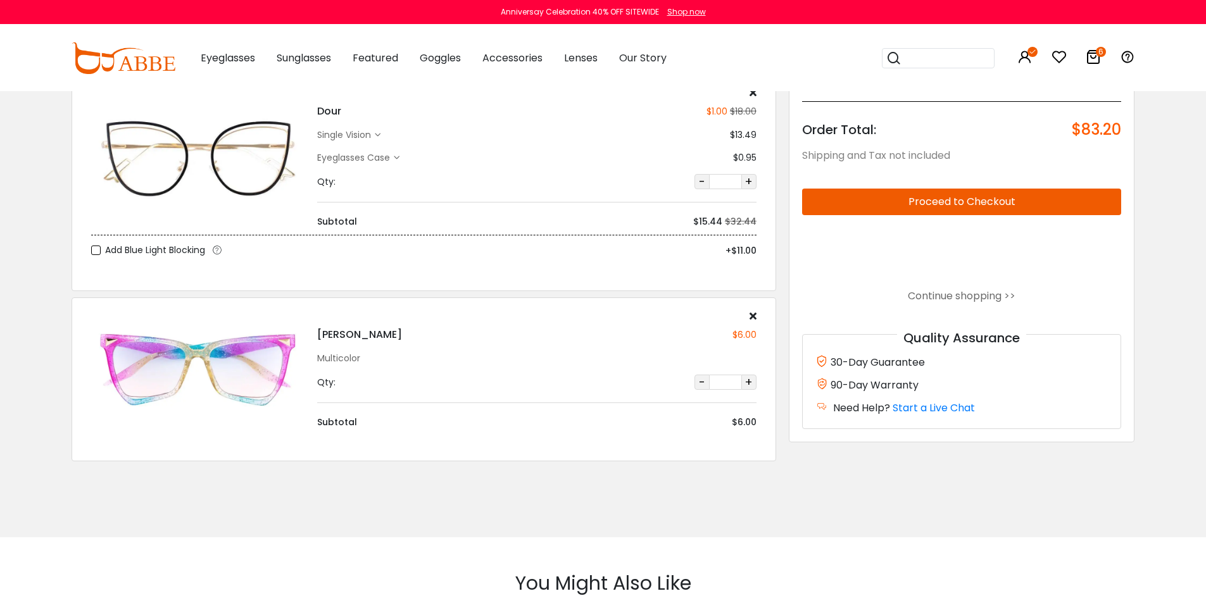
scroll to position [1064, 0]
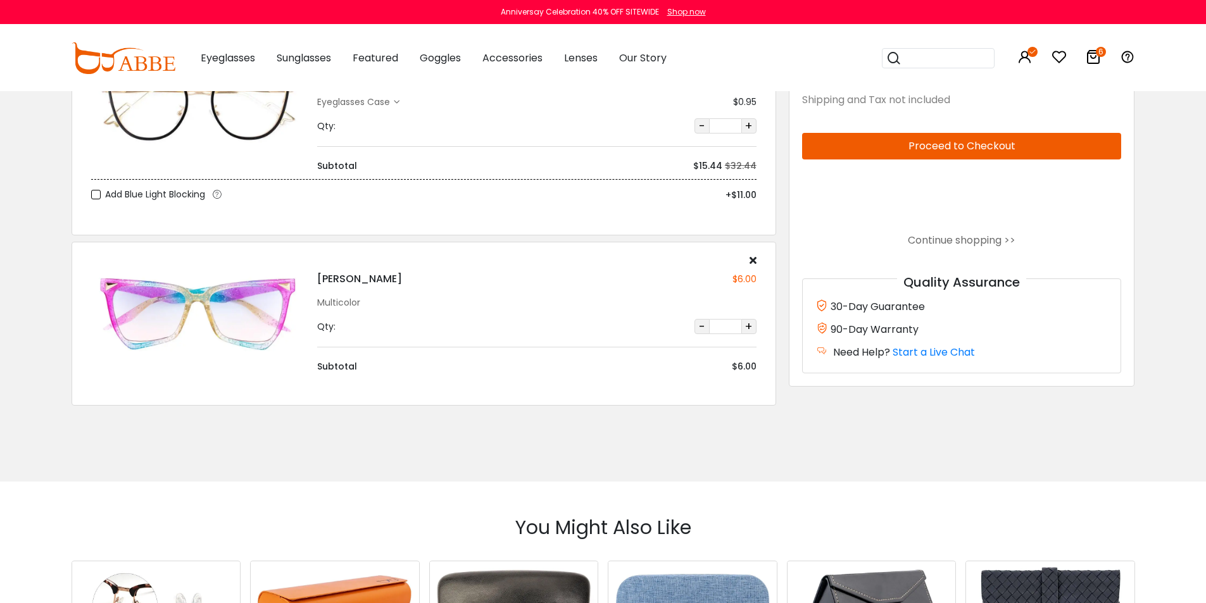
click at [751, 261] on icon at bounding box center [752, 260] width 7 height 10
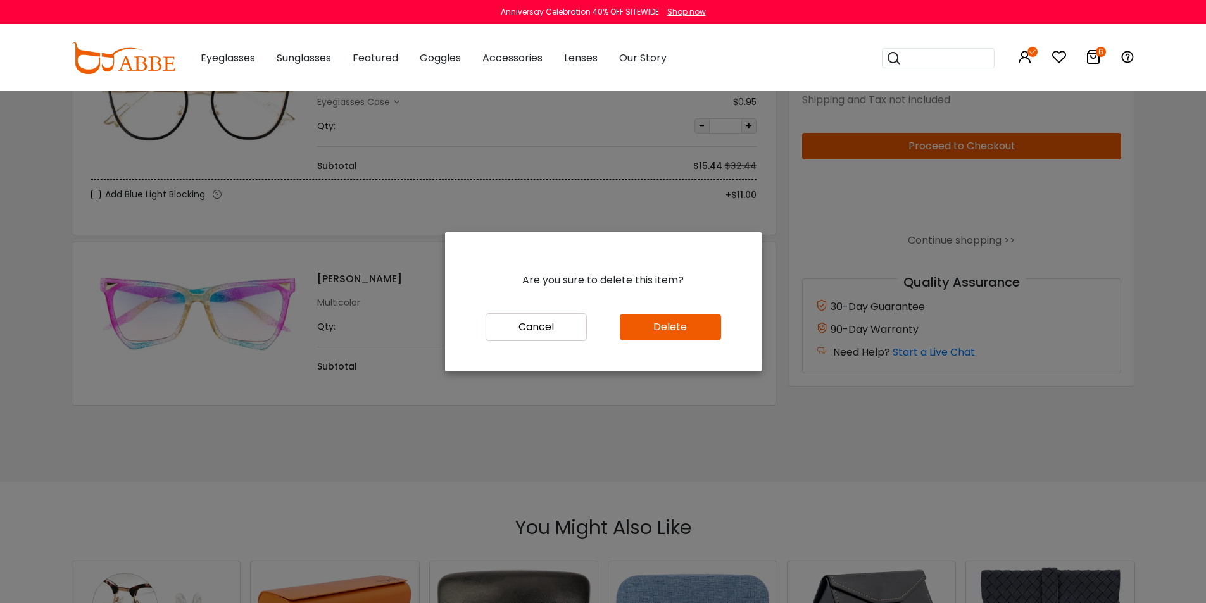
click at [633, 327] on button "Delete" at bounding box center [670, 327] width 101 height 27
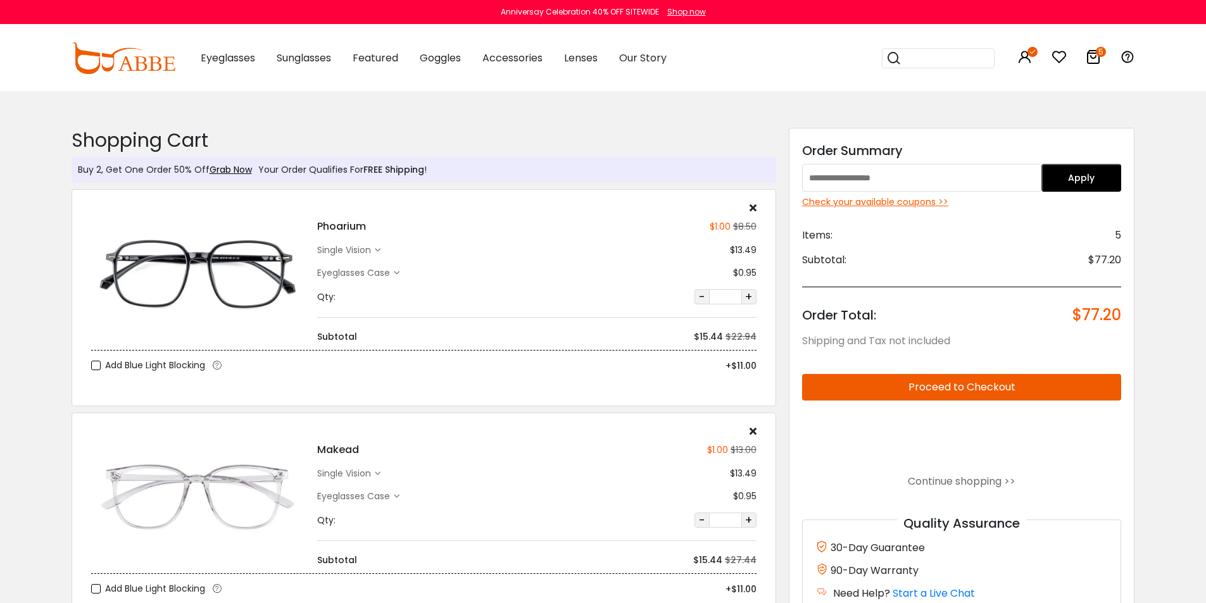
click at [199, 51] on div "Eyeglasses Women's Eyeglasses Men's Eyeglasses Kids' Eyeglasses All Eyeglasses …" at bounding box center [424, 58] width 485 height 63
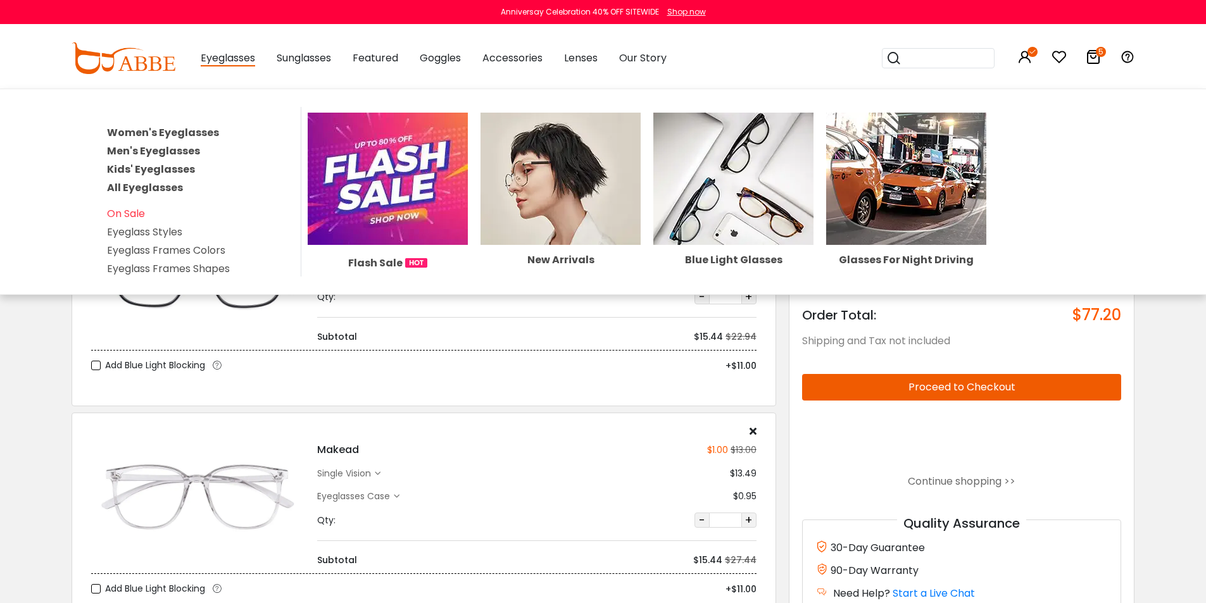
click at [219, 63] on span "Eyeglasses" at bounding box center [228, 59] width 54 height 16
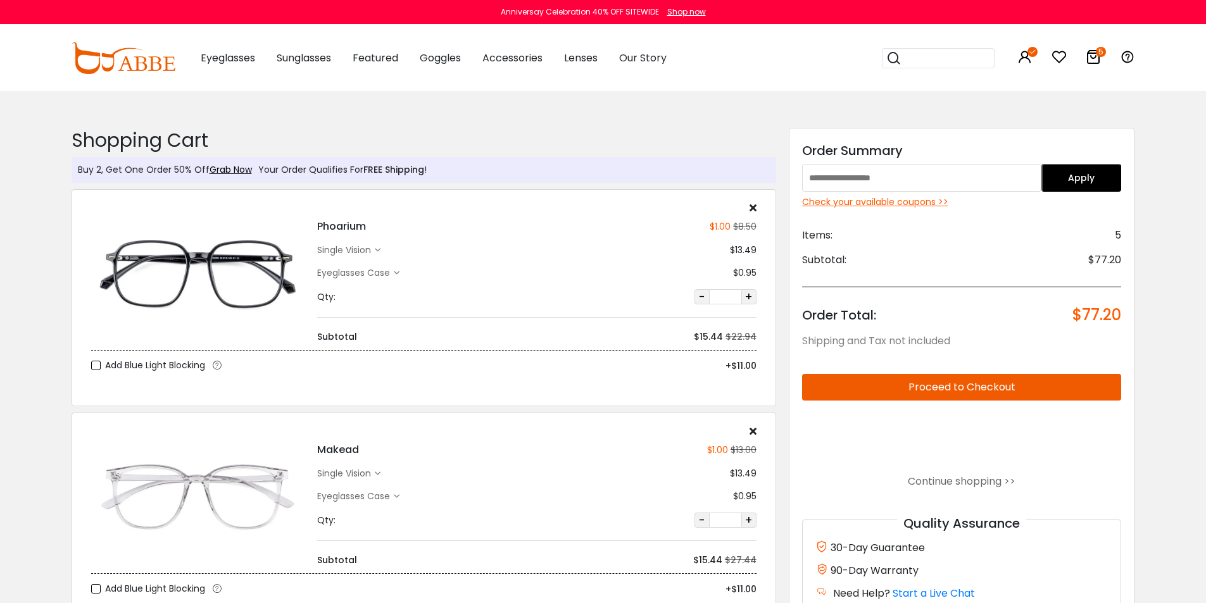
click at [232, 56] on span "Eyeglasses" at bounding box center [228, 58] width 54 height 15
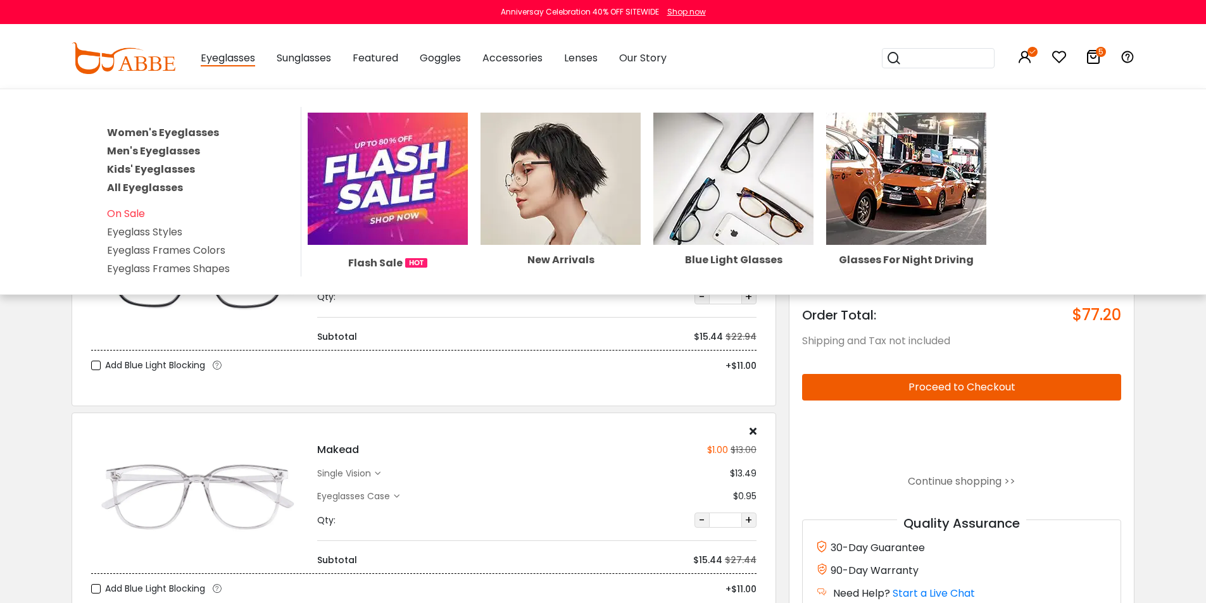
click at [165, 130] on link "Women's Eyeglasses" at bounding box center [163, 132] width 112 height 15
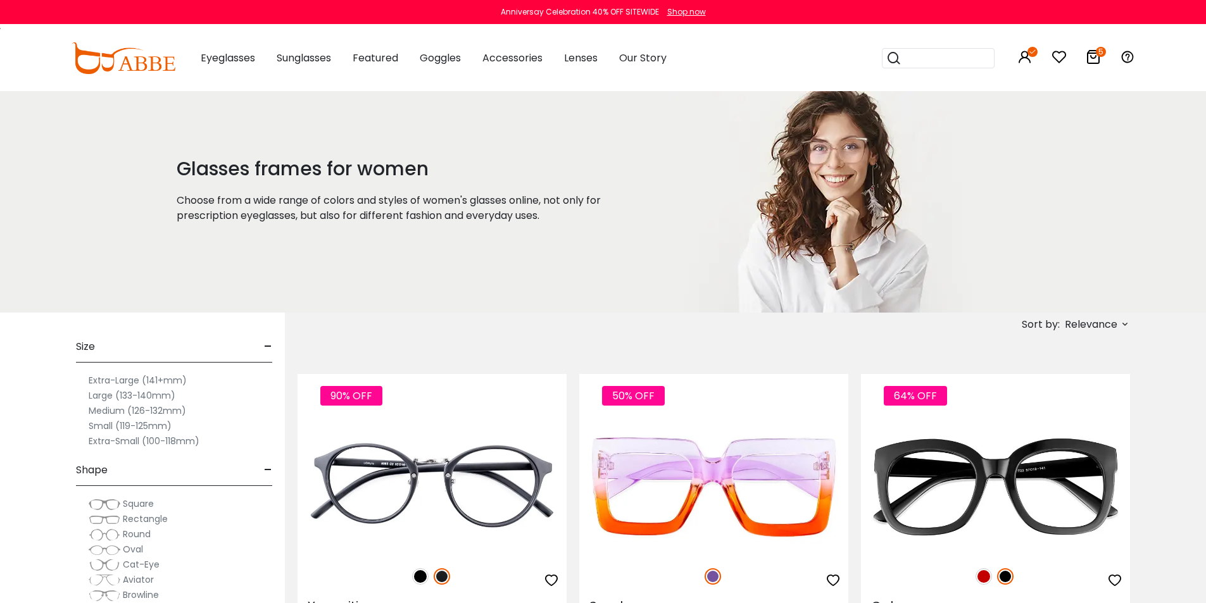
click at [1087, 325] on span "Relevance" at bounding box center [1090, 324] width 53 height 23
click at [1068, 403] on label "Prices Low To High" at bounding box center [1077, 406] width 91 height 15
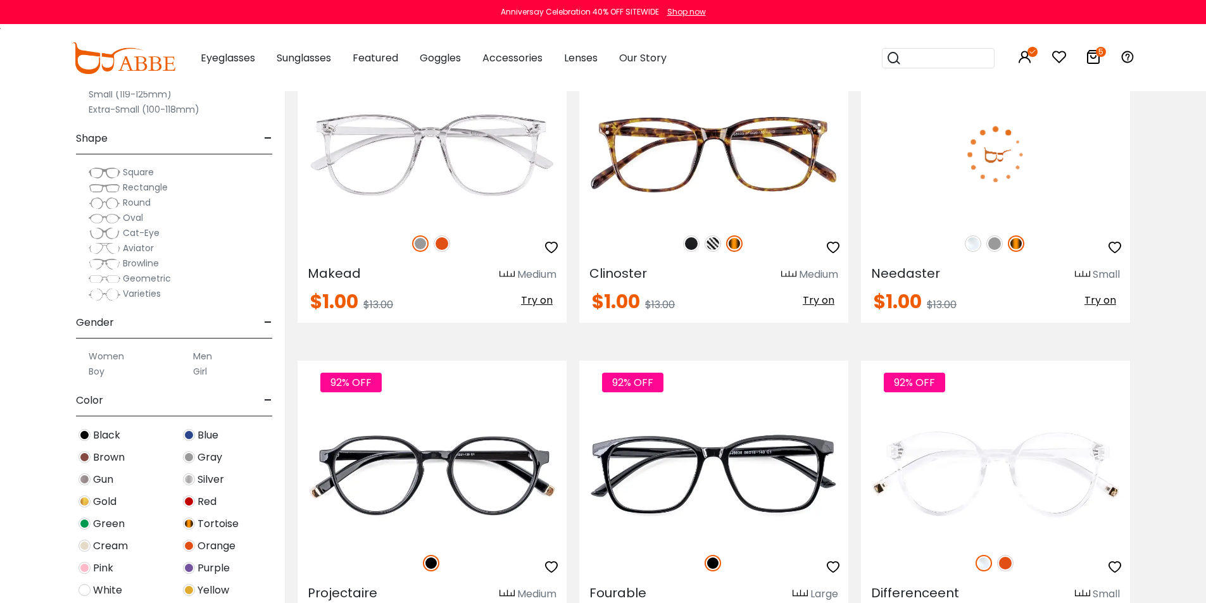
drag, startPoint x: 0, startPoint y: 0, endPoint x: 926, endPoint y: 267, distance: 963.6
click at [1205, 287] on html "Eyeglasses Thanks for your subscription Please use coupon code " NEWCOMER " to …" at bounding box center [603, 599] width 1206 height 7693
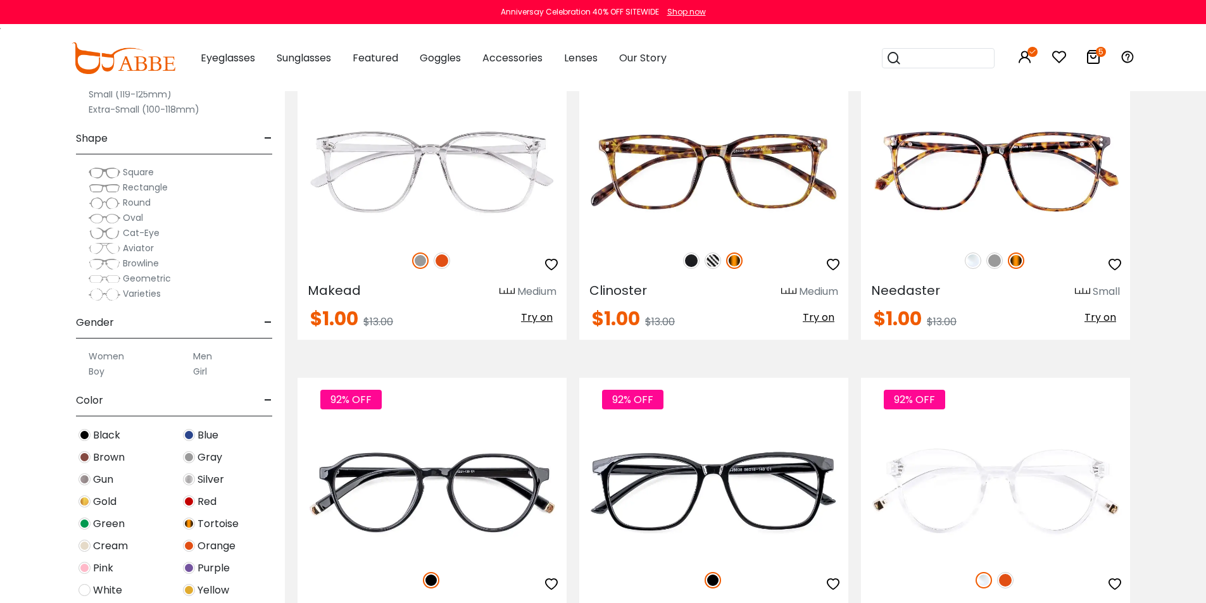
click at [103, 234] on img at bounding box center [105, 233] width 32 height 13
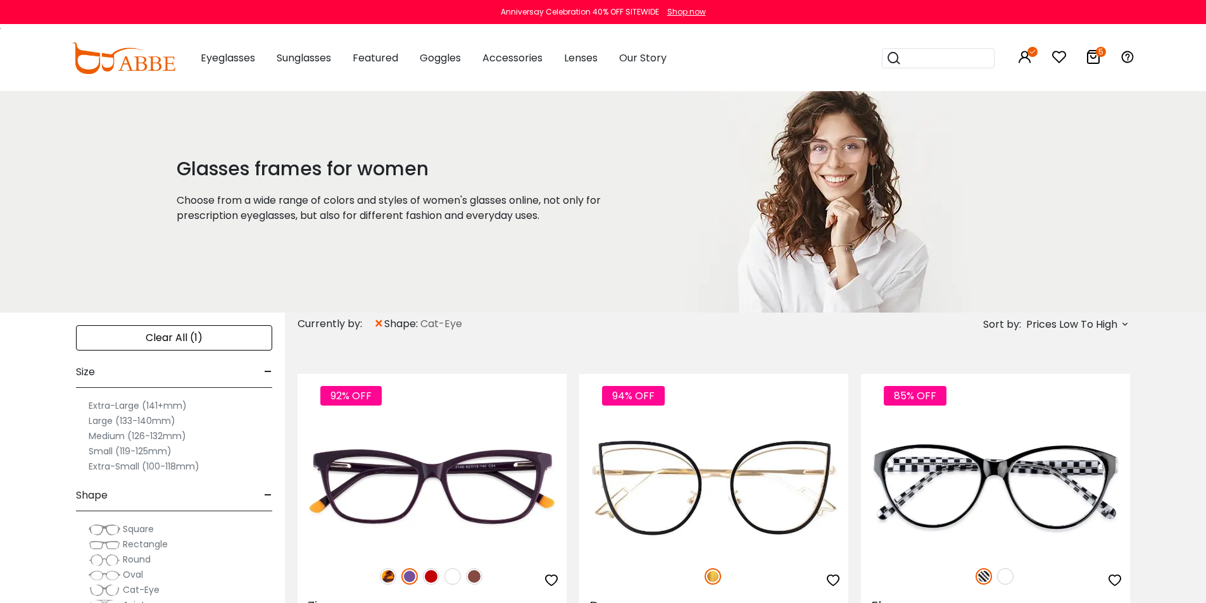
click at [99, 537] on label "Rectangle" at bounding box center [128, 544] width 79 height 15
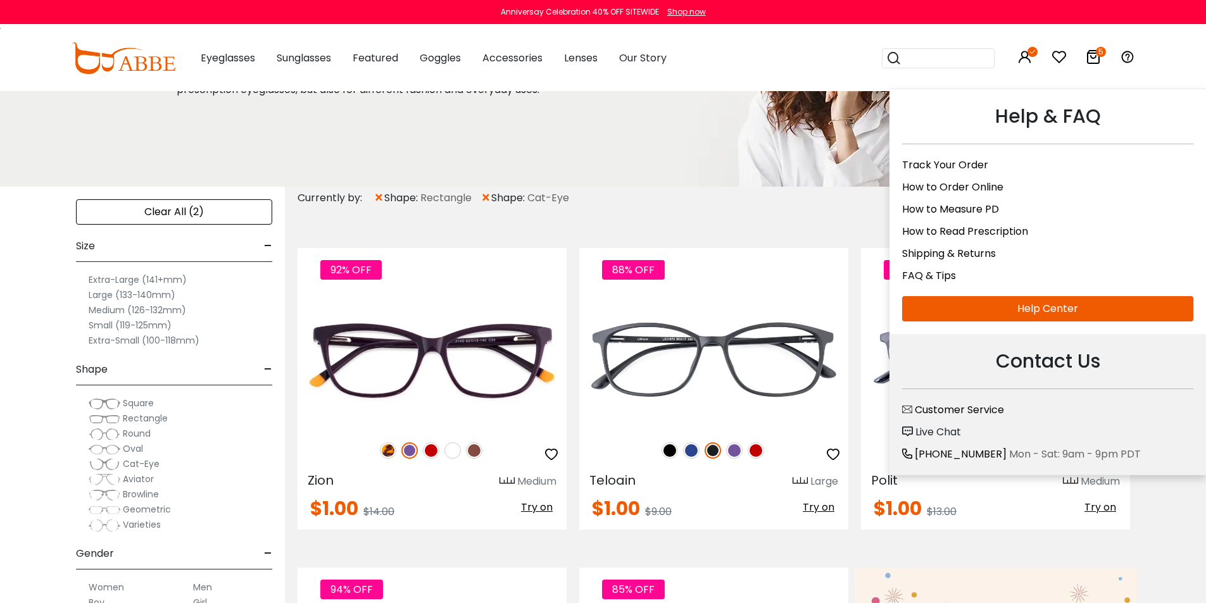
scroll to position [109, 0]
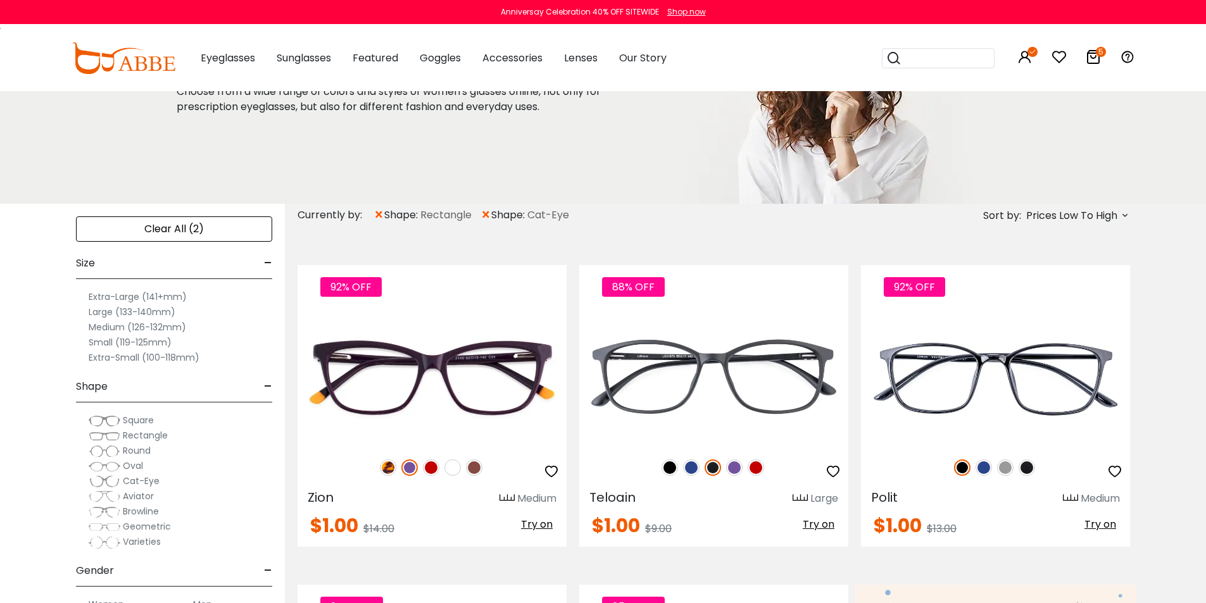
click at [487, 218] on span "×" at bounding box center [485, 215] width 11 height 23
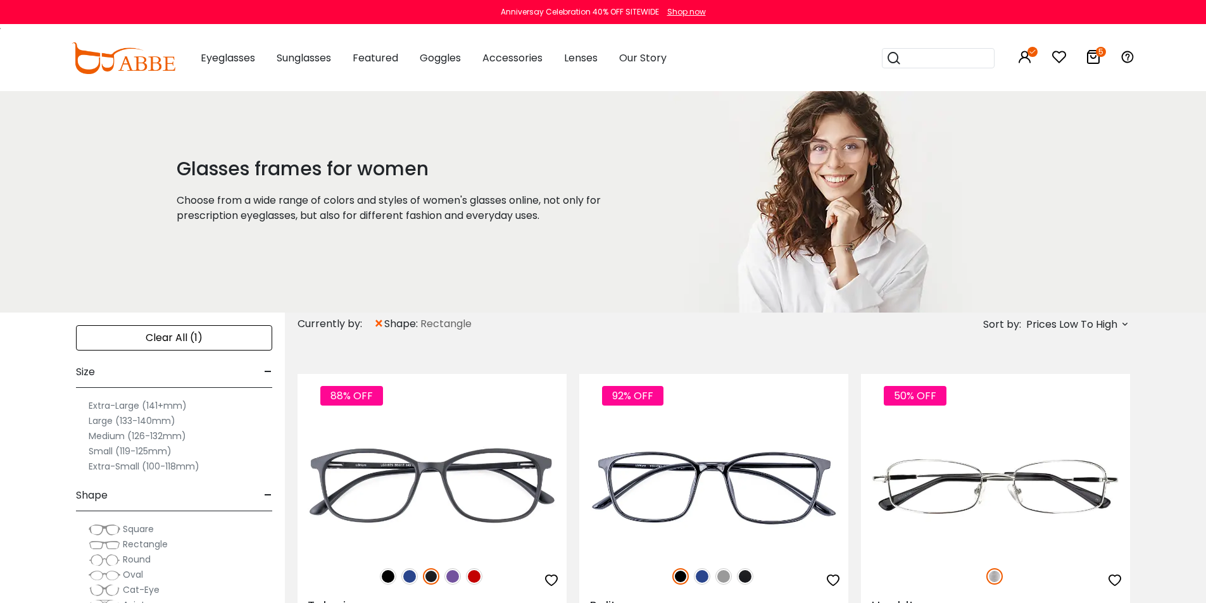
click at [109, 533] on img at bounding box center [105, 529] width 32 height 13
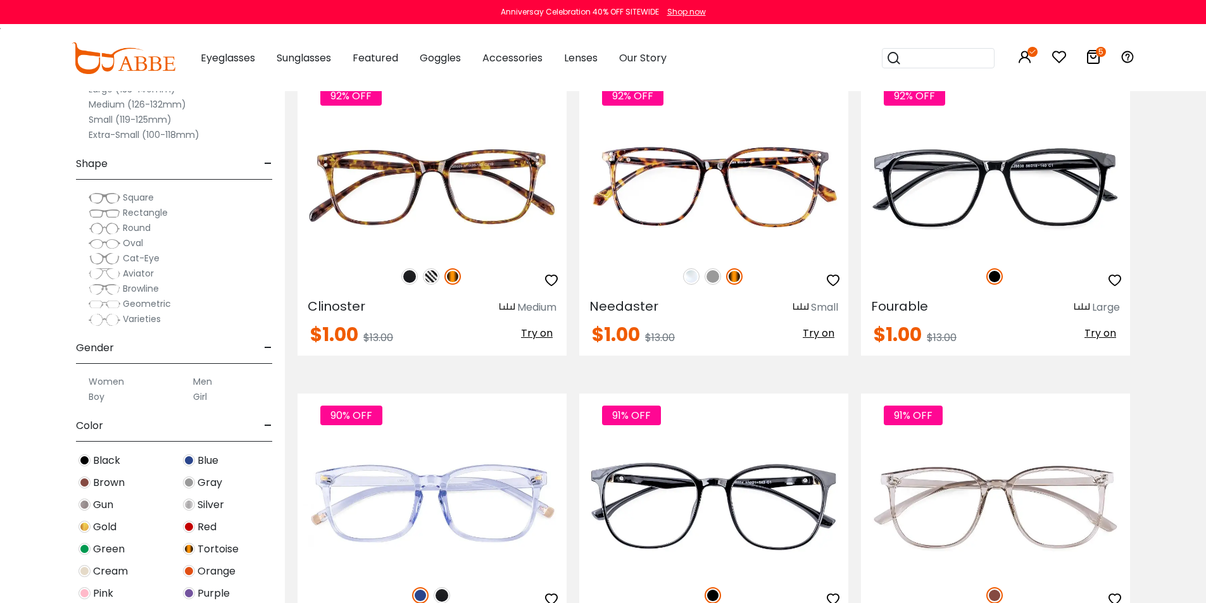
scroll to position [2215, 0]
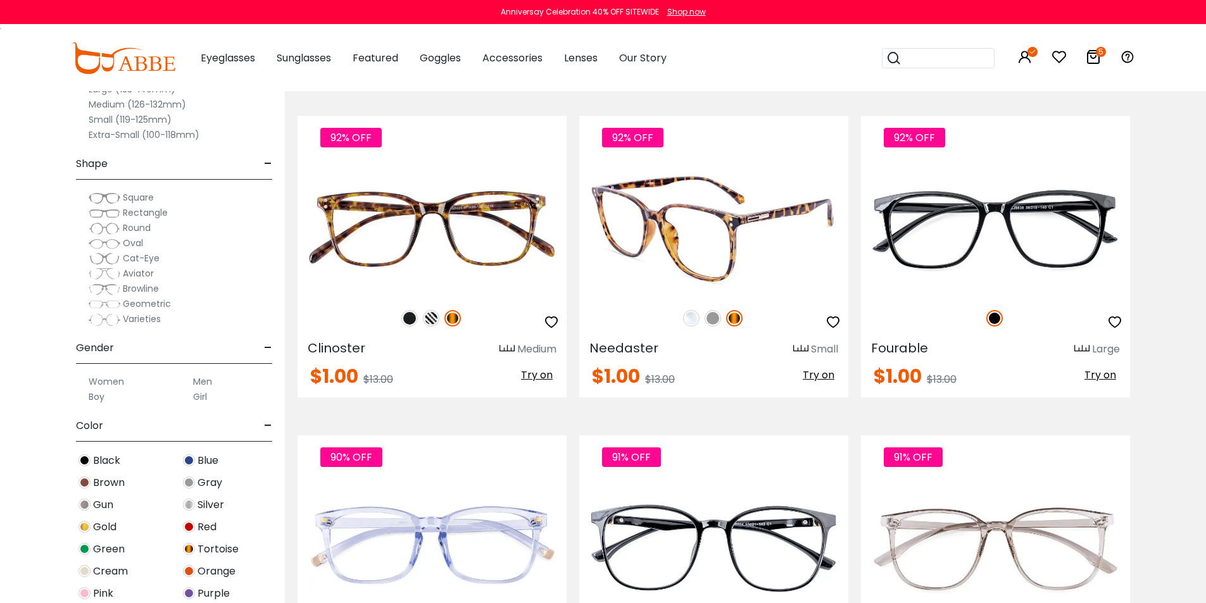
click at [688, 258] on img at bounding box center [713, 228] width 269 height 135
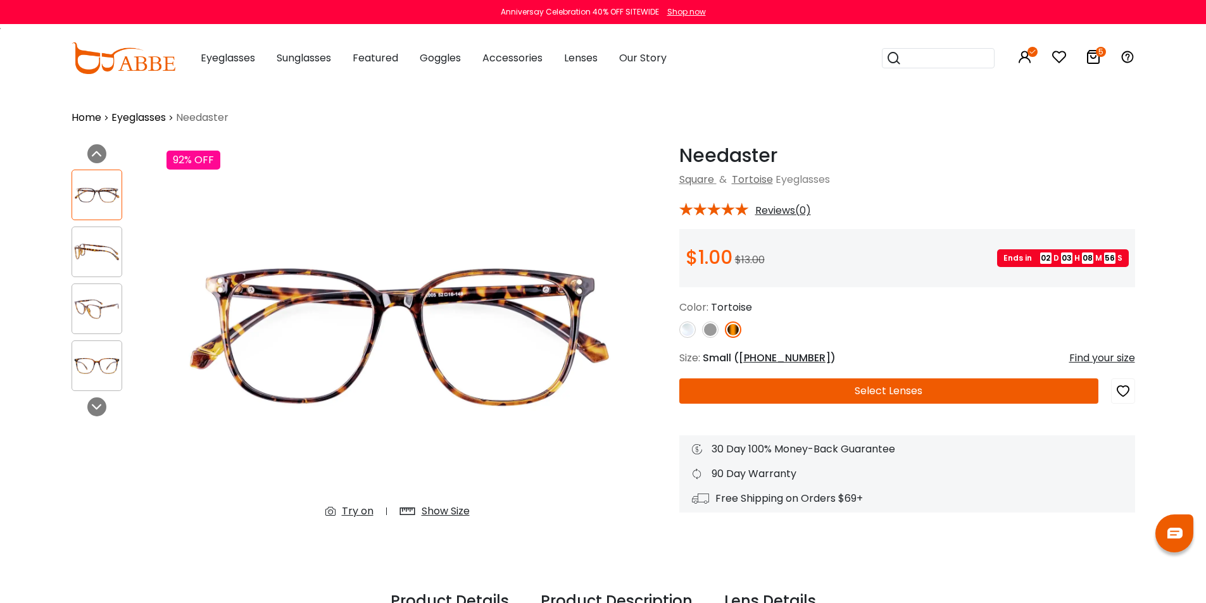
click at [851, 390] on button "Select Lenses" at bounding box center [888, 390] width 419 height 25
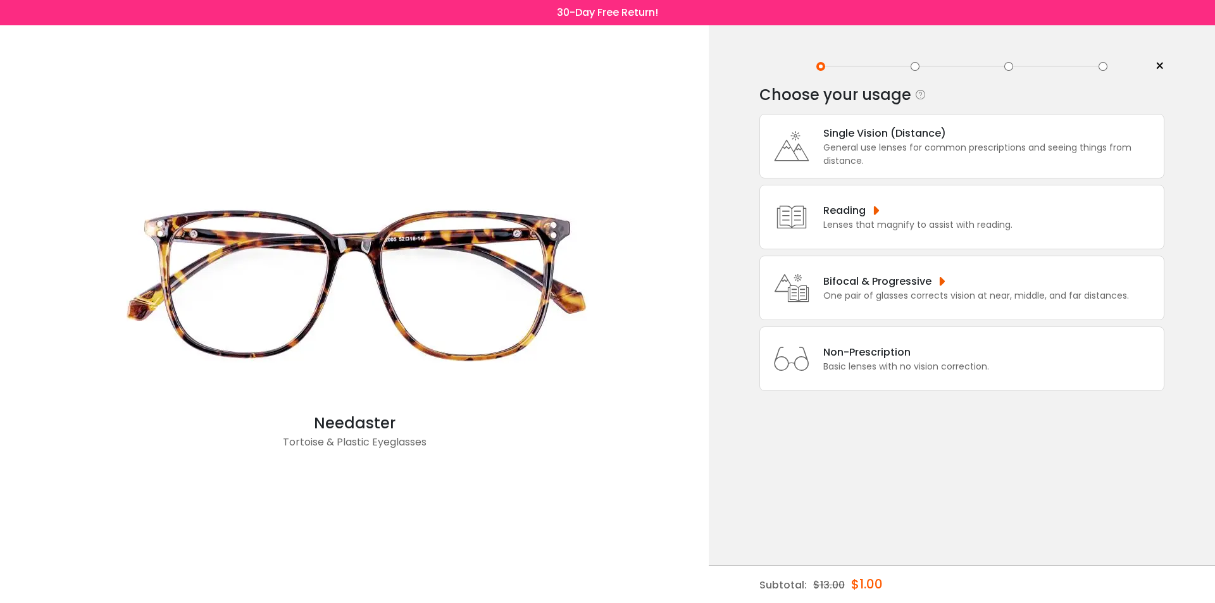
click at [850, 157] on div "General use lenses for common prescriptions and seeing things from distance." at bounding box center [990, 154] width 334 height 27
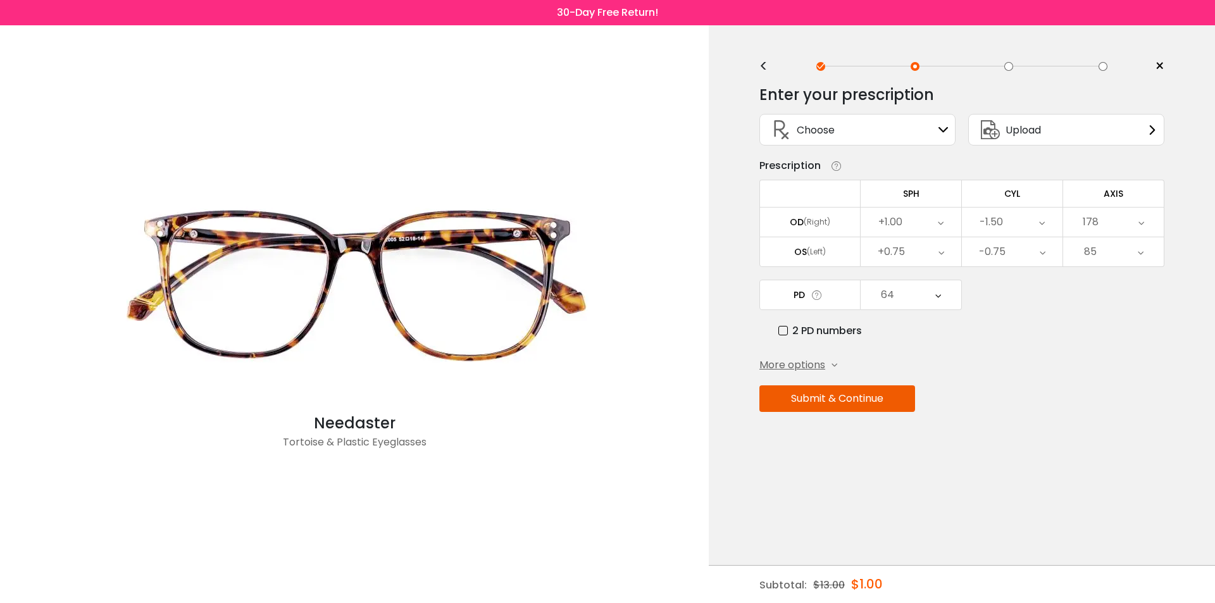
click at [840, 395] on button "Submit & Continue" at bounding box center [837, 398] width 156 height 27
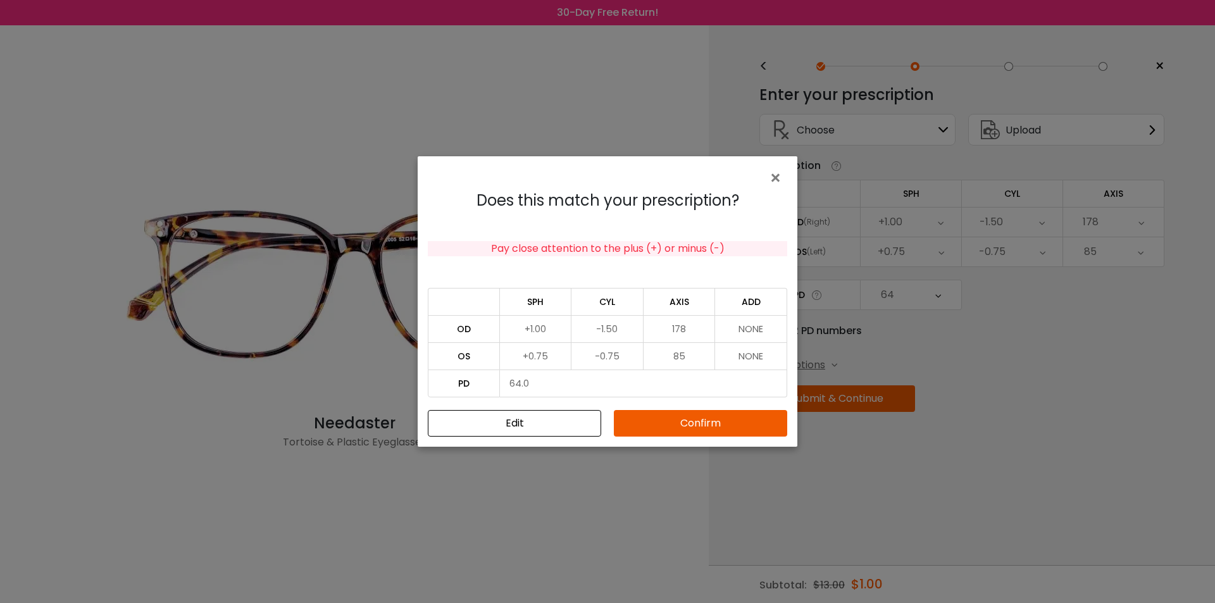
click at [694, 427] on button "Confirm" at bounding box center [700, 423] width 173 height 27
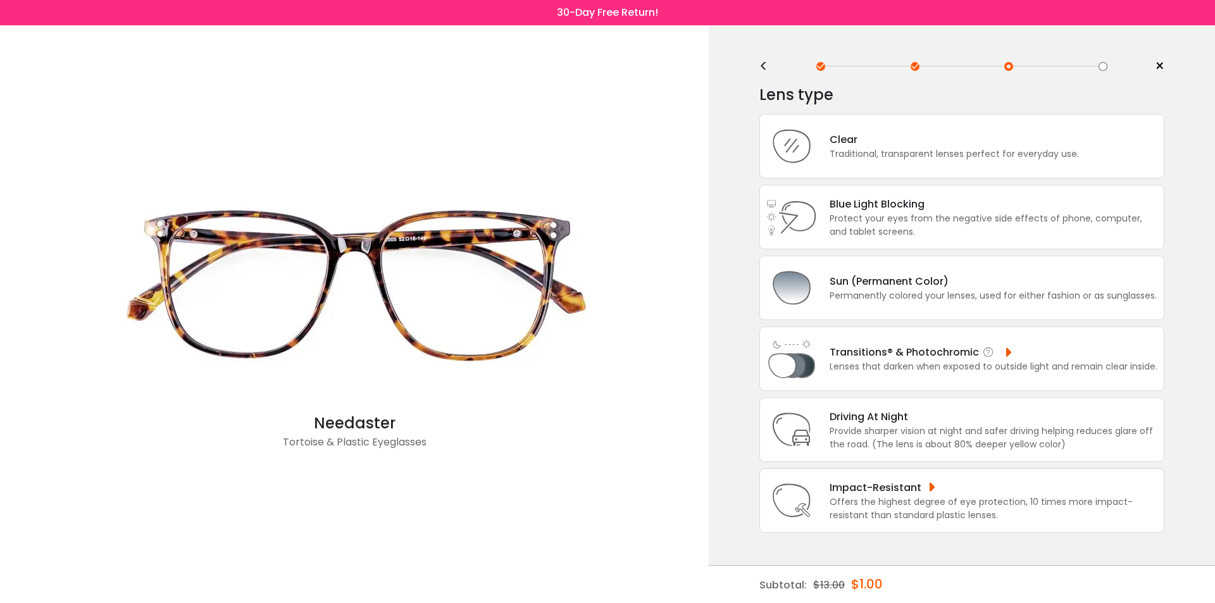
click at [883, 356] on div "Transitions® & Photochromic" at bounding box center [994, 352] width 328 height 16
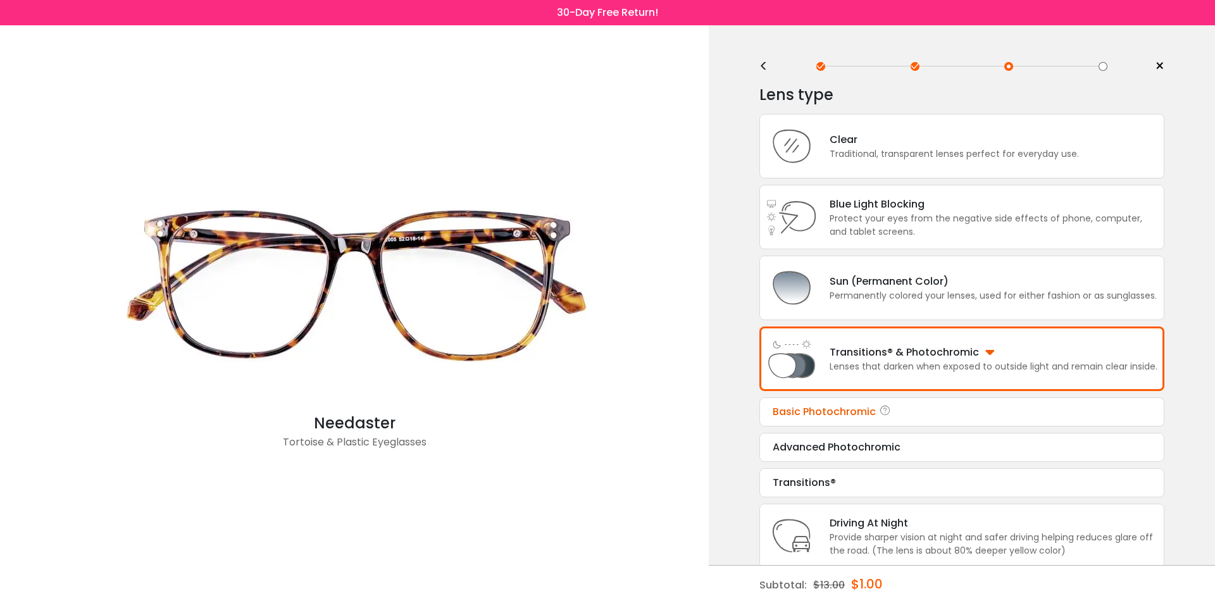
click at [813, 417] on div "Basic Photochromic" at bounding box center [962, 411] width 378 height 15
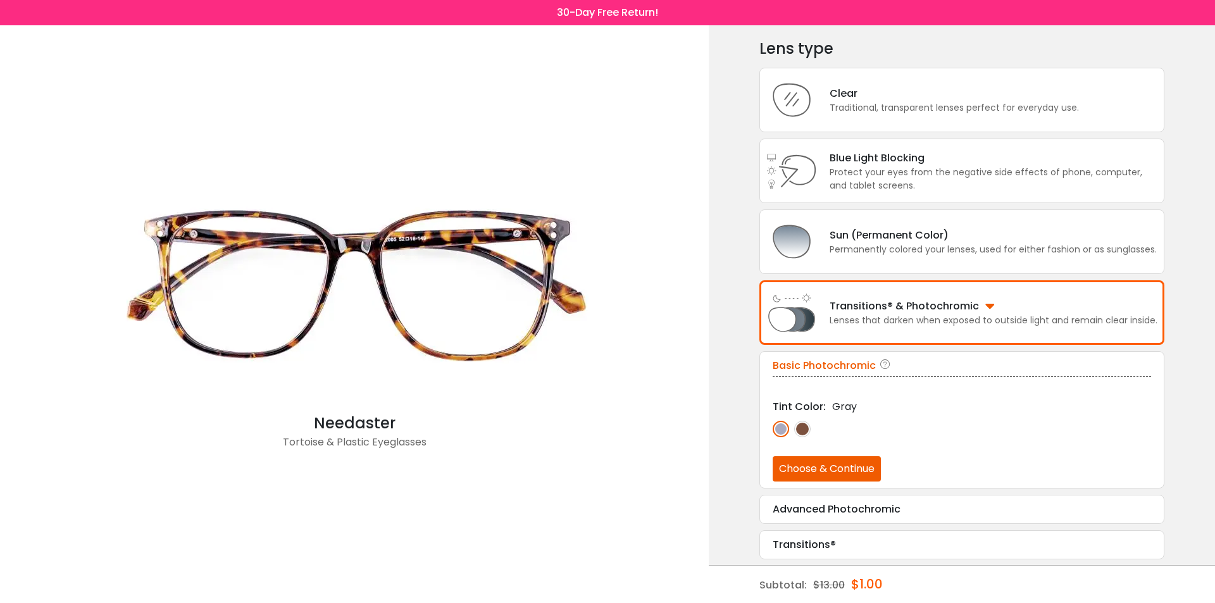
scroll to position [47, 0]
click at [801, 426] on img at bounding box center [802, 428] width 16 height 16
click at [828, 470] on button "Choose & Continue" at bounding box center [827, 468] width 108 height 25
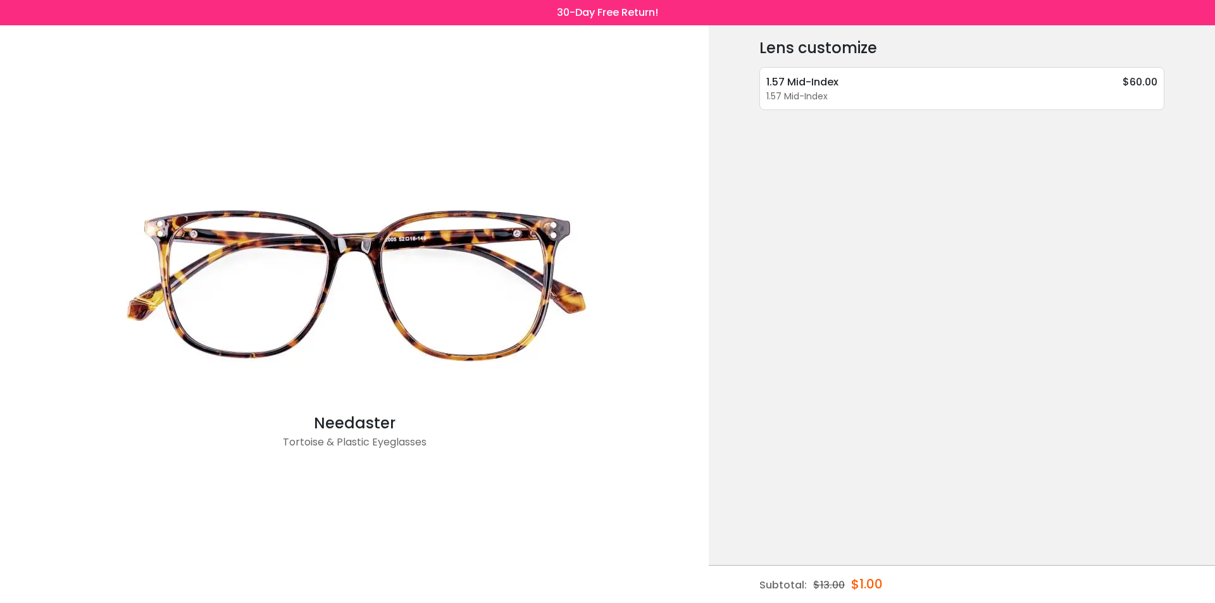
scroll to position [0, 0]
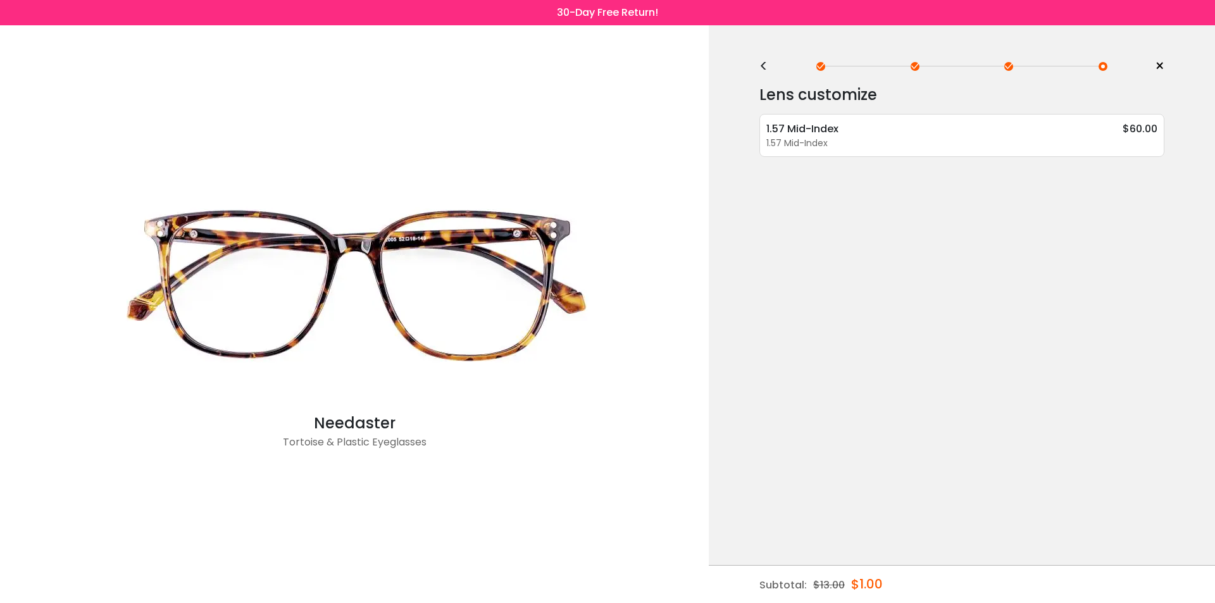
click at [763, 68] on div "<" at bounding box center [768, 66] width 19 height 10
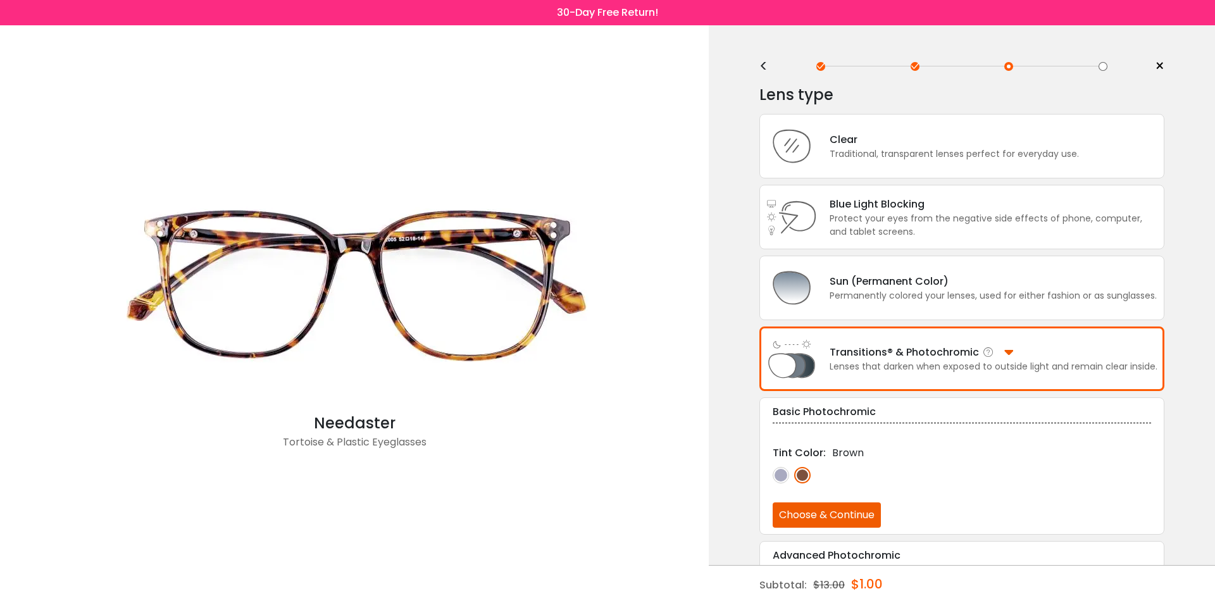
click at [832, 349] on div "Transitions® & Photochromic" at bounding box center [994, 352] width 328 height 16
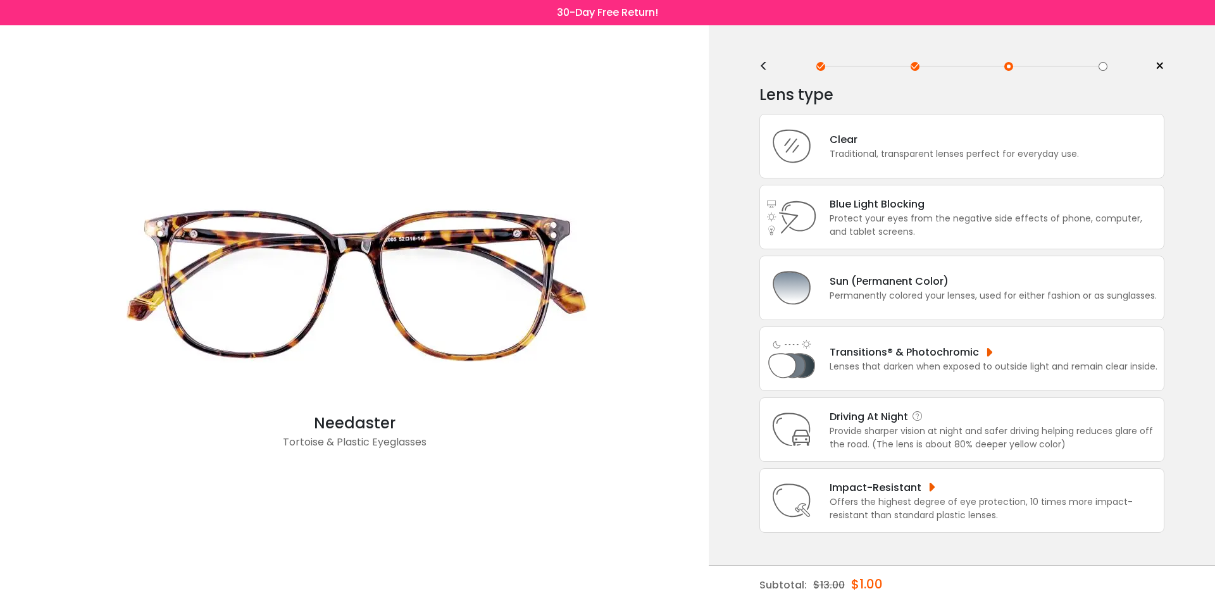
click at [848, 426] on div "Provide sharper vision at night and safer driving helping reduces glare off the…" at bounding box center [994, 438] width 328 height 27
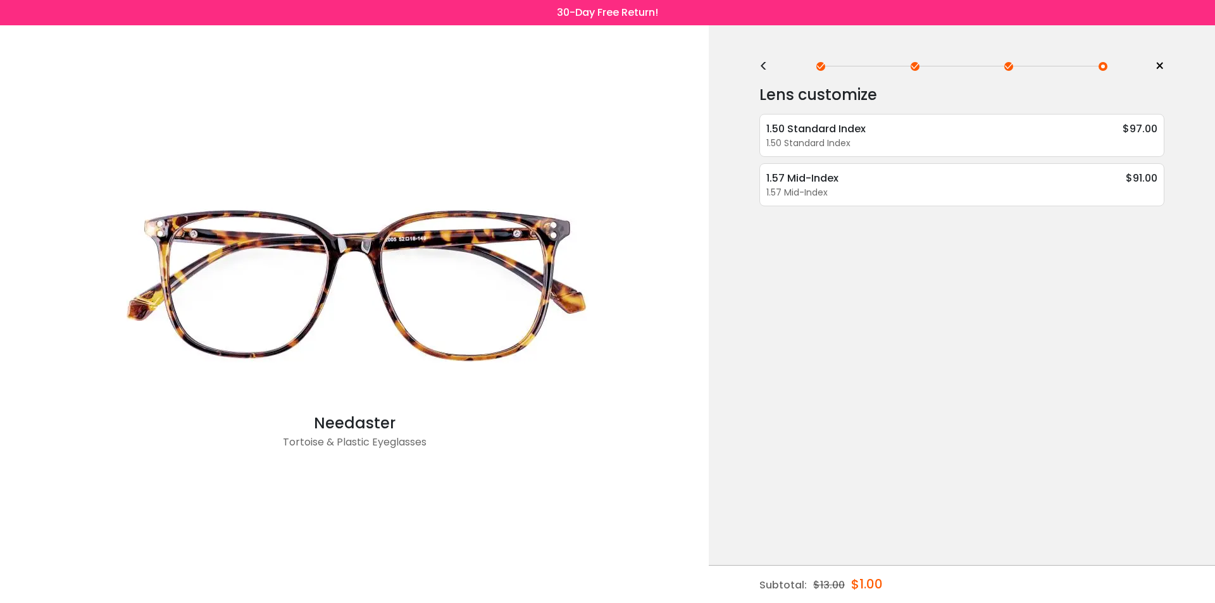
click at [763, 64] on div "<" at bounding box center [768, 66] width 19 height 10
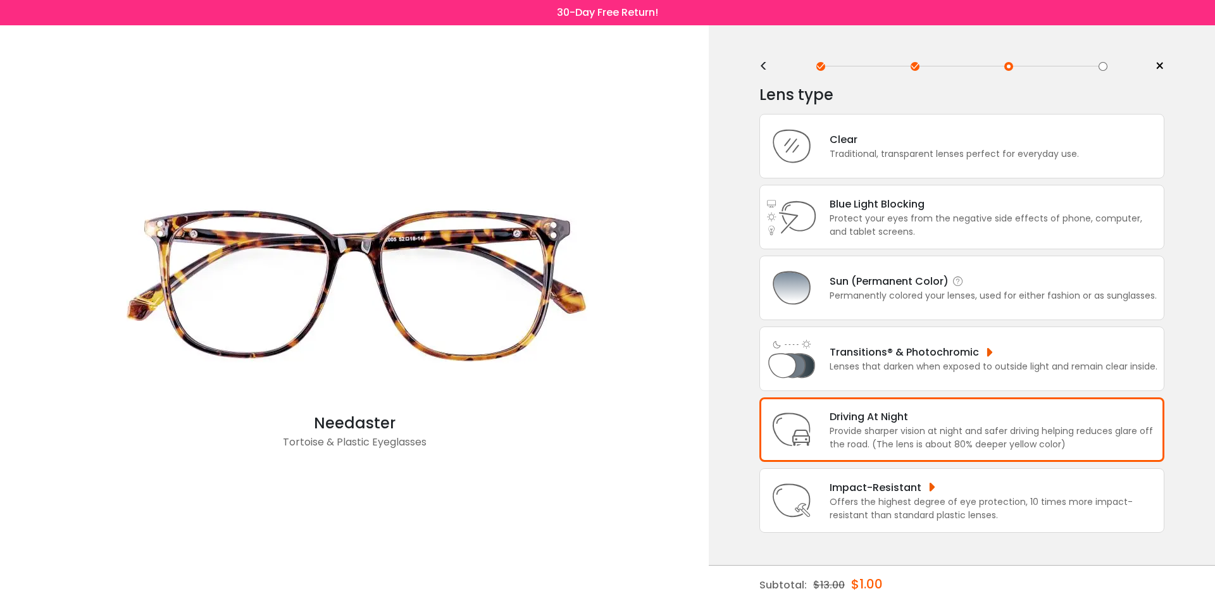
click at [862, 284] on div "Sun (Permanent Color)" at bounding box center [993, 281] width 327 height 16
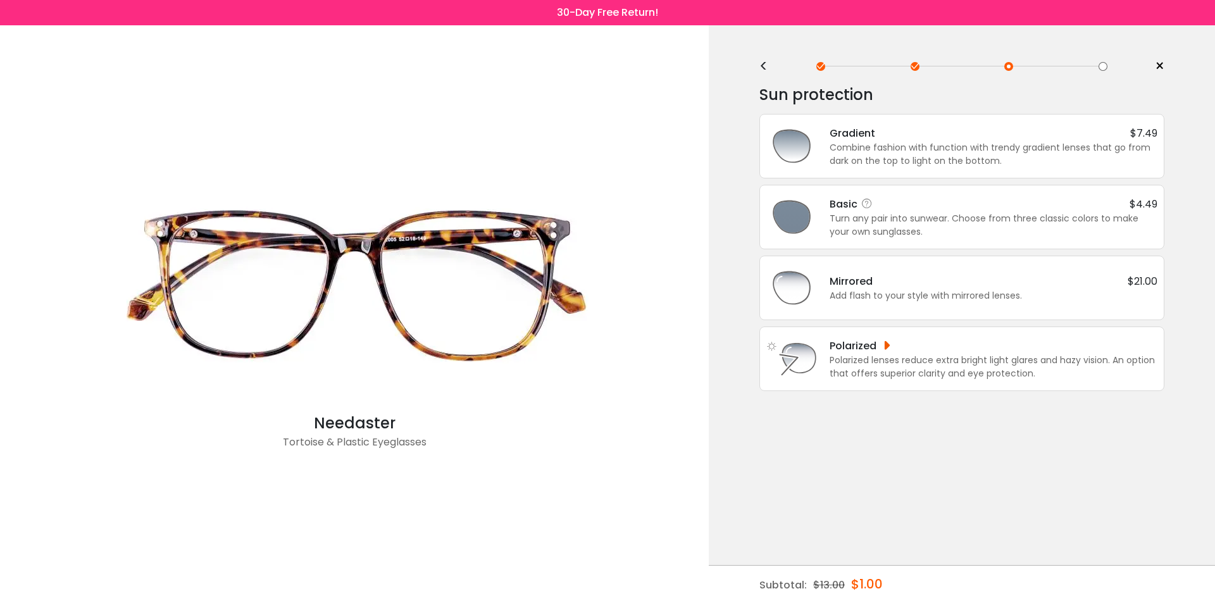
click at [914, 222] on div "Turn any pair into sunwear. Choose from three classic colors to make your own s…" at bounding box center [994, 225] width 328 height 27
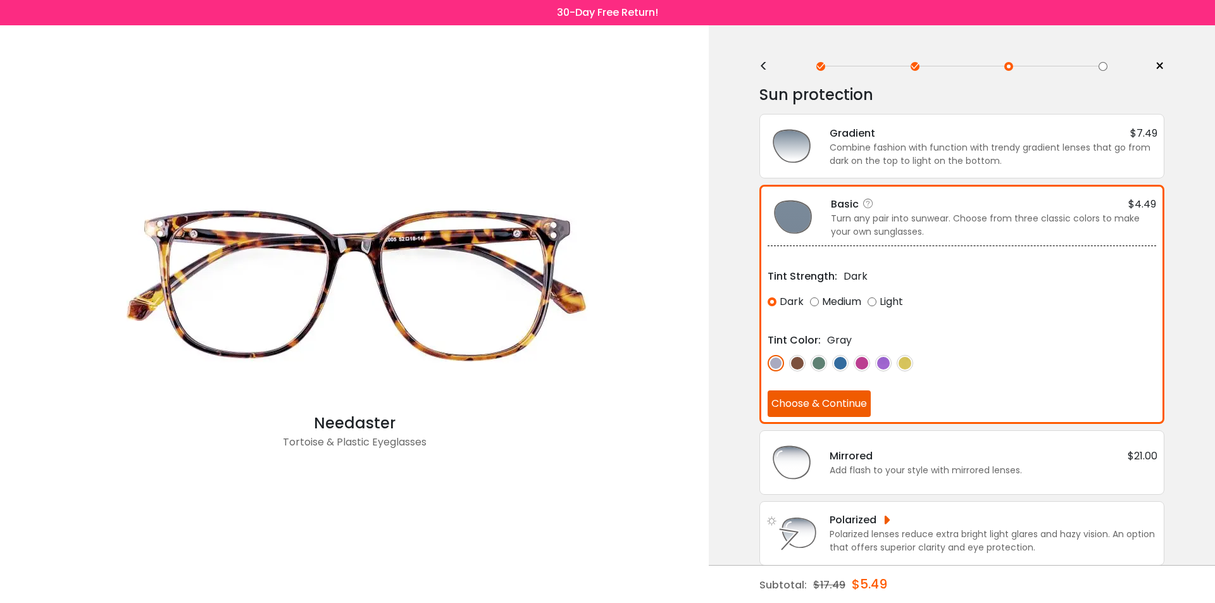
click at [798, 366] on img at bounding box center [797, 363] width 16 height 16
click at [798, 405] on button "Choose & Continue" at bounding box center [819, 403] width 103 height 27
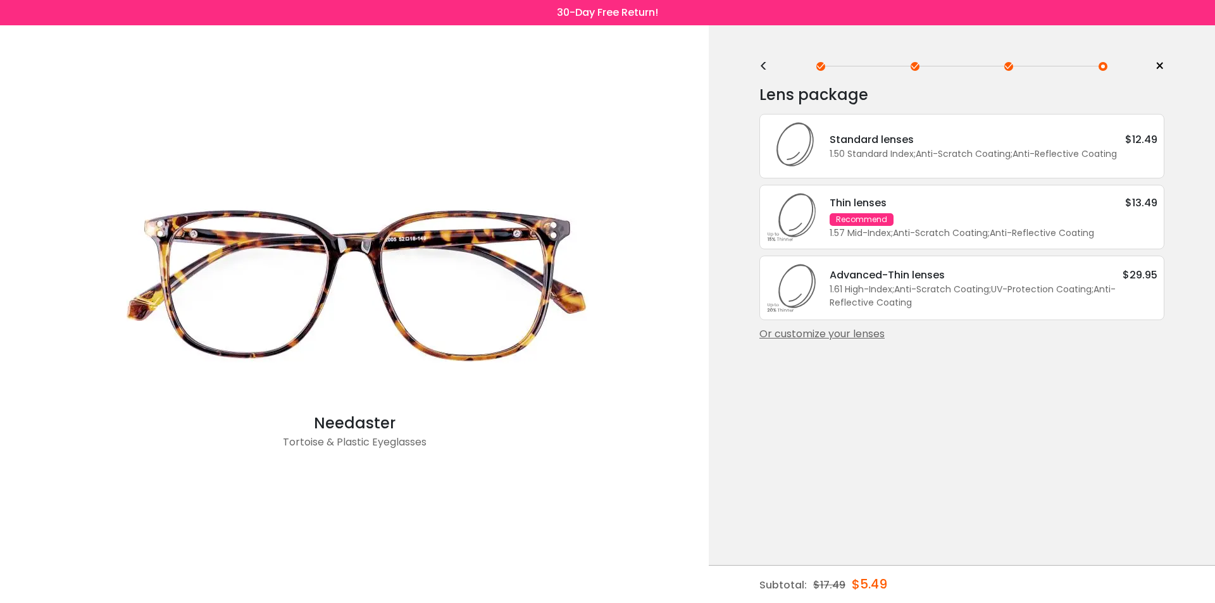
click at [851, 139] on div "Standard lenses" at bounding box center [872, 140] width 84 height 16
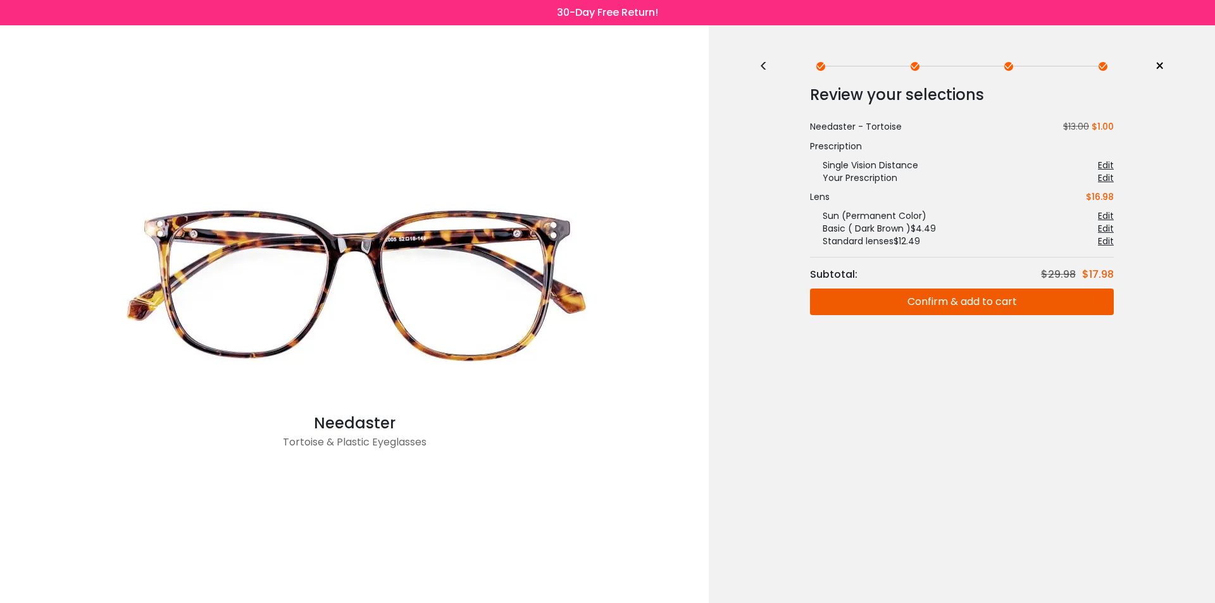
click at [964, 306] on button "Confirm & add to cart" at bounding box center [962, 302] width 304 height 27
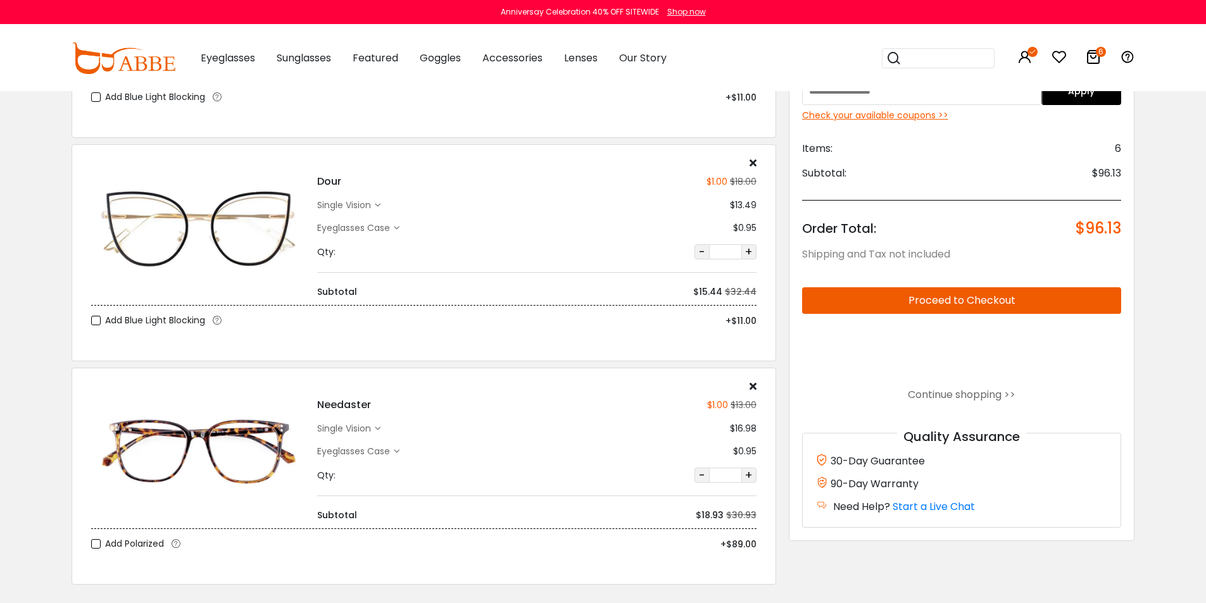
scroll to position [918, 0]
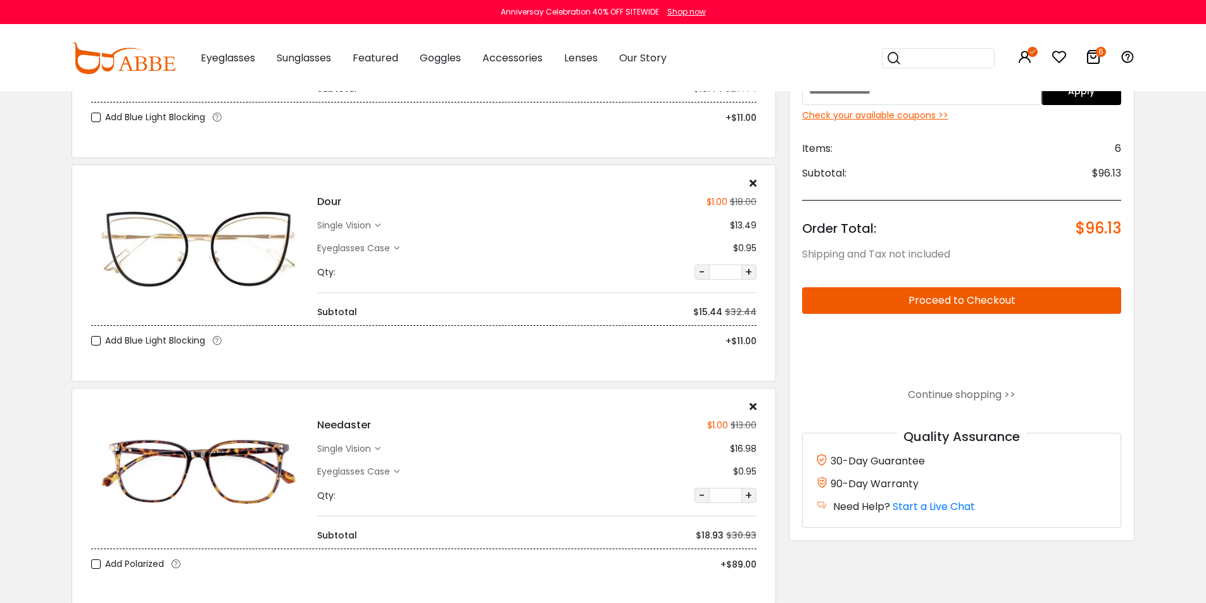
click at [756, 403] on icon at bounding box center [752, 406] width 7 height 10
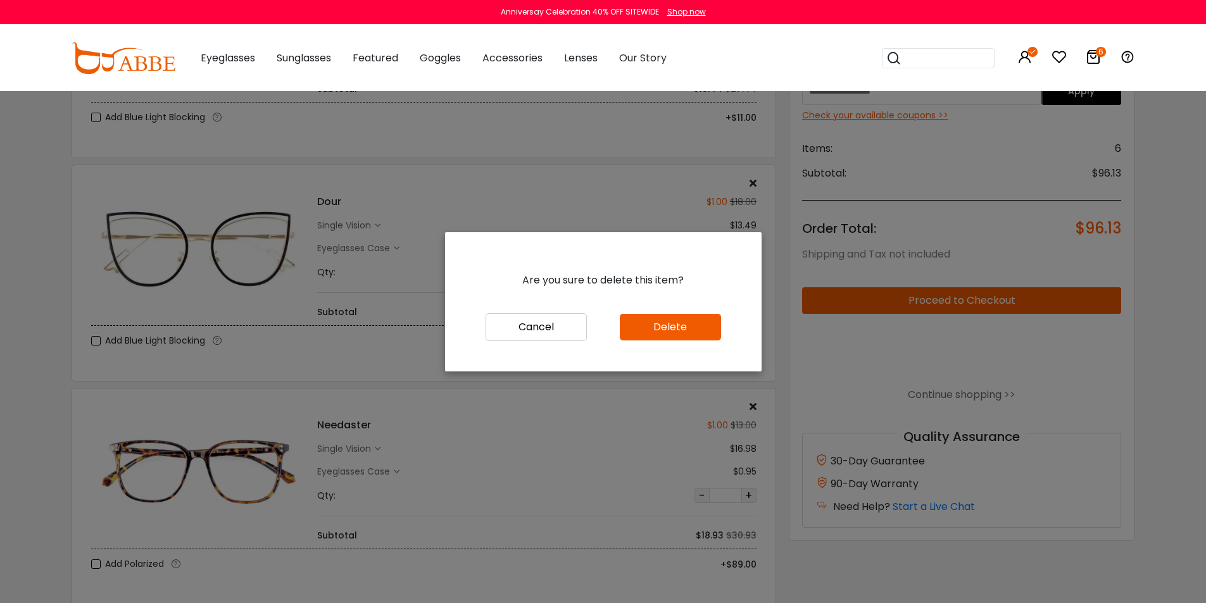
click at [682, 333] on button "Delete" at bounding box center [670, 327] width 101 height 27
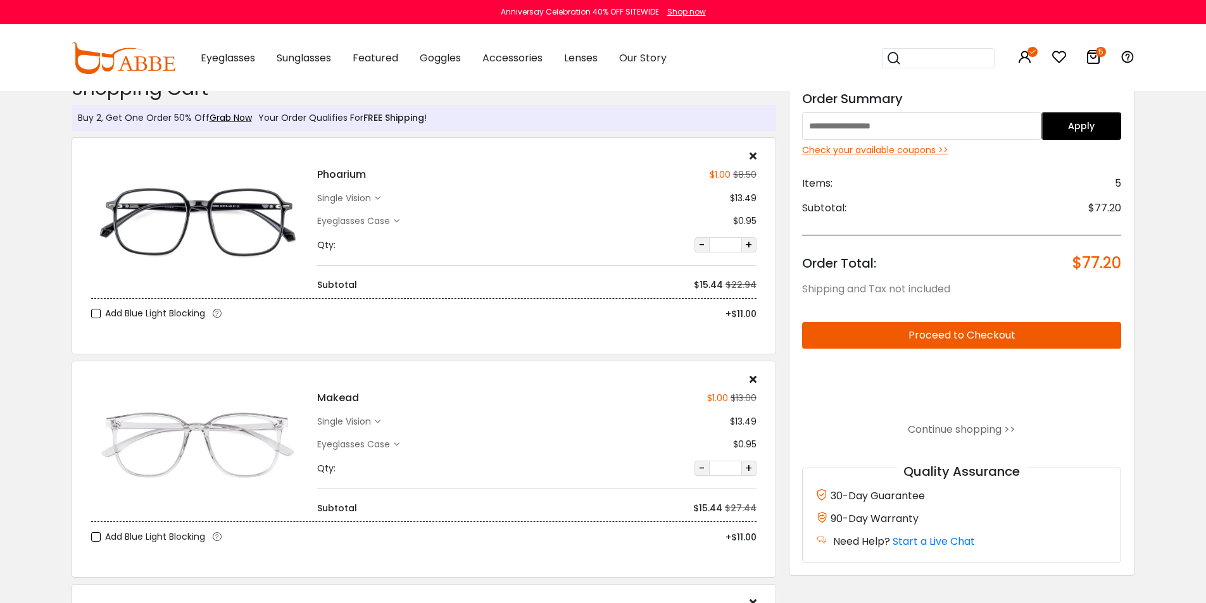
scroll to position [45, 0]
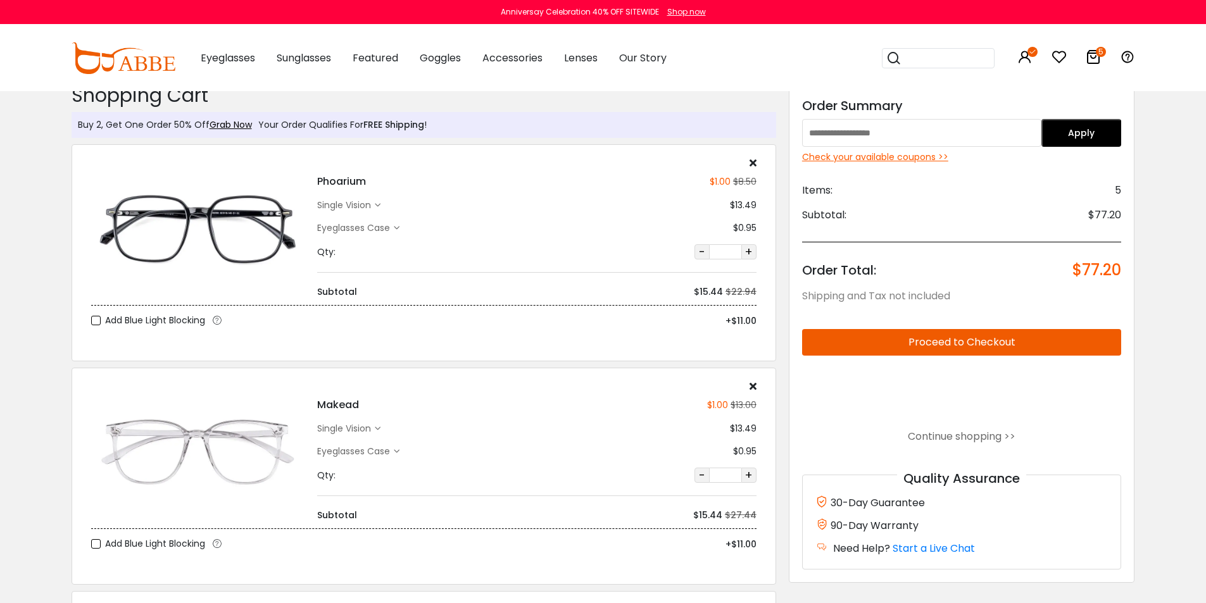
click at [752, 162] on icon at bounding box center [752, 163] width 7 height 10
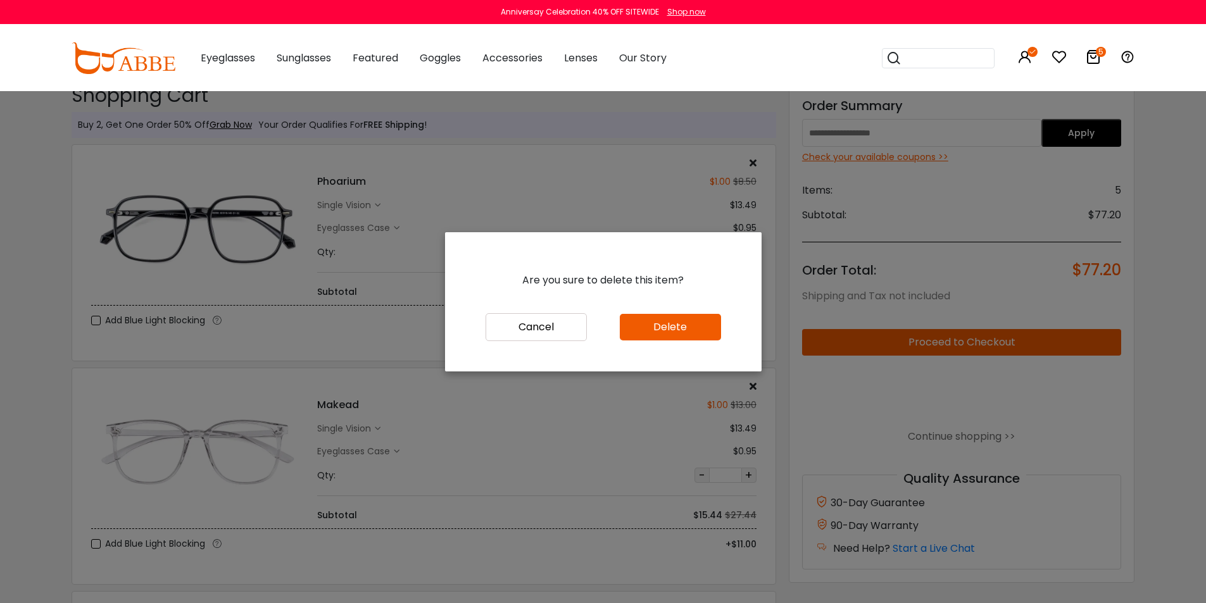
click at [664, 311] on div "Are you sure to delete this item?" at bounding box center [603, 272] width 316 height 81
click at [663, 326] on button "Delete" at bounding box center [670, 327] width 101 height 27
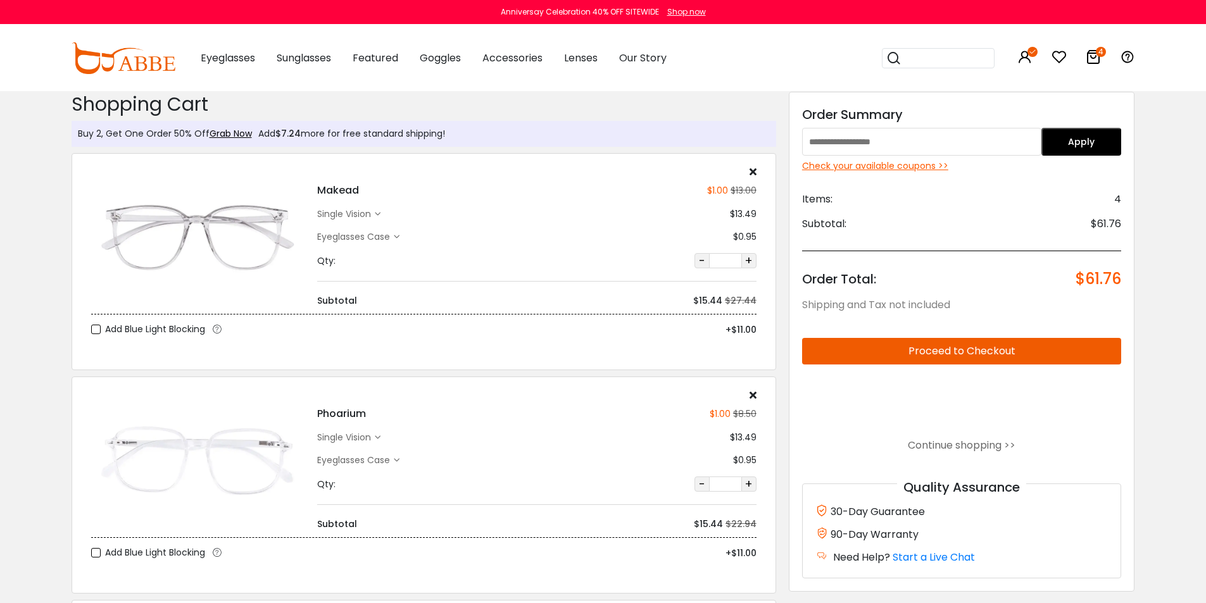
scroll to position [30, 0]
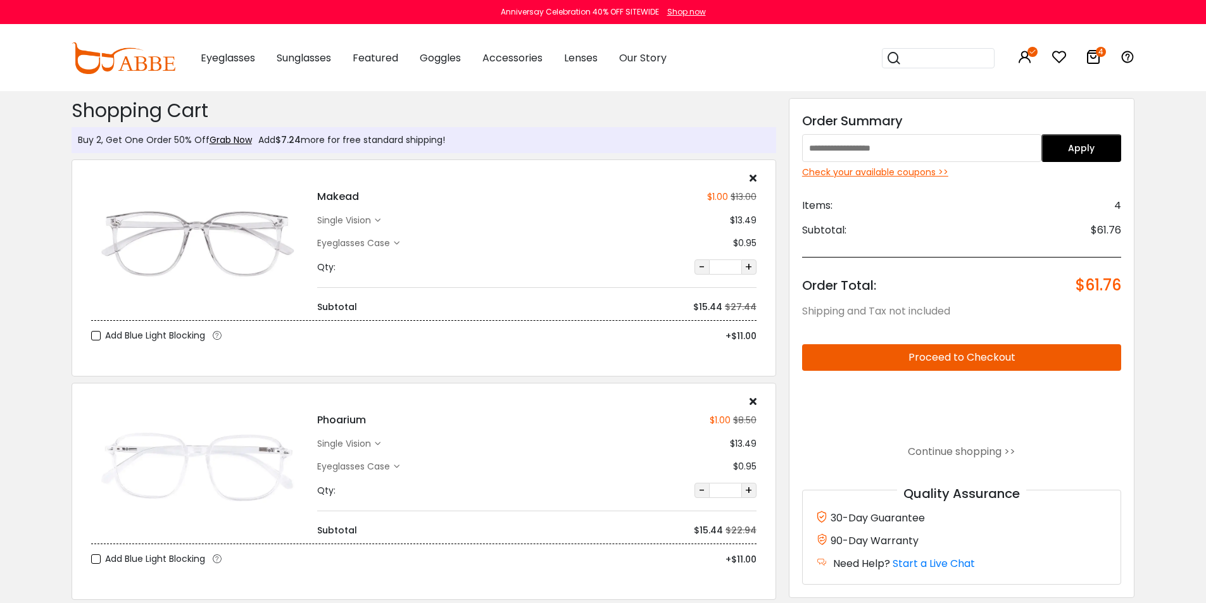
click at [868, 174] on div "Check your available coupons >>" at bounding box center [962, 172] width 320 height 13
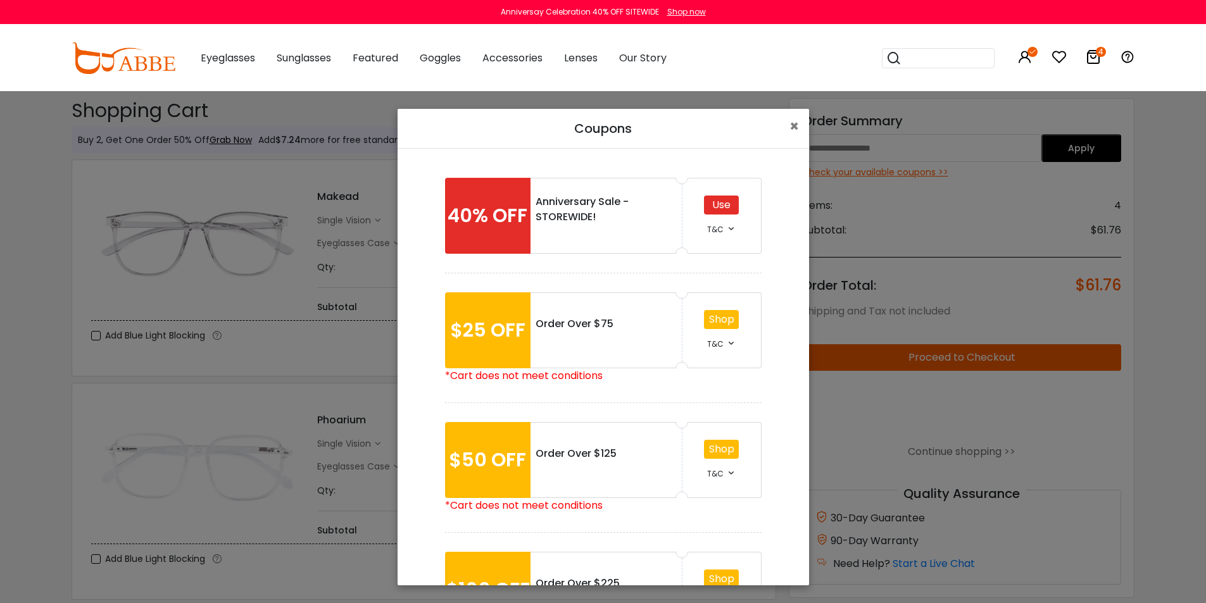
click at [721, 199] on div "Use" at bounding box center [721, 205] width 35 height 19
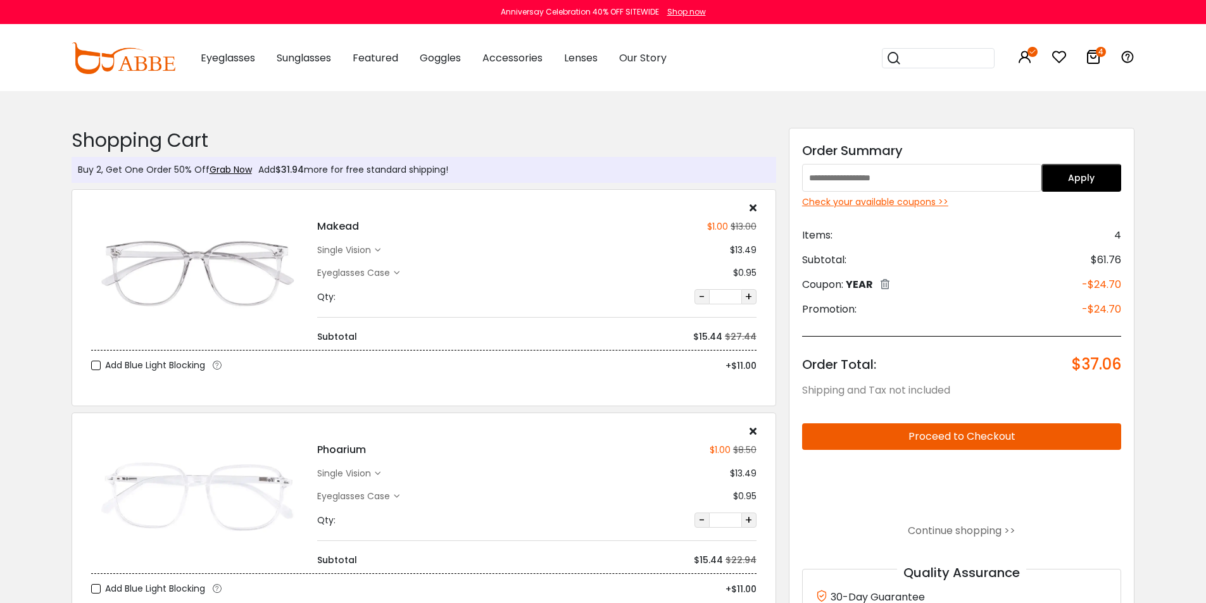
click at [946, 437] on button "Proceed to Checkout" at bounding box center [962, 436] width 320 height 27
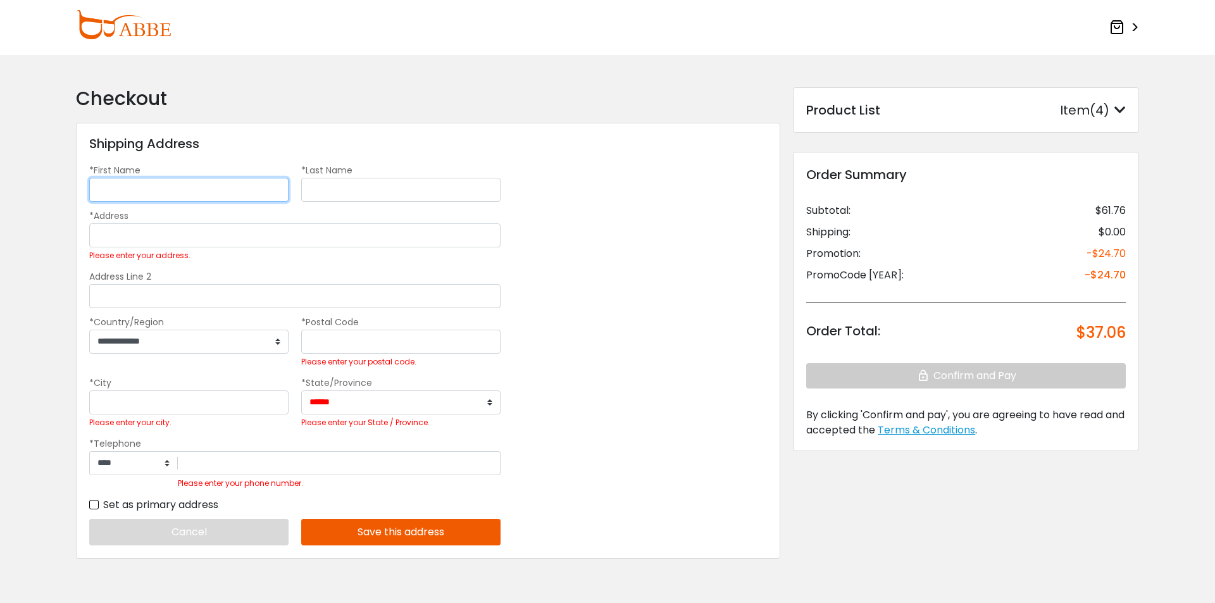
click at [155, 193] on input "*First Name" at bounding box center [188, 190] width 199 height 24
click at [146, 180] on input "*First Name" at bounding box center [188, 190] width 199 height 24
type input "*******"
type input "*"
click at [109, 31] on img at bounding box center [123, 24] width 95 height 29
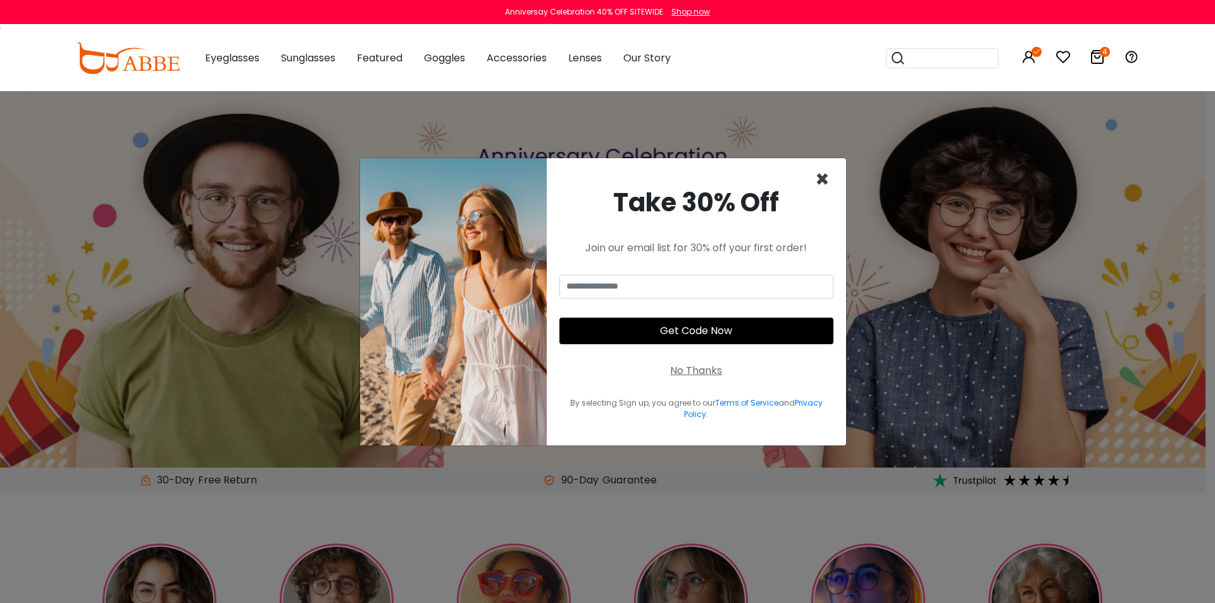
click at [820, 182] on span "×" at bounding box center [822, 179] width 15 height 32
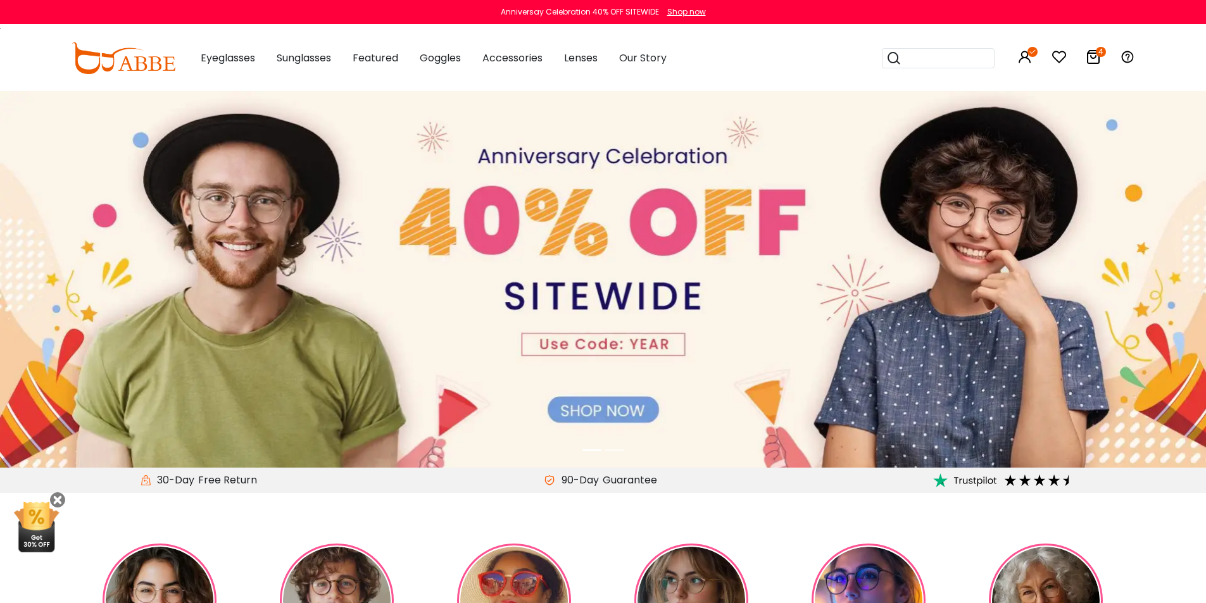
click at [1100, 54] on icon "4" at bounding box center [1101, 52] width 10 height 10
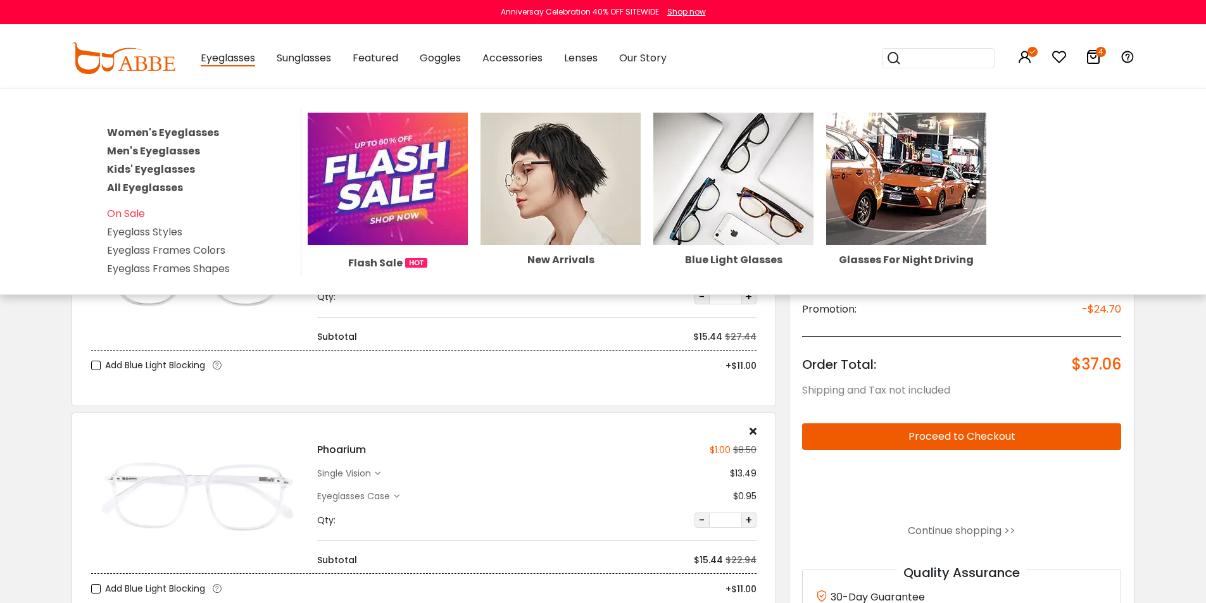
click at [176, 132] on link "Women's Eyeglasses" at bounding box center [163, 132] width 112 height 15
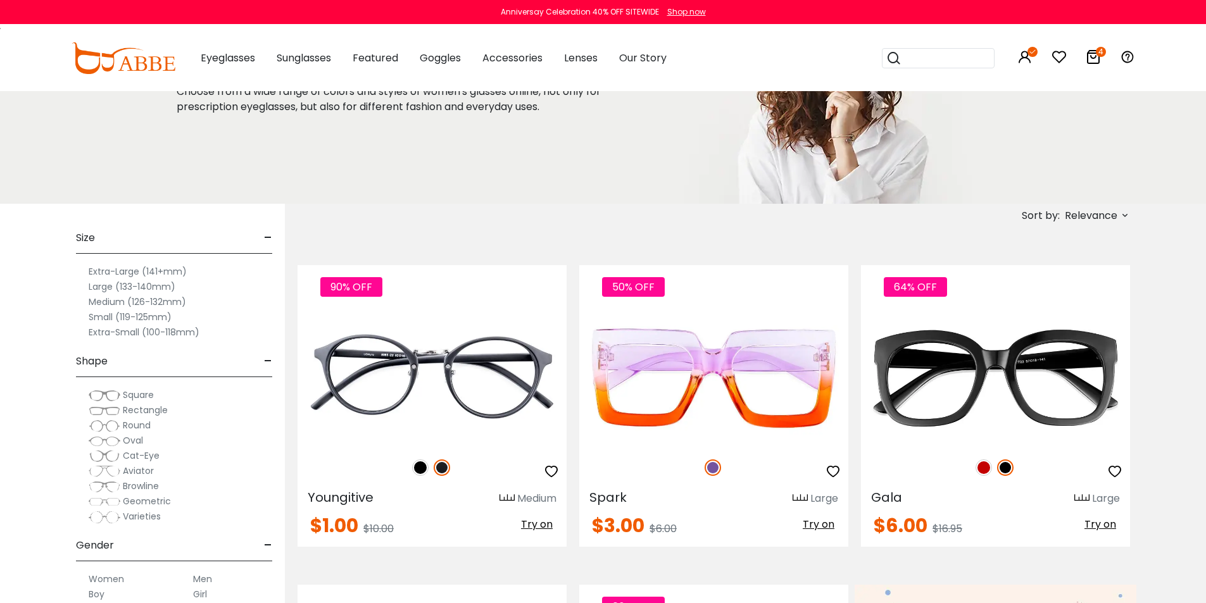
scroll to position [134, 0]
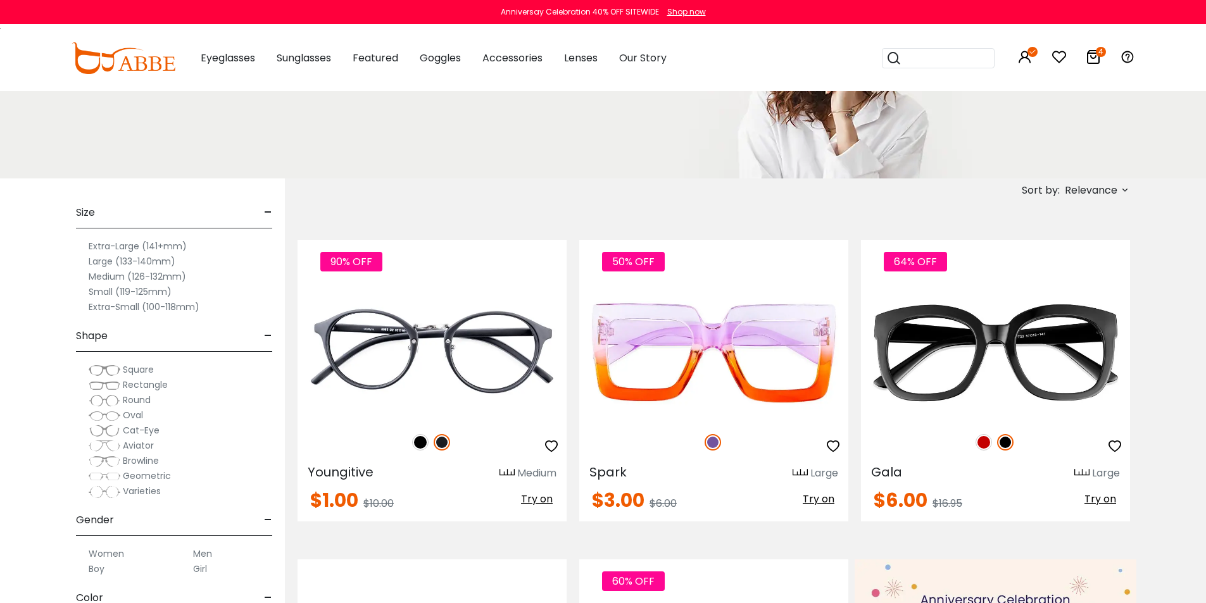
click at [1100, 194] on span "Relevance" at bounding box center [1090, 190] width 53 height 23
click at [1040, 278] on label "Prices Low To High" at bounding box center [1077, 272] width 91 height 15
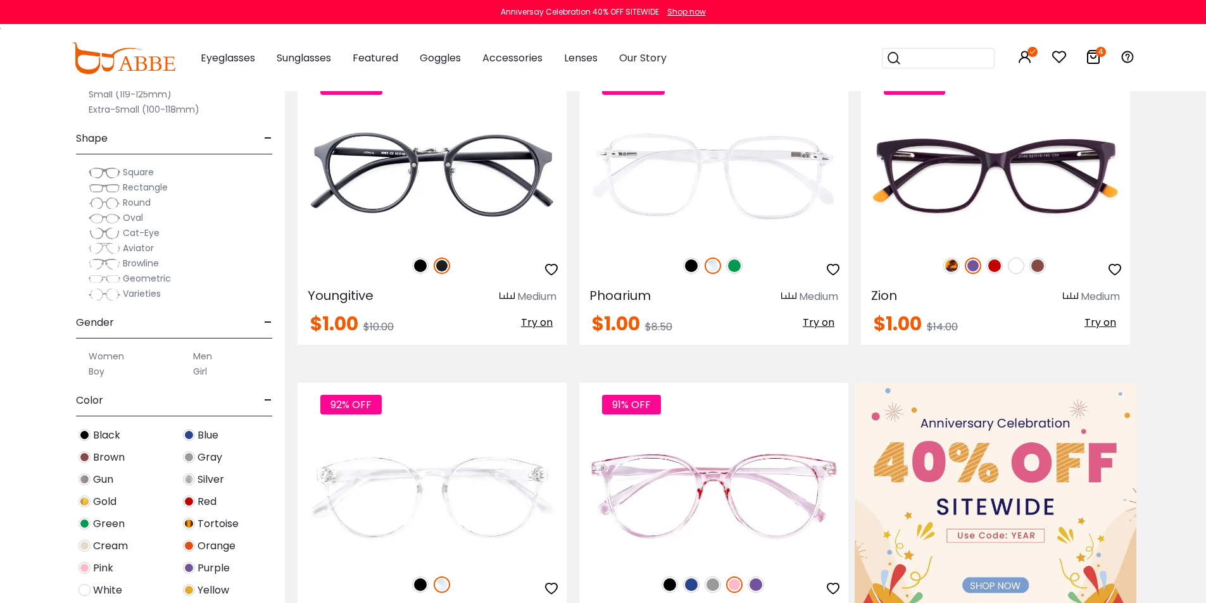
scroll to position [319, 0]
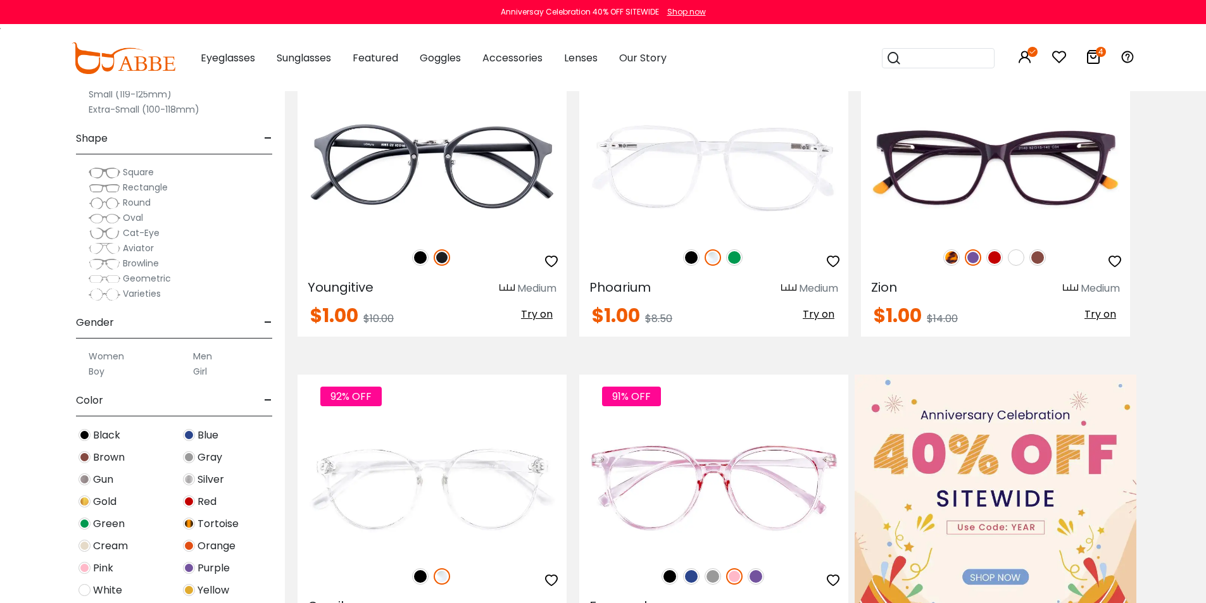
click at [98, 174] on img at bounding box center [105, 172] width 32 height 13
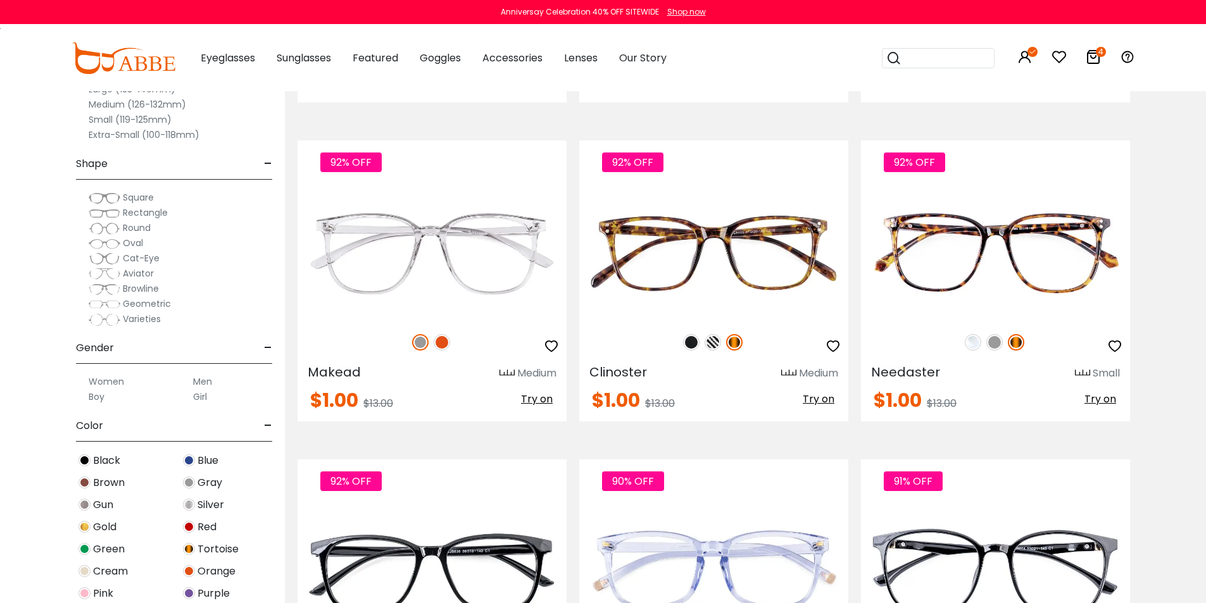
scroll to position [1880, 0]
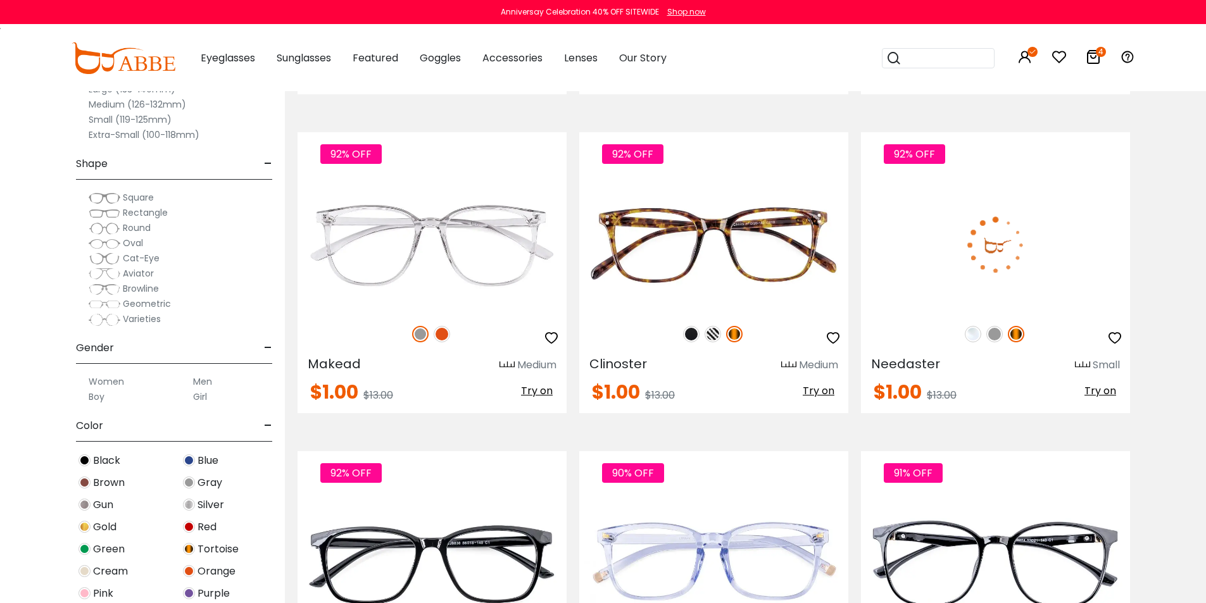
click at [991, 250] on img at bounding box center [995, 245] width 269 height 135
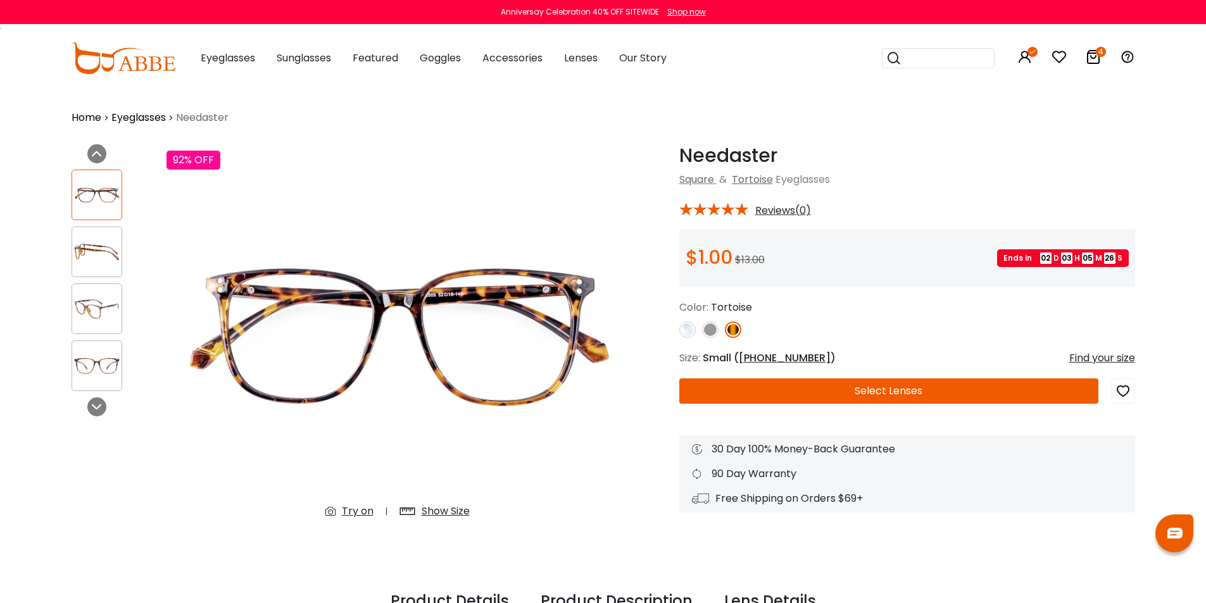
click at [873, 389] on button "Select Lenses" at bounding box center [888, 390] width 419 height 25
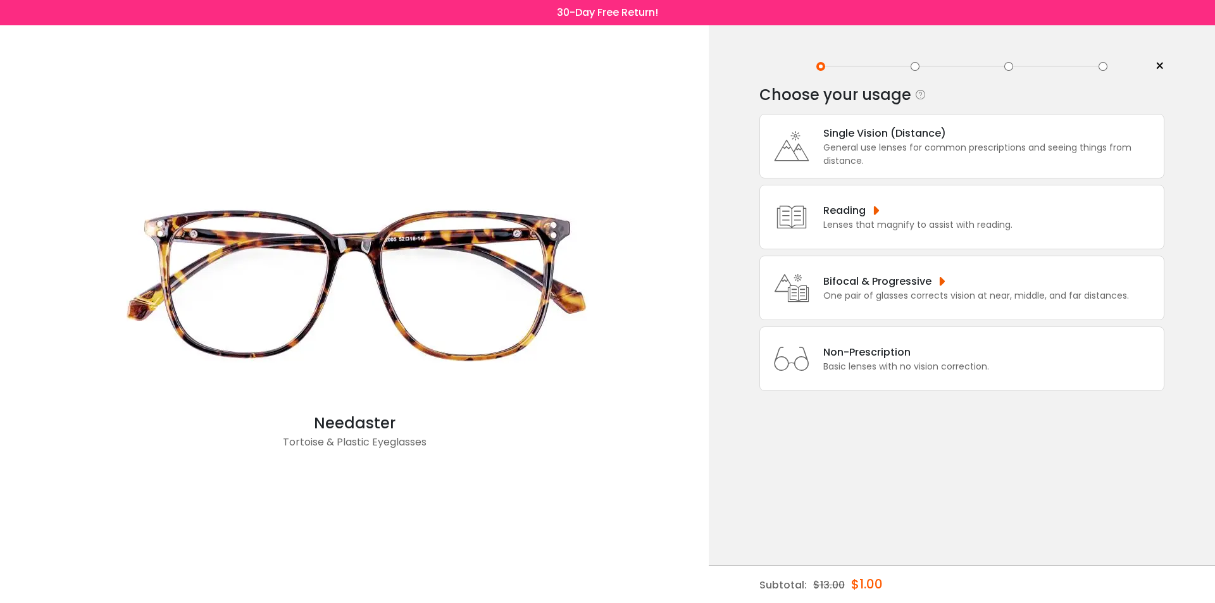
click at [894, 279] on div "Bifocal & Progressive" at bounding box center [976, 281] width 306 height 16
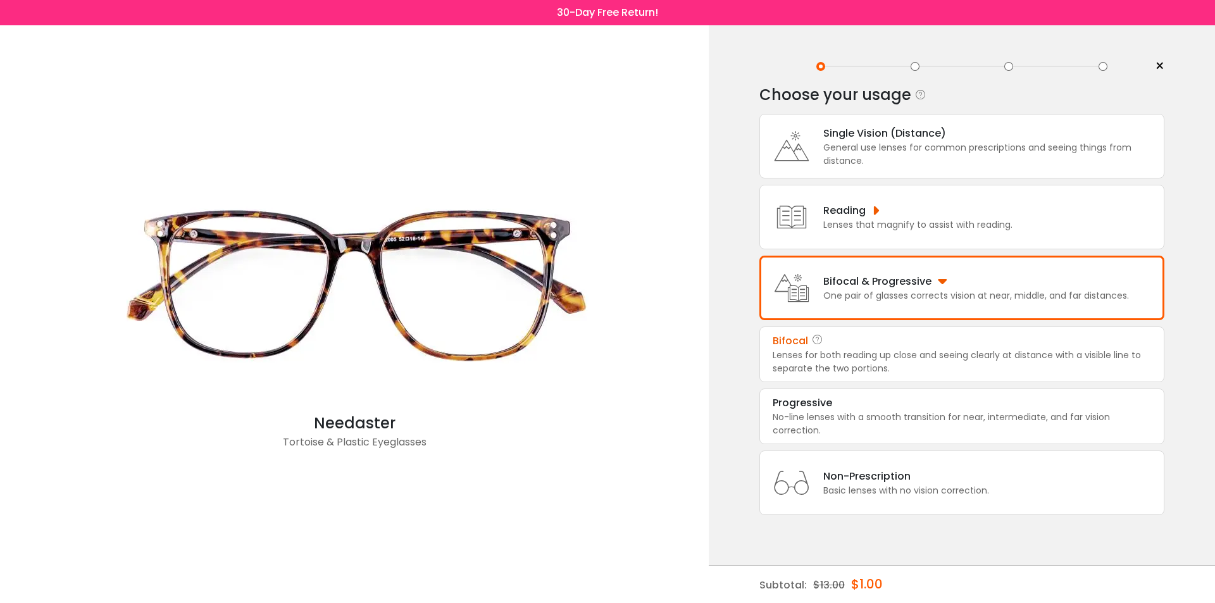
click at [1020, 360] on div "Lenses for both reading up close and seeing clearly at distance with a visible …" at bounding box center [962, 362] width 378 height 27
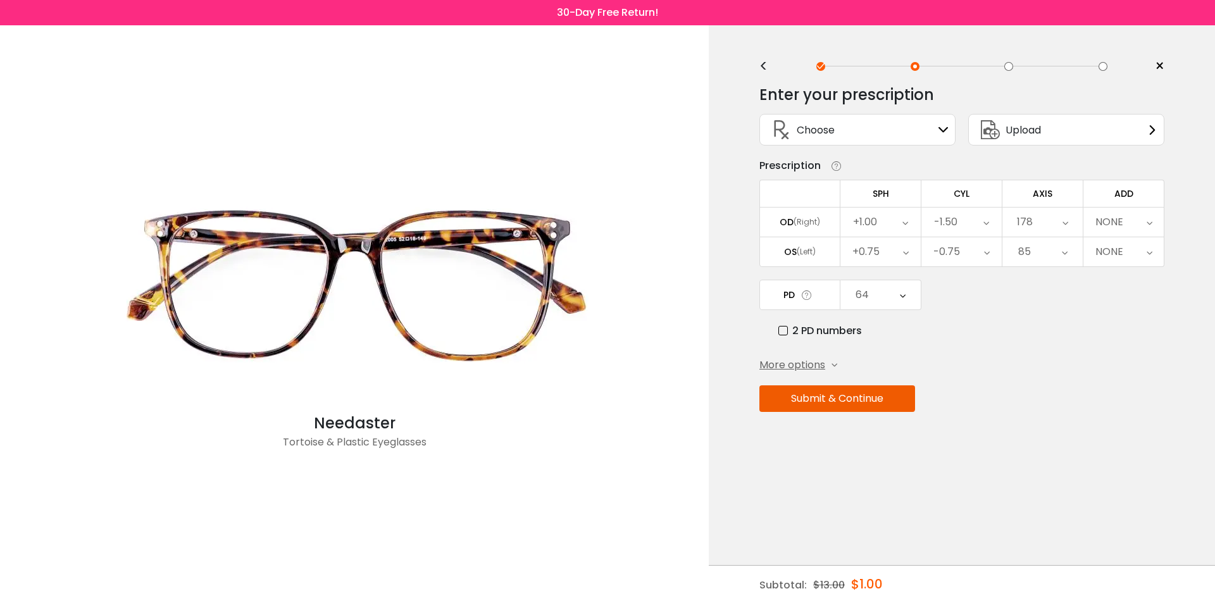
click at [801, 365] on span "More options" at bounding box center [792, 365] width 66 height 15
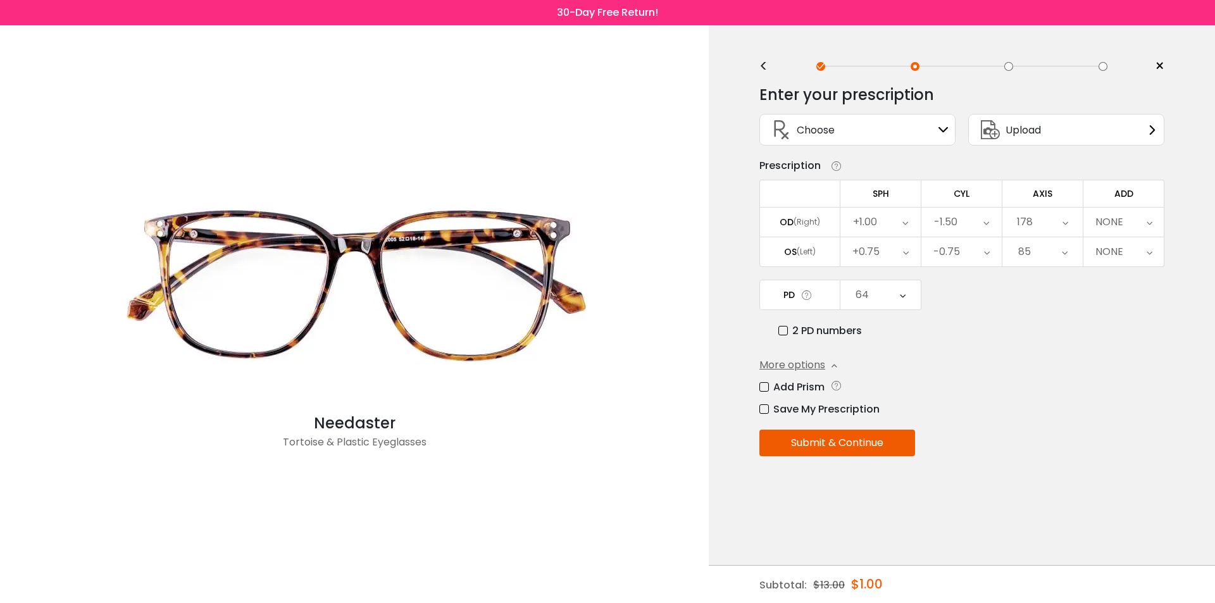
click at [763, 386] on label "Add Prism" at bounding box center [791, 387] width 65 height 16
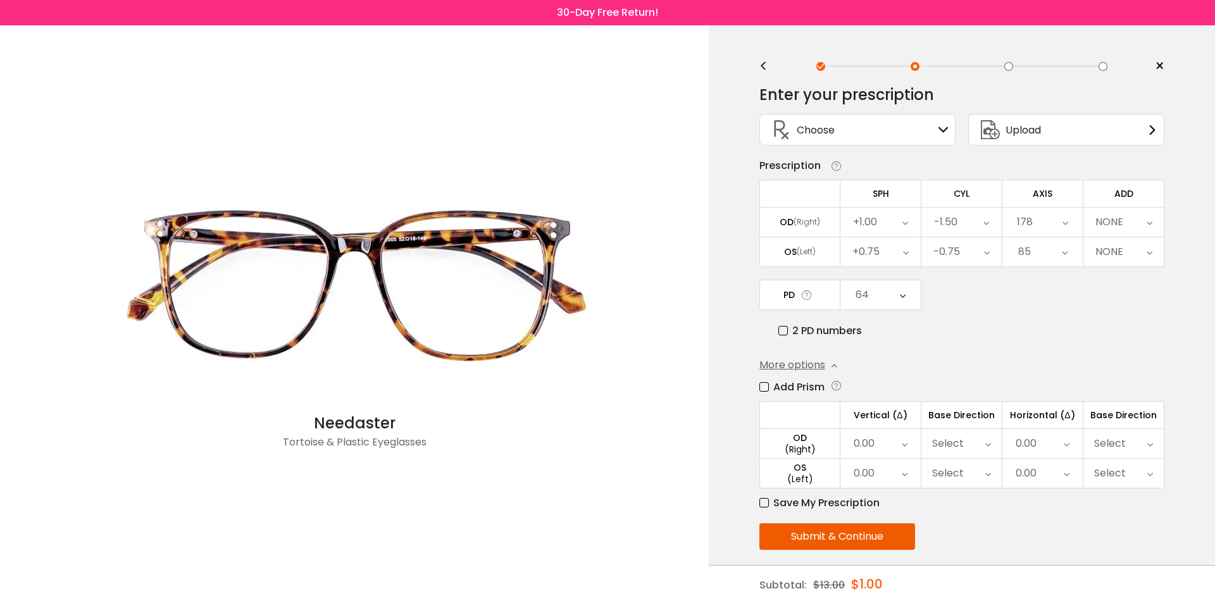
click at [764, 67] on div "<" at bounding box center [768, 66] width 19 height 10
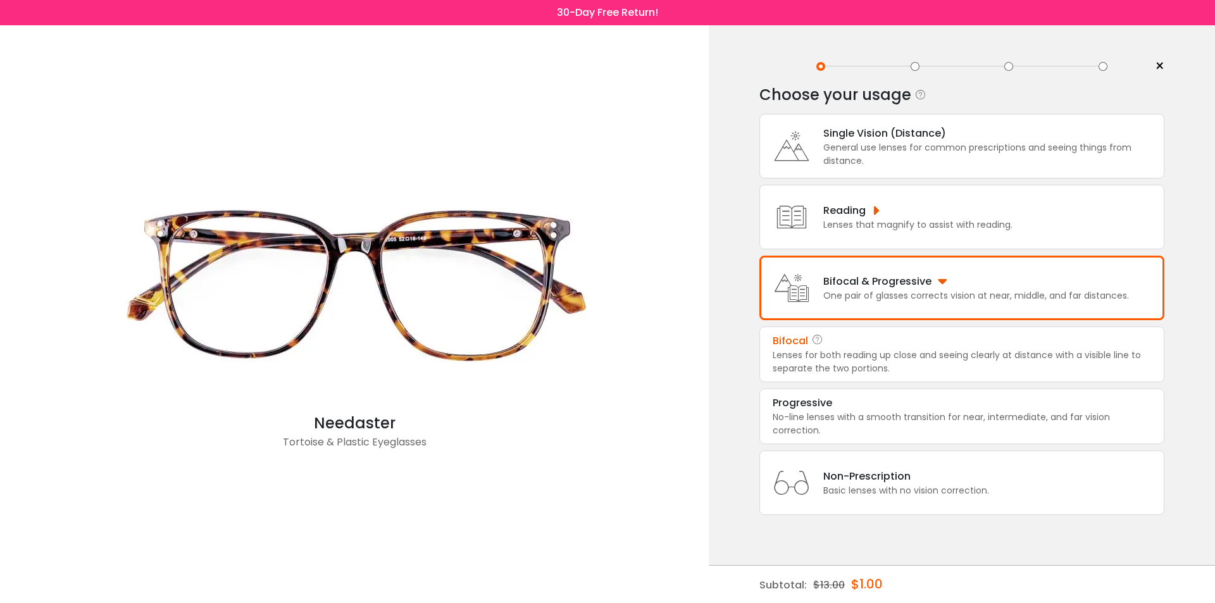
click at [814, 144] on icon at bounding box center [791, 146] width 51 height 51
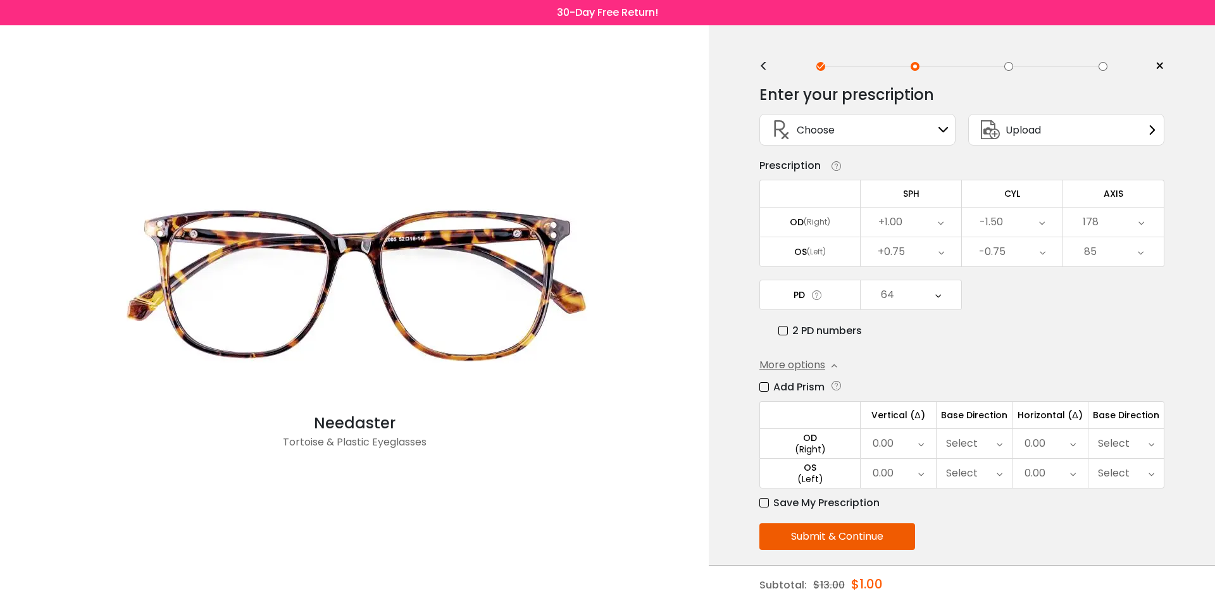
click at [761, 384] on label "Add Prism" at bounding box center [791, 387] width 65 height 16
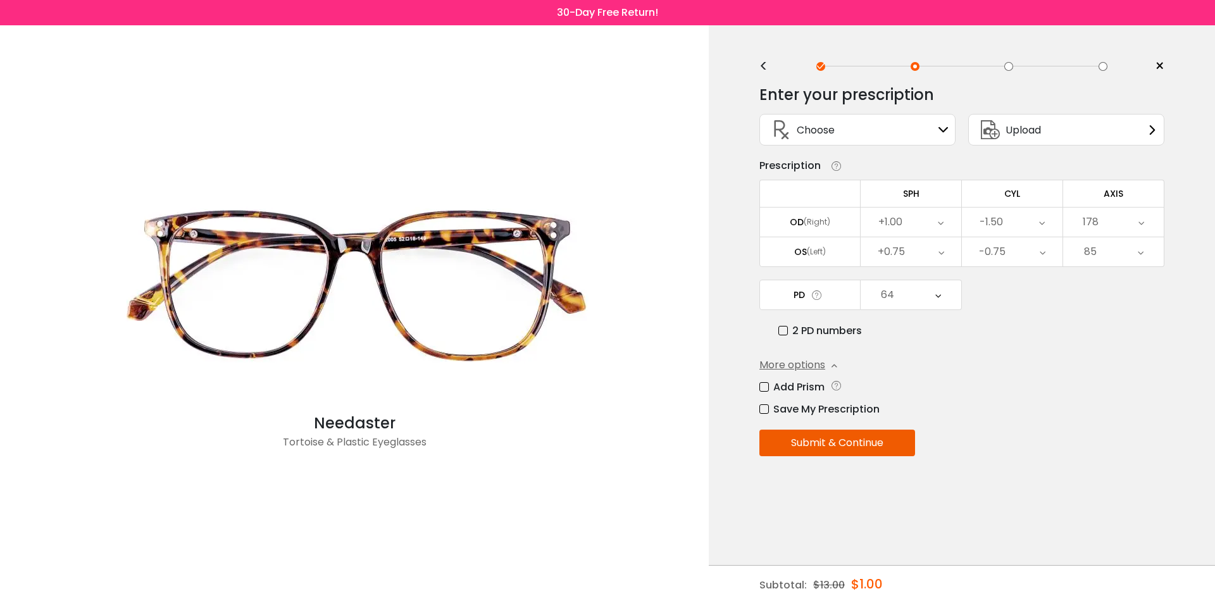
click at [846, 447] on button "Submit & Continue" at bounding box center [837, 443] width 156 height 27
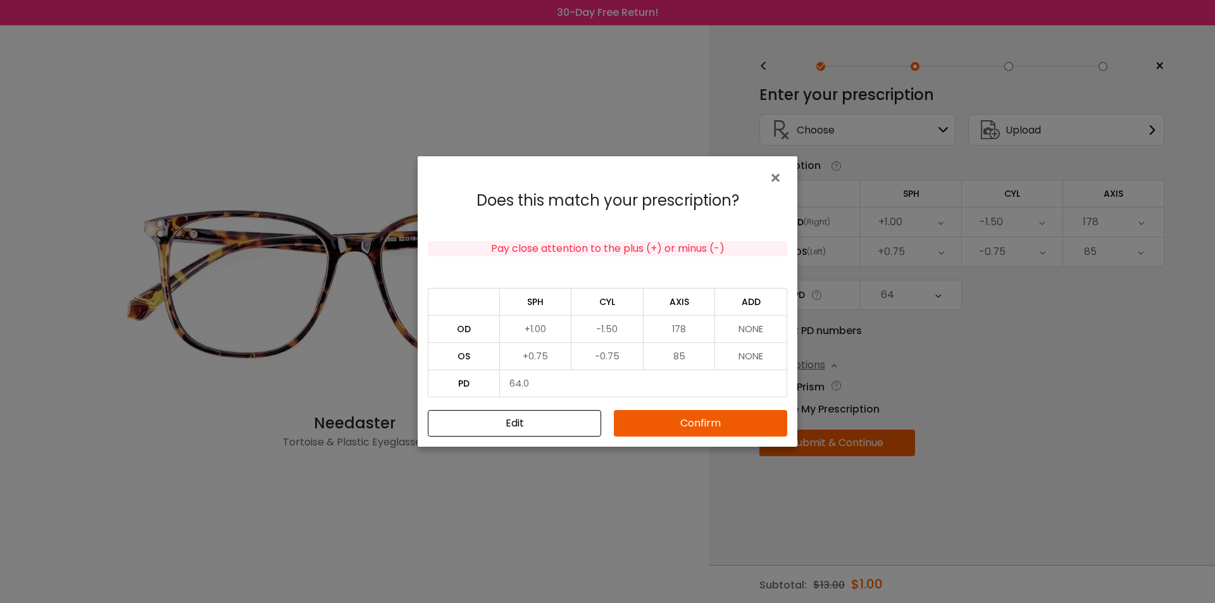
click at [654, 420] on button "Confirm" at bounding box center [700, 423] width 173 height 27
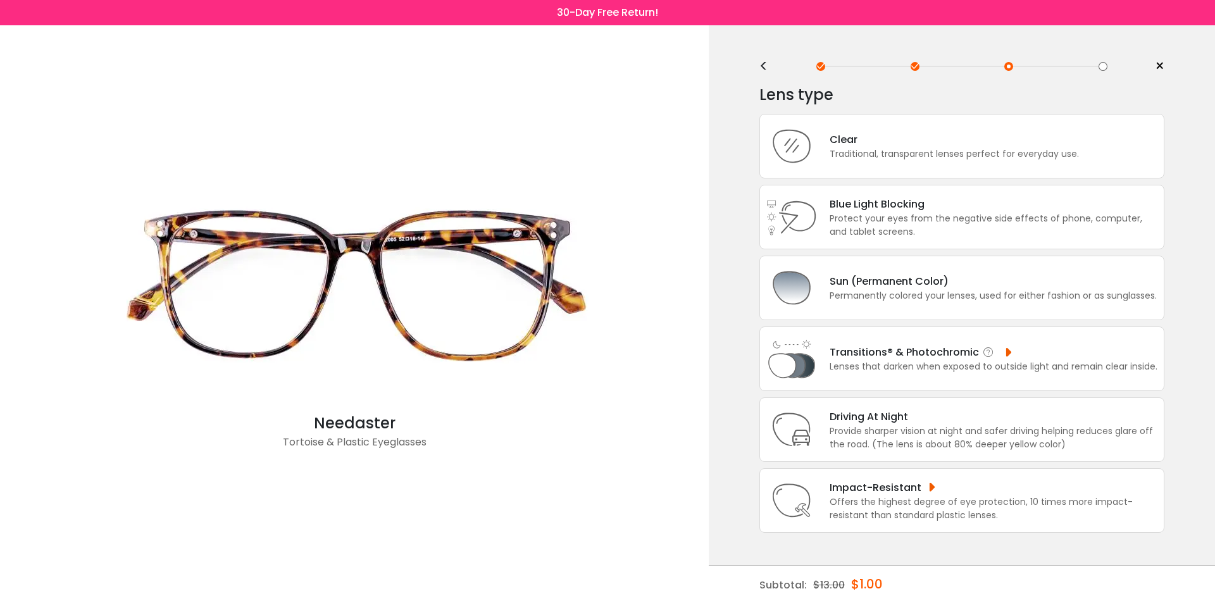
click at [887, 344] on div "Transitions® & Photochromic" at bounding box center [994, 352] width 328 height 16
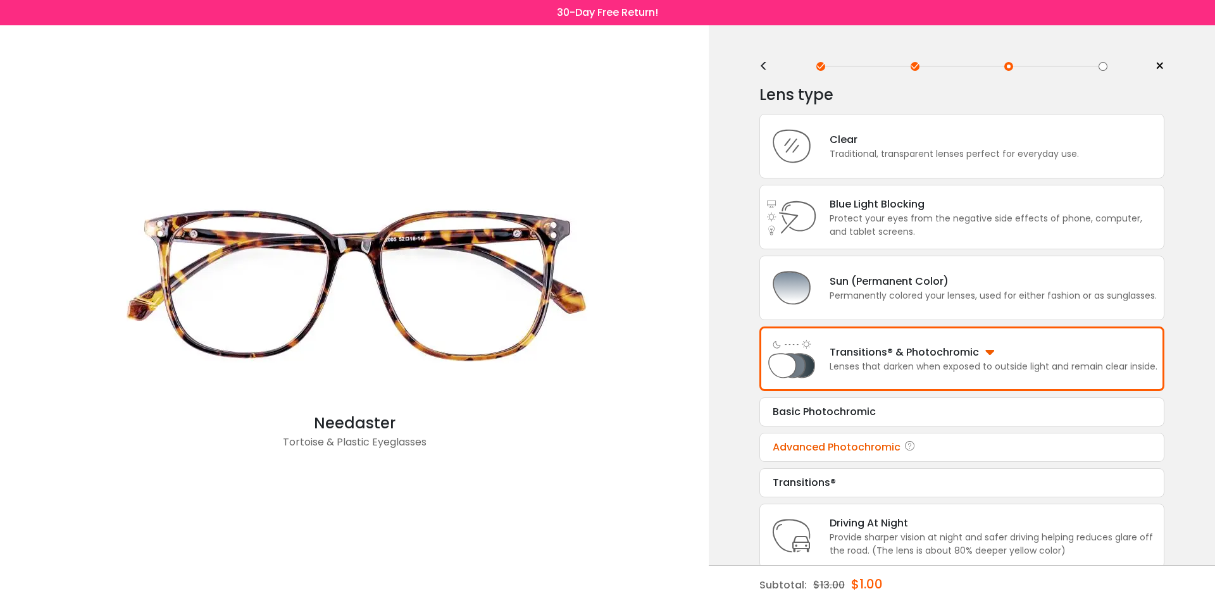
click at [816, 447] on div "Advanced Photochromic" at bounding box center [962, 447] width 378 height 15
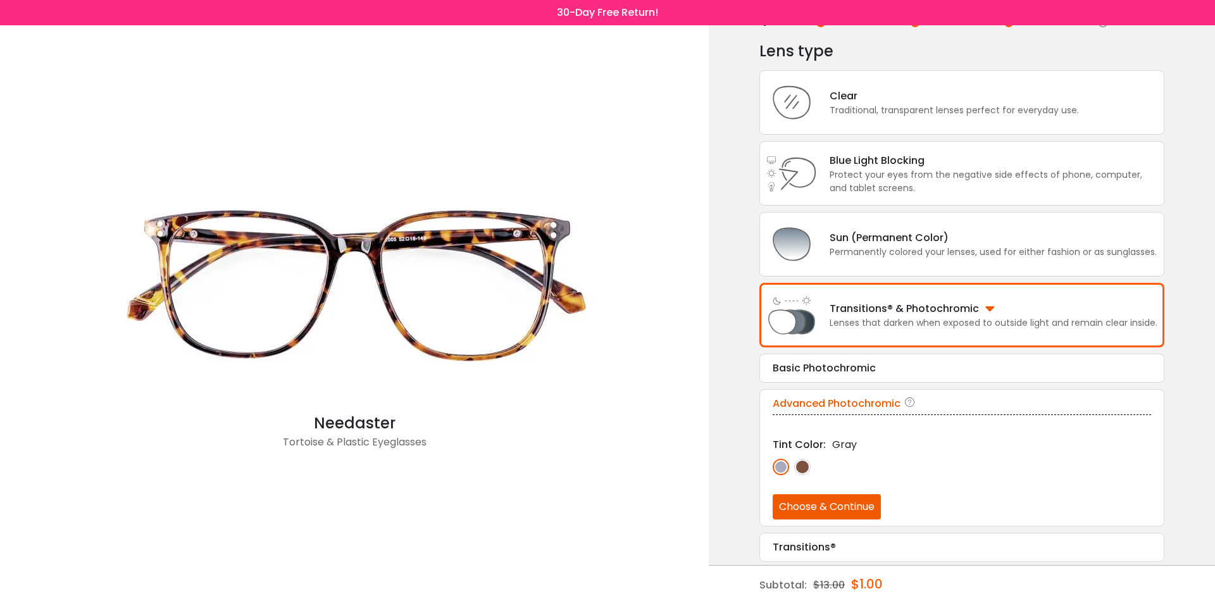
scroll to position [47, 0]
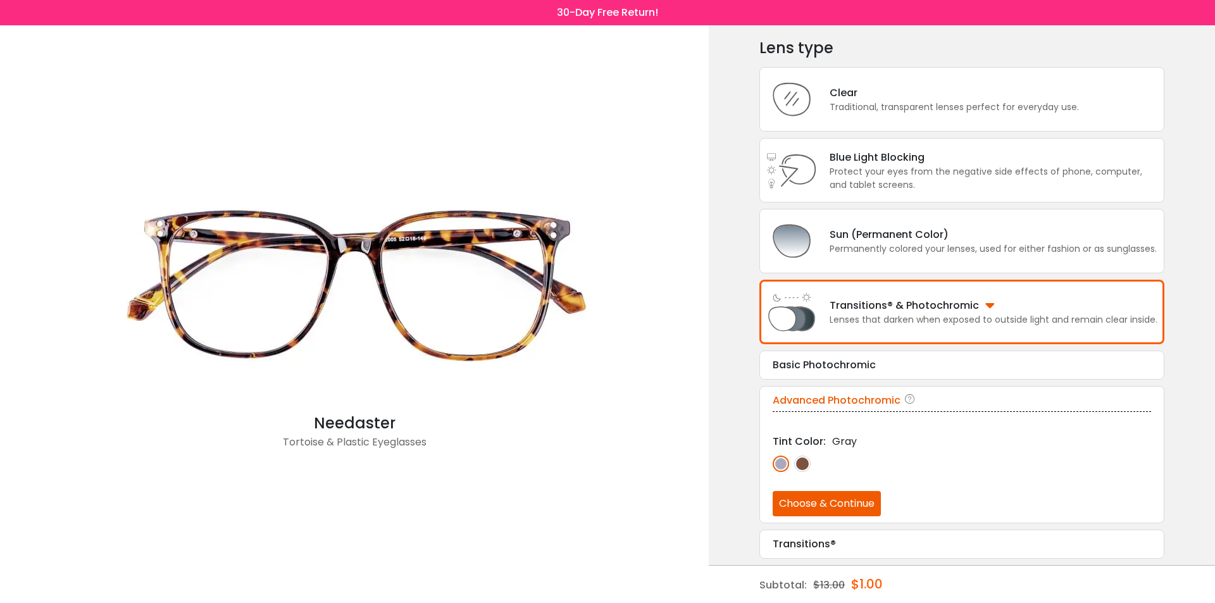
click at [806, 467] on img at bounding box center [802, 464] width 16 height 16
click at [805, 501] on button "Choose & Continue" at bounding box center [827, 503] width 108 height 25
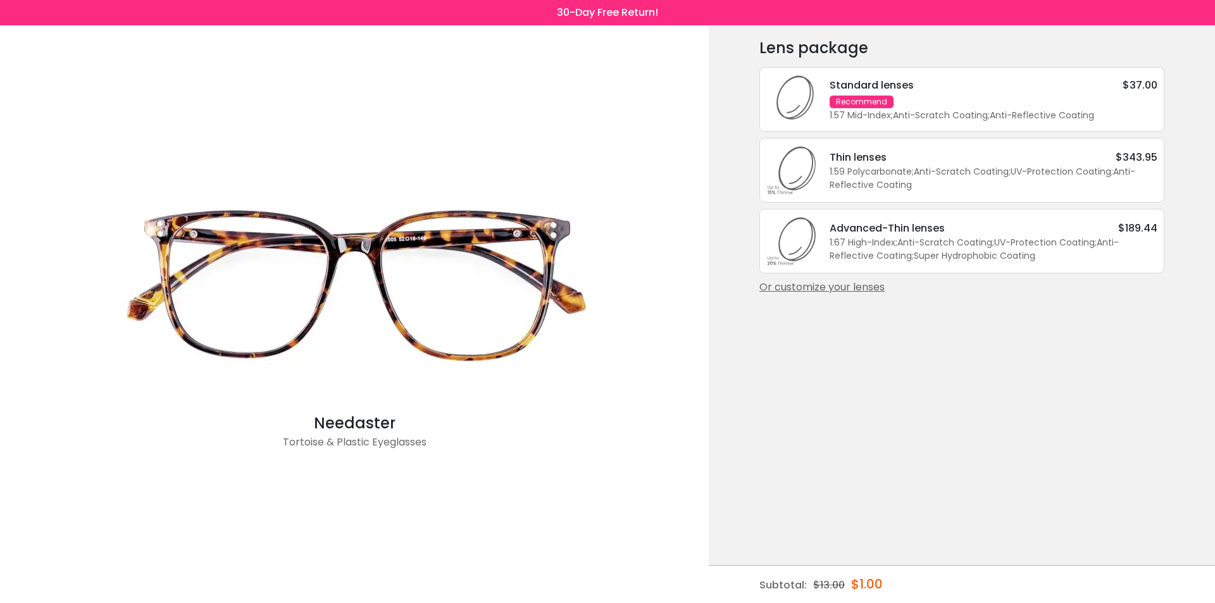
scroll to position [0, 0]
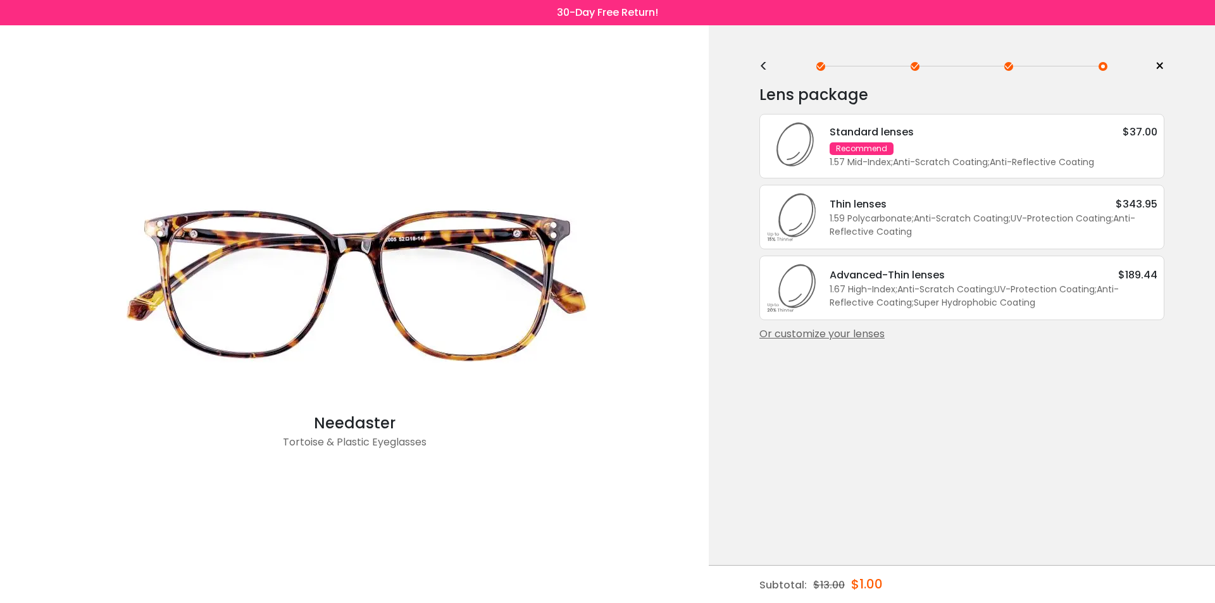
click at [1056, 145] on div "Standard lenses $37.00 Recommend 1.57 Mid-Index ; Anti-Scratch Coating ; Anti-R…" at bounding box center [987, 146] width 340 height 45
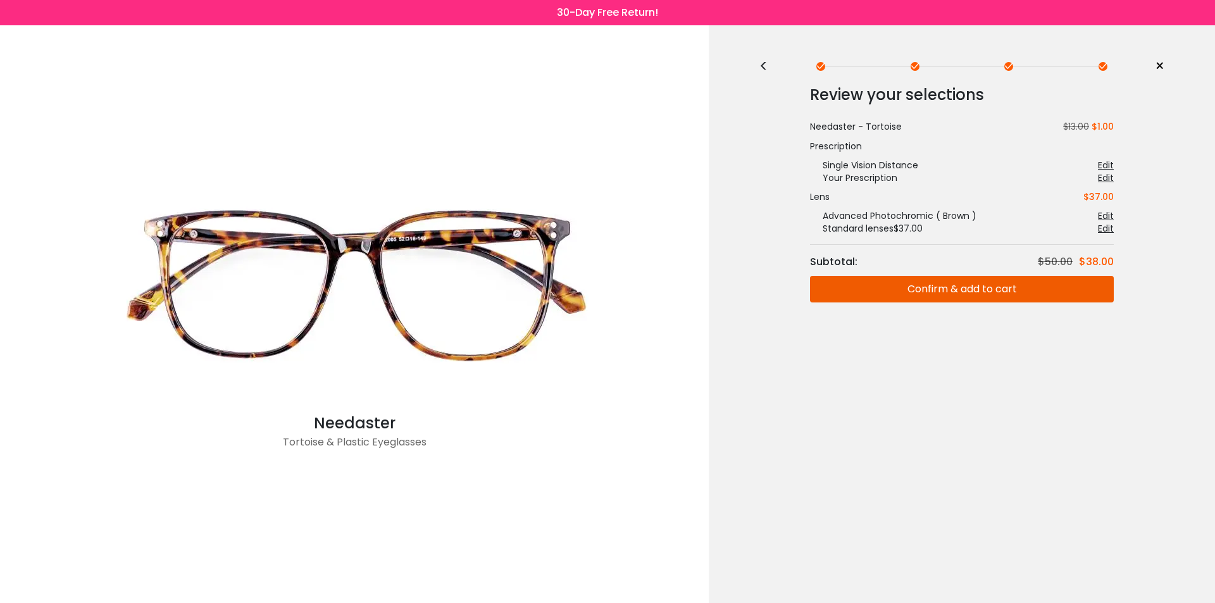
click at [1035, 292] on button "Confirm & add to cart" at bounding box center [962, 289] width 304 height 27
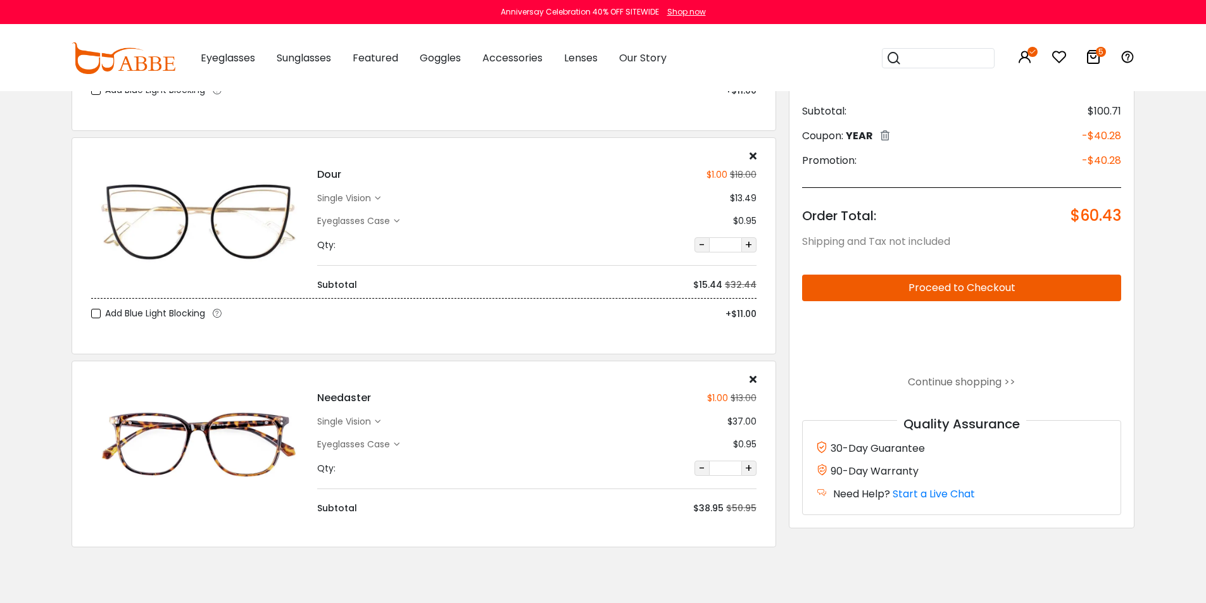
scroll to position [727, 0]
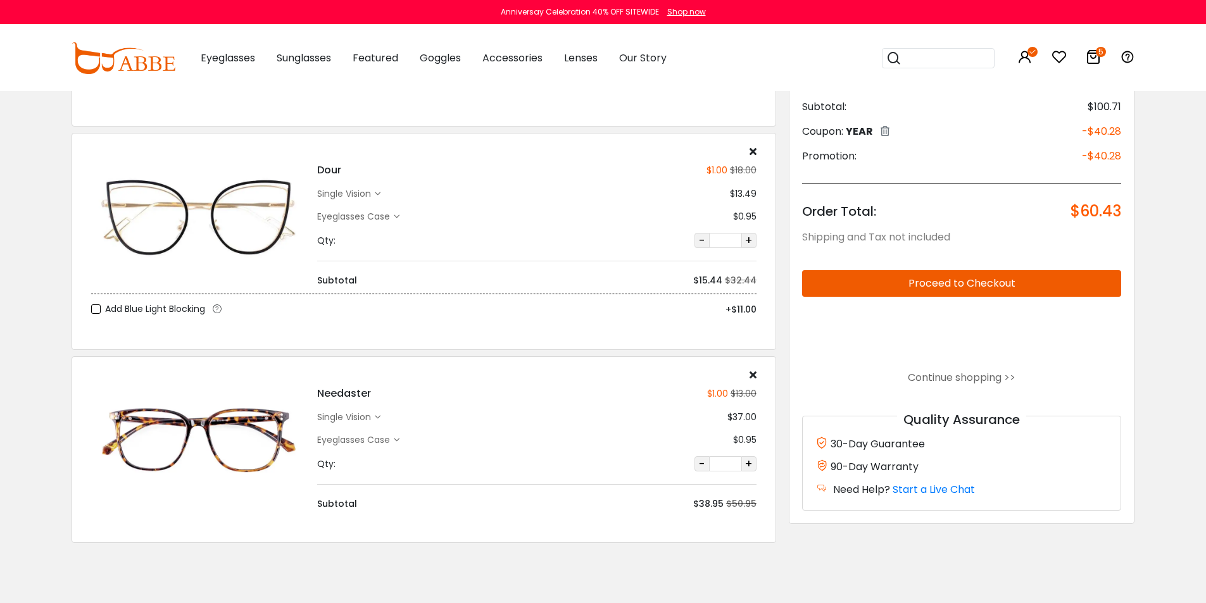
click at [337, 417] on div "single vision" at bounding box center [346, 417] width 58 height 13
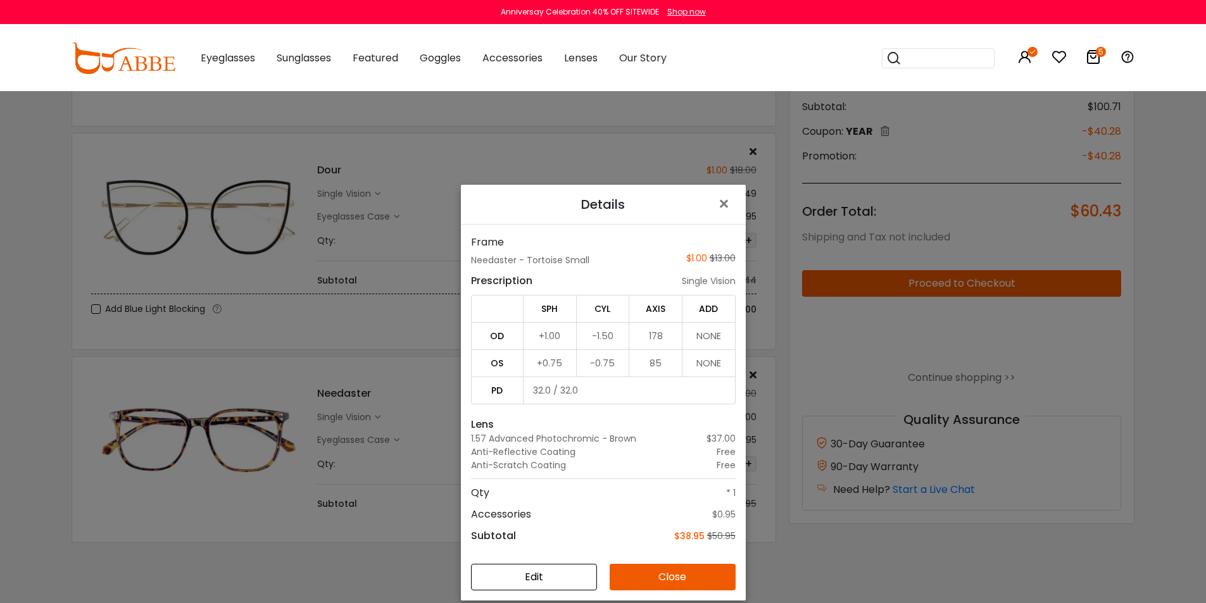
click at [642, 585] on button "Close" at bounding box center [672, 577] width 126 height 27
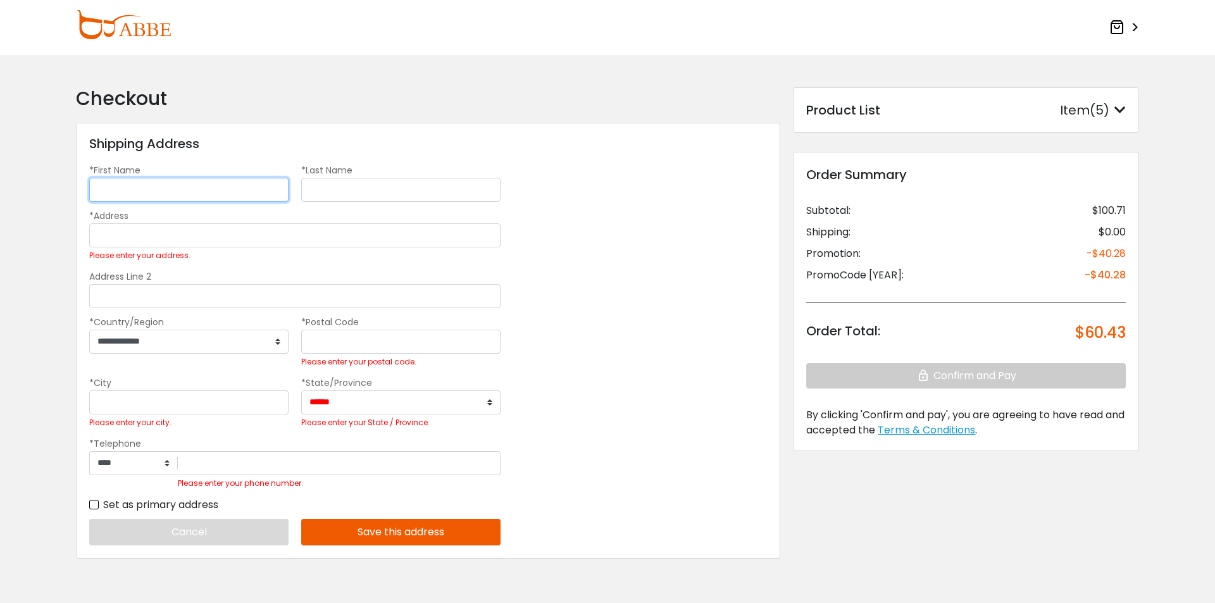
click at [128, 191] on input "*First Name" at bounding box center [188, 190] width 199 height 24
type input "*******"
type input "*"
type input "**********"
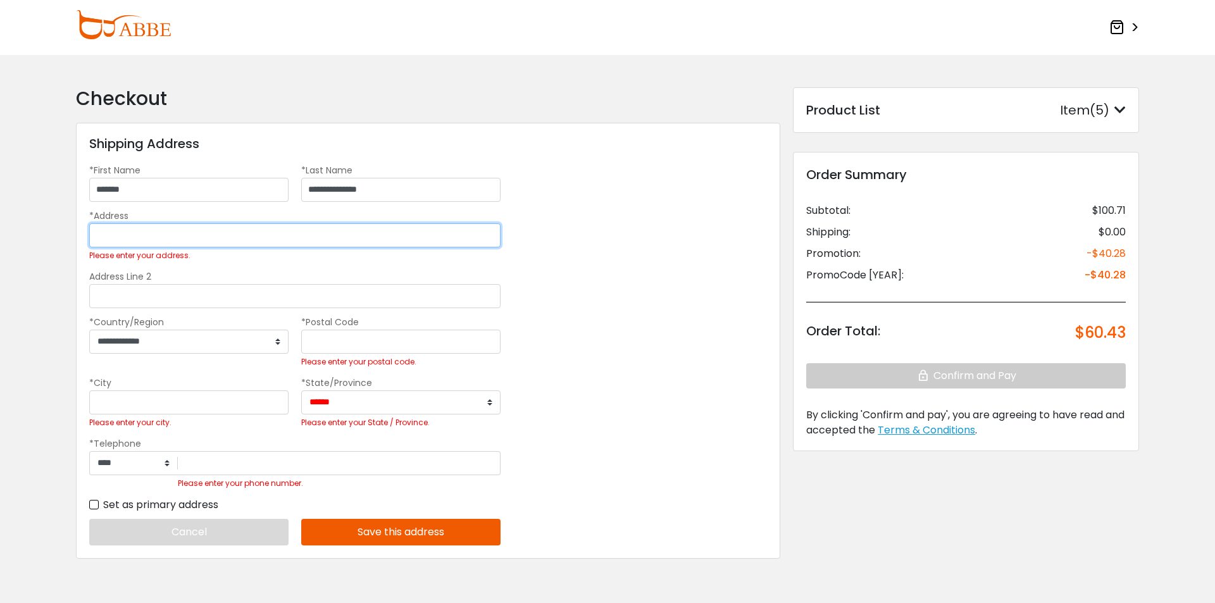
type input "**********"
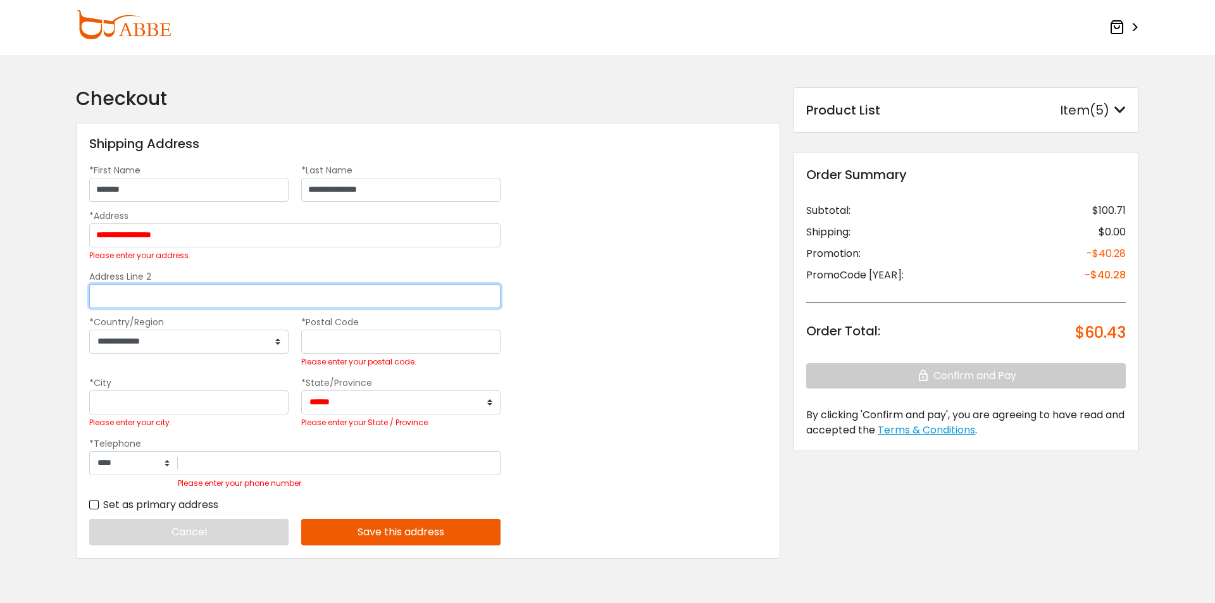
type input "*"
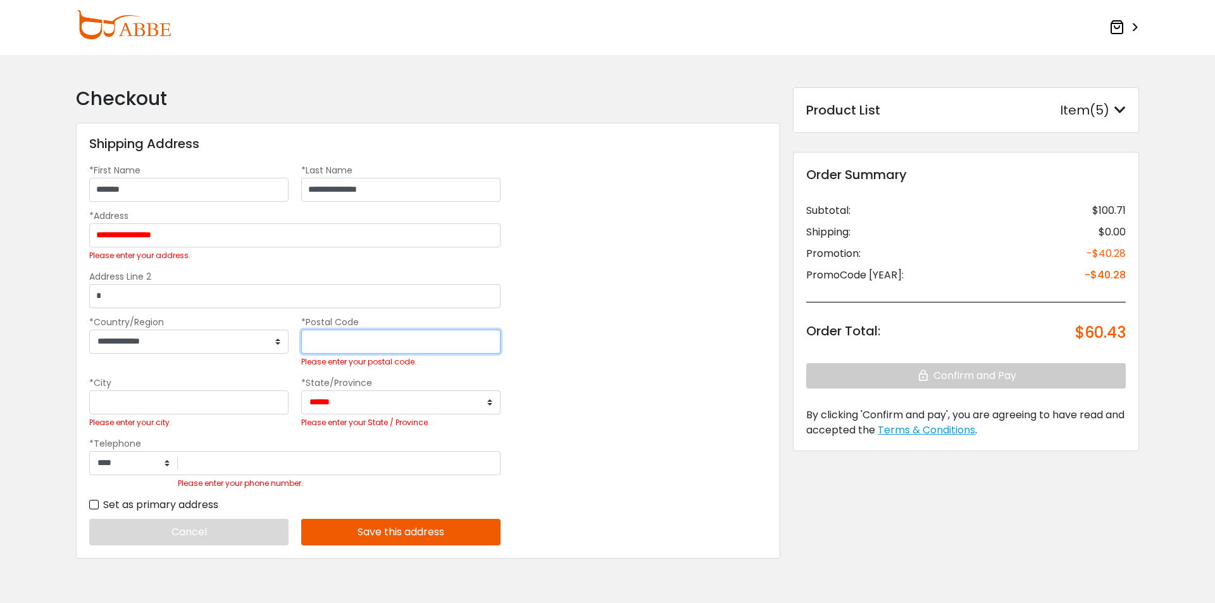
type input "*****"
type input "*********"
select select "**"
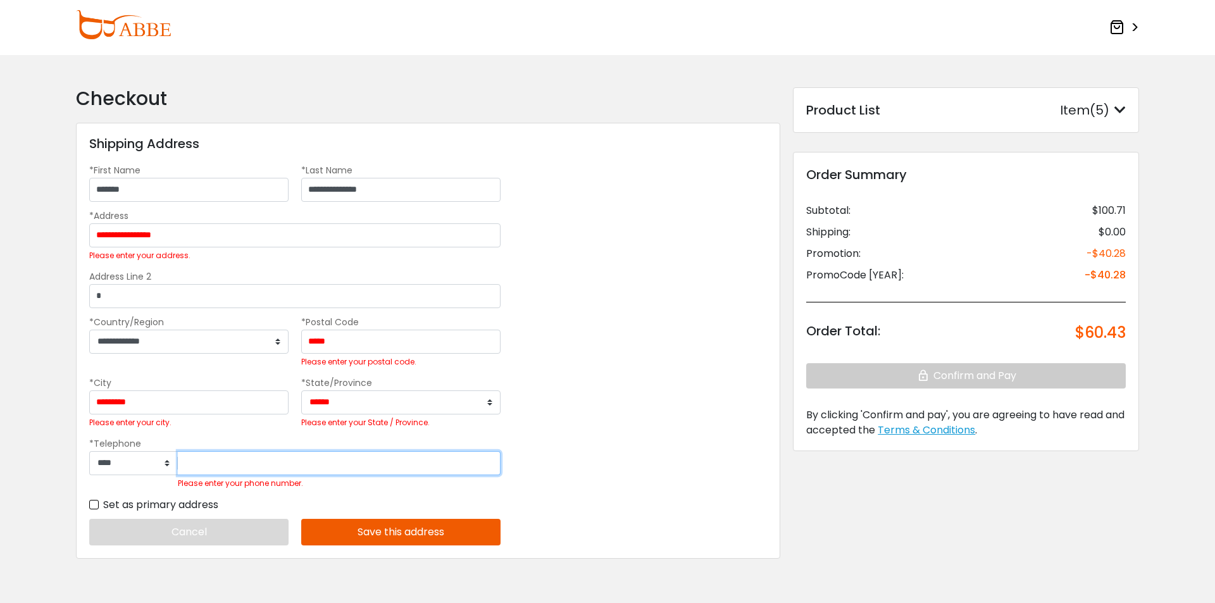
type input "**********"
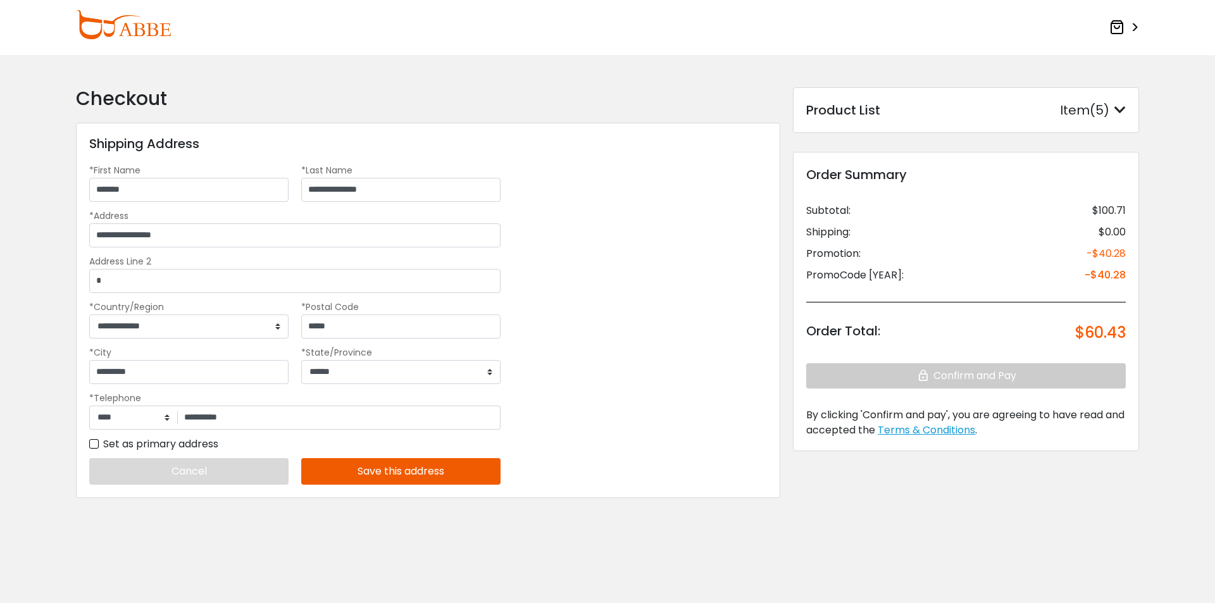
click at [377, 473] on button "Save this address" at bounding box center [400, 471] width 199 height 27
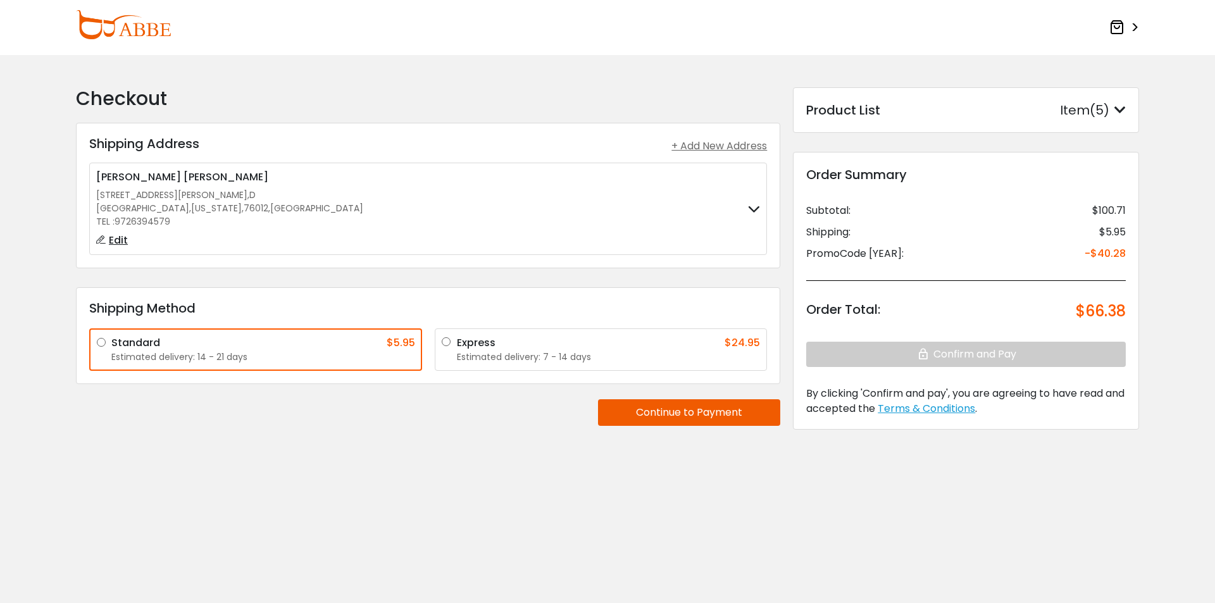
click at [662, 416] on button "Continue to Payment" at bounding box center [689, 412] width 182 height 27
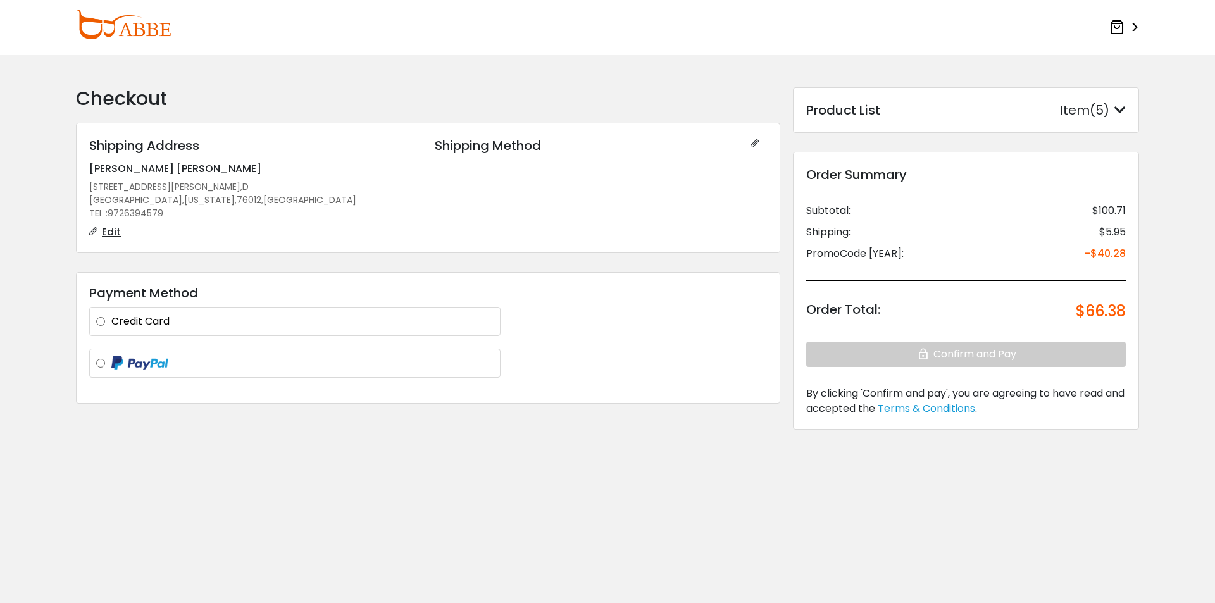
click at [111, 359] on label at bounding box center [302, 364] width 382 height 16
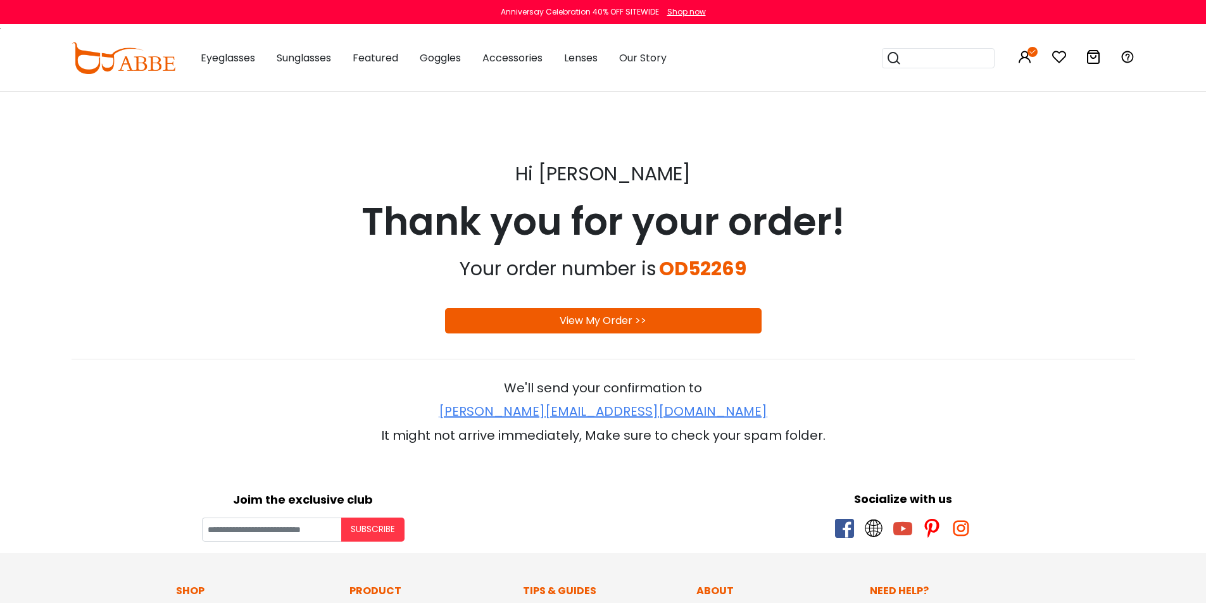
click at [561, 323] on link "View My Order >>" at bounding box center [602, 320] width 87 height 15
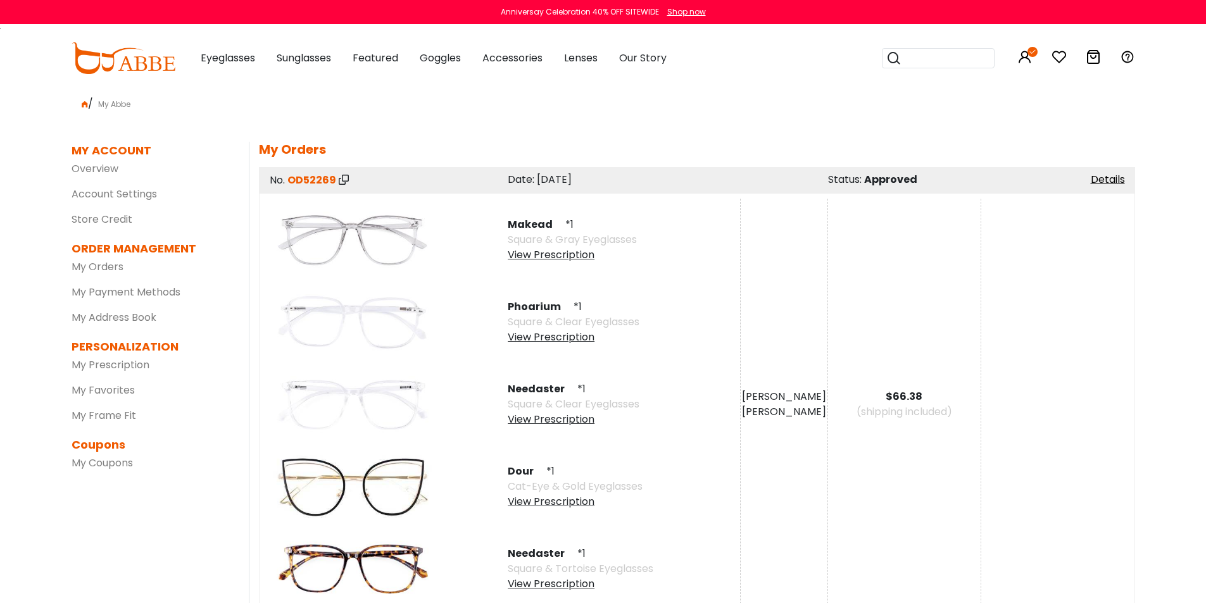
drag, startPoint x: 1211, startPoint y: 59, endPoint x: 1214, endPoint y: 27, distance: 32.4
click at [1205, 27] on html "Eyeglasses Thanks for your subscription Please use coupon code " NEWCOMER " to …" at bounding box center [603, 572] width 1206 height 1145
drag, startPoint x: 1127, startPoint y: 0, endPoint x: 1080, endPoint y: 553, distance: 555.1
click at [1080, 553] on div "Makead *1 Square & Gray Eyeglasses View Prescription Phoarium *1 View Prescript…" at bounding box center [697, 404] width 876 height 423
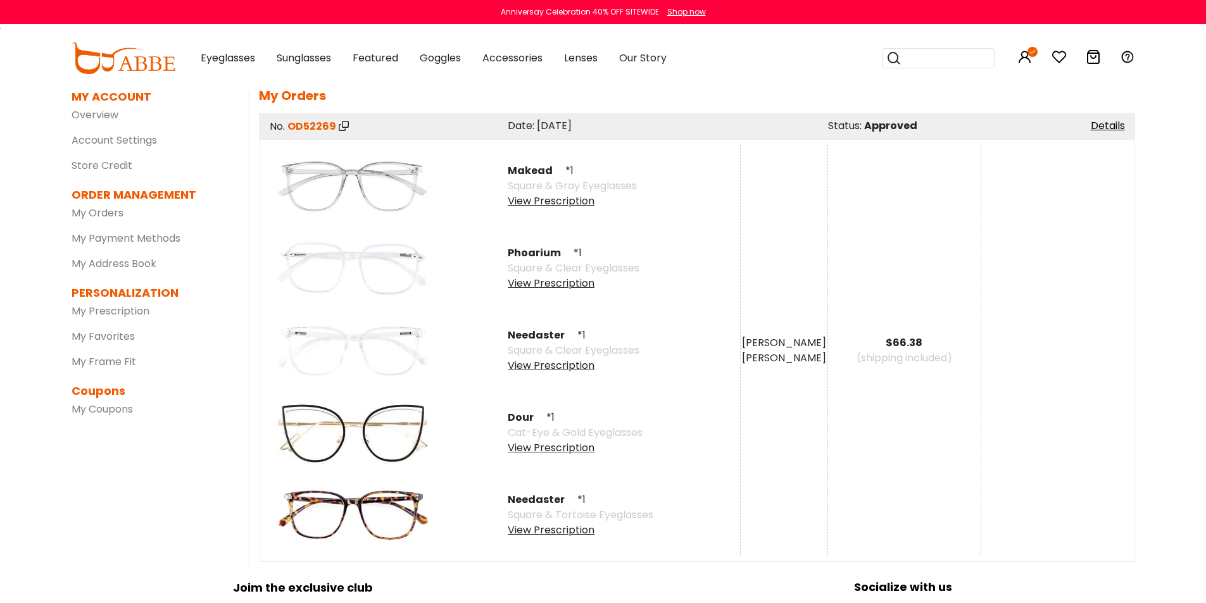
scroll to position [66, 0]
